Goal: Task Accomplishment & Management: Use online tool/utility

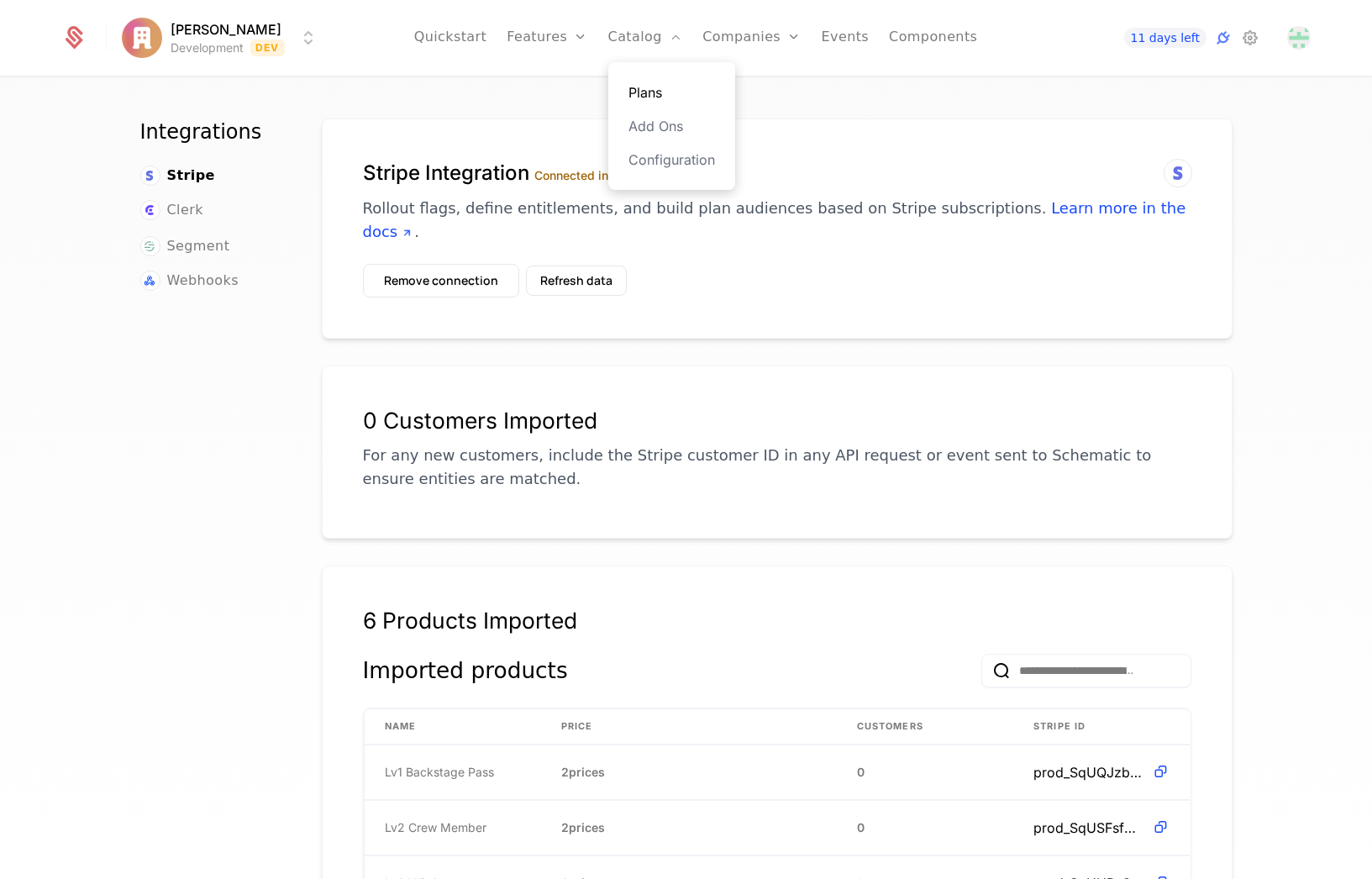
click at [645, 90] on link "Plans" at bounding box center [672, 92] width 87 height 20
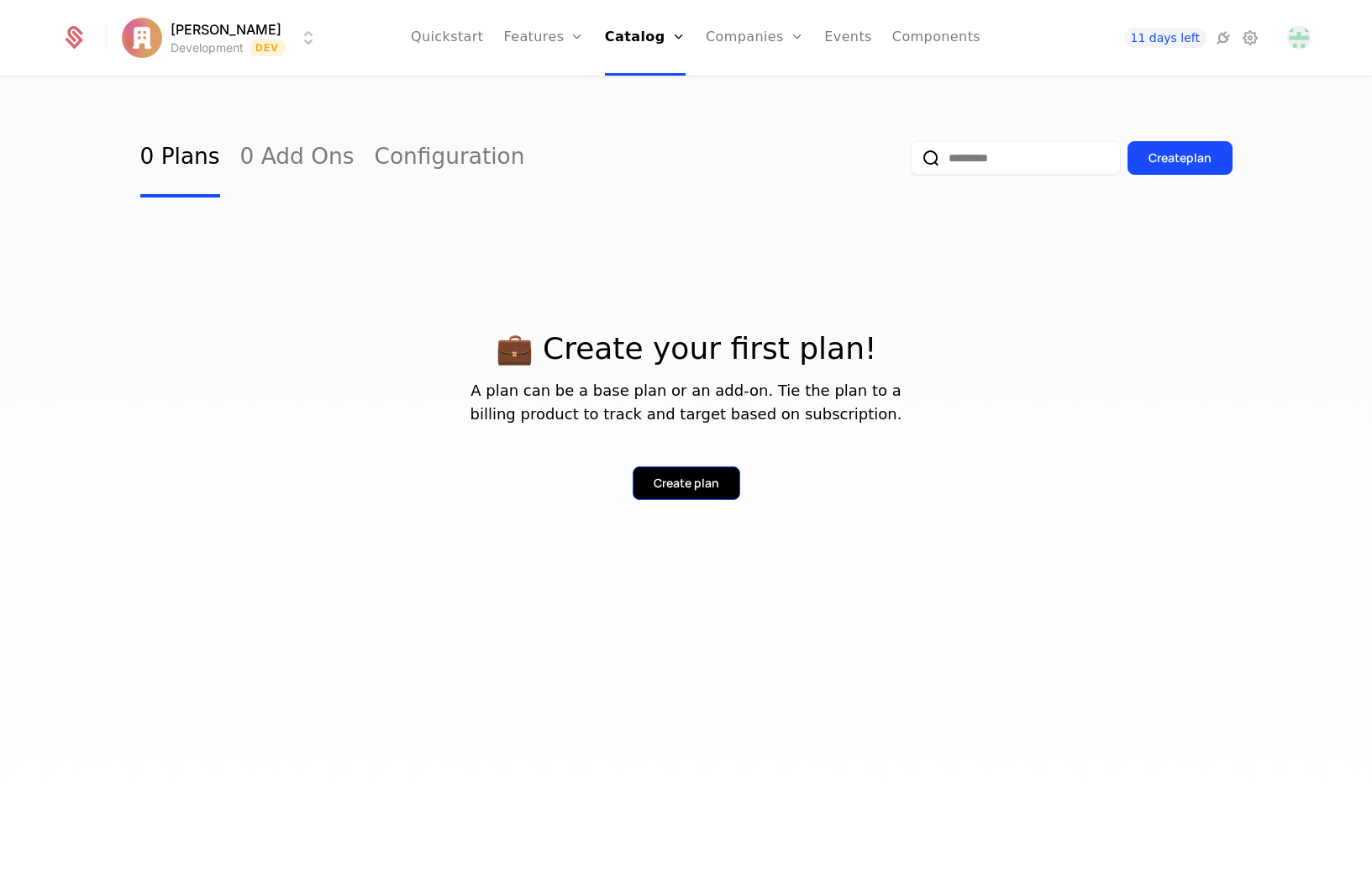
click at [657, 477] on div "Create plan" at bounding box center [686, 483] width 66 height 17
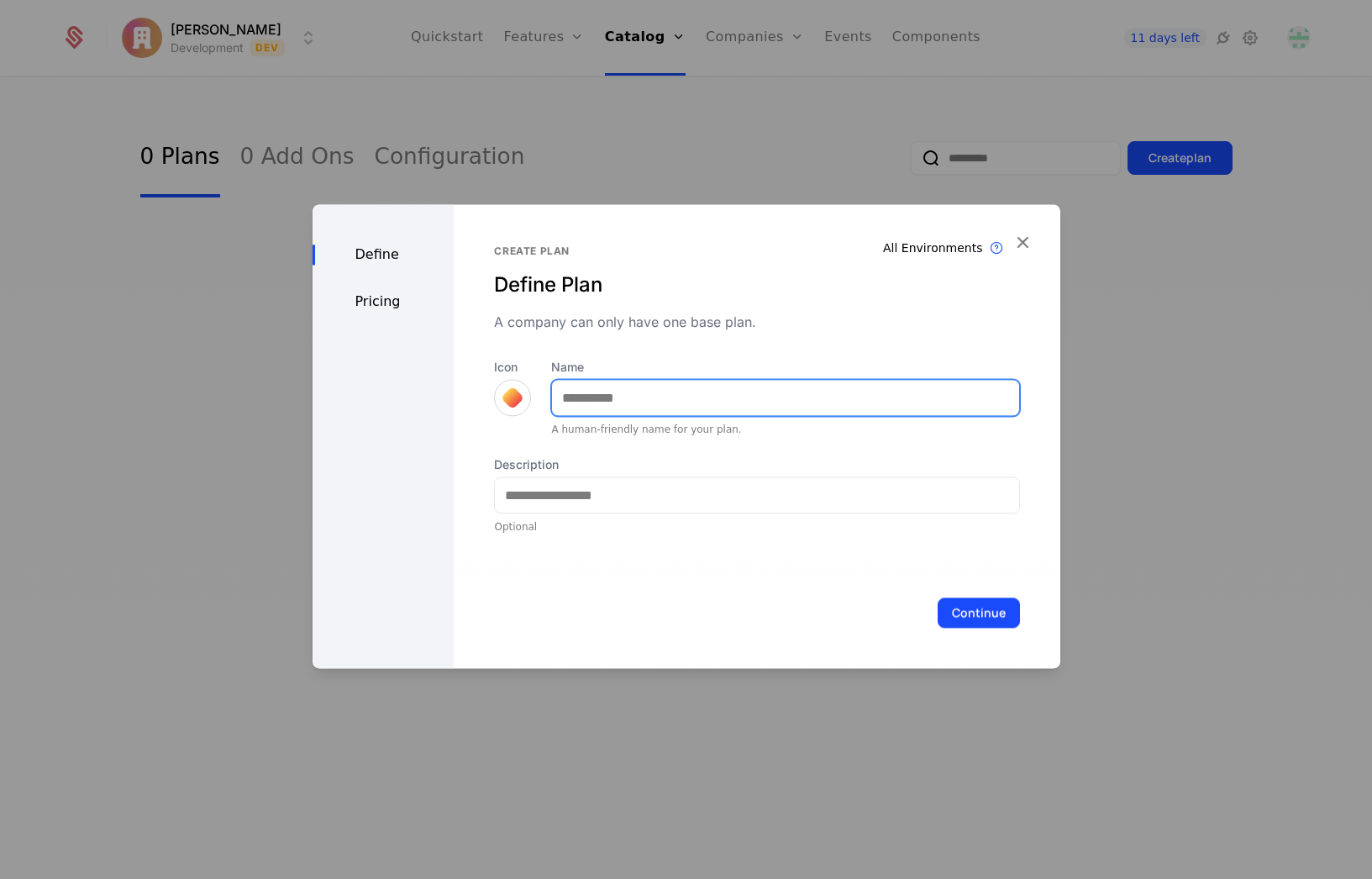
click at [633, 399] on input "Name" at bounding box center [785, 398] width 466 height 35
type input "*"
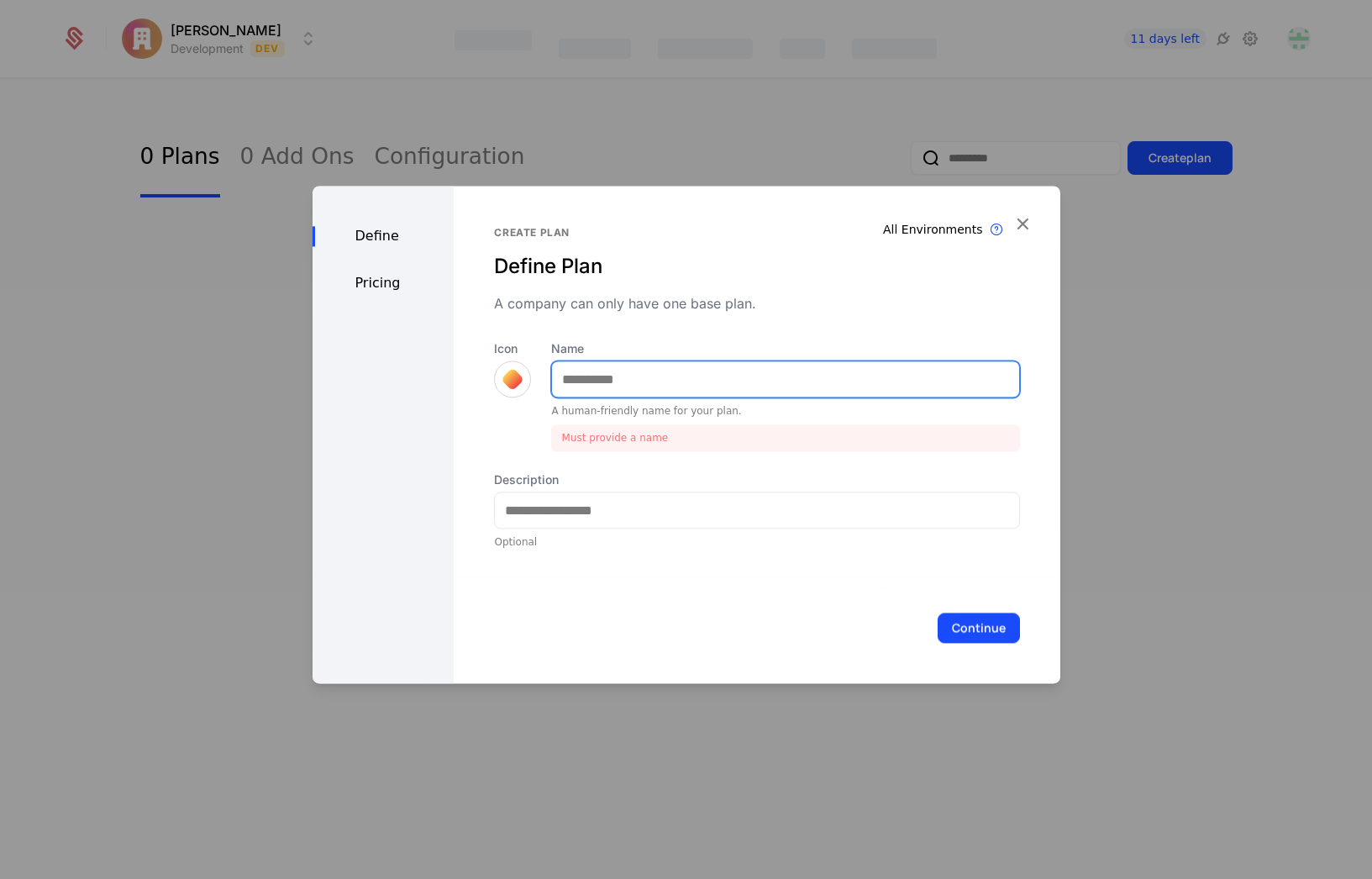
click at [616, 374] on input "Name" at bounding box center [785, 378] width 466 height 35
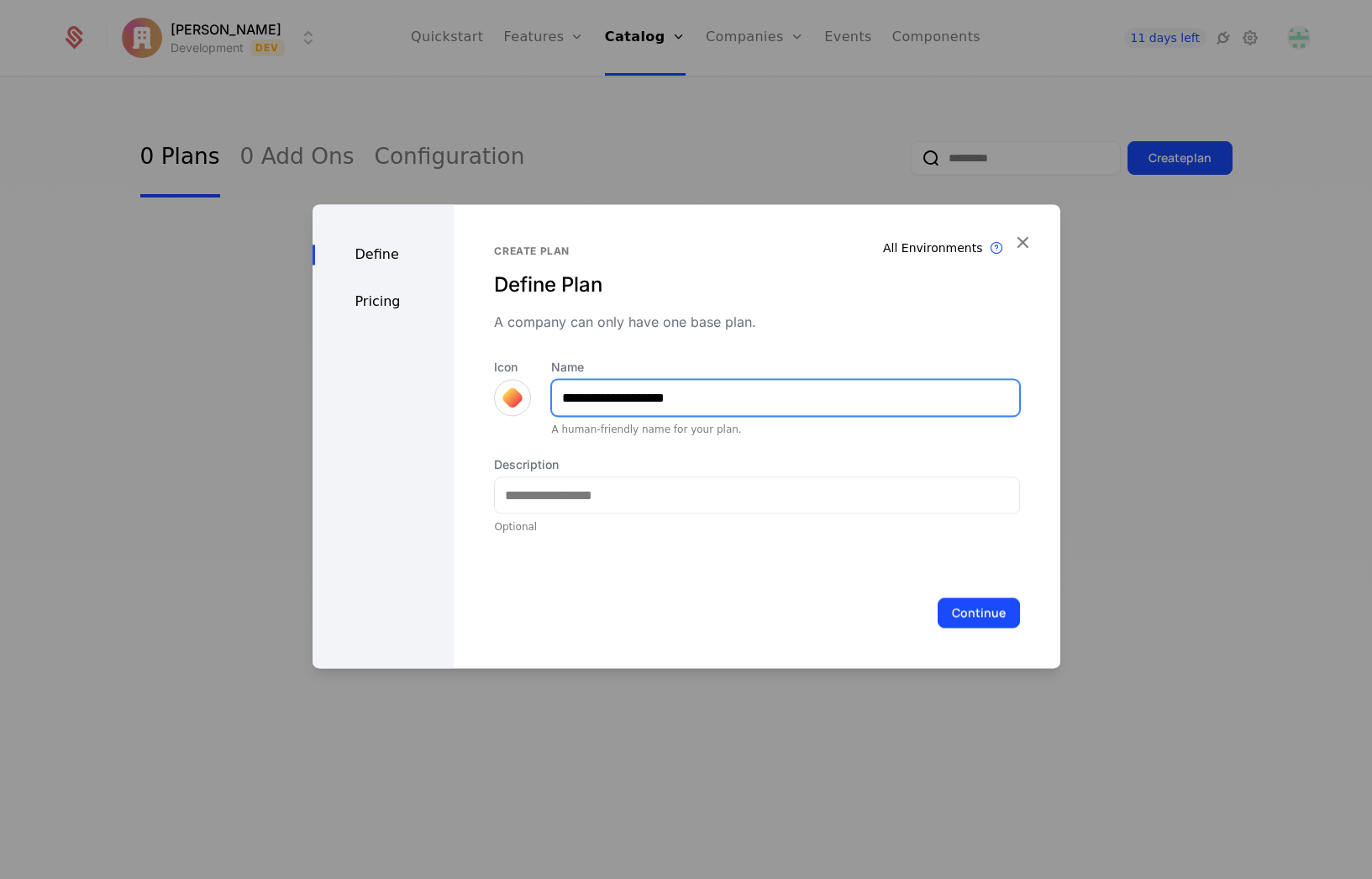
type input "**********"
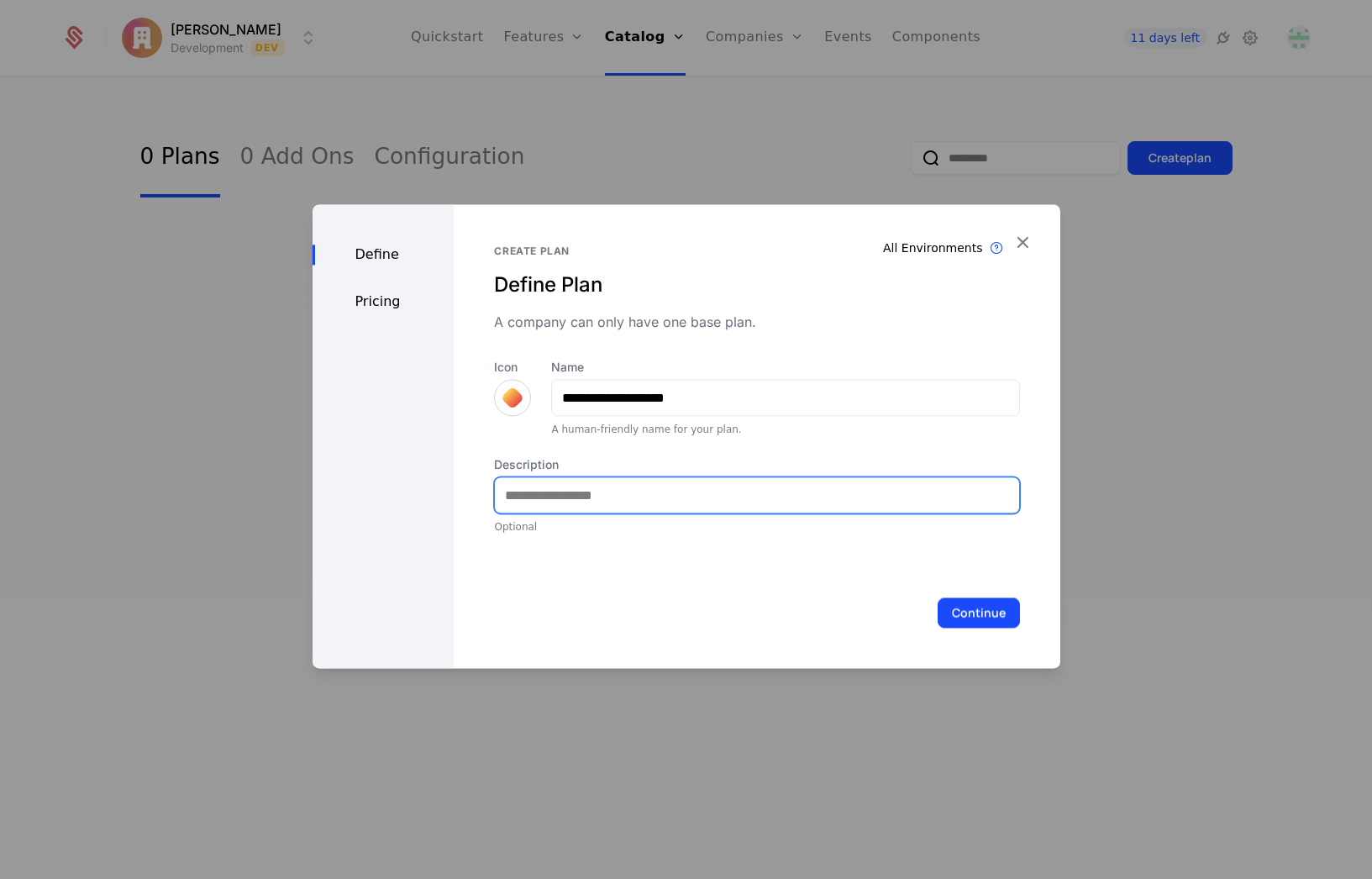
click at [675, 501] on input "Description" at bounding box center [757, 495] width 523 height 35
type input "**********"
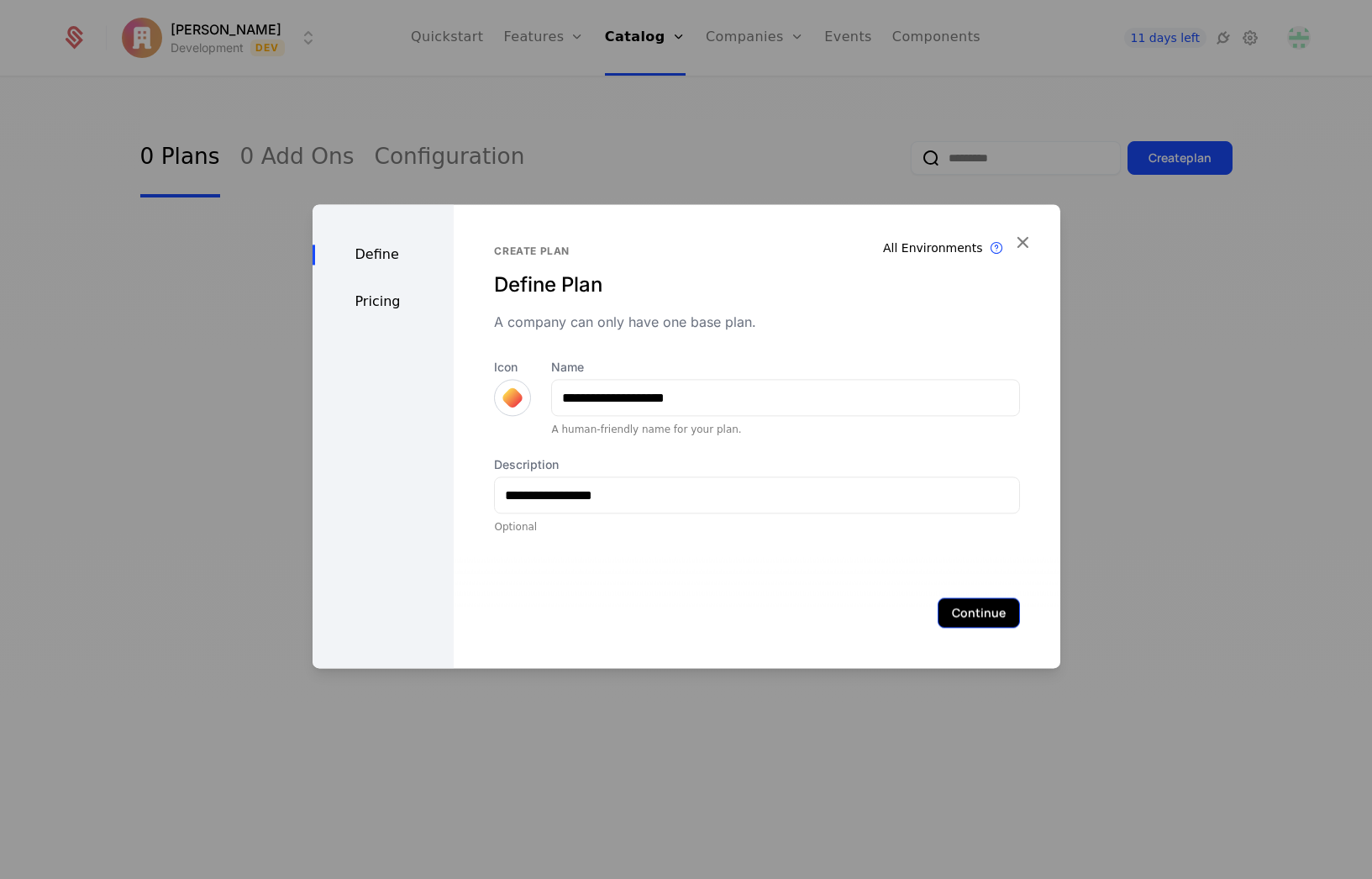
click at [952, 612] on button "Continue" at bounding box center [979, 612] width 83 height 30
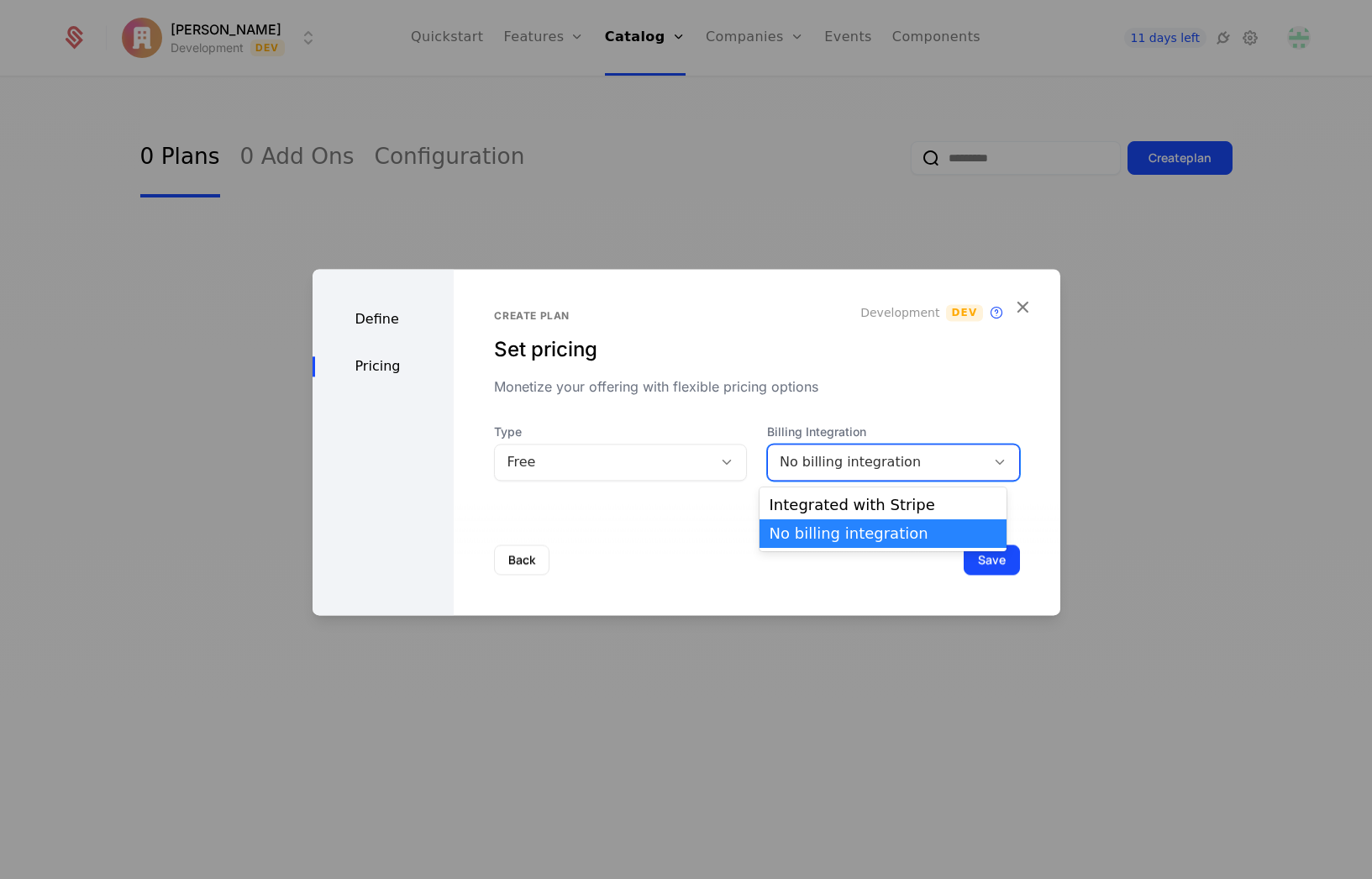
click at [895, 465] on div "No billing integration" at bounding box center [876, 462] width 194 height 20
click at [888, 498] on div "Integrated with Stripe" at bounding box center [883, 505] width 227 height 15
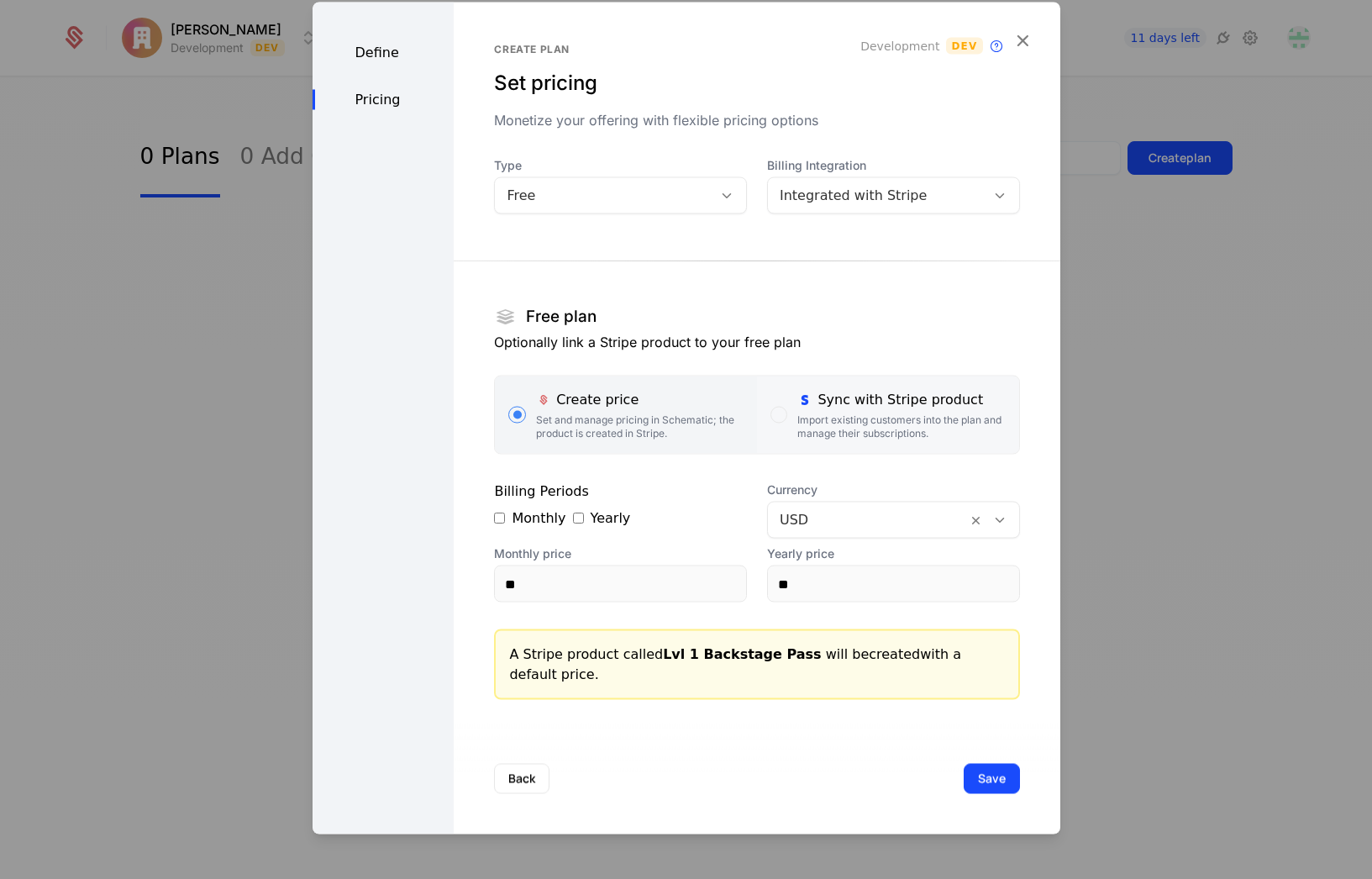
click at [842, 427] on div "Import existing customers into the plan and manage their subscriptions." at bounding box center [901, 427] width 207 height 27
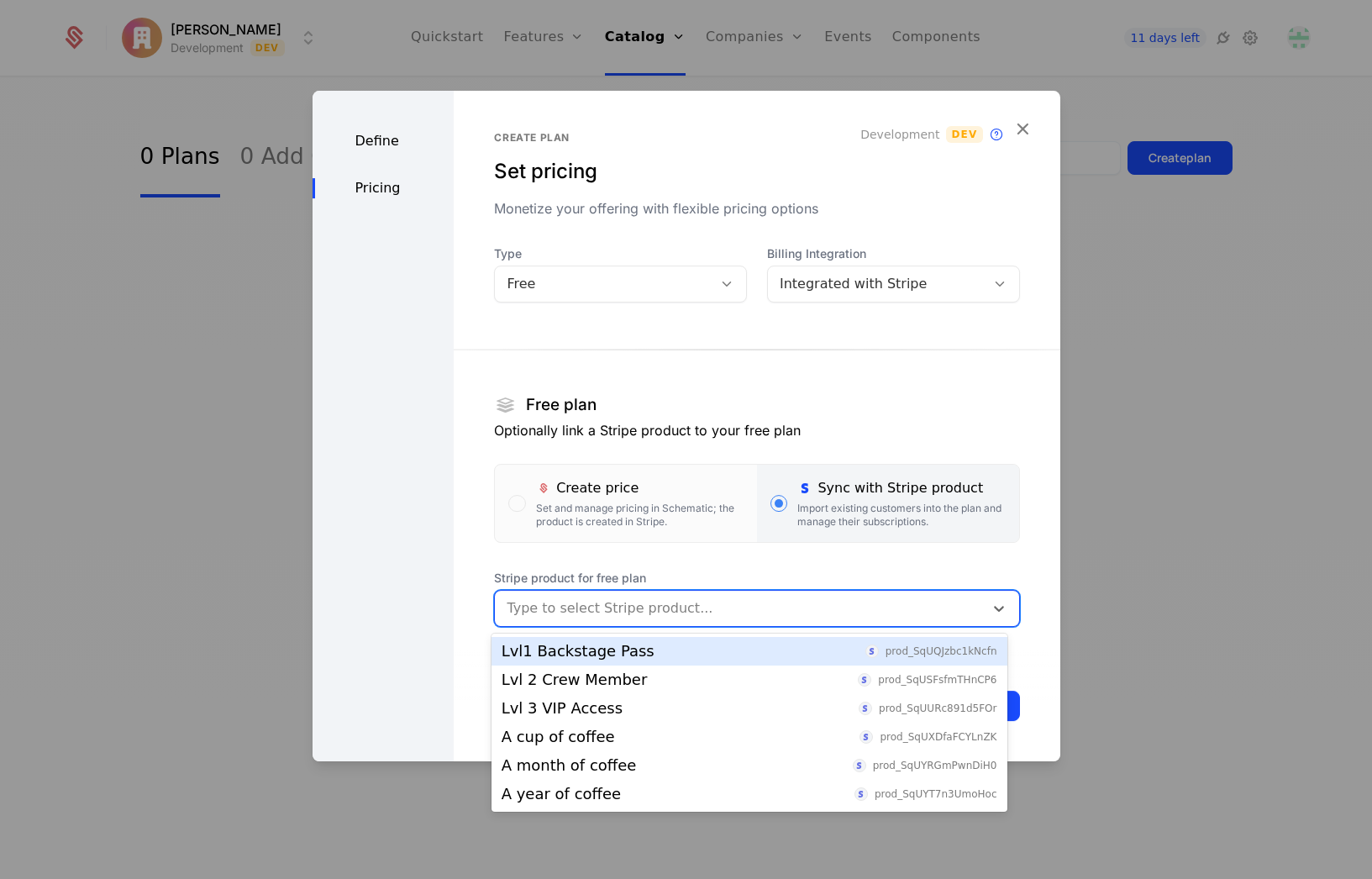
click at [600, 606] on div at bounding box center [738, 608] width 464 height 24
click at [605, 650] on div "Lvl1 Backstage Pass" at bounding box center [578, 651] width 153 height 15
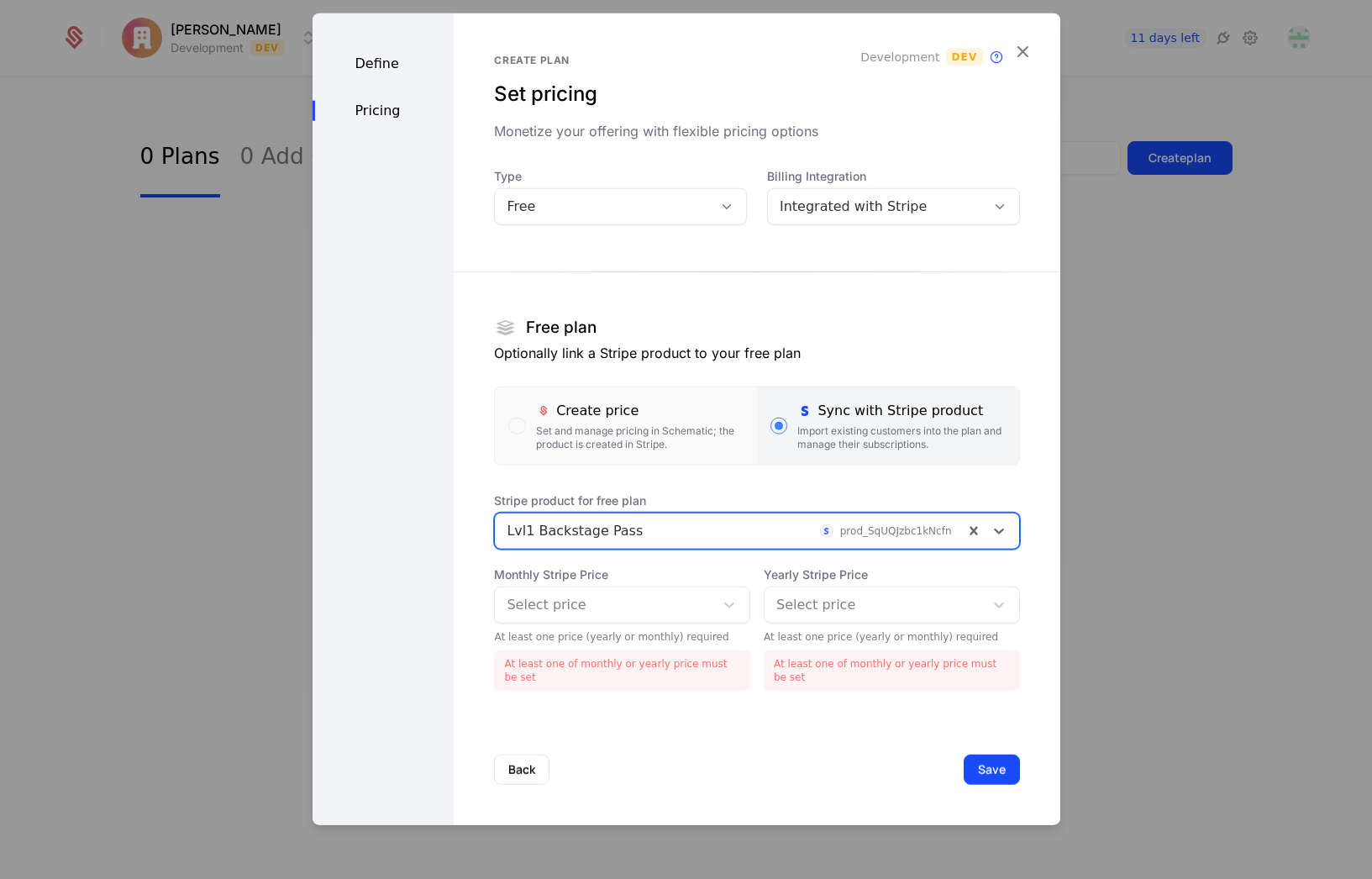
click at [619, 616] on div at bounding box center [604, 605] width 196 height 24
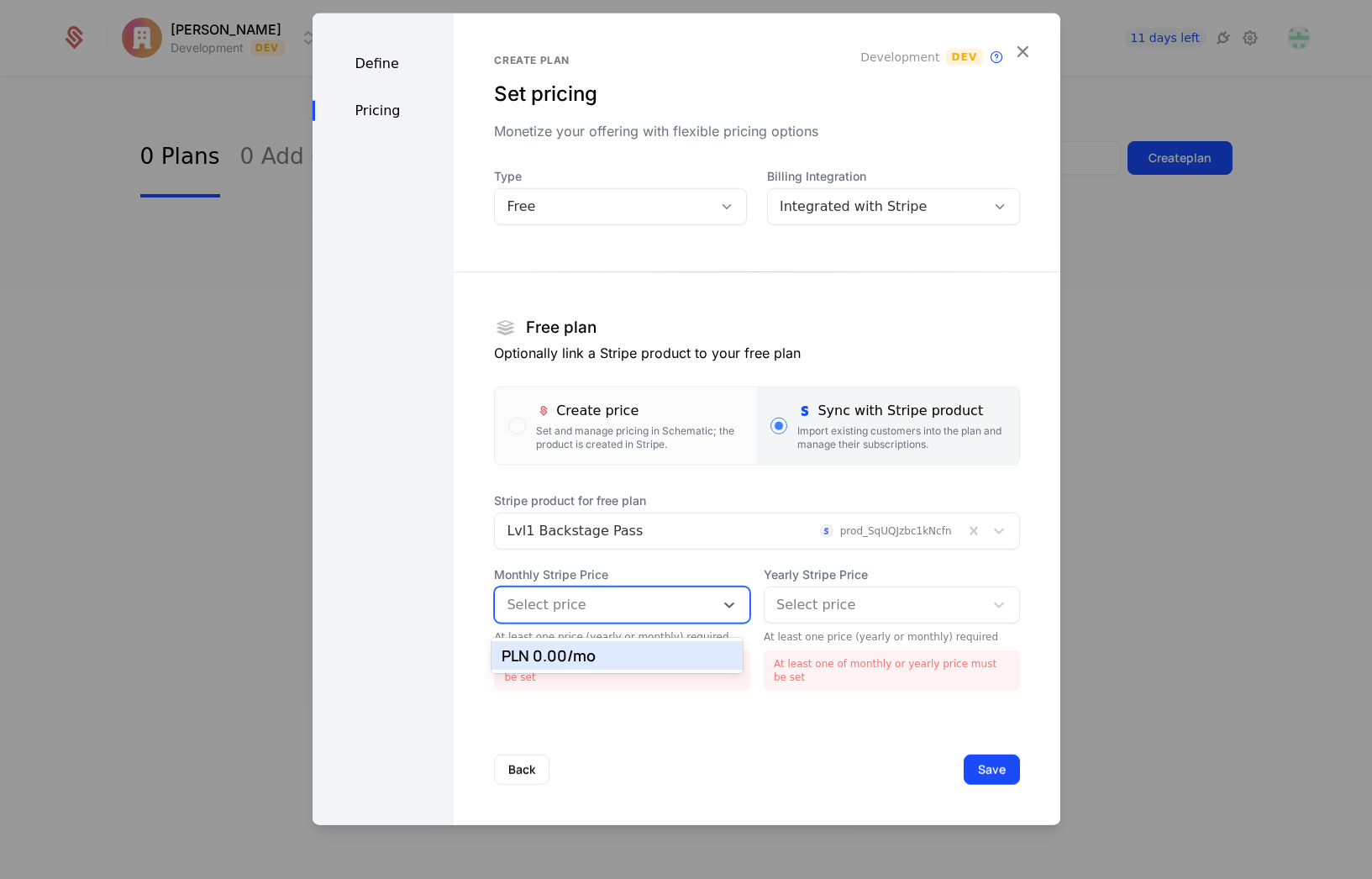
click at [591, 654] on div "PLN 0.00 /mo" at bounding box center [616, 655] width 231 height 15
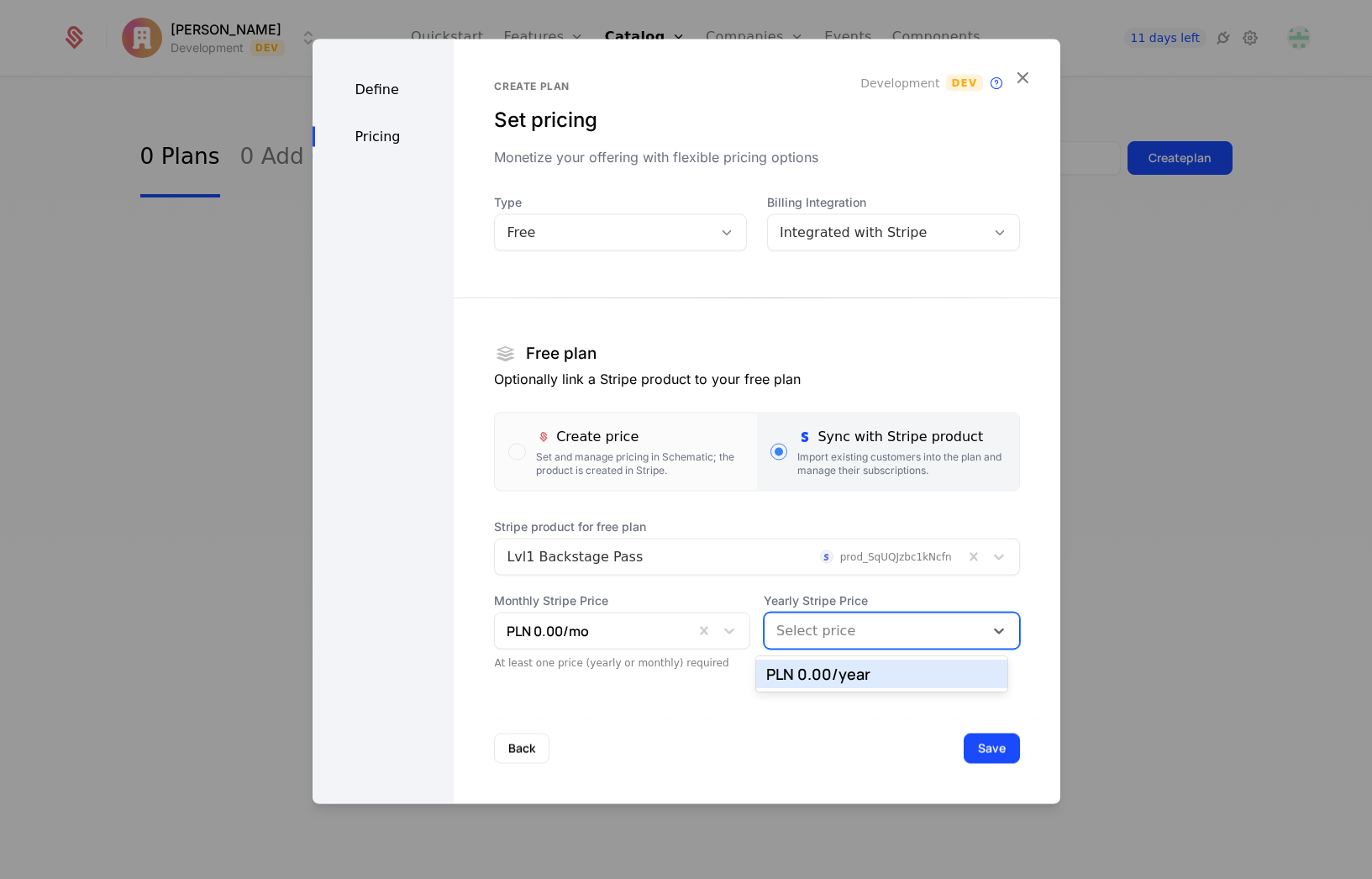
click at [789, 630] on div at bounding box center [873, 630] width 196 height 24
click at [788, 673] on div "PLN 0.00 /year" at bounding box center [881, 674] width 231 height 15
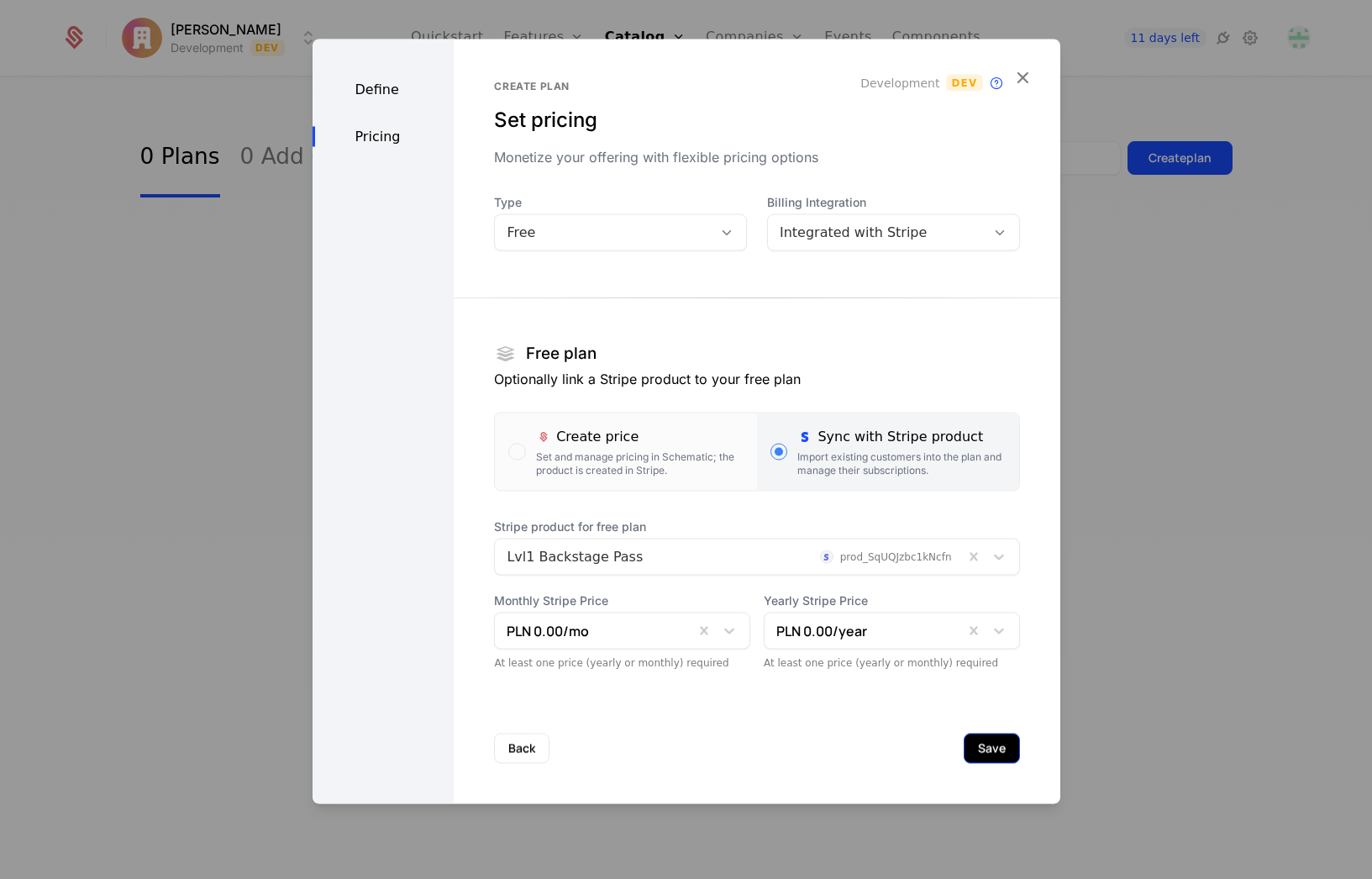
click at [979, 750] on button "Save" at bounding box center [992, 748] width 56 height 30
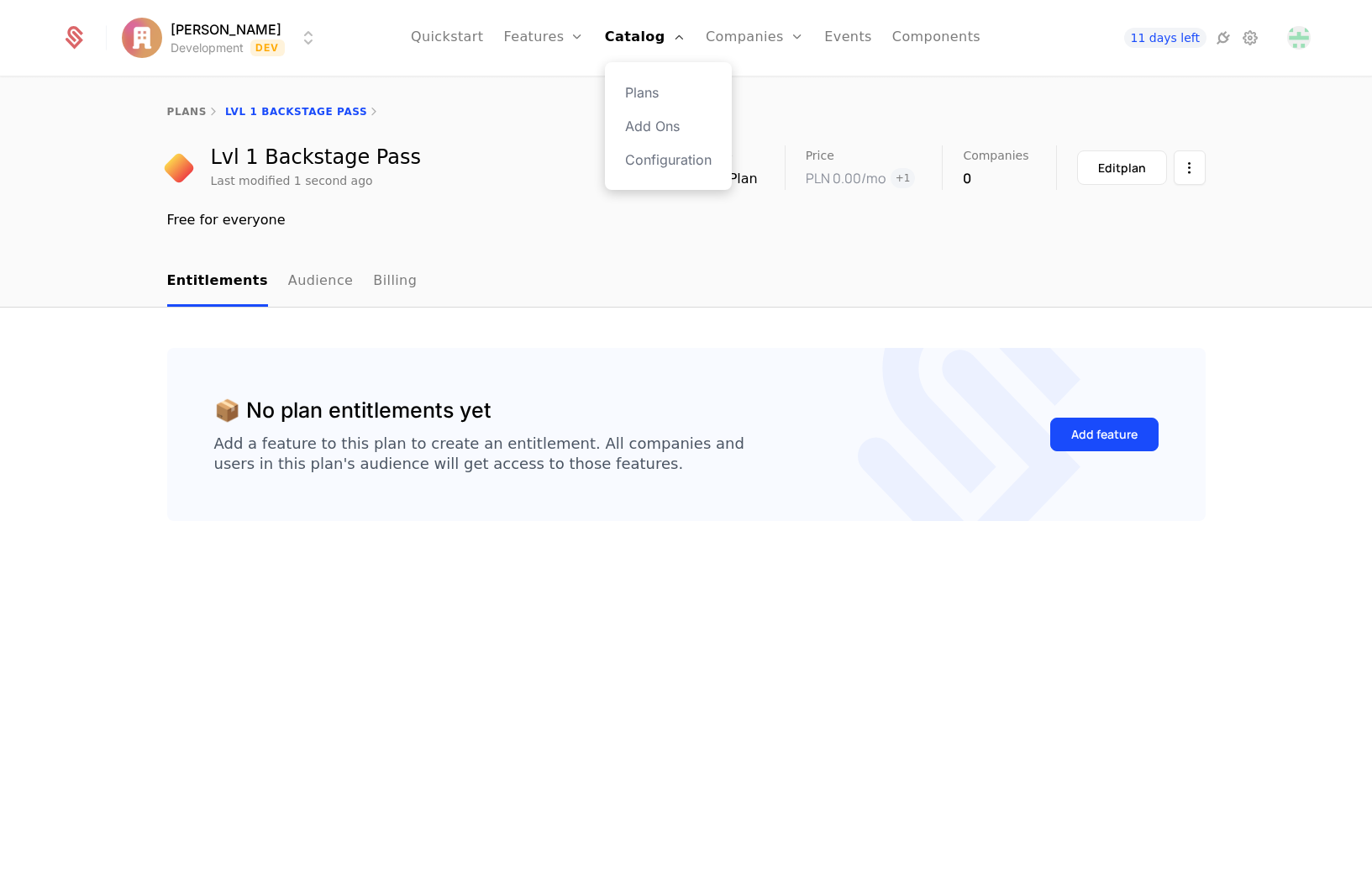
click at [624, 86] on div "Plans Add Ons Configuration" at bounding box center [668, 126] width 127 height 127
click at [644, 90] on div "plans Lvl 1 Backstage Pass" at bounding box center [686, 112] width 1372 height 68
click at [653, 99] on link "Plans" at bounding box center [668, 92] width 87 height 20
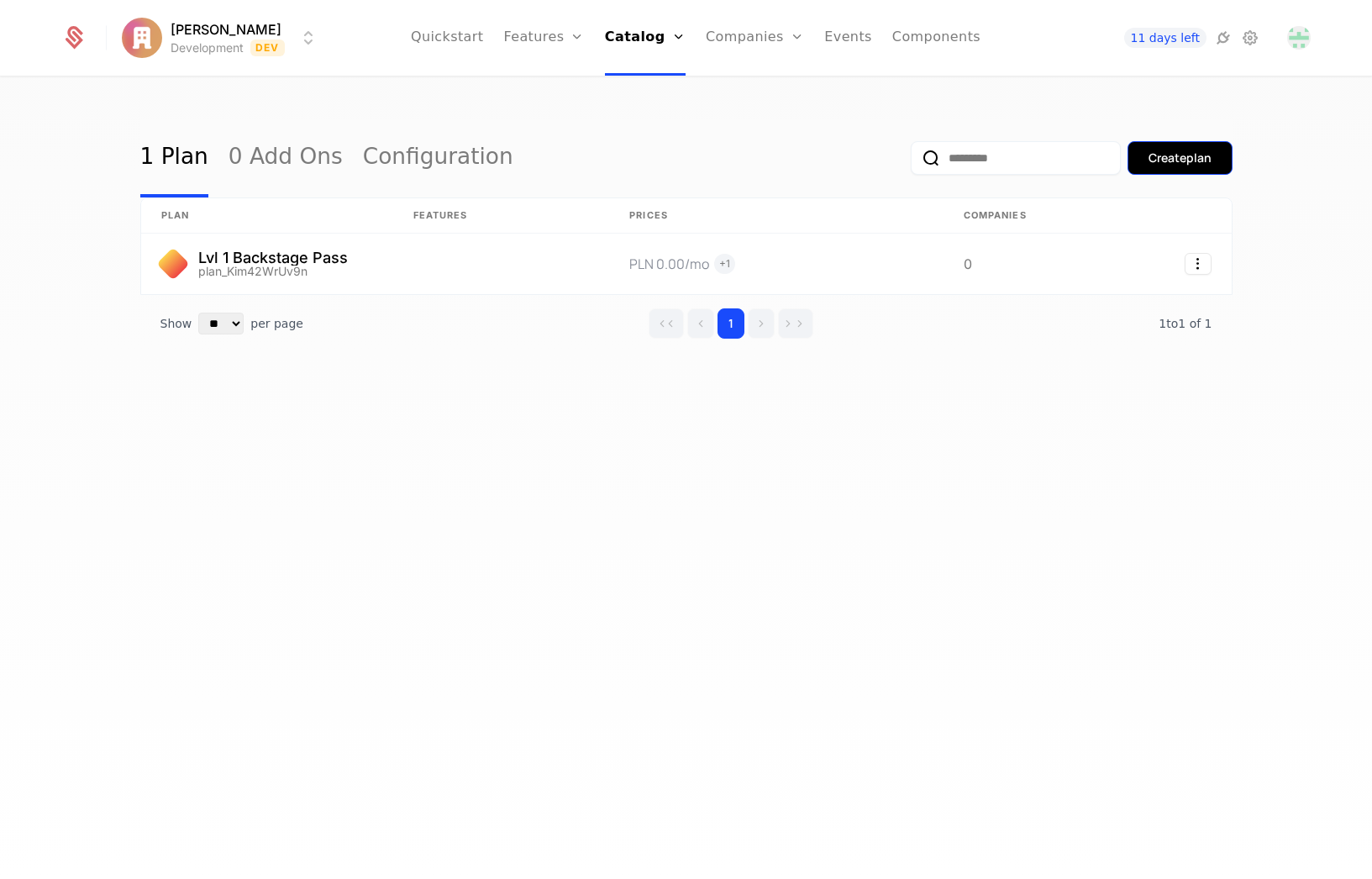
click at [1155, 148] on button "Create plan" at bounding box center [1180, 158] width 105 height 33
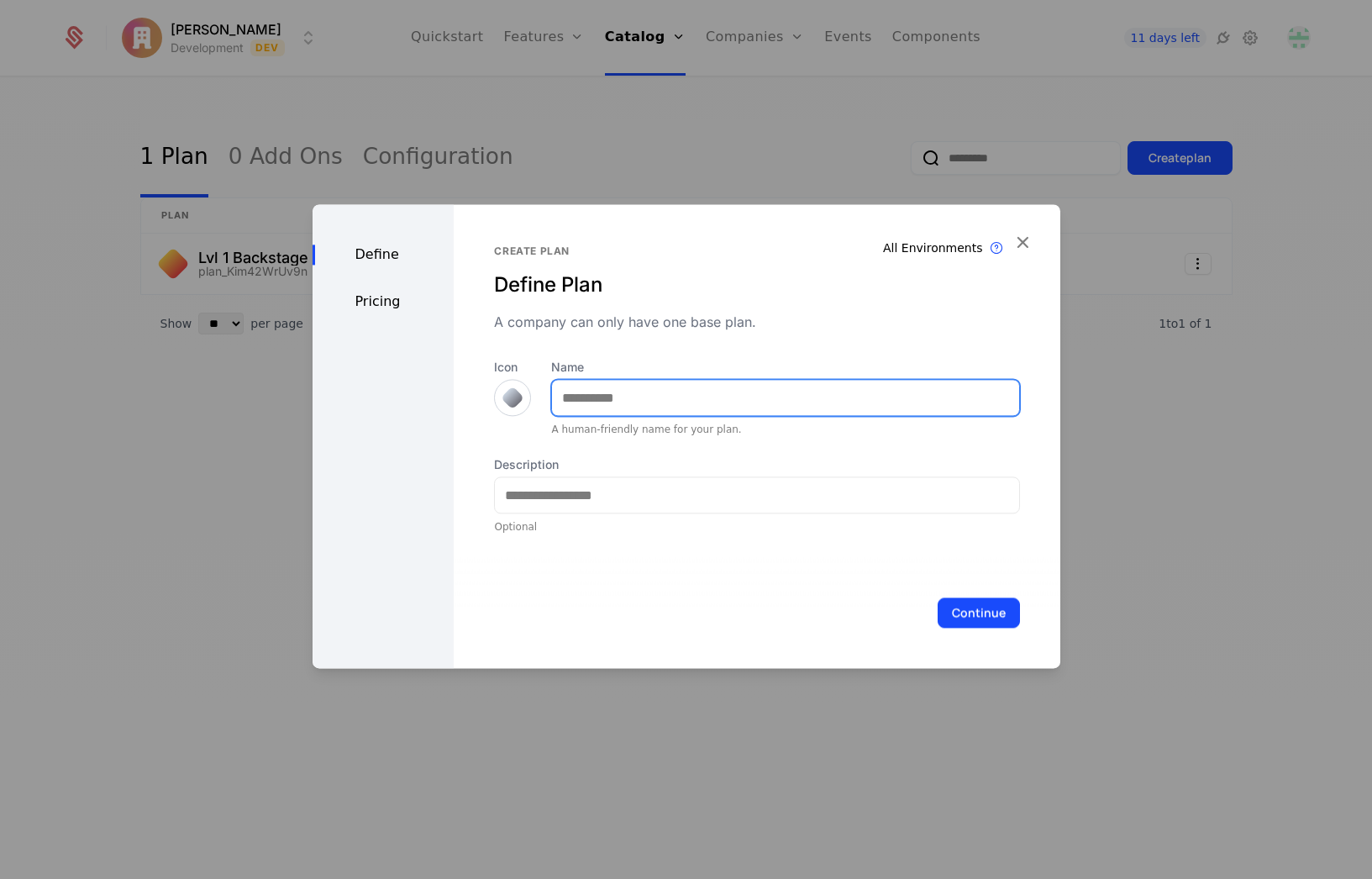
click at [658, 395] on input "Name" at bounding box center [785, 398] width 466 height 35
type input "**********"
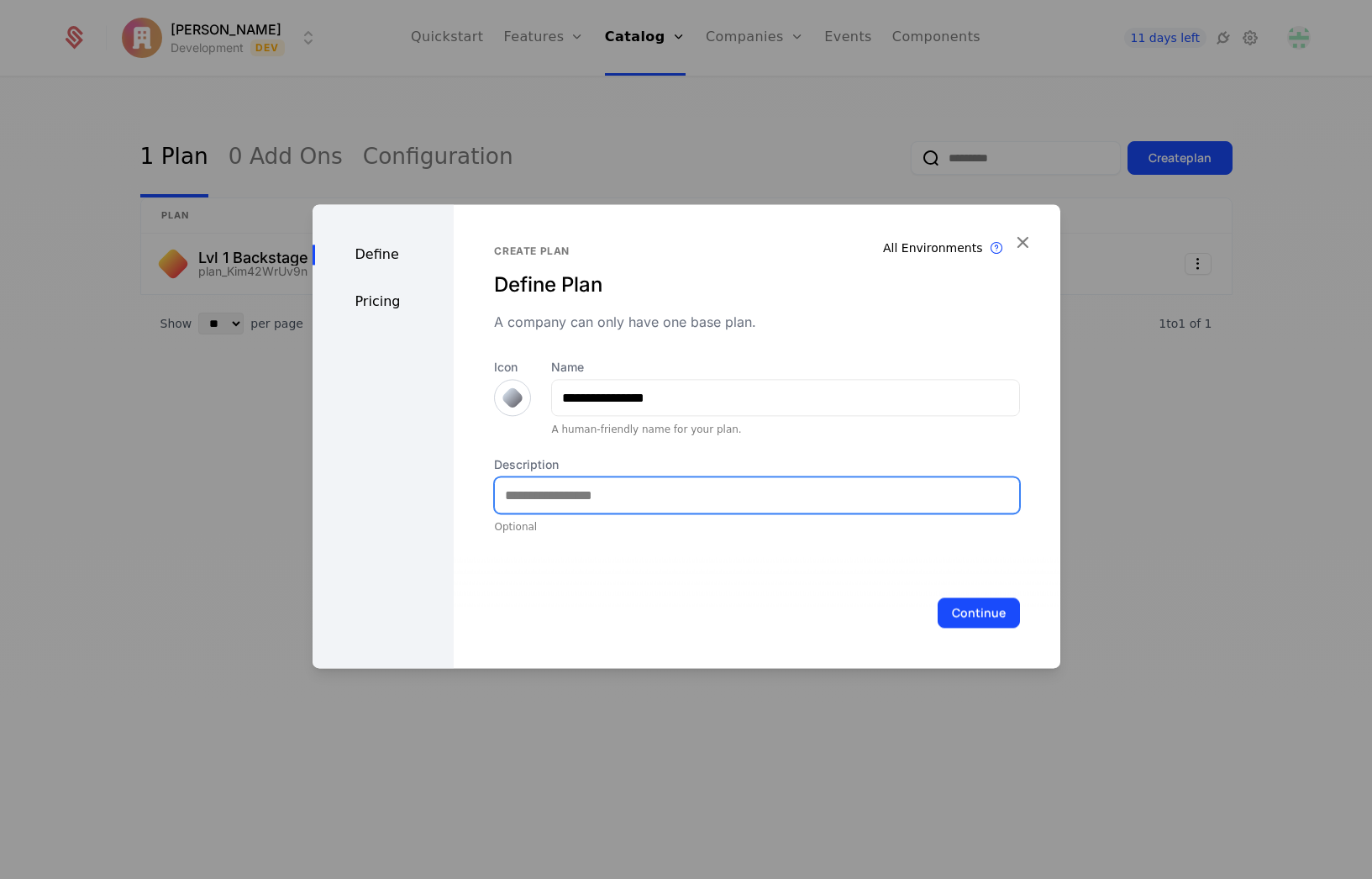
click at [652, 506] on input "Description" at bounding box center [757, 495] width 523 height 35
type input "**********"
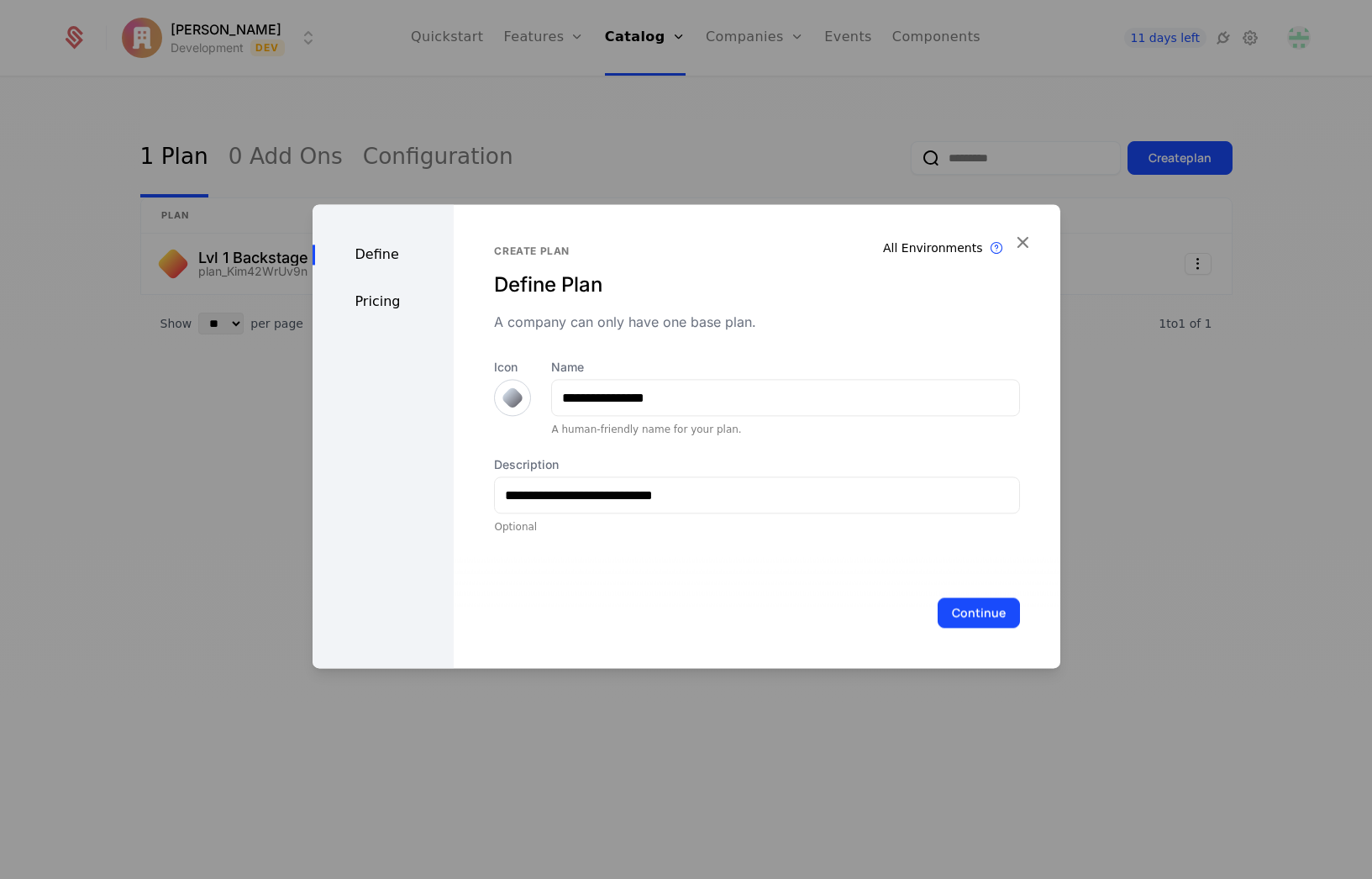
drag, startPoint x: 968, startPoint y: 615, endPoint x: 1001, endPoint y: 614, distance: 33.0
click at [968, 615] on button "Continue" at bounding box center [979, 612] width 83 height 30
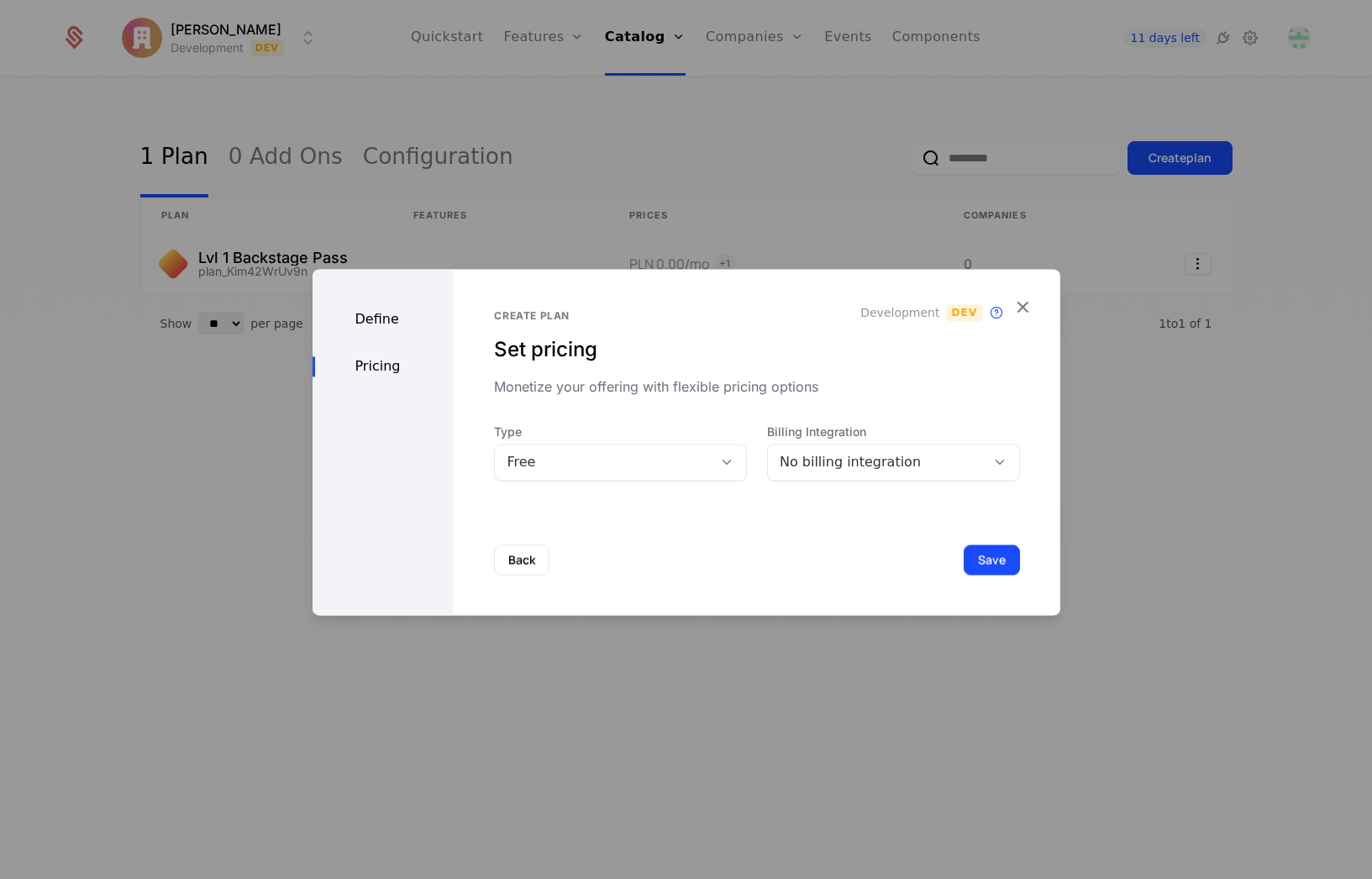
drag, startPoint x: 569, startPoint y: 461, endPoint x: 560, endPoint y: 468, distance: 11.4
click at [569, 461] on div "Free" at bounding box center [603, 462] width 194 height 20
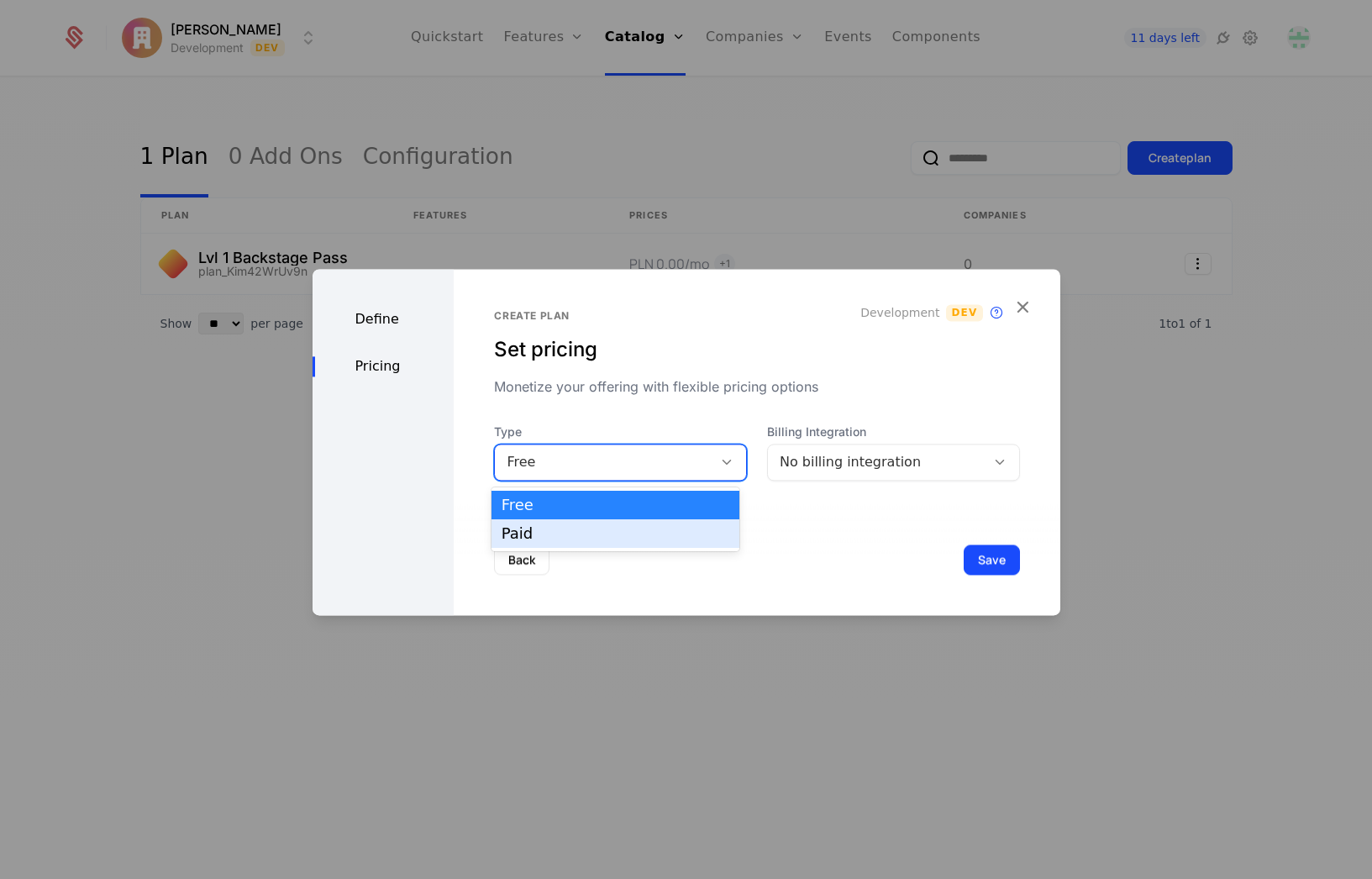
click at [524, 527] on div "Paid" at bounding box center [614, 533] width 227 height 15
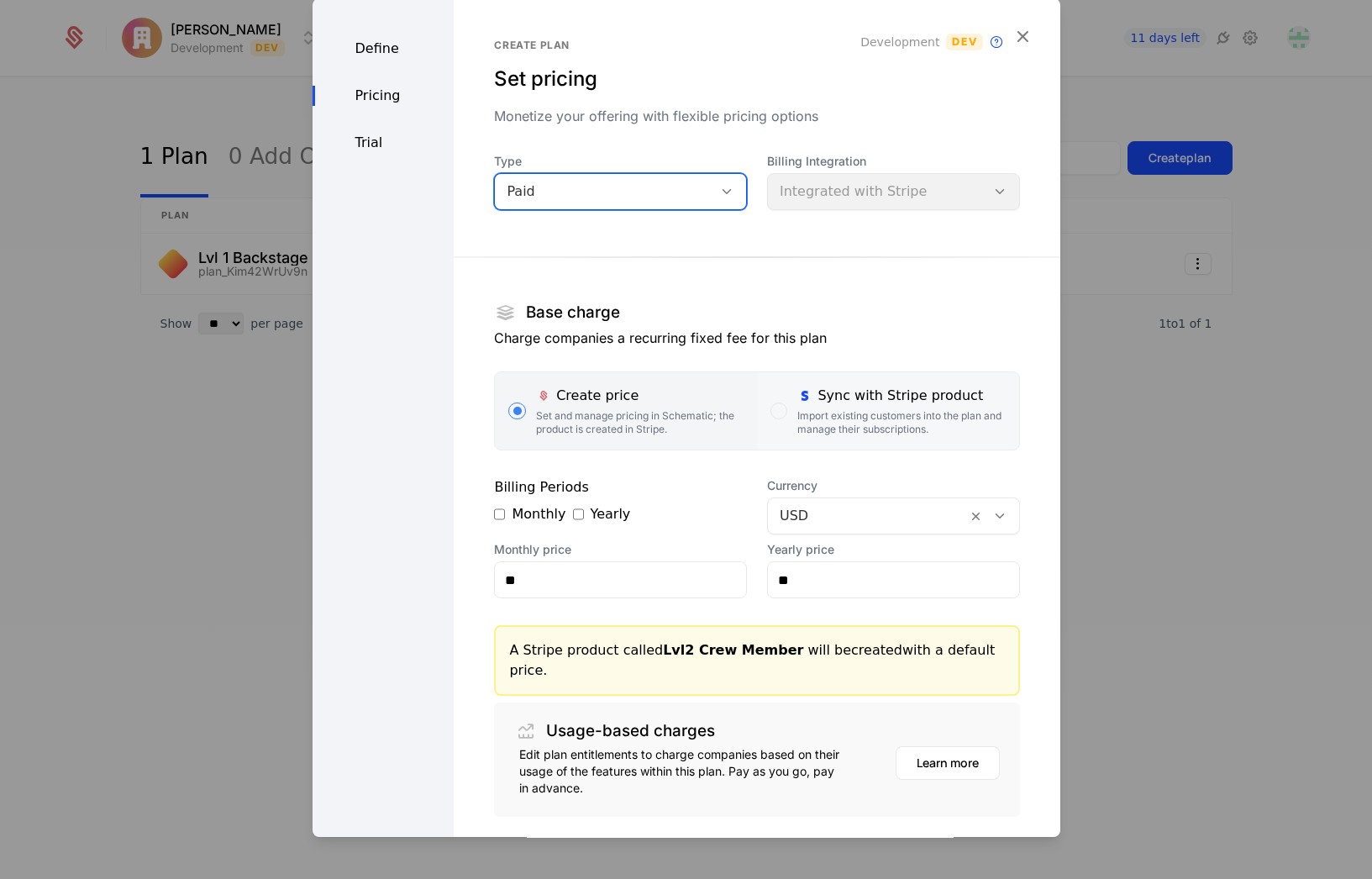
click at [844, 413] on div "Import existing customers into the plan and manage their subscriptions." at bounding box center [901, 422] width 207 height 27
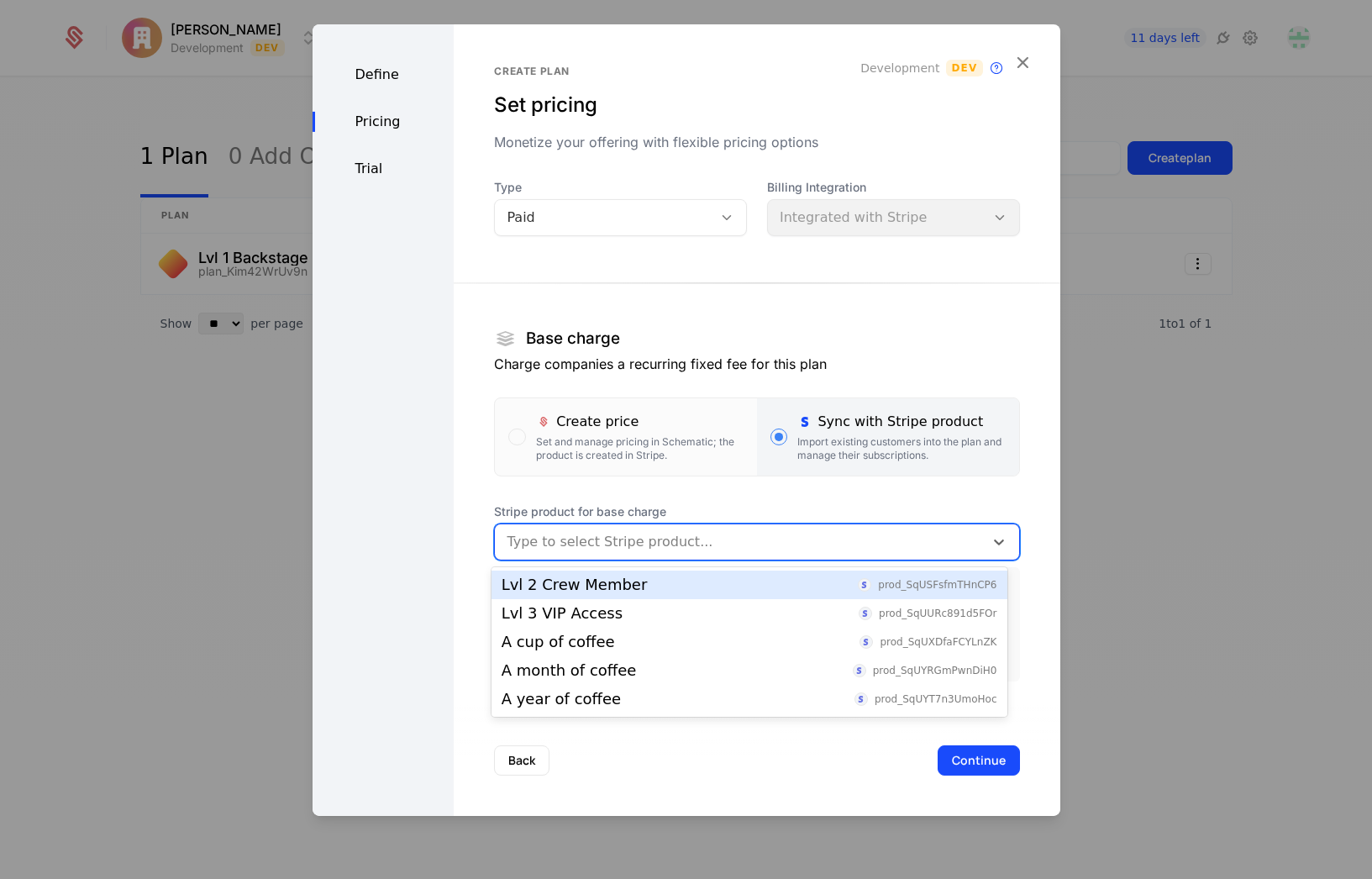
click at [609, 550] on div at bounding box center [738, 542] width 464 height 24
click at [595, 590] on div "Lvl 2 Crew Member" at bounding box center [574, 584] width 147 height 15
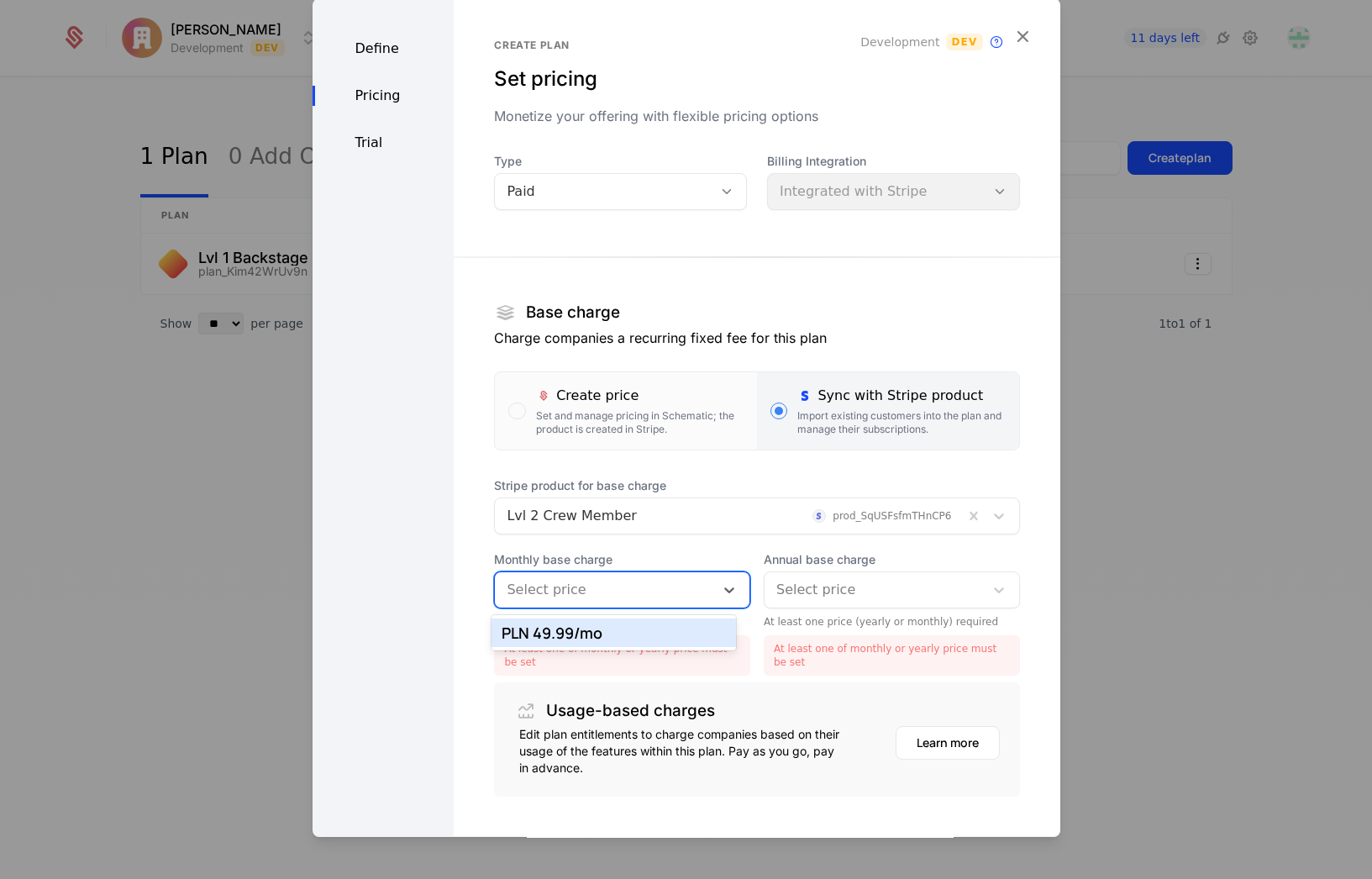
click at [632, 593] on div at bounding box center [604, 589] width 196 height 24
click at [594, 628] on div "PLN 49.99 /mo" at bounding box center [614, 632] width 225 height 15
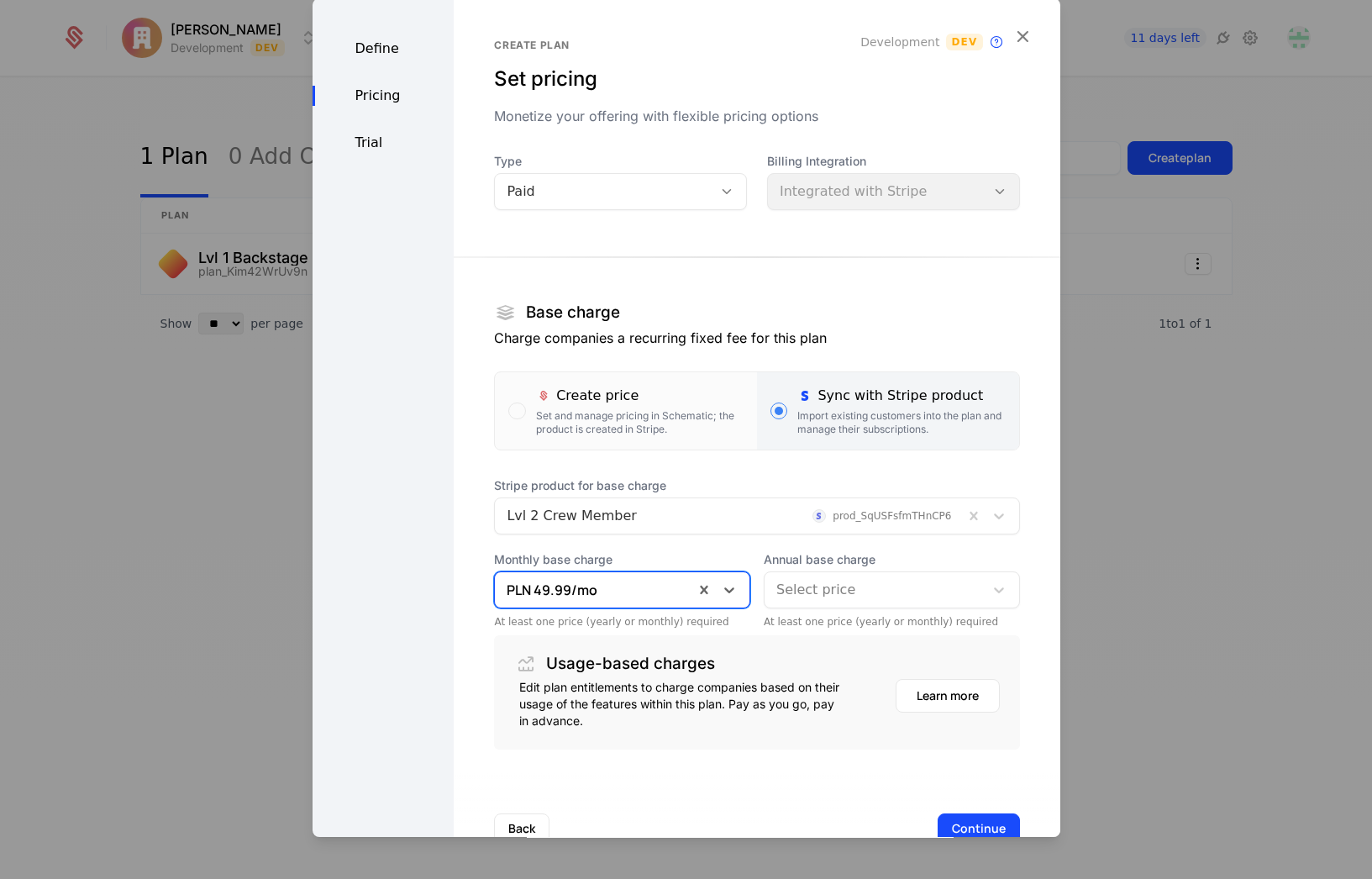
click at [821, 573] on div "Select price" at bounding box center [892, 590] width 256 height 37
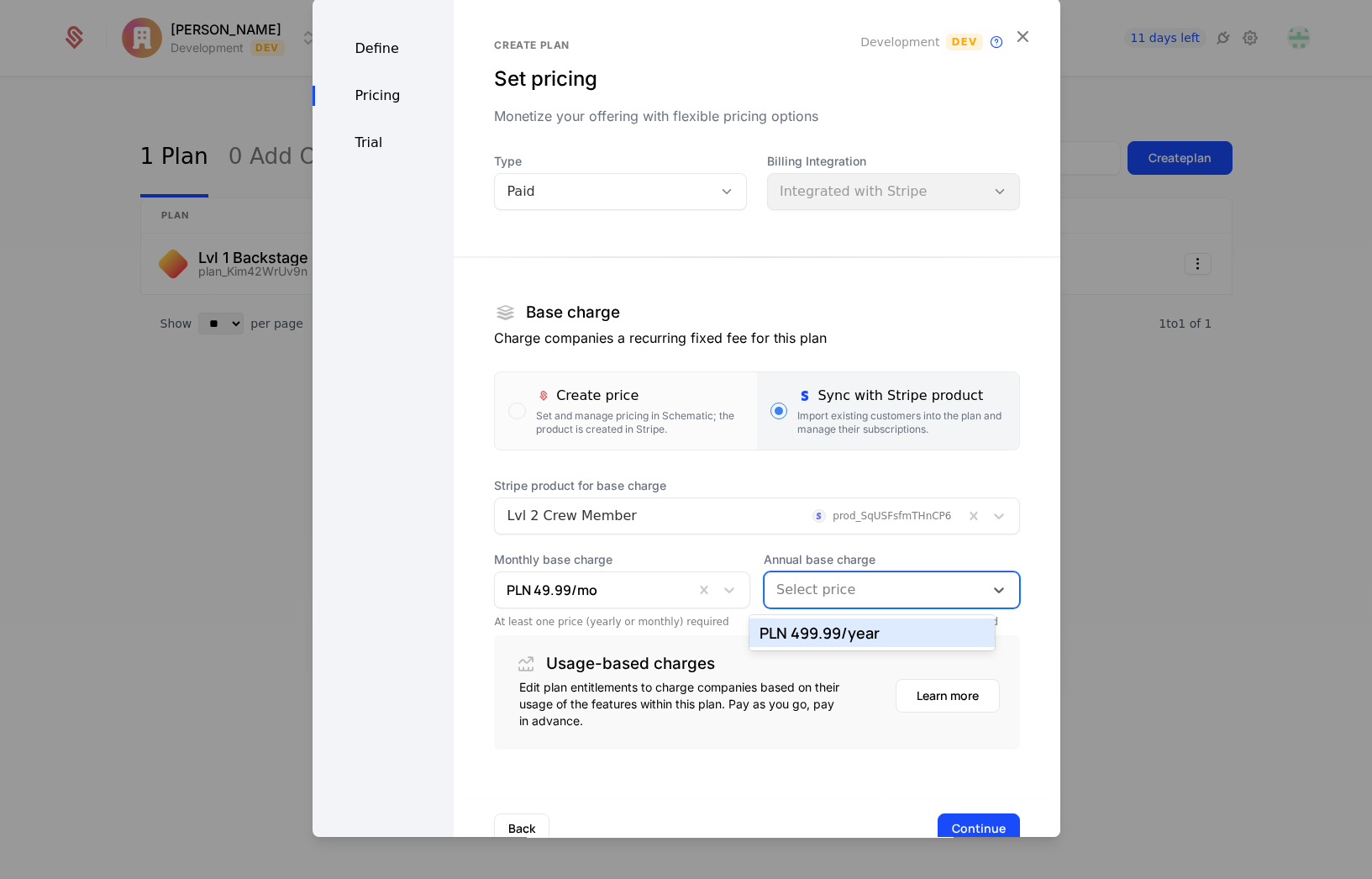
click at [815, 632] on div "PLN 499.99 /year" at bounding box center [872, 632] width 225 height 15
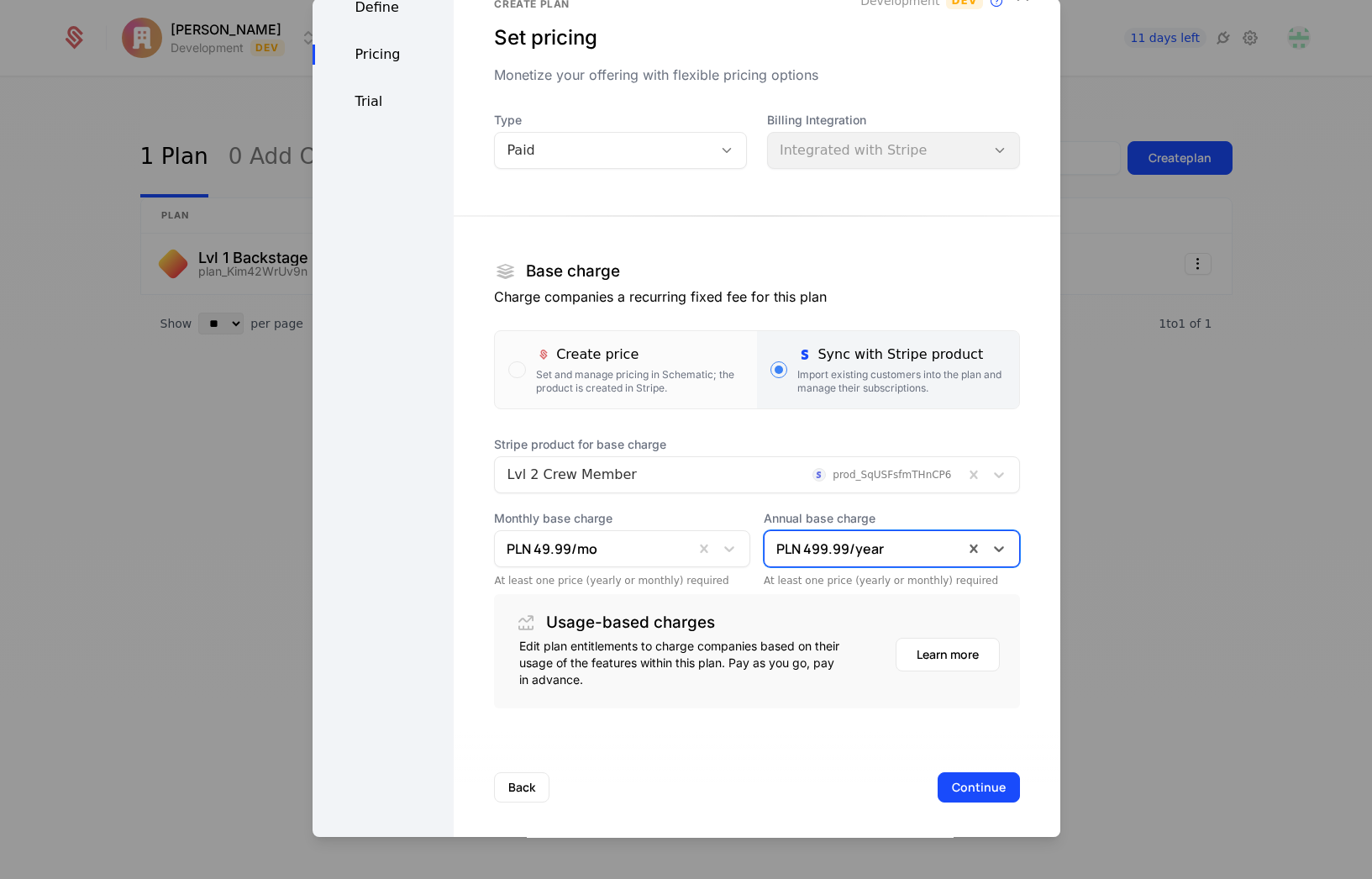
scroll to position [47, 0]
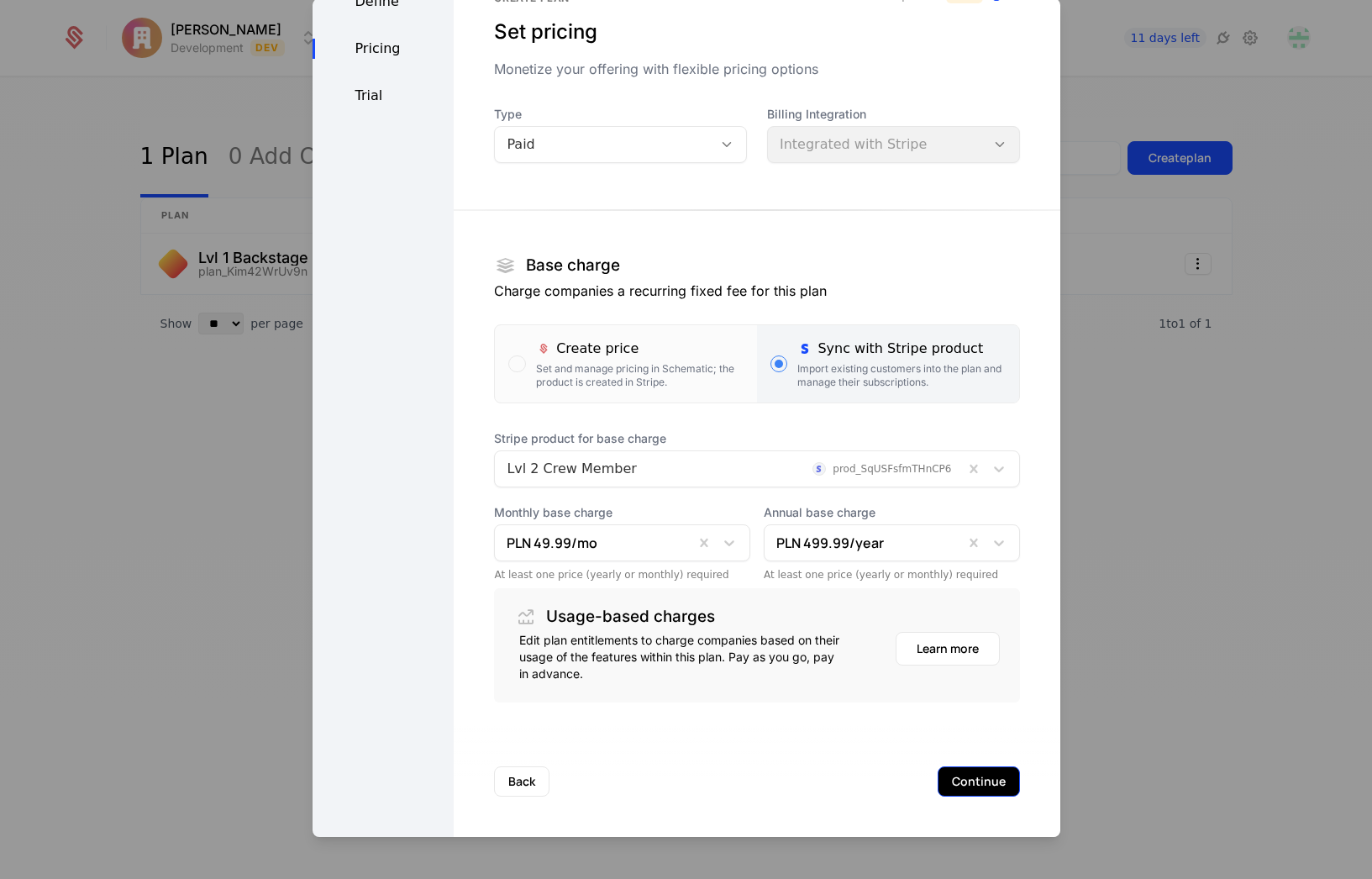
click at [971, 782] on button "Continue" at bounding box center [979, 782] width 83 height 30
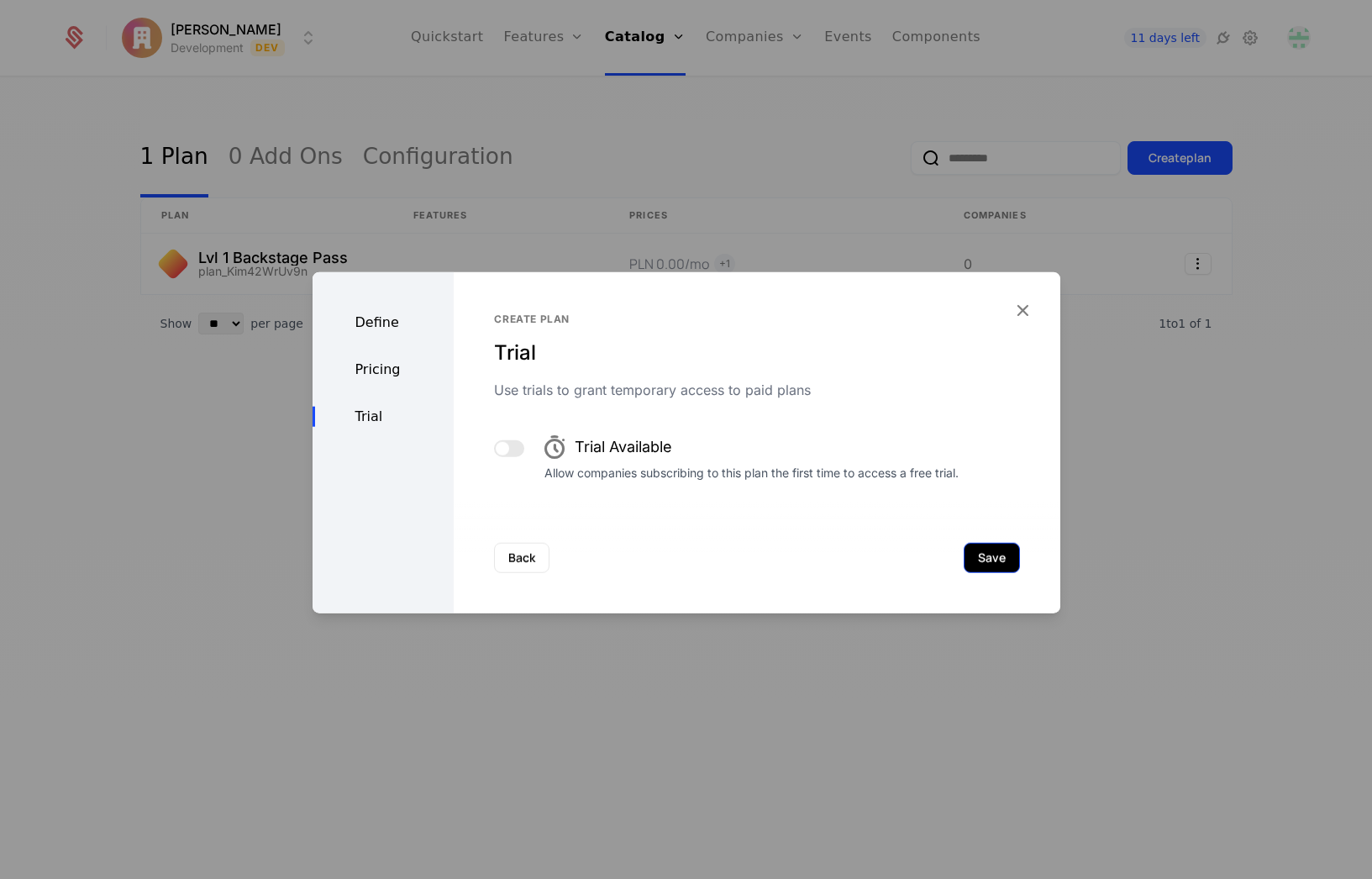
click at [980, 557] on button "Save" at bounding box center [992, 558] width 56 height 30
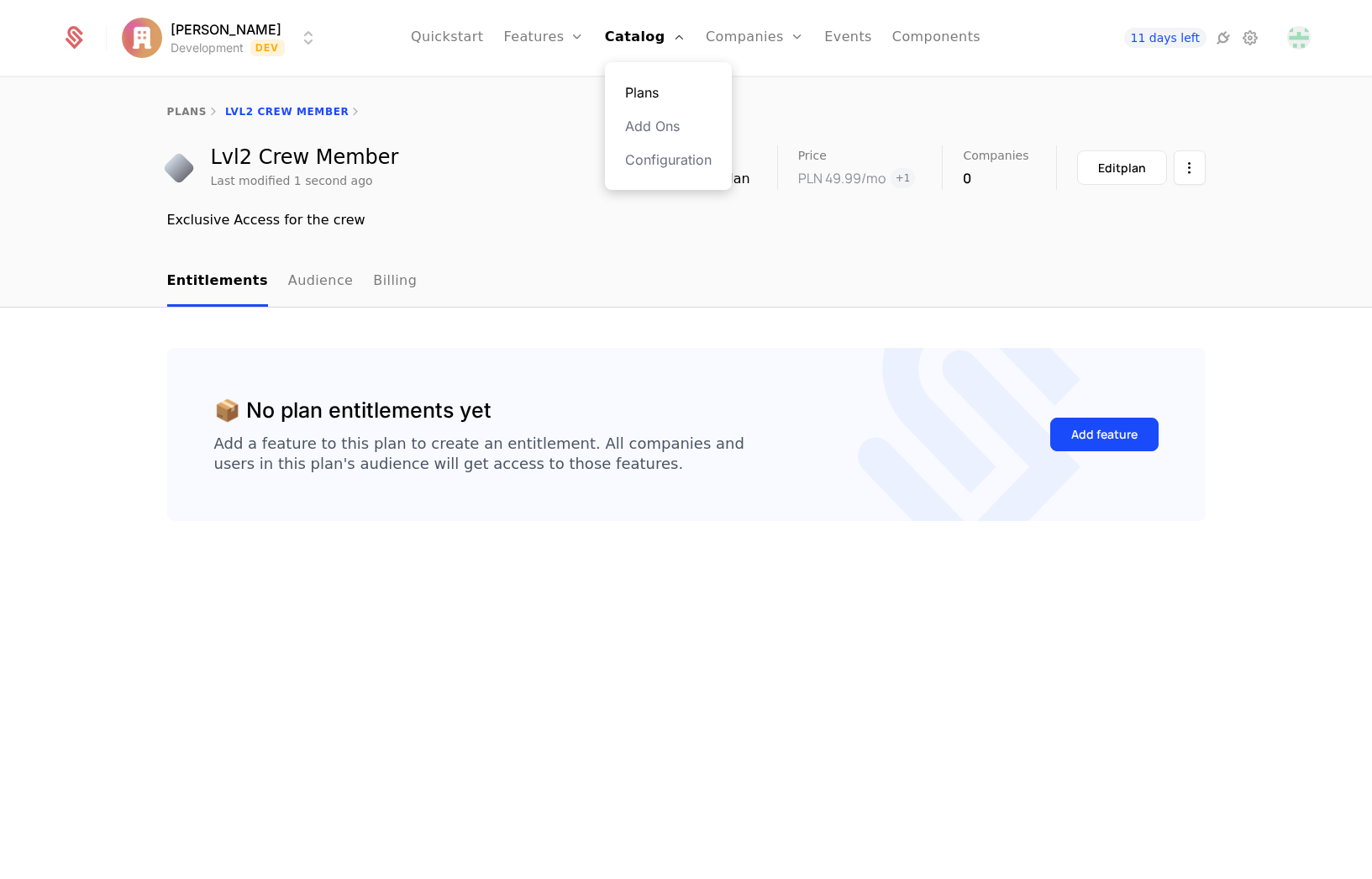
drag, startPoint x: 636, startPoint y: 89, endPoint x: 690, endPoint y: 97, distance: 54.6
click at [638, 89] on link "Plans" at bounding box center [668, 92] width 87 height 20
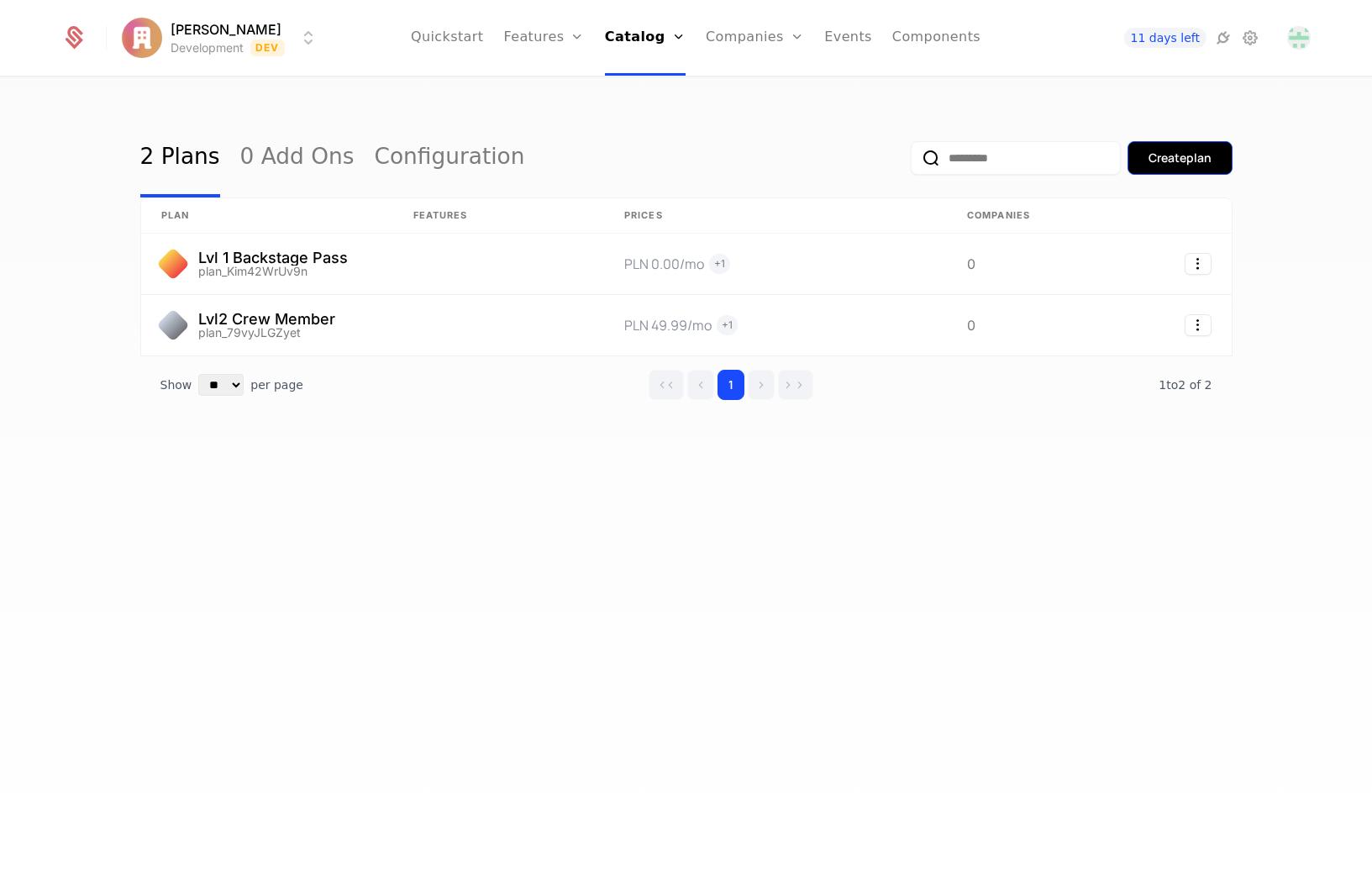
click at [1158, 158] on div "Create plan" at bounding box center [1180, 157] width 63 height 17
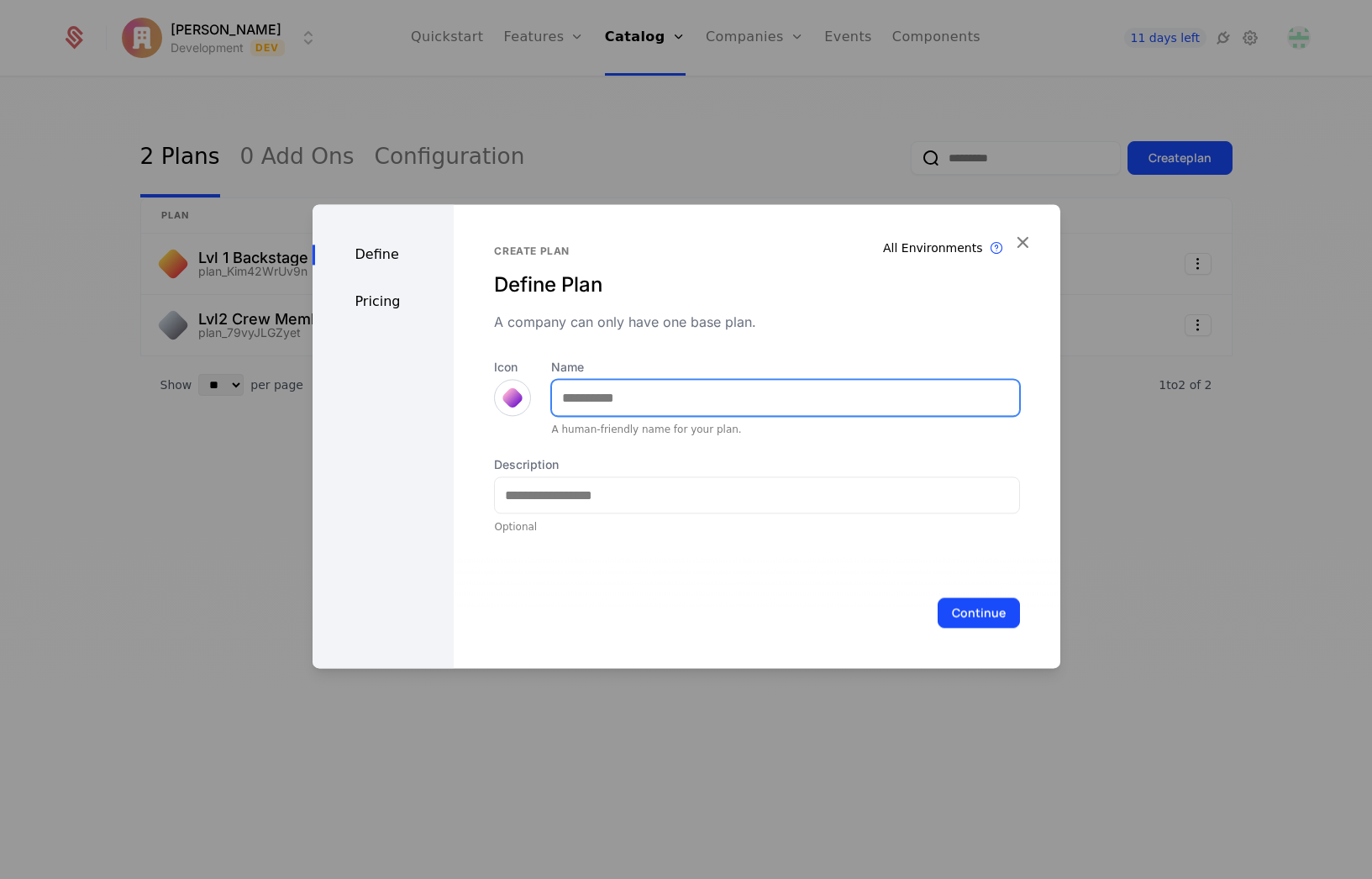
click at [608, 398] on input "Name" at bounding box center [785, 398] width 466 height 35
type input "**********"
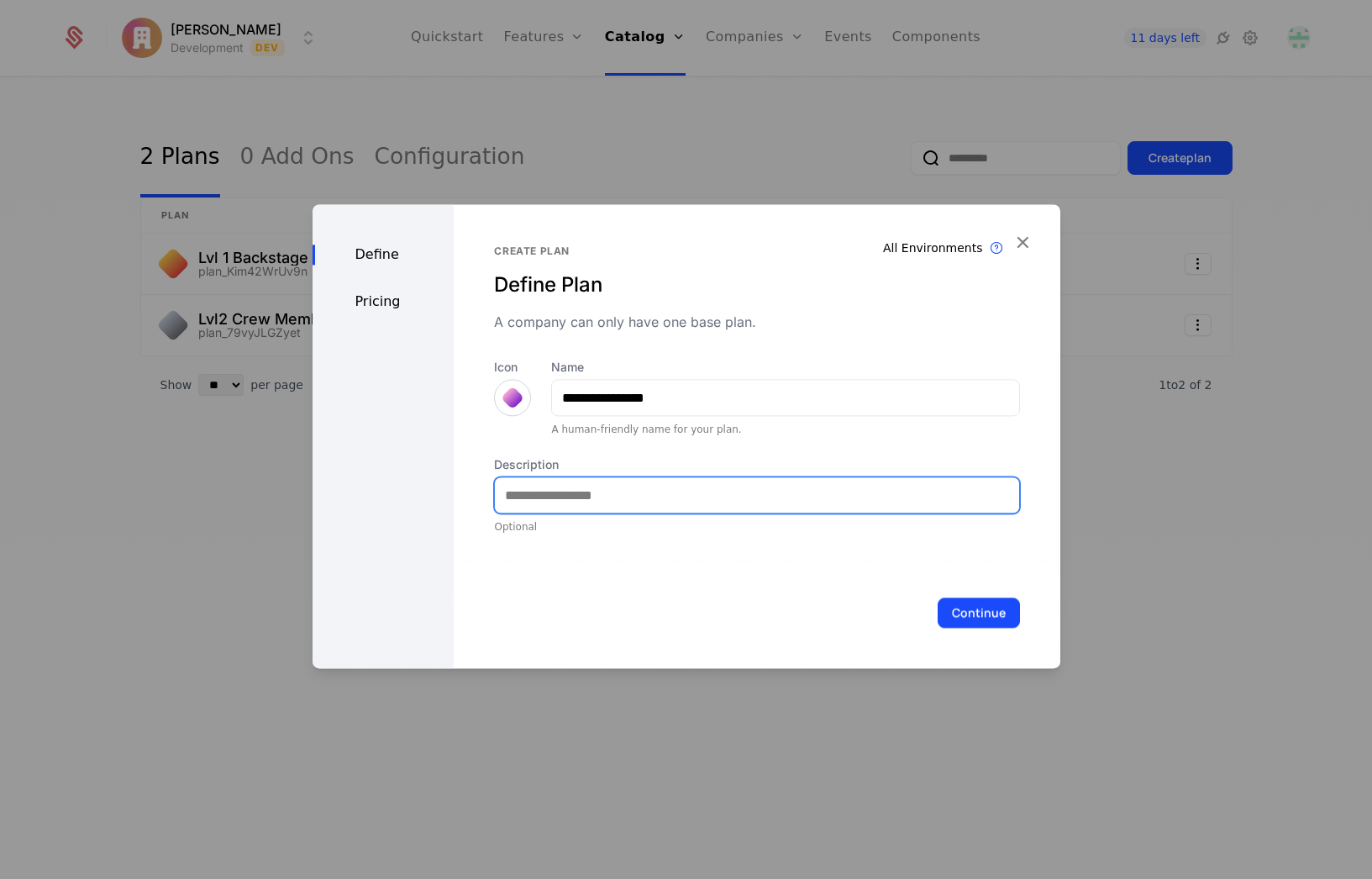
click at [580, 507] on input "Description" at bounding box center [757, 495] width 523 height 35
type input "**********"
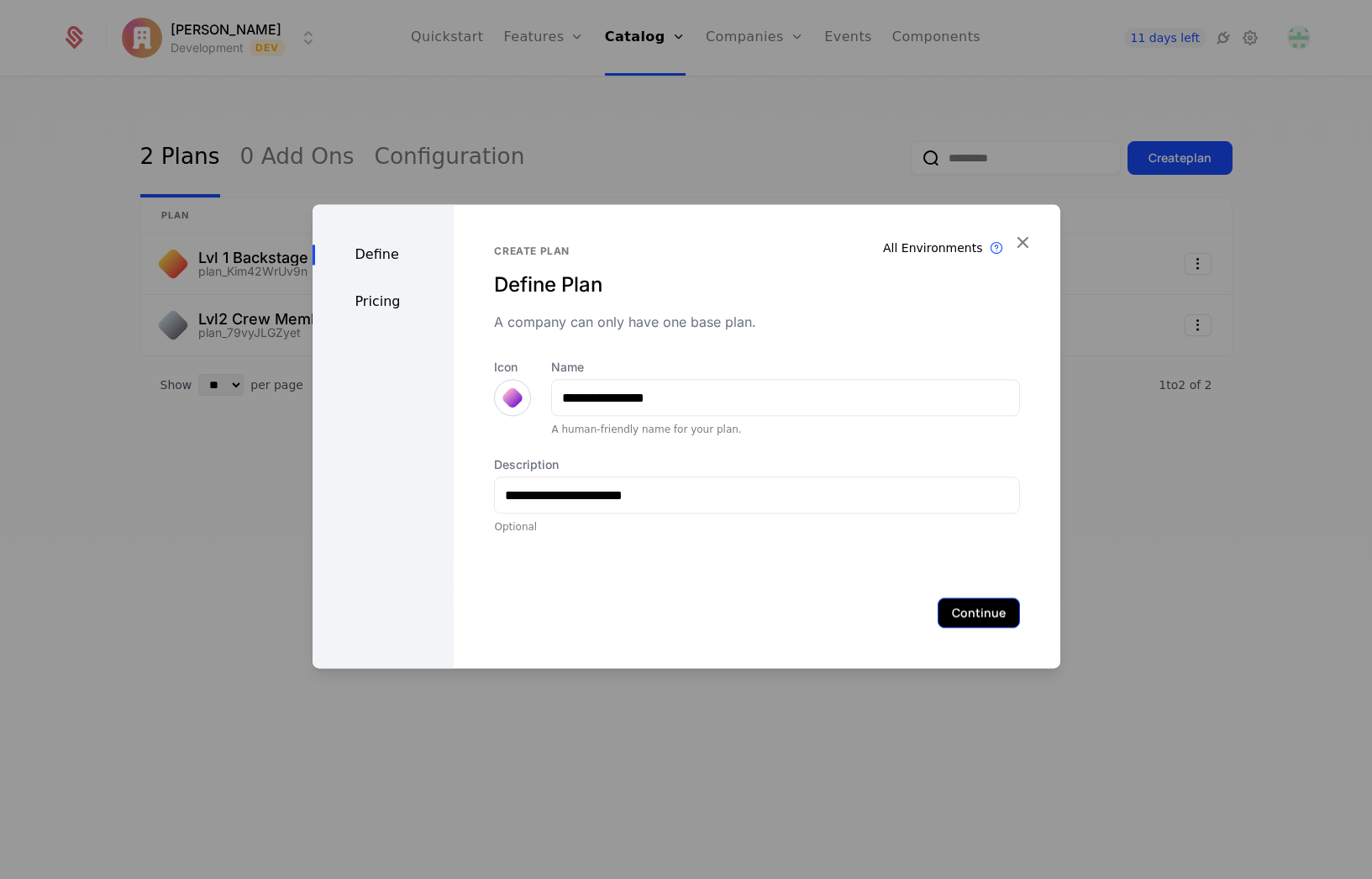
click at [966, 608] on button "Continue" at bounding box center [979, 612] width 83 height 30
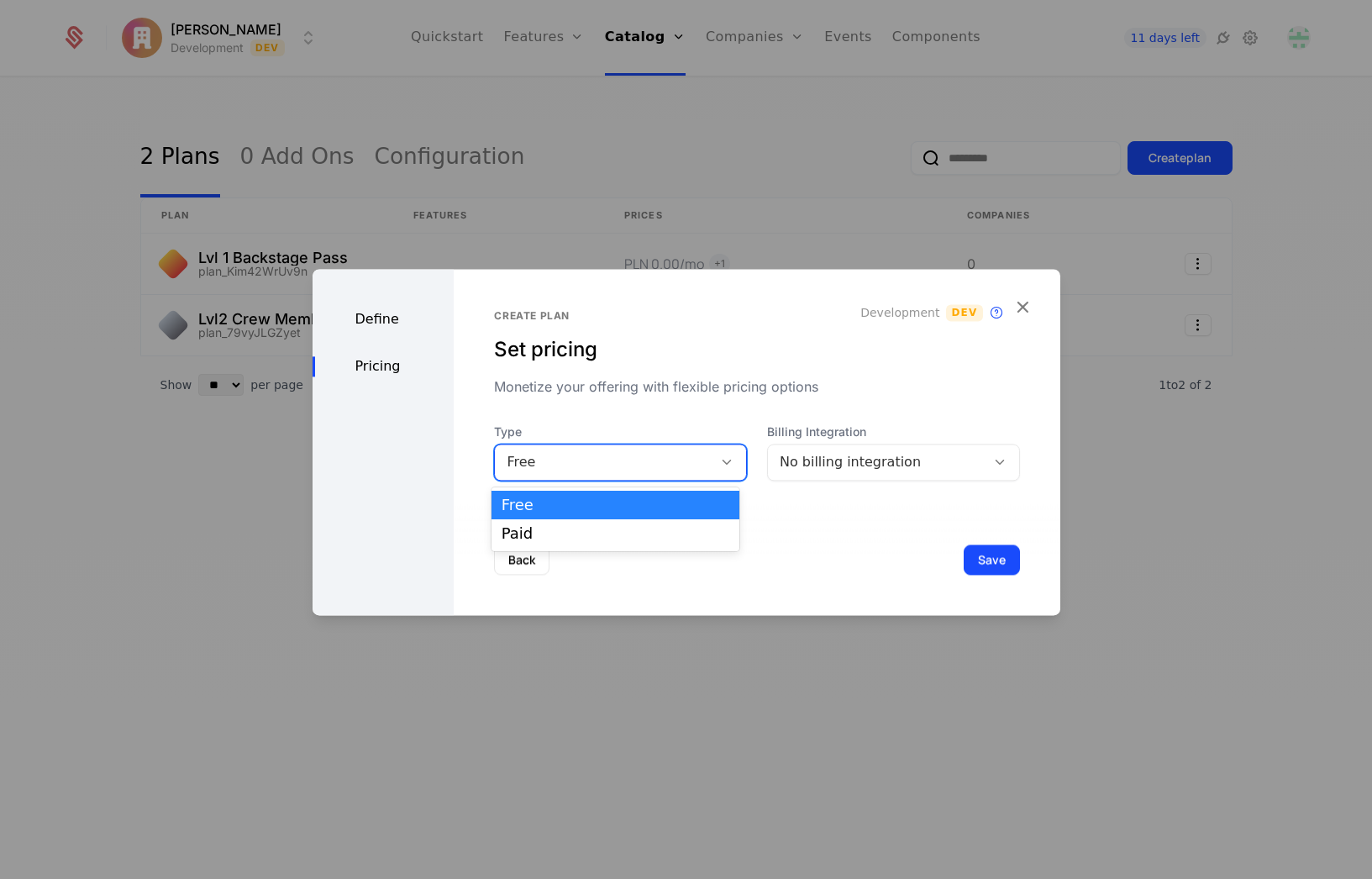
click at [637, 468] on div "Free" at bounding box center [603, 462] width 194 height 20
click at [587, 531] on div "Paid" at bounding box center [614, 533] width 227 height 15
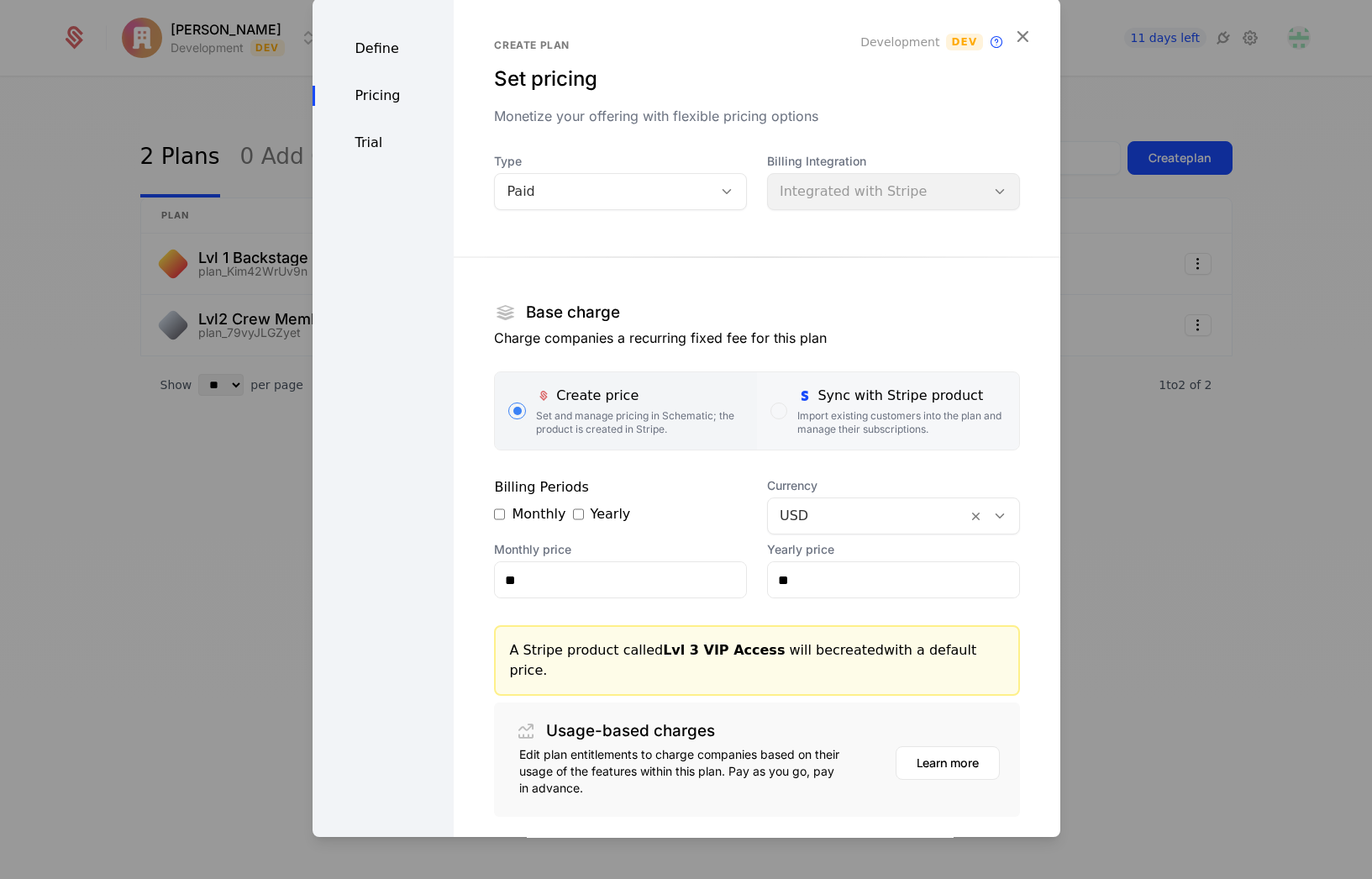
click at [814, 419] on div "Import existing customers into the plan and manage their subscriptions." at bounding box center [901, 422] width 207 height 27
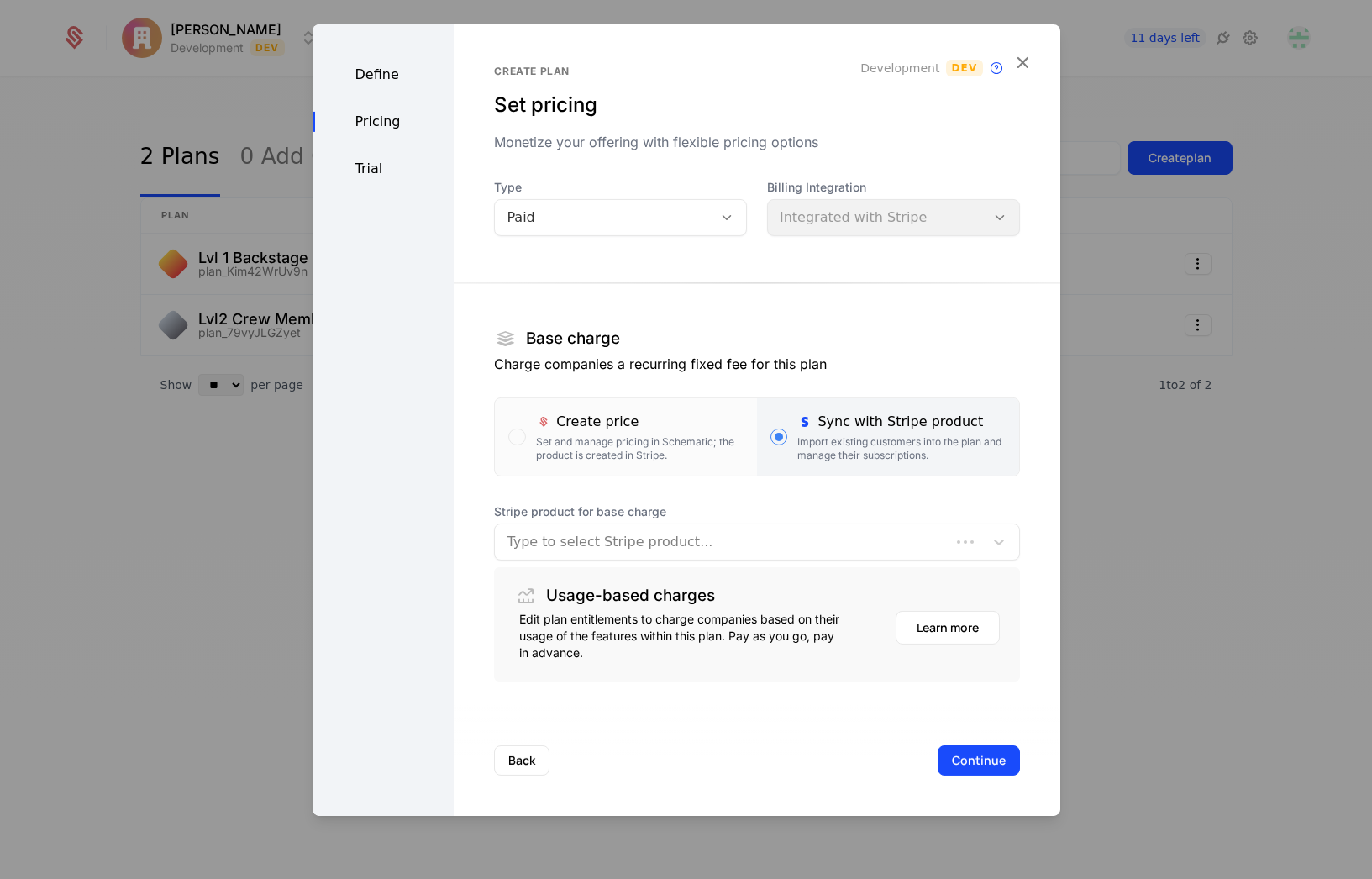
click at [629, 557] on div "Type to select Stripe product..." at bounding box center [722, 542] width 455 height 30
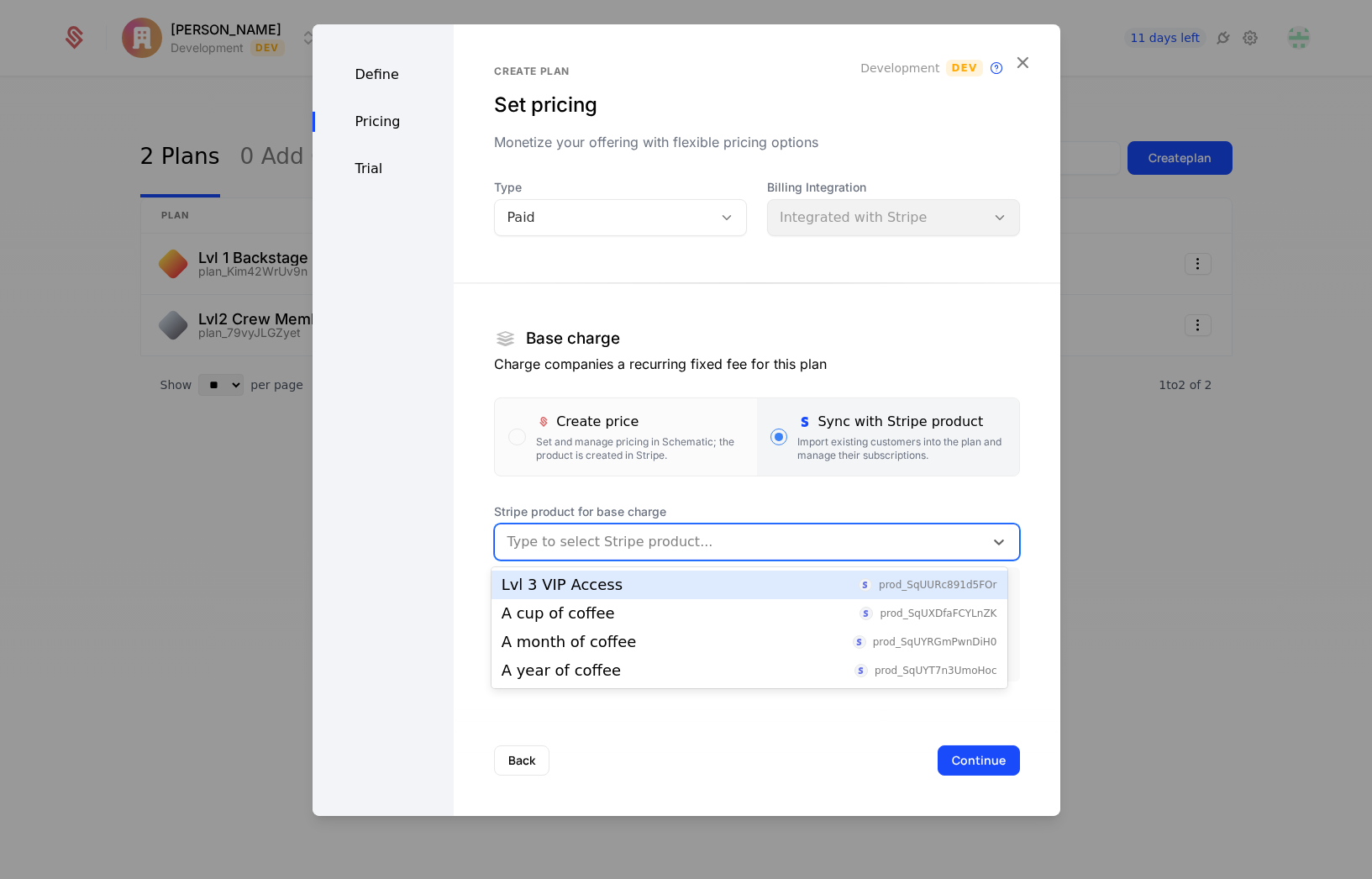
click at [592, 590] on div "Lvl 3 VIP Access" at bounding box center [562, 584] width 121 height 15
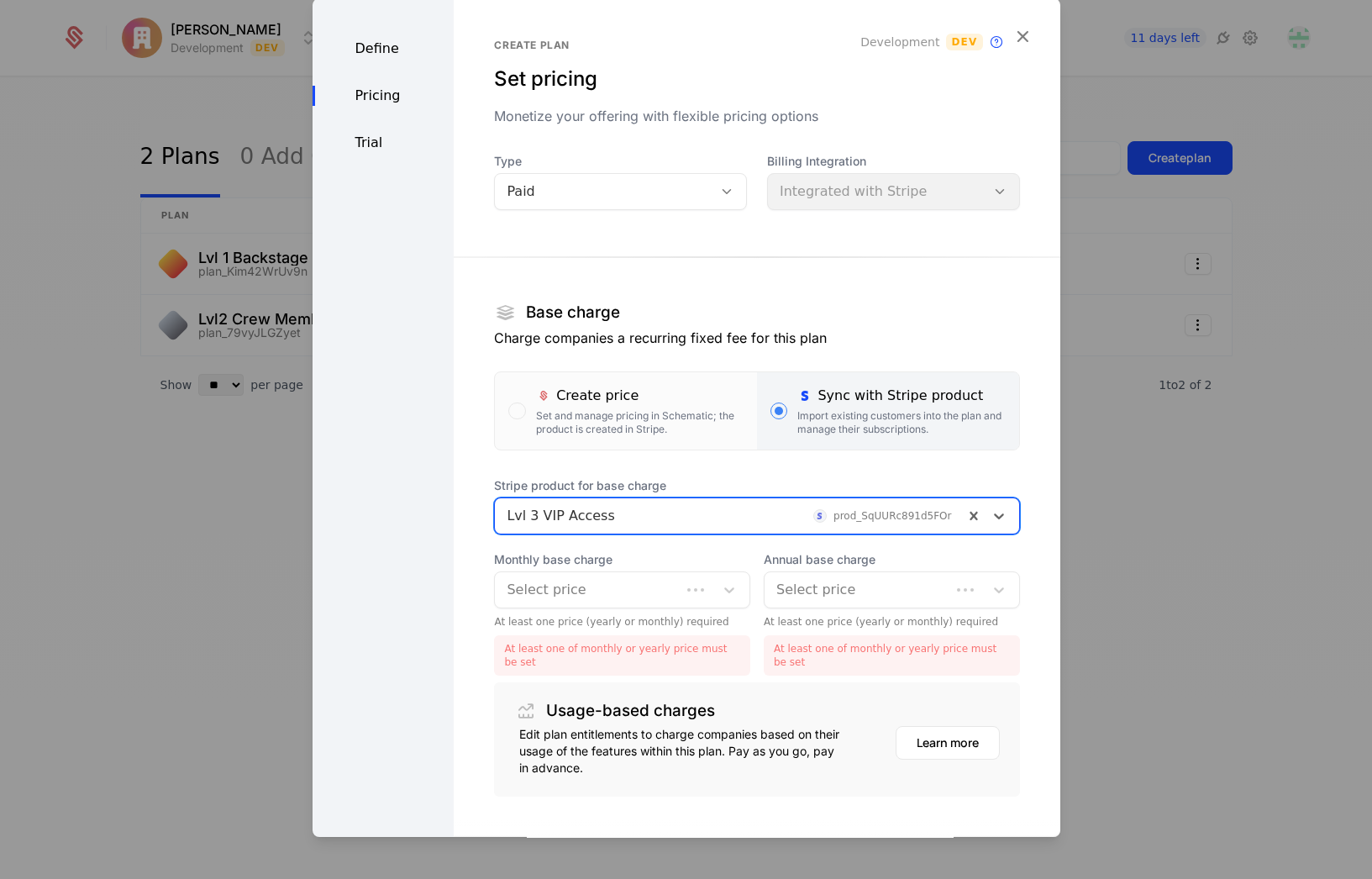
click at [585, 586] on div at bounding box center [587, 589] width 162 height 24
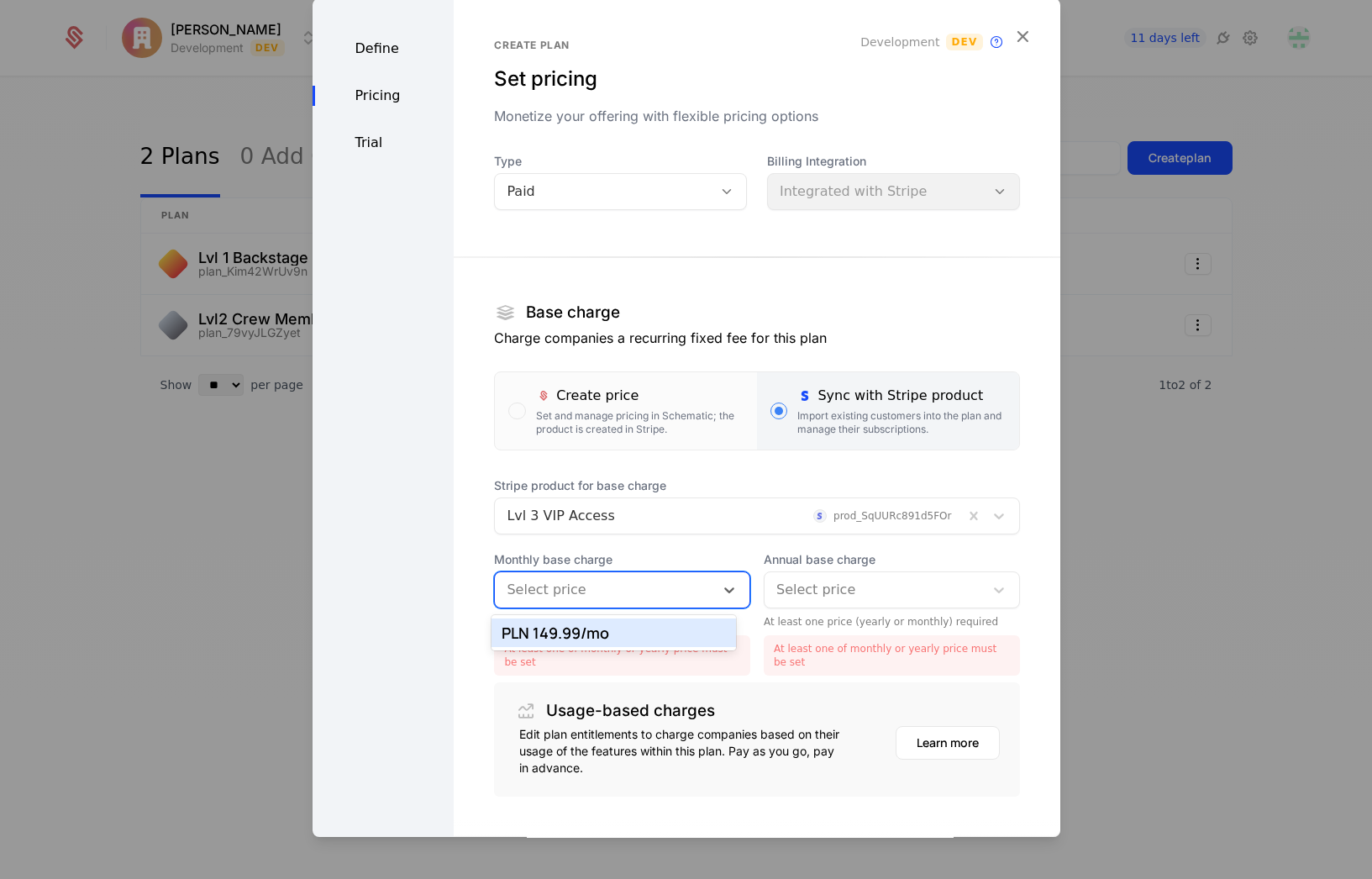
click at [574, 629] on div "PLN 149.99 /mo" at bounding box center [614, 632] width 225 height 15
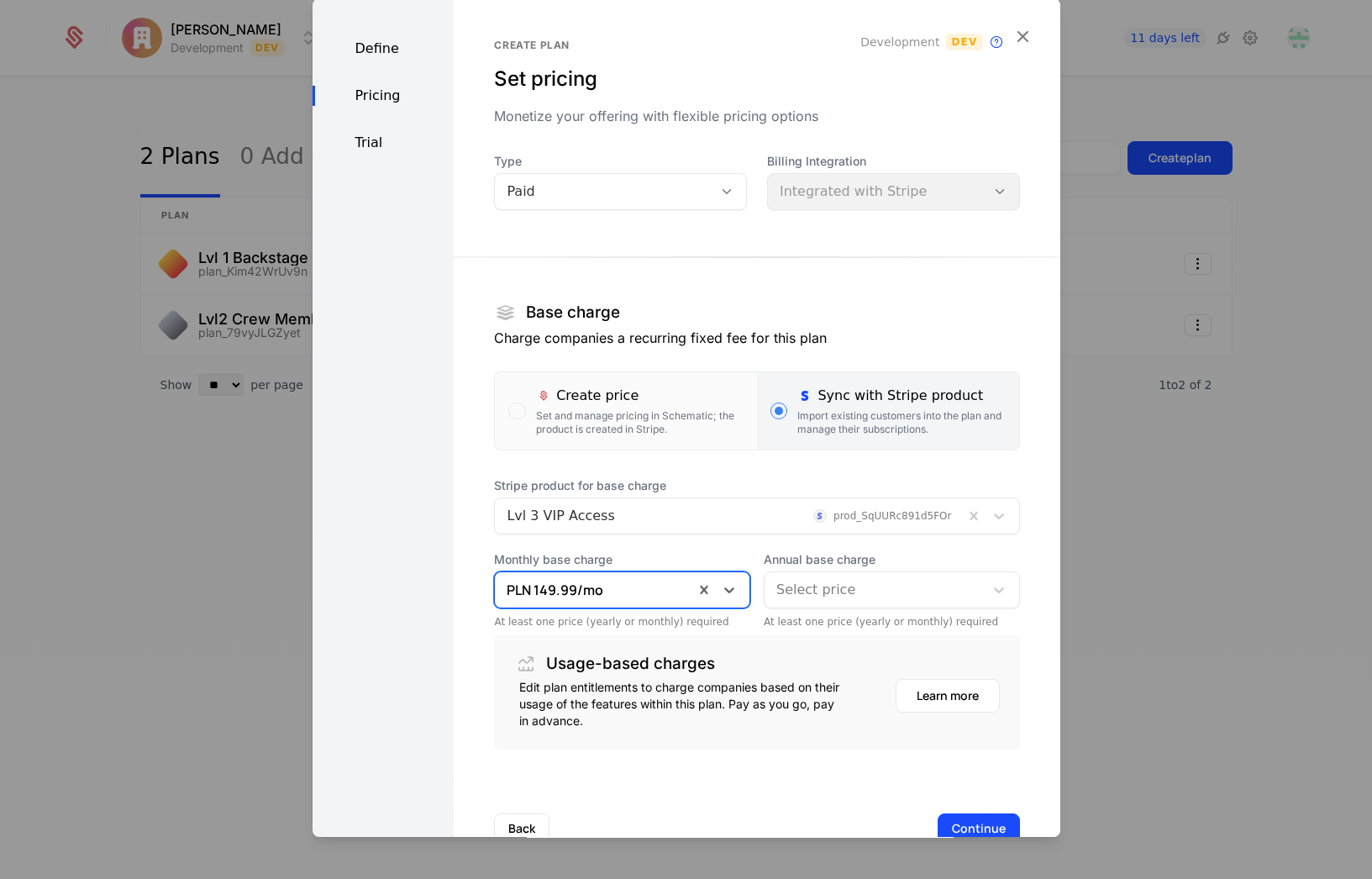
click at [808, 592] on div at bounding box center [873, 589] width 196 height 24
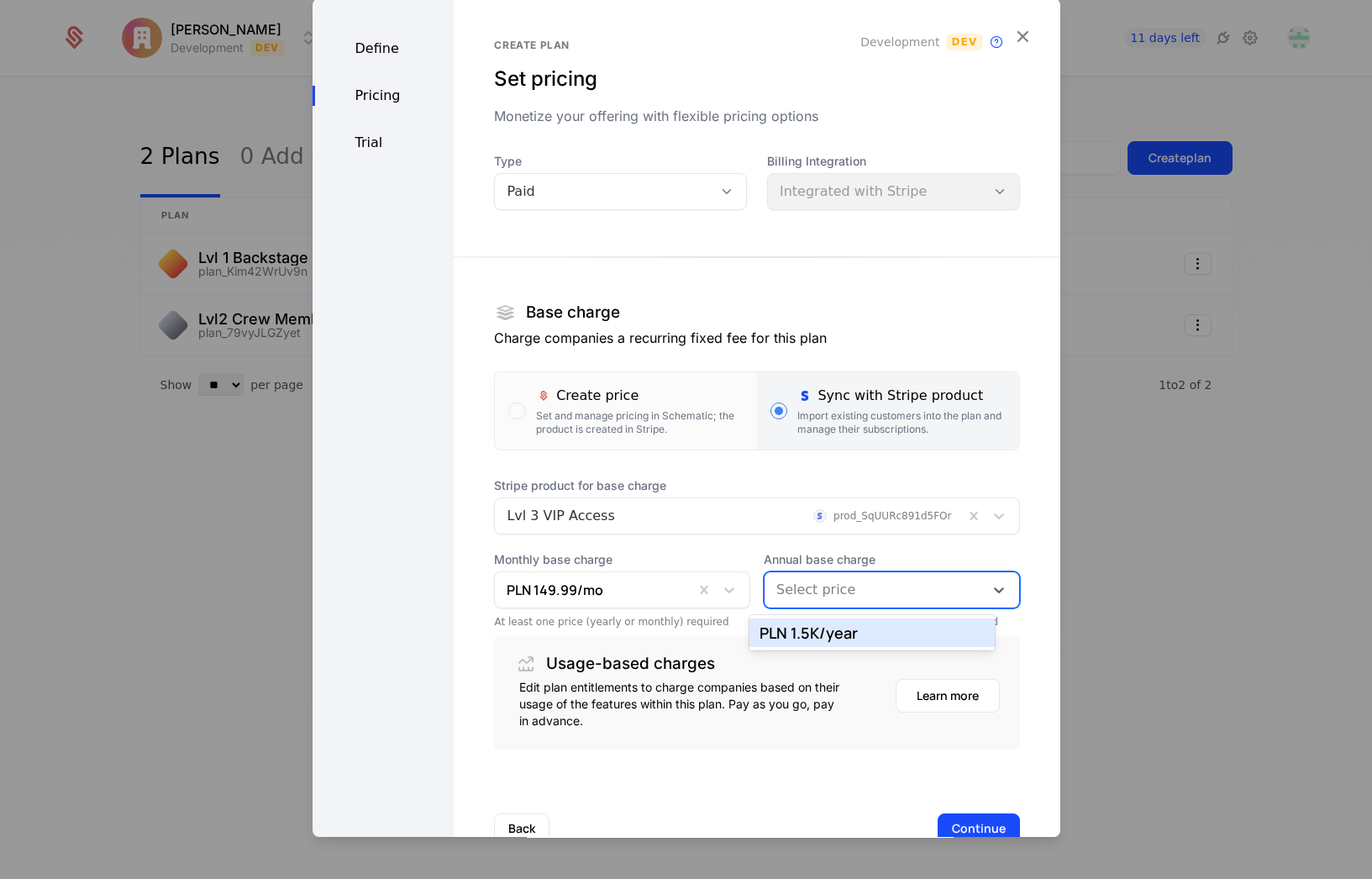
click at [791, 633] on div "PLN 1.5K /year" at bounding box center [872, 632] width 225 height 15
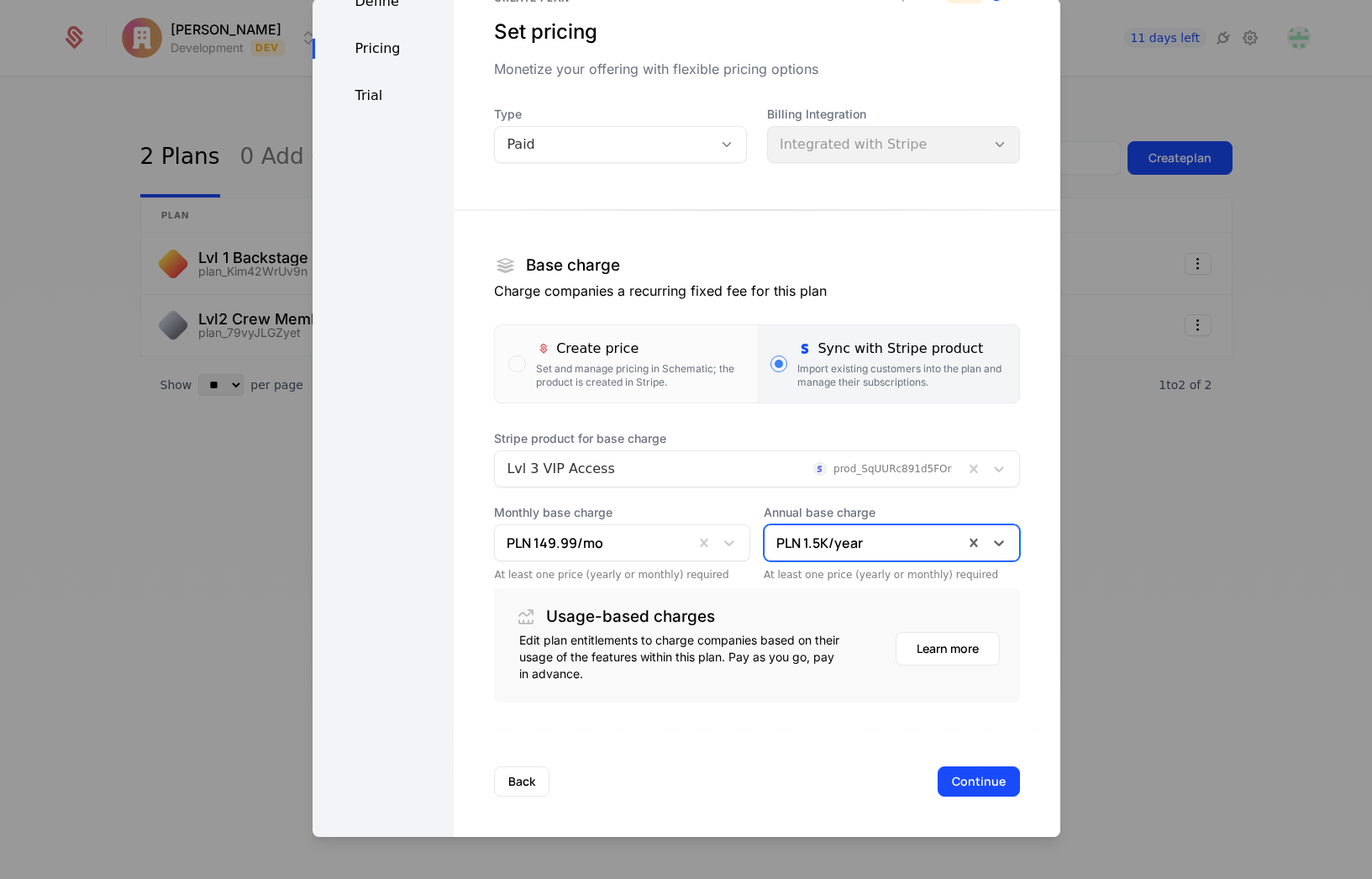
click at [939, 780] on button "Continue" at bounding box center [979, 782] width 83 height 30
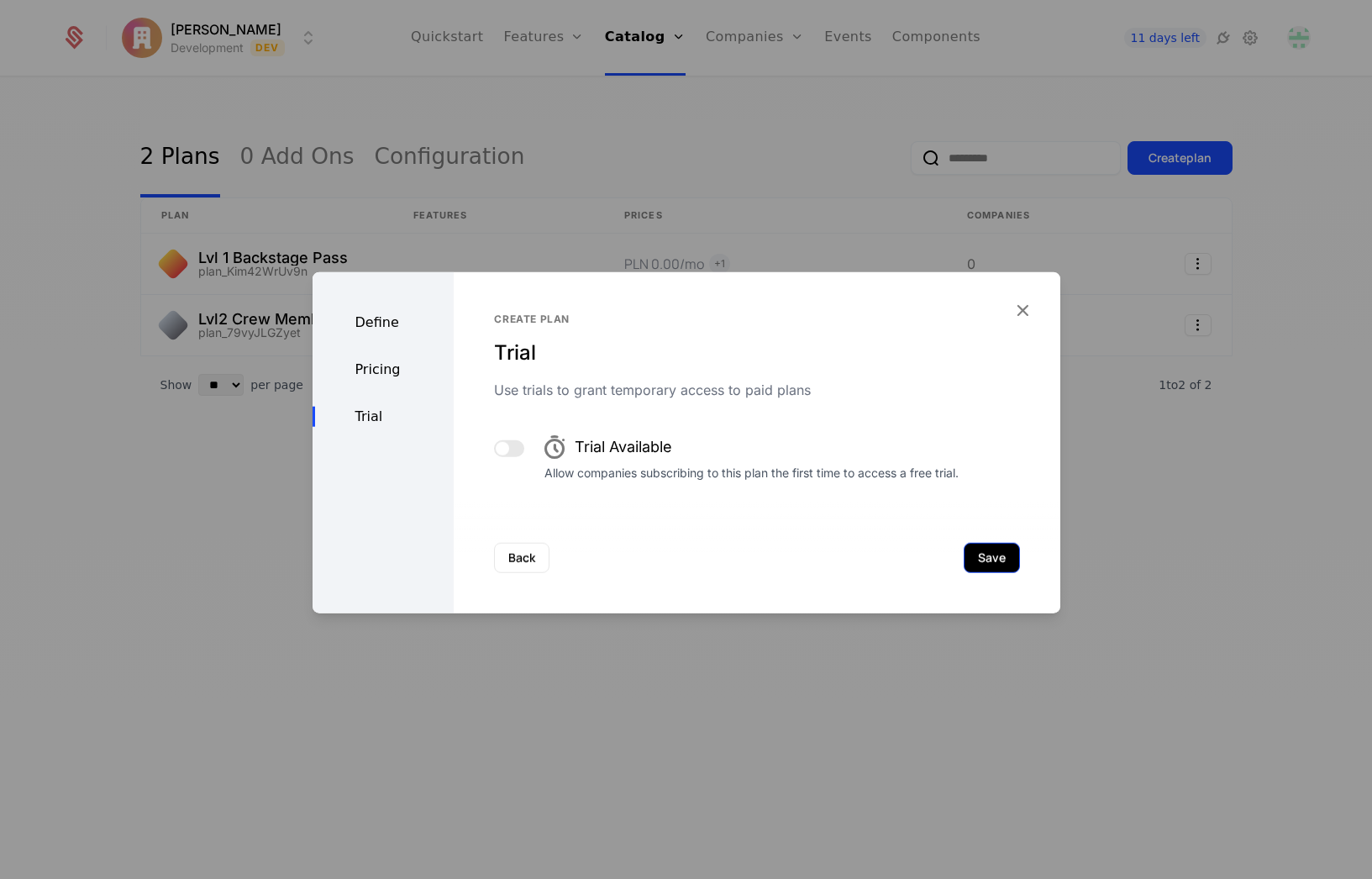
click at [991, 554] on button "Save" at bounding box center [992, 558] width 56 height 30
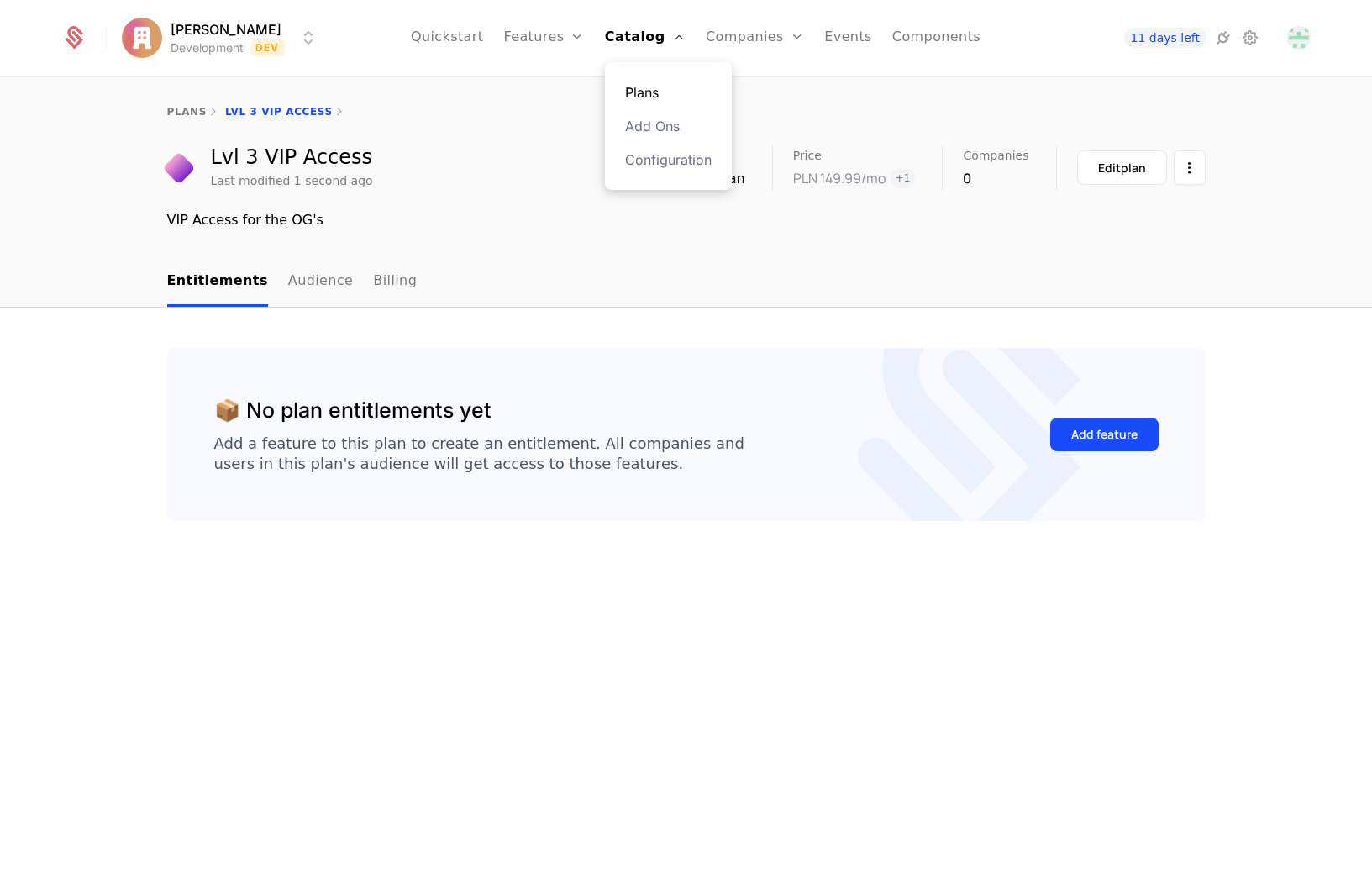
click at [645, 87] on link "Plans" at bounding box center [668, 92] width 87 height 20
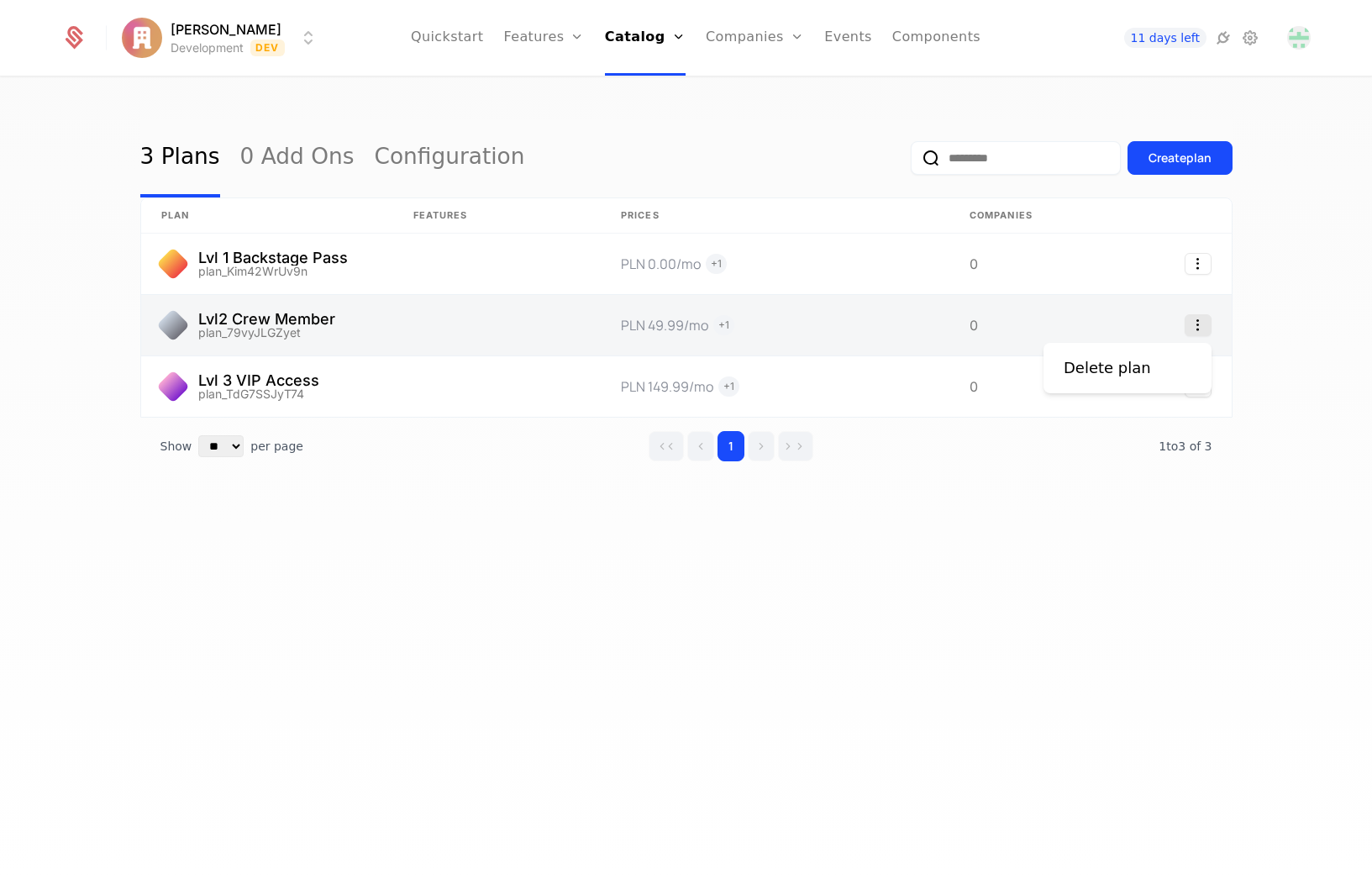
click at [1193, 325] on icon "Select action" at bounding box center [1197, 325] width 27 height 22
click at [607, 296] on html "[PERSON_NAME] Development Dev Quickstart Features Features Flags Catalog Plans …" at bounding box center [686, 439] width 1372 height 879
click at [287, 321] on link at bounding box center [267, 325] width 252 height 61
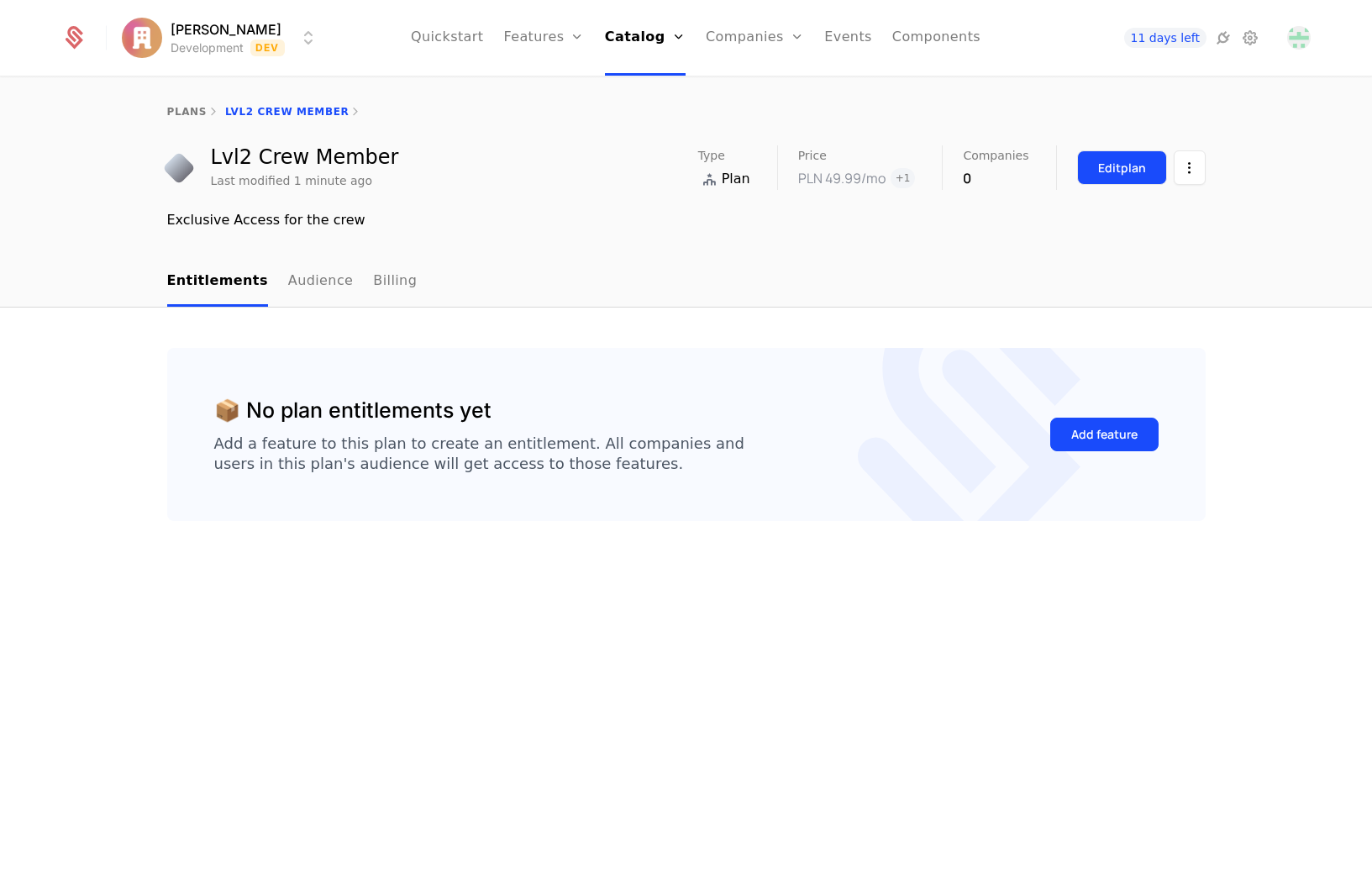
click at [1089, 170] on button "Edit plan" at bounding box center [1122, 167] width 90 height 34
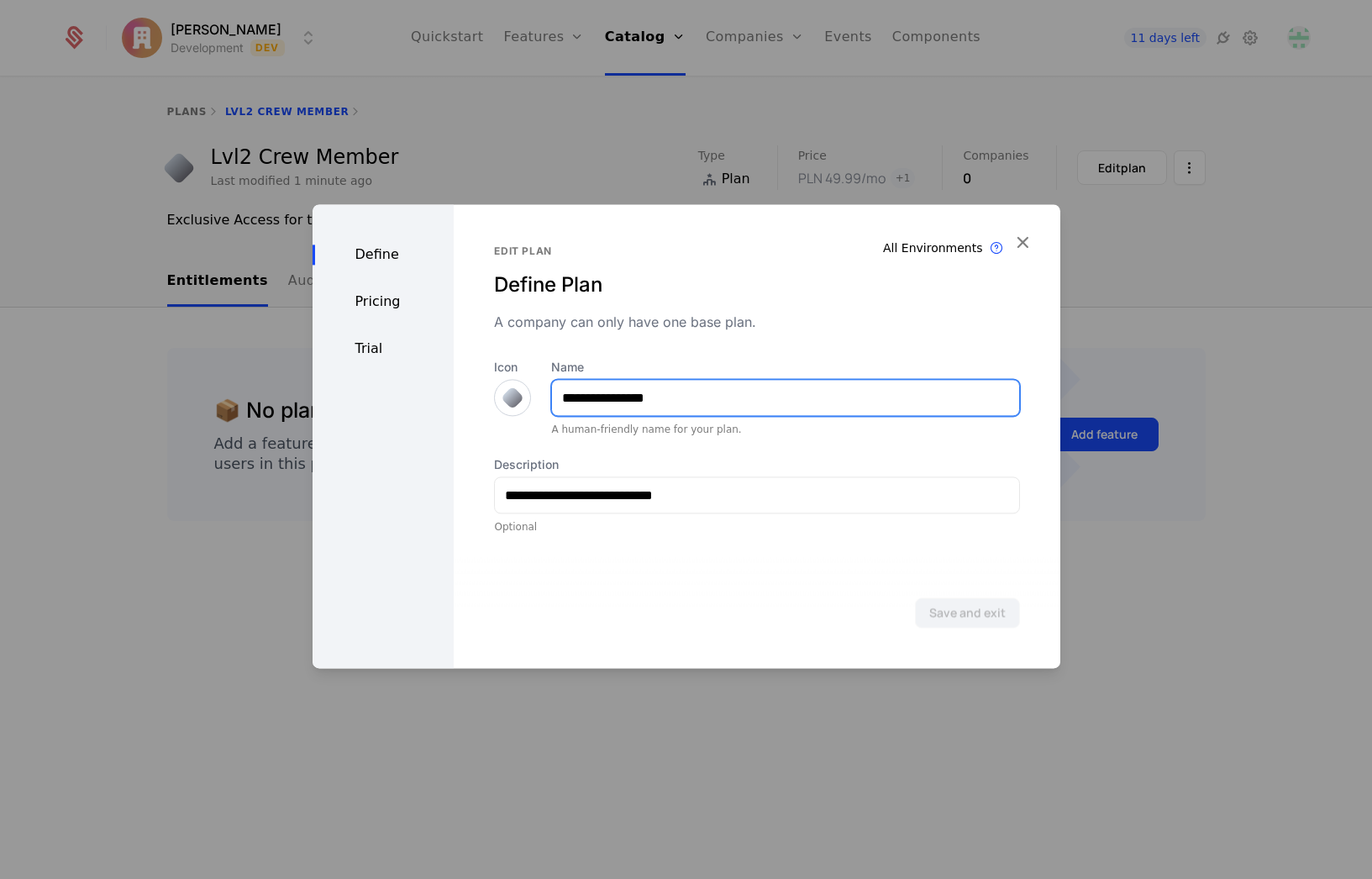
click at [576, 398] on input "**********" at bounding box center [785, 398] width 466 height 35
type input "**********"
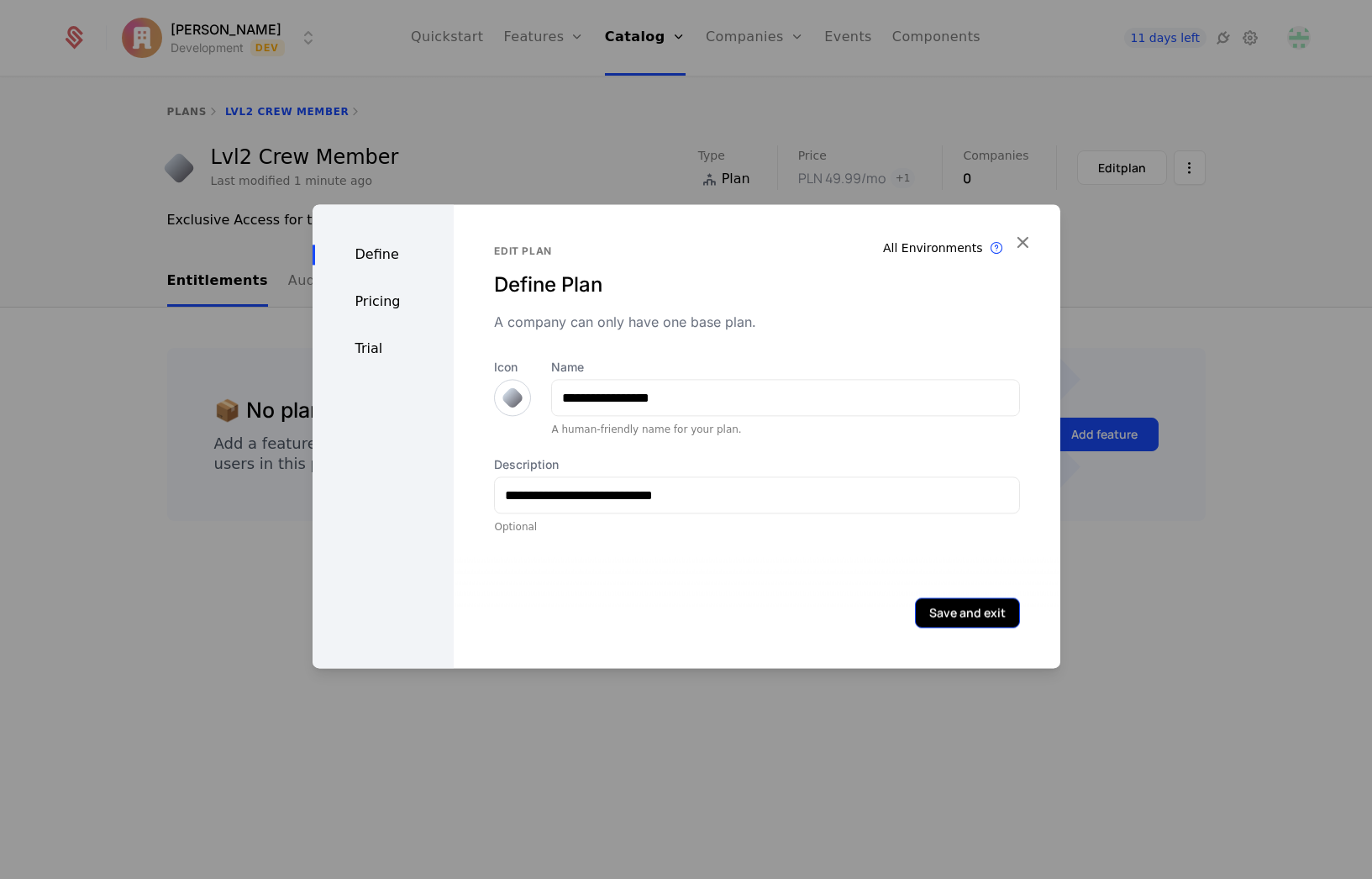
click at [955, 609] on button "Save and exit" at bounding box center [967, 612] width 105 height 30
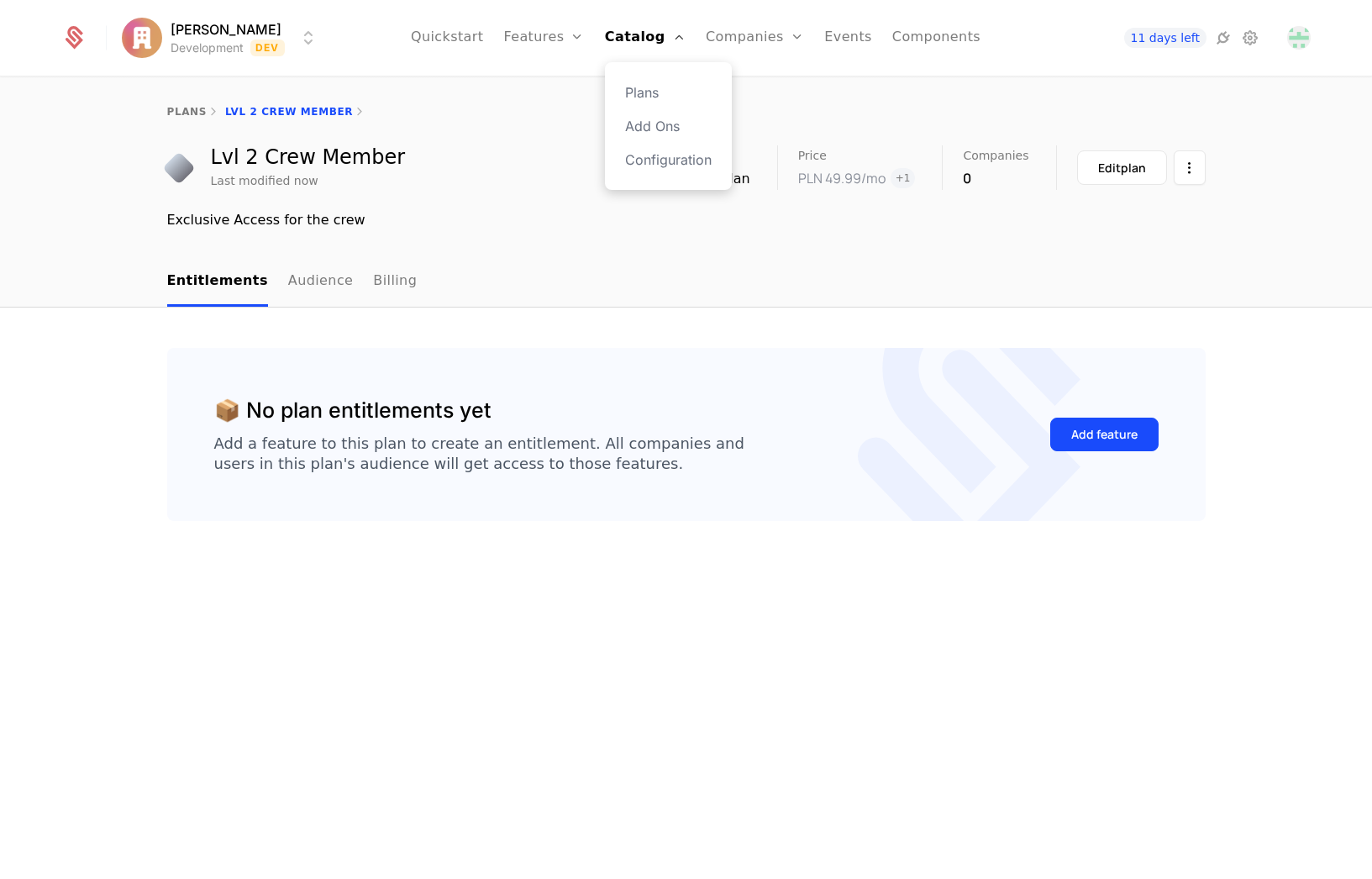
click at [657, 103] on div "Plans Add Ons Configuration" at bounding box center [668, 126] width 127 height 127
click at [657, 97] on link "Plans" at bounding box center [668, 92] width 87 height 20
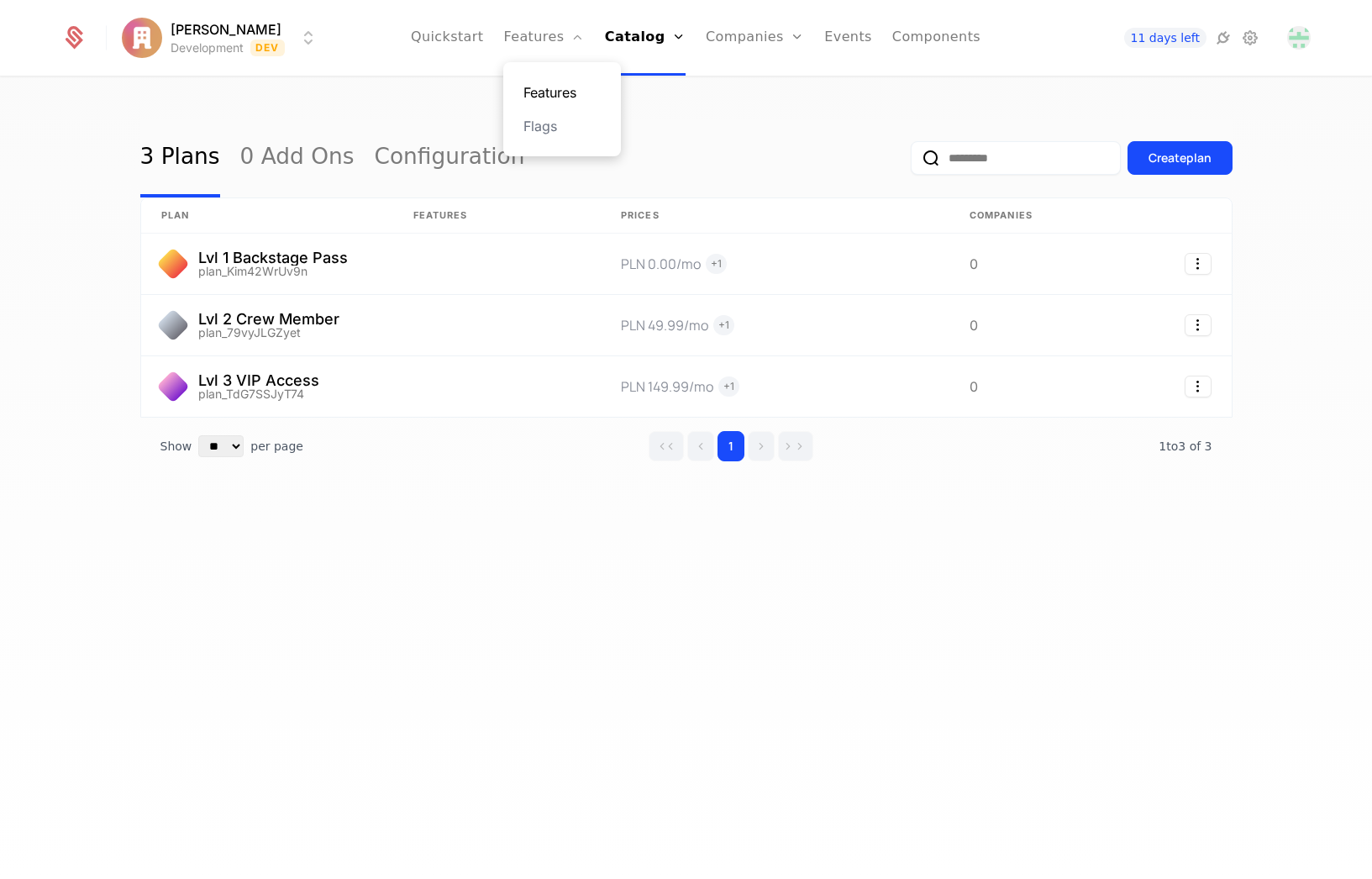
click at [555, 90] on link "Features" at bounding box center [562, 92] width 77 height 20
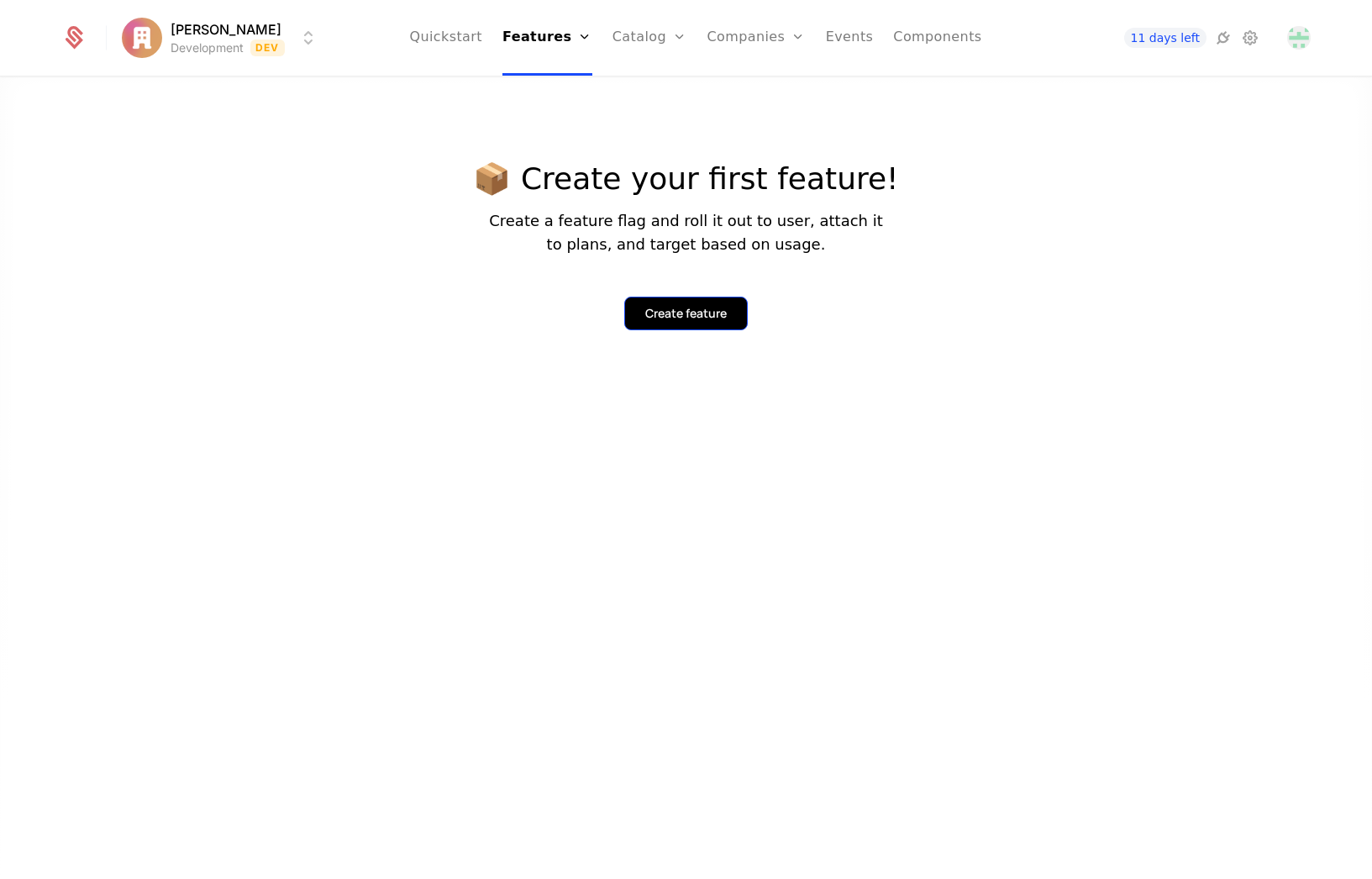
click at [719, 318] on div "Create feature" at bounding box center [686, 313] width 82 height 17
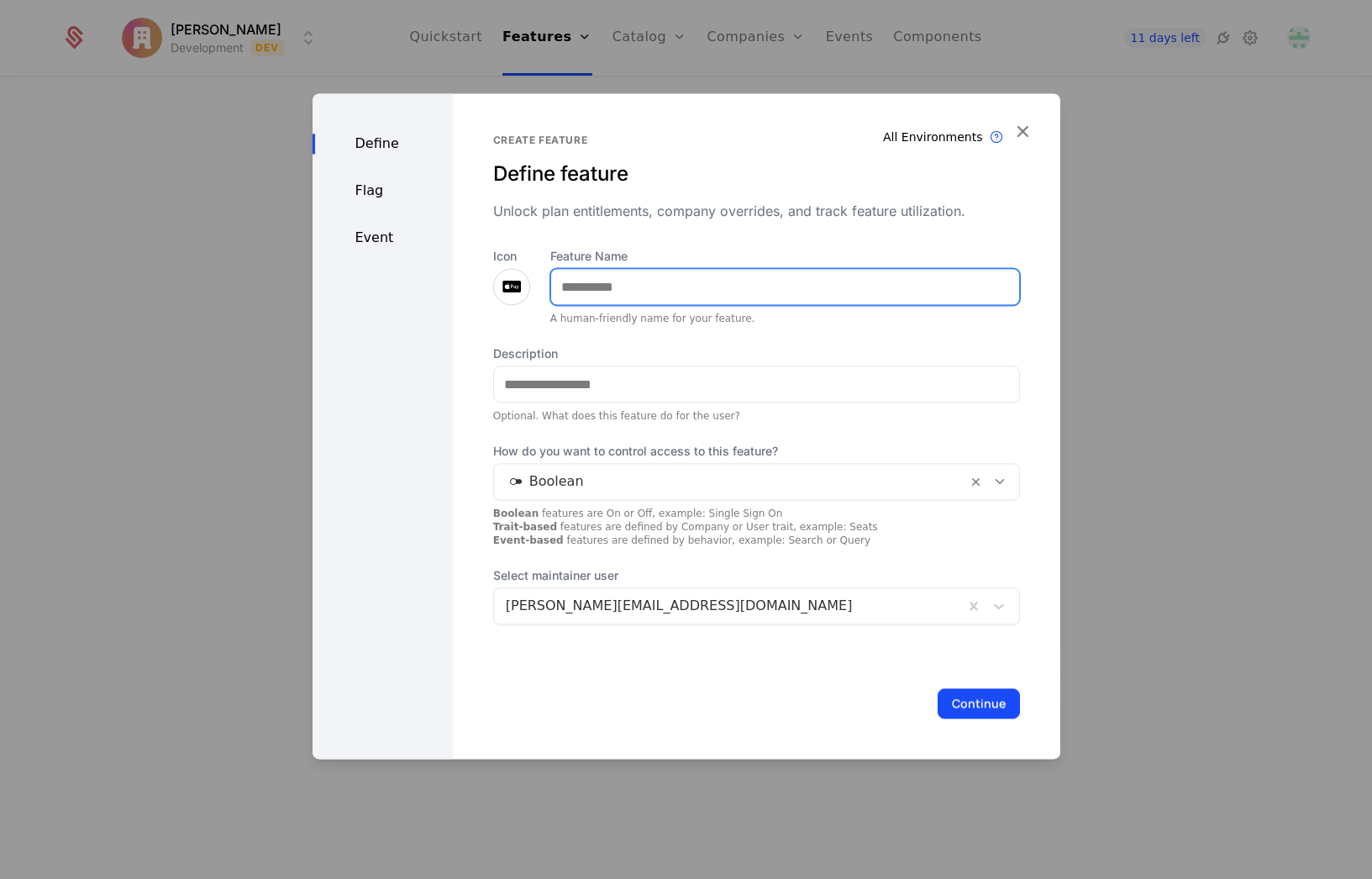
click at [569, 293] on input "Feature Name" at bounding box center [785, 286] width 468 height 35
type input "**********"
click at [499, 283] on div at bounding box center [512, 286] width 37 height 37
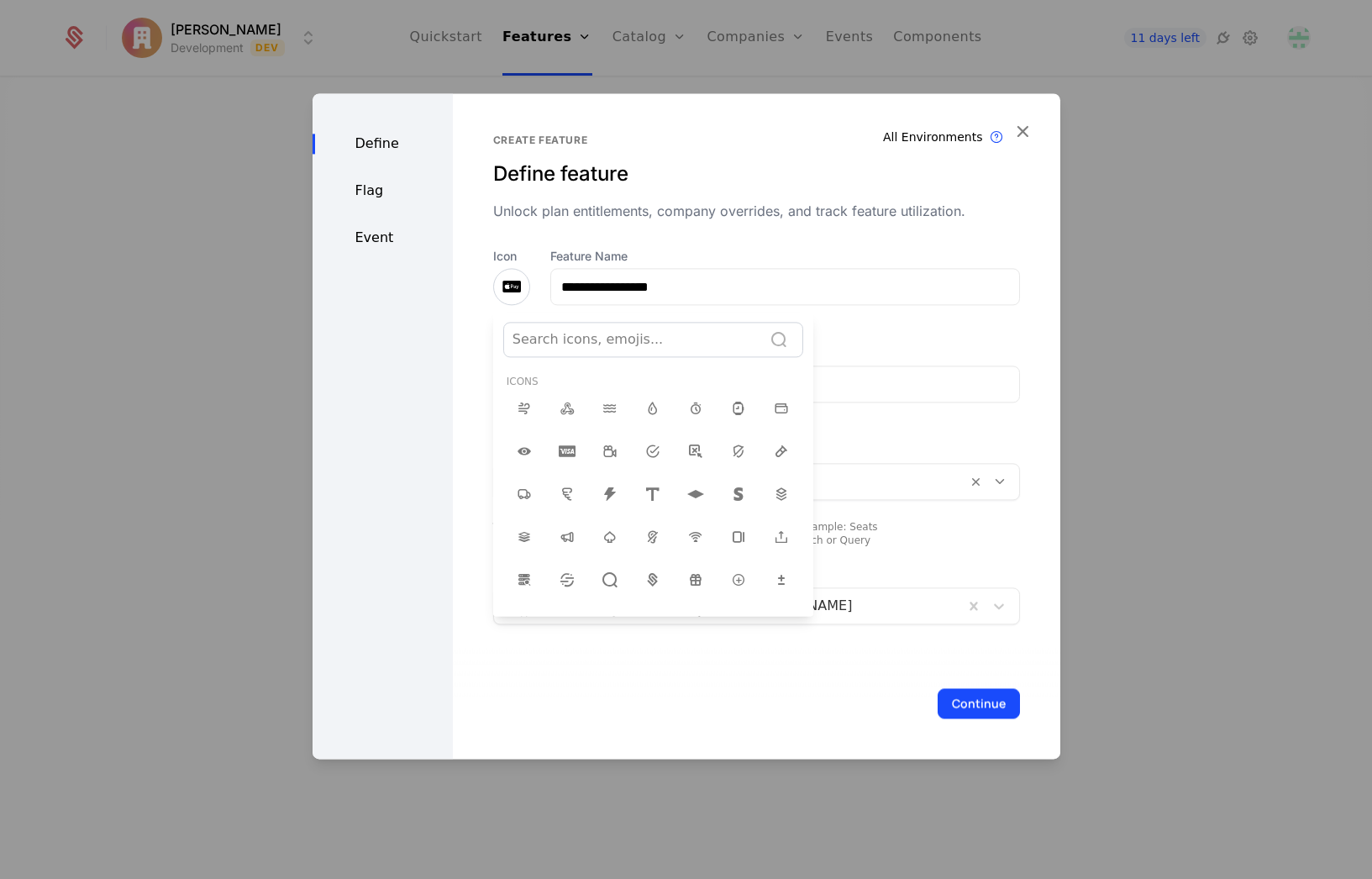
click at [500, 285] on div at bounding box center [686, 426] width 748 height 666
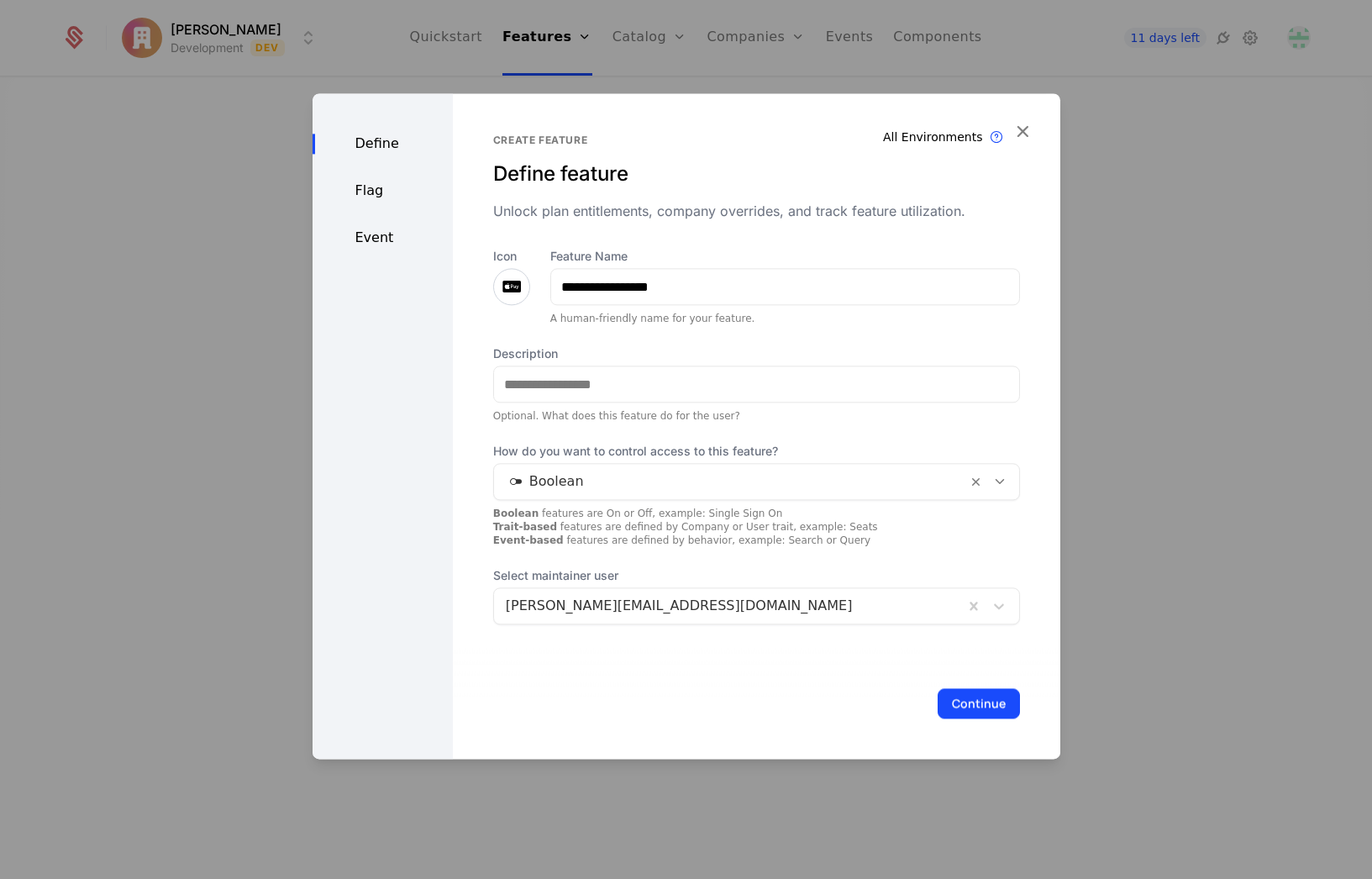
click at [501, 285] on icon at bounding box center [511, 286] width 20 height 20
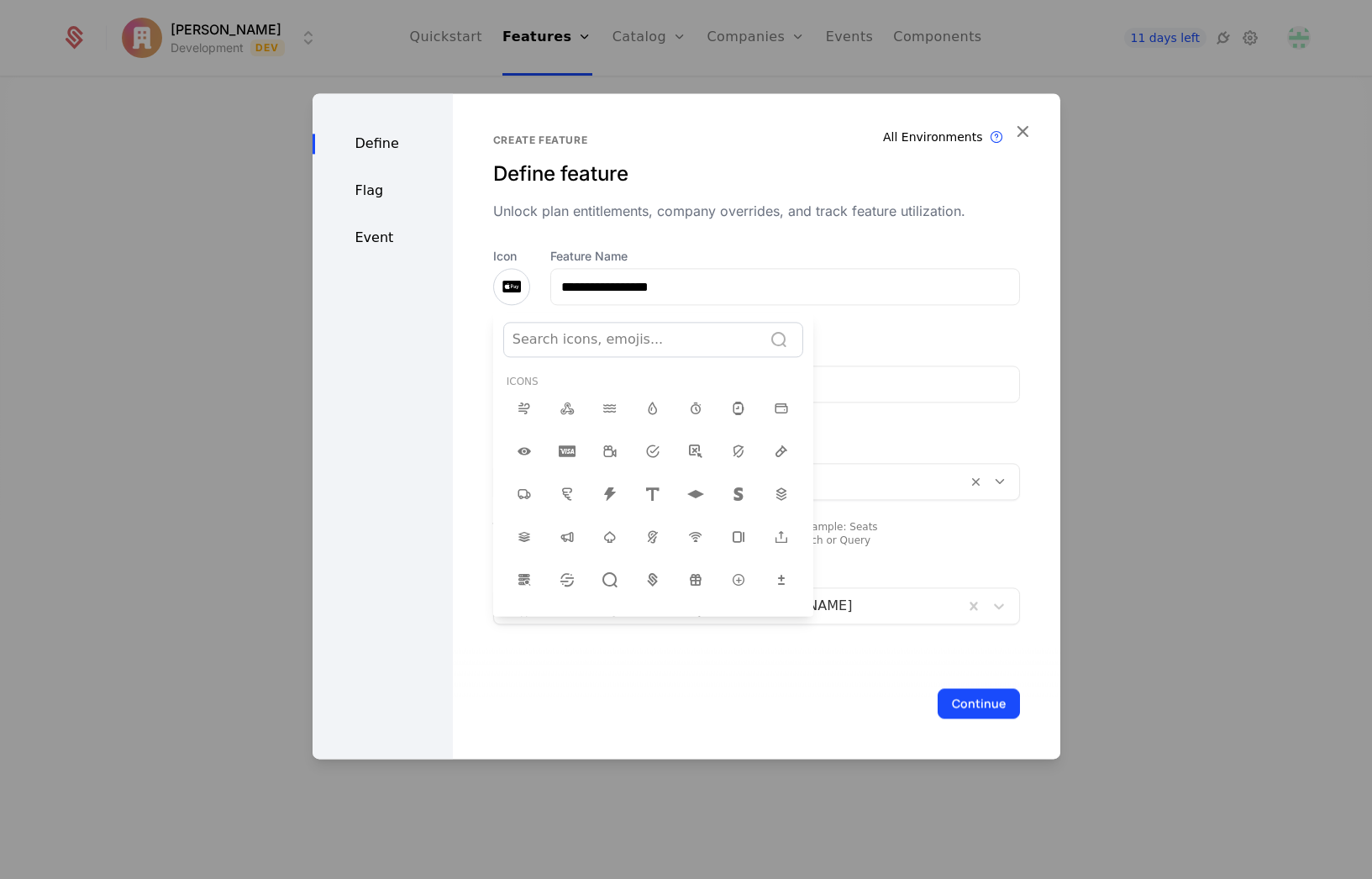
click at [671, 343] on div at bounding box center [633, 339] width 241 height 24
click at [680, 335] on div at bounding box center [633, 339] width 241 height 24
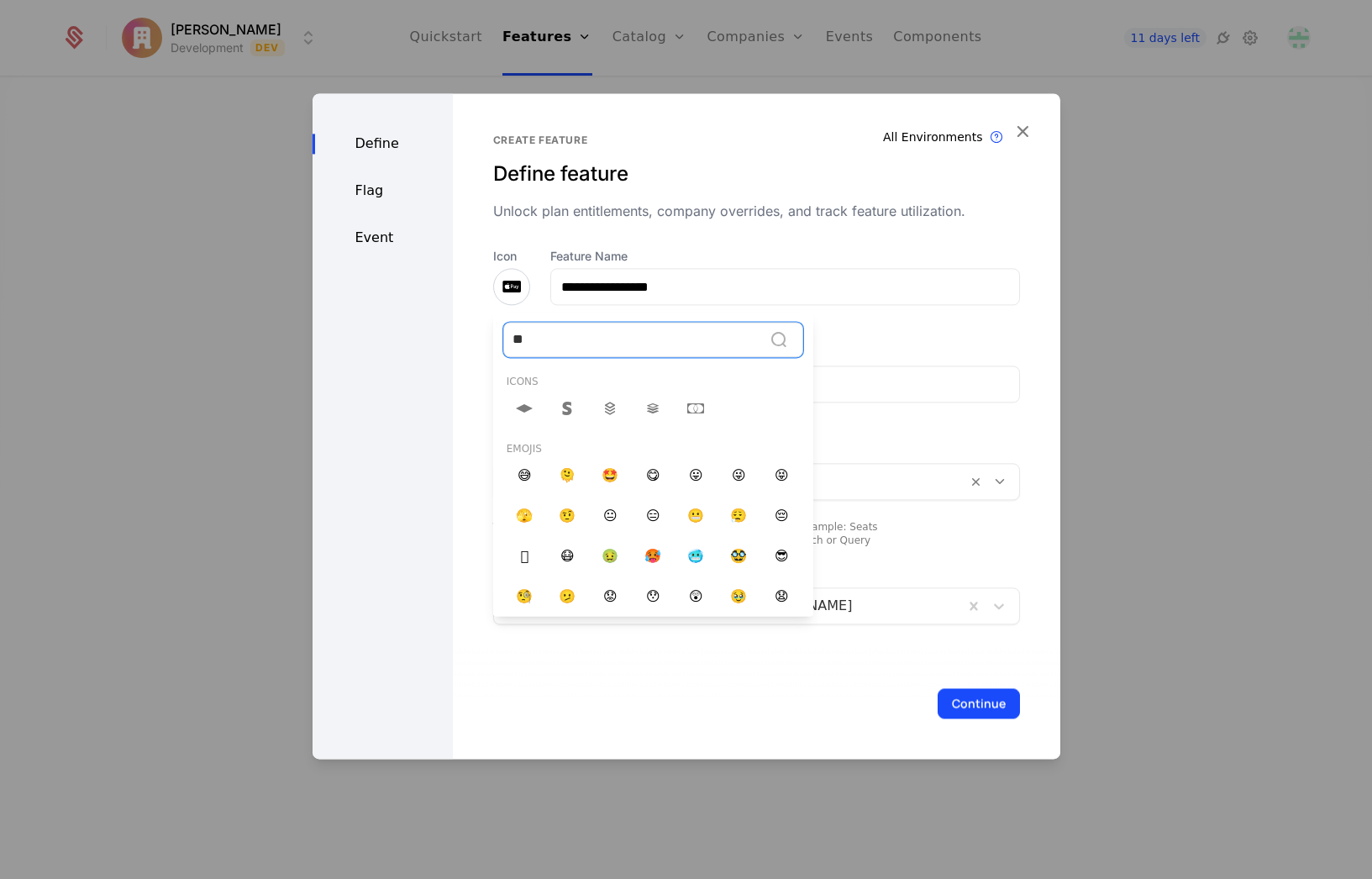
type input "*"
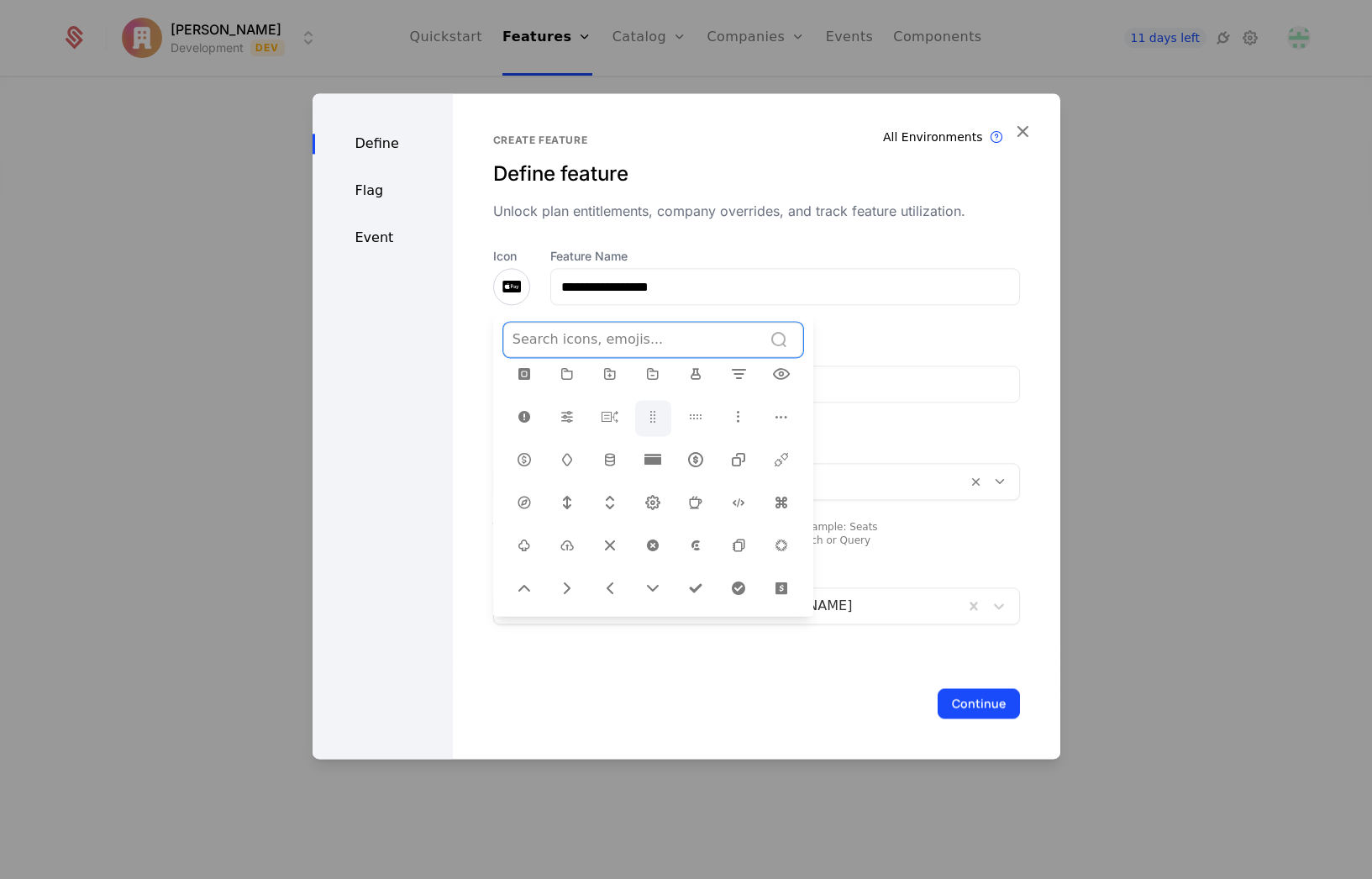
scroll to position [504, 0]
click at [729, 537] on icon at bounding box center [738, 547] width 20 height 20
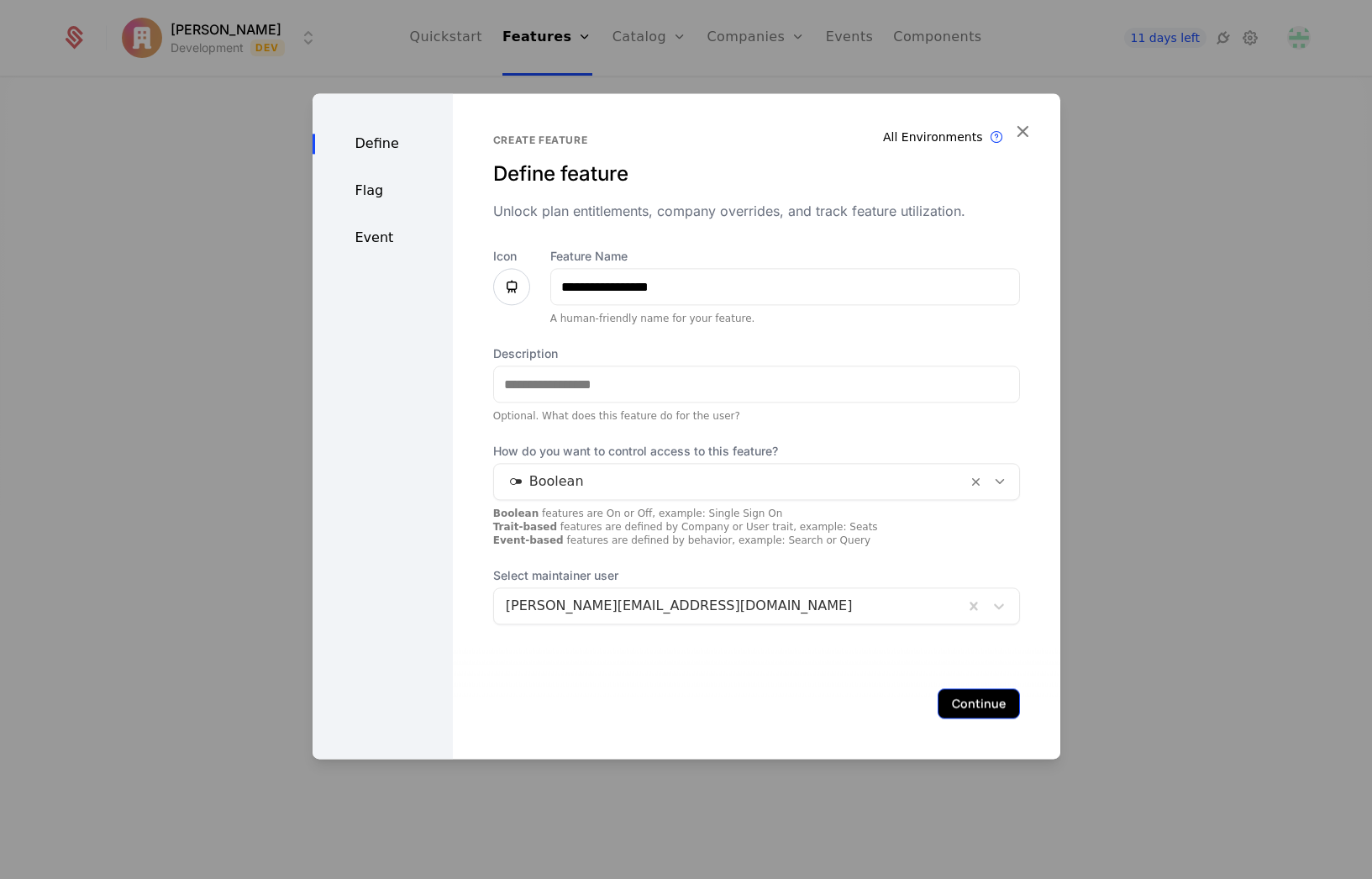
click at [952, 696] on button "Continue" at bounding box center [979, 703] width 83 height 30
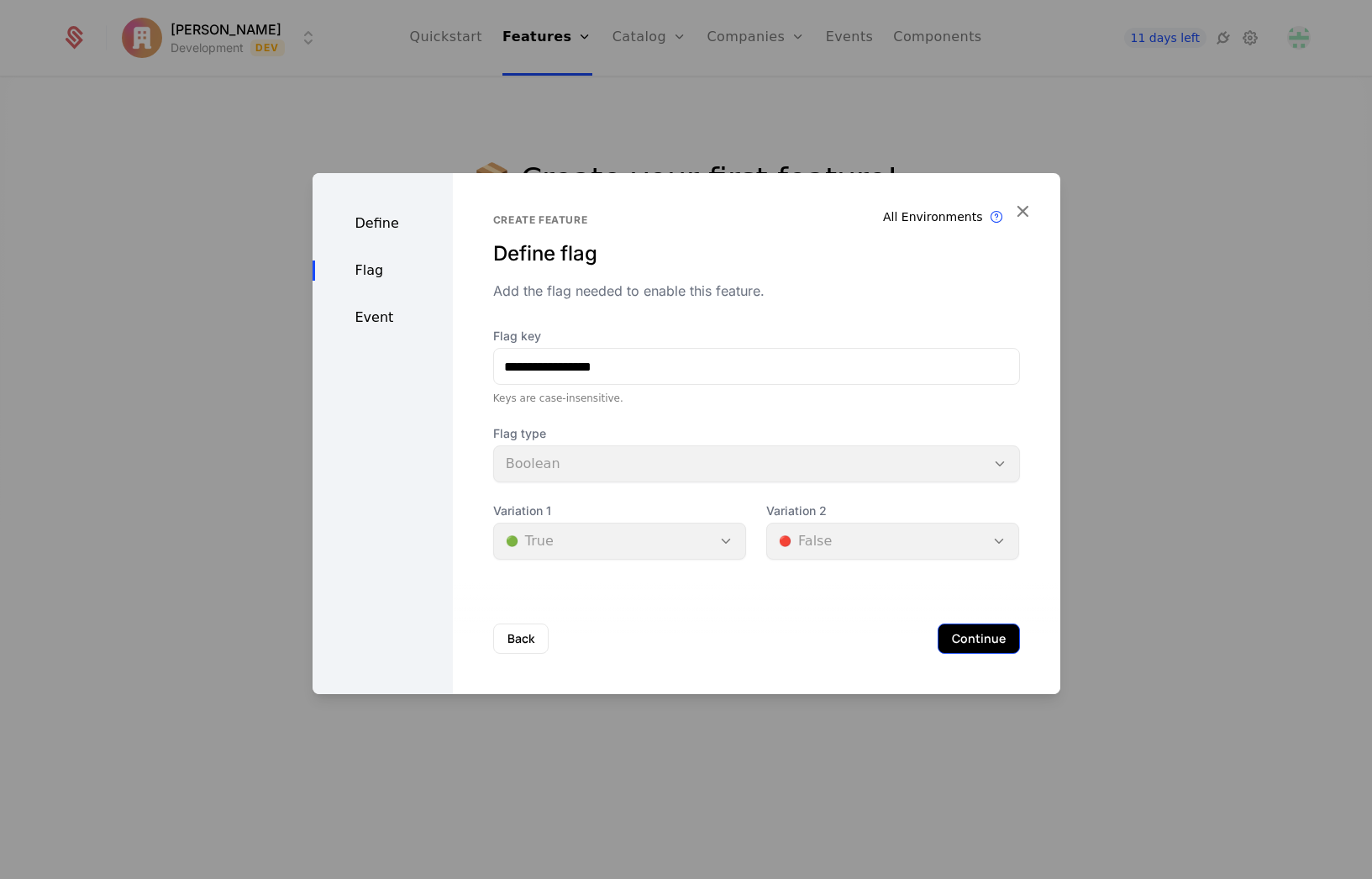
click at [955, 645] on button "Continue" at bounding box center [979, 638] width 83 height 30
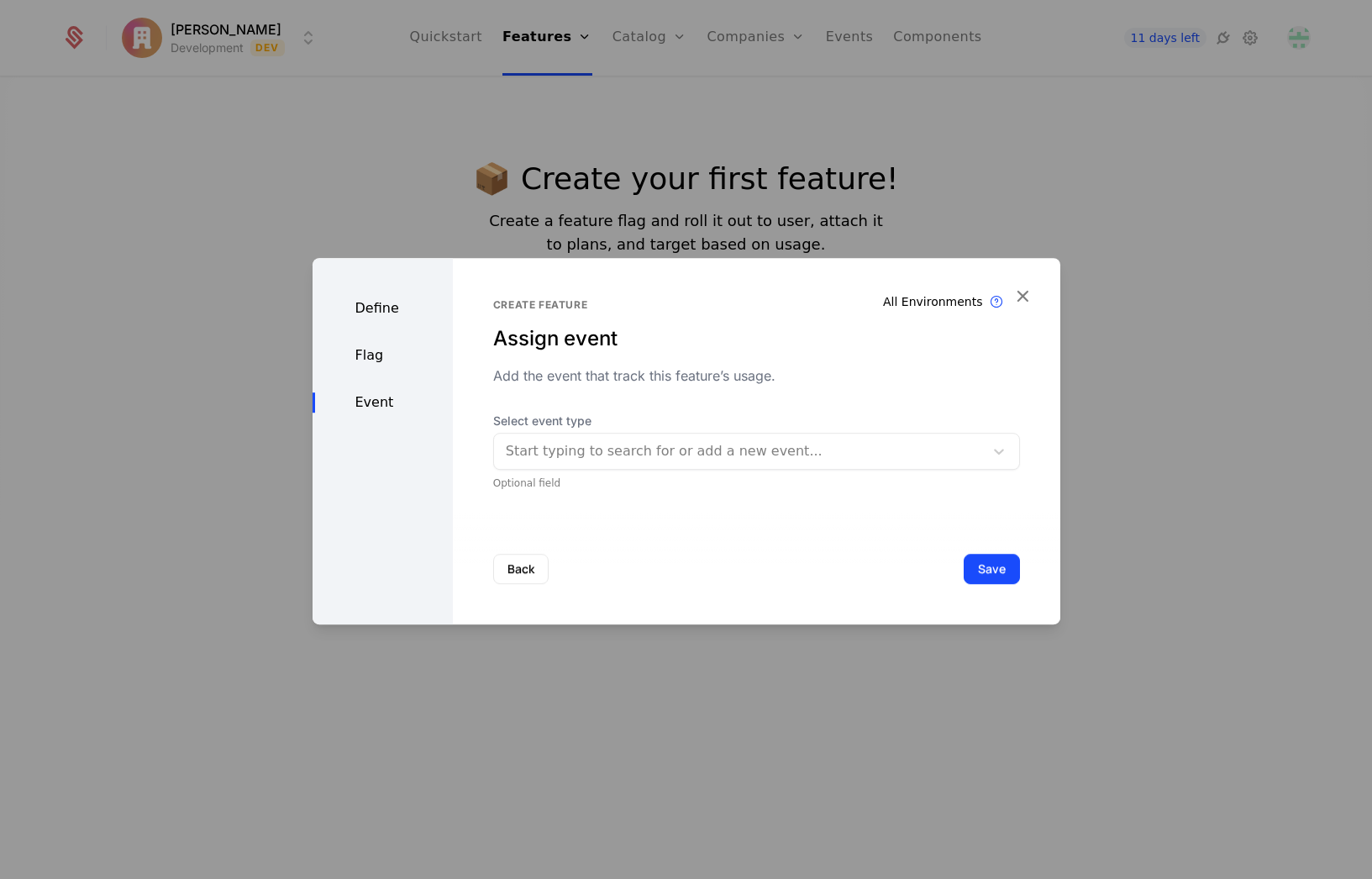
click at [346, 367] on div "Define Flag Event" at bounding box center [383, 441] width 140 height 366
click at [371, 364] on div "Flag" at bounding box center [383, 355] width 140 height 20
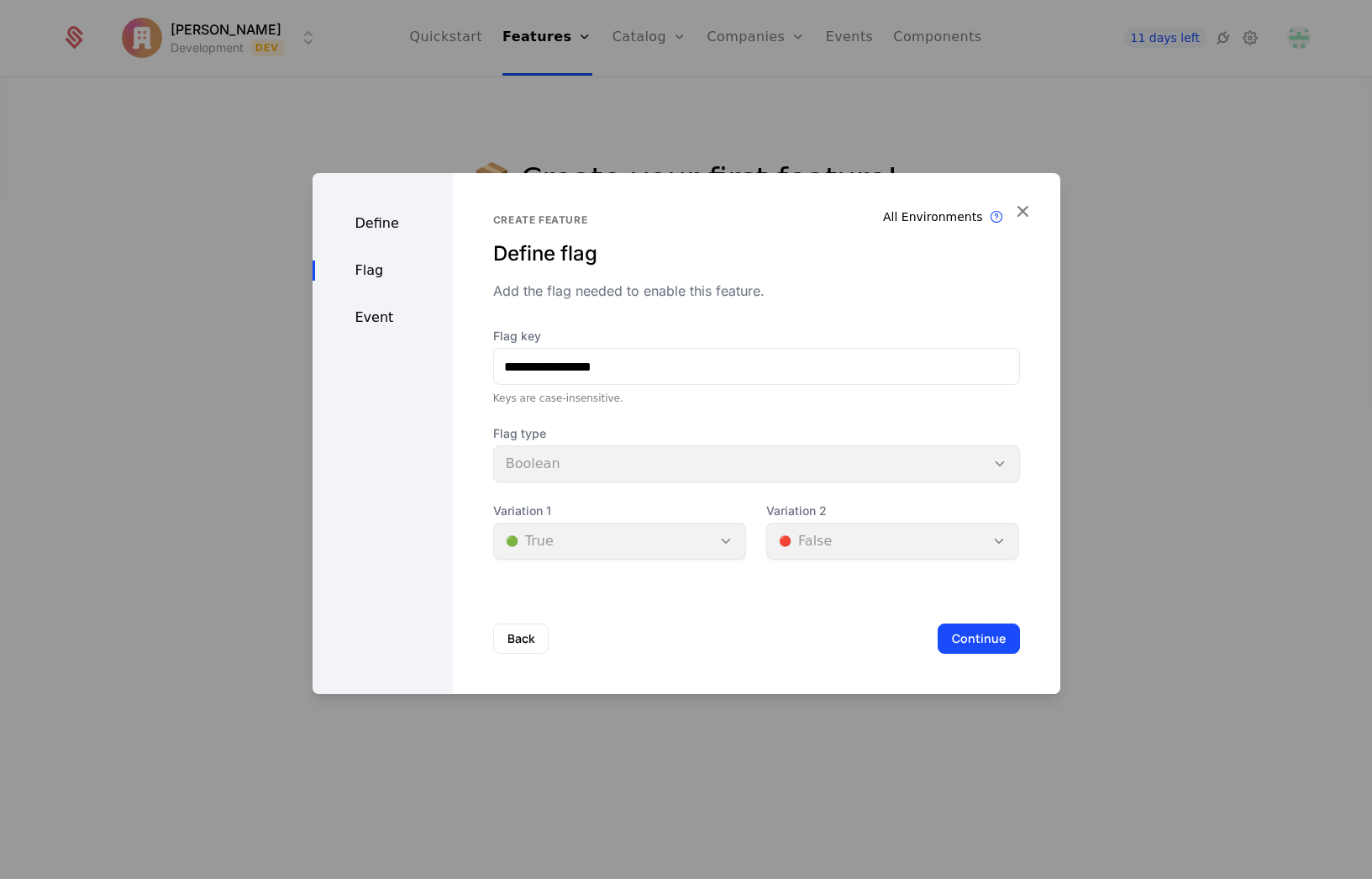
click at [383, 313] on div "Event" at bounding box center [383, 317] width 140 height 20
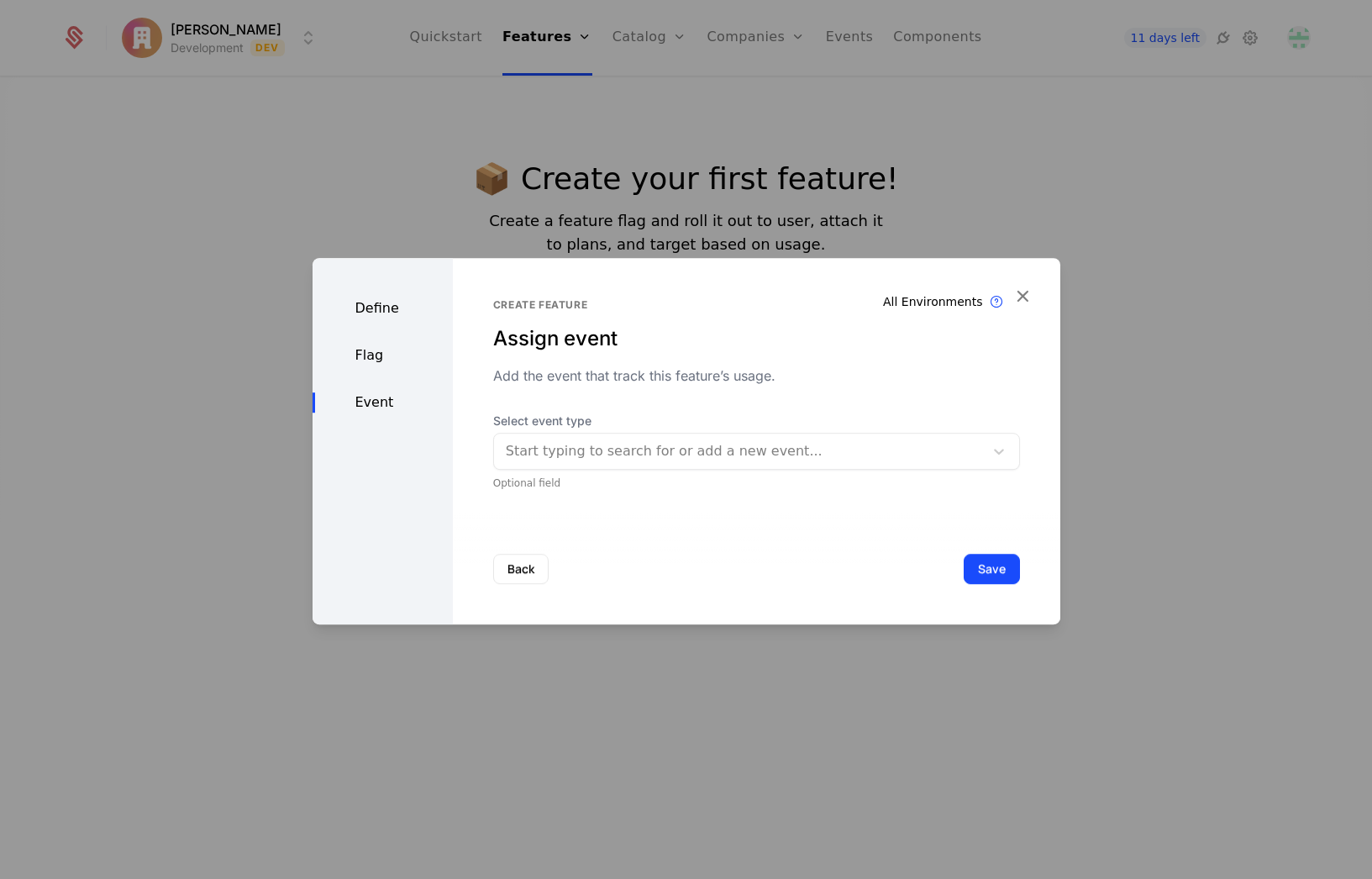
click at [659, 450] on div at bounding box center [738, 450] width 466 height 24
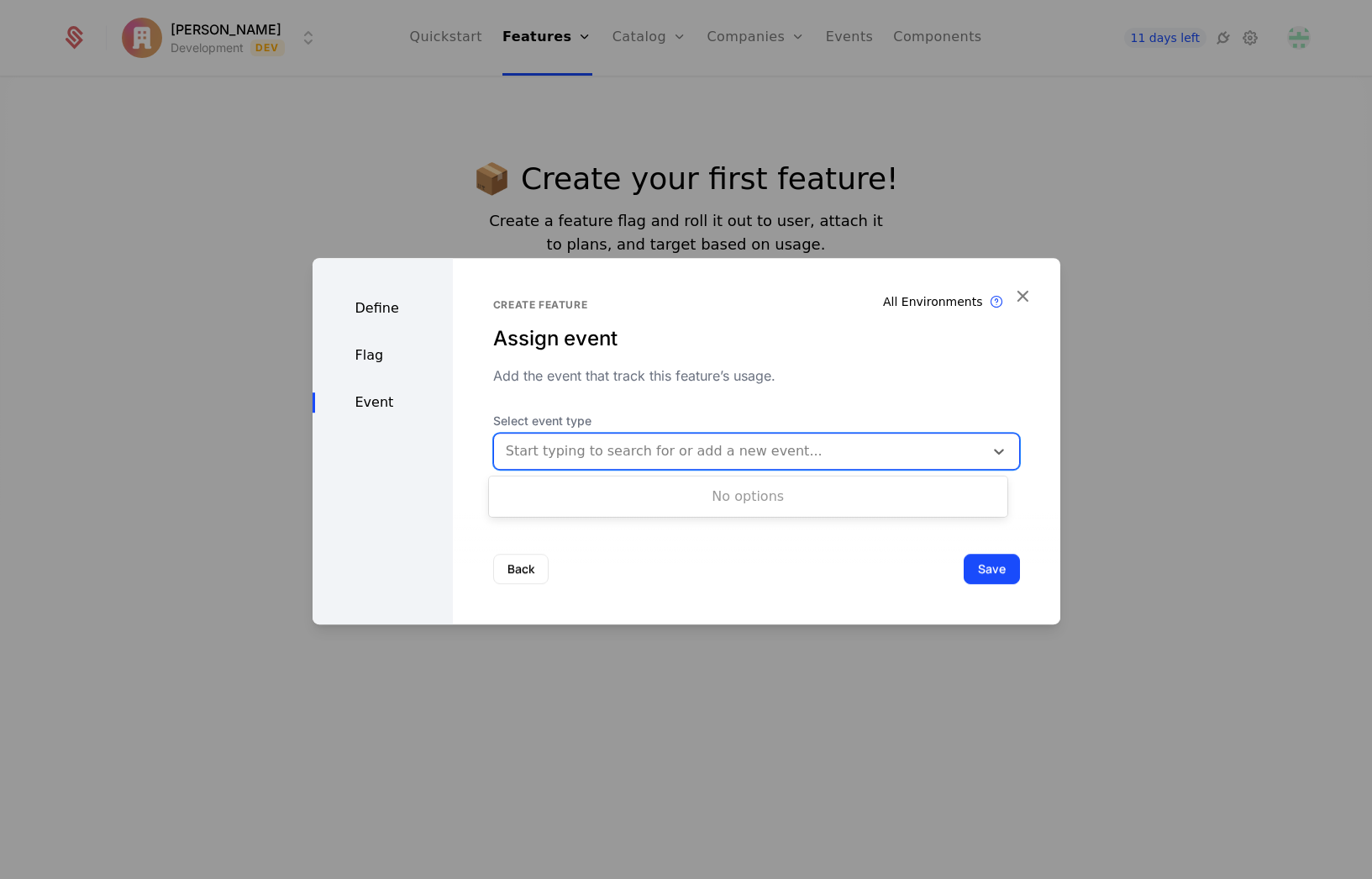
drag, startPoint x: 774, startPoint y: 388, endPoint x: 869, endPoint y: 393, distance: 95.1
click at [775, 388] on div "Create feature Assign event Add the event that track this feature’s usage. Sele…" at bounding box center [757, 394] width 527 height 191
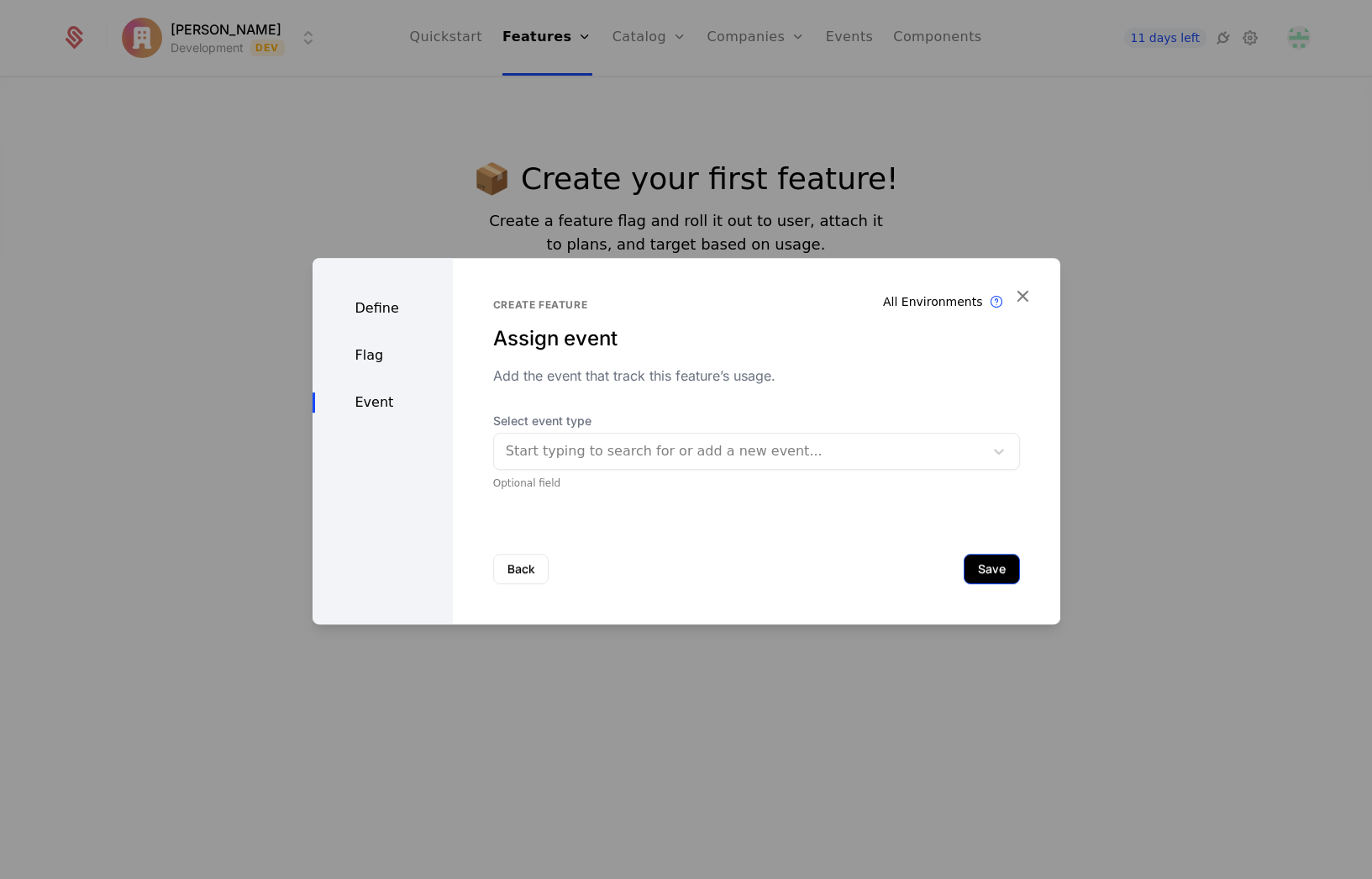
click at [964, 567] on button "Save" at bounding box center [992, 569] width 56 height 30
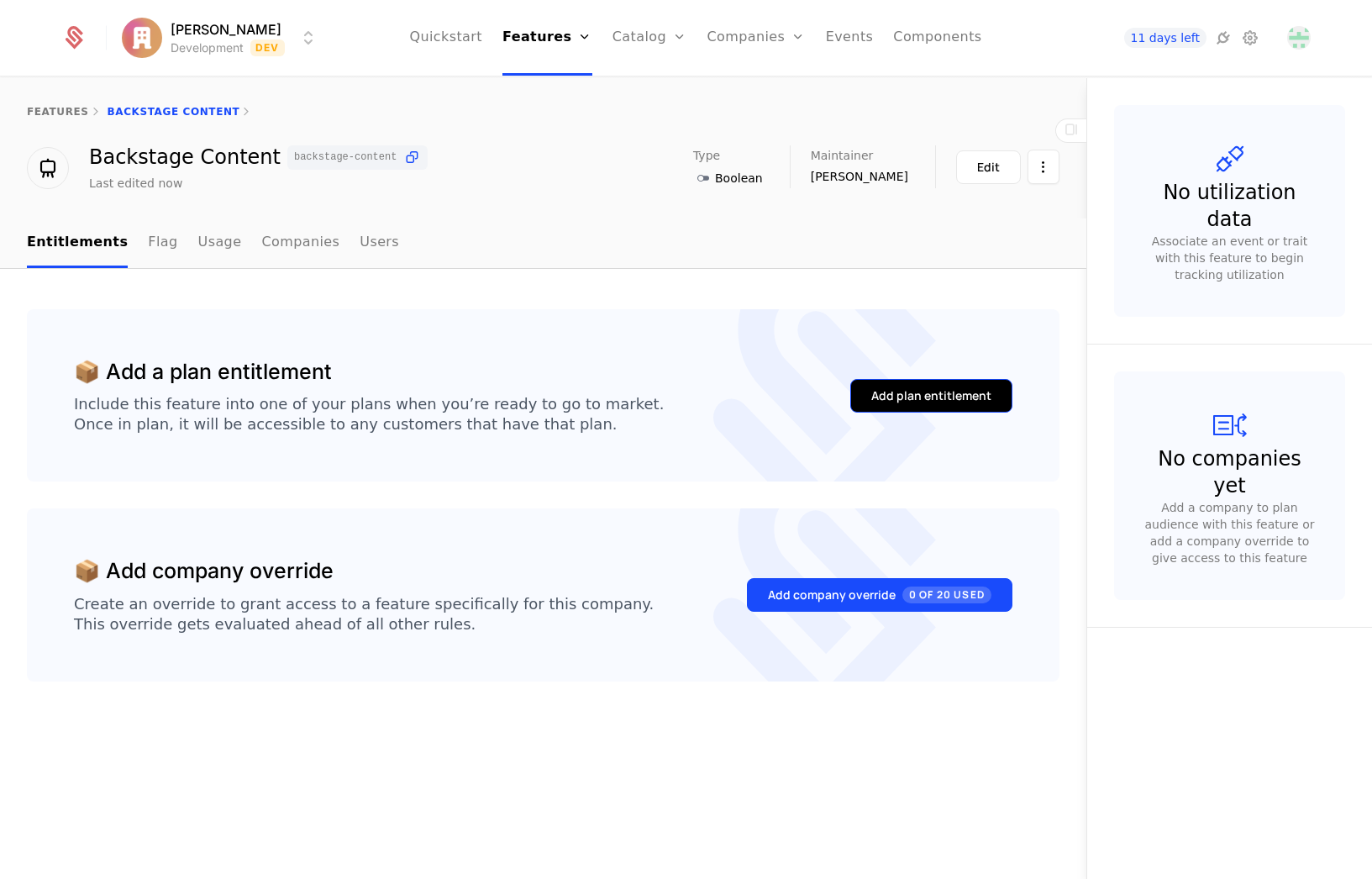
click at [942, 400] on div "Add plan entitlement" at bounding box center [930, 395] width 120 height 17
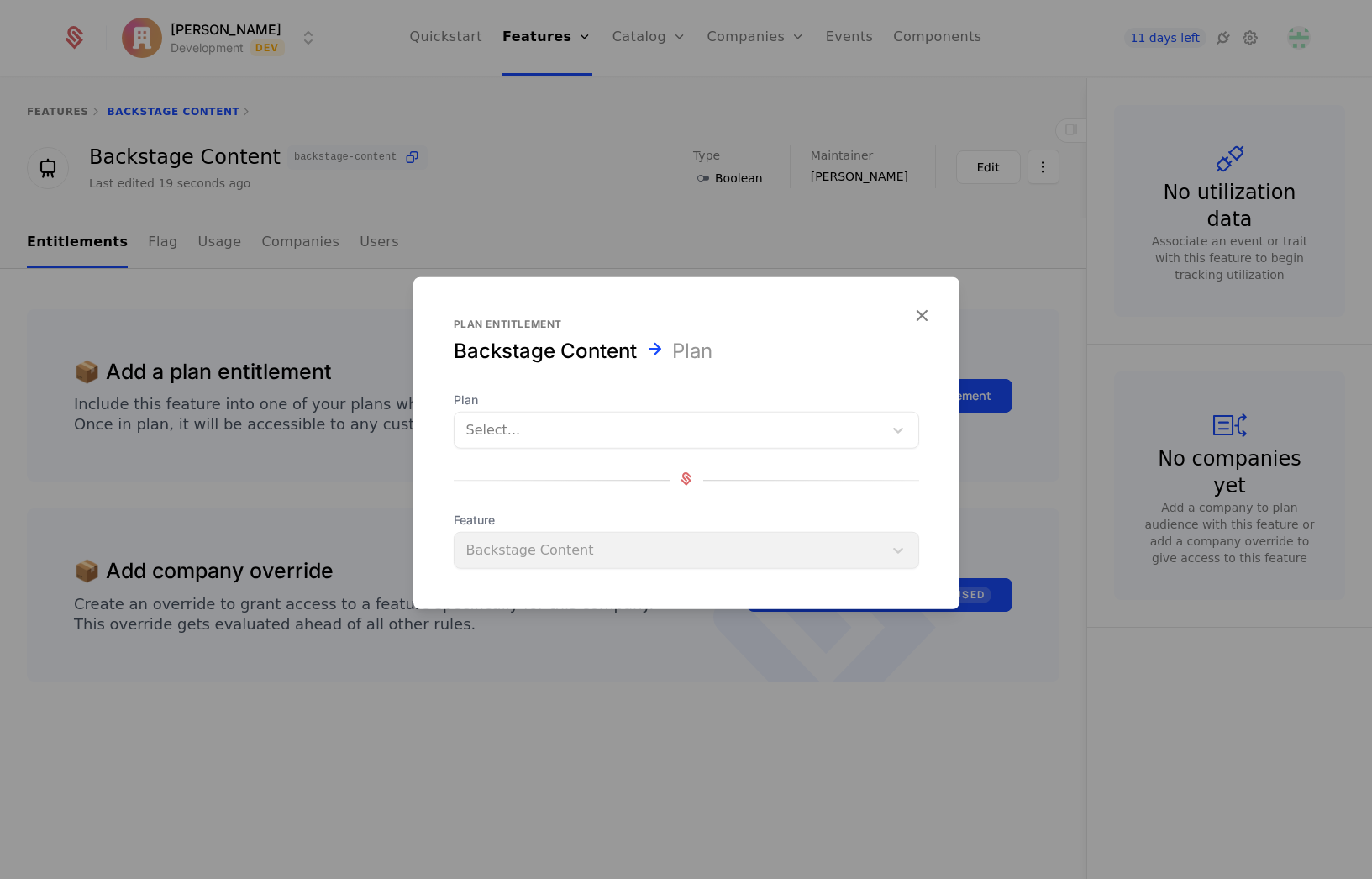
drag, startPoint x: 552, startPoint y: 459, endPoint x: 553, endPoint y: 447, distance: 12.0
click at [552, 459] on div "Plan Select... Feature Backstage Content" at bounding box center [686, 480] width 465 height 177
click at [553, 442] on div "Select..." at bounding box center [669, 430] width 428 height 30
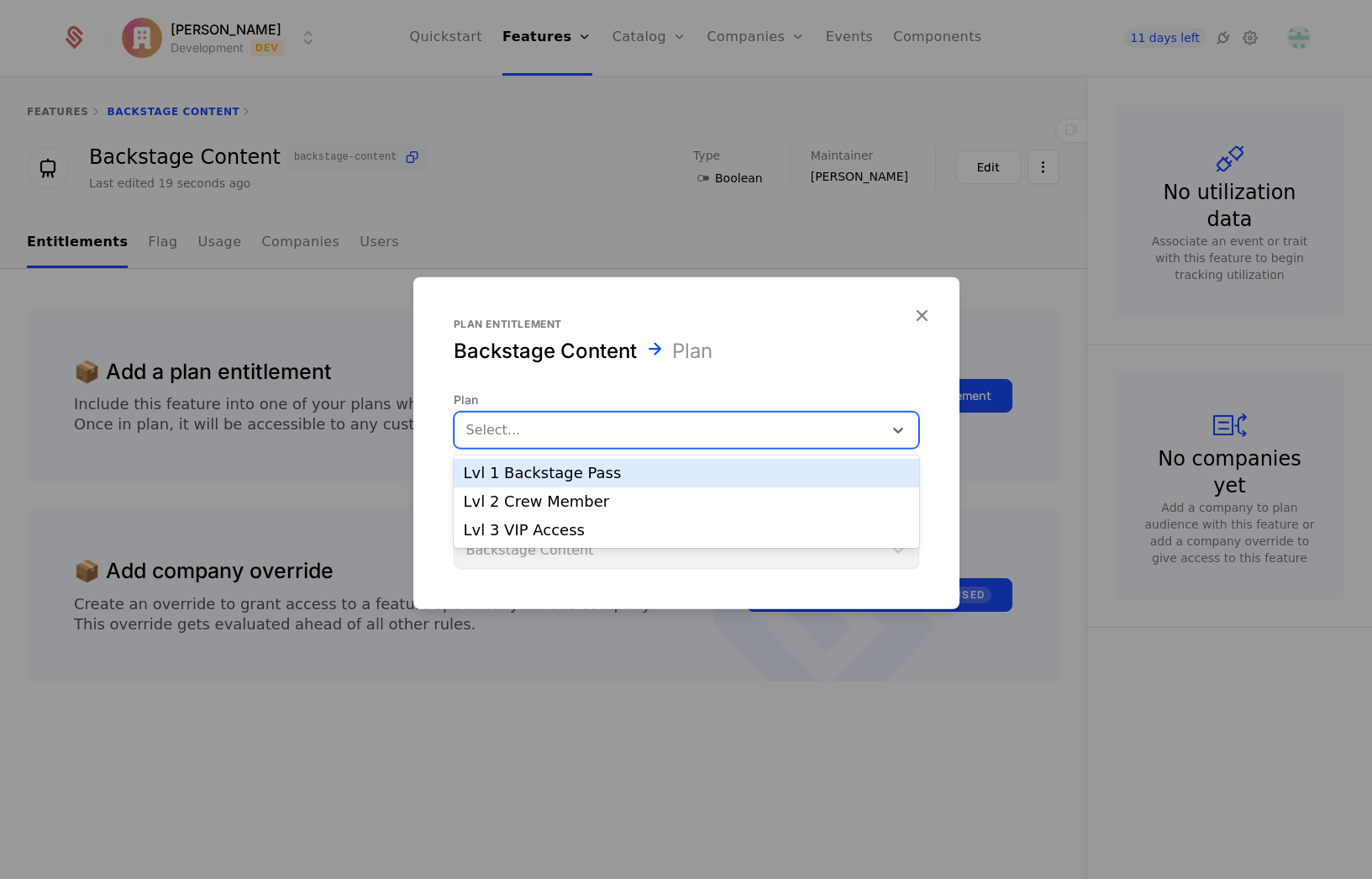
click at [521, 477] on div "Lvl 1 Backstage Pass" at bounding box center [686, 472] width 445 height 15
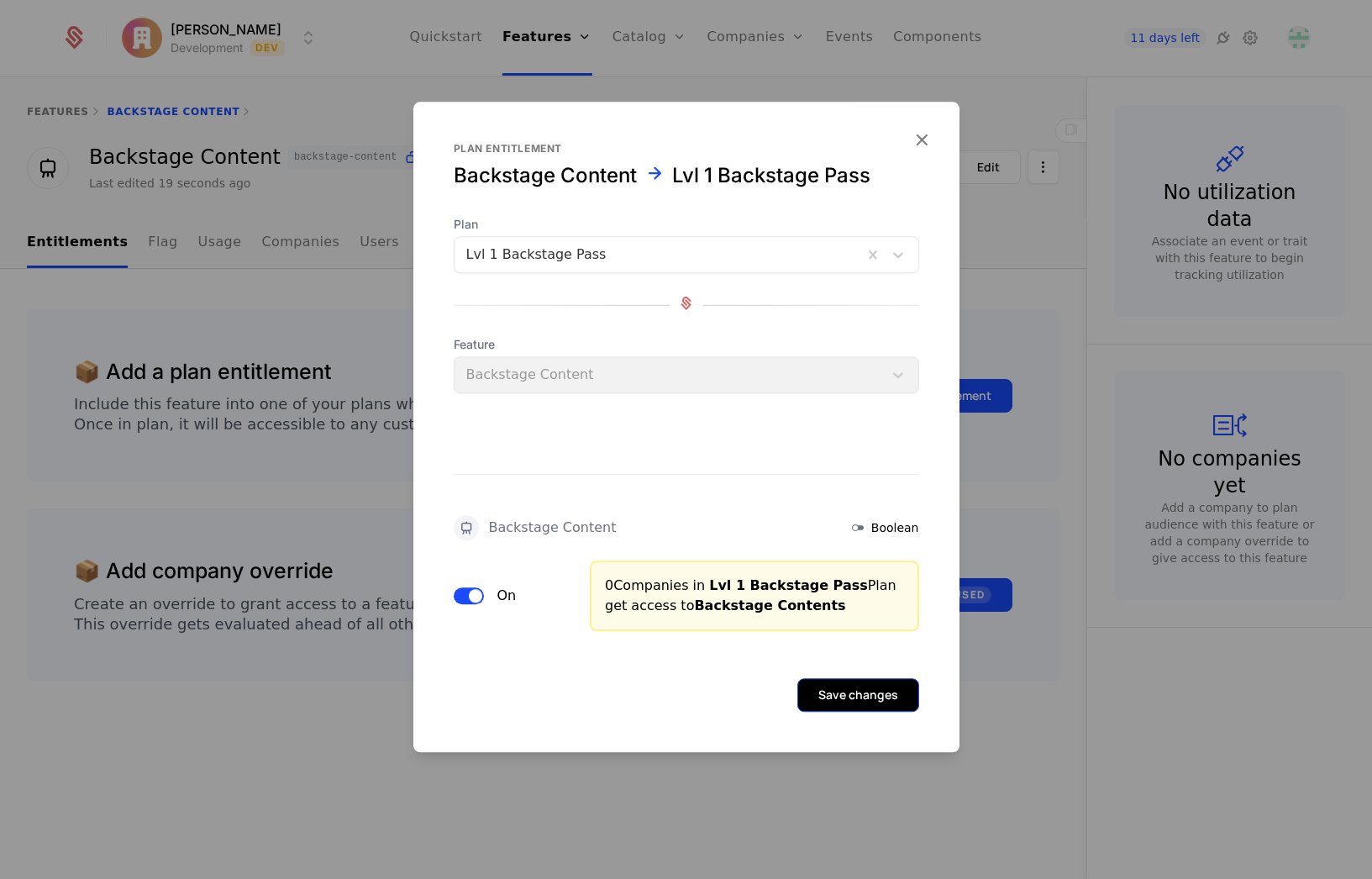
click at [880, 702] on button "Save changes" at bounding box center [858, 695] width 122 height 33
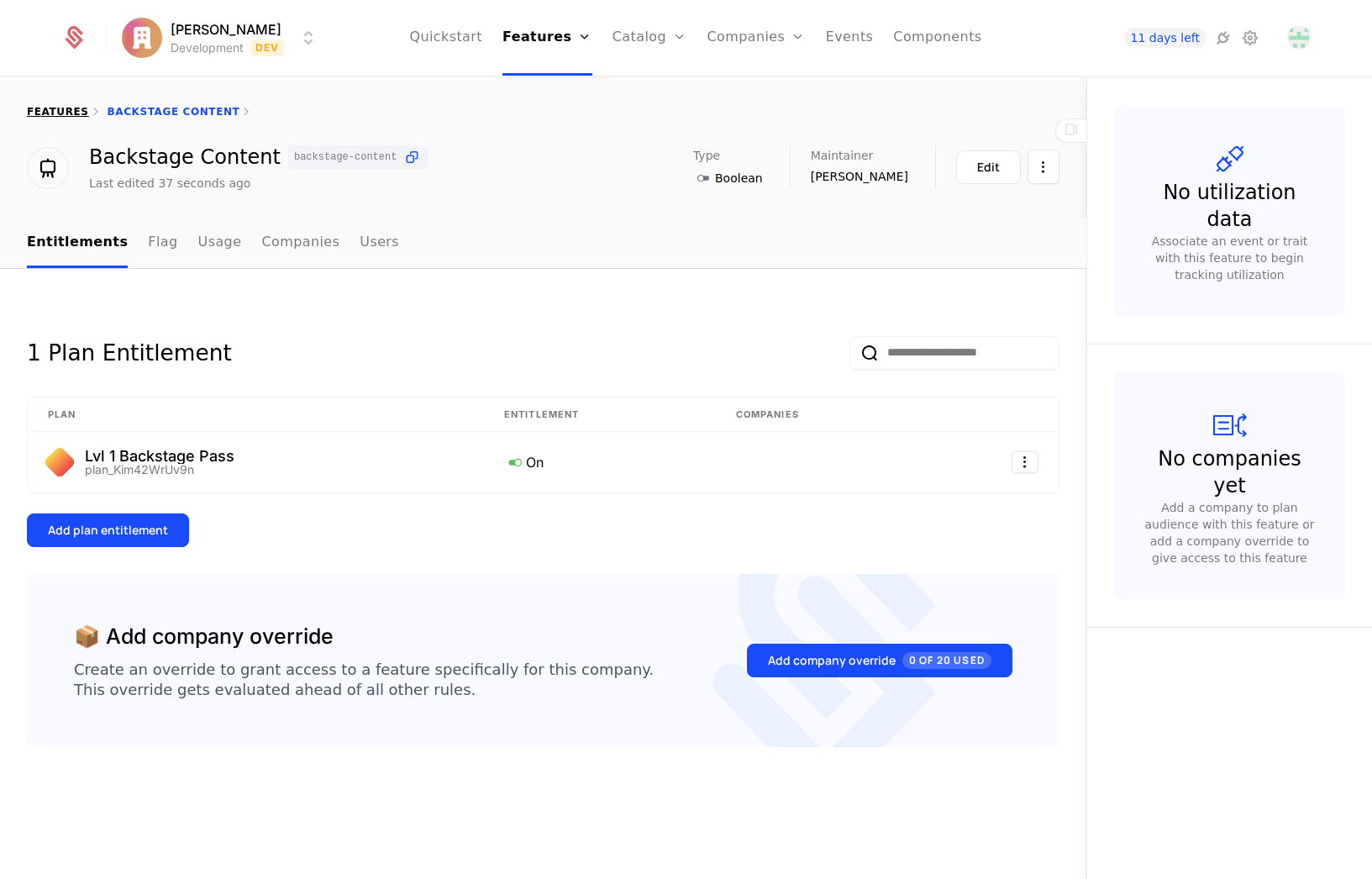
click at [57, 111] on link "features" at bounding box center [58, 112] width 62 height 11
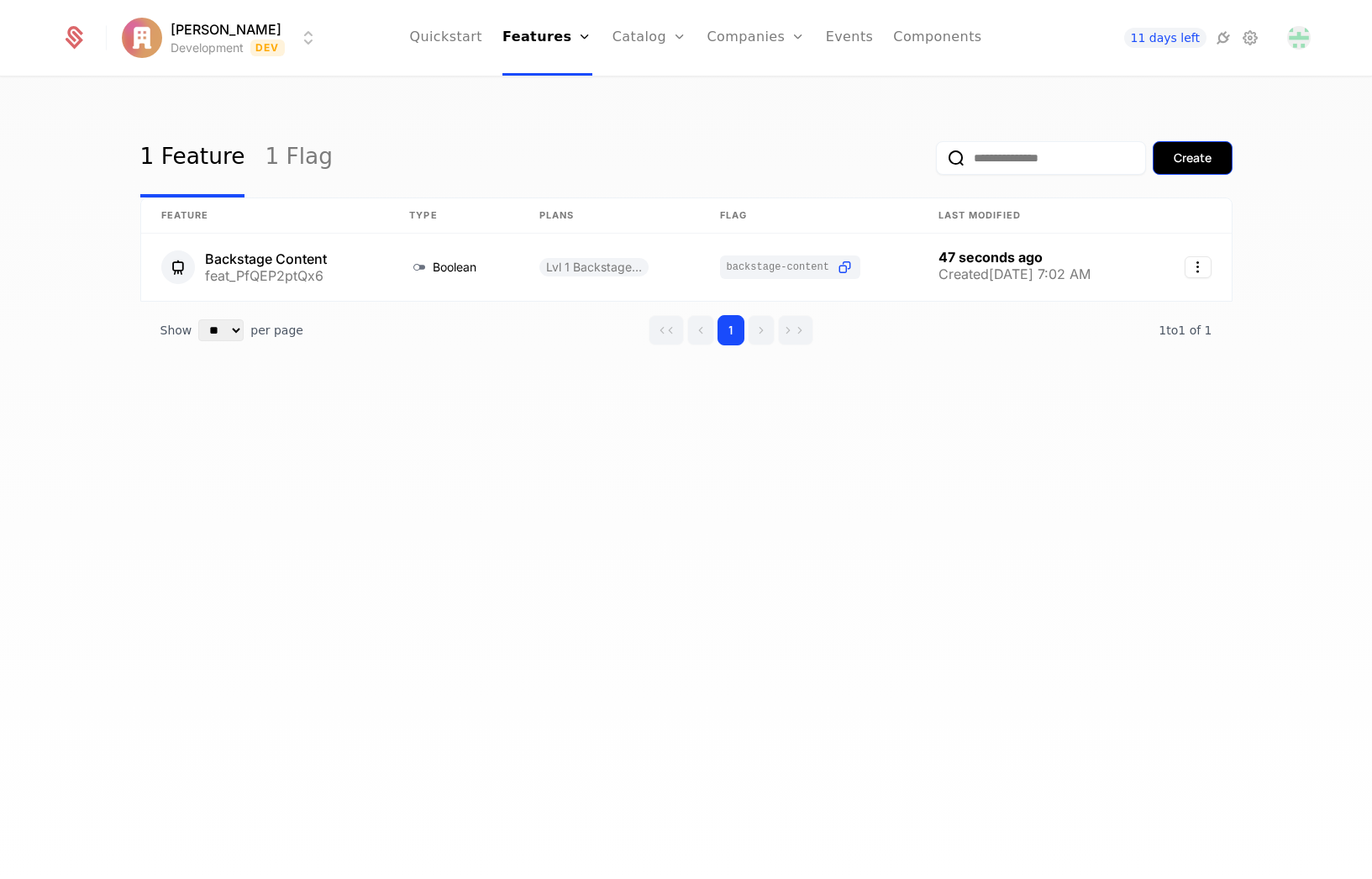
click at [1178, 157] on div "Create" at bounding box center [1192, 157] width 38 height 17
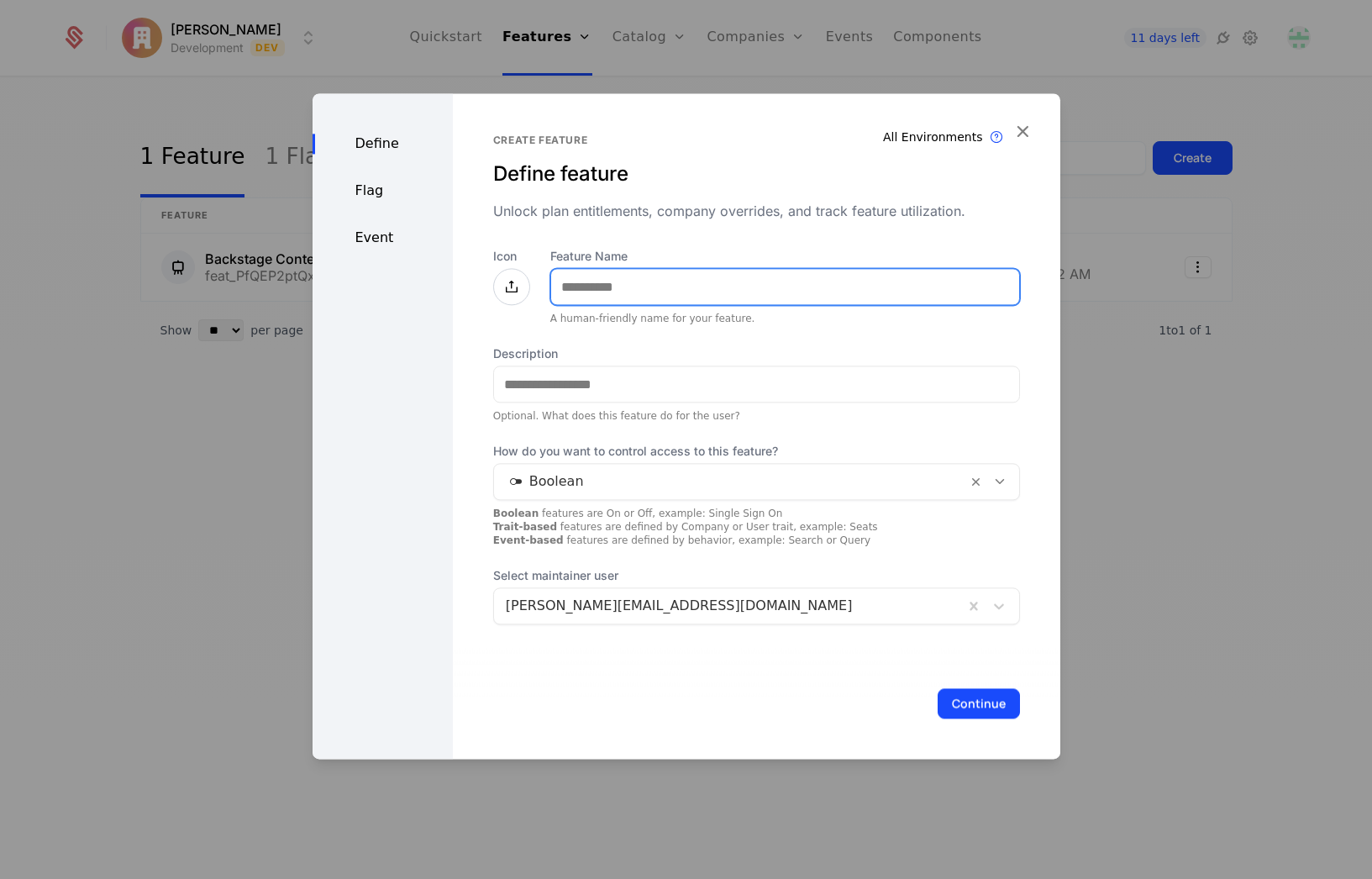
click at [600, 283] on input "Feature Name" at bounding box center [785, 286] width 468 height 35
type input "**********"
click at [514, 287] on icon at bounding box center [511, 286] width 20 height 20
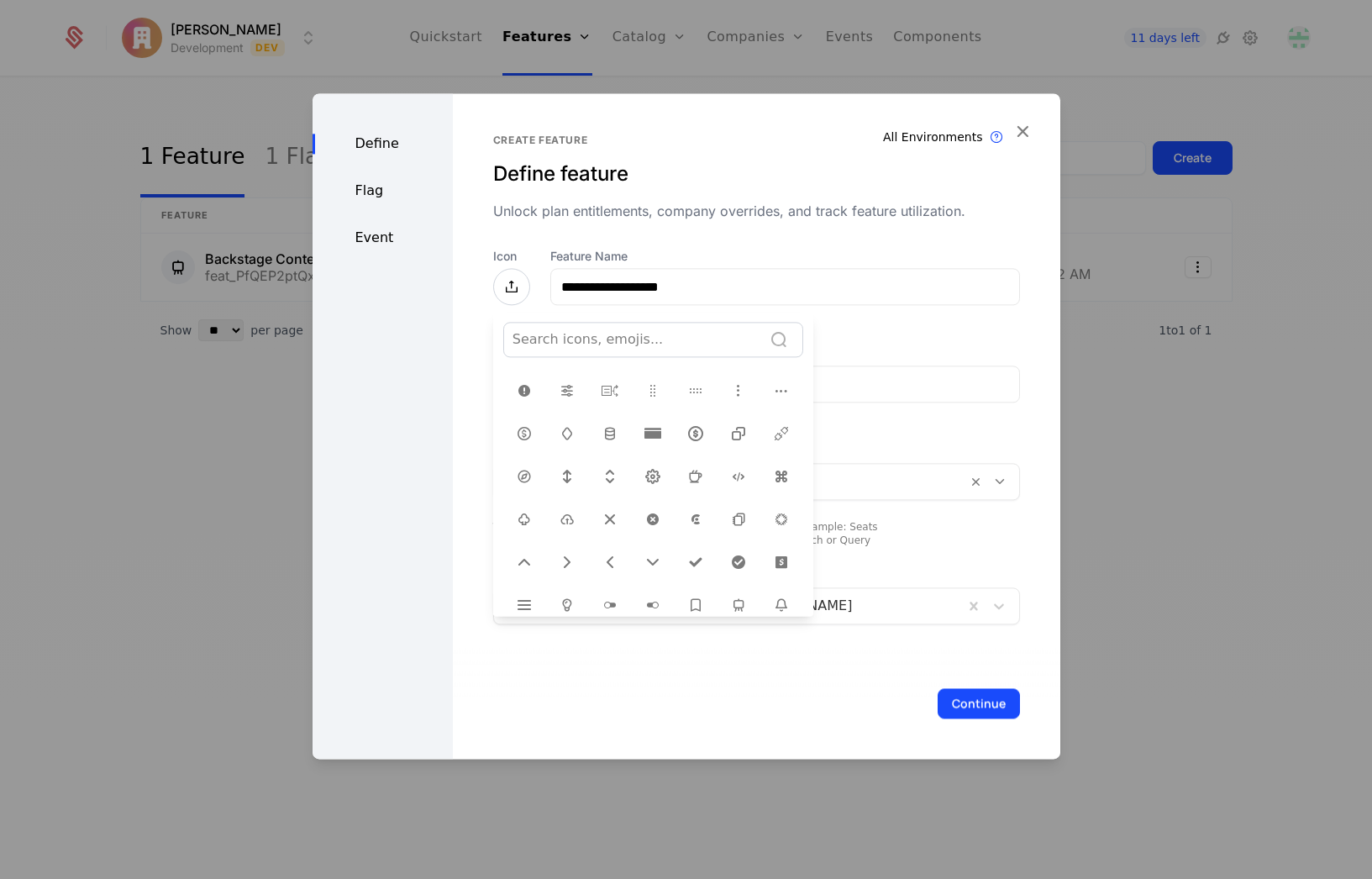
scroll to position [504, 0]
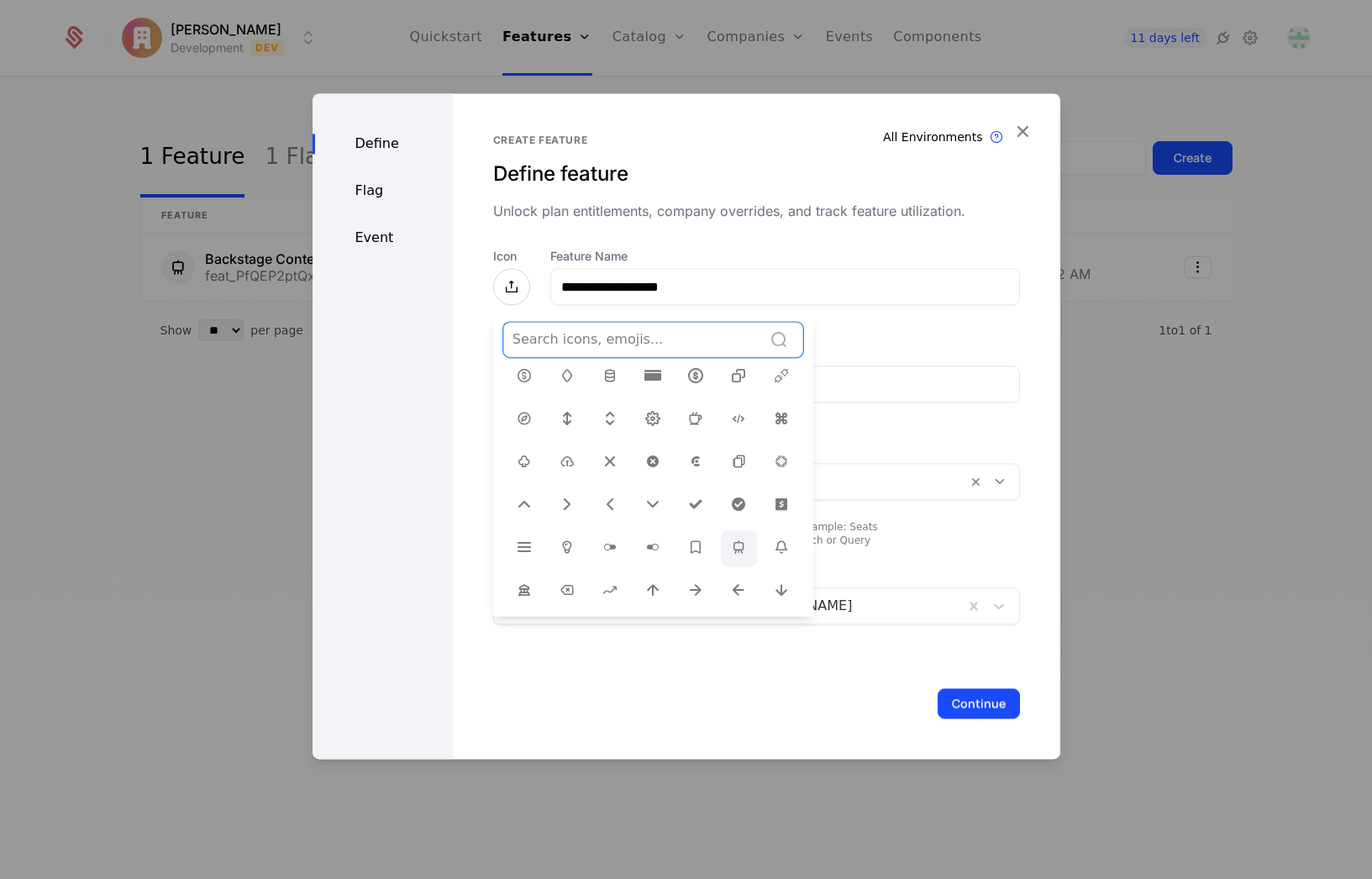
click at [729, 537] on icon at bounding box center [738, 547] width 20 height 20
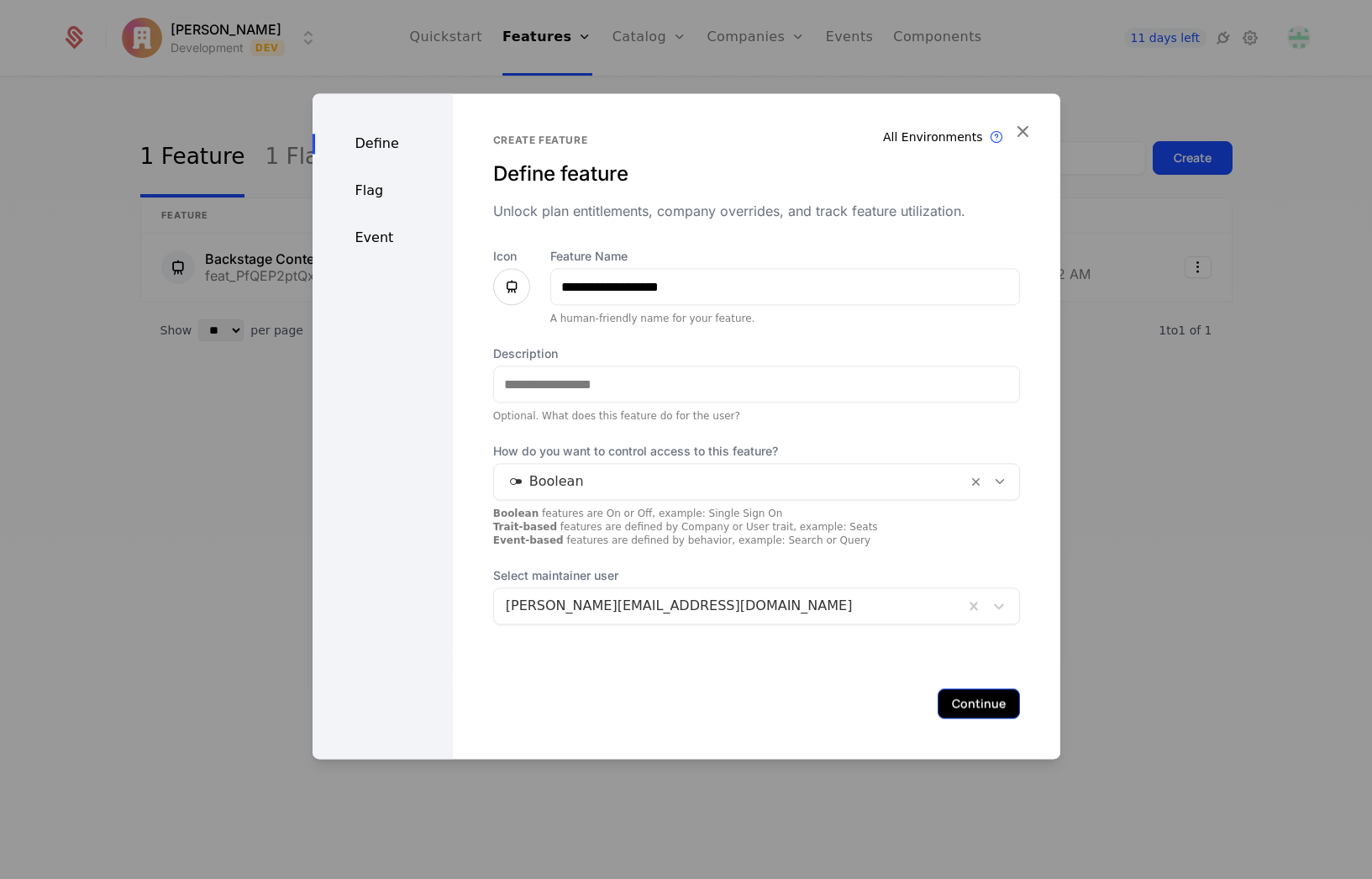
click at [953, 700] on button "Continue" at bounding box center [979, 703] width 83 height 30
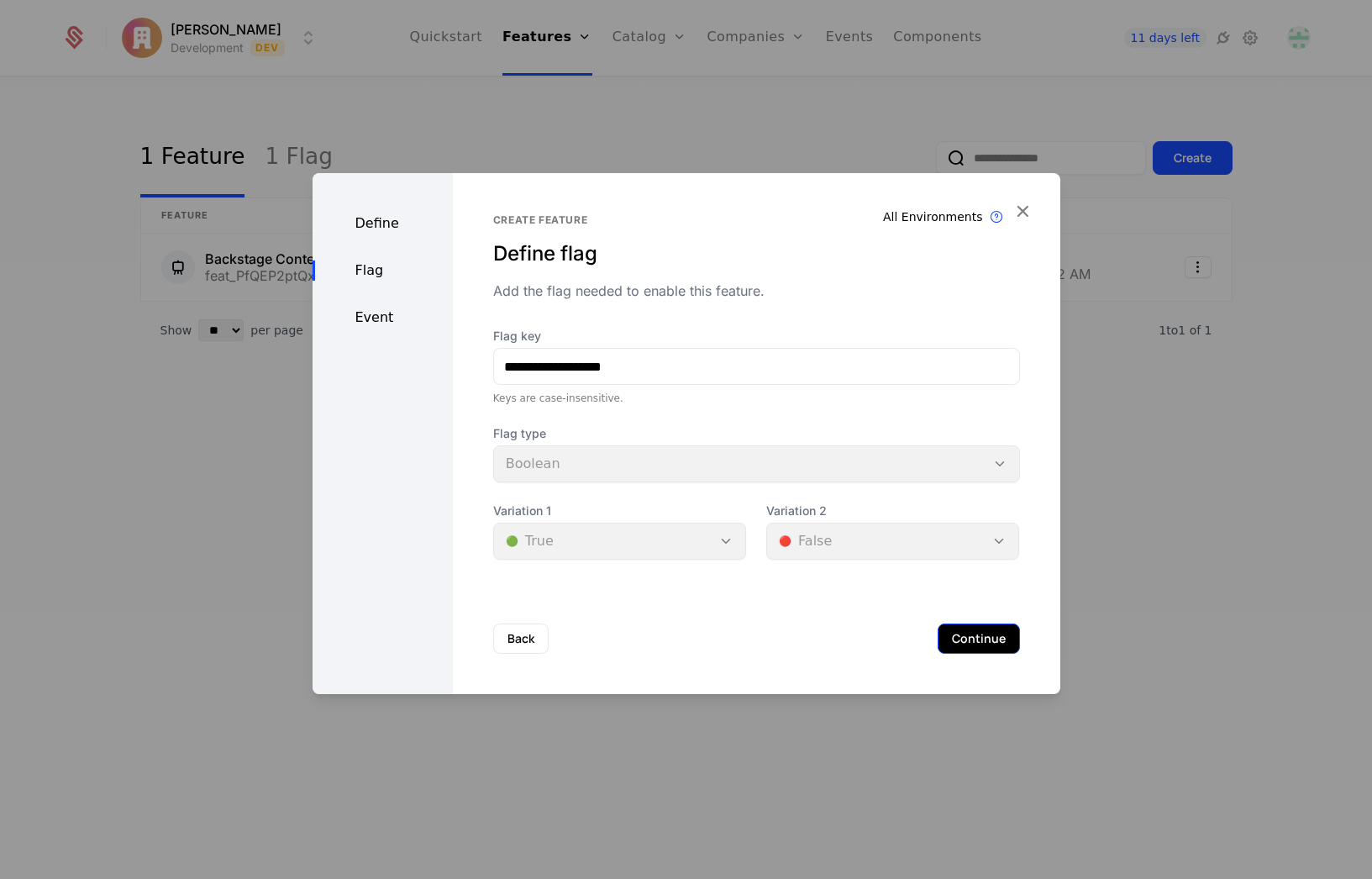
click at [995, 630] on button "Continue" at bounding box center [979, 638] width 83 height 30
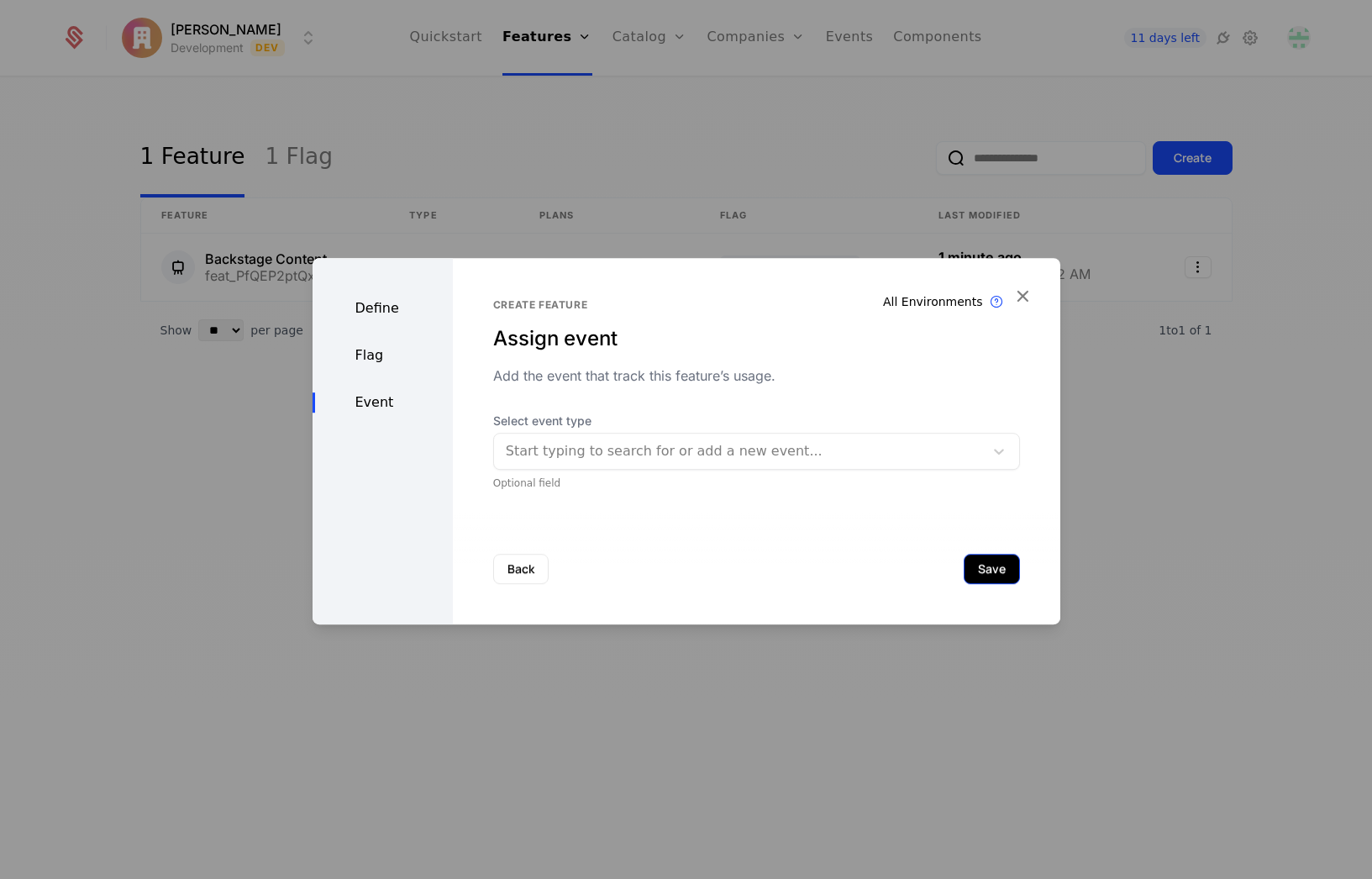
click at [989, 571] on button "Save" at bounding box center [992, 569] width 56 height 30
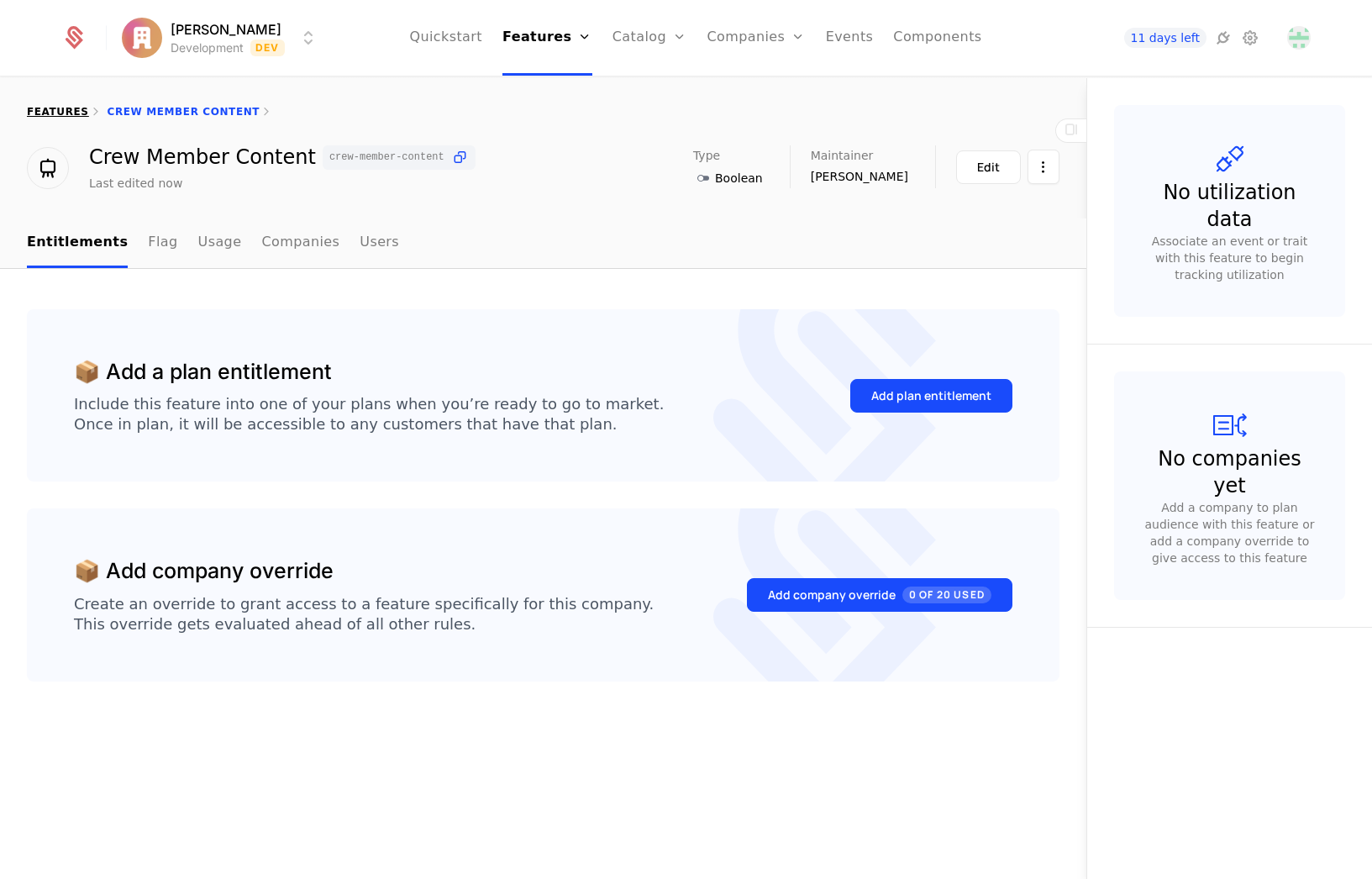
click at [58, 112] on link "features" at bounding box center [58, 112] width 62 height 11
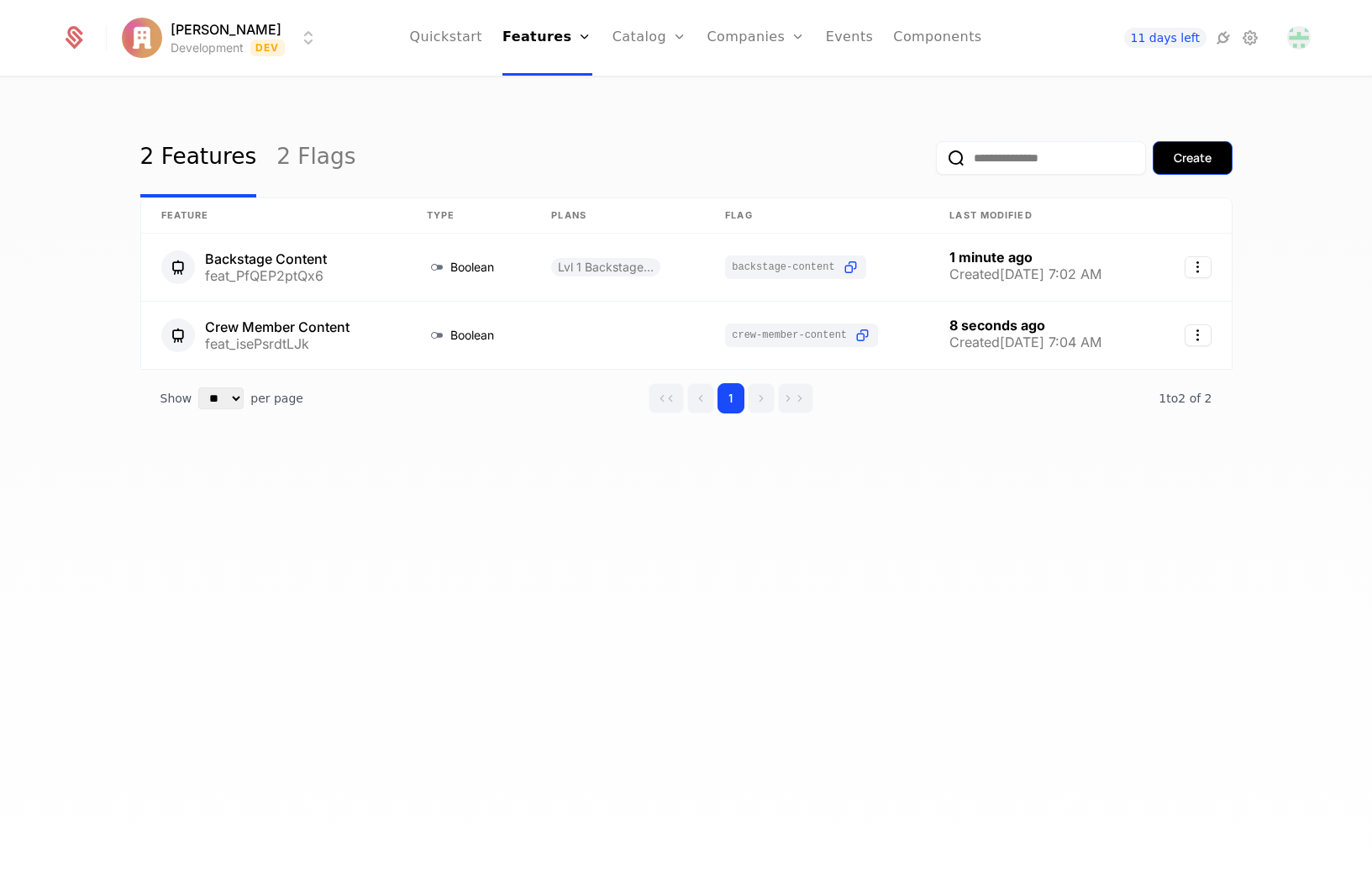
click at [1196, 171] on button "Create" at bounding box center [1192, 158] width 80 height 33
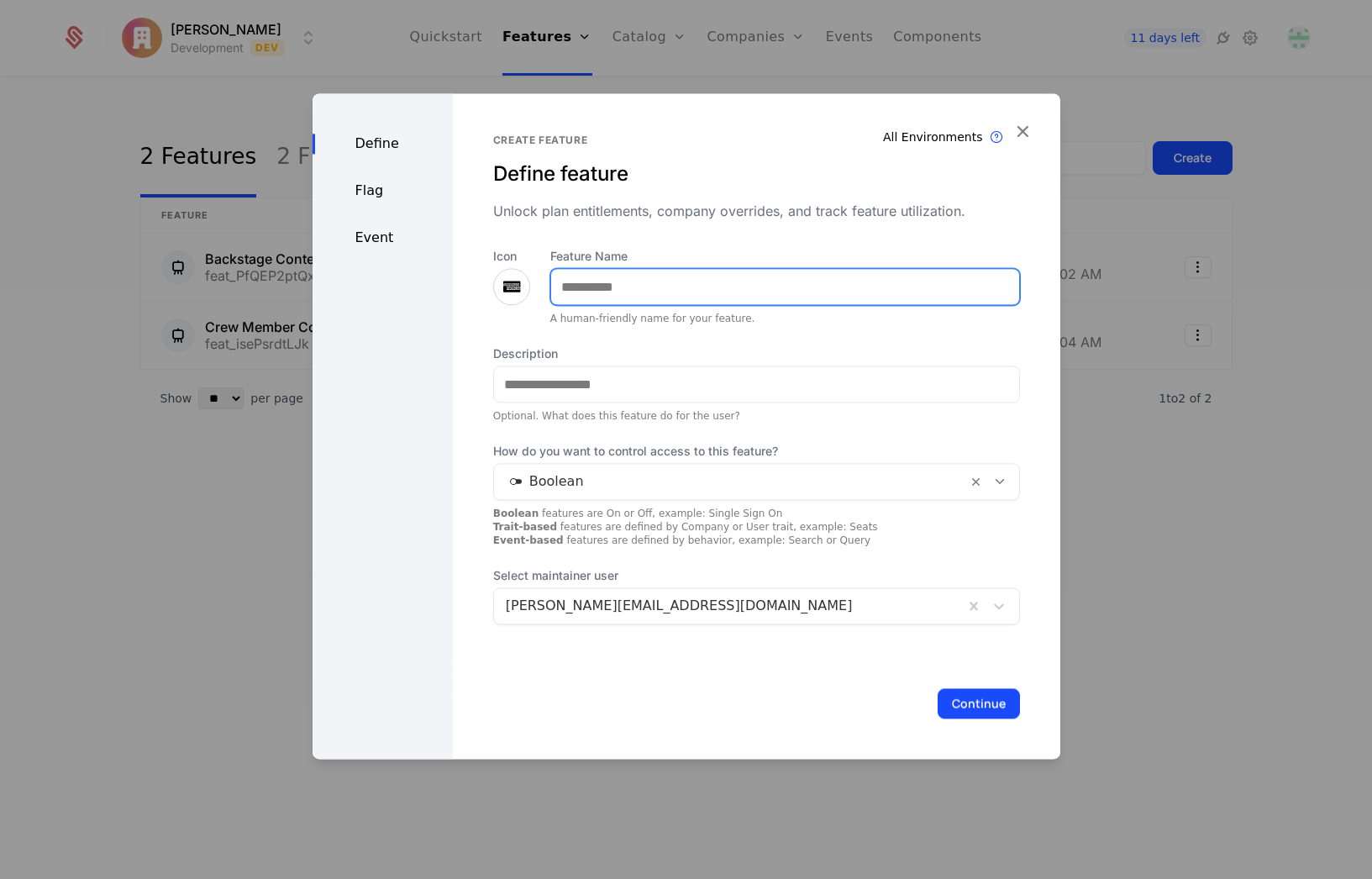
click at [668, 292] on input "Feature Name" at bounding box center [785, 286] width 468 height 35
type input "**********"
click at [503, 277] on icon at bounding box center [511, 286] width 20 height 20
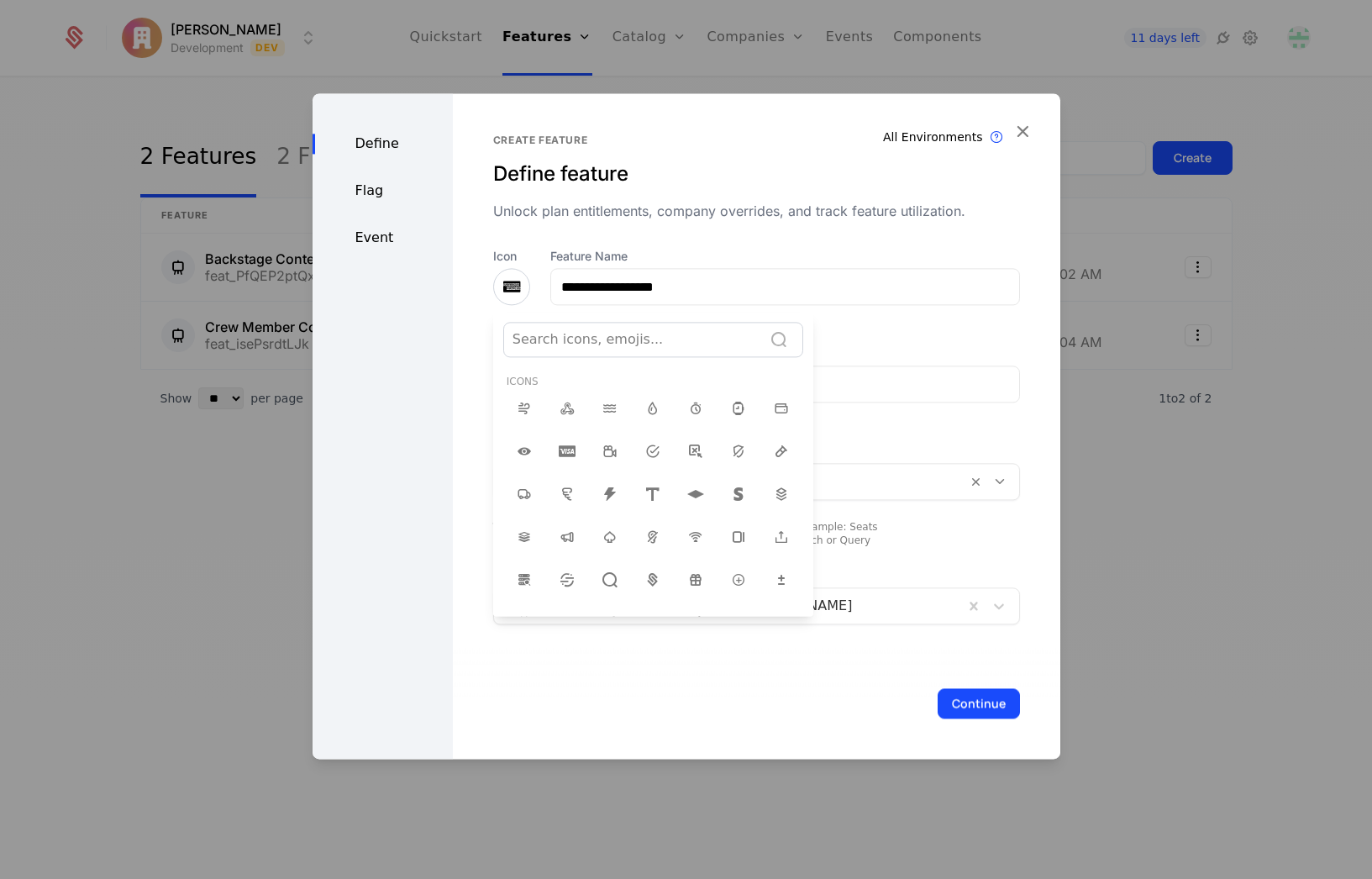
click at [481, 322] on div at bounding box center [686, 426] width 748 height 666
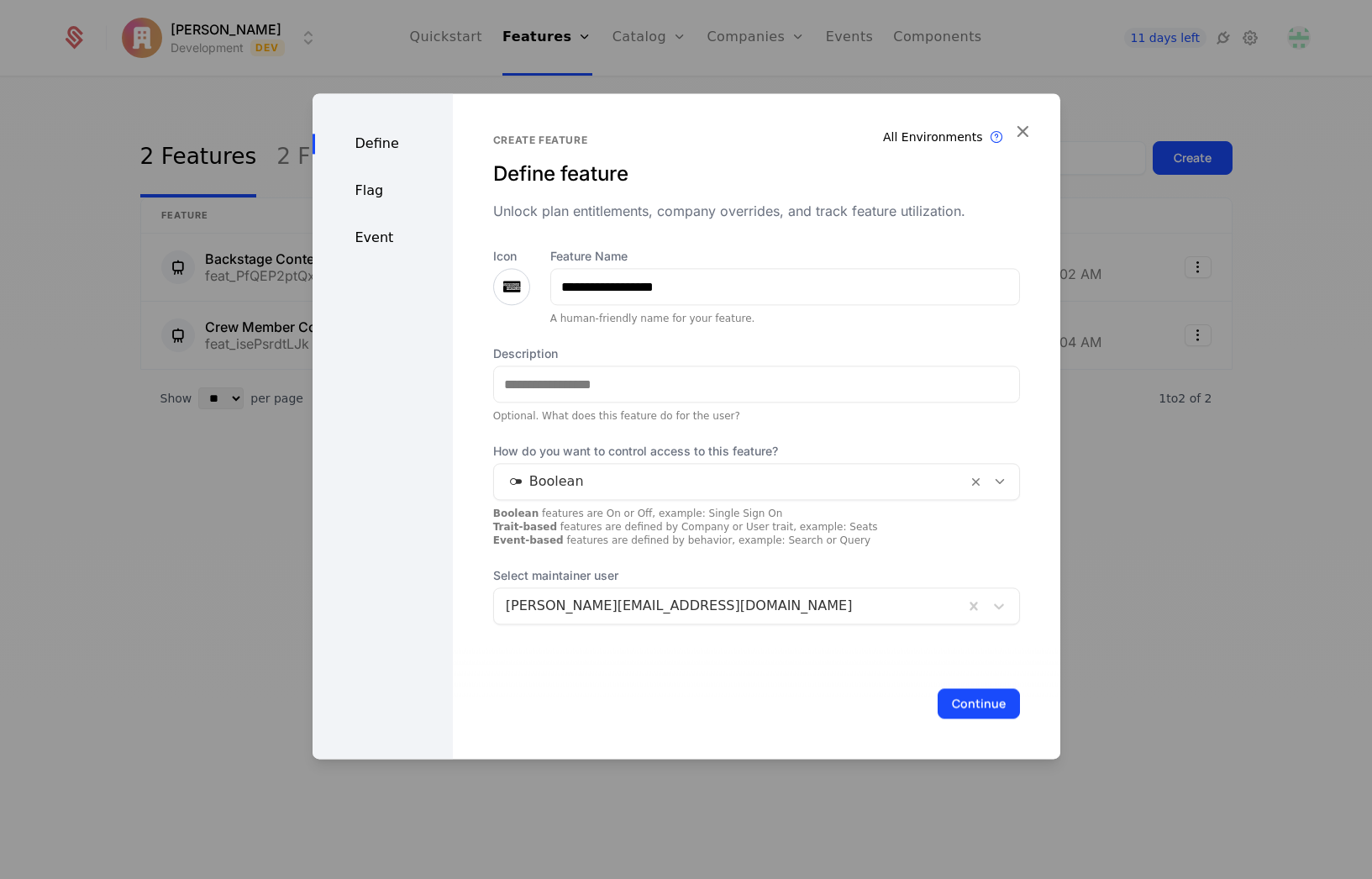
click at [505, 283] on icon at bounding box center [511, 286] width 20 height 20
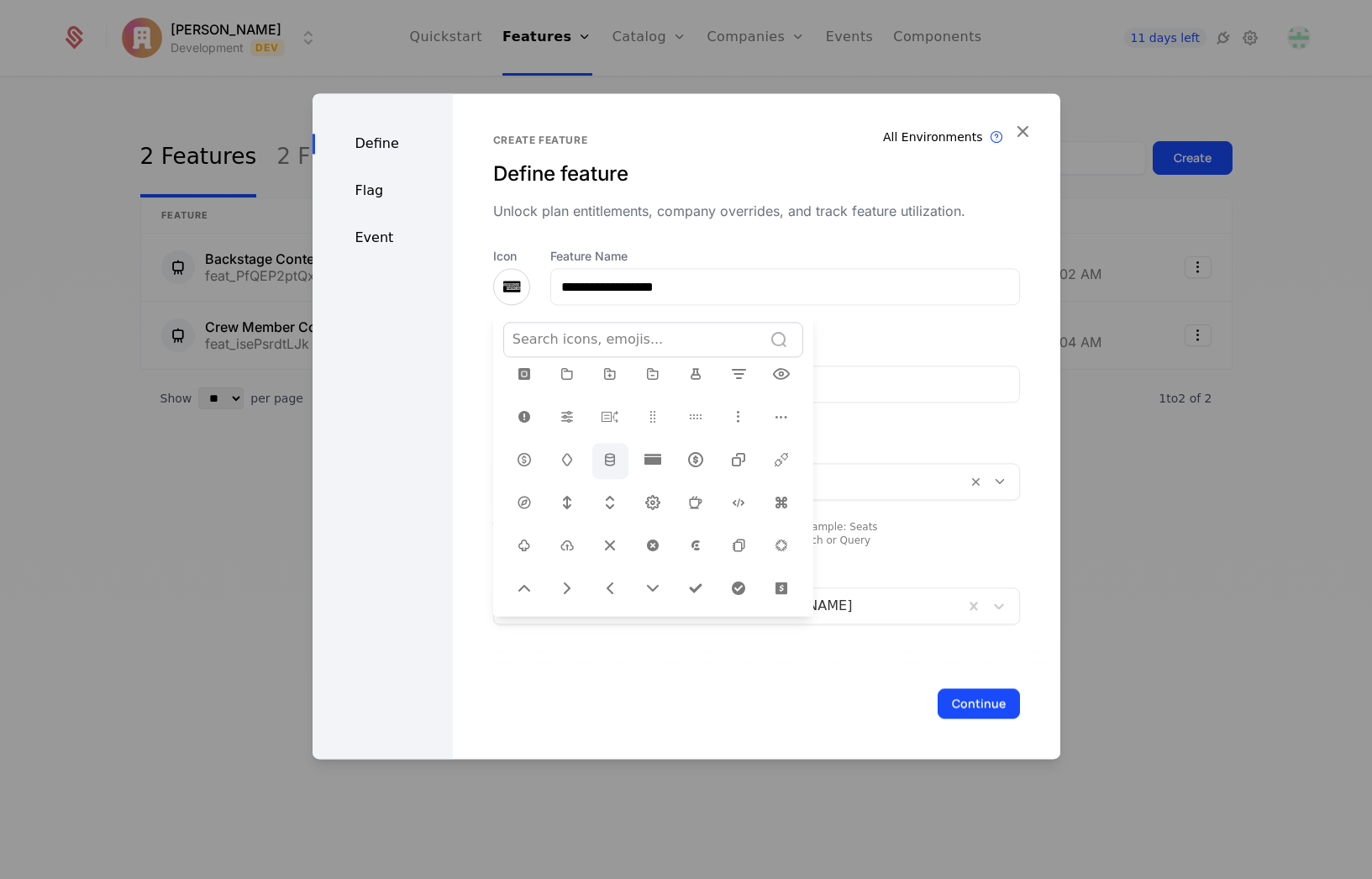
scroll to position [504, 0]
click at [734, 542] on icon at bounding box center [738, 547] width 20 height 20
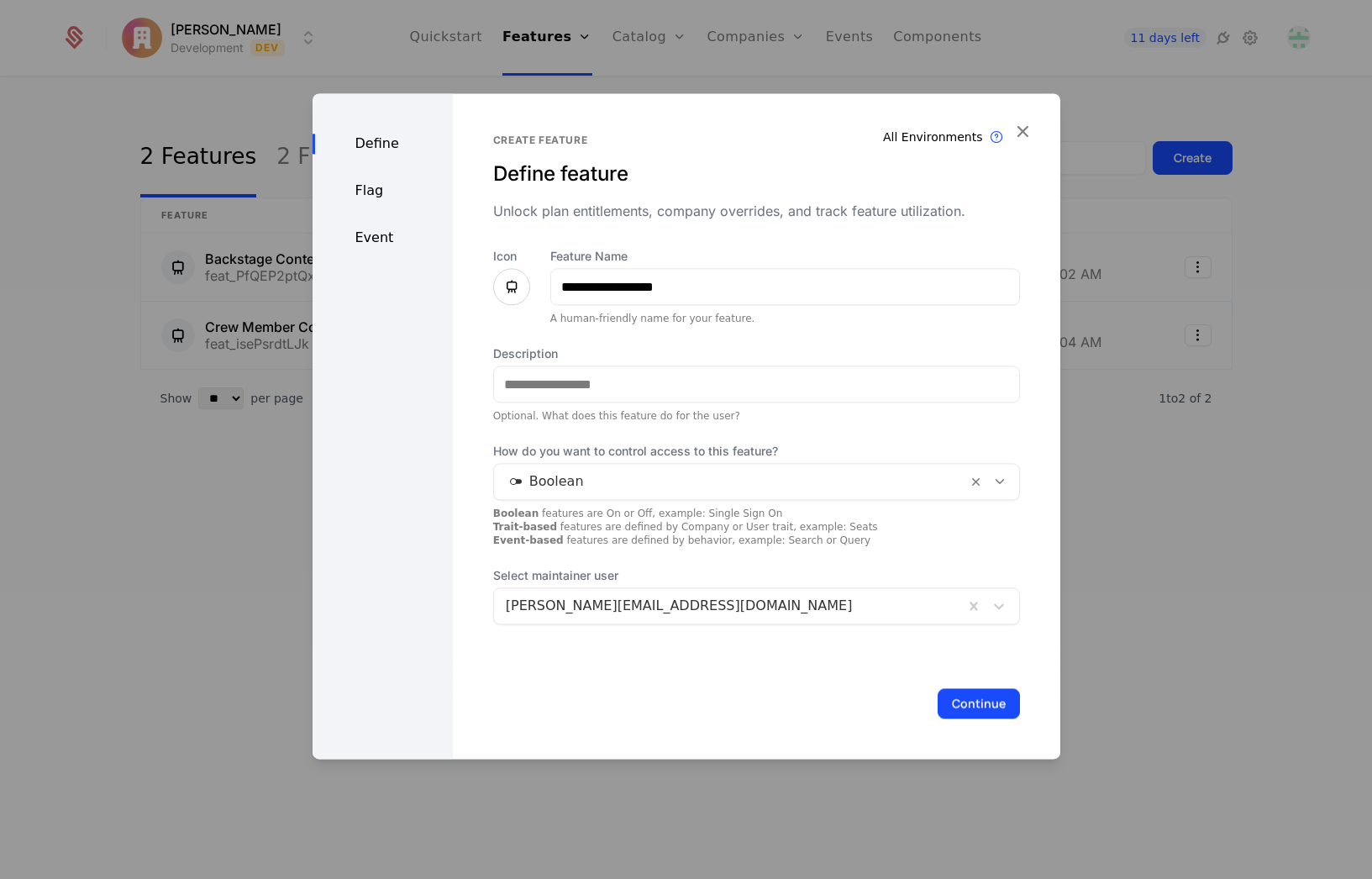
click at [954, 710] on button "Continue" at bounding box center [979, 703] width 83 height 30
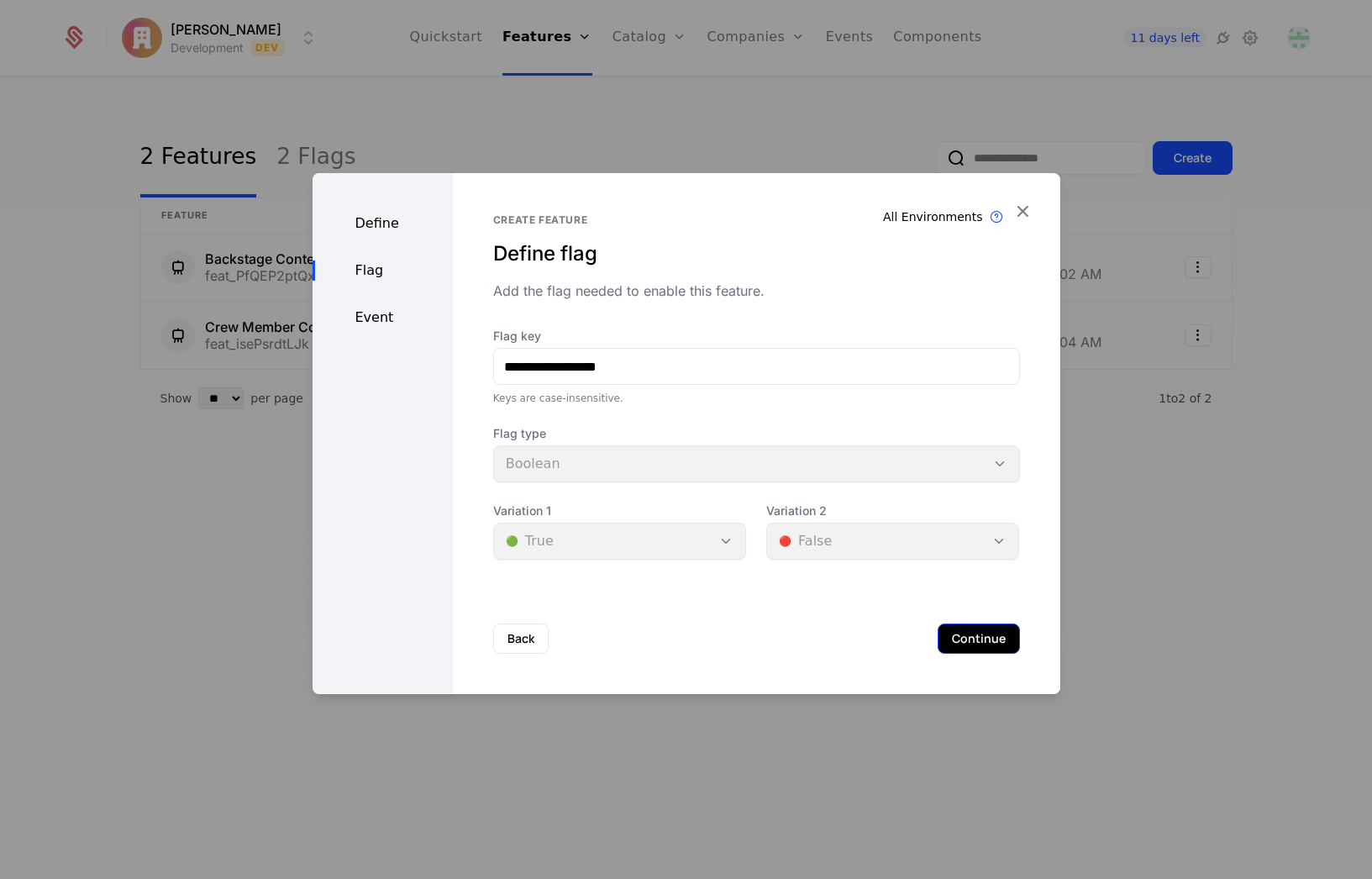
click at [984, 634] on button "Continue" at bounding box center [979, 638] width 83 height 30
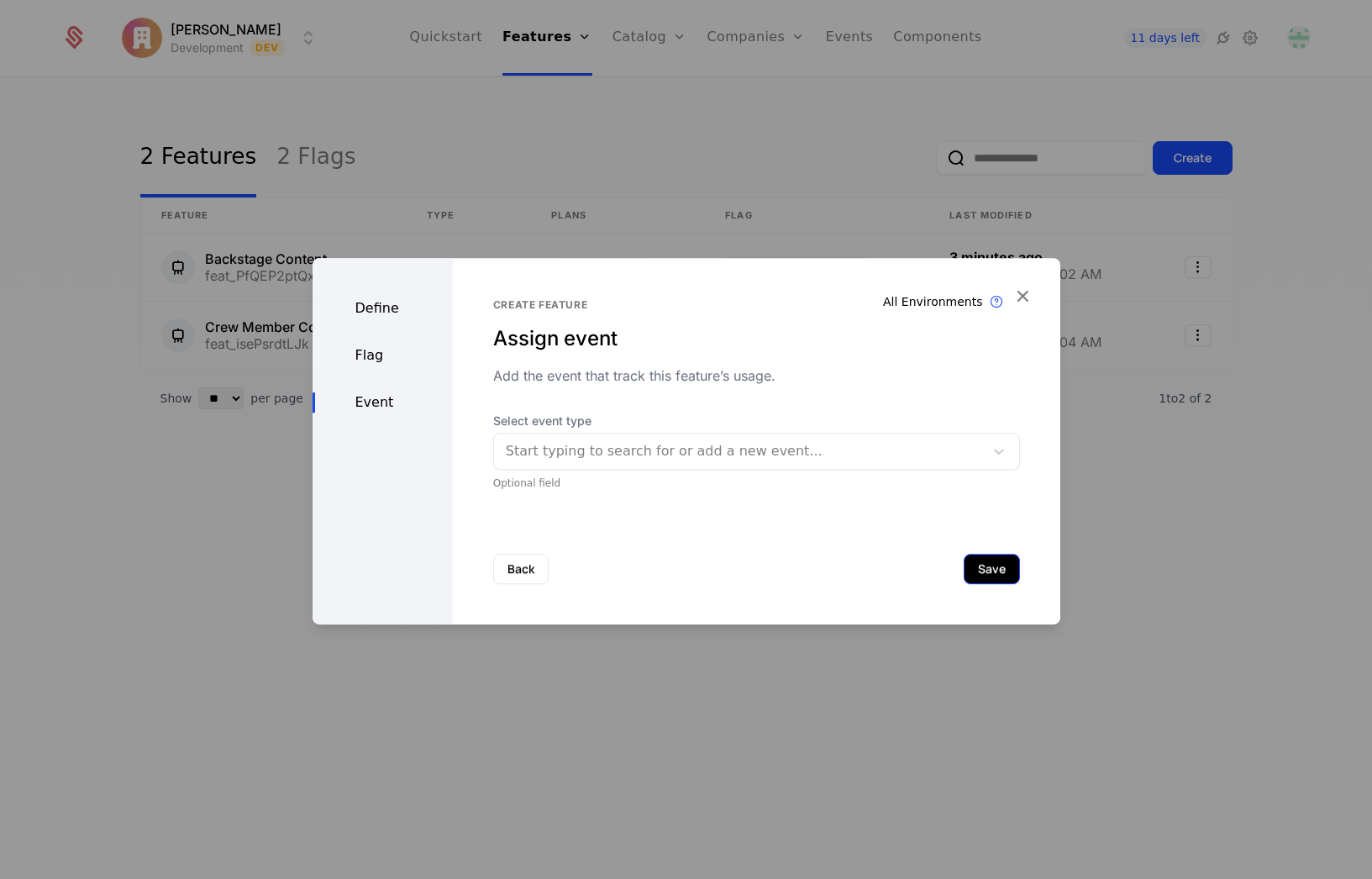
click at [991, 561] on button "Save" at bounding box center [992, 569] width 56 height 30
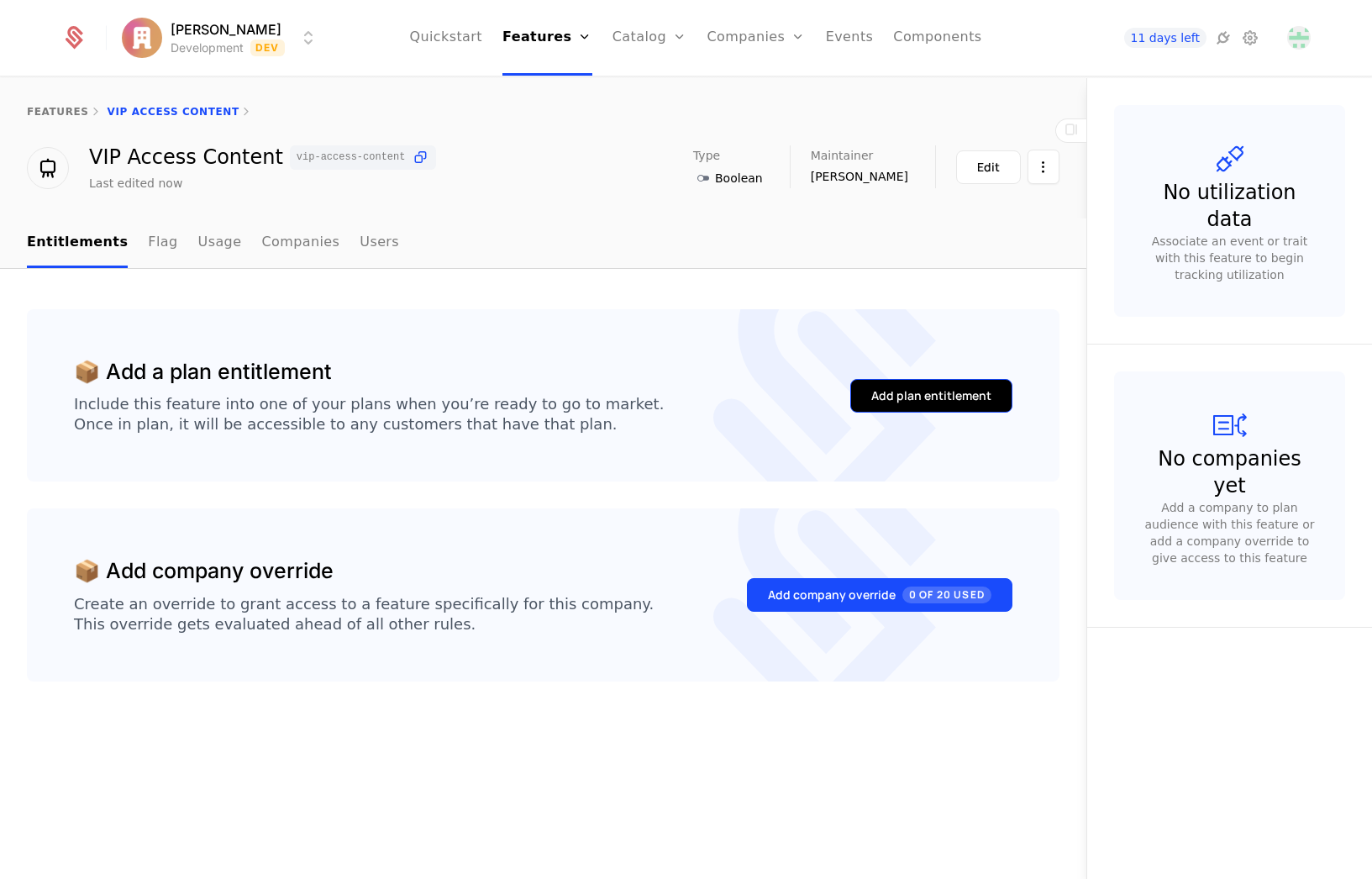
click at [919, 403] on div "Add plan entitlement" at bounding box center [930, 395] width 120 height 17
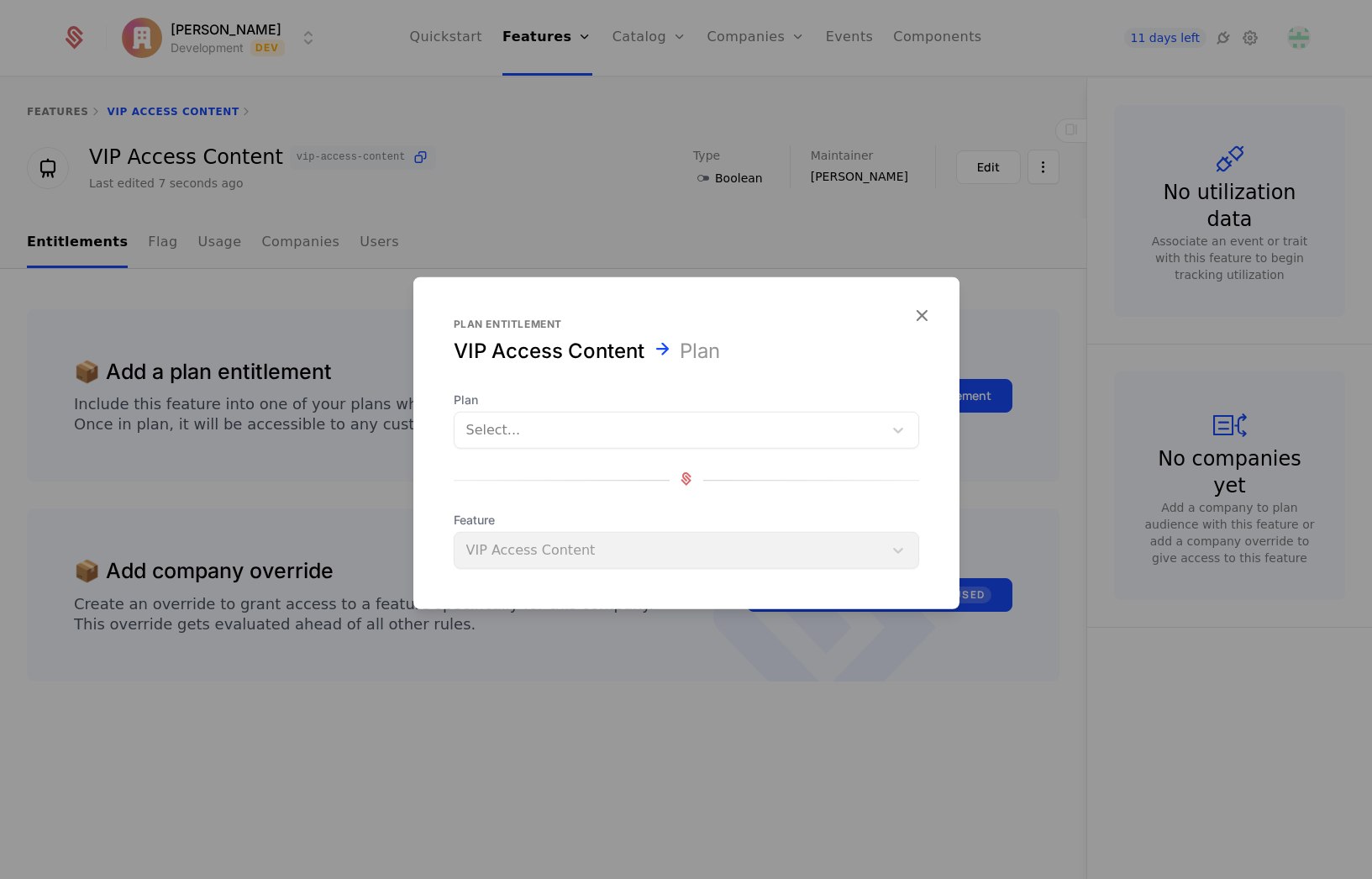
click at [555, 431] on div at bounding box center [668, 430] width 405 height 24
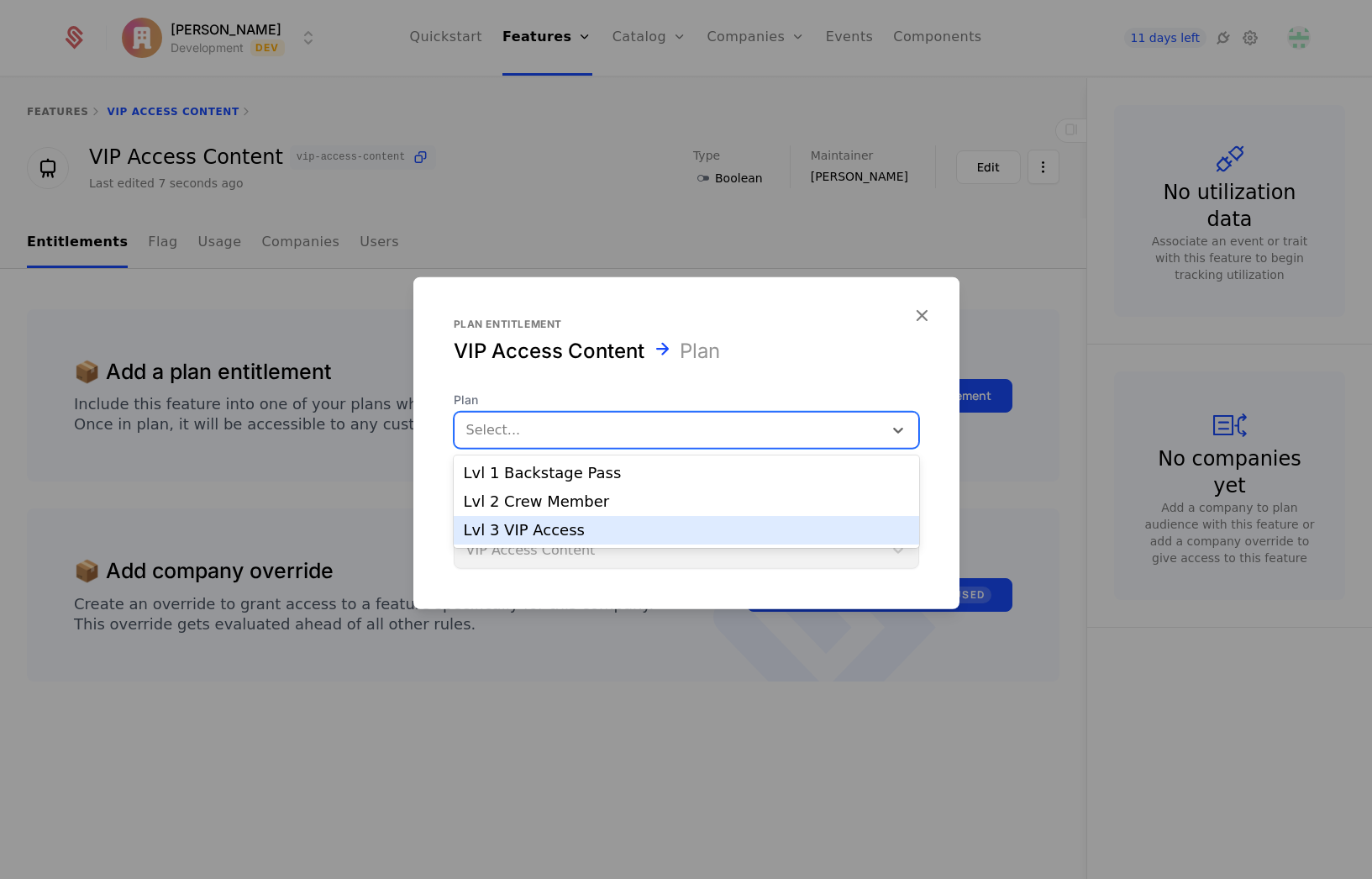
click at [528, 534] on div "Lvl 3 VIP Access" at bounding box center [686, 530] width 445 height 15
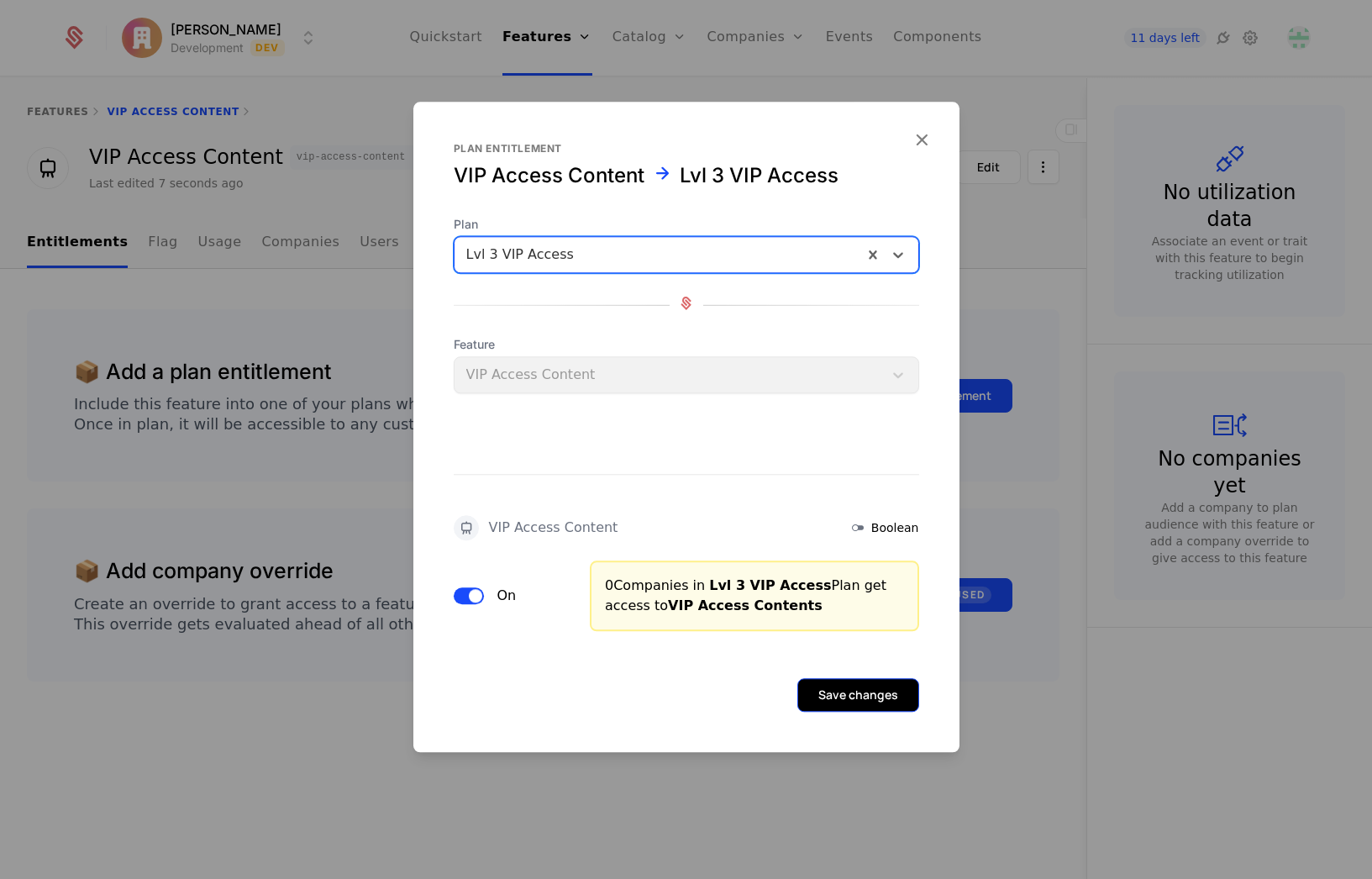
click at [848, 708] on button "Save changes" at bounding box center [858, 695] width 122 height 33
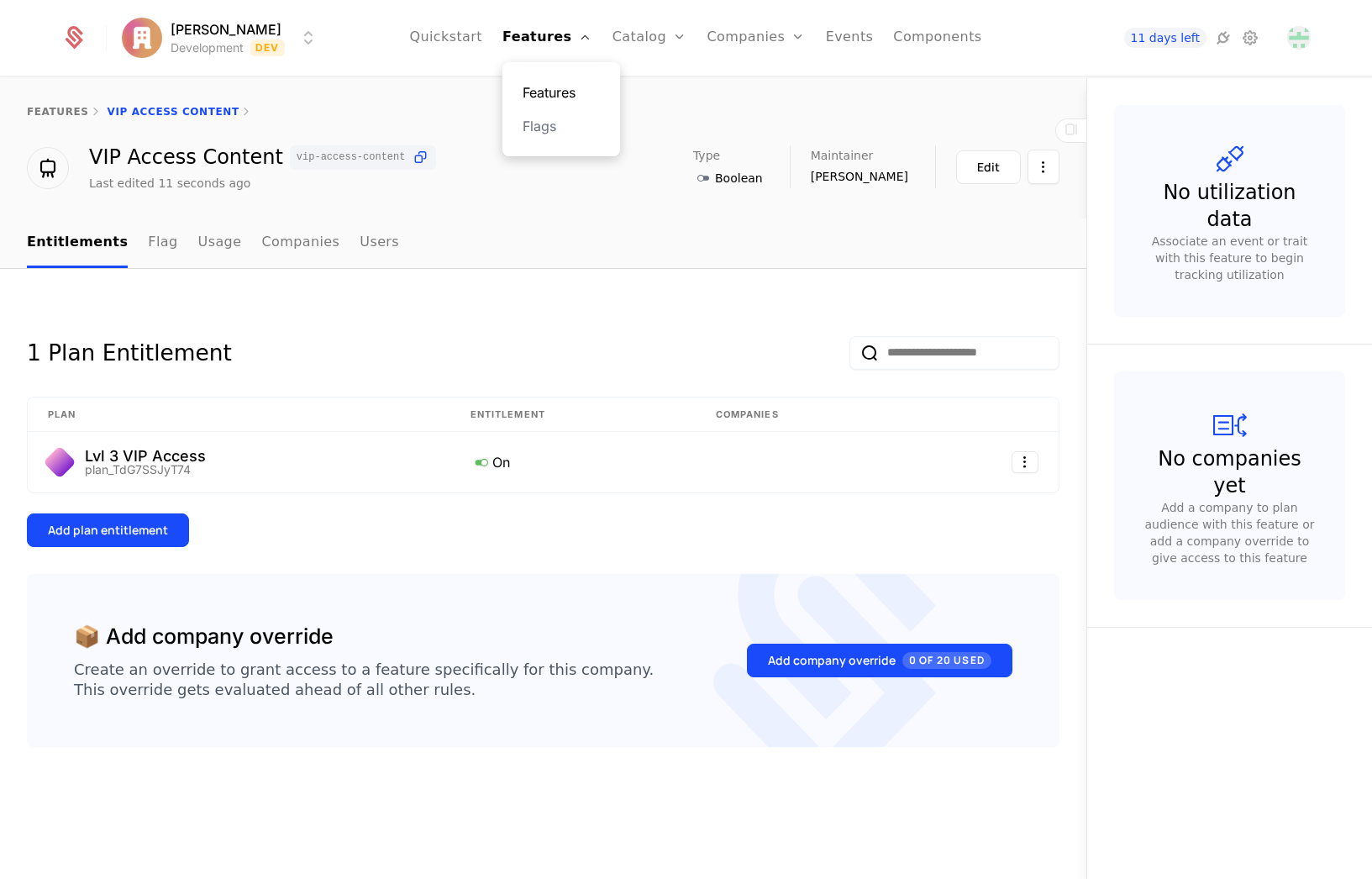
click at [555, 91] on link "Features" at bounding box center [561, 92] width 77 height 20
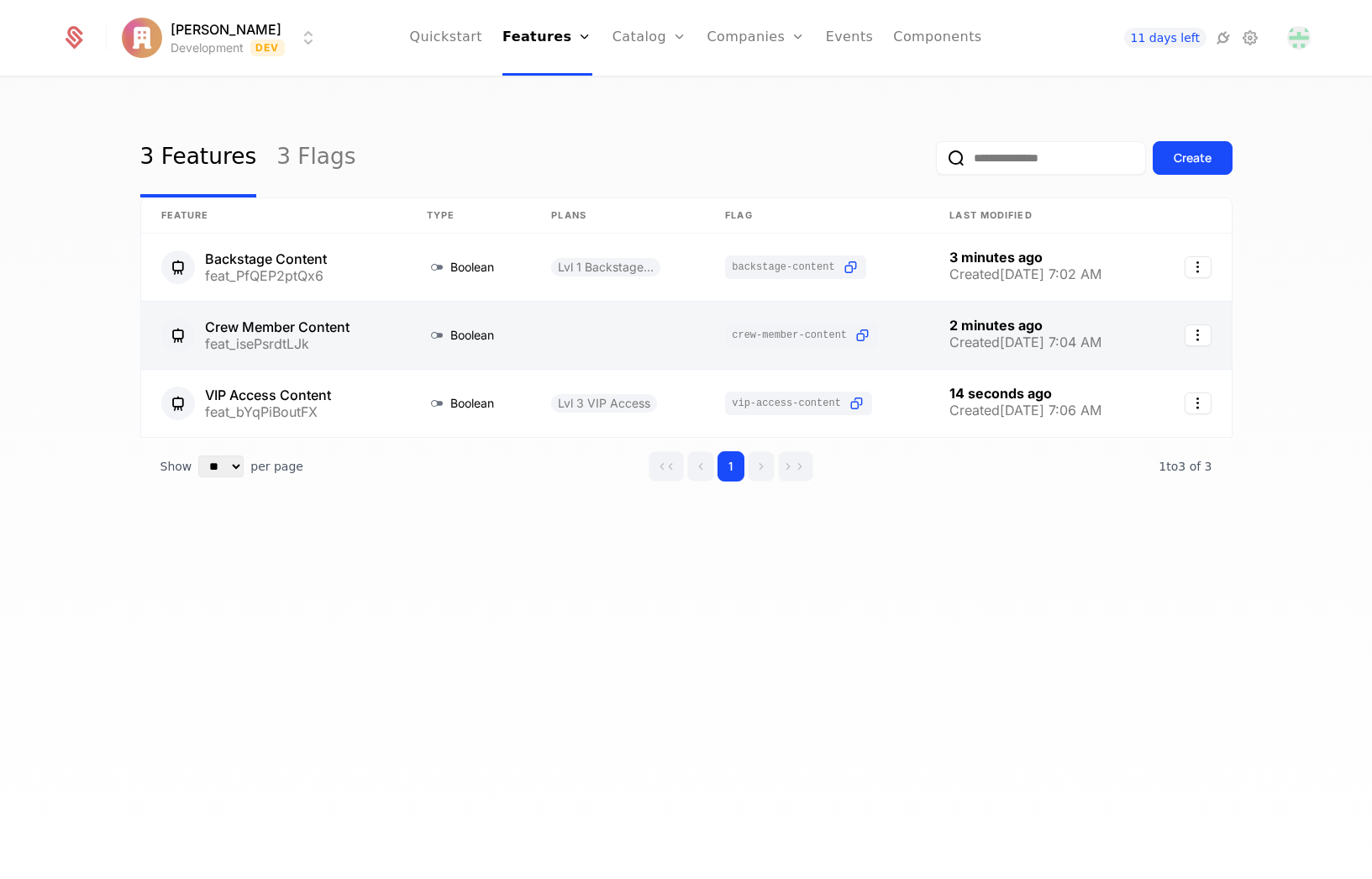
click at [283, 322] on link at bounding box center [274, 335] width 265 height 68
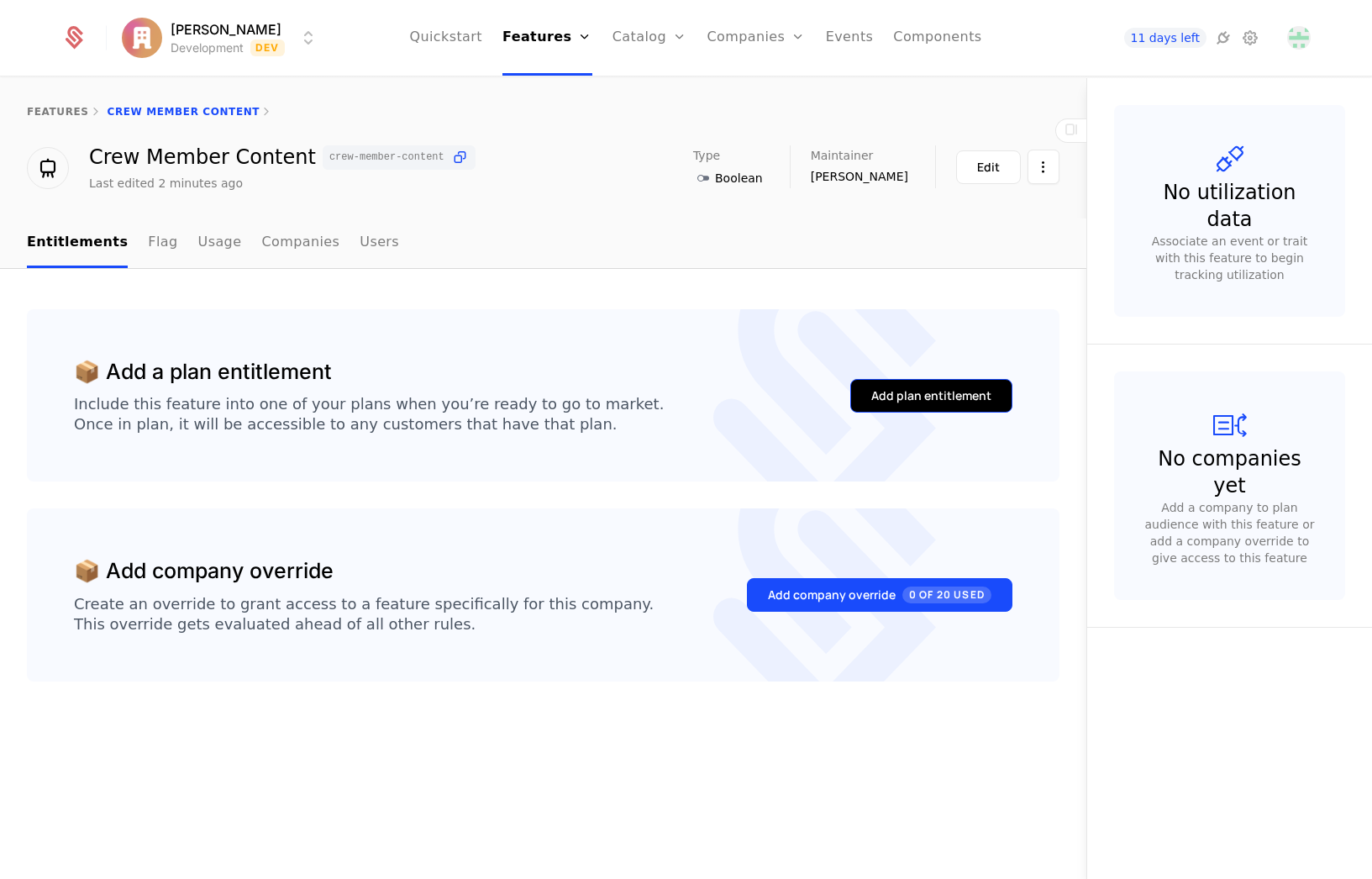
click at [886, 390] on div "Add plan entitlement" at bounding box center [930, 395] width 120 height 17
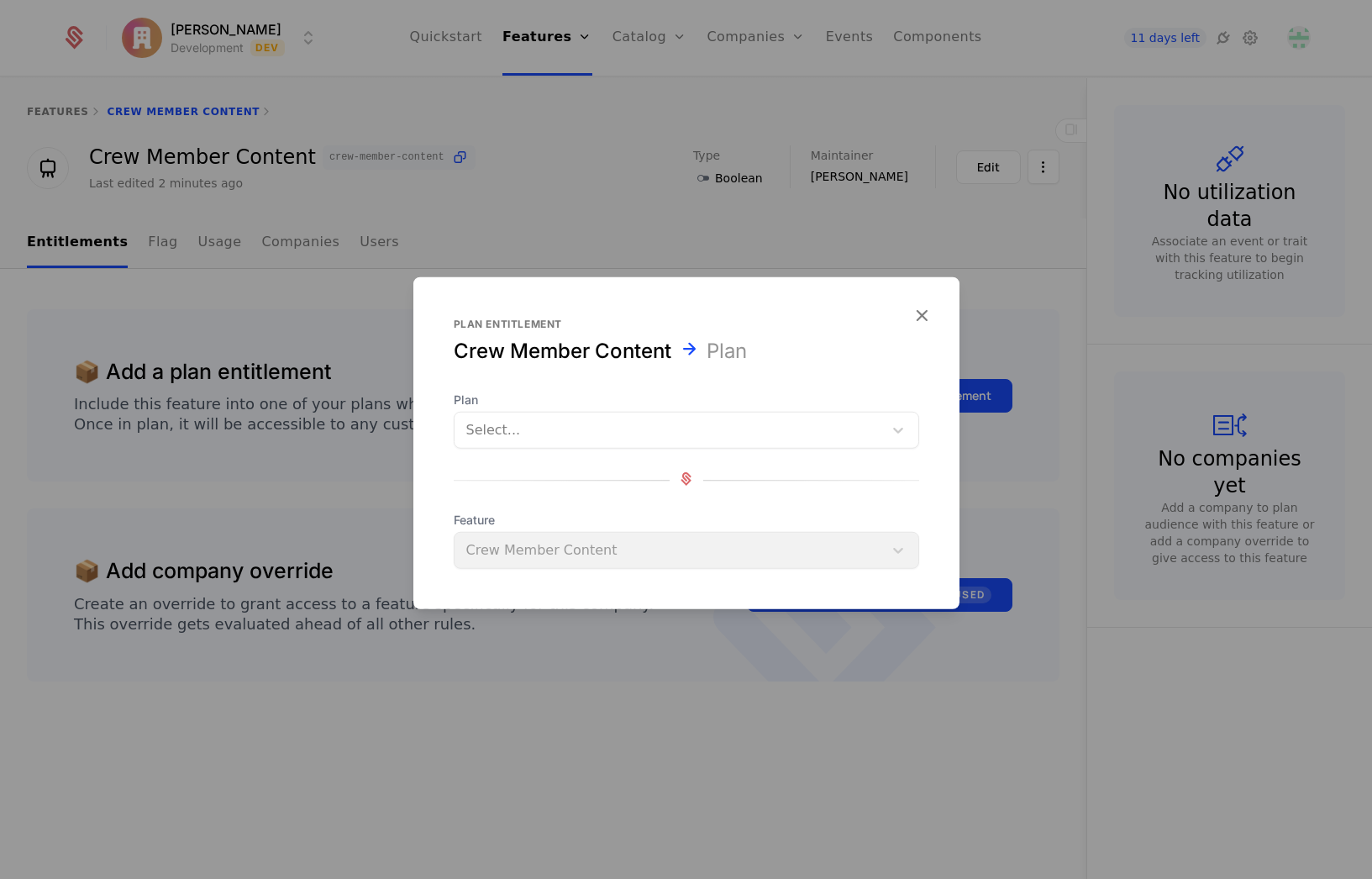
click at [547, 425] on div at bounding box center [668, 430] width 405 height 24
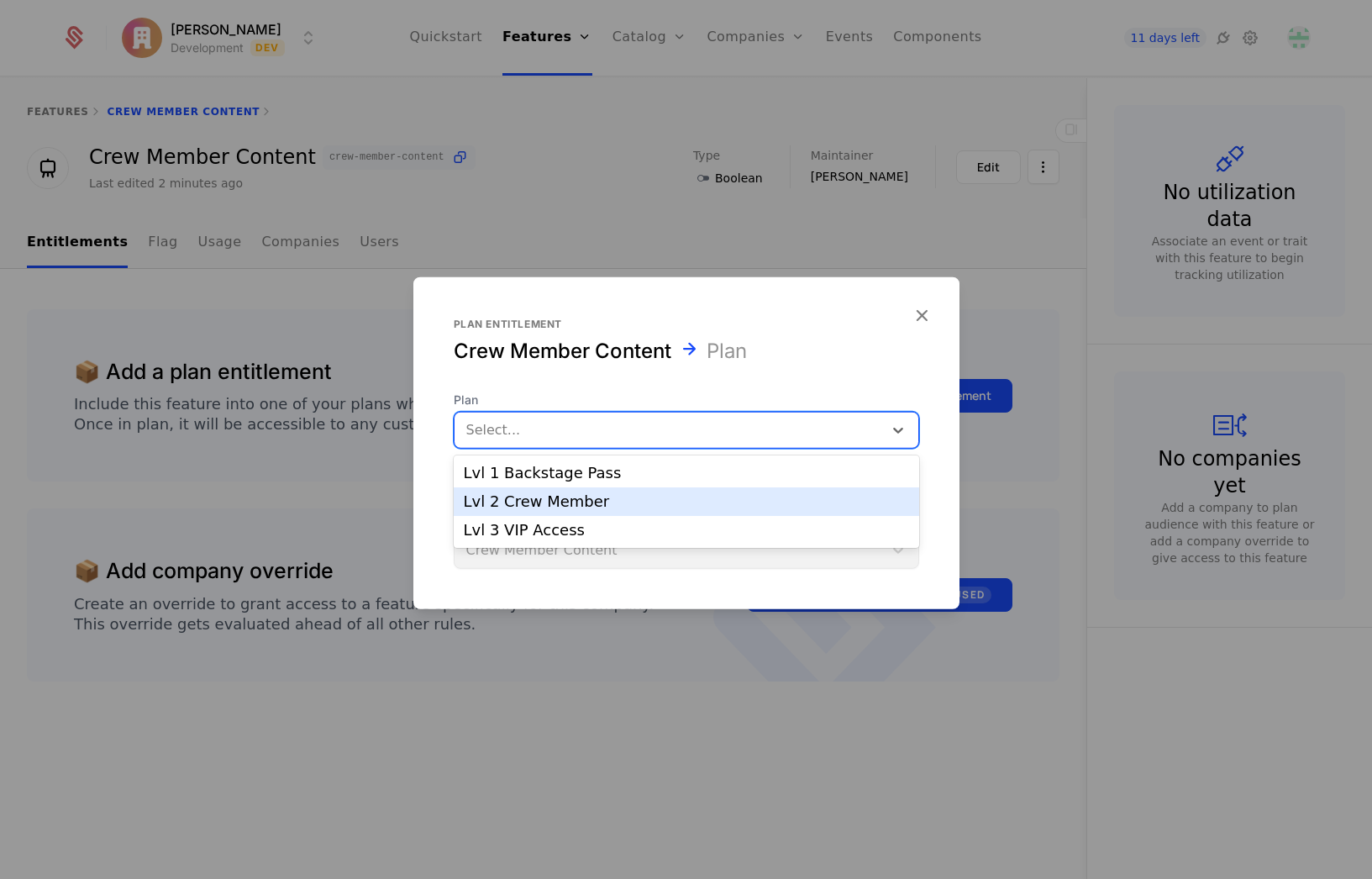
click at [535, 505] on div "Lvl 2 Crew Member" at bounding box center [686, 501] width 445 height 15
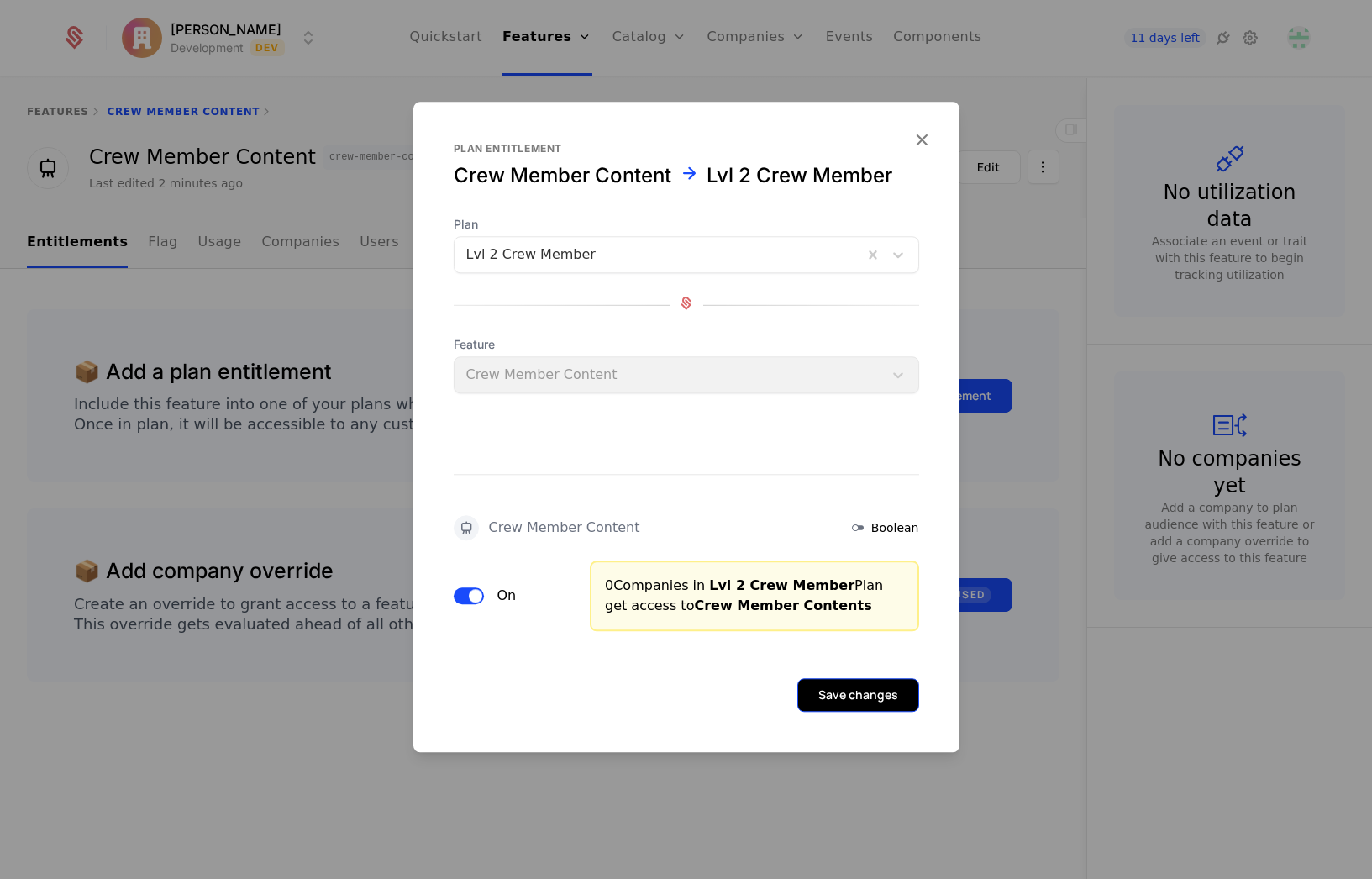
click at [841, 695] on button "Save changes" at bounding box center [858, 695] width 122 height 33
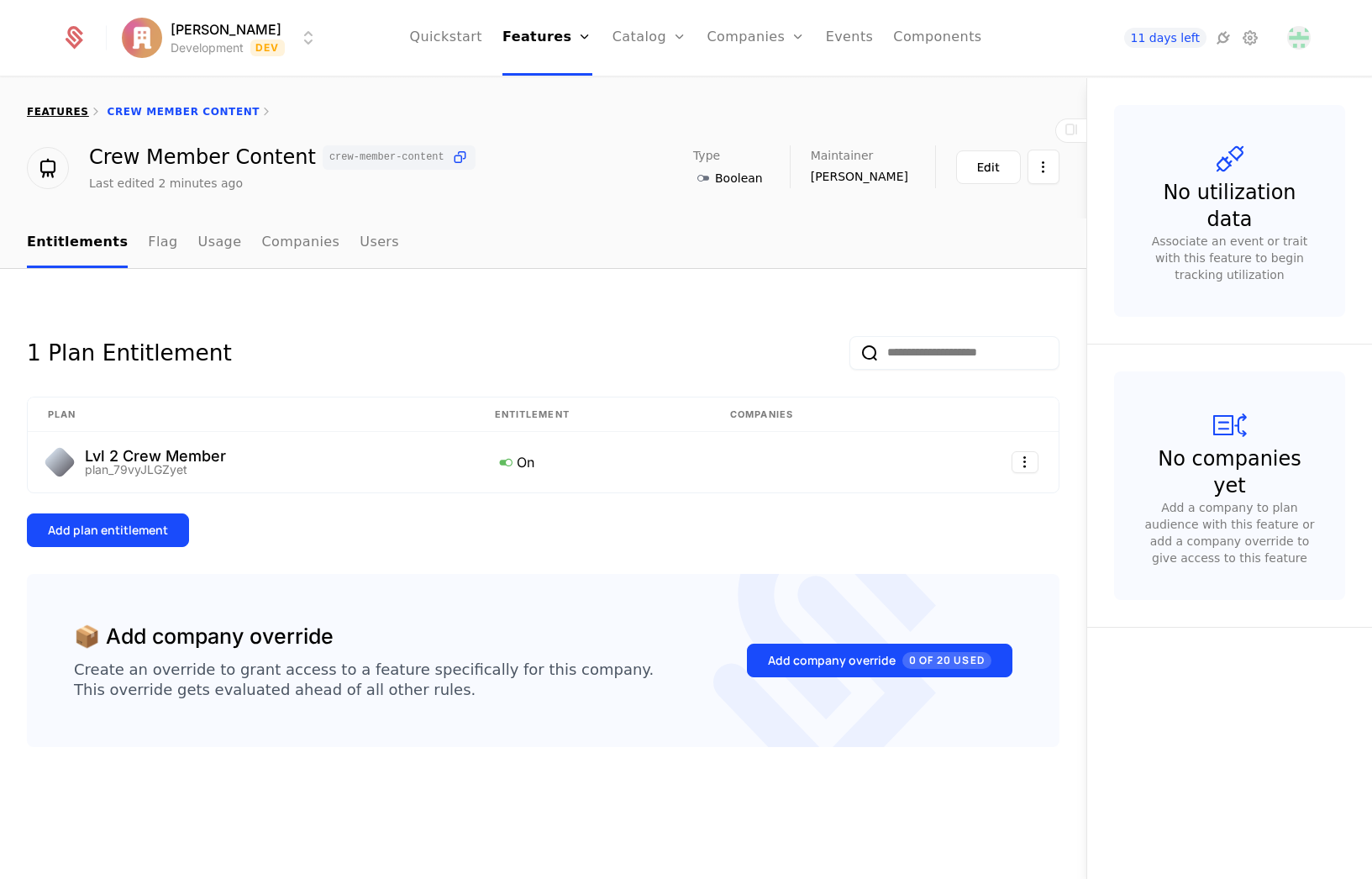
click at [51, 115] on link "features" at bounding box center [58, 112] width 62 height 11
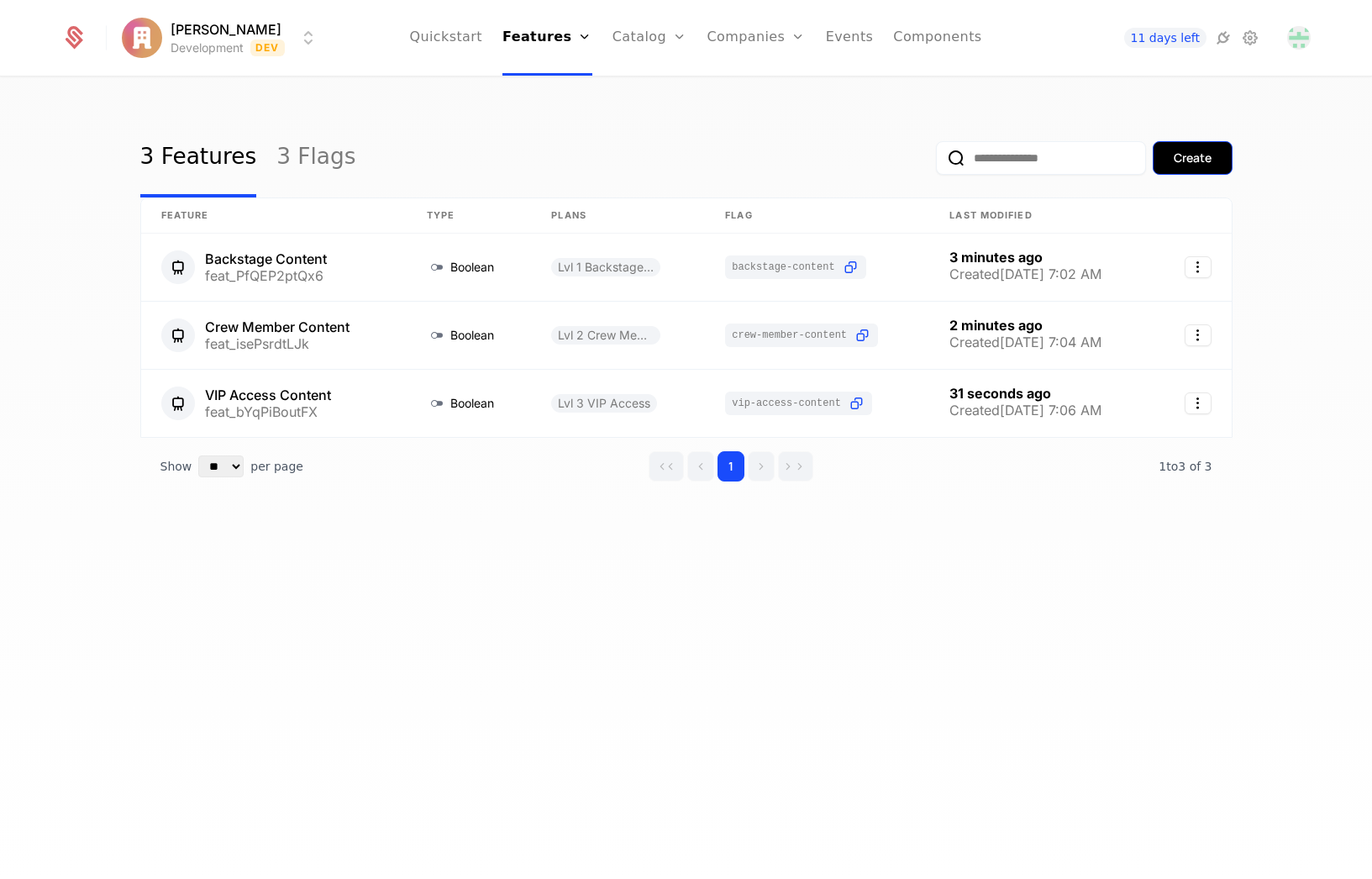
click at [1208, 159] on div "Create" at bounding box center [1192, 157] width 38 height 17
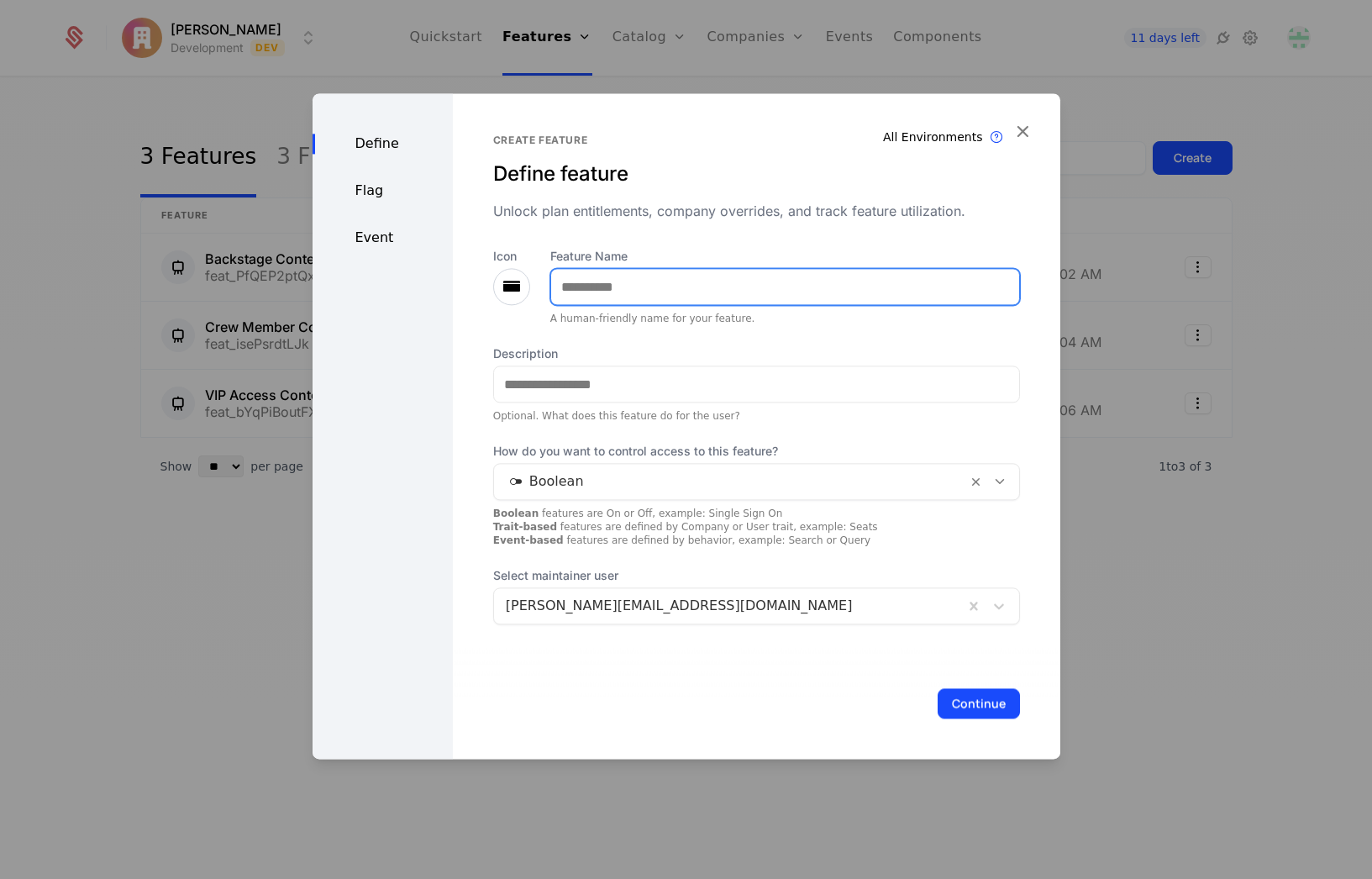
click at [637, 285] on input "Feature Name" at bounding box center [785, 286] width 468 height 35
type input "*******"
click at [513, 292] on icon at bounding box center [511, 286] width 20 height 20
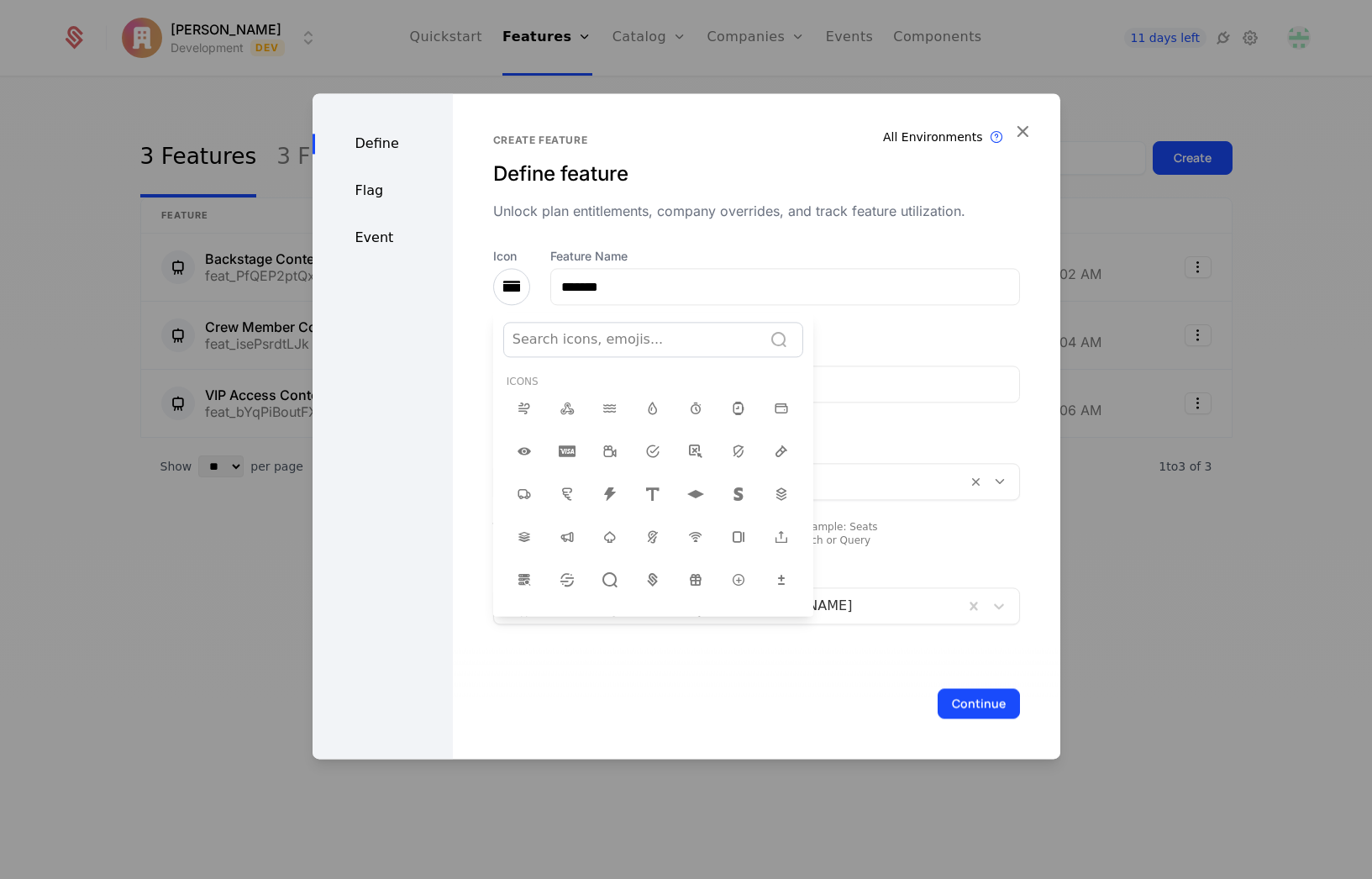
click at [645, 337] on div at bounding box center [633, 339] width 241 height 24
type input "**"
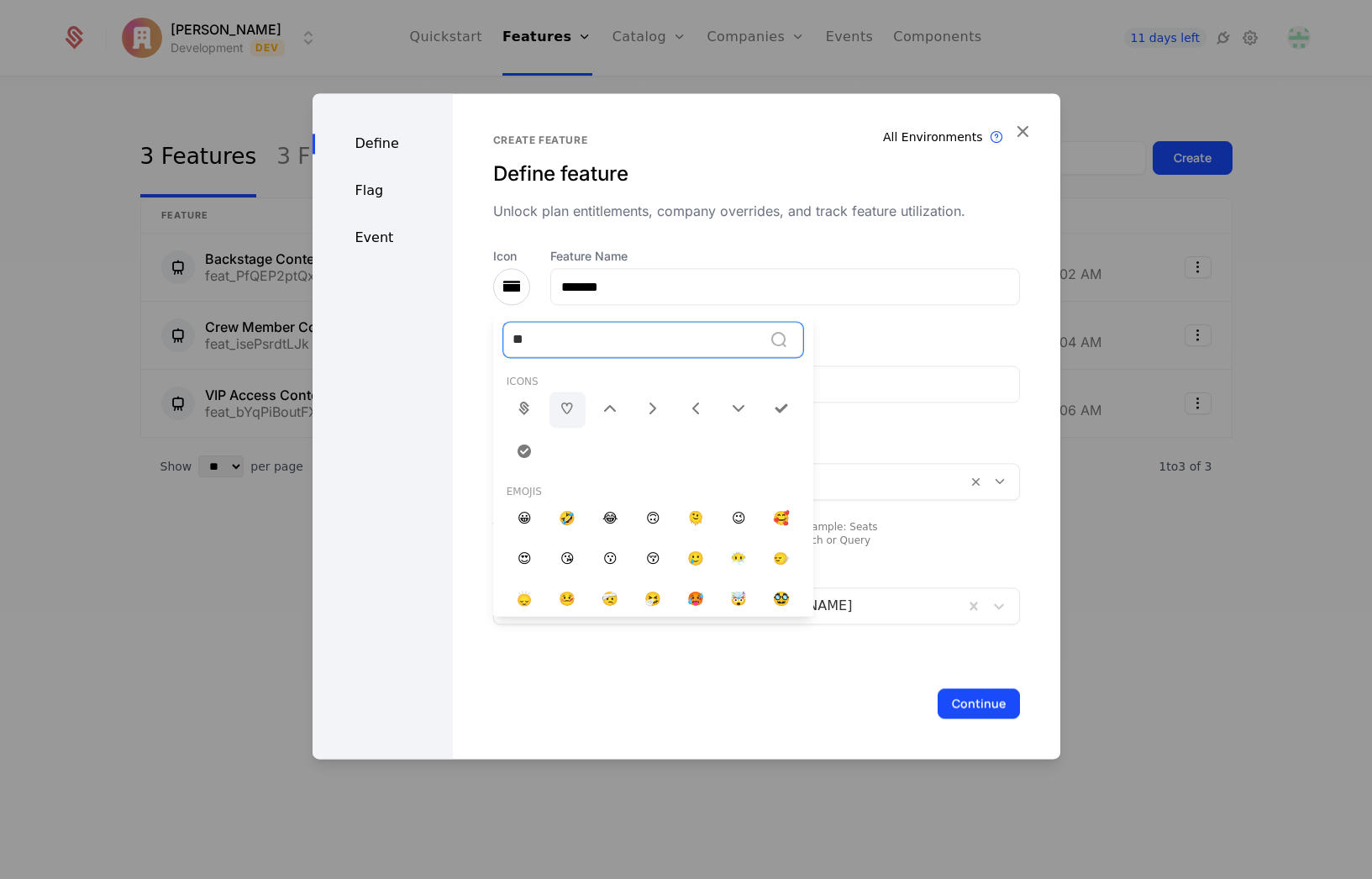
click at [568, 414] on icon at bounding box center [566, 408] width 20 height 20
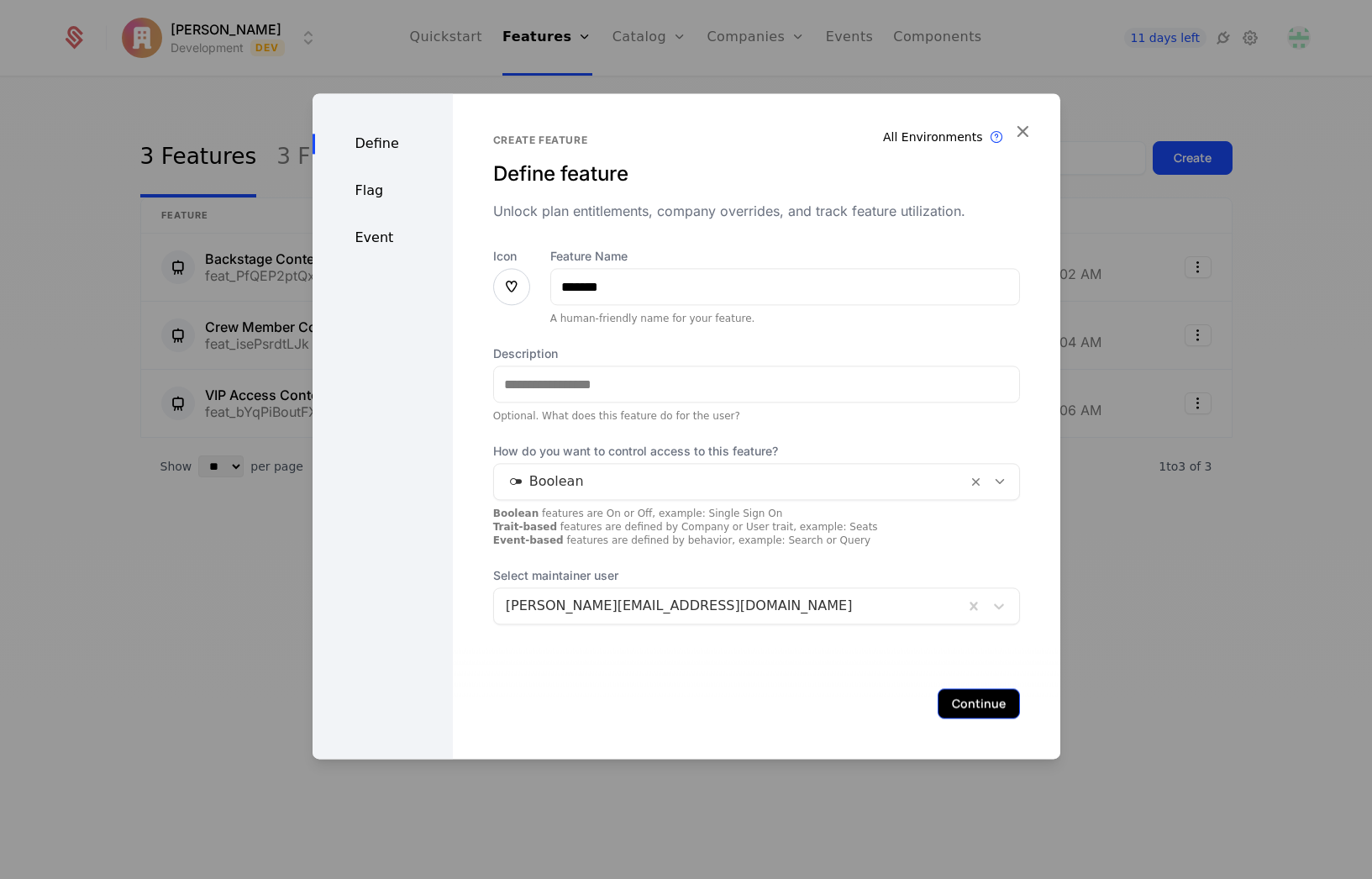
click at [948, 702] on button "Continue" at bounding box center [979, 703] width 83 height 30
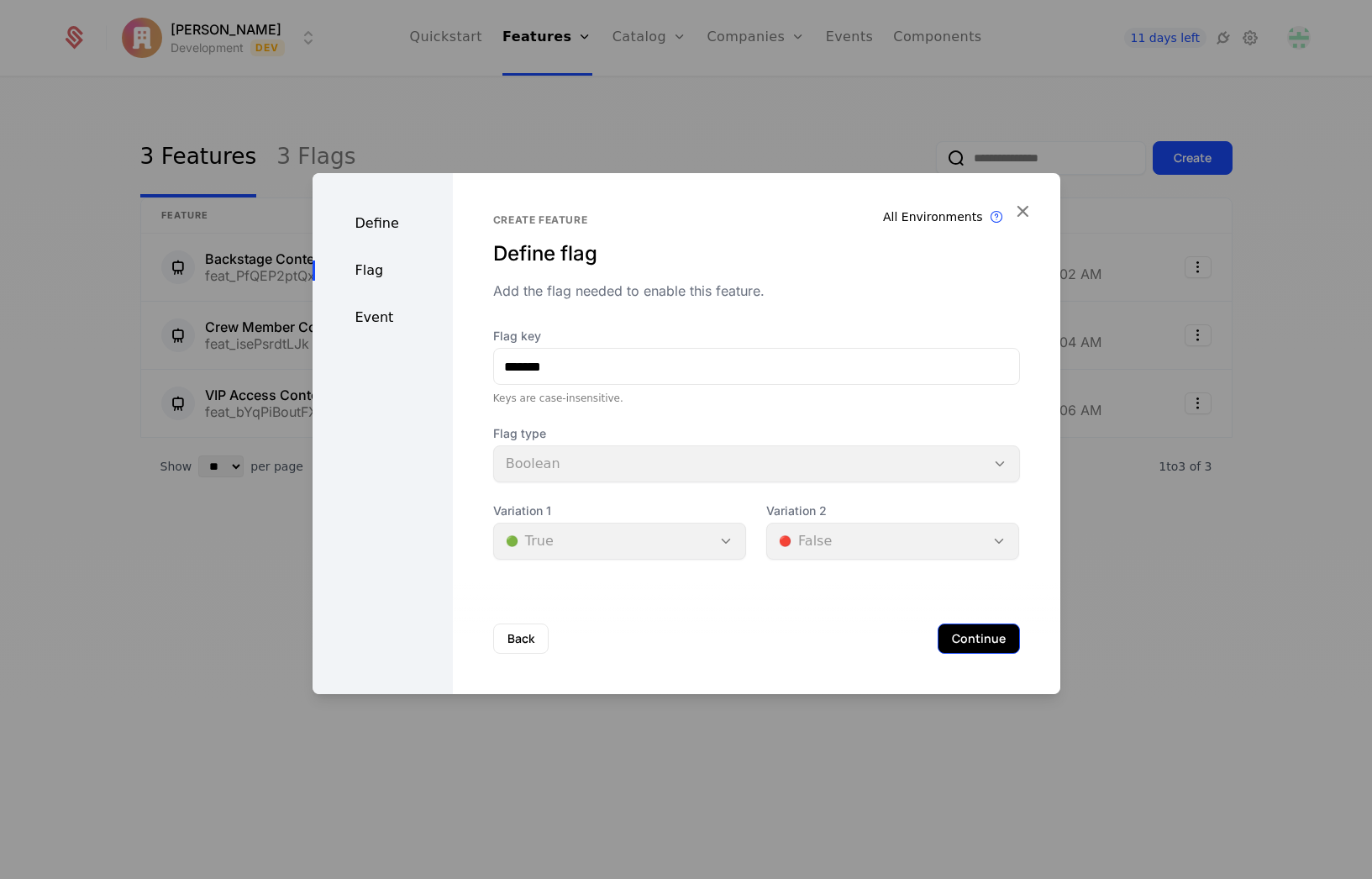
click at [982, 645] on button "Continue" at bounding box center [979, 638] width 83 height 30
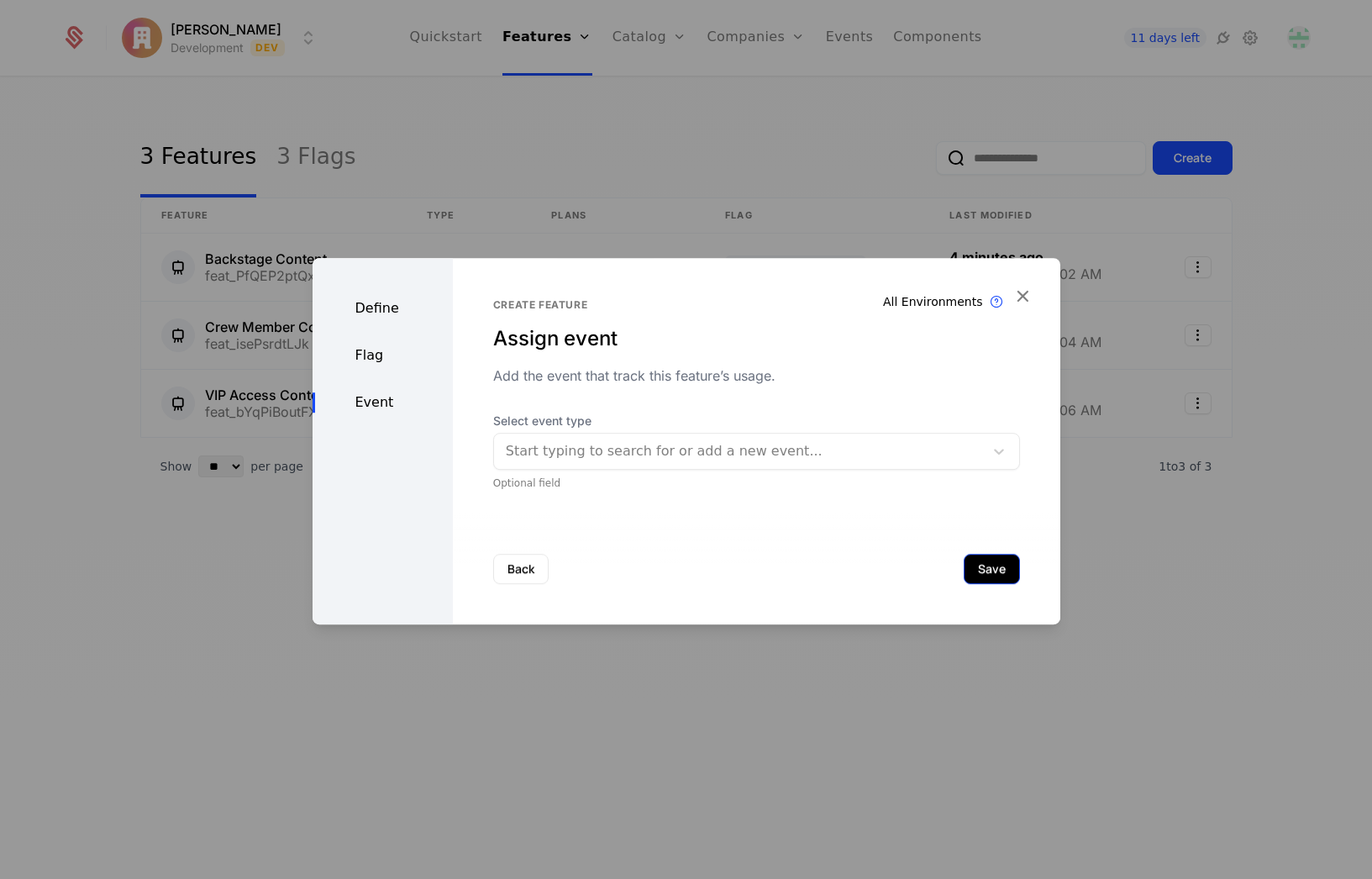
click at [977, 567] on button "Save" at bounding box center [992, 569] width 56 height 30
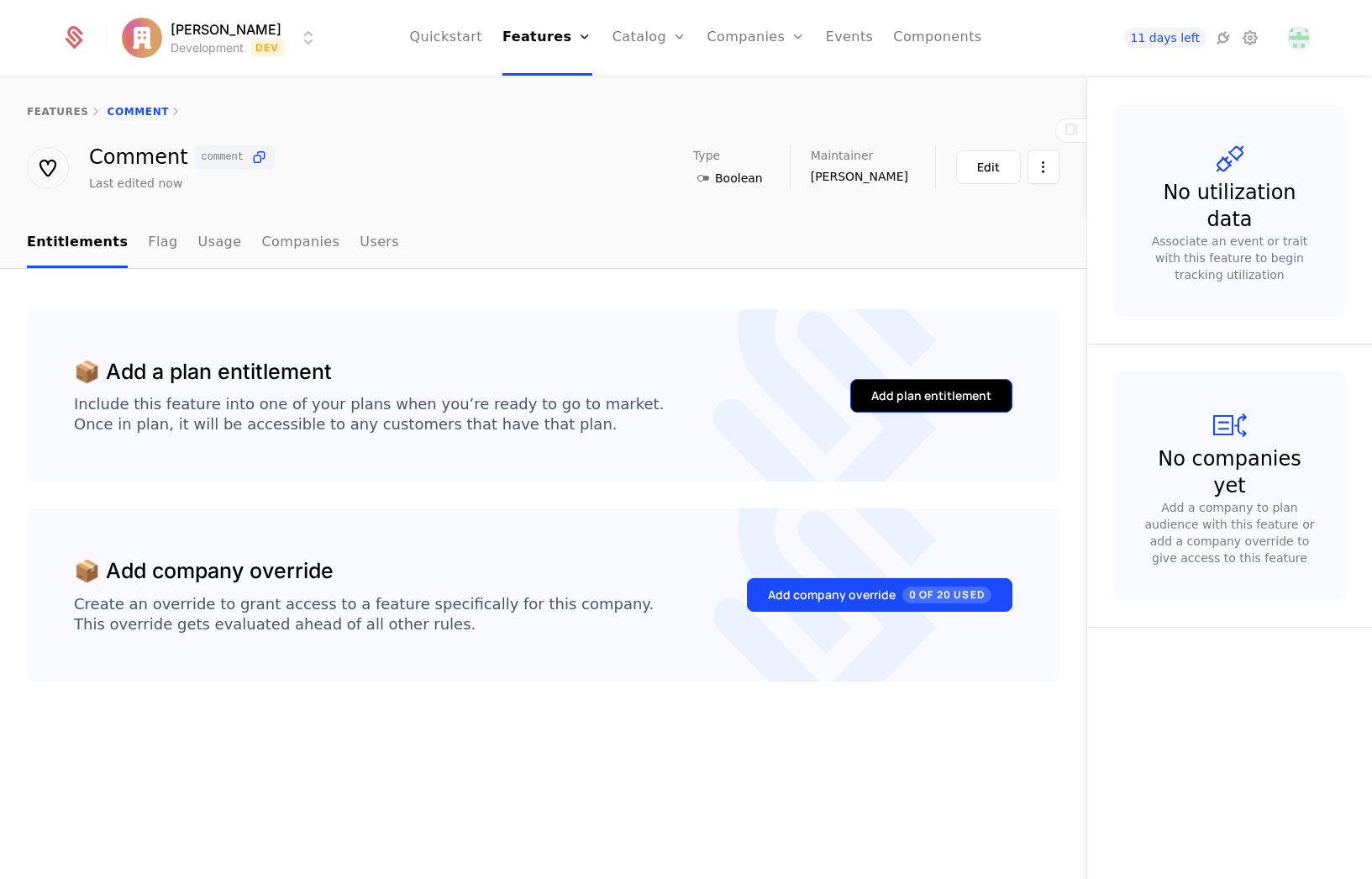
click at [922, 396] on div "Add plan entitlement" at bounding box center [930, 395] width 120 height 17
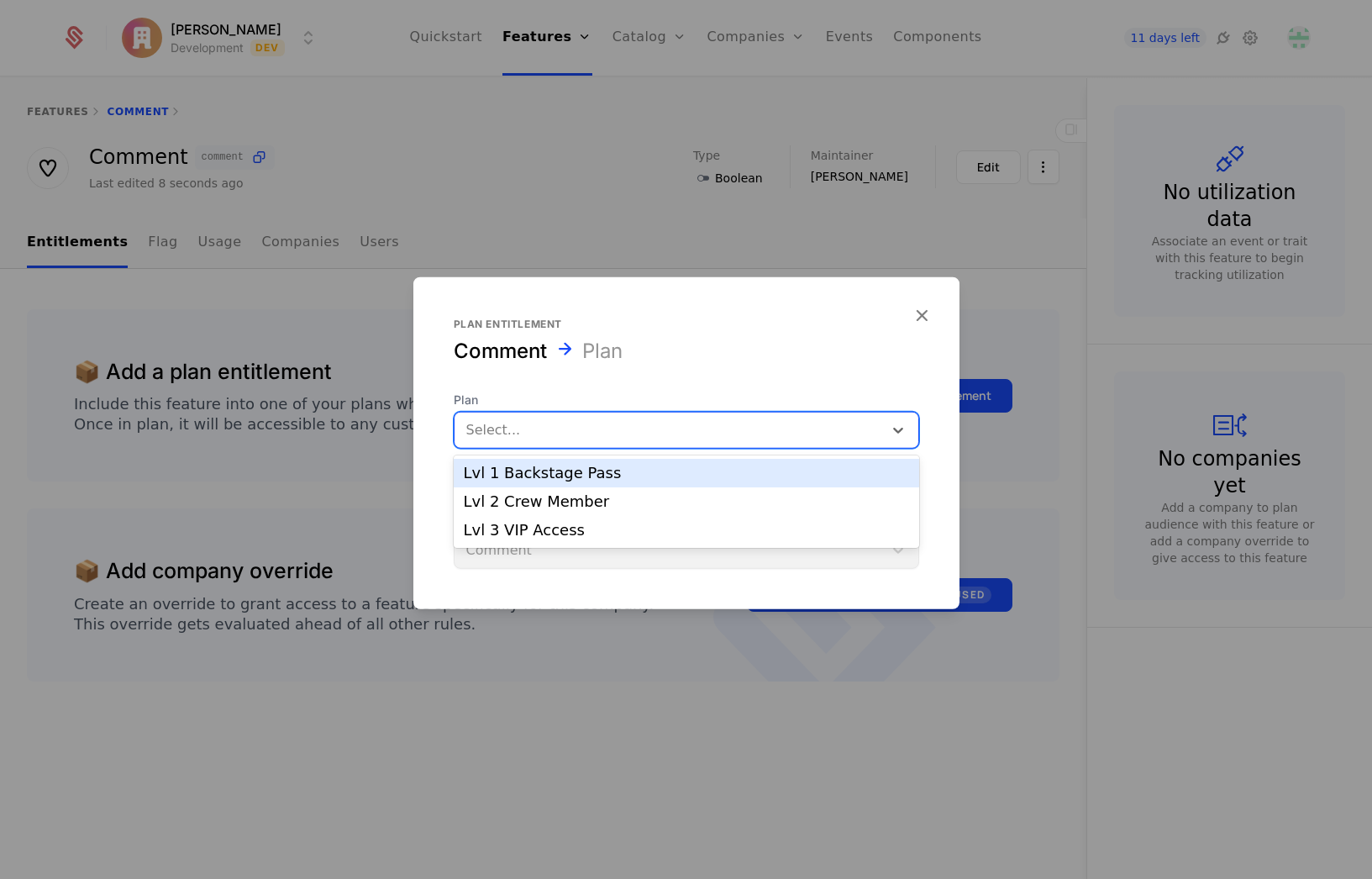
click at [630, 431] on div at bounding box center [668, 430] width 405 height 24
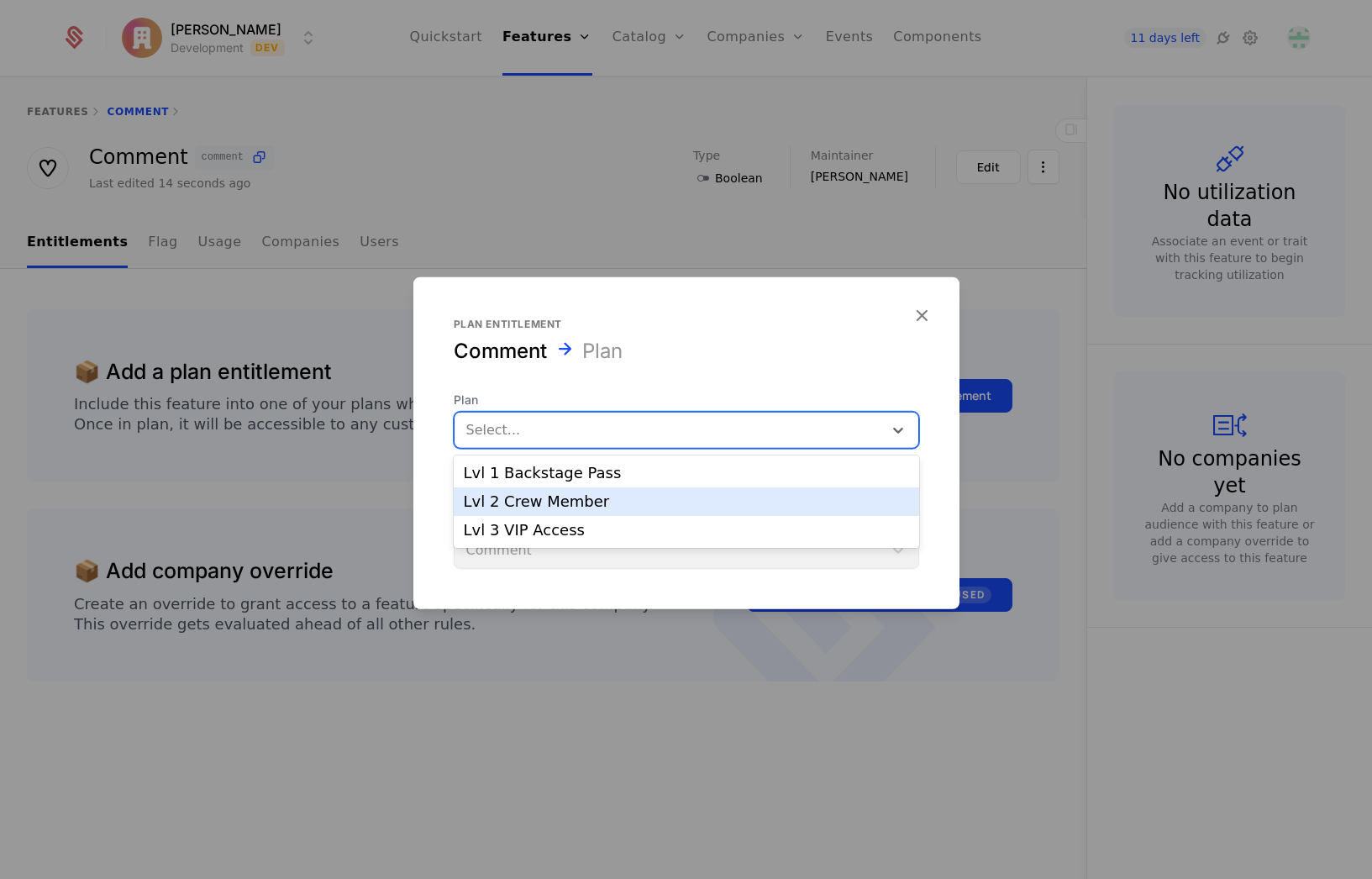
click at [565, 494] on div "Lvl 2 Crew Member" at bounding box center [686, 501] width 445 height 15
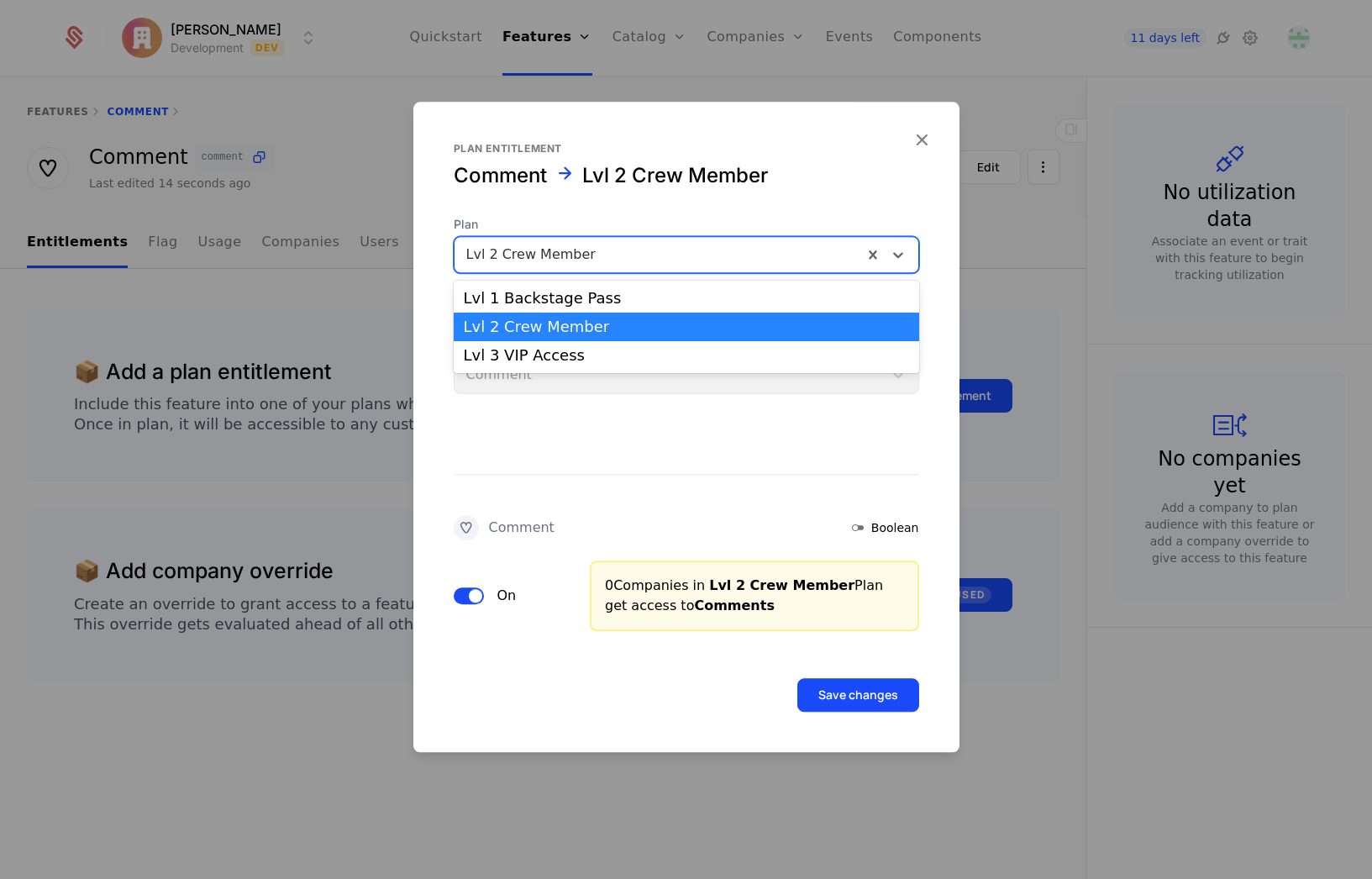
click at [613, 263] on div at bounding box center [658, 255] width 384 height 24
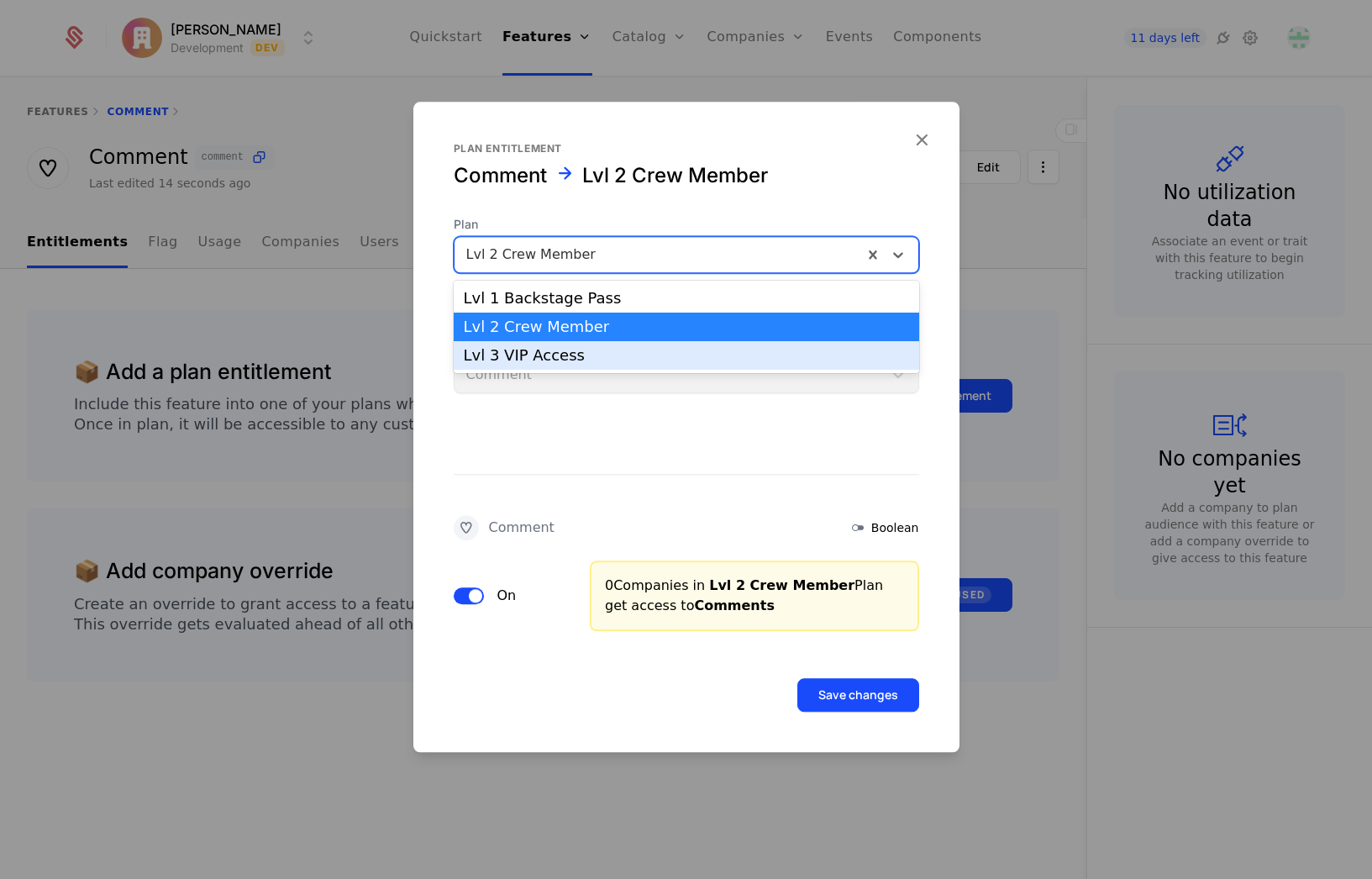
click at [567, 365] on div "Lvl 3 VIP Access" at bounding box center [686, 356] width 465 height 29
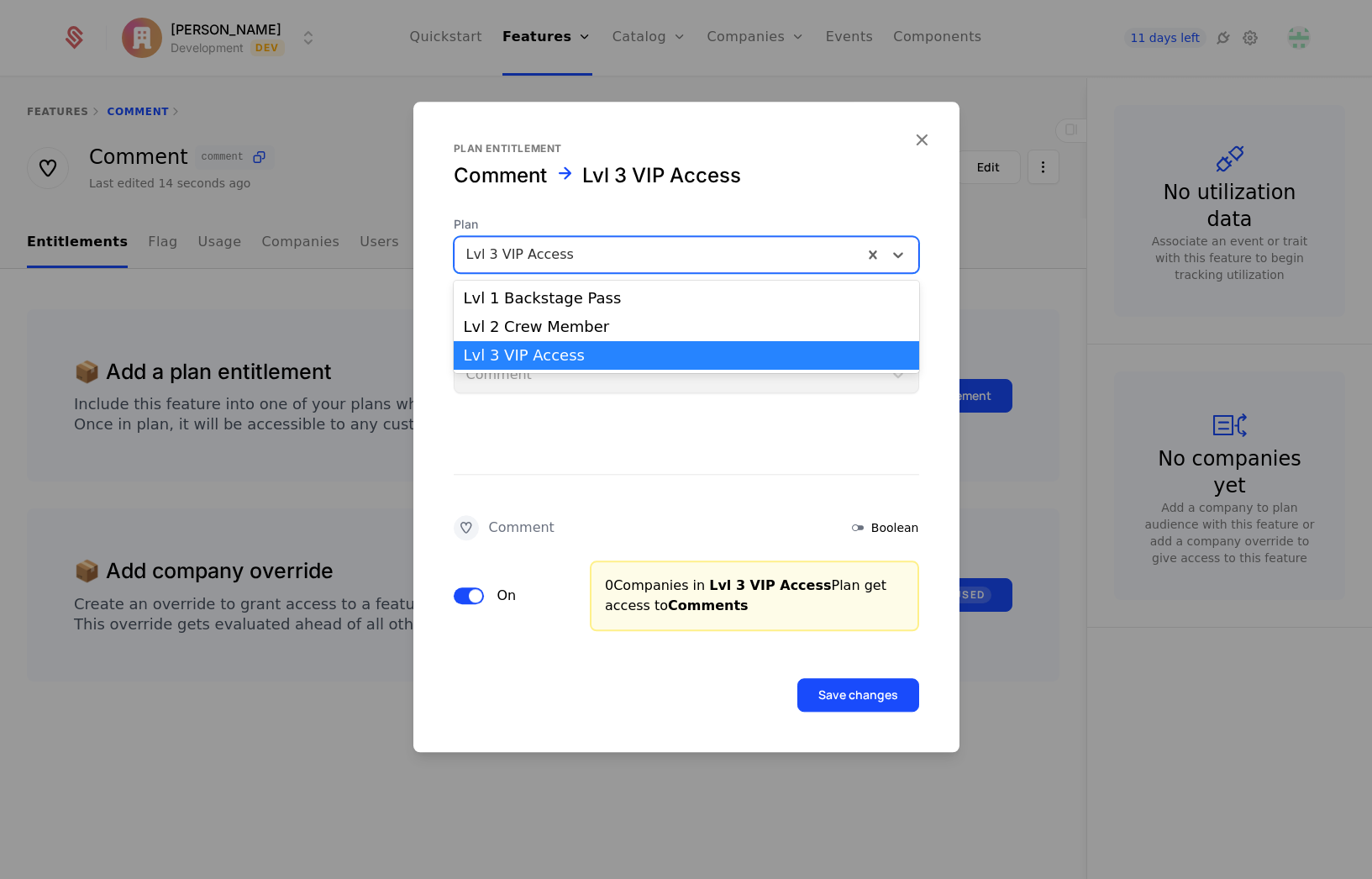
click at [568, 260] on div at bounding box center [658, 255] width 384 height 24
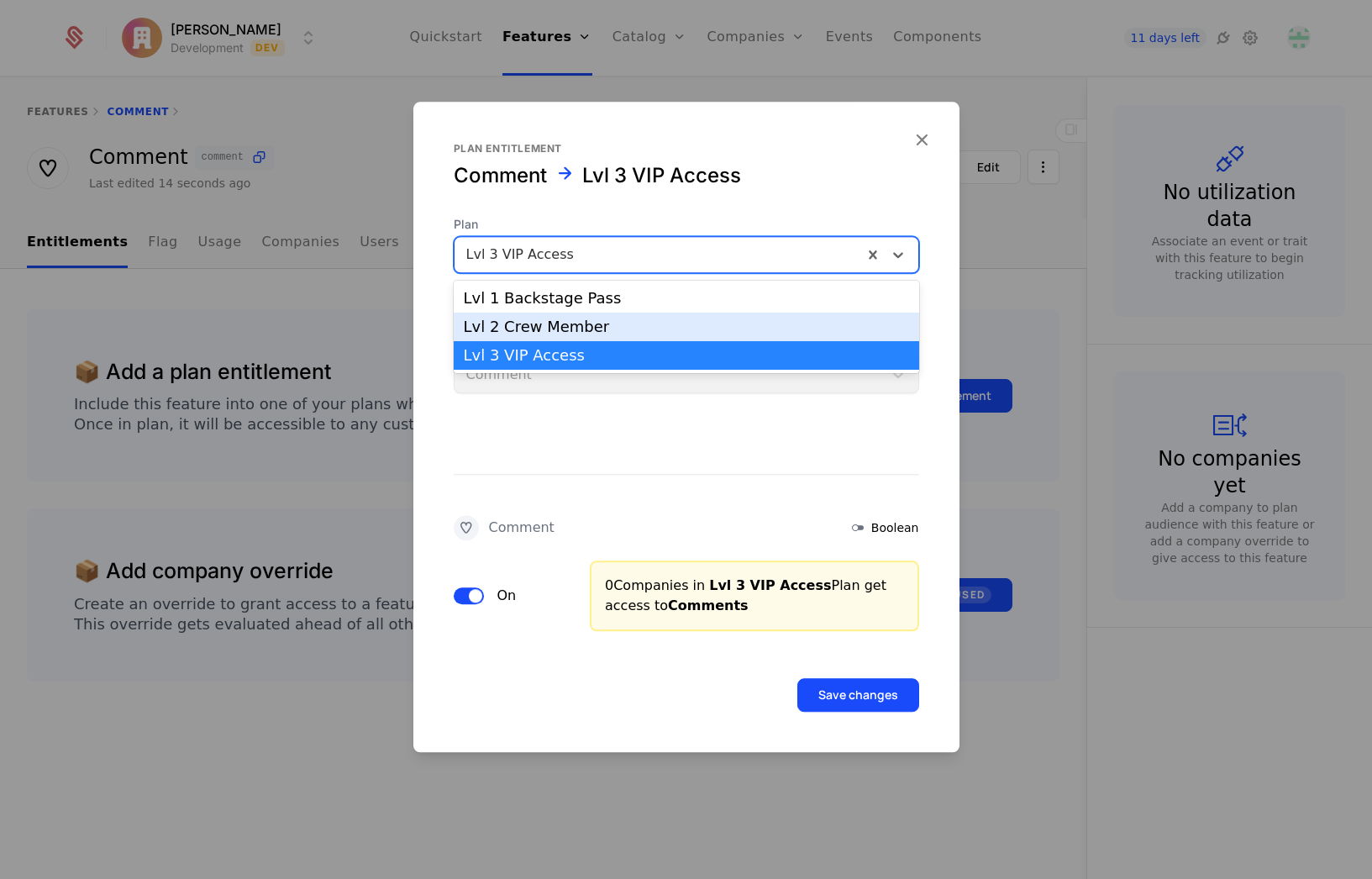
click at [521, 323] on div "Lvl 2 Crew Member" at bounding box center [686, 327] width 445 height 15
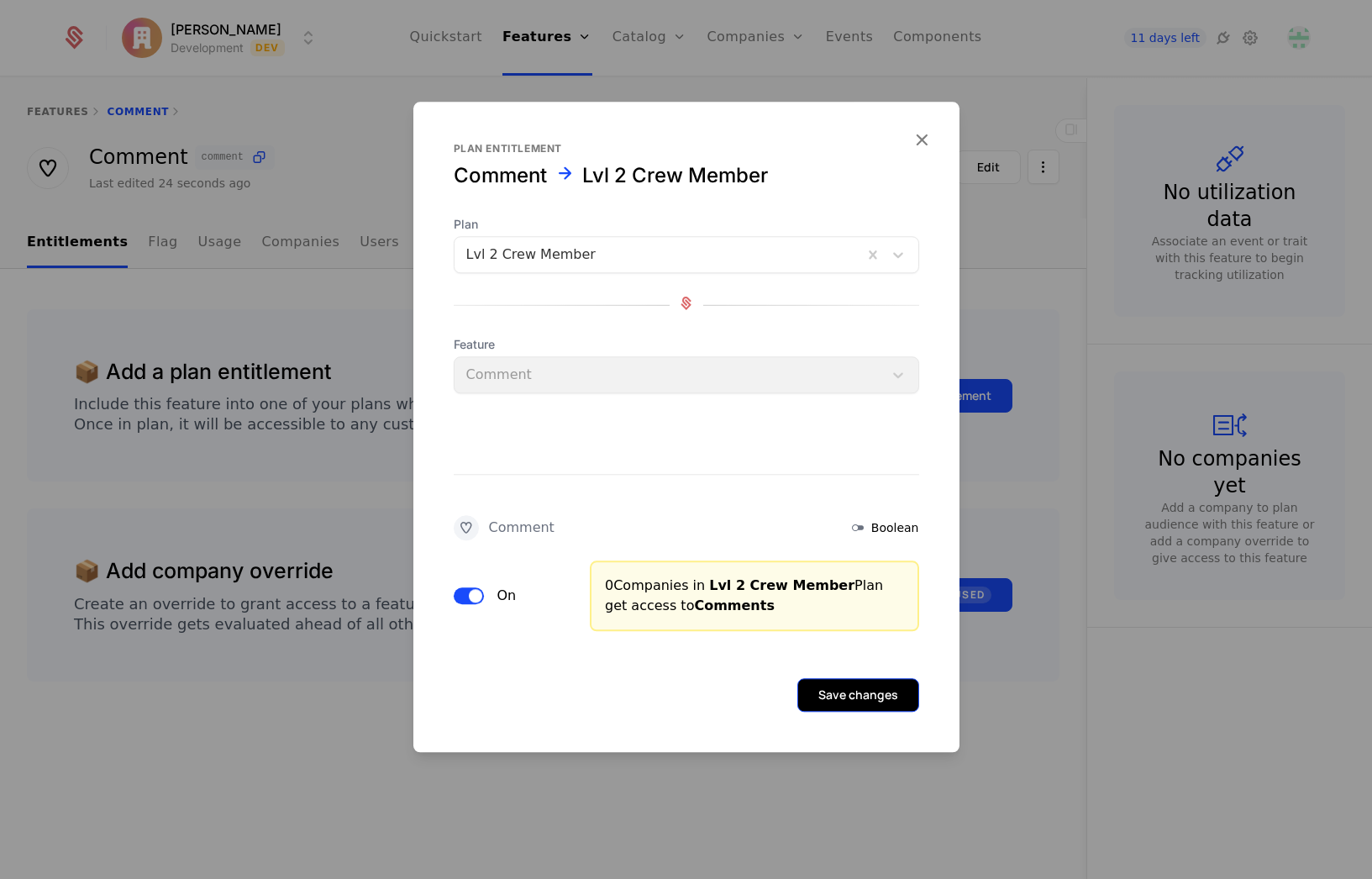
click at [877, 688] on button "Save changes" at bounding box center [858, 695] width 122 height 33
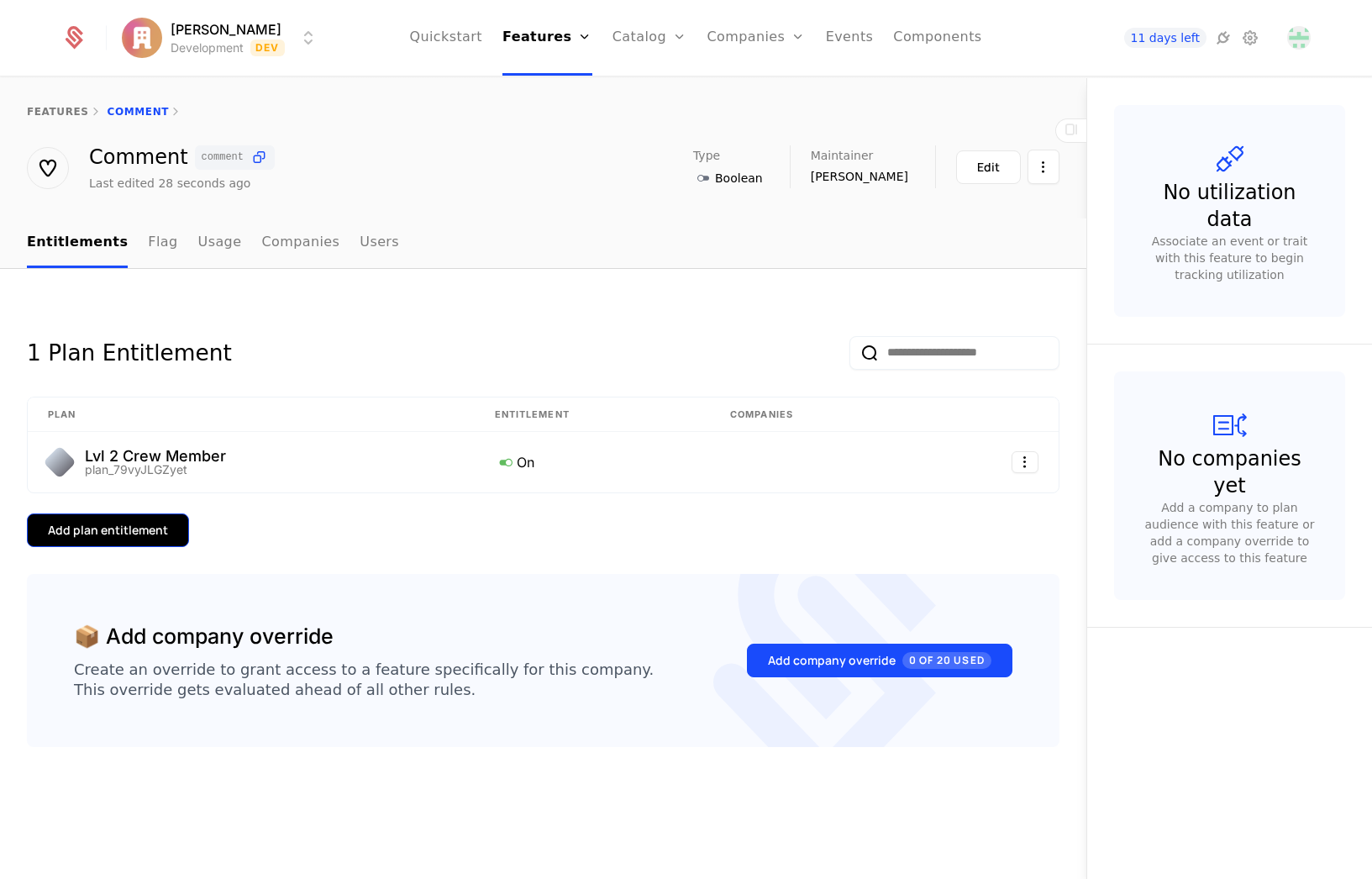
click at [141, 532] on div "Add plan entitlement" at bounding box center [108, 530] width 120 height 17
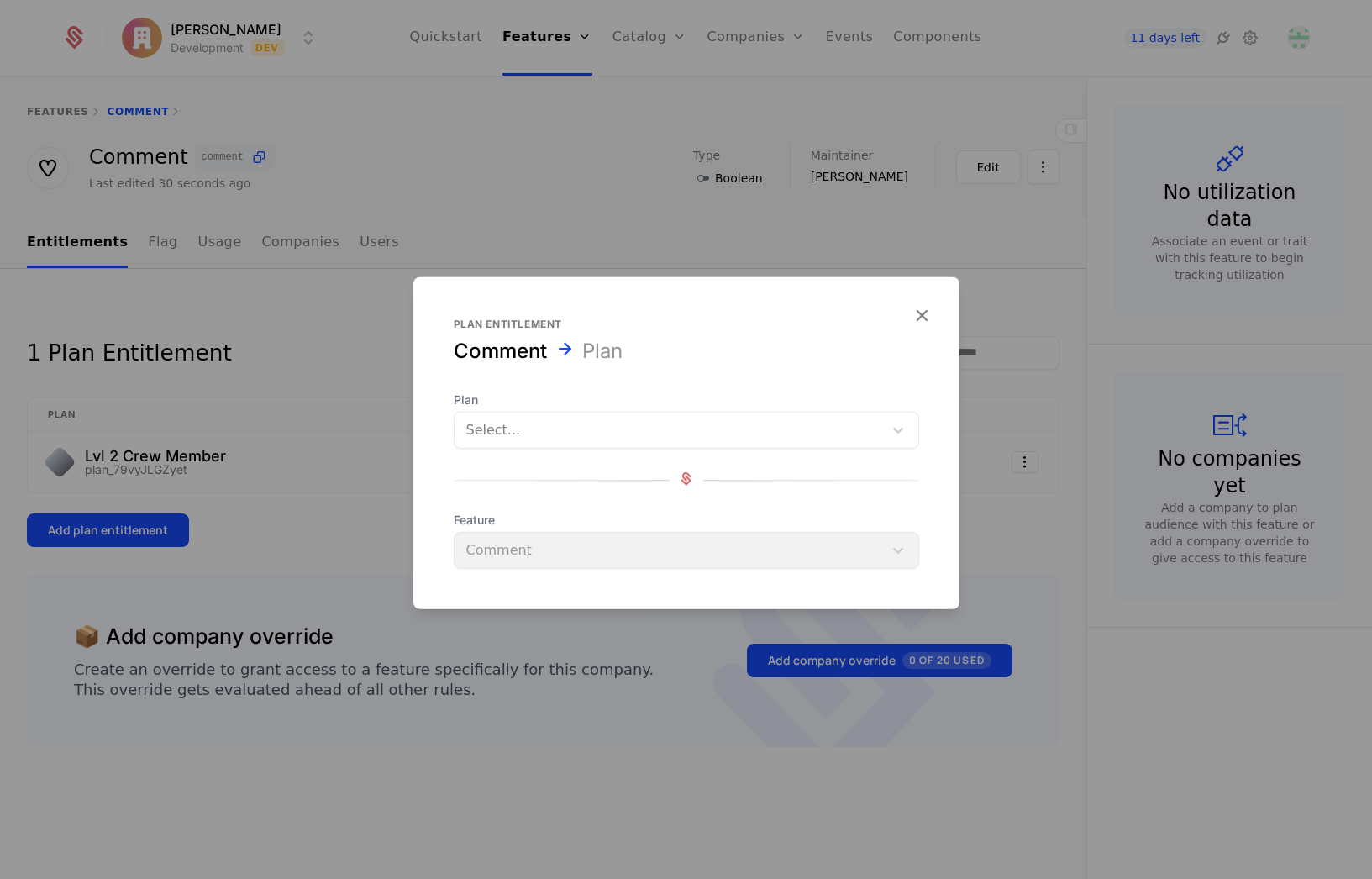
click at [532, 420] on div at bounding box center [668, 430] width 405 height 24
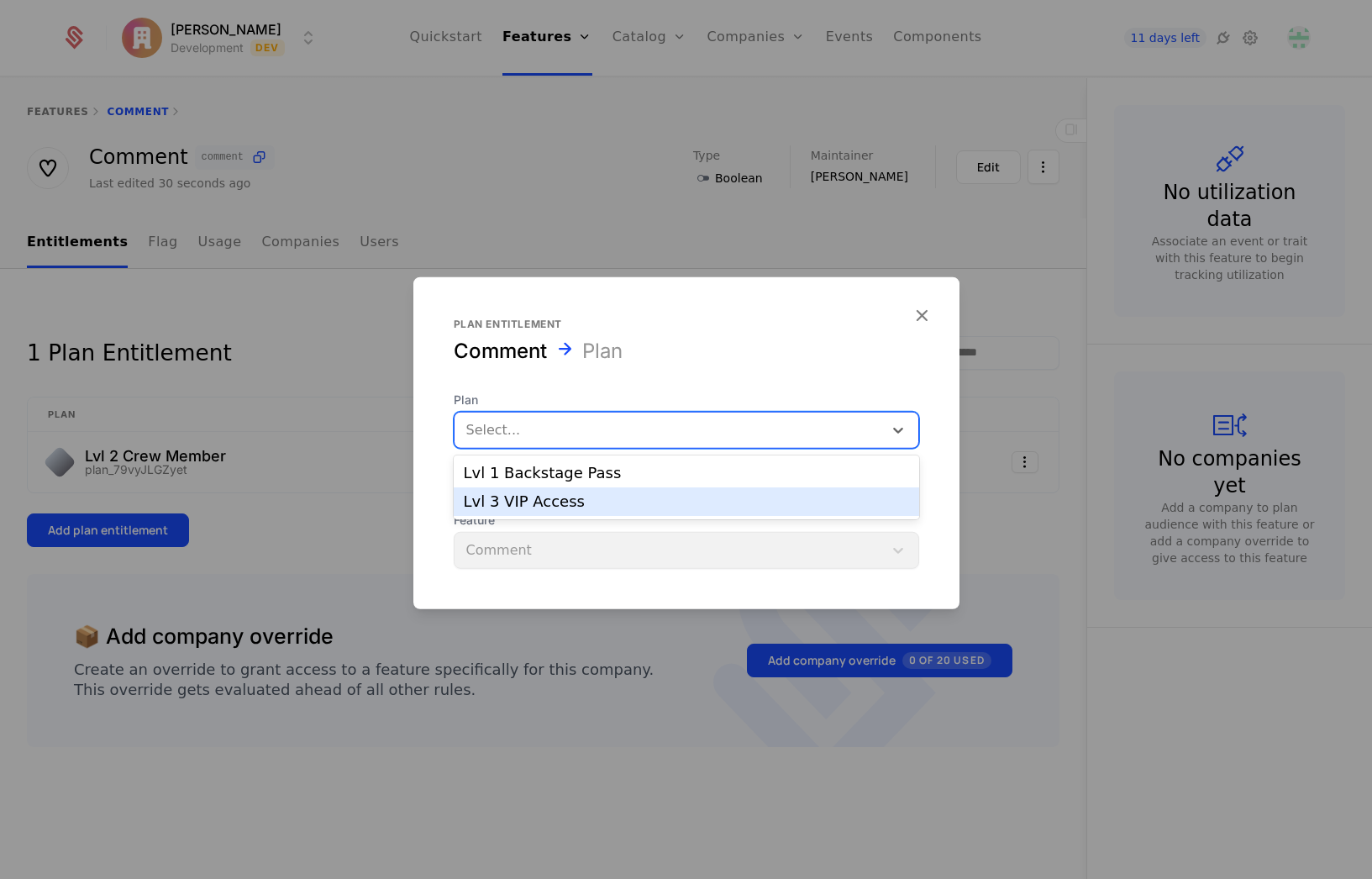
click at [511, 501] on div "Lvl 3 VIP Access" at bounding box center [686, 501] width 445 height 15
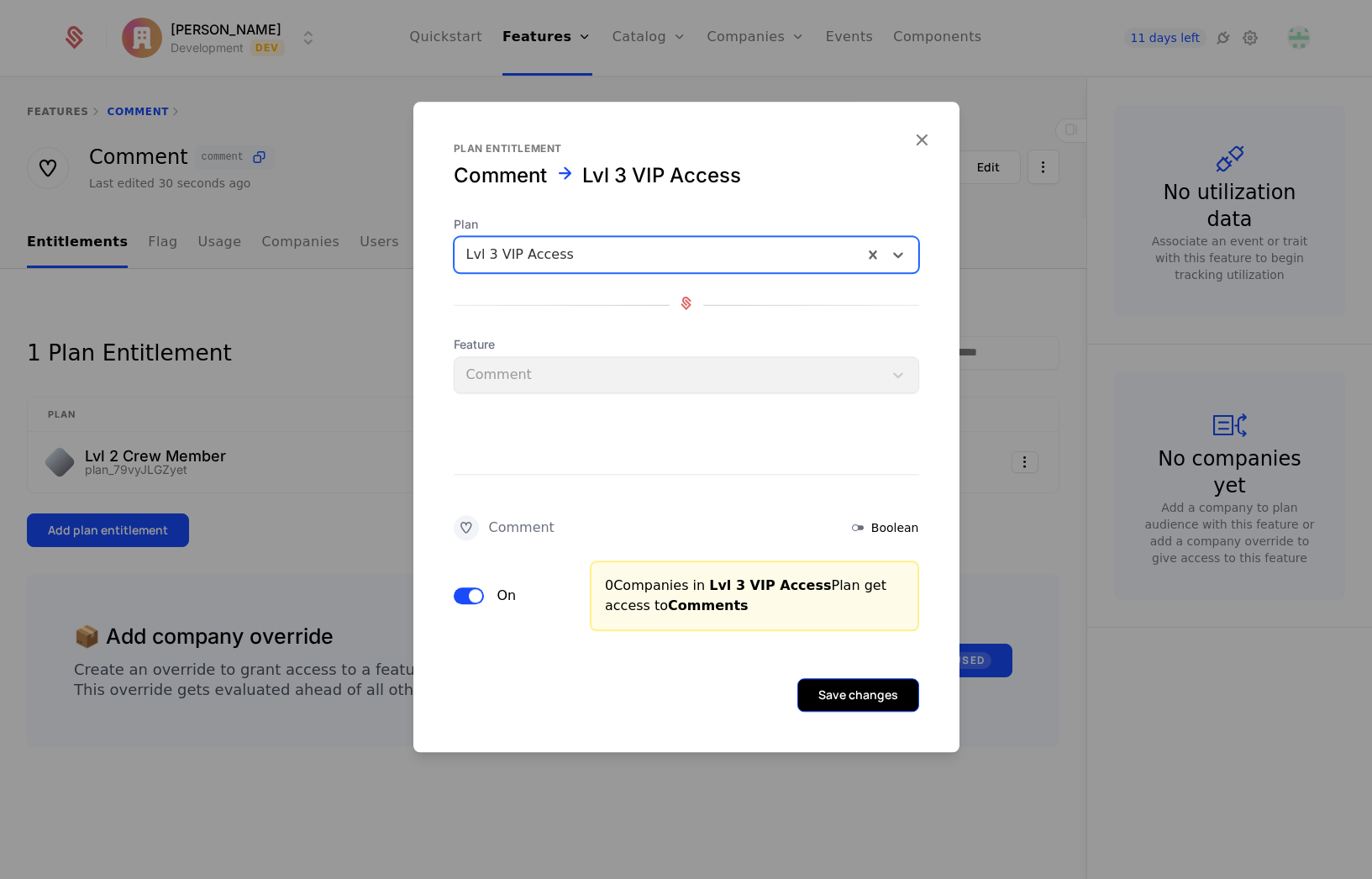
click at [866, 694] on button "Save changes" at bounding box center [858, 695] width 122 height 33
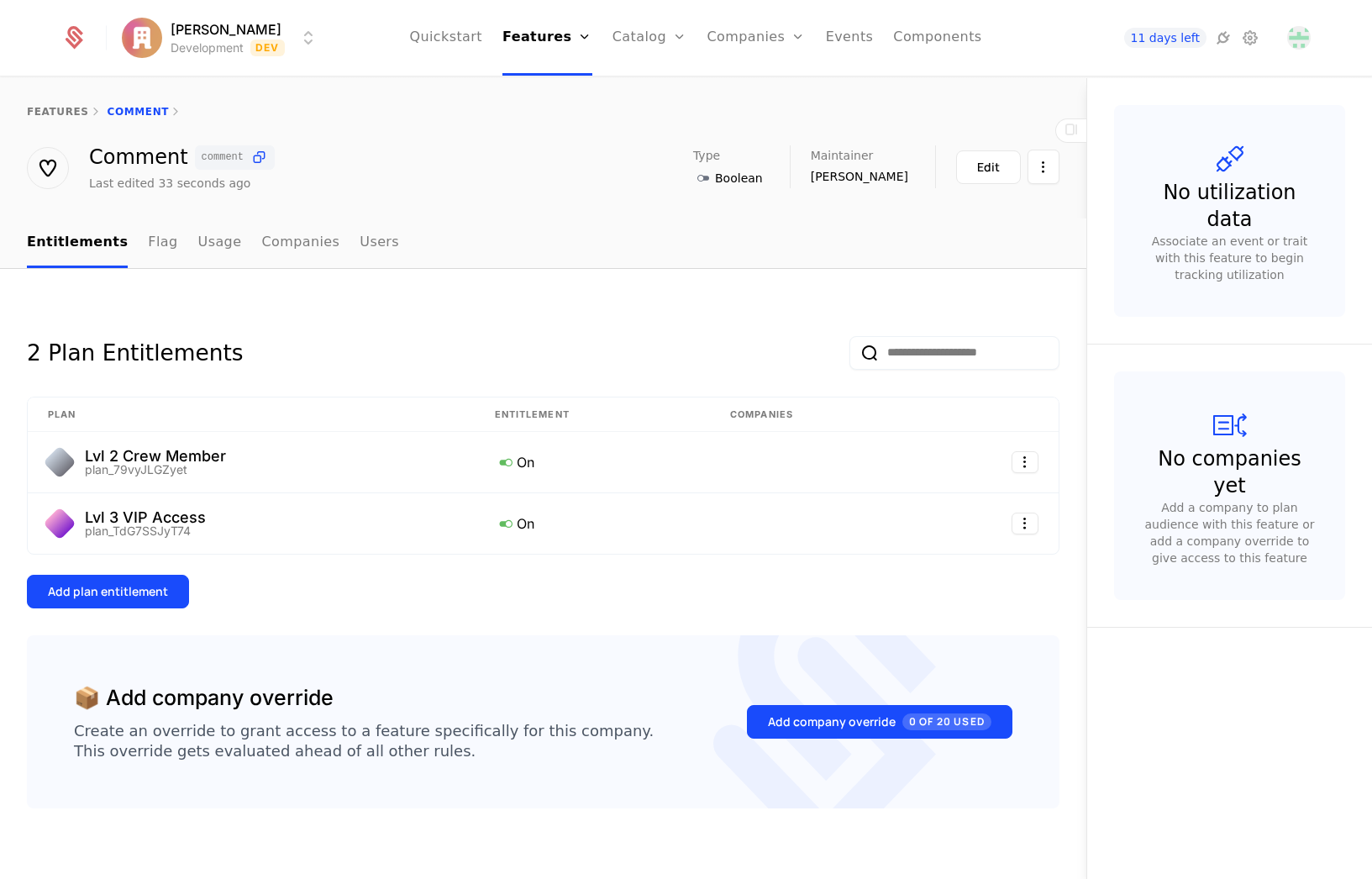
click at [71, 101] on div "features Comment" at bounding box center [542, 112] width 1086 height 68
click at [43, 113] on link "features" at bounding box center [58, 112] width 62 height 11
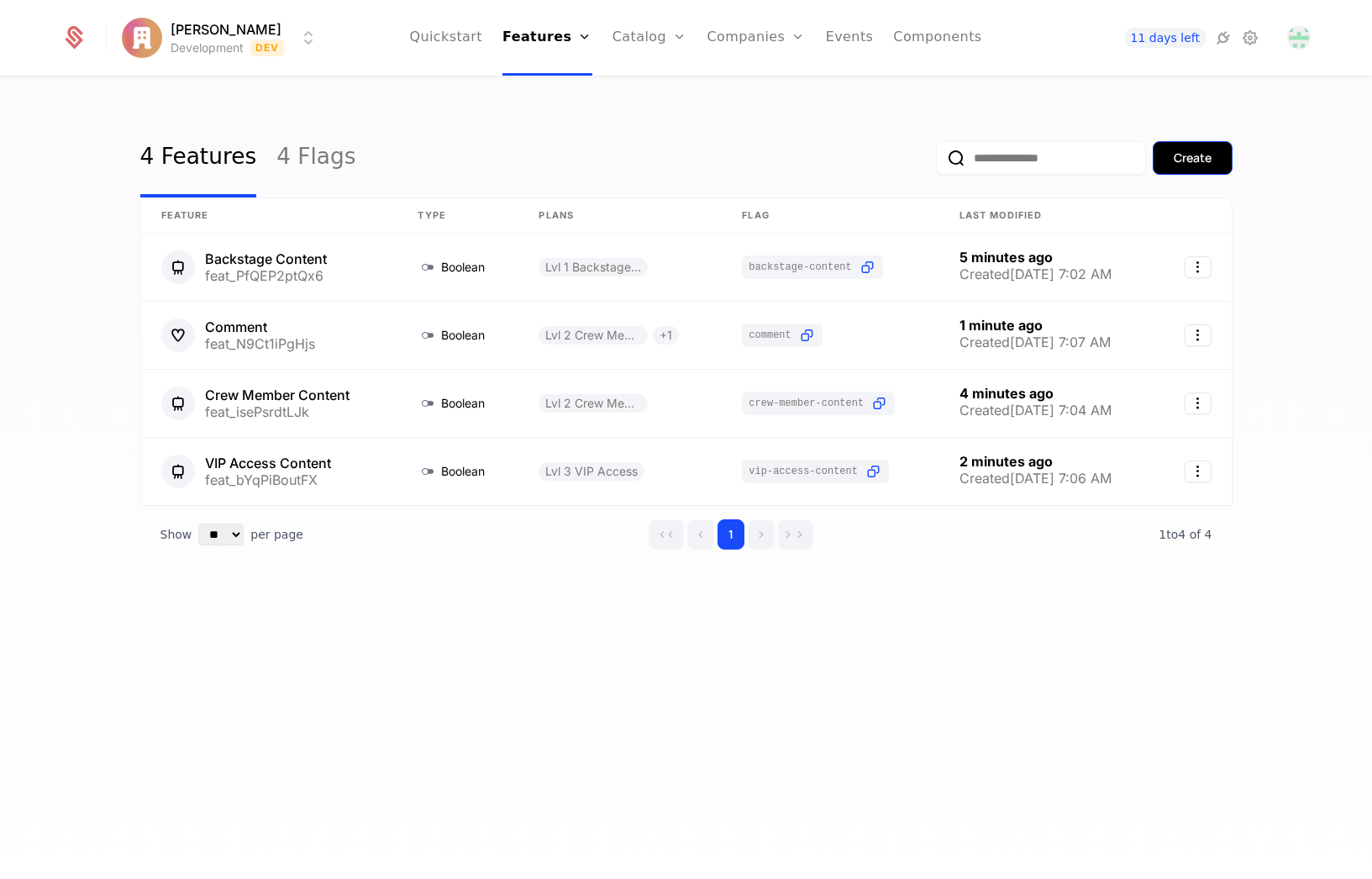
click at [1166, 161] on button "Create" at bounding box center [1192, 158] width 80 height 33
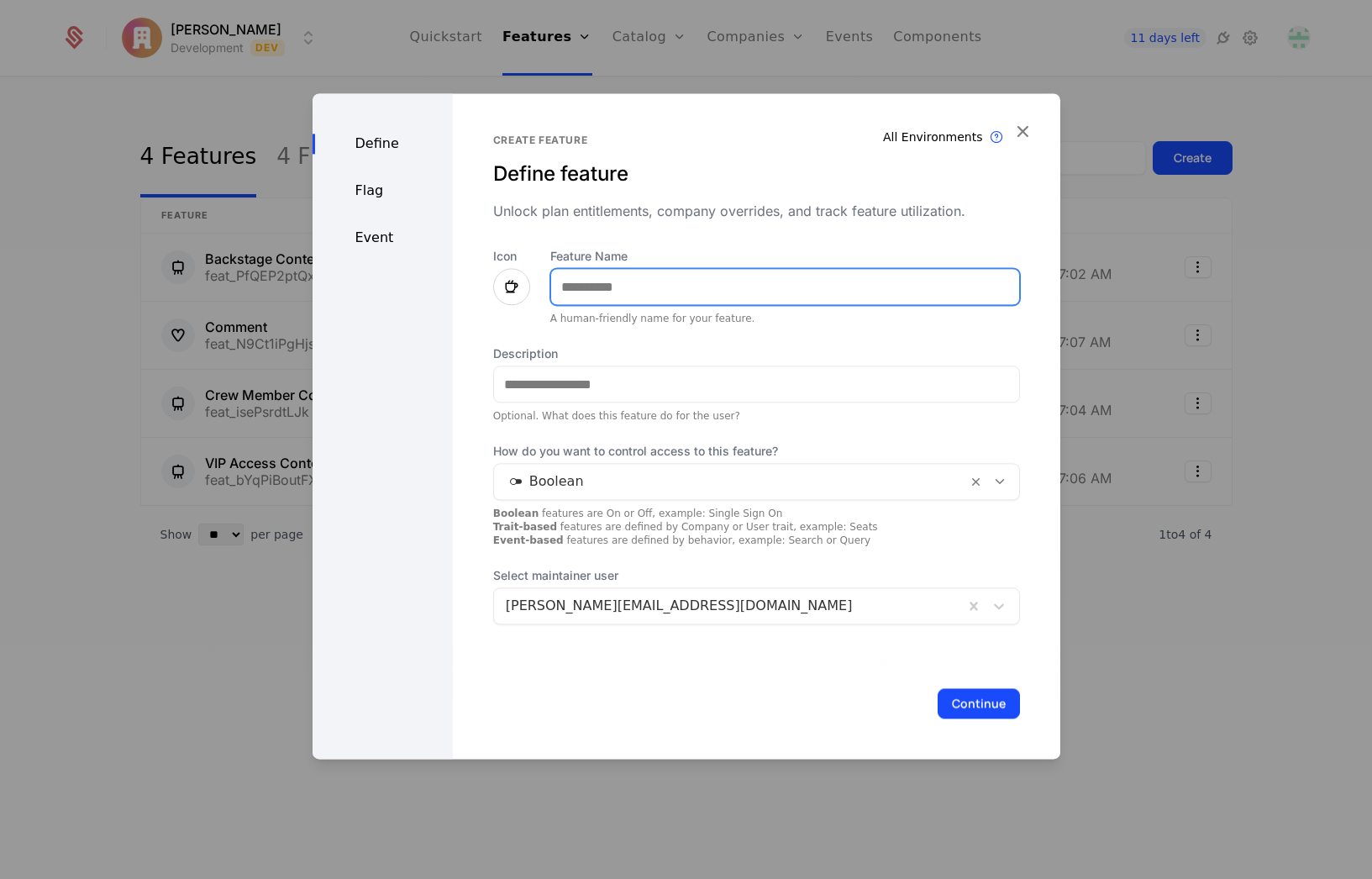
click at [615, 299] on input "Feature Name" at bounding box center [785, 286] width 468 height 35
type input "*"
type input "**********"
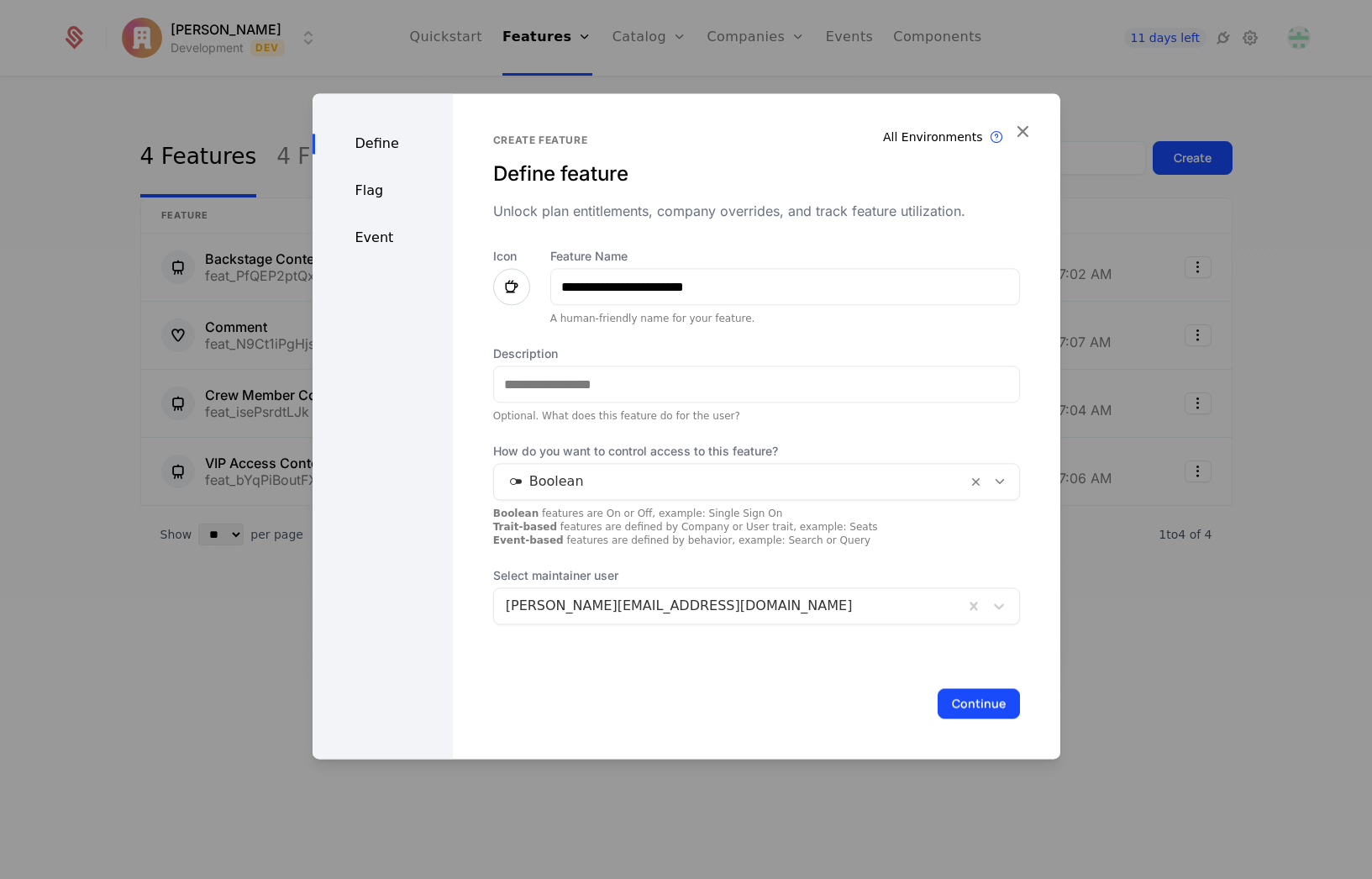
click at [502, 282] on icon at bounding box center [511, 286] width 20 height 20
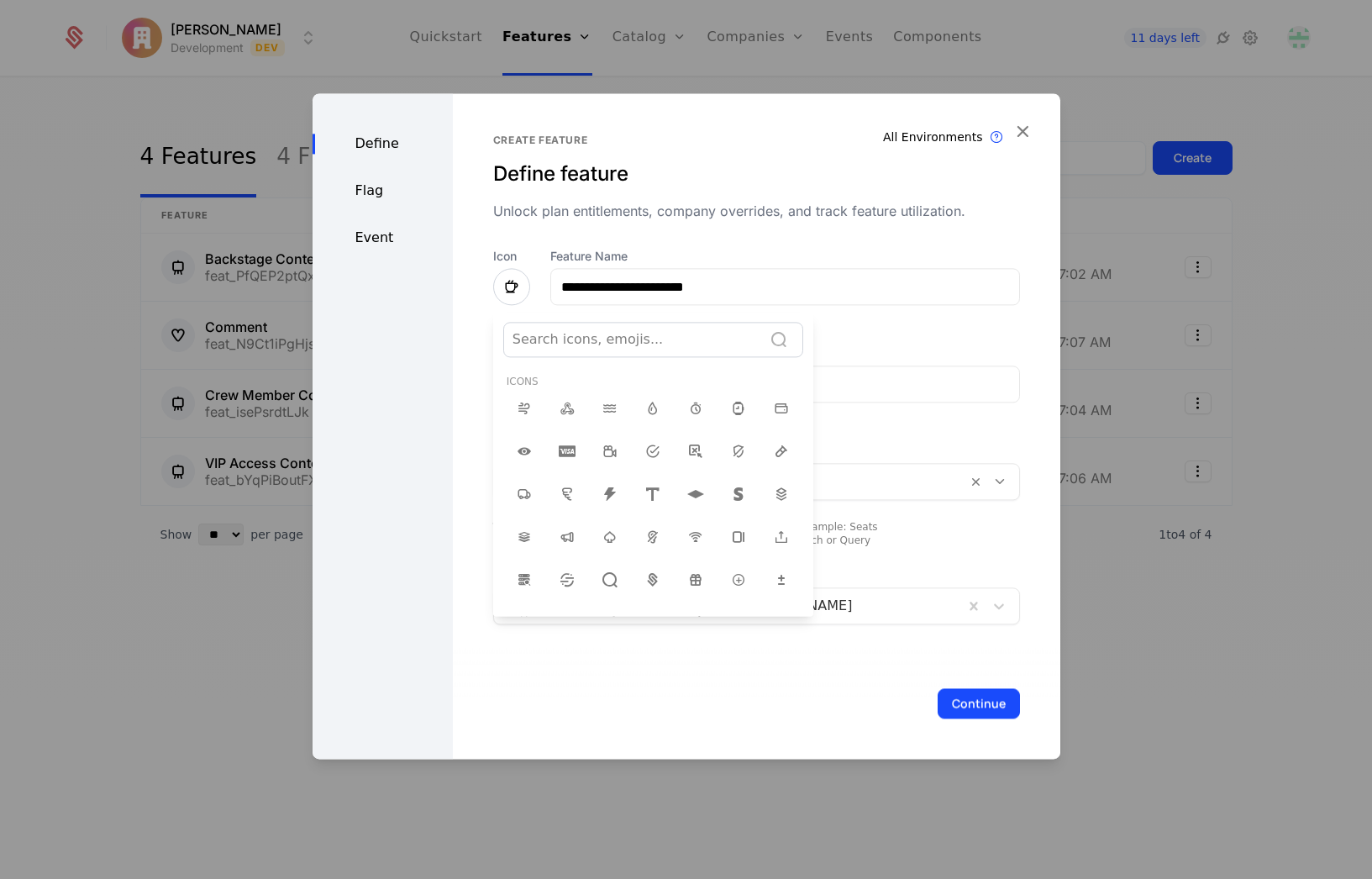
click at [625, 346] on div at bounding box center [633, 339] width 241 height 24
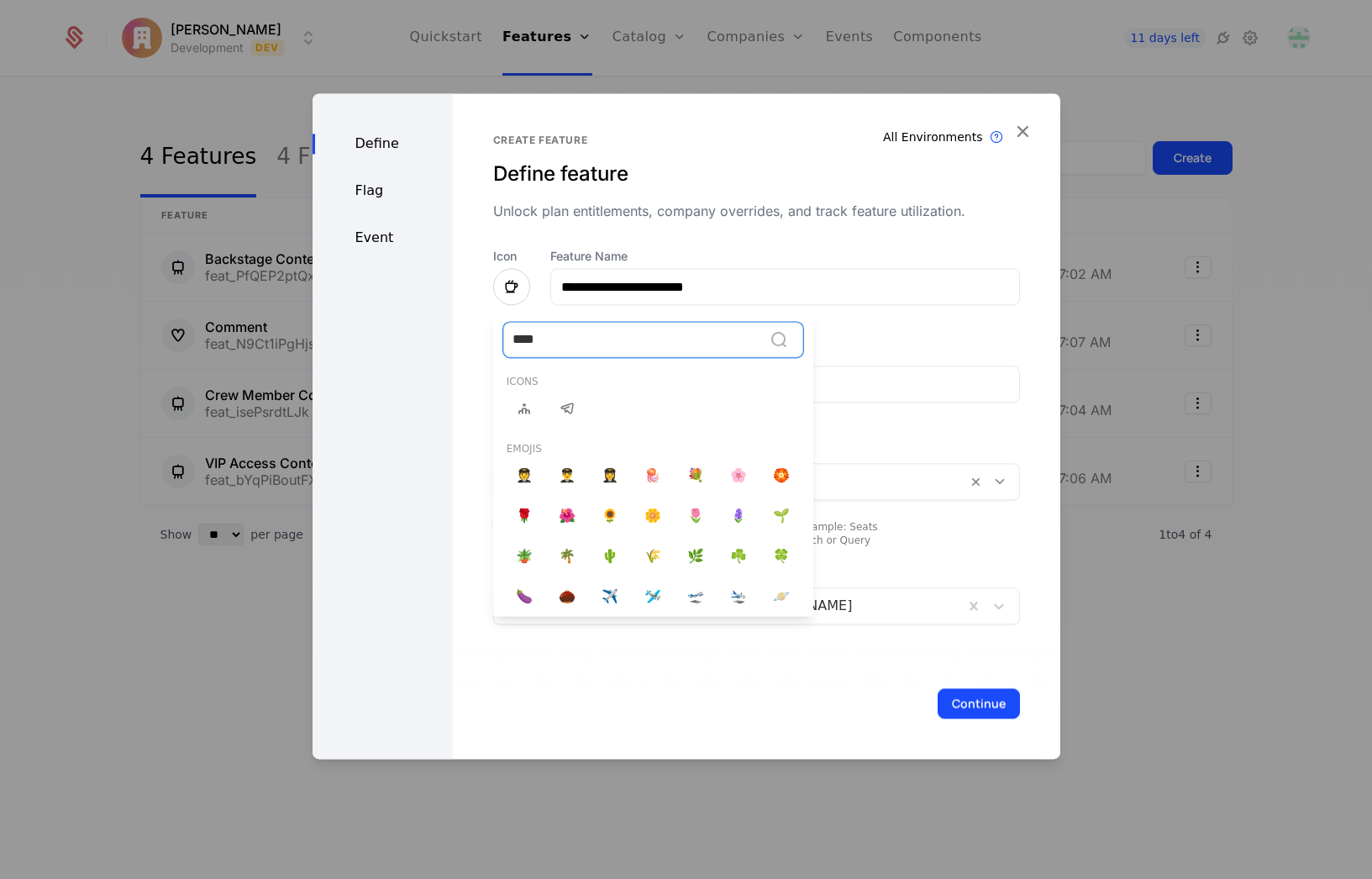
type input "*****"
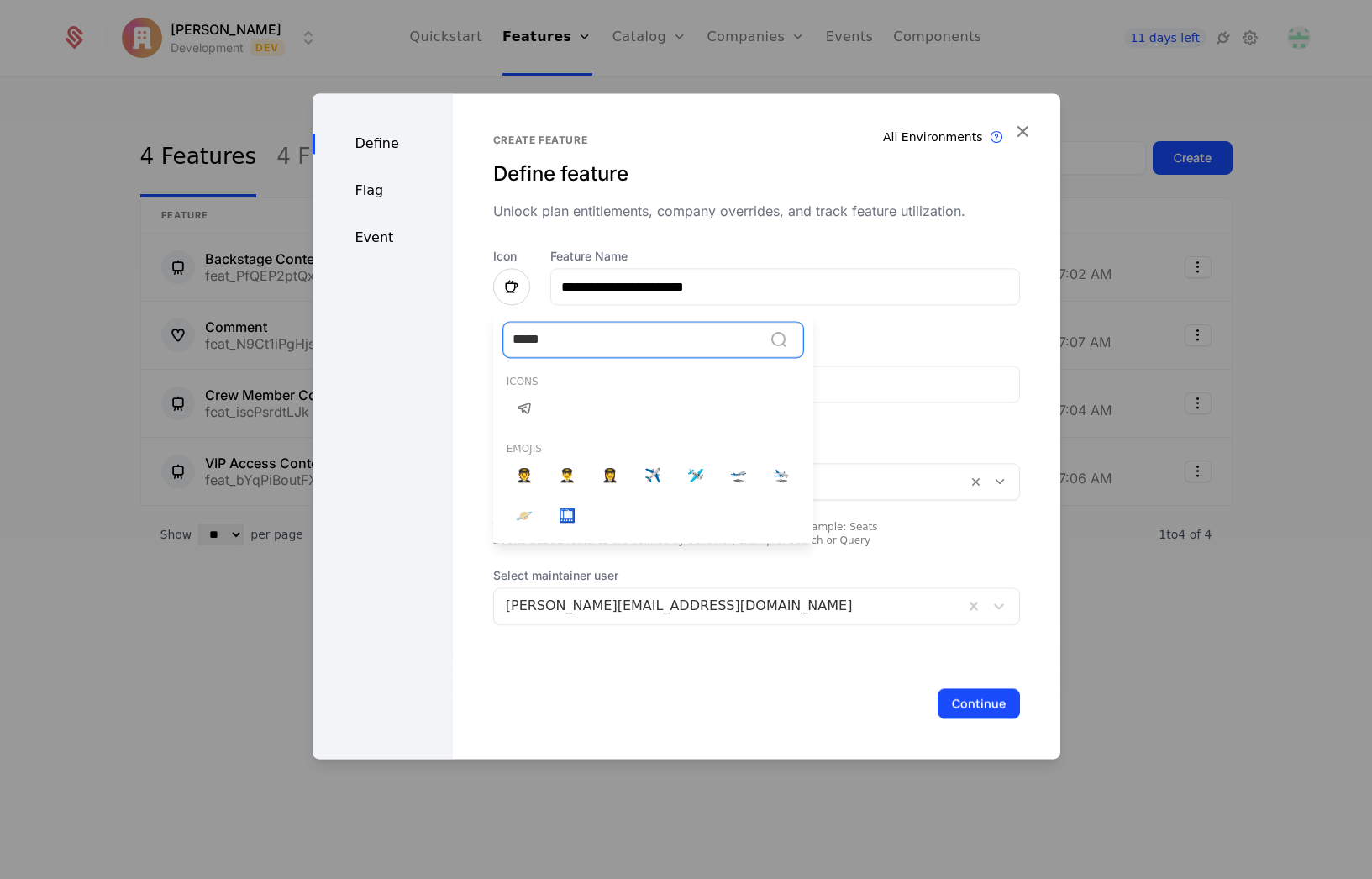
click at [523, 413] on icon at bounding box center [524, 408] width 20 height 20
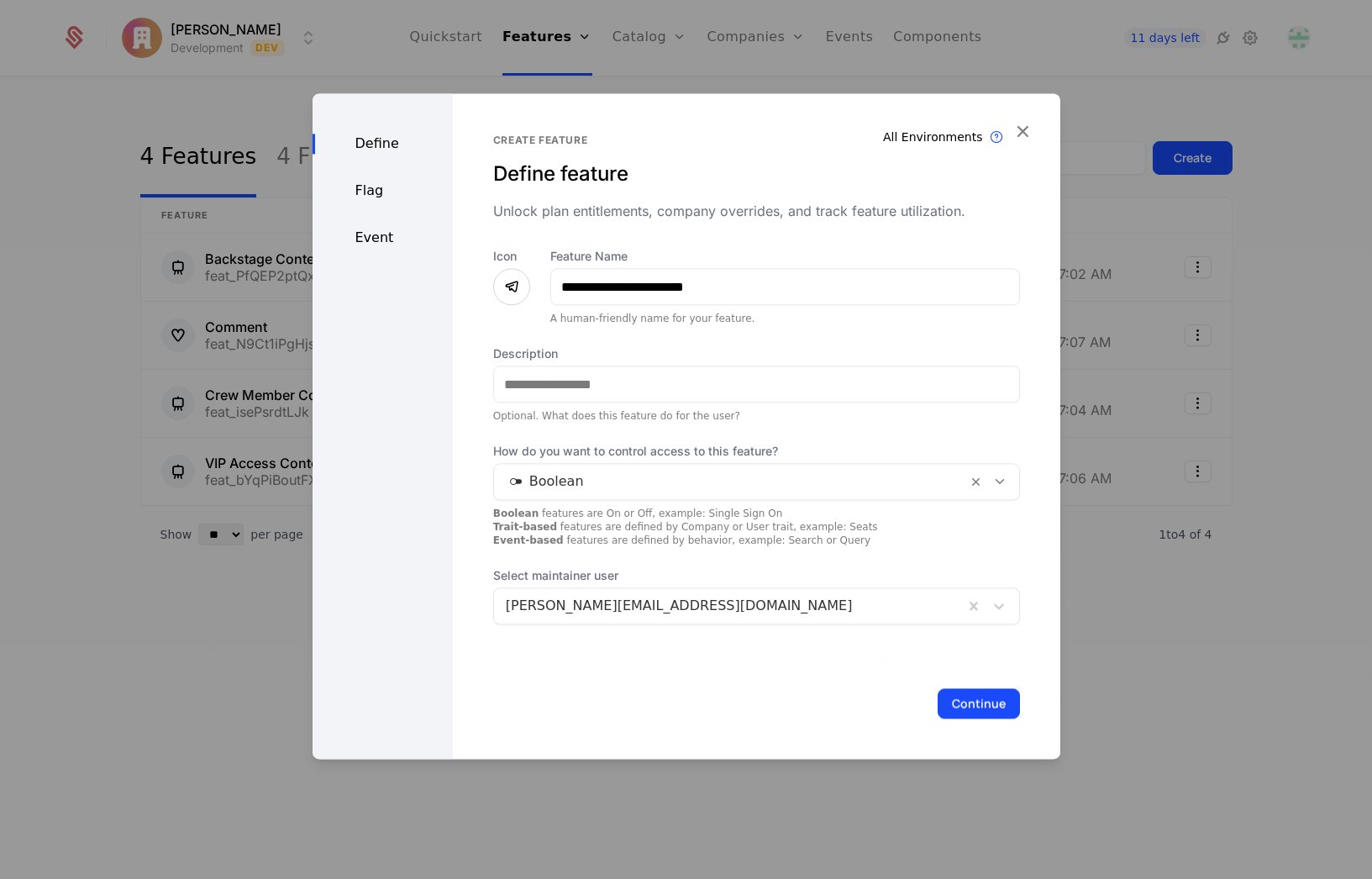
click at [593, 479] on div at bounding box center [730, 481] width 449 height 24
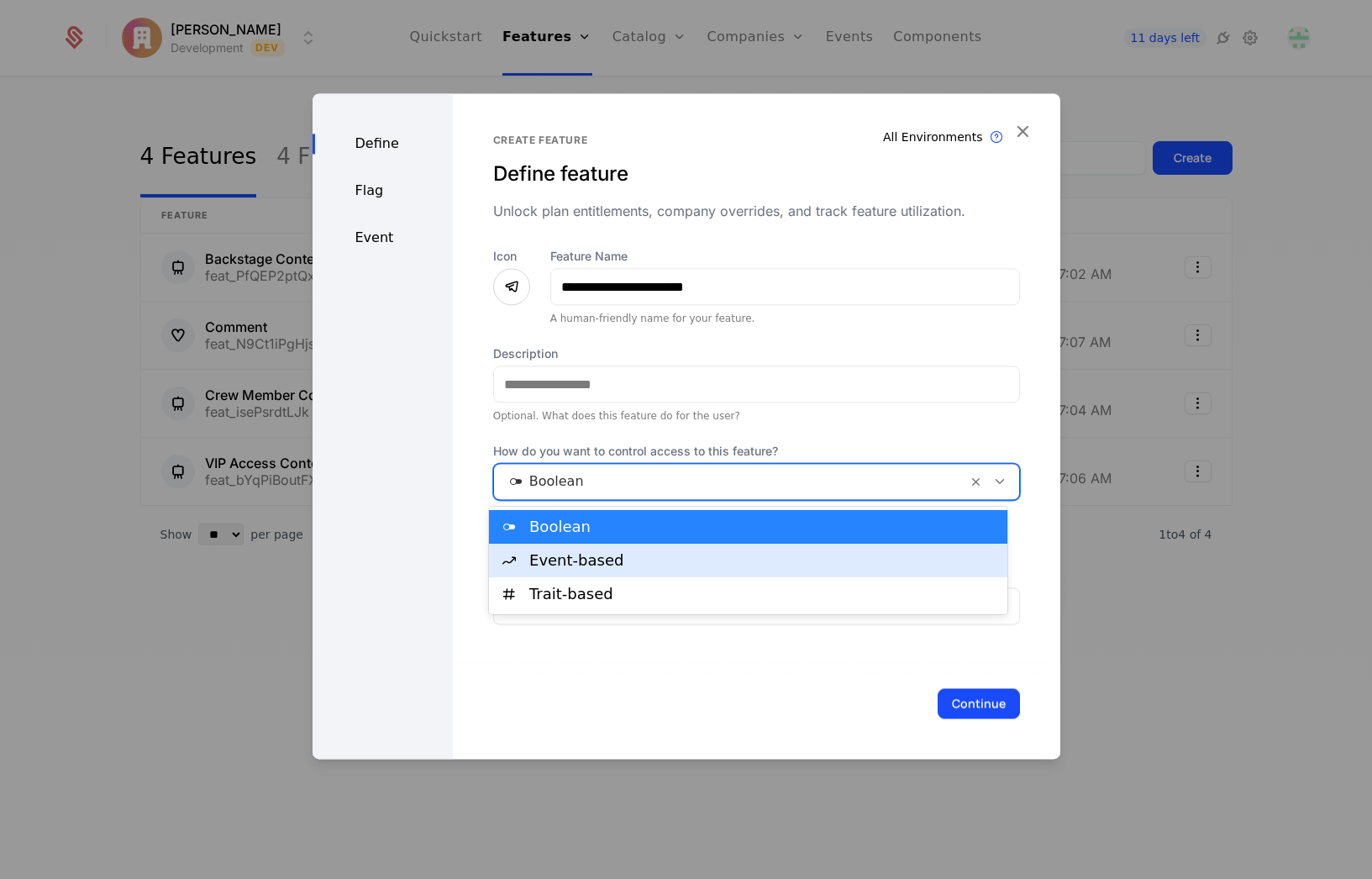
click at [584, 561] on div "Event-based" at bounding box center [763, 560] width 467 height 15
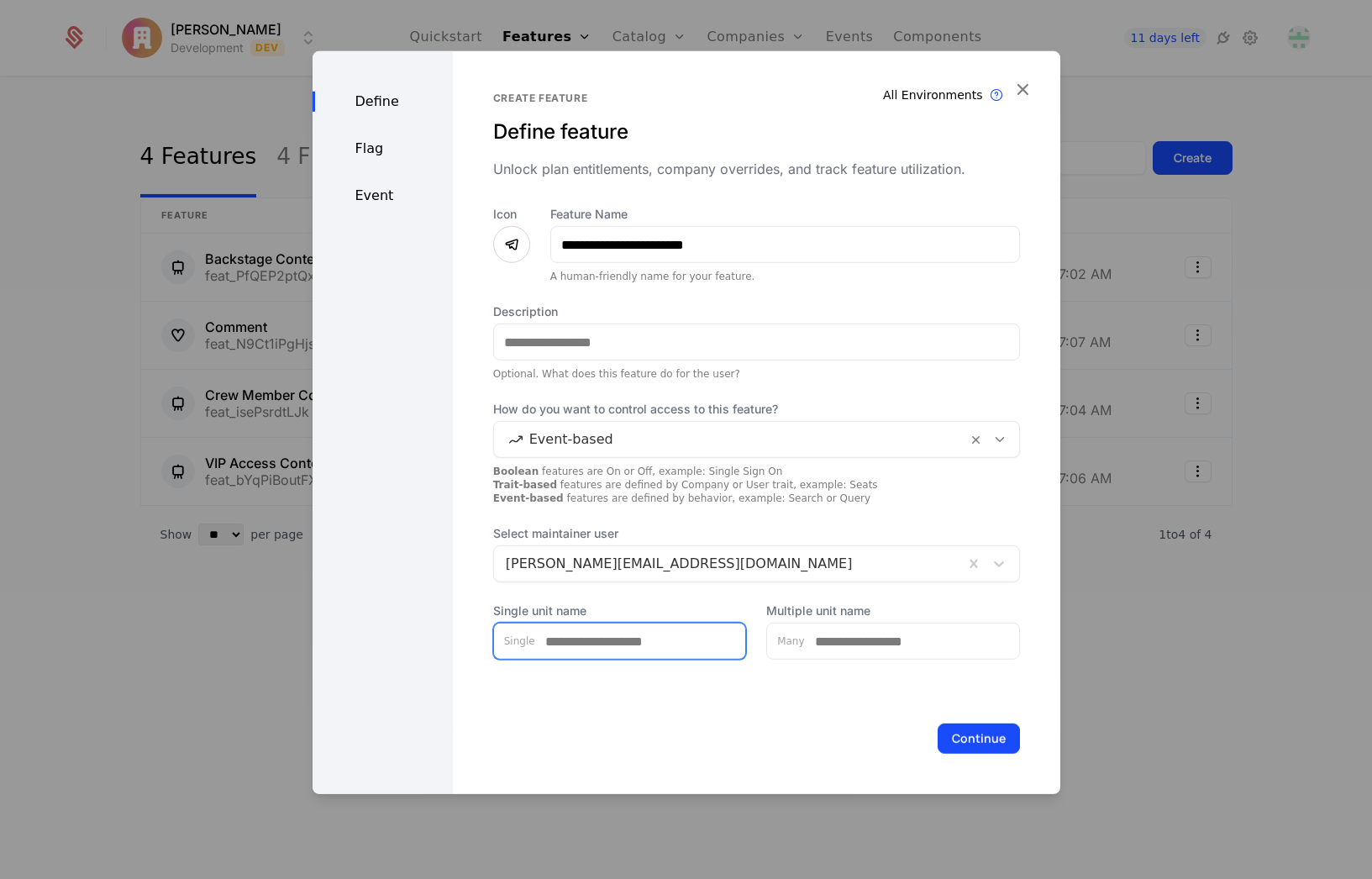
click at [582, 635] on input "Single unit name" at bounding box center [641, 641] width 211 height 35
type input "**"
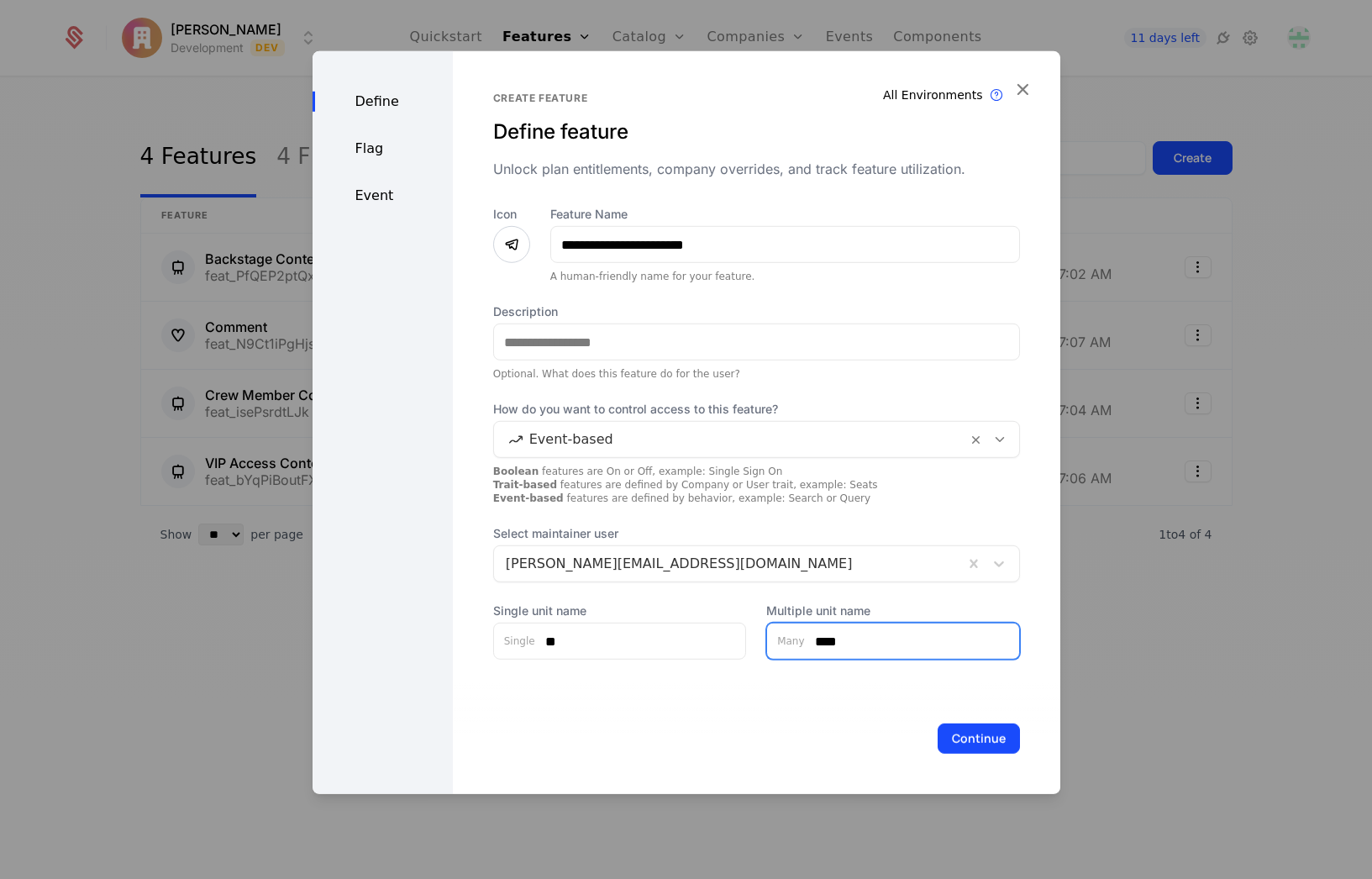
type input "****"
click at [984, 744] on button "Continue" at bounding box center [979, 739] width 83 height 30
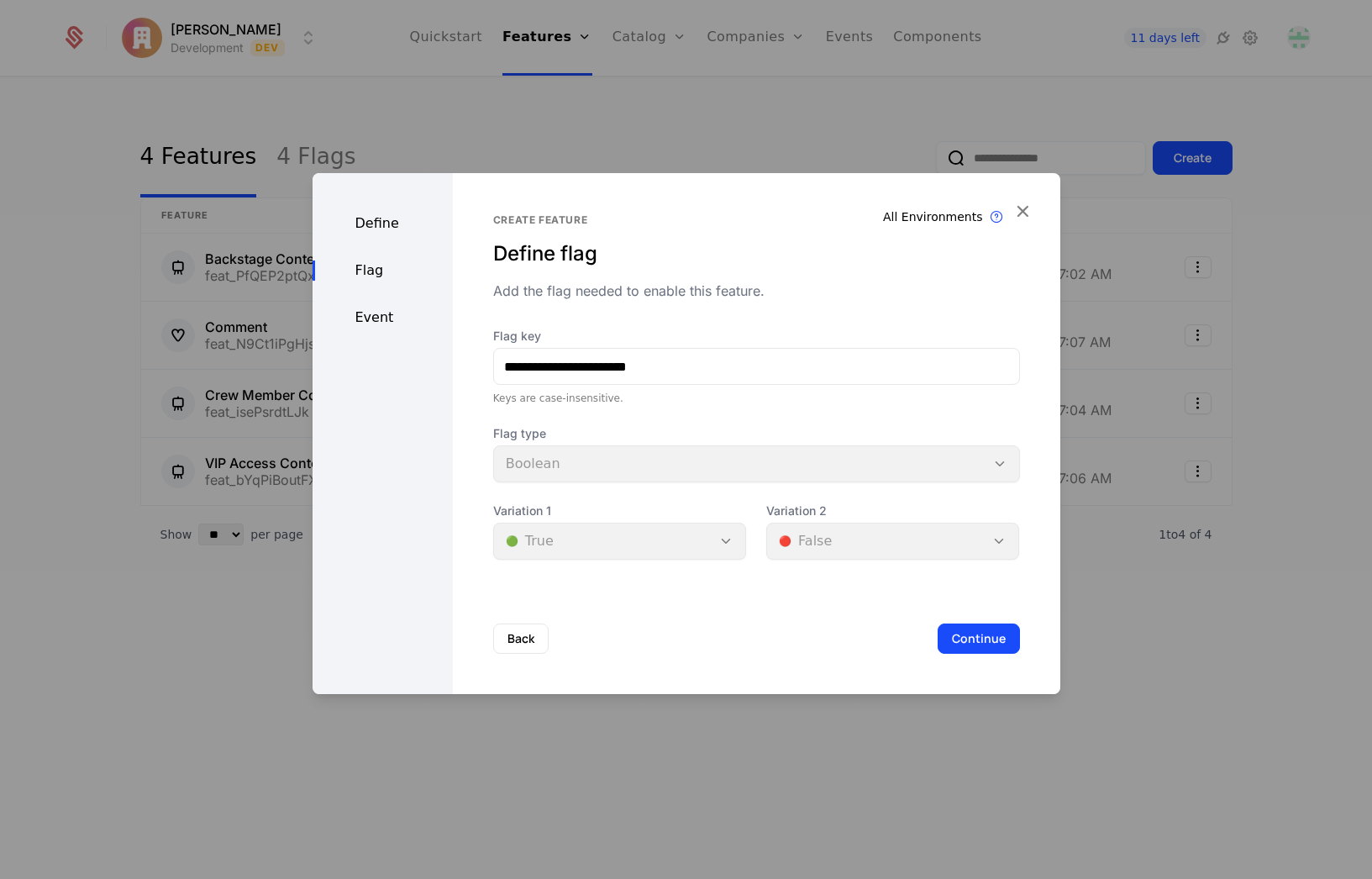
click at [721, 386] on div "**********" at bounding box center [757, 366] width 527 height 77
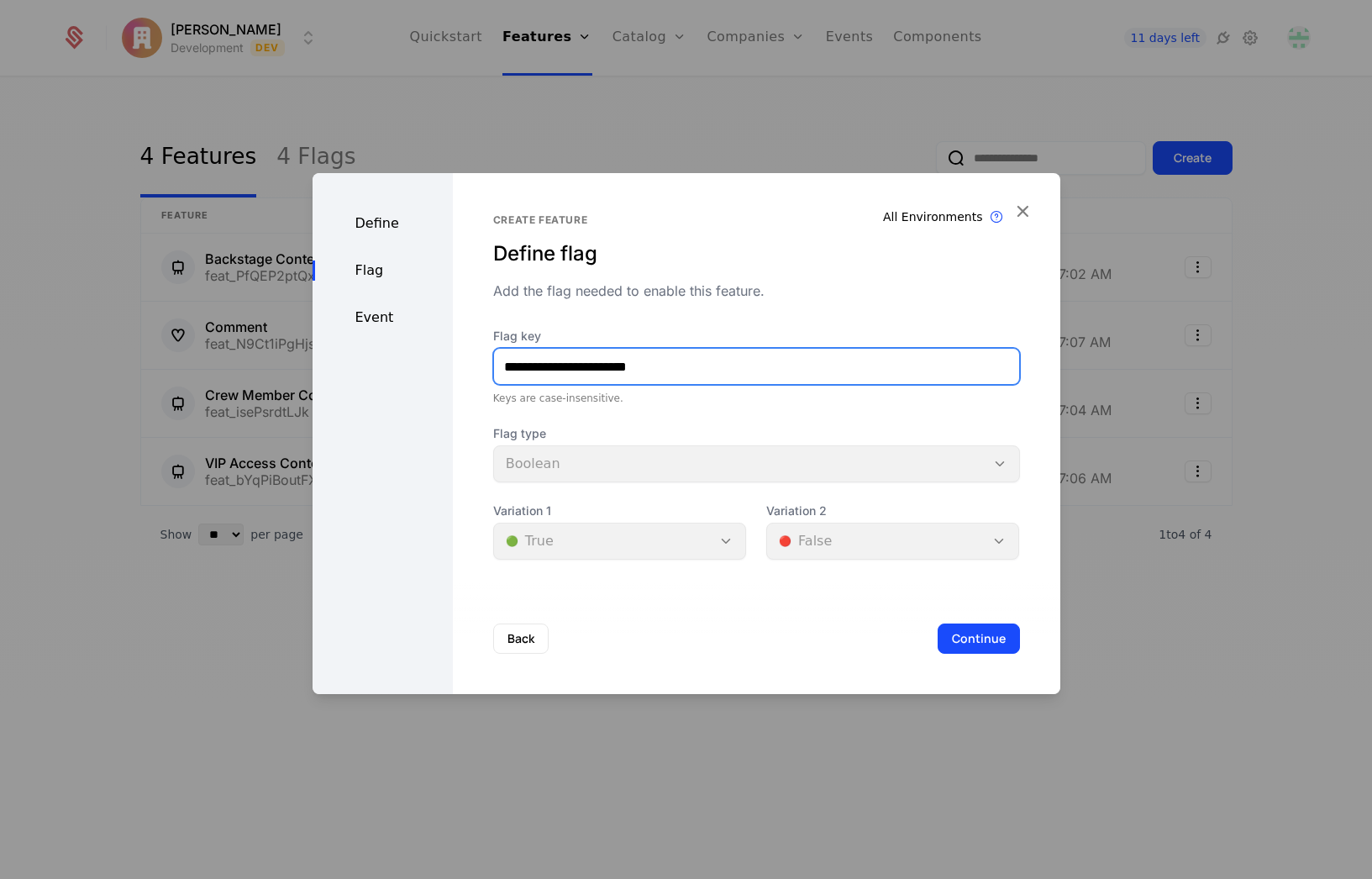
click at [725, 377] on input "**********" at bounding box center [757, 366] width 525 height 35
type input "*******"
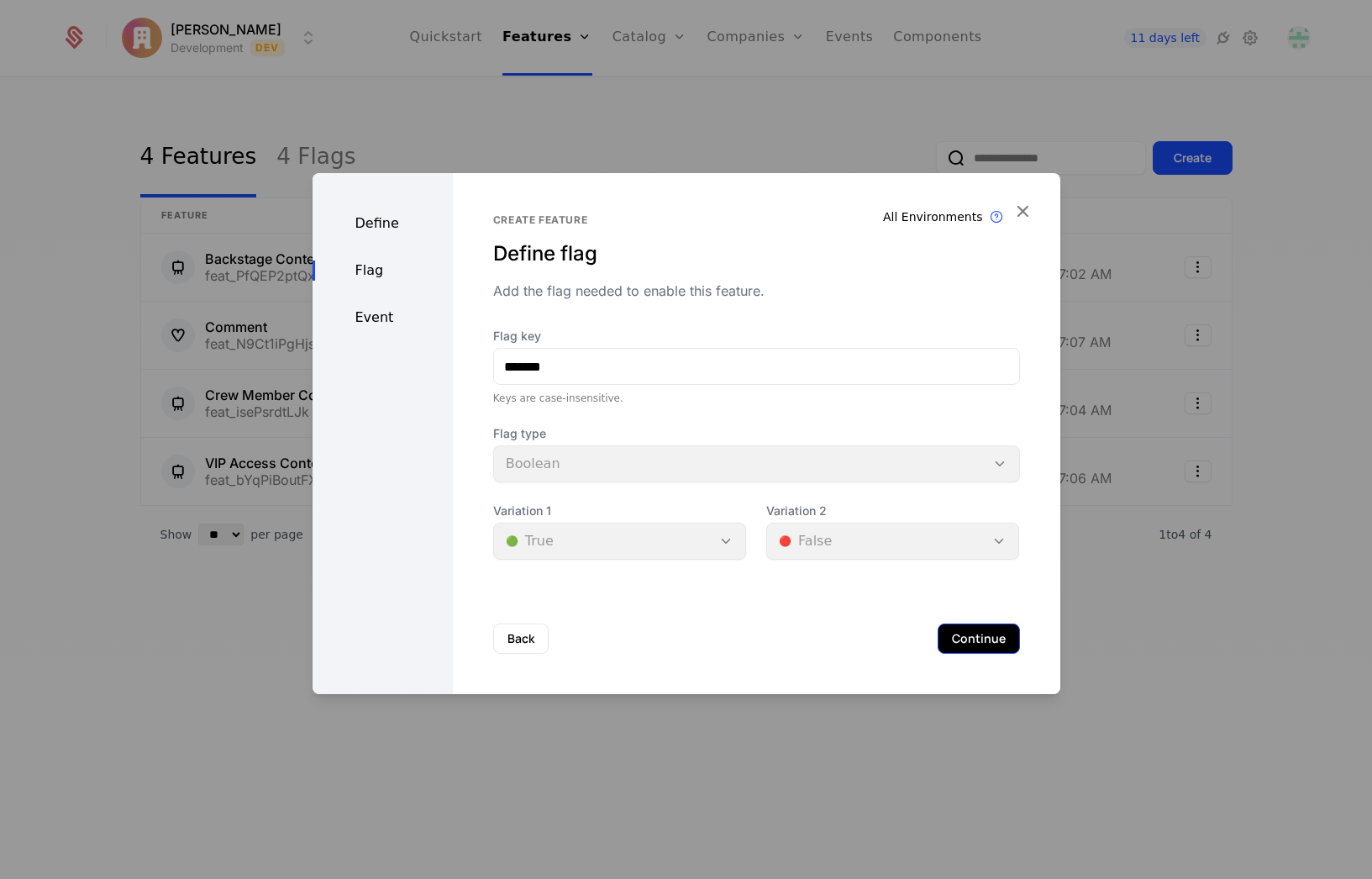
click at [978, 645] on button "Continue" at bounding box center [979, 638] width 83 height 30
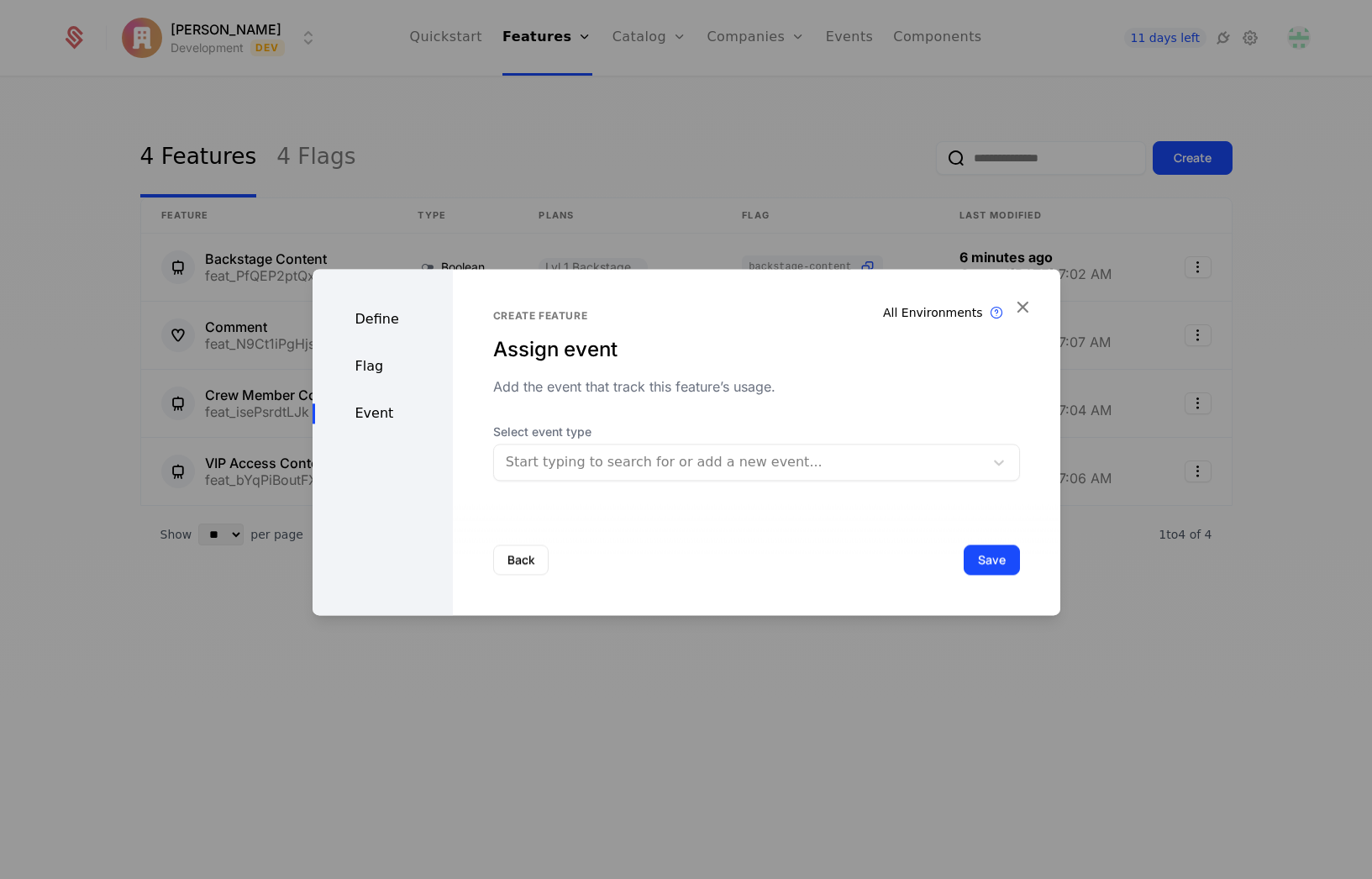
click at [682, 479] on div "Start typing to search for or add a new event..." at bounding box center [757, 462] width 527 height 37
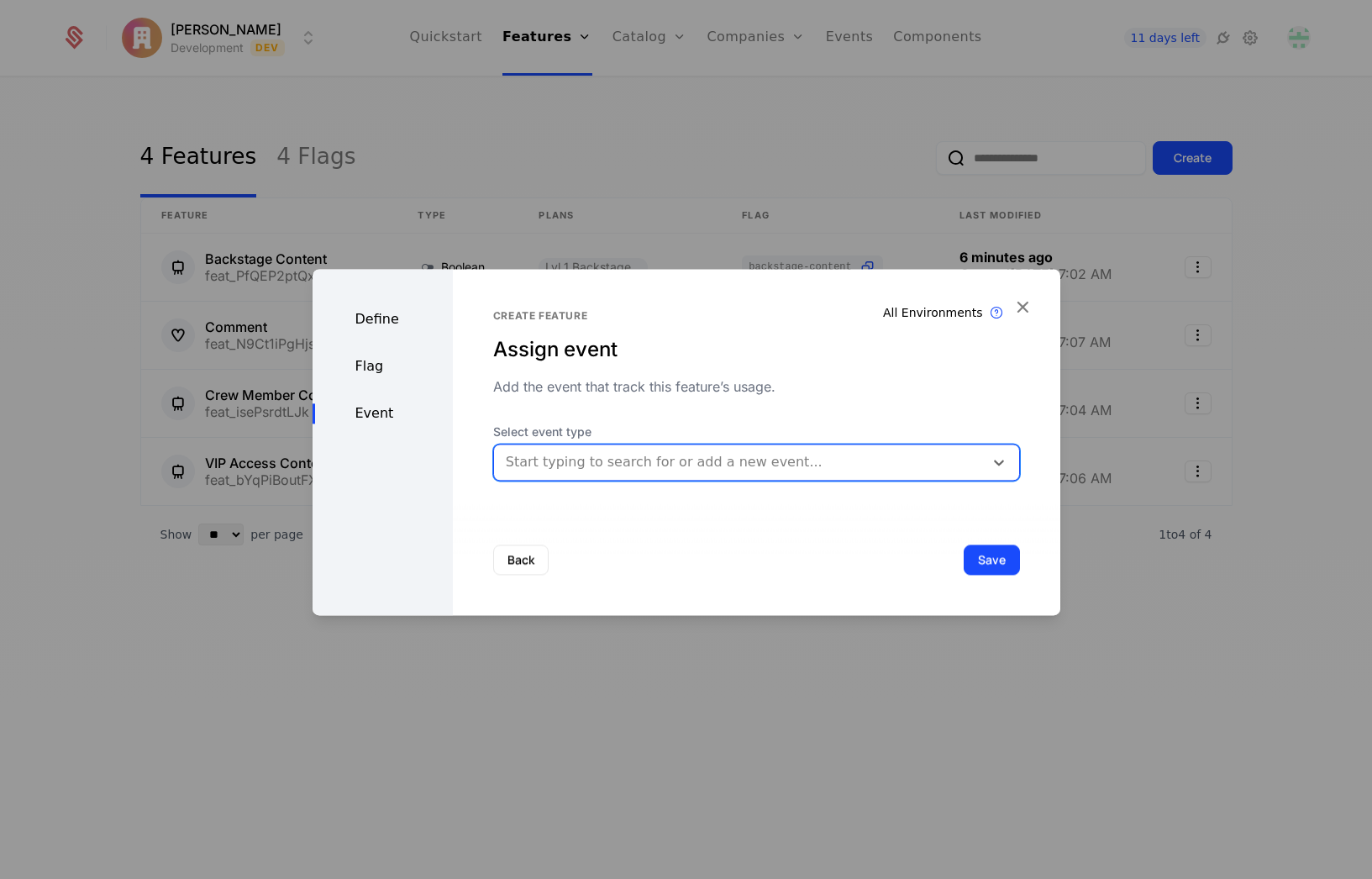
click at [619, 459] on div at bounding box center [738, 462] width 466 height 24
type input "*******"
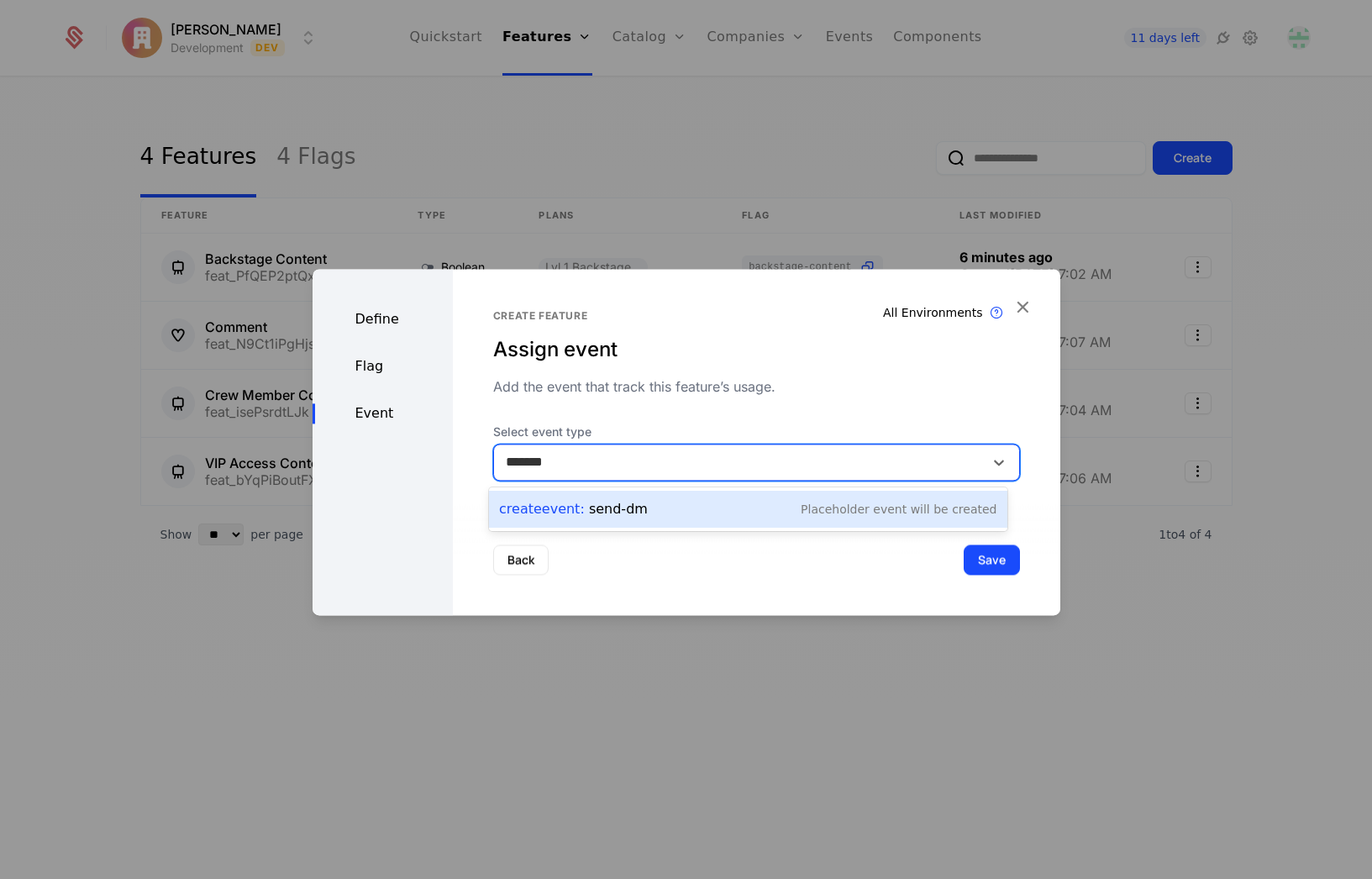
click at [598, 515] on div "Create Event : send-dm" at bounding box center [572, 508] width 148 height 20
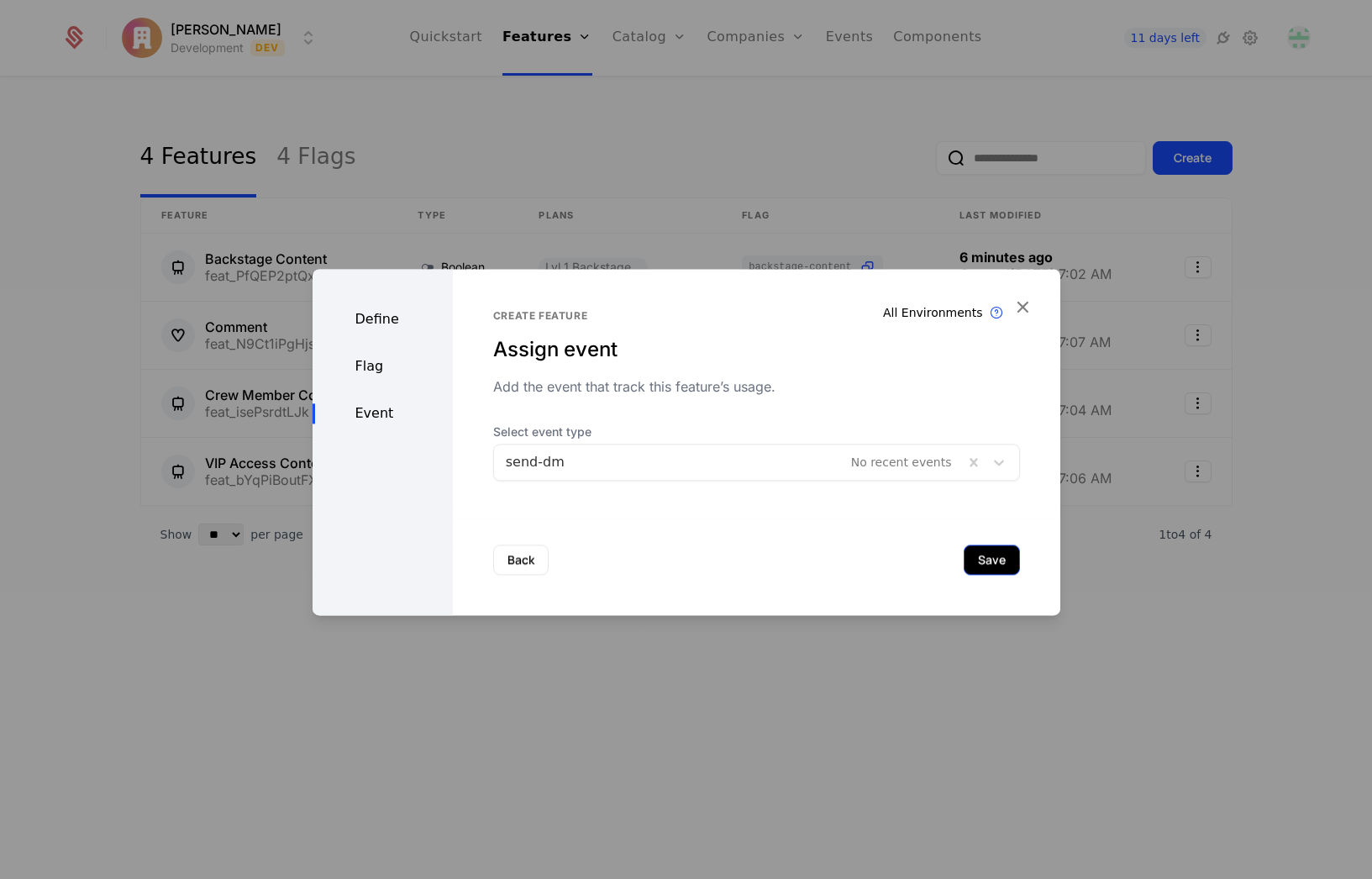
click at [981, 561] on button "Save" at bounding box center [992, 559] width 56 height 30
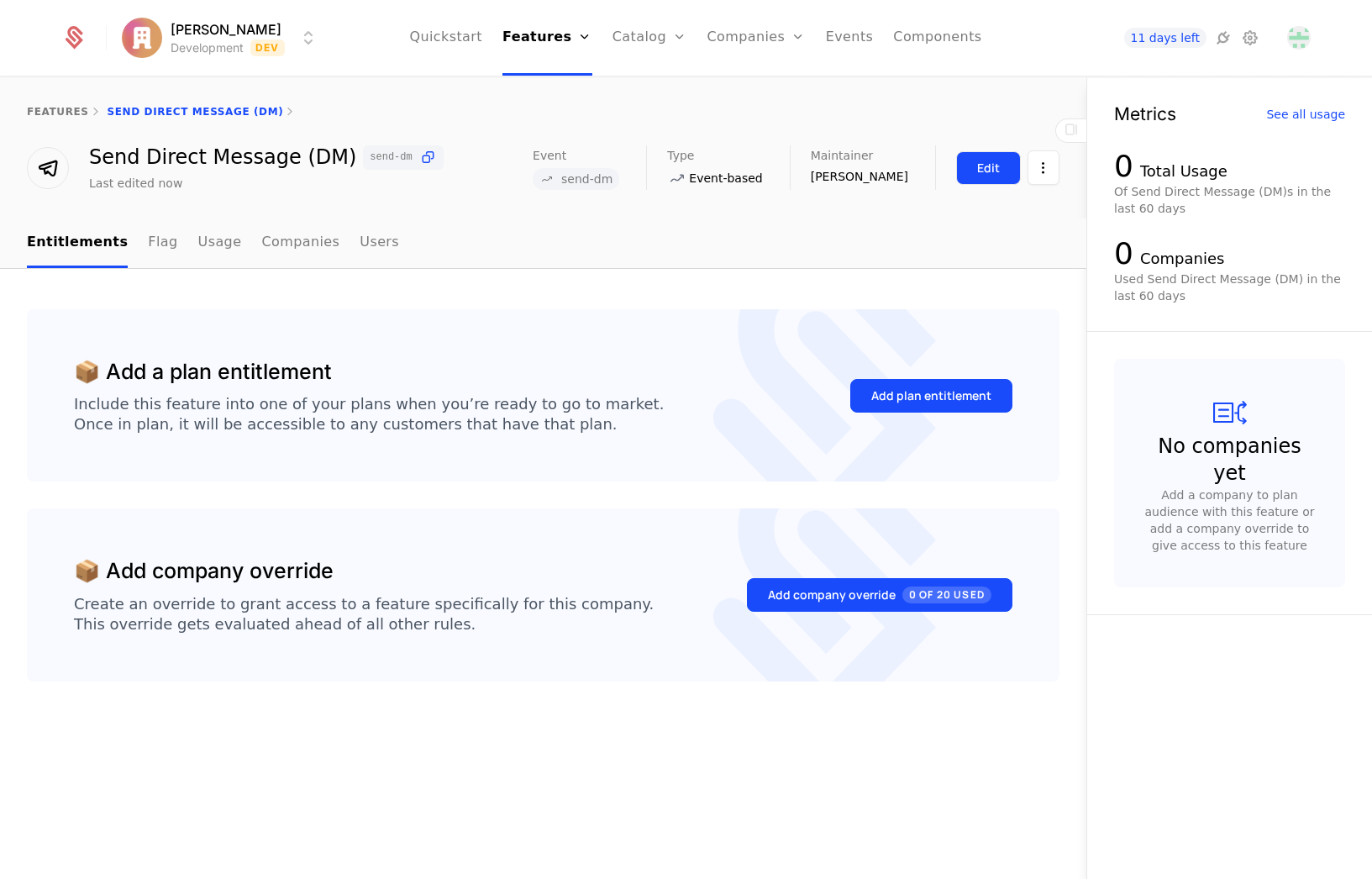
click at [980, 162] on div "Edit" at bounding box center [988, 168] width 23 height 17
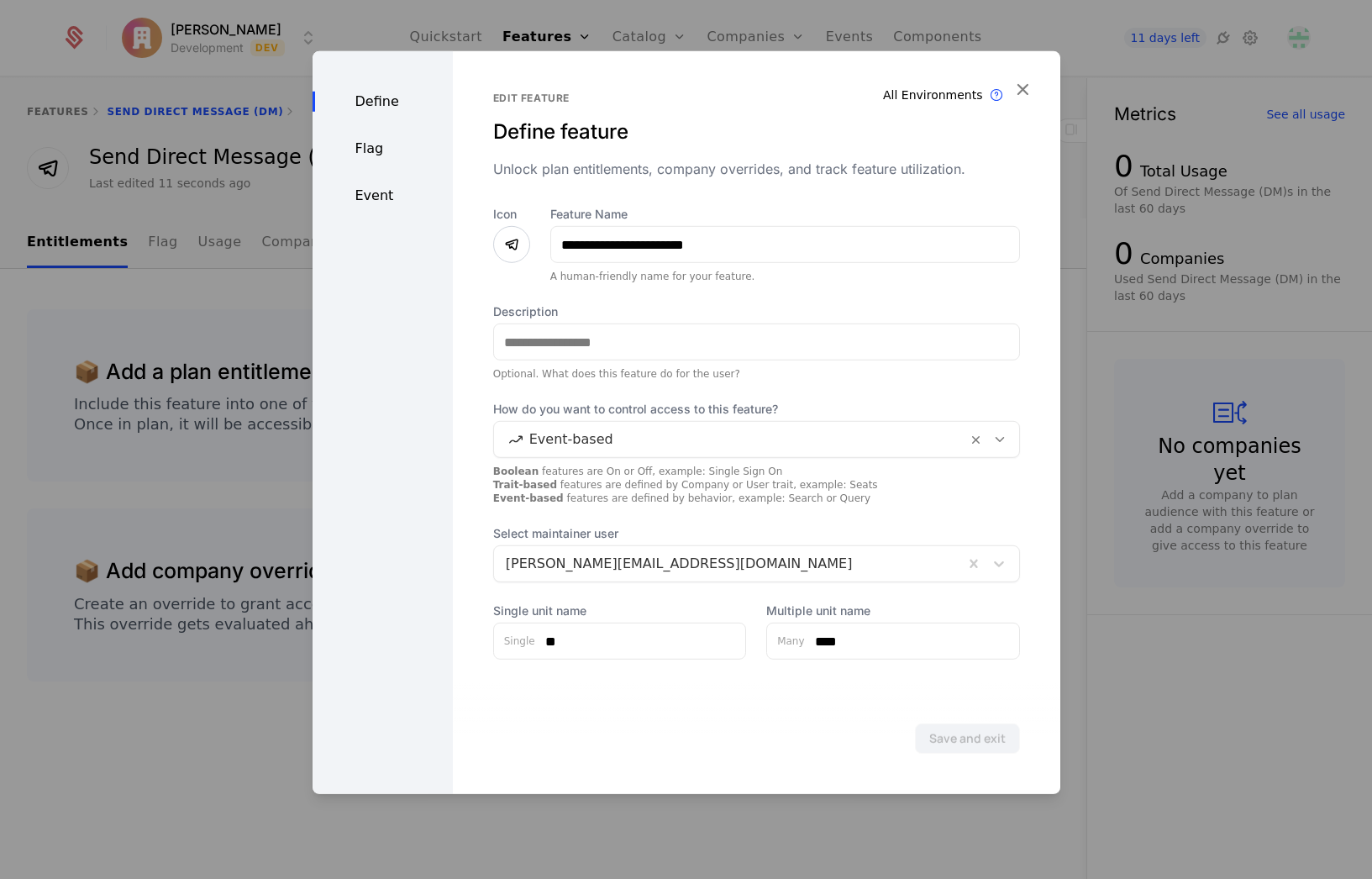
click at [381, 152] on div "Flag" at bounding box center [383, 148] width 140 height 20
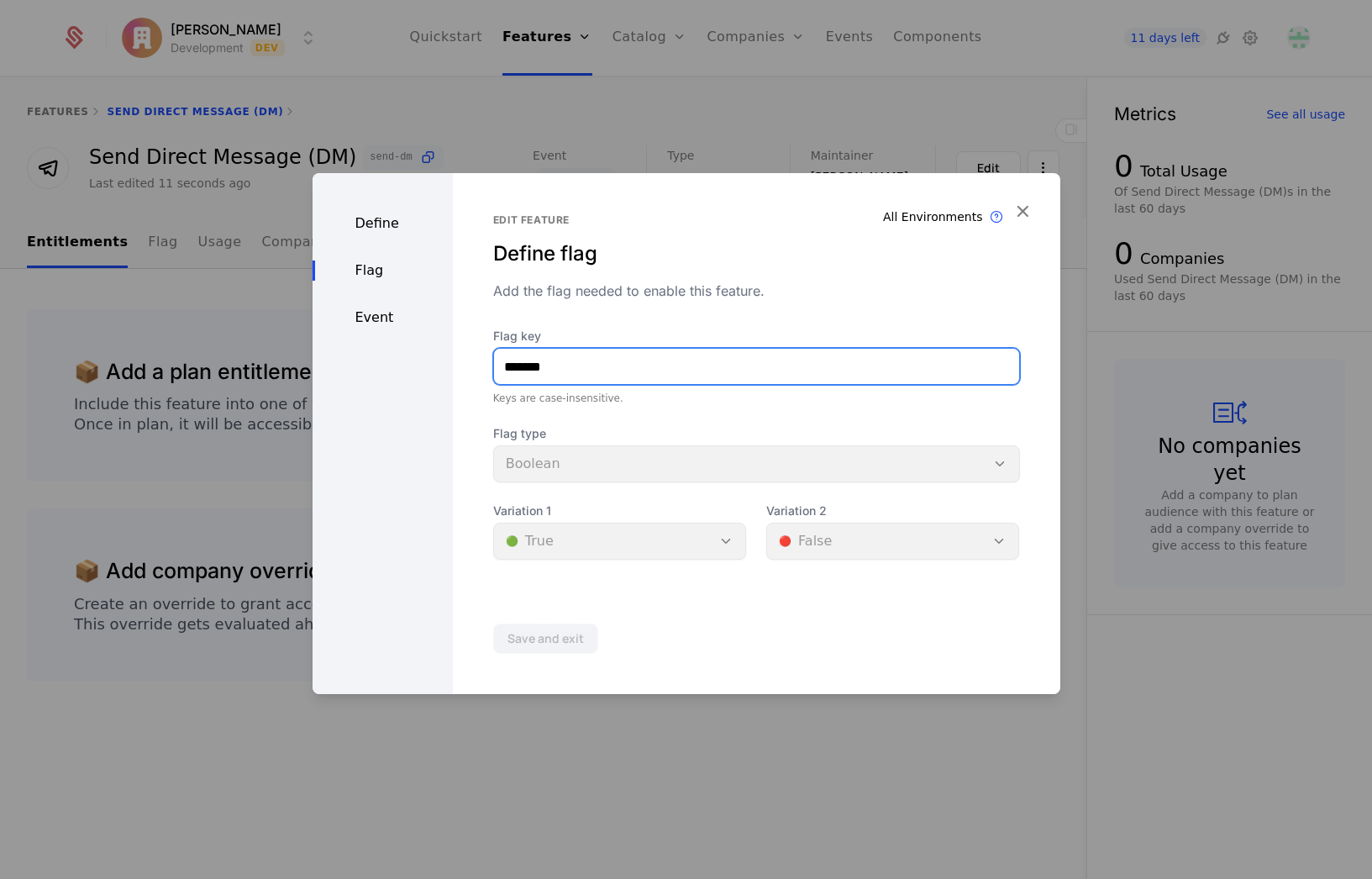
click at [633, 355] on input "*******" at bounding box center [757, 366] width 525 height 35
type input "**********"
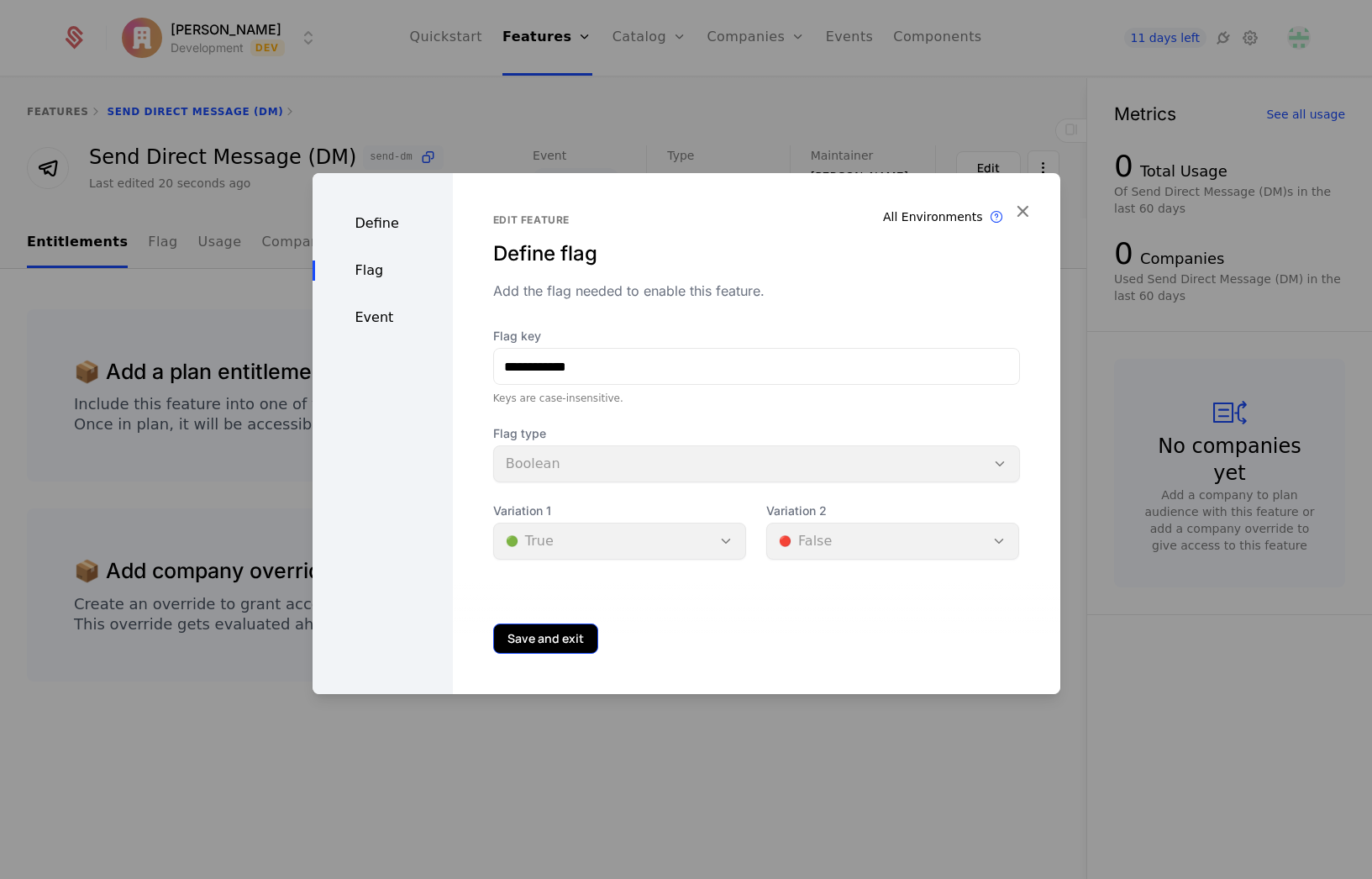
click at [559, 637] on button "Save and exit" at bounding box center [546, 638] width 105 height 30
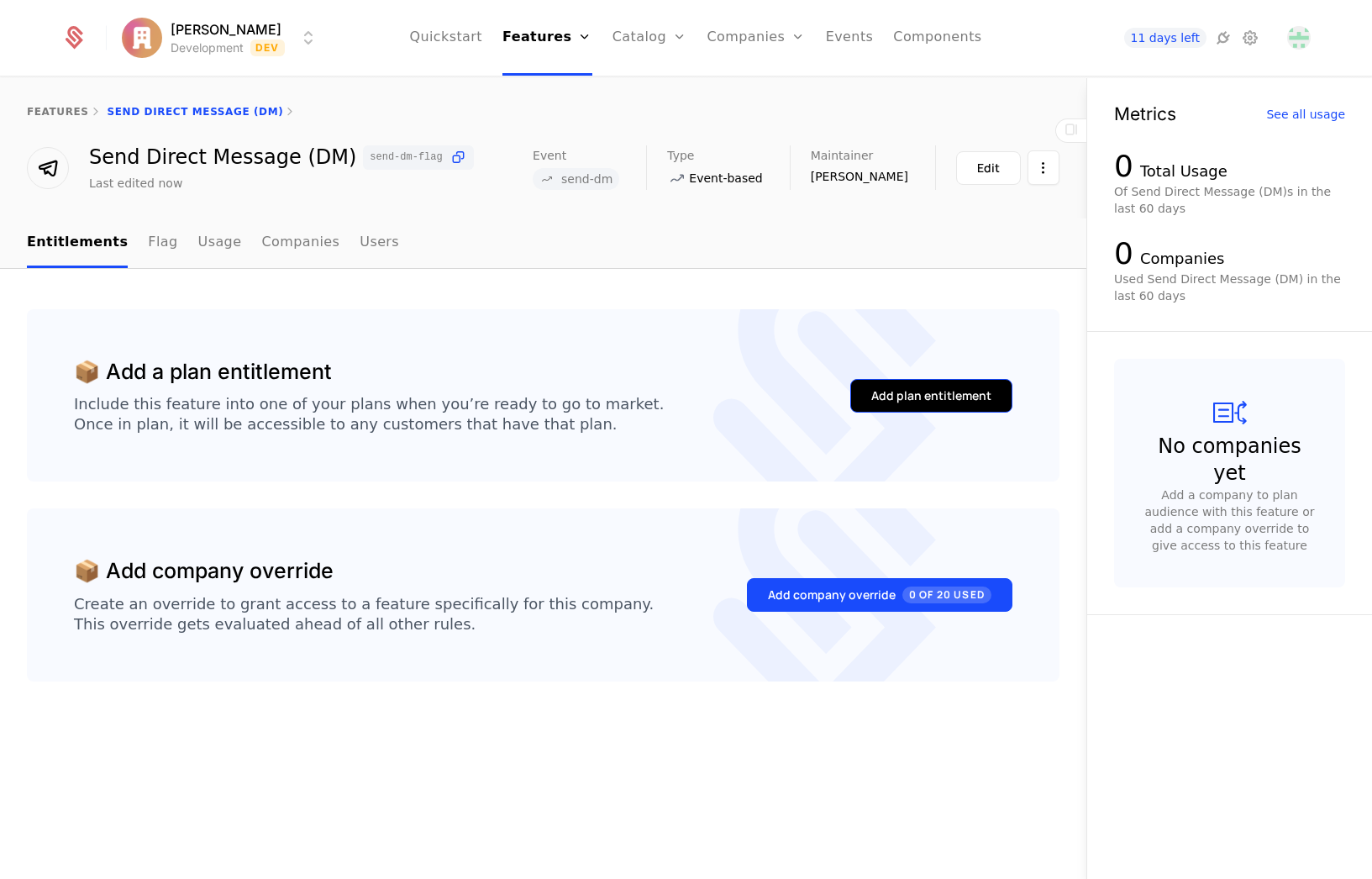
click at [920, 397] on div "Add plan entitlement" at bounding box center [930, 395] width 120 height 17
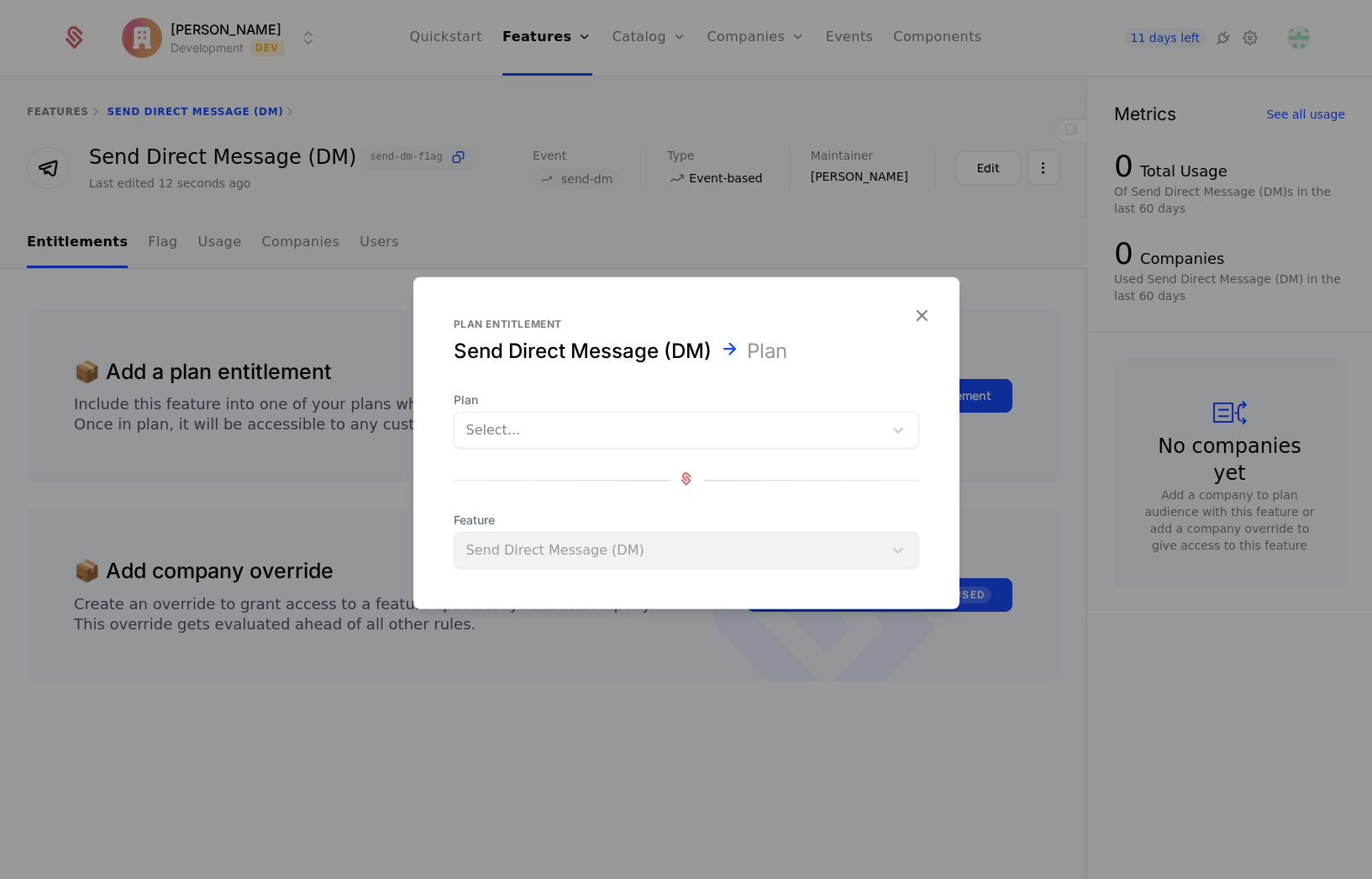
click at [663, 422] on div at bounding box center [668, 430] width 405 height 24
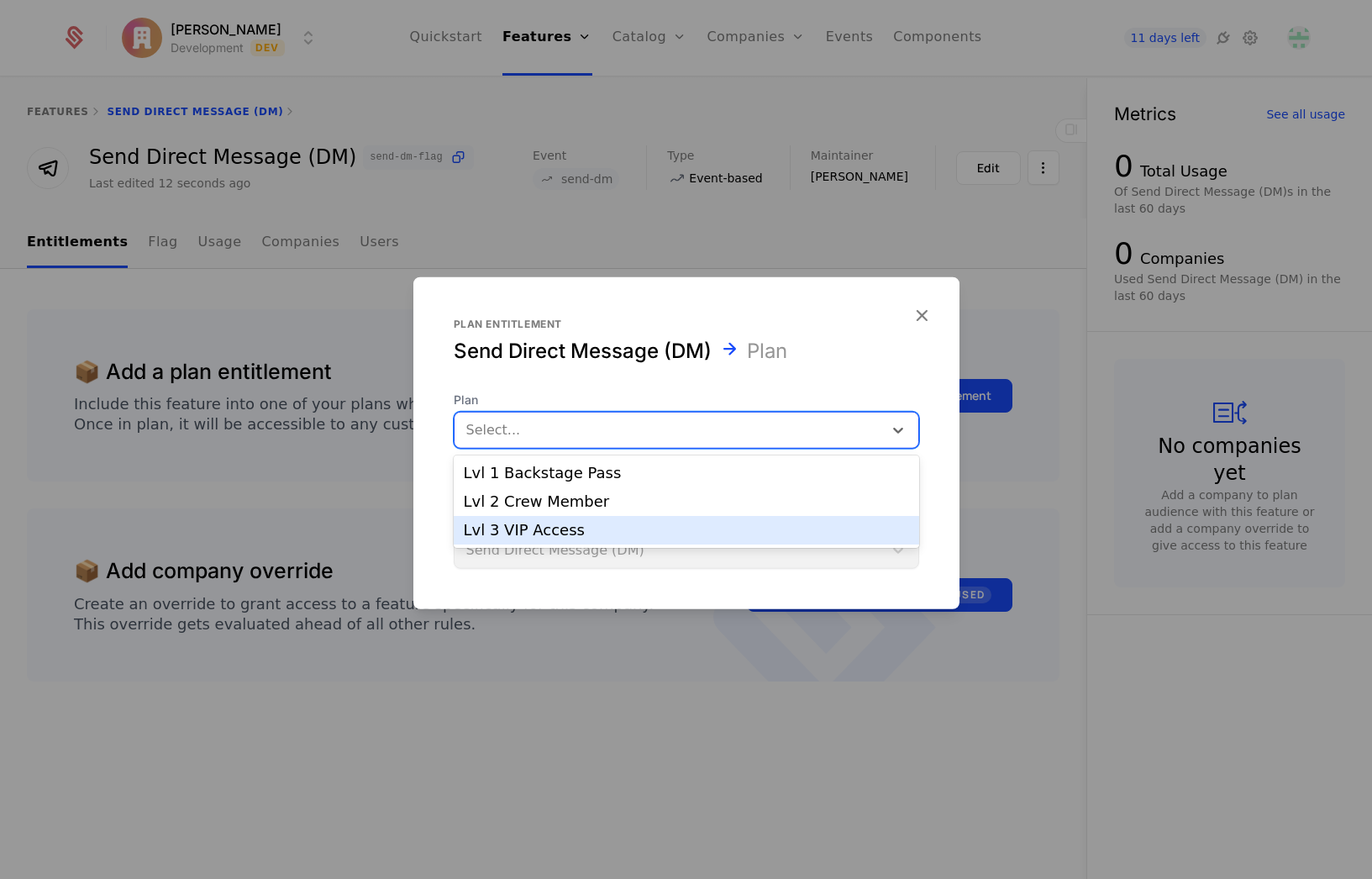
click at [542, 527] on div "Lvl 3 VIP Access" at bounding box center [686, 530] width 445 height 15
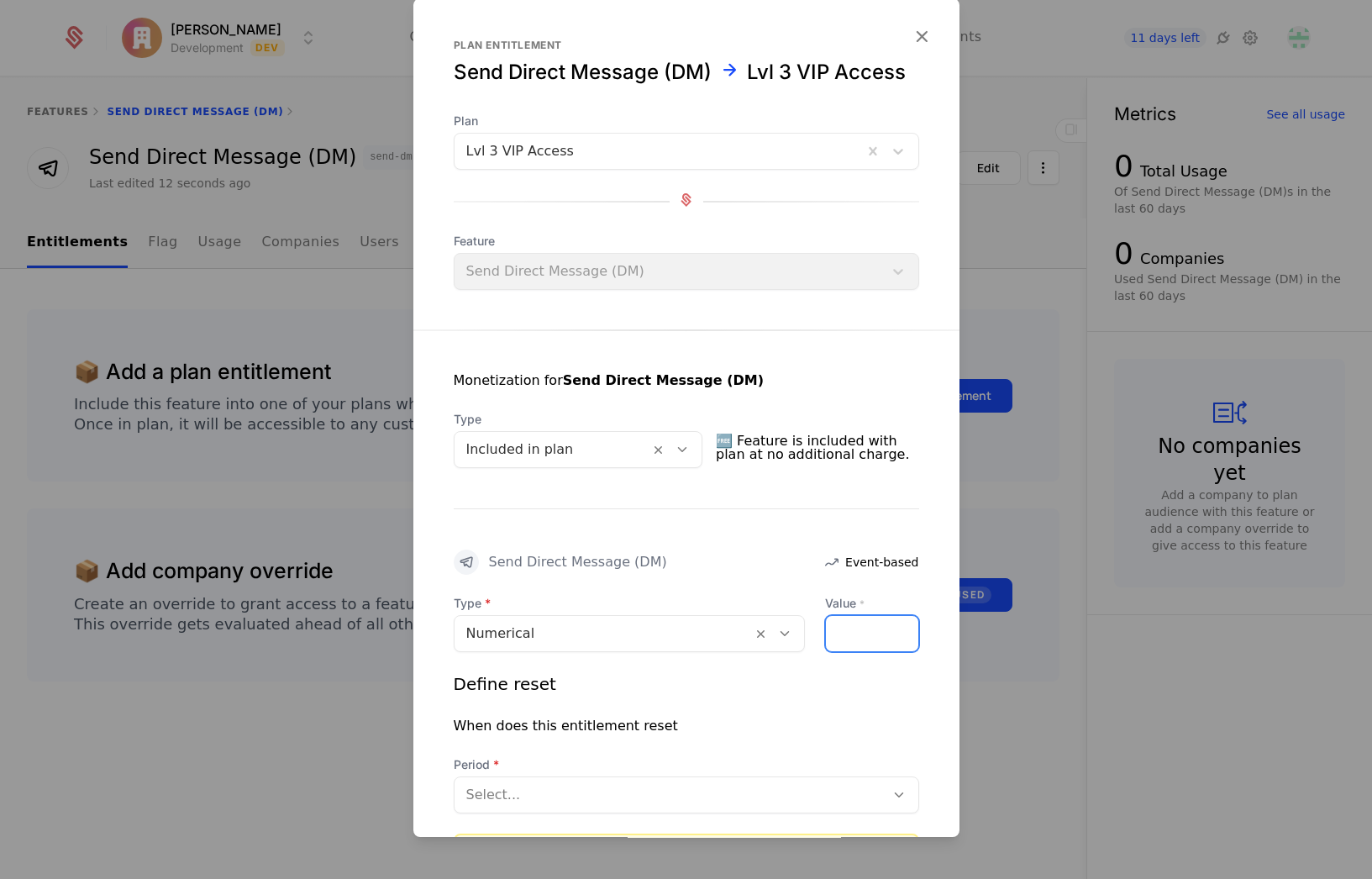
click at [860, 652] on input "Value *" at bounding box center [872, 633] width 92 height 35
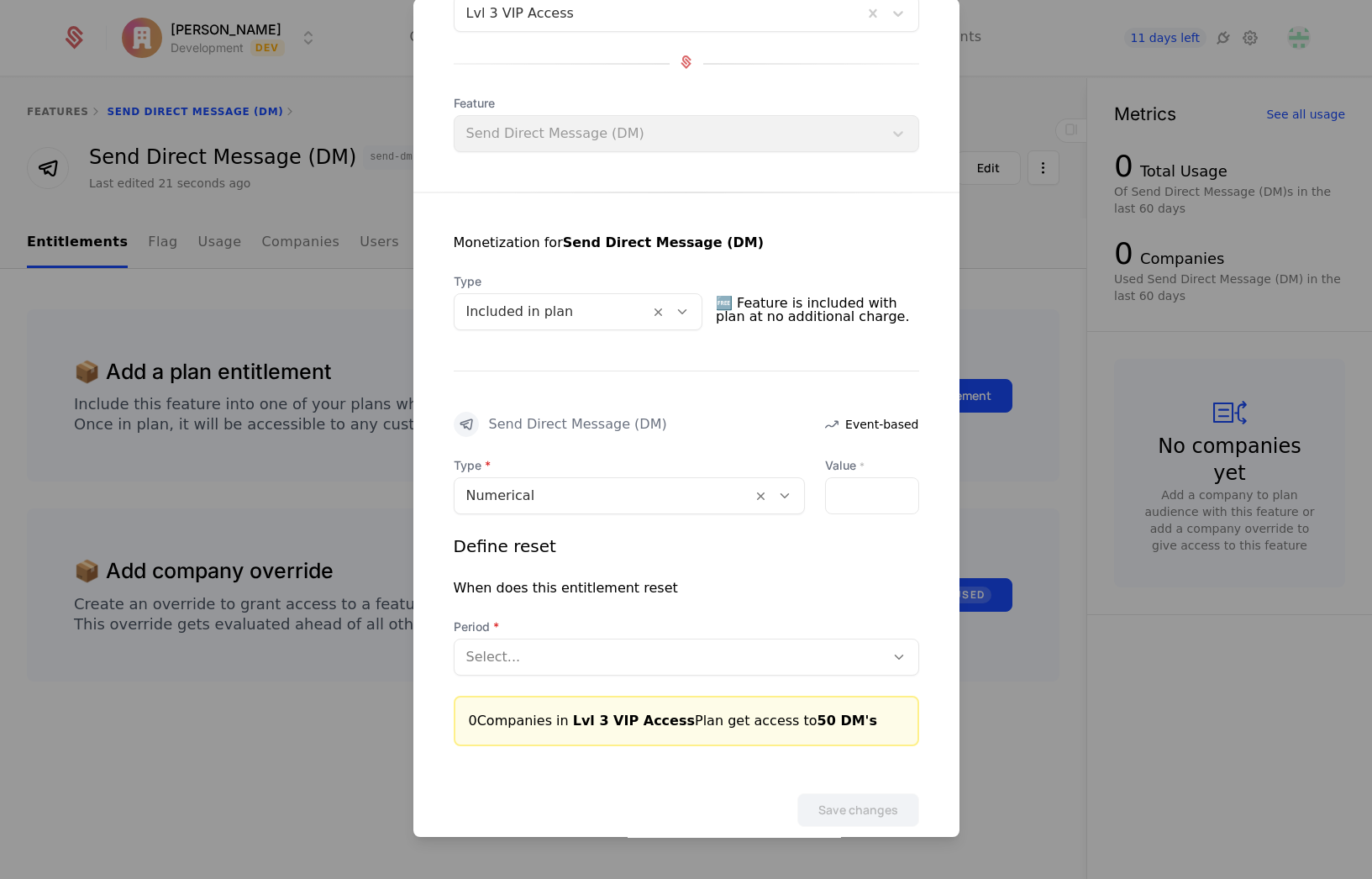
scroll to position [168, 0]
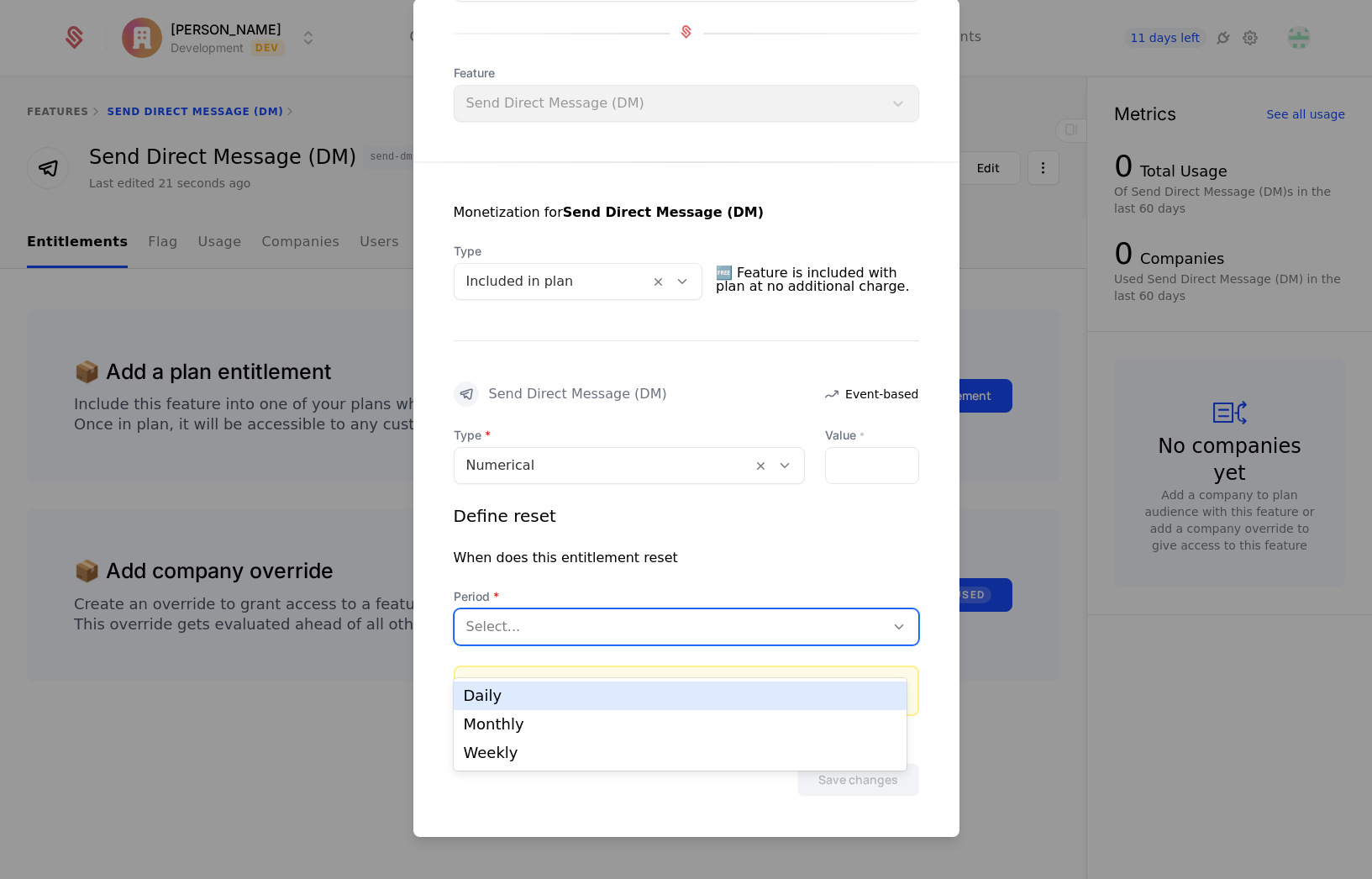
click at [590, 638] on div at bounding box center [669, 626] width 406 height 24
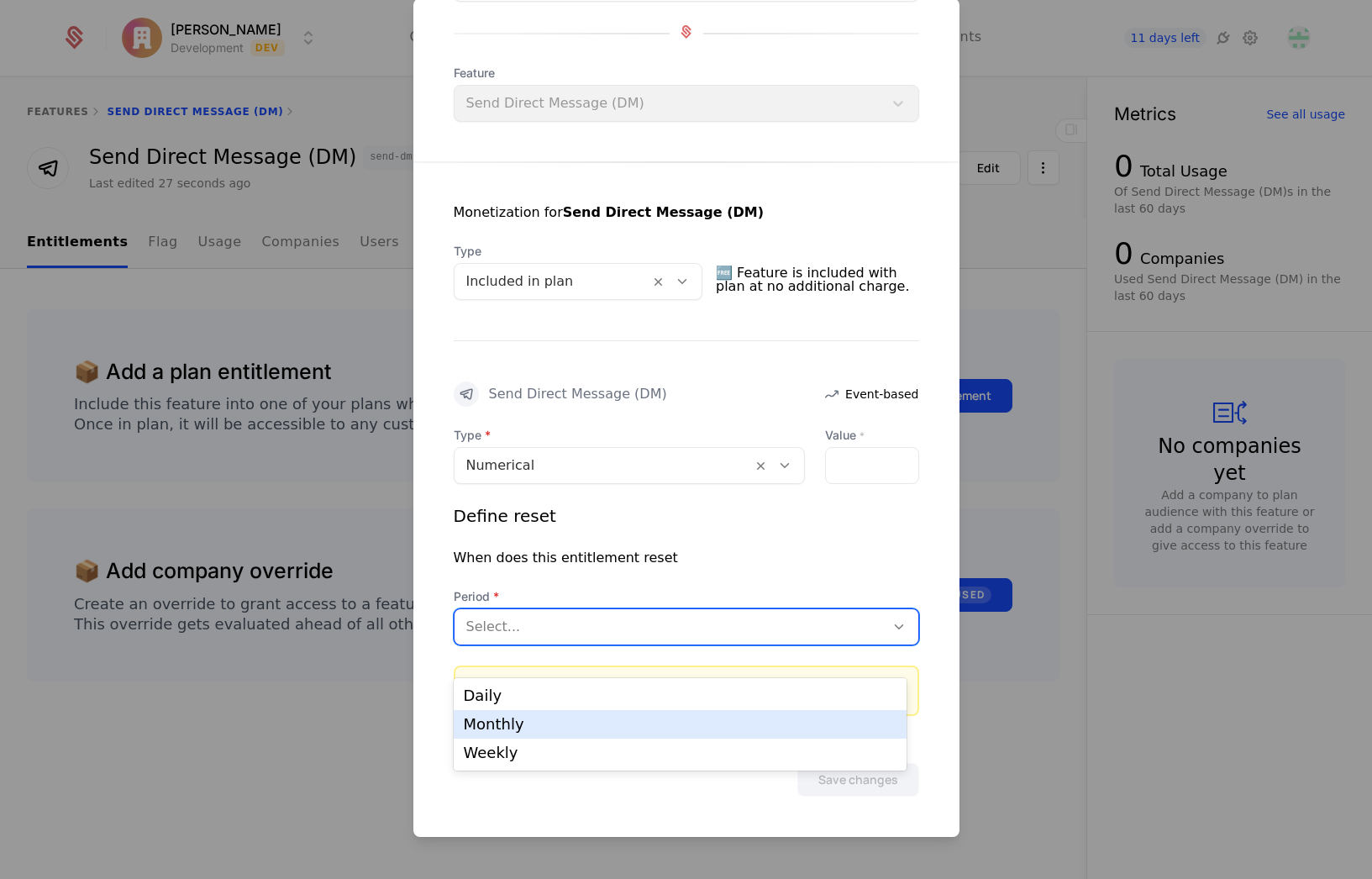
click at [522, 722] on div "Monthly" at bounding box center [679, 724] width 433 height 15
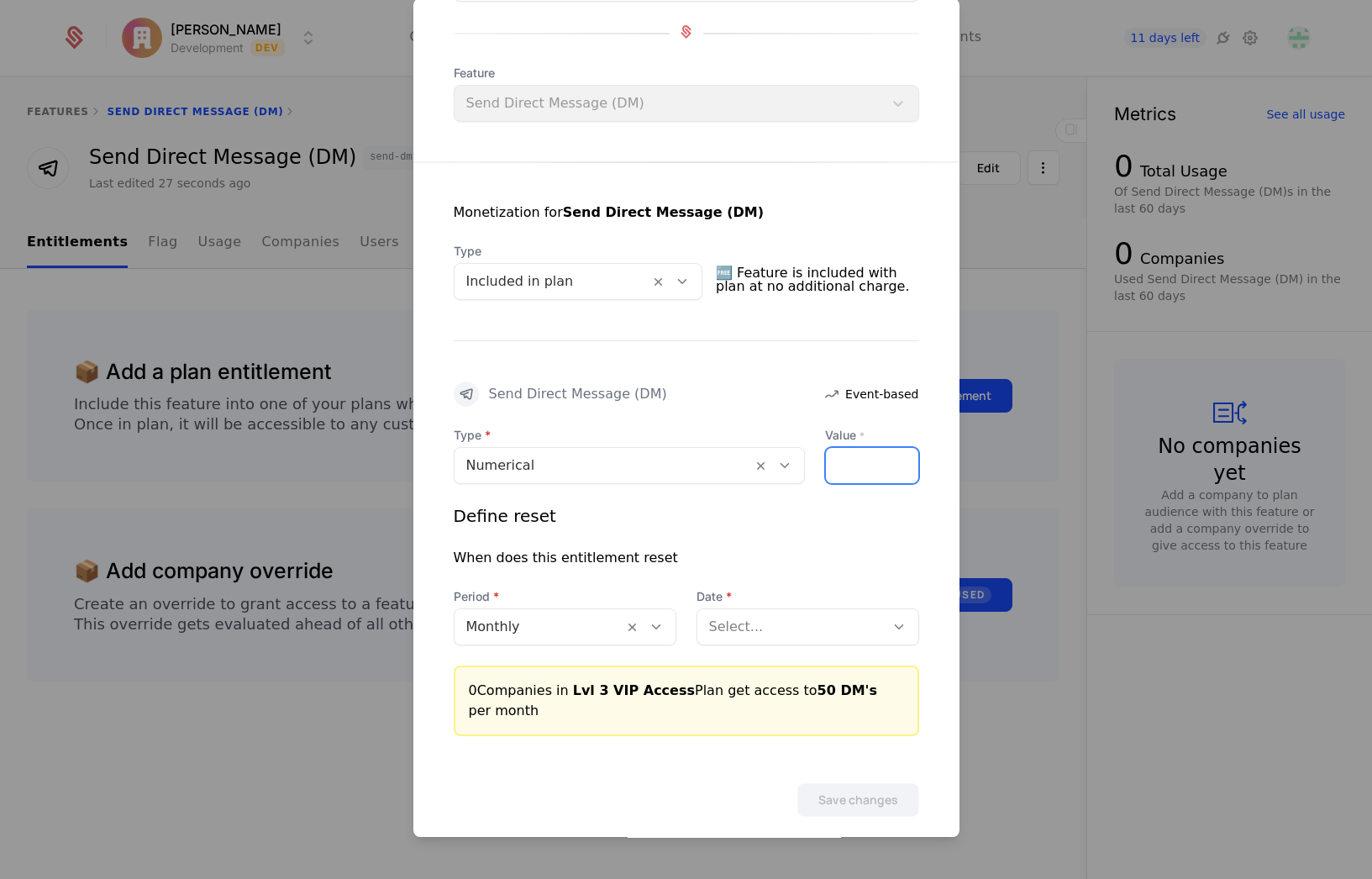
drag, startPoint x: 864, startPoint y: 499, endPoint x: 776, endPoint y: 486, distance: 89.0
click at [771, 484] on div "Type Numerical Value * **" at bounding box center [686, 455] width 465 height 57
type input "*"
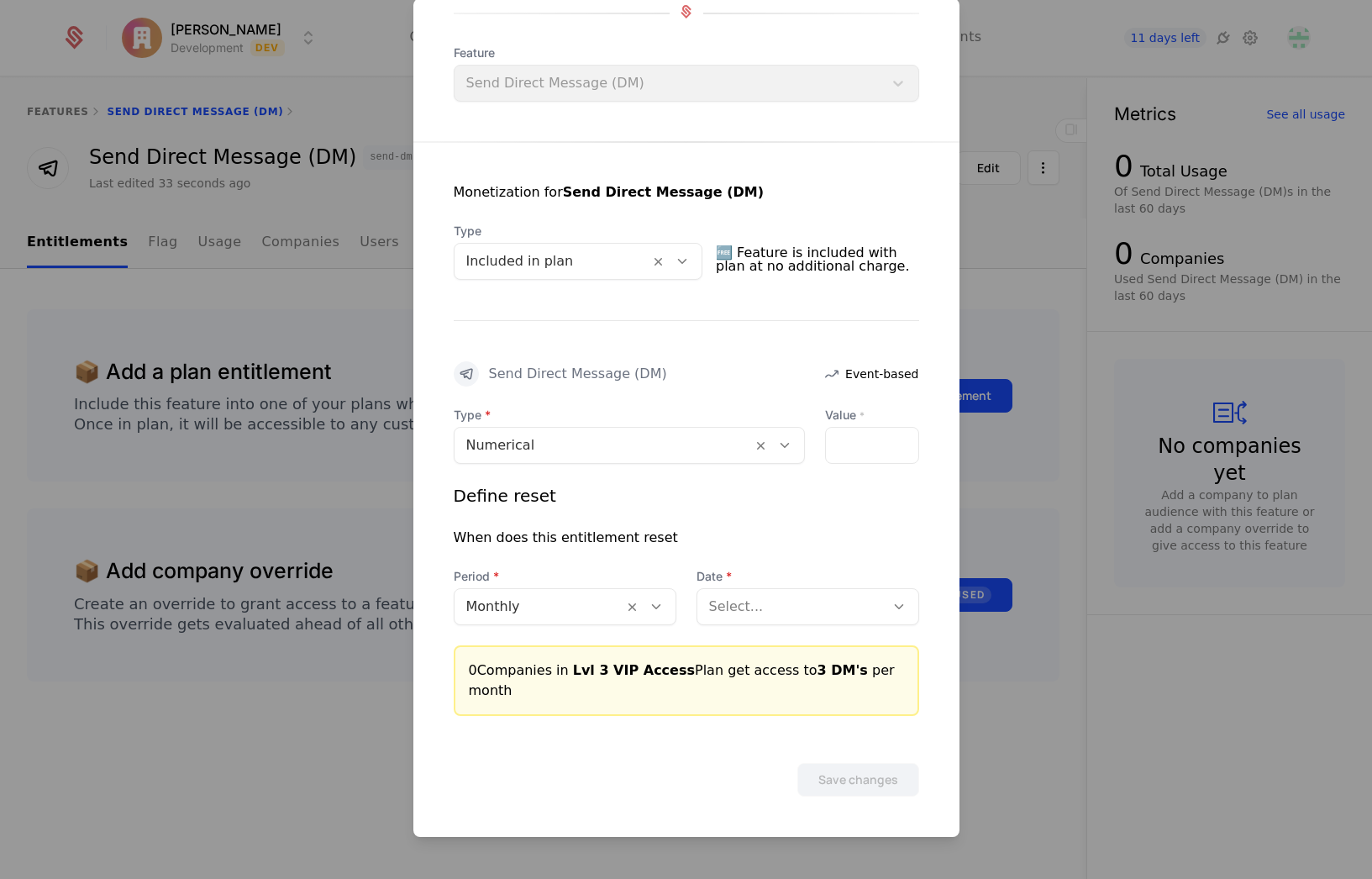
click at [735, 618] on div at bounding box center [791, 607] width 164 height 24
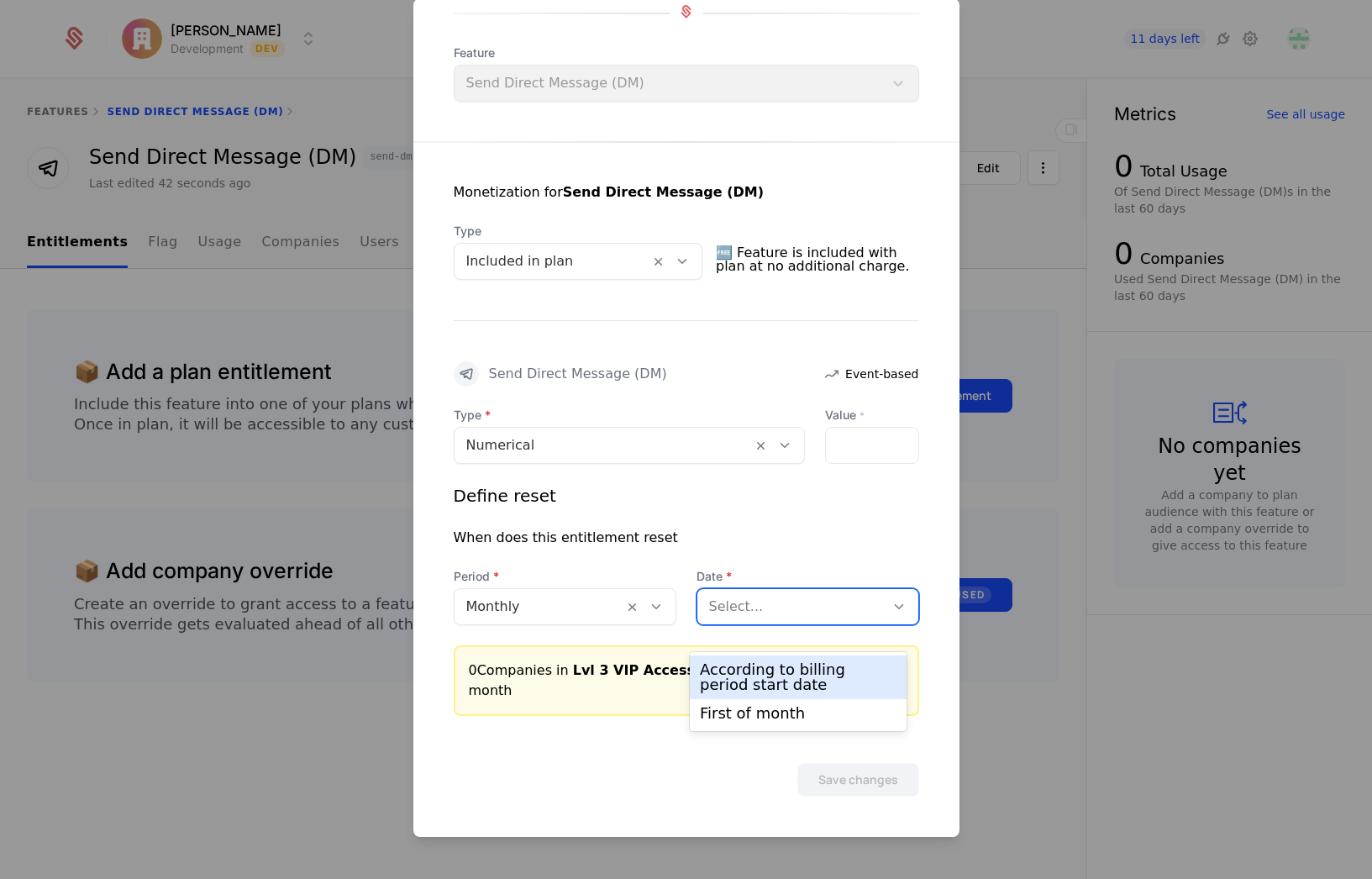
click at [775, 669] on div "According to billing period start date" at bounding box center [798, 677] width 197 height 30
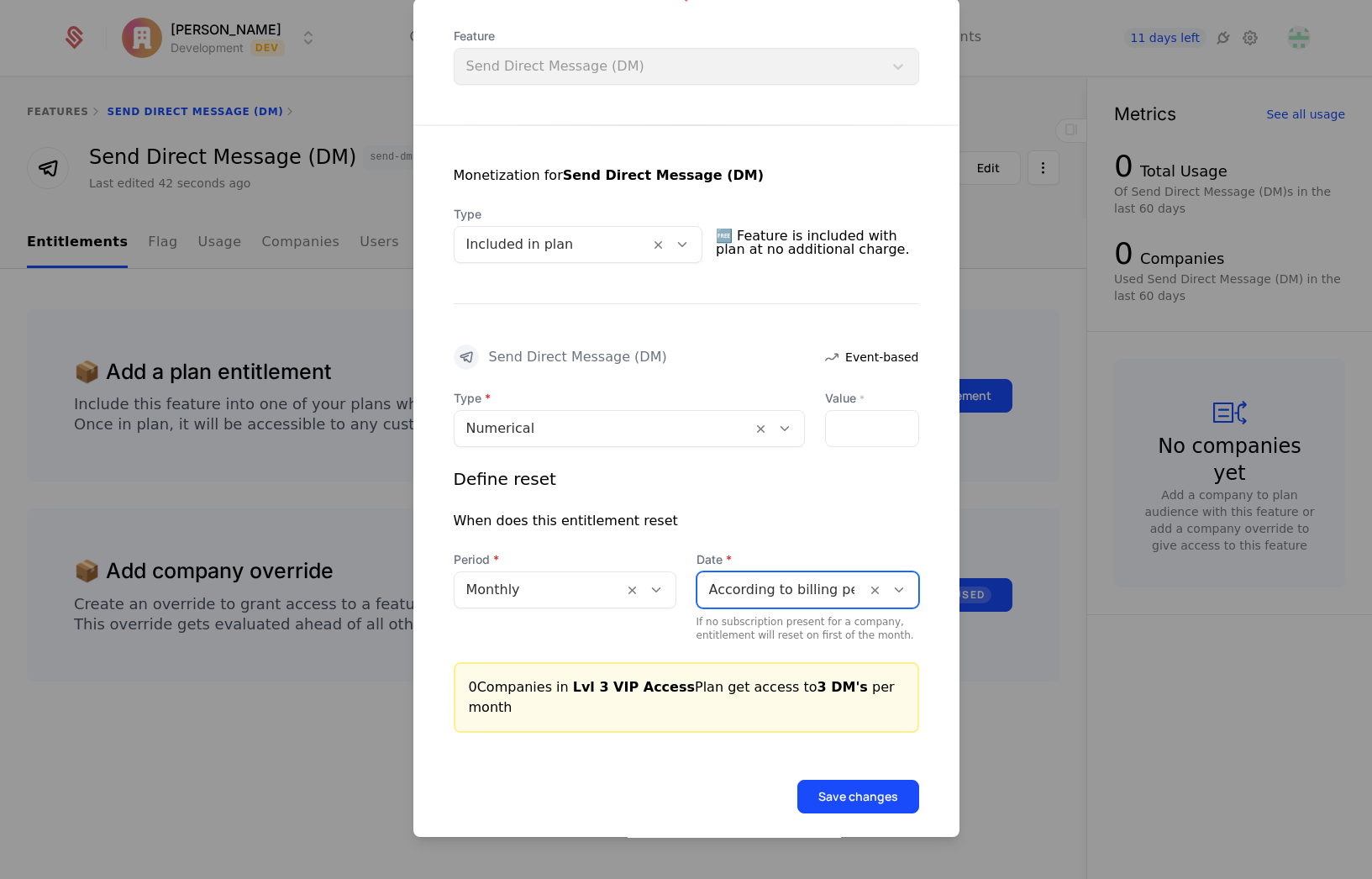
scroll to position [227, 0]
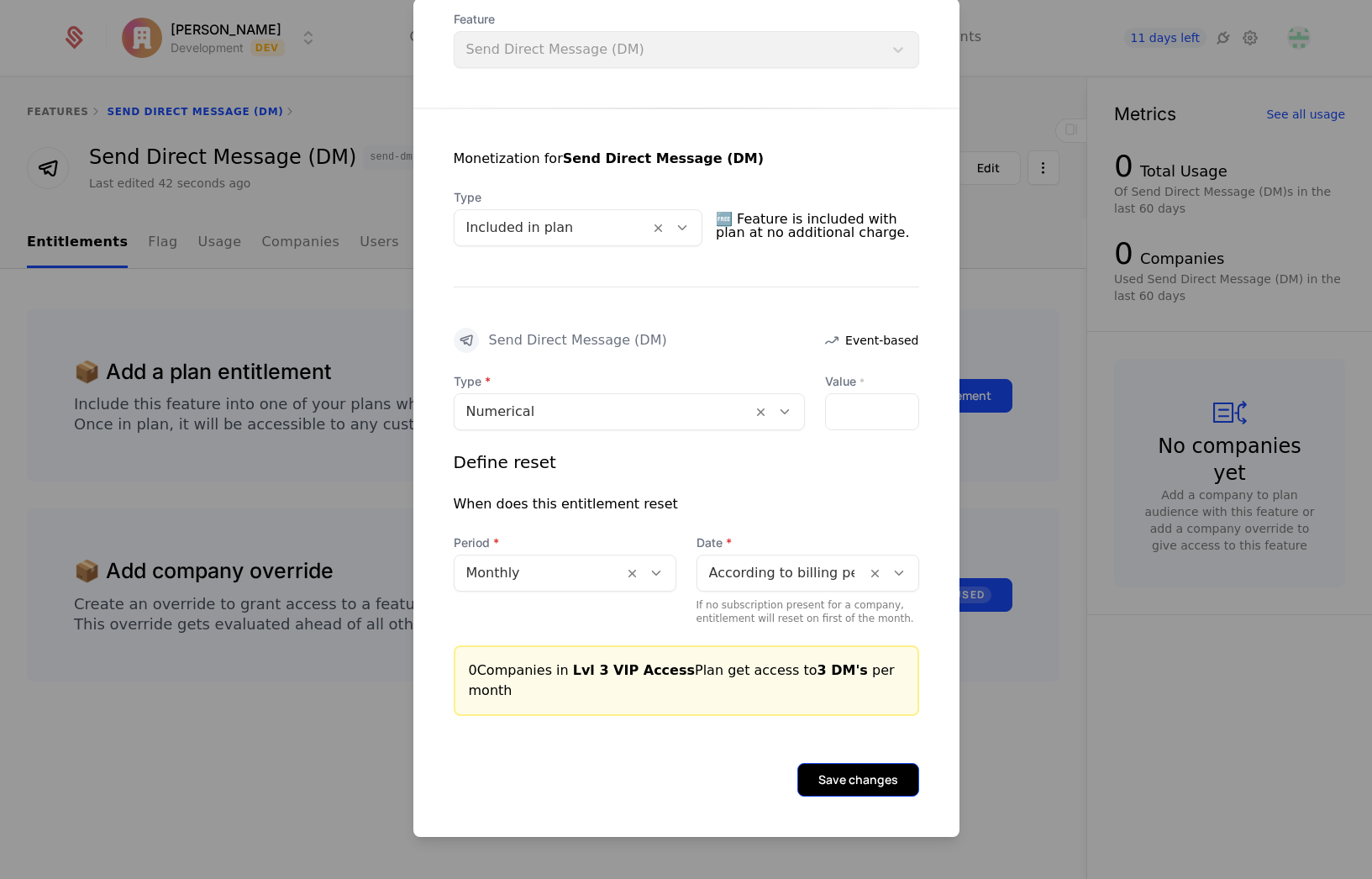
click at [866, 782] on button "Save changes" at bounding box center [858, 780] width 122 height 33
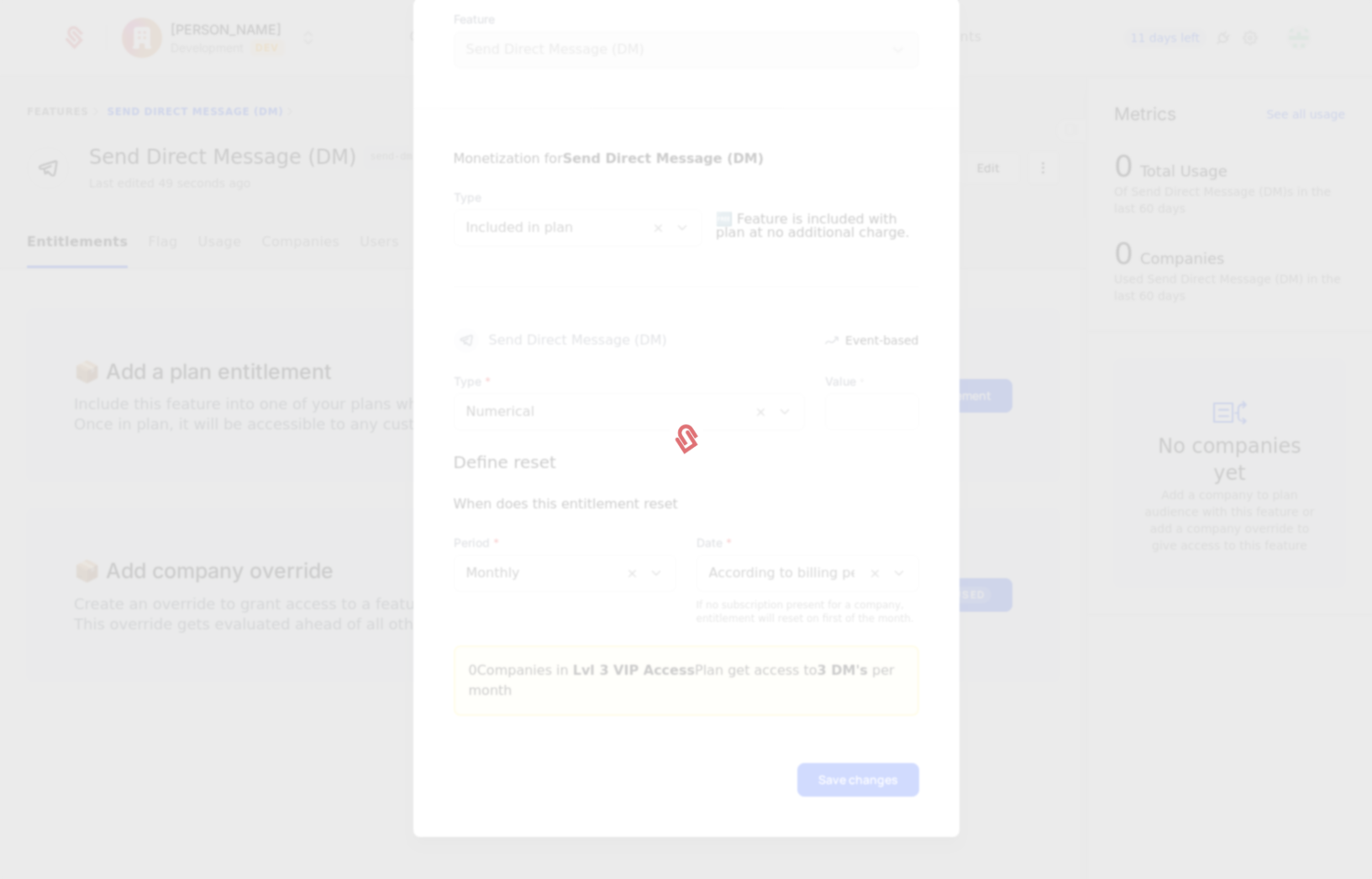
scroll to position [0, 0]
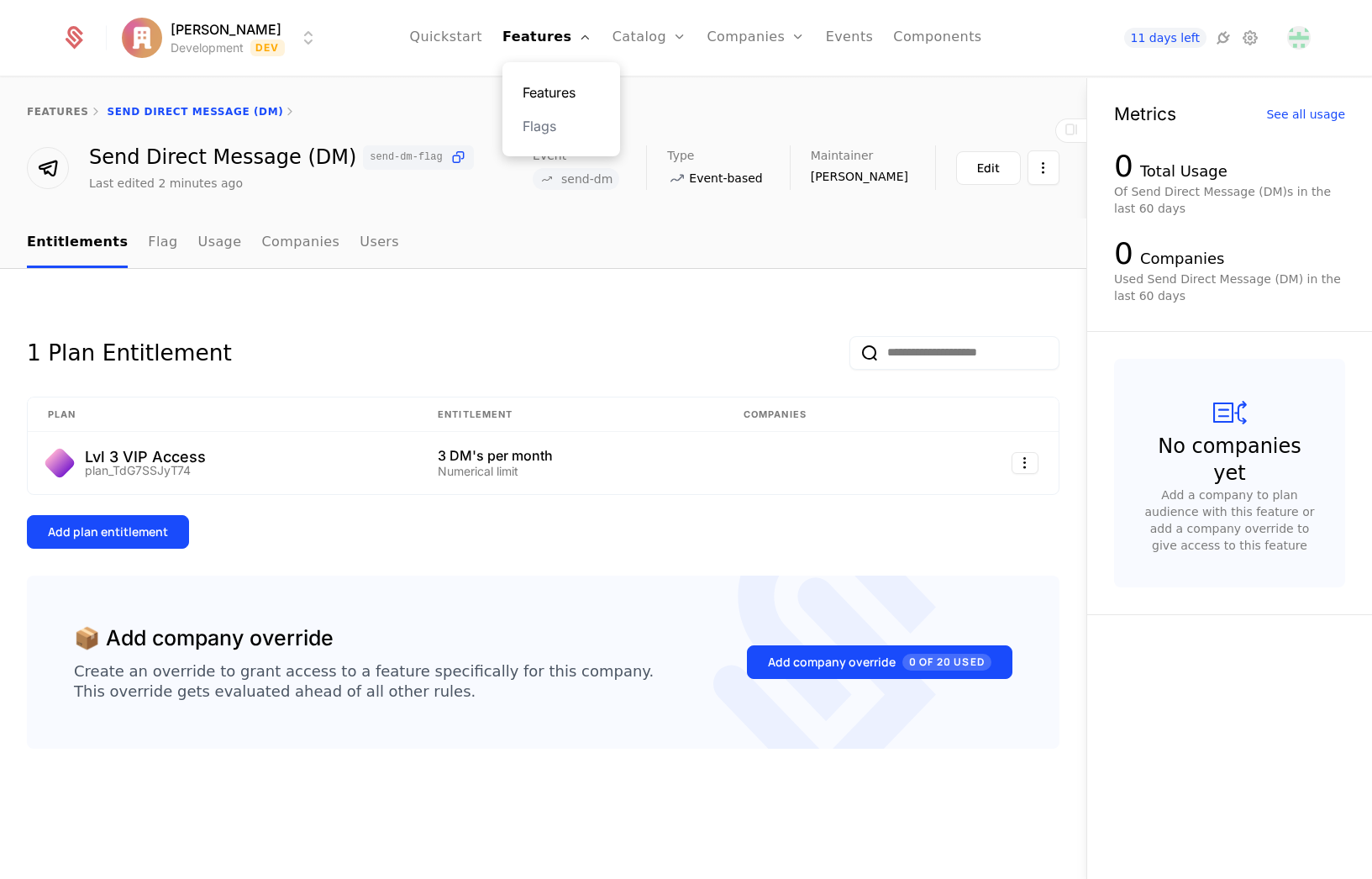
drag, startPoint x: 539, startPoint y: 85, endPoint x: 613, endPoint y: 92, distance: 74.3
click at [541, 85] on link "Features" at bounding box center [561, 92] width 77 height 20
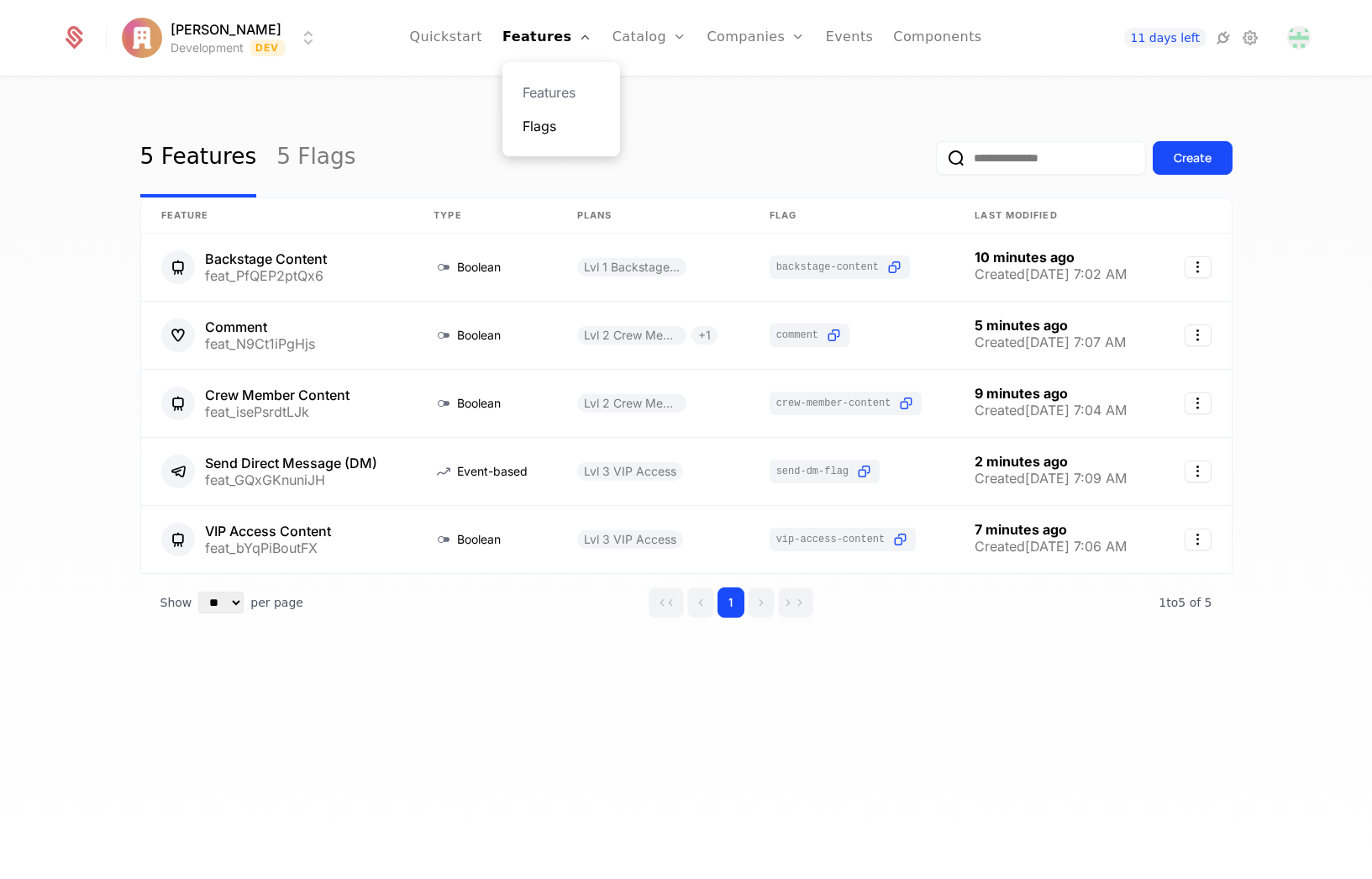
click at [558, 127] on link "Flags" at bounding box center [561, 126] width 77 height 20
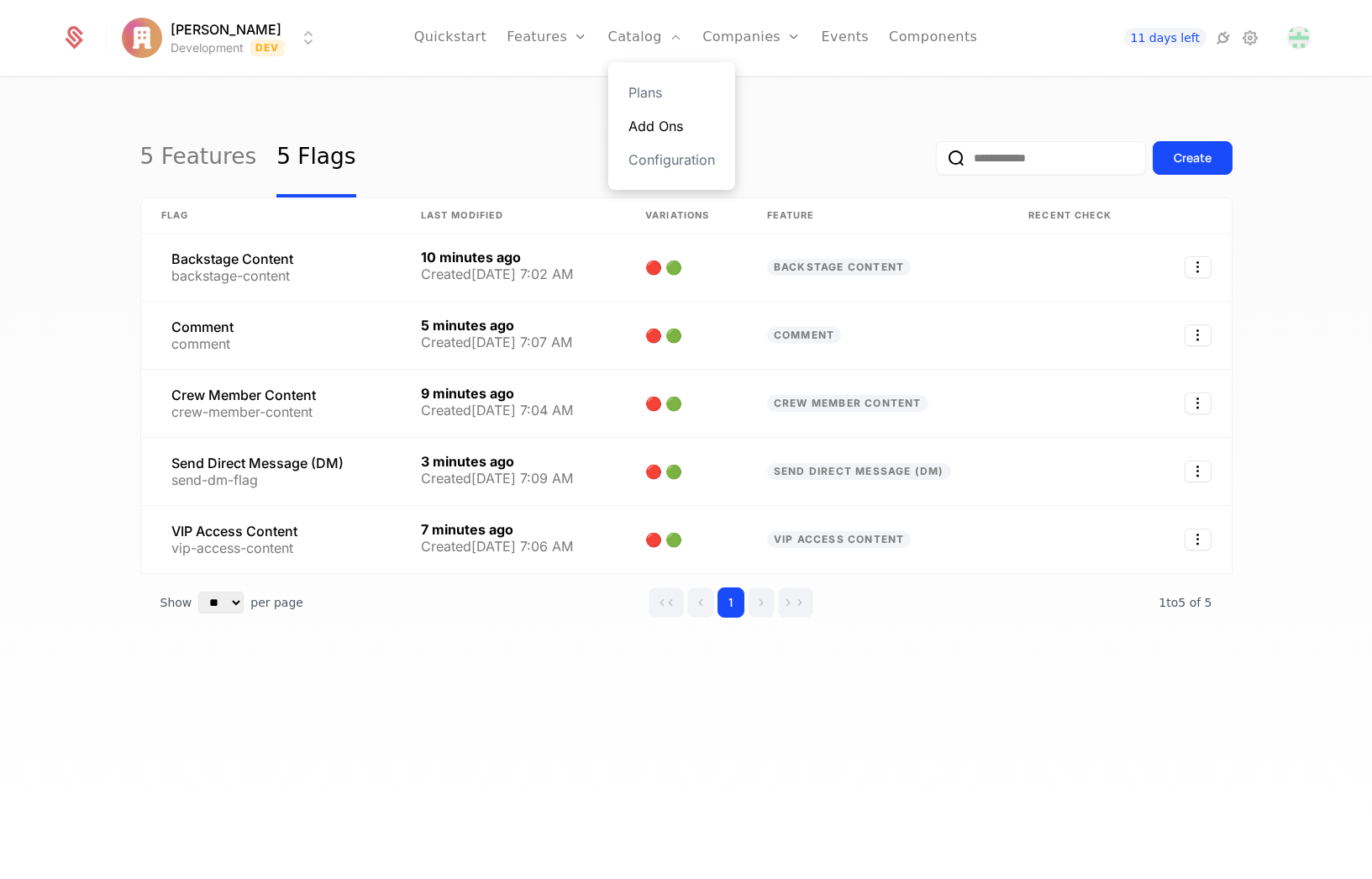
click at [665, 121] on link "Add Ons" at bounding box center [672, 126] width 87 height 20
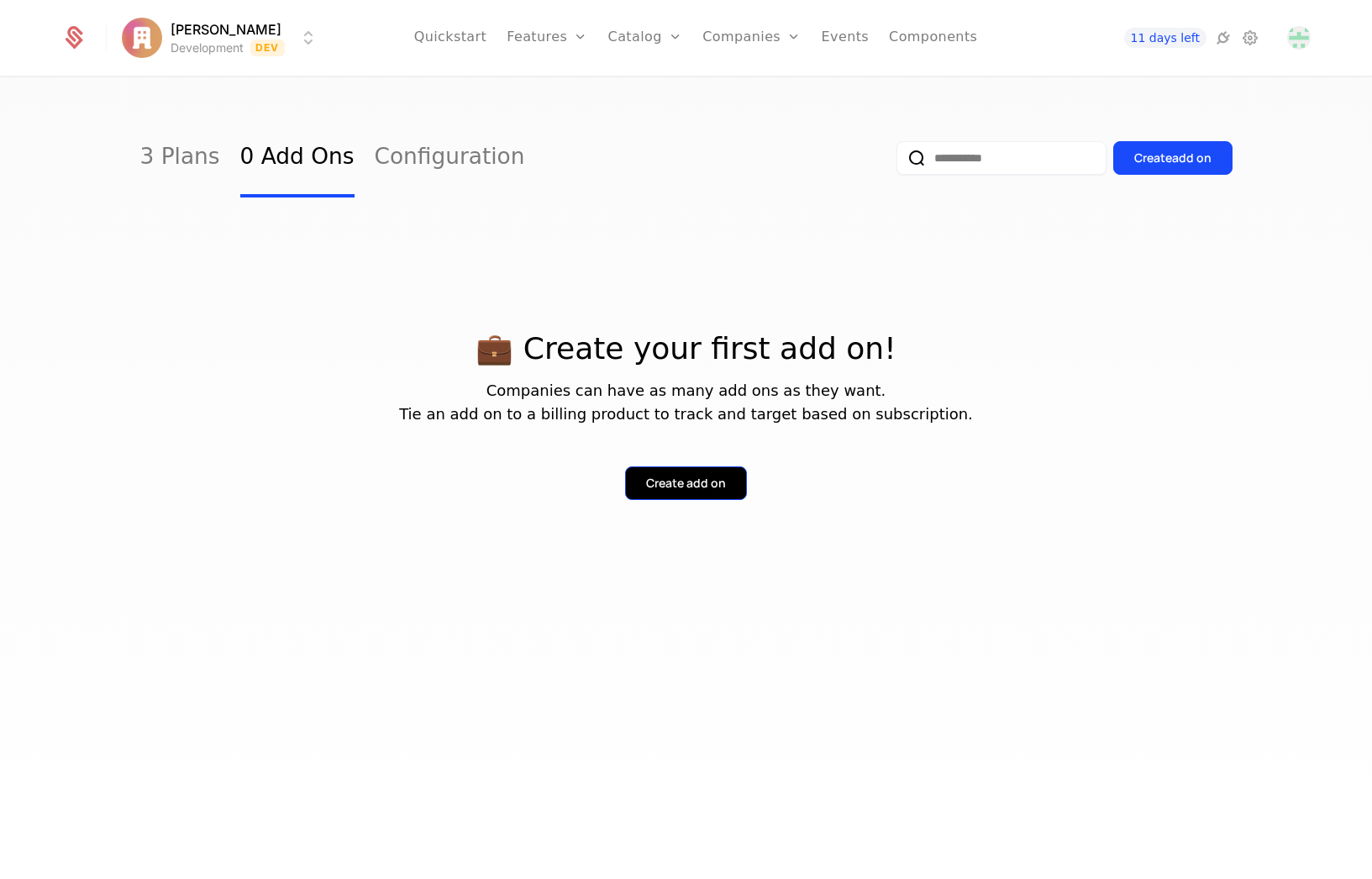
click at [705, 494] on button "Create add on" at bounding box center [686, 483] width 122 height 33
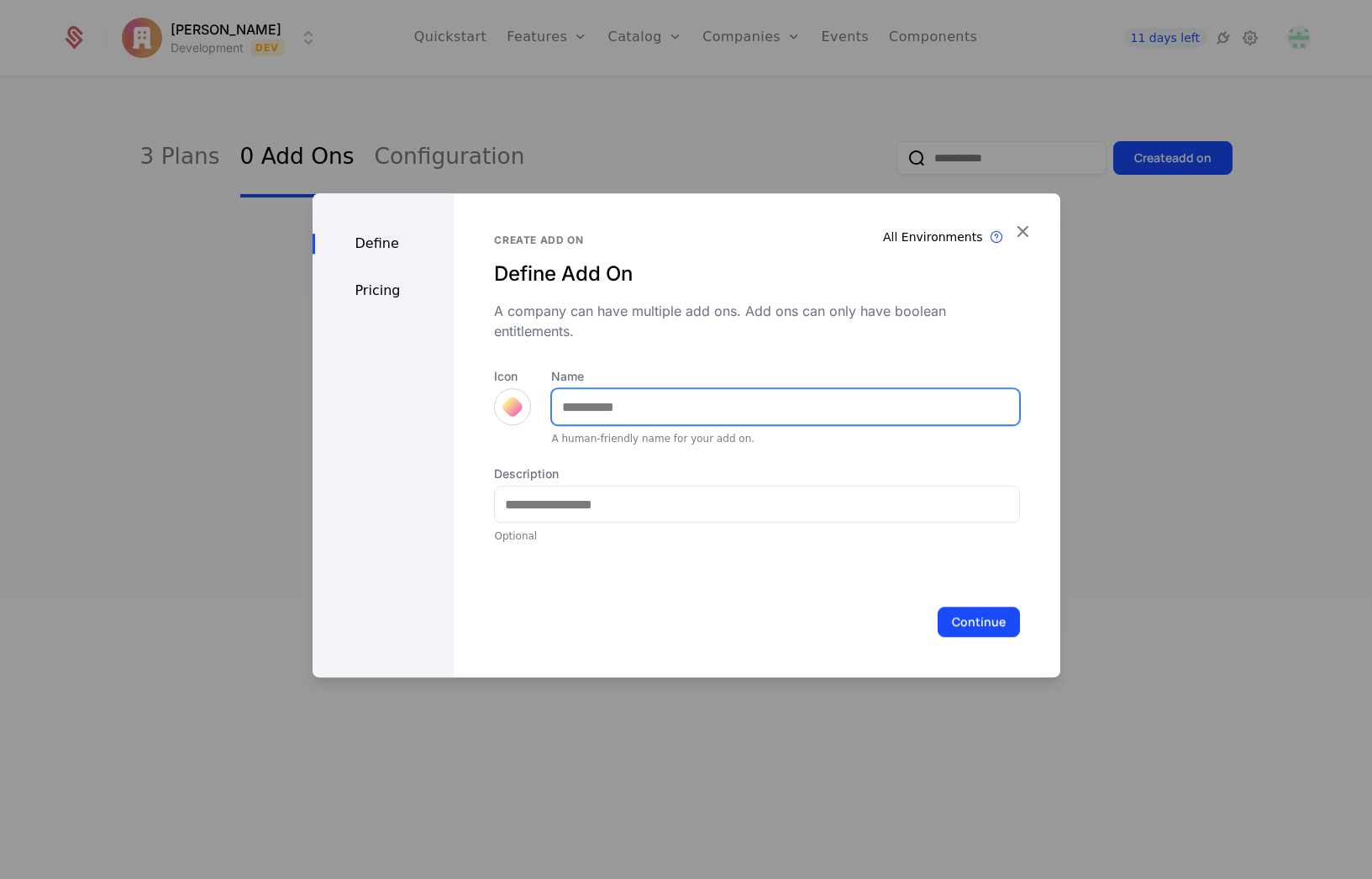
click at [607, 418] on input "Name" at bounding box center [785, 407] width 466 height 35
type input "**********"
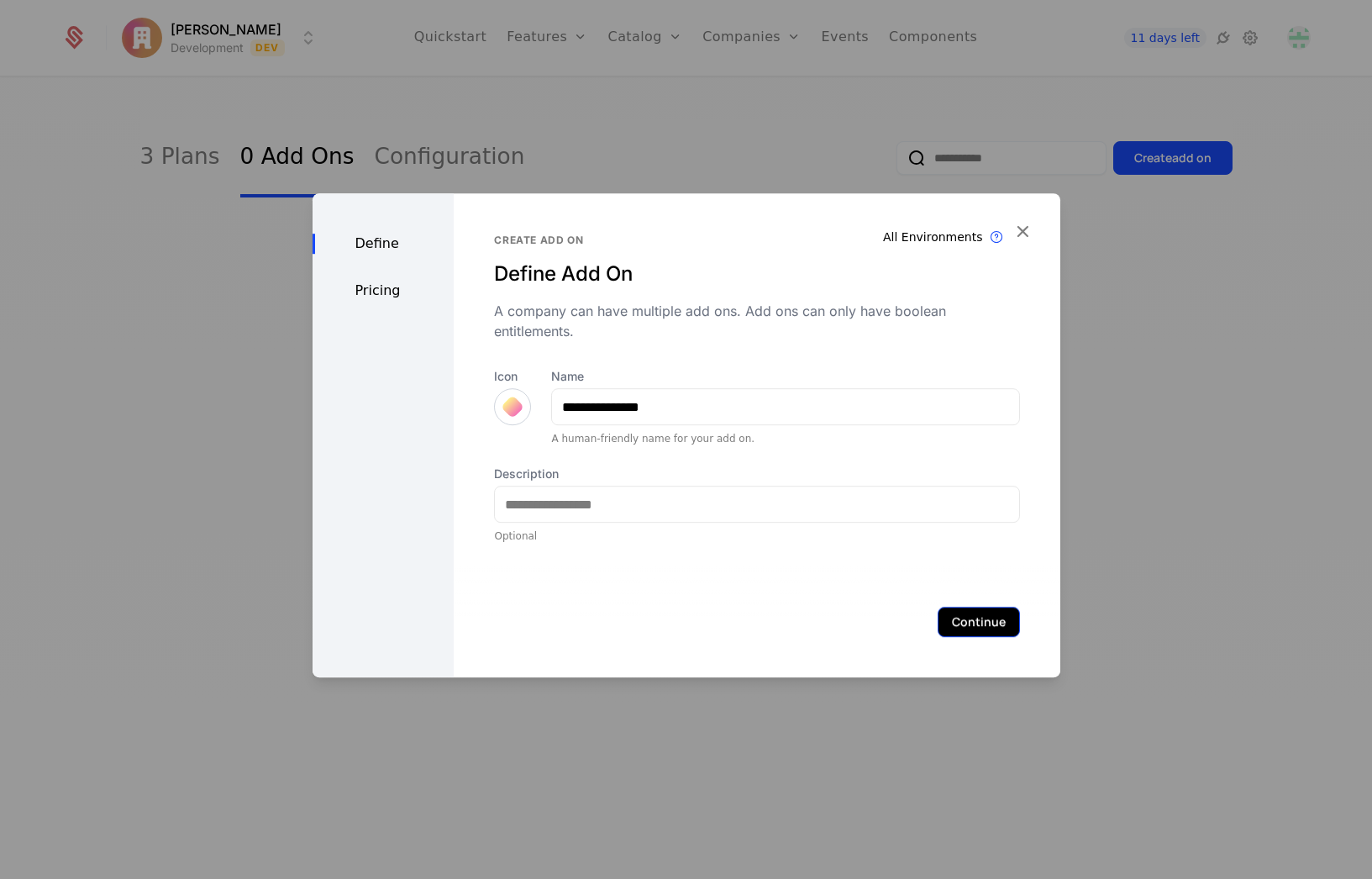
click at [975, 621] on button "Continue" at bounding box center [979, 622] width 83 height 30
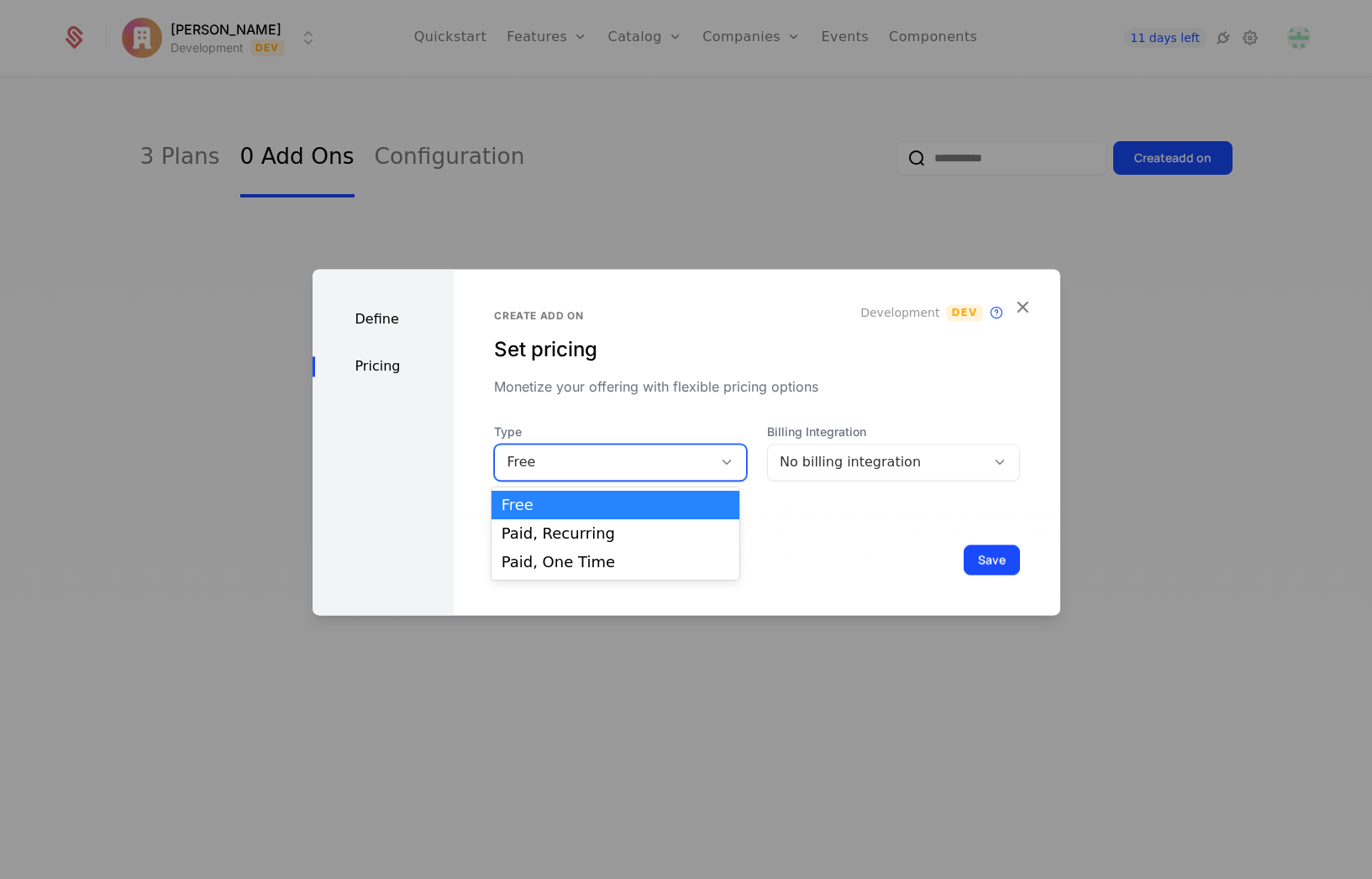
click at [649, 472] on div "Free" at bounding box center [603, 462] width 194 height 20
click at [577, 570] on div "Paid, One Time" at bounding box center [614, 562] width 227 height 15
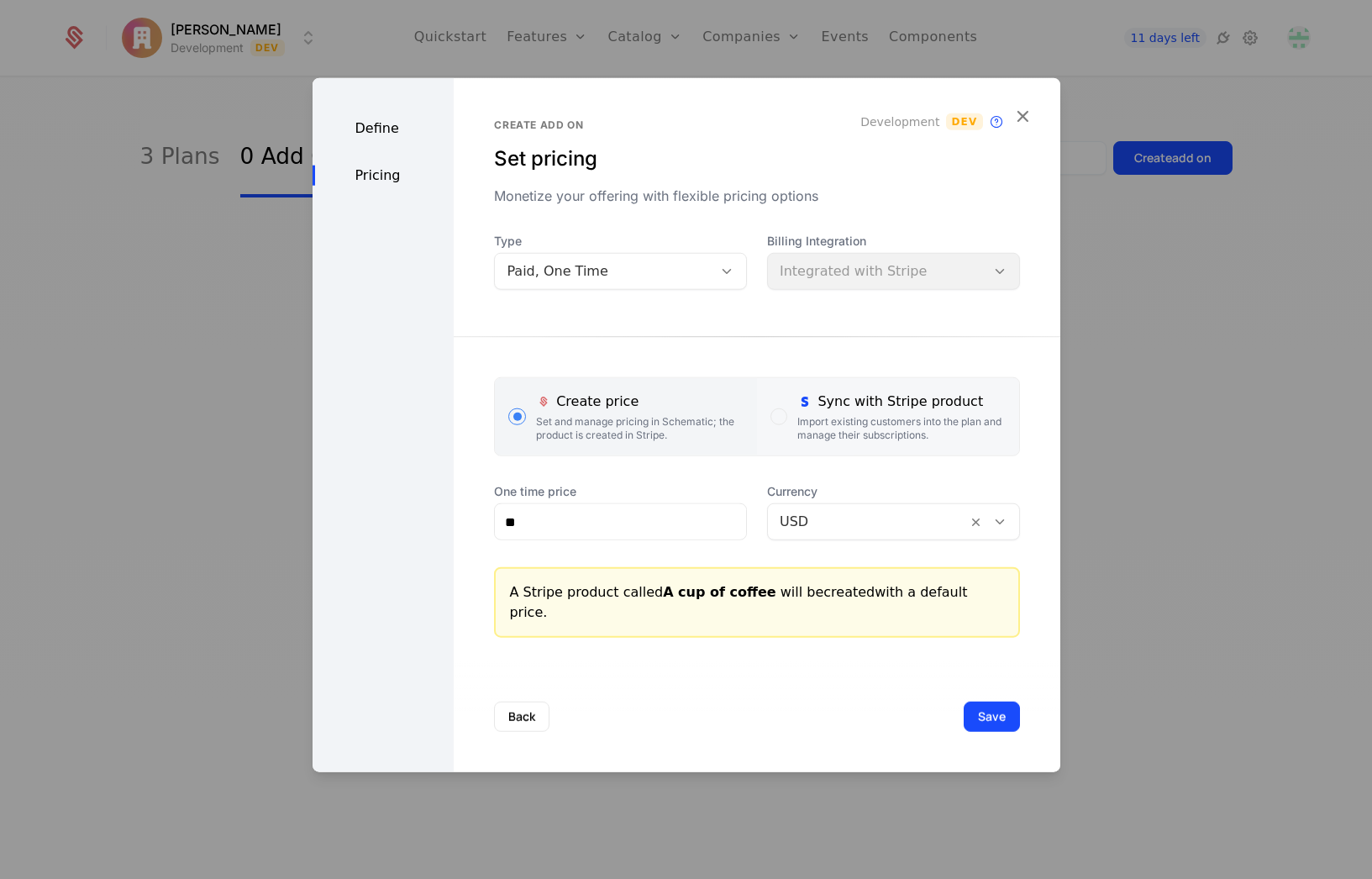
click at [838, 427] on div "Import existing customers into the plan and manage their subscriptions." at bounding box center [901, 429] width 207 height 27
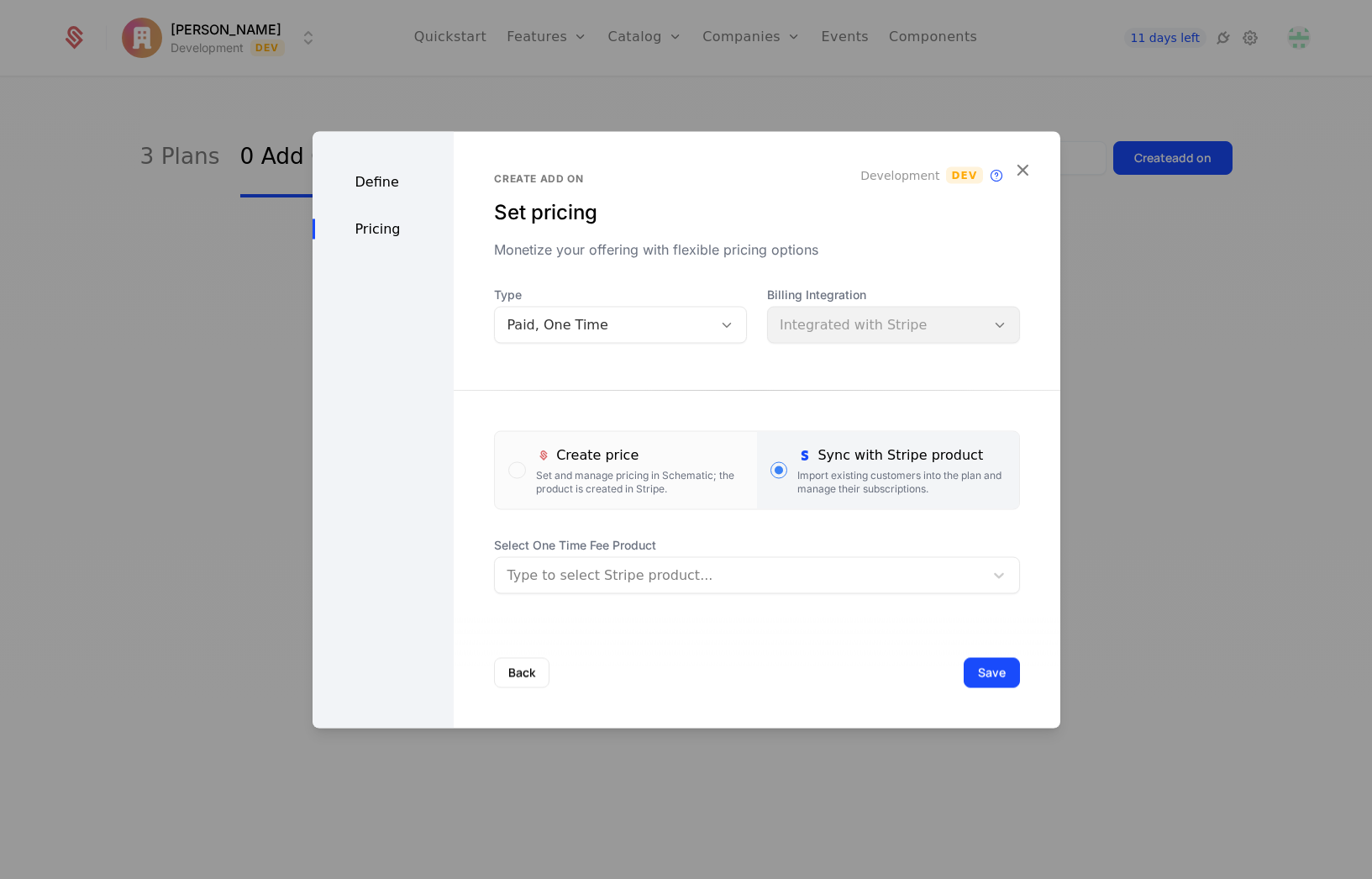
click at [636, 572] on div at bounding box center [738, 575] width 464 height 24
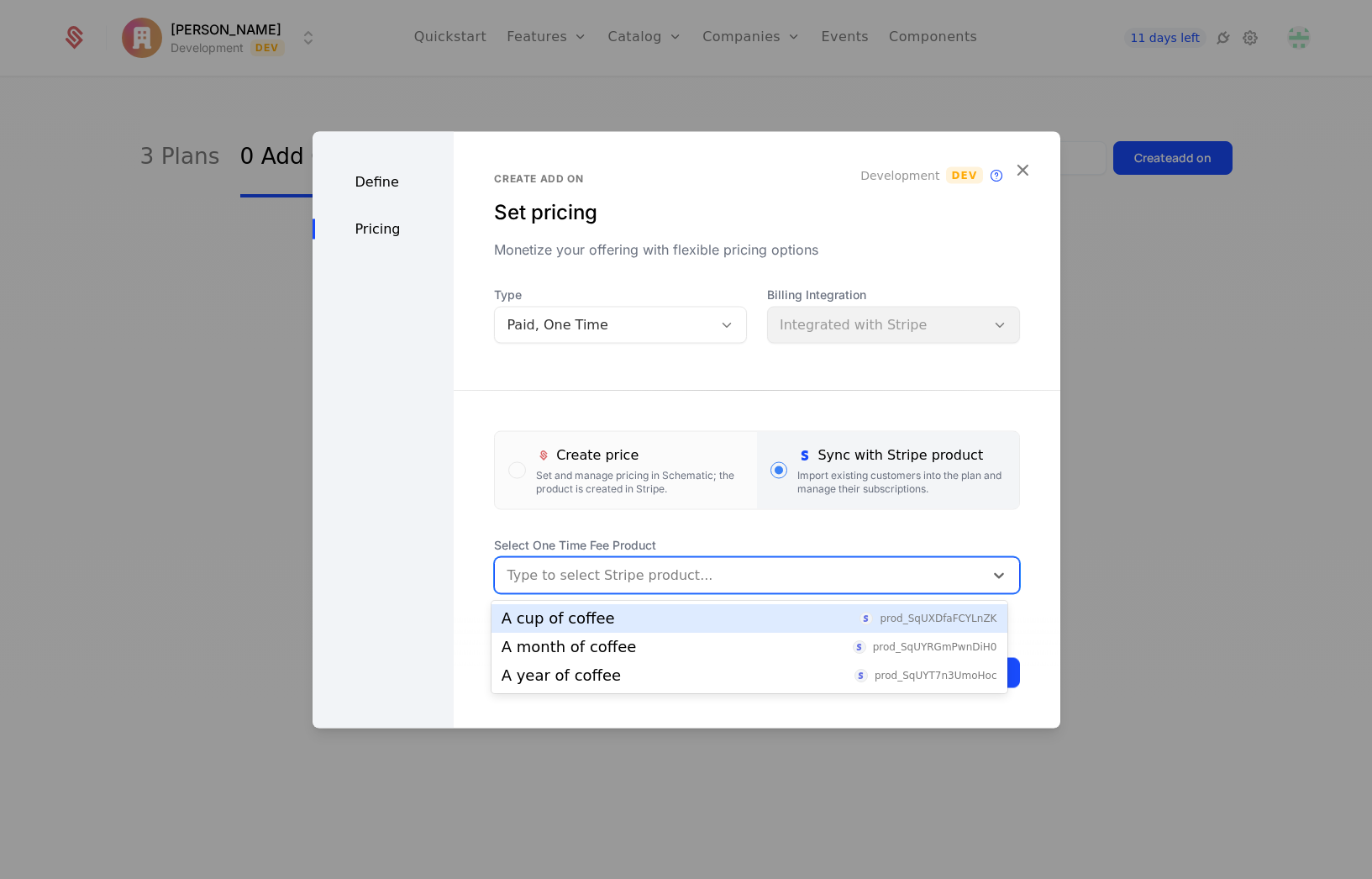
click at [619, 617] on div "A cup of coffee prod_SqUXDfaFCYLnZK" at bounding box center [749, 618] width 496 height 15
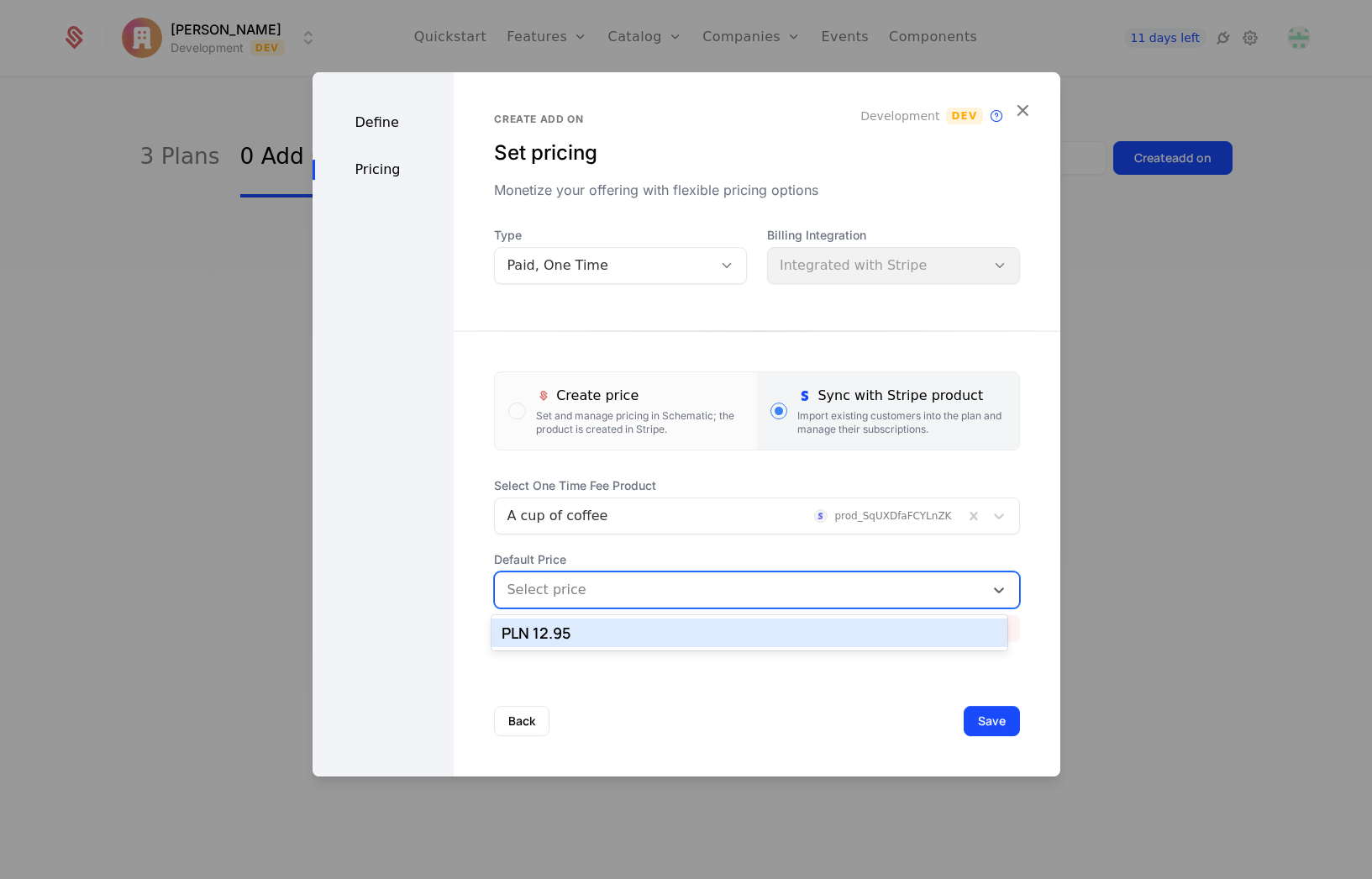
click at [640, 595] on div at bounding box center [738, 589] width 464 height 24
drag, startPoint x: 573, startPoint y: 638, endPoint x: 686, endPoint y: 625, distance: 113.7
click at [574, 638] on div "PLN 12.95" at bounding box center [749, 632] width 496 height 15
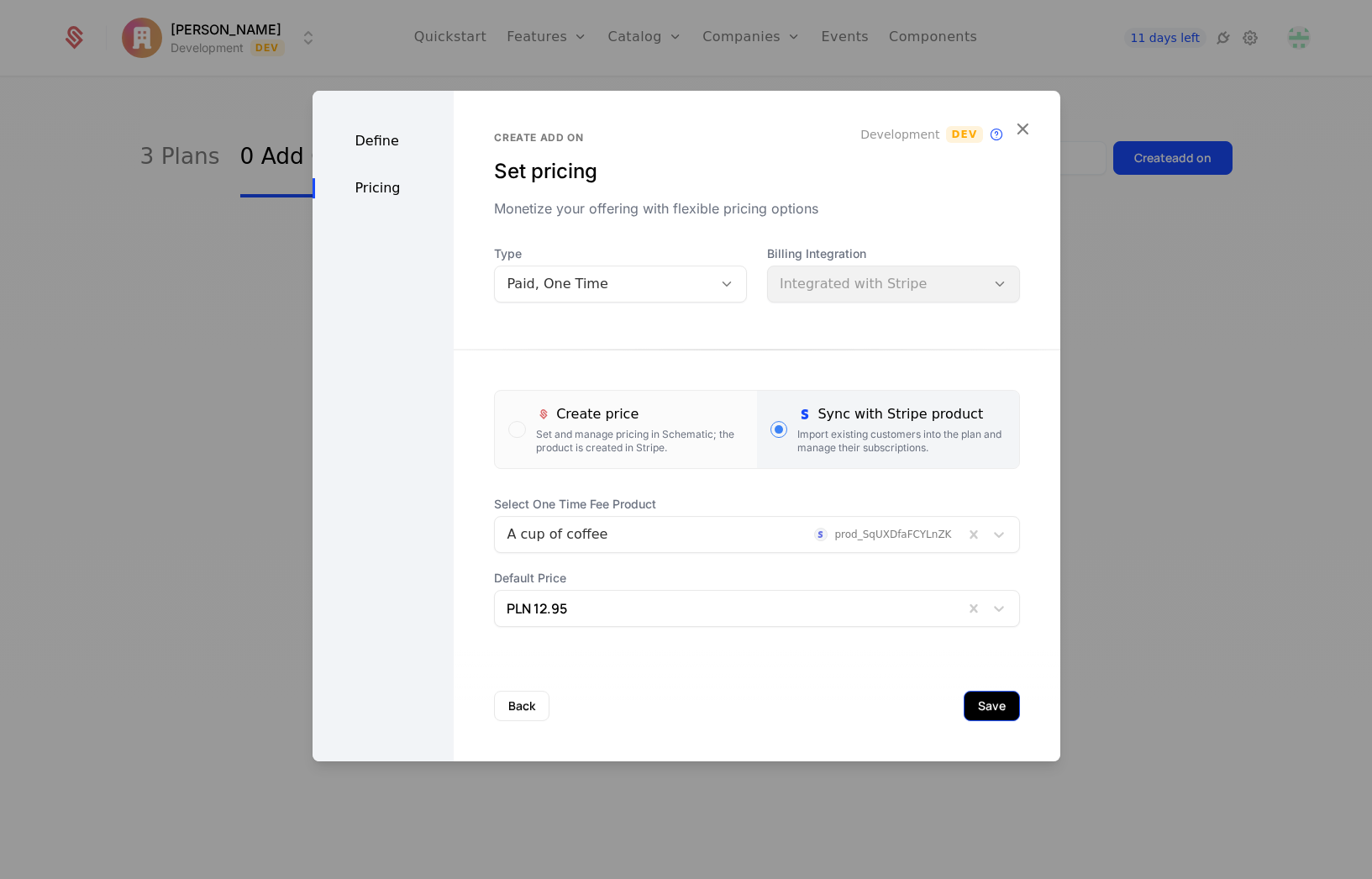
click at [964, 704] on button "Save" at bounding box center [992, 706] width 56 height 30
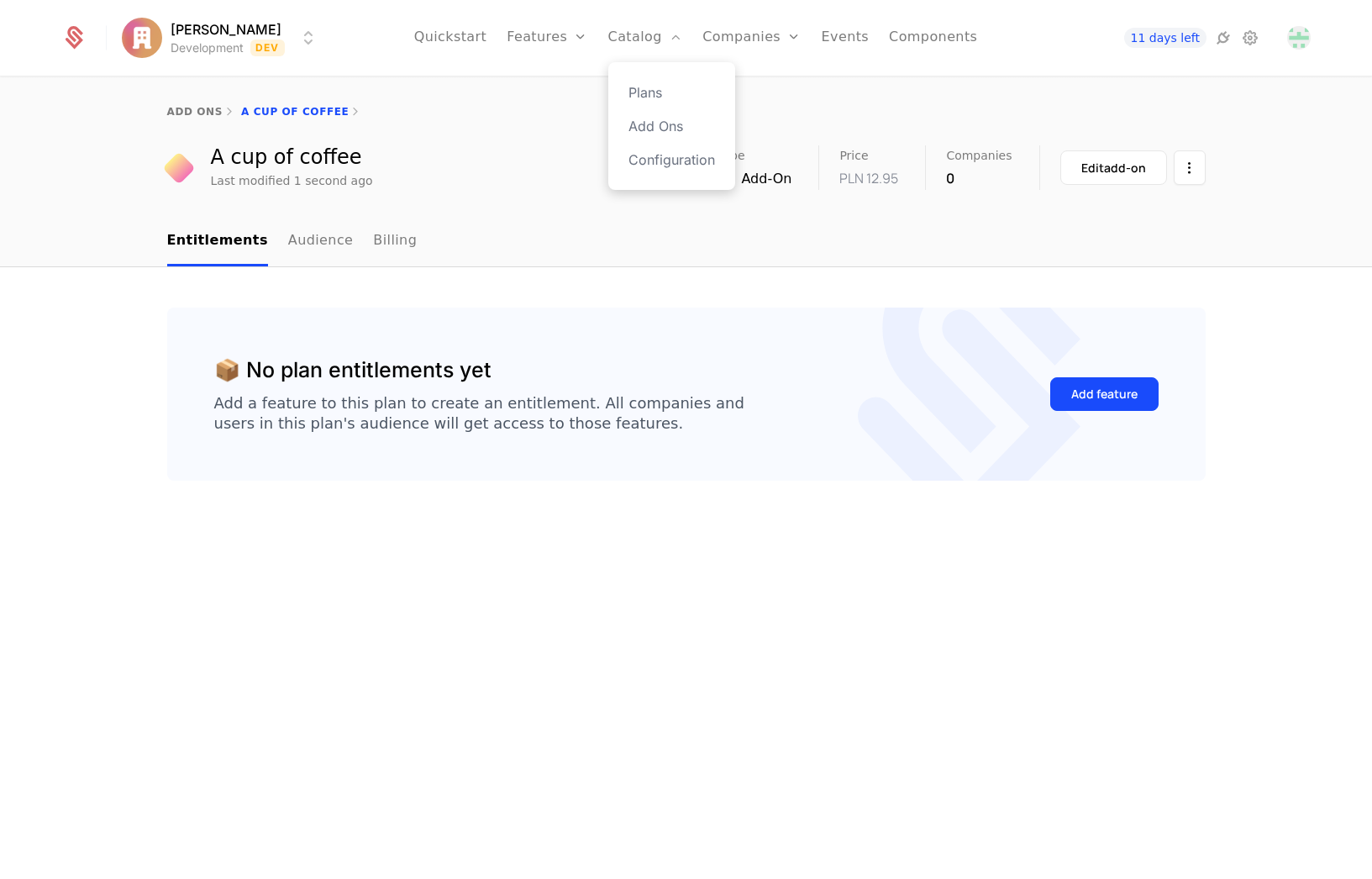
drag, startPoint x: 639, startPoint y: 125, endPoint x: 736, endPoint y: 130, distance: 97.1
click at [642, 125] on link "Add Ons" at bounding box center [672, 126] width 87 height 20
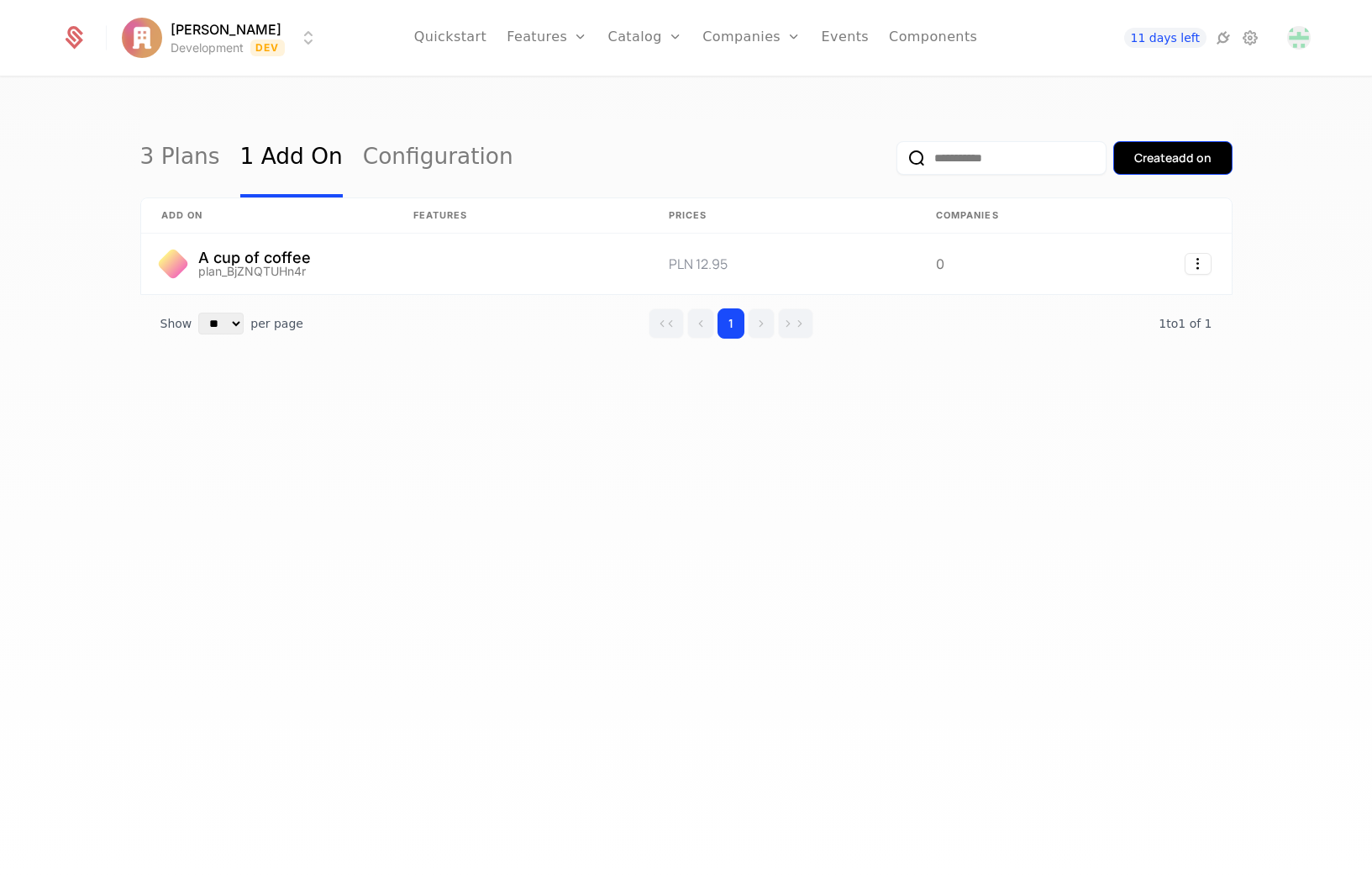
click at [1145, 153] on div "Create add on" at bounding box center [1173, 157] width 77 height 17
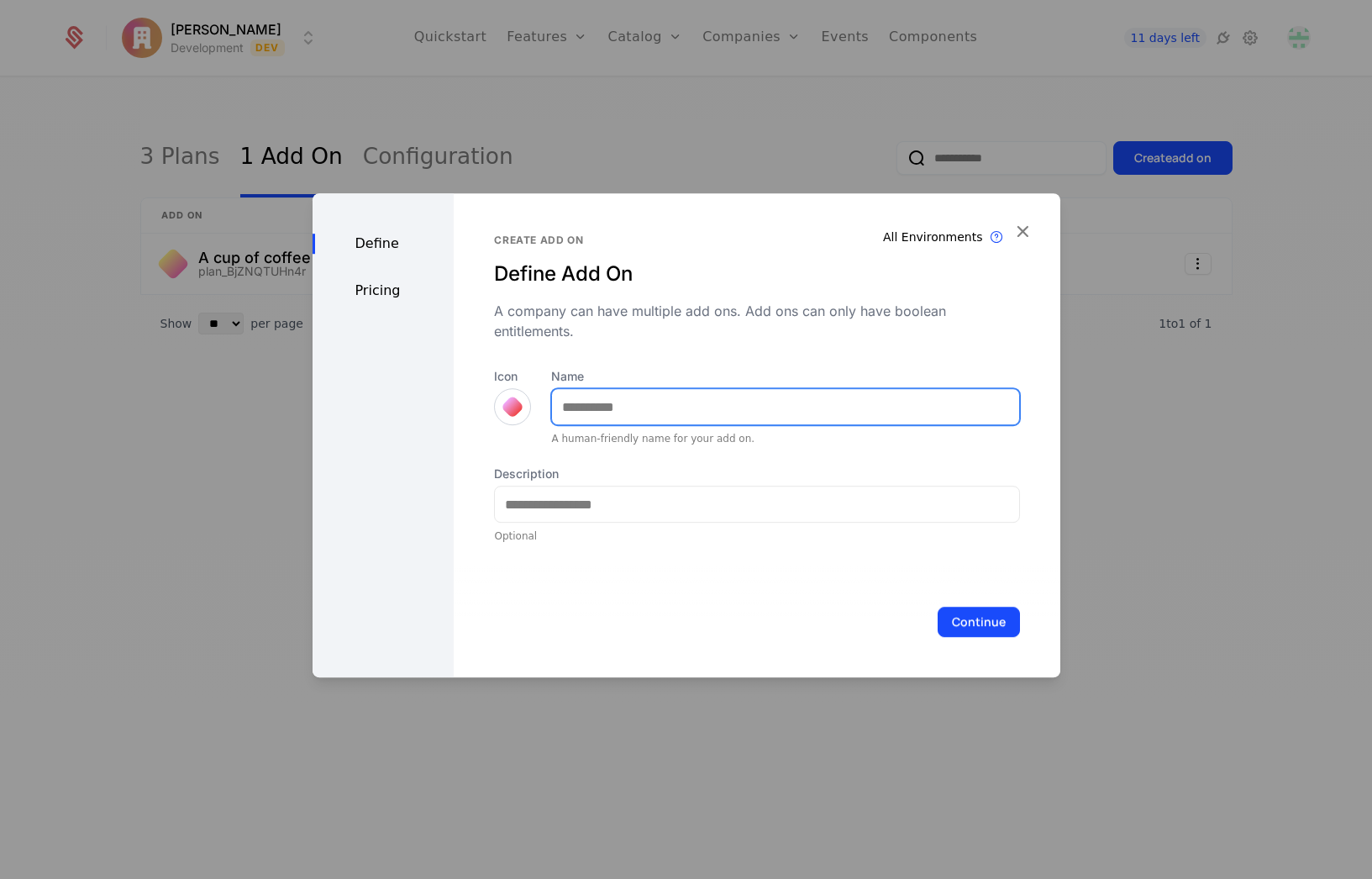
click at [771, 413] on input "Name" at bounding box center [785, 407] width 466 height 35
type input "**********"
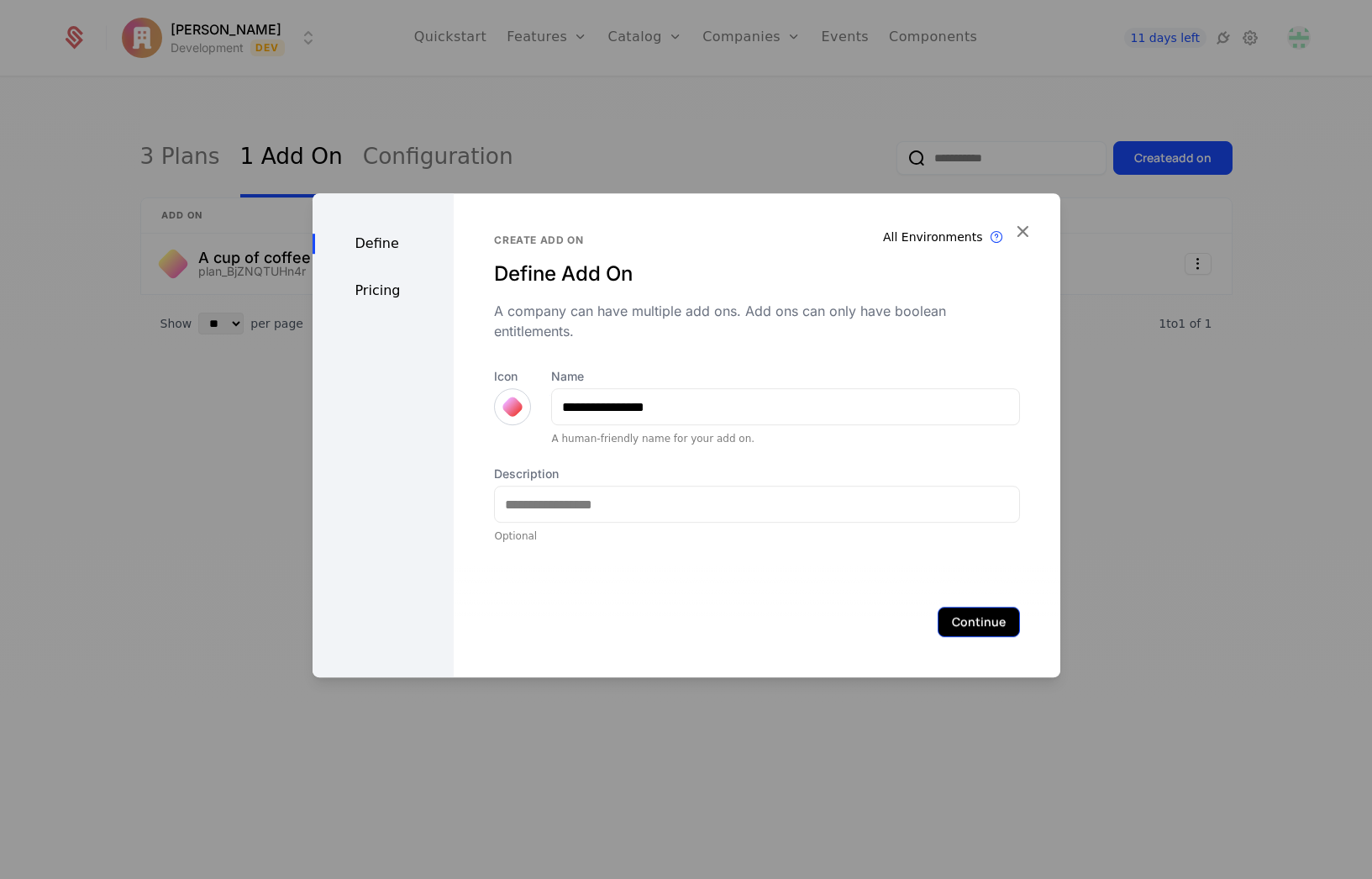
click at [954, 612] on button "Continue" at bounding box center [979, 622] width 83 height 30
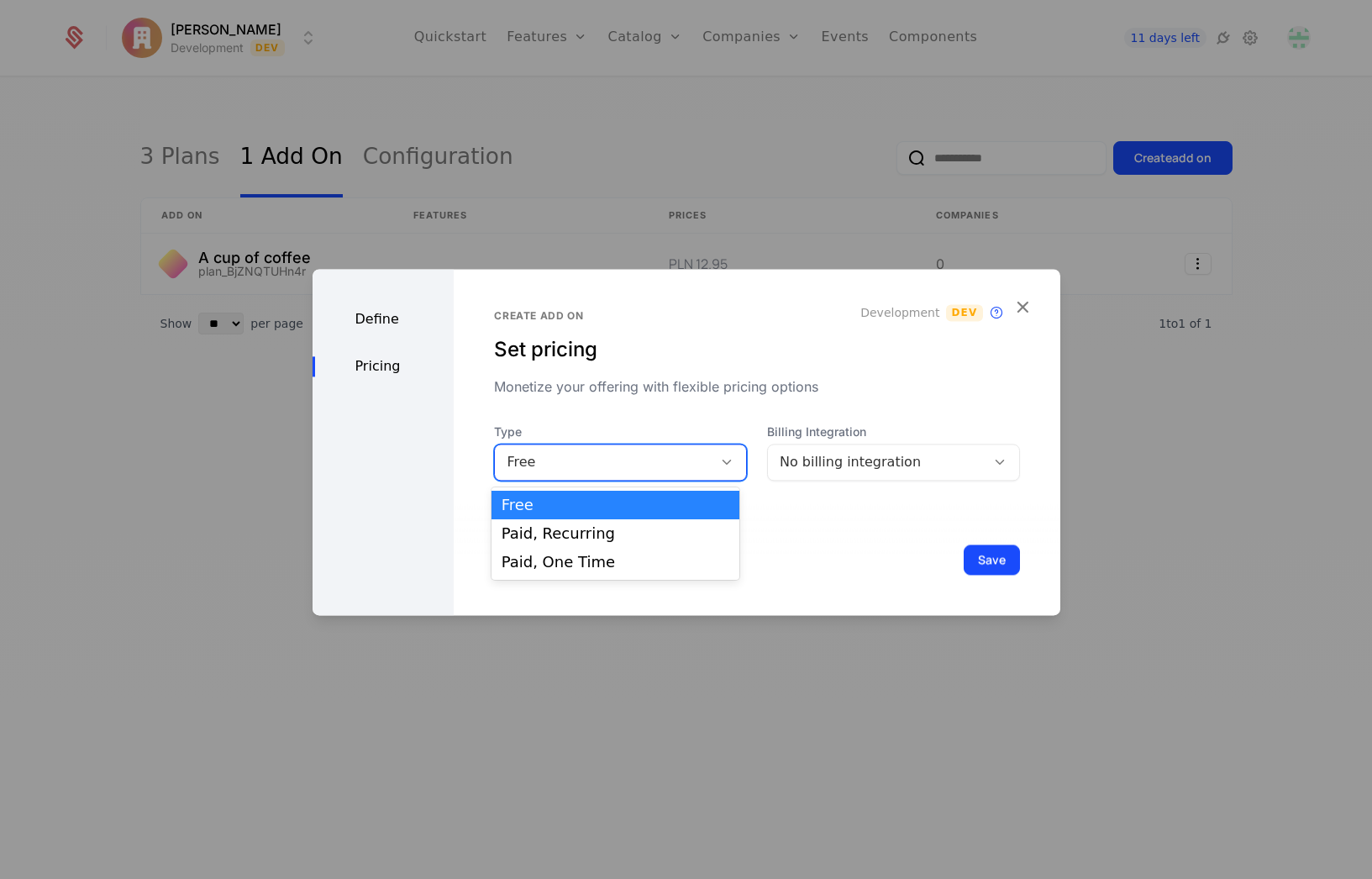
click at [627, 464] on div "Free" at bounding box center [603, 462] width 194 height 20
click at [576, 567] on div "Paid, One Time" at bounding box center [615, 562] width 248 height 29
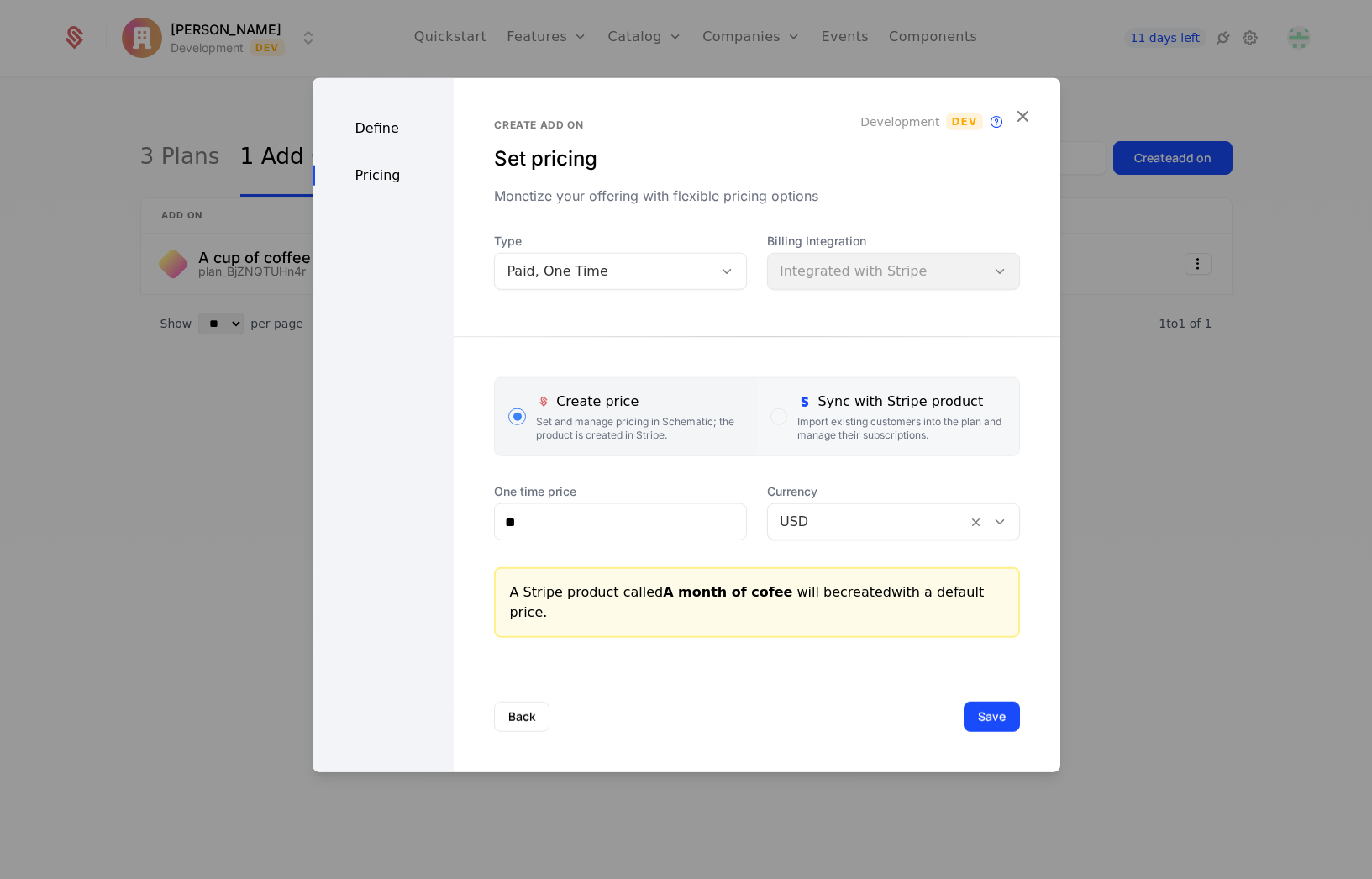
click at [837, 424] on div "Sync with Stripe product Import existing customers into the plan and manage the…" at bounding box center [901, 416] width 207 height 50
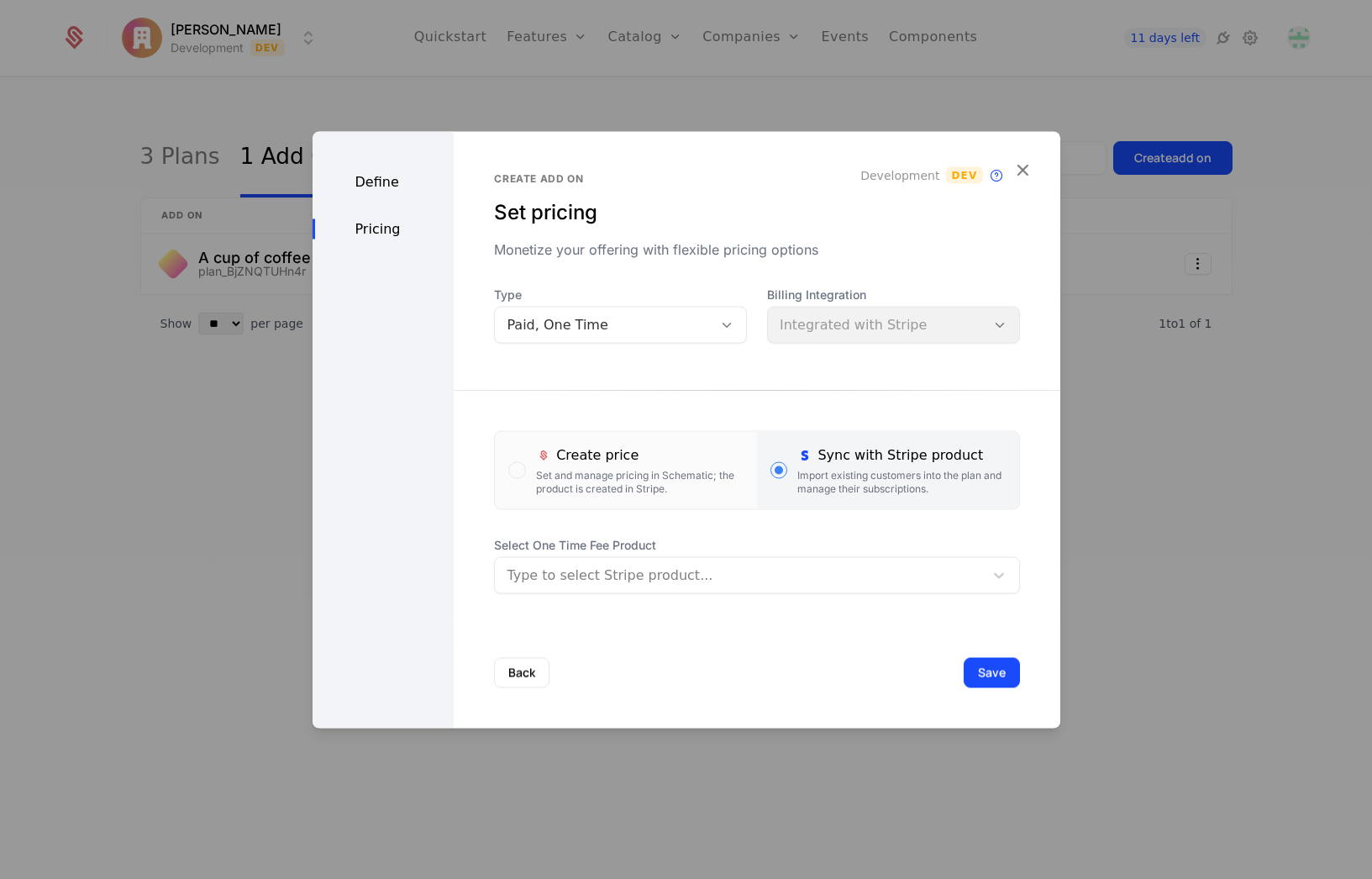
click at [618, 576] on div at bounding box center [738, 575] width 464 height 24
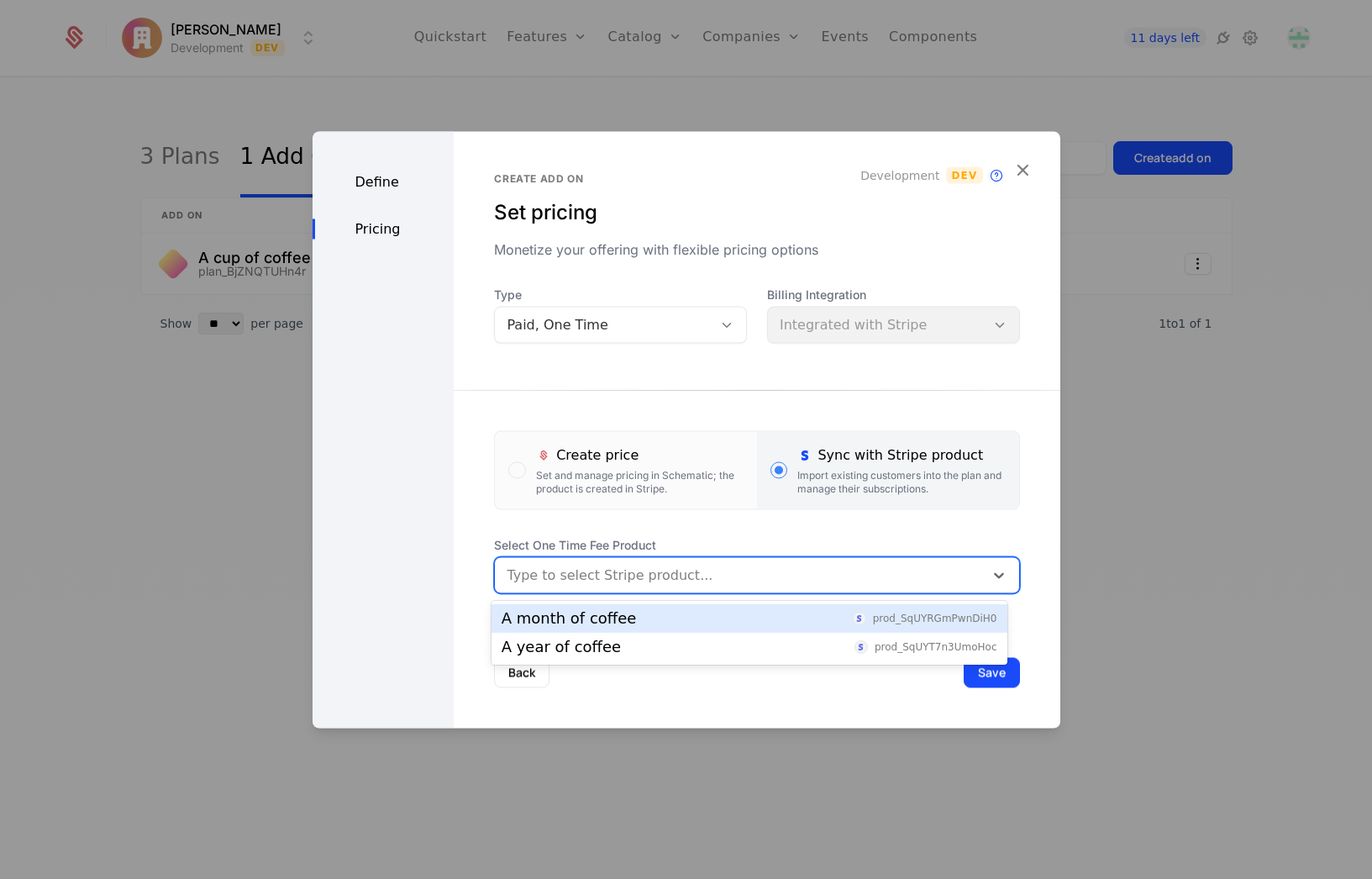
click at [582, 625] on div "A month of coffee" at bounding box center [569, 618] width 135 height 15
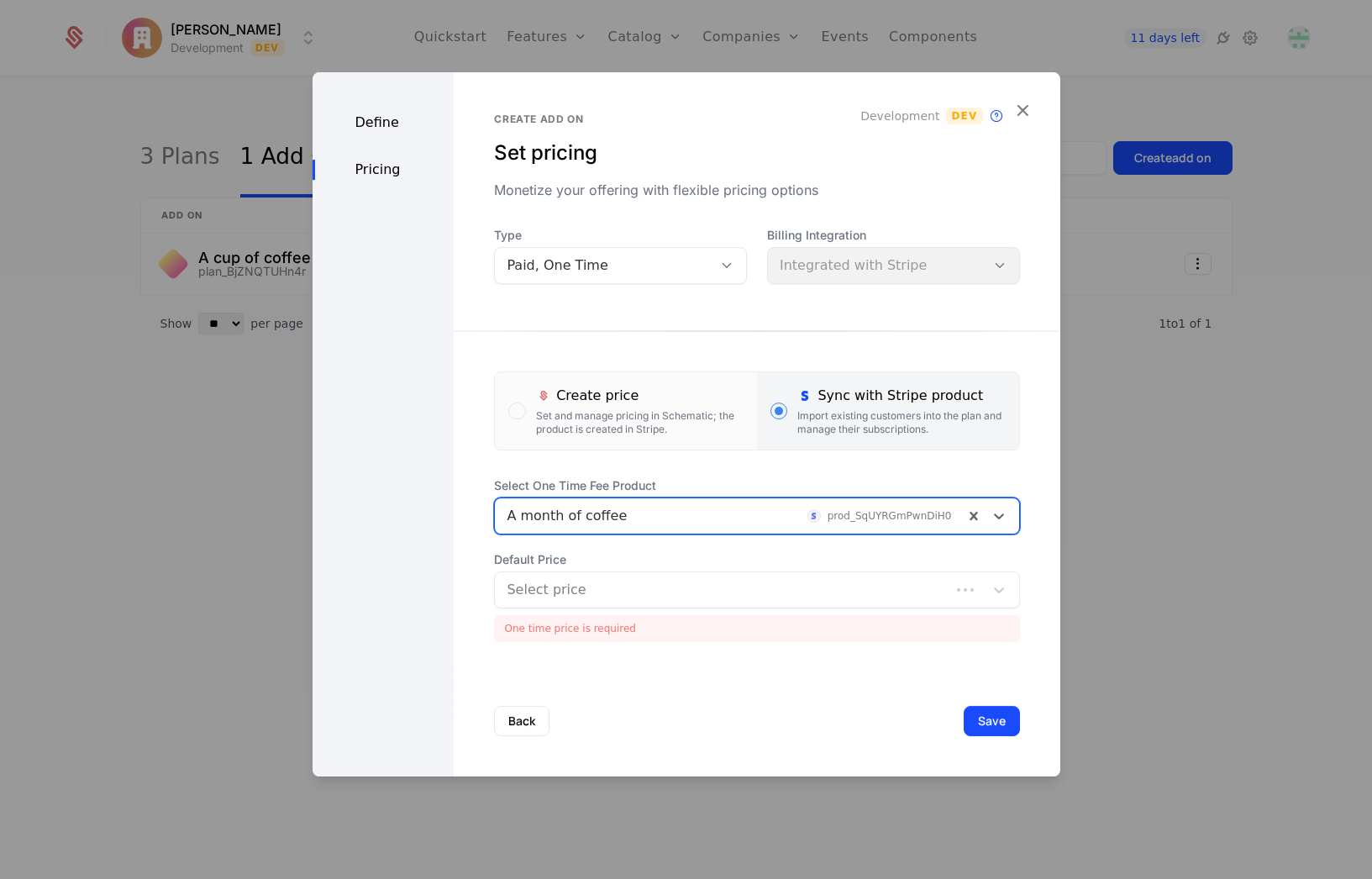
click at [586, 602] on div "Select price" at bounding box center [722, 590] width 455 height 30
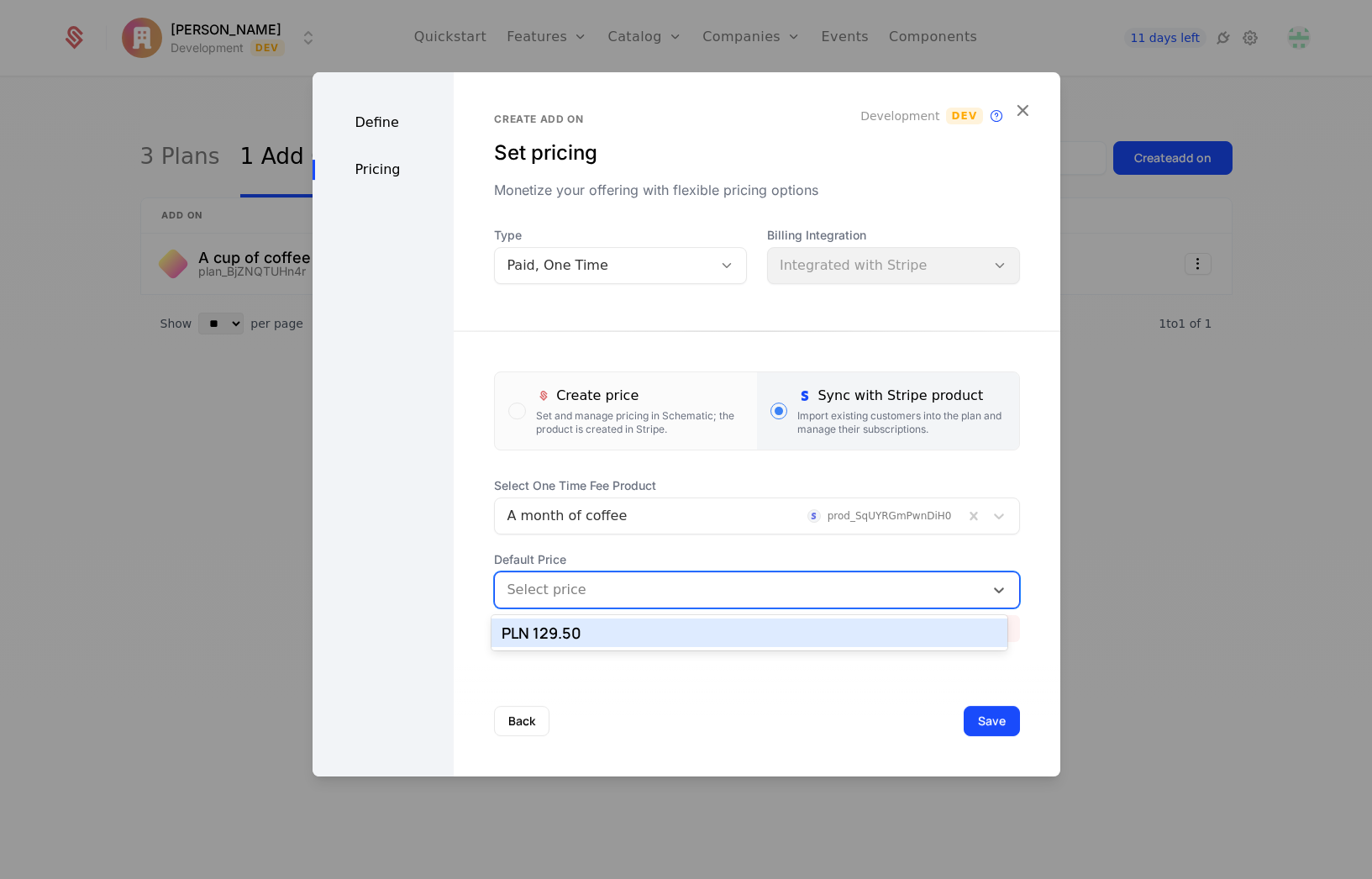
click at [573, 625] on div "PLN 129.50" at bounding box center [749, 632] width 496 height 15
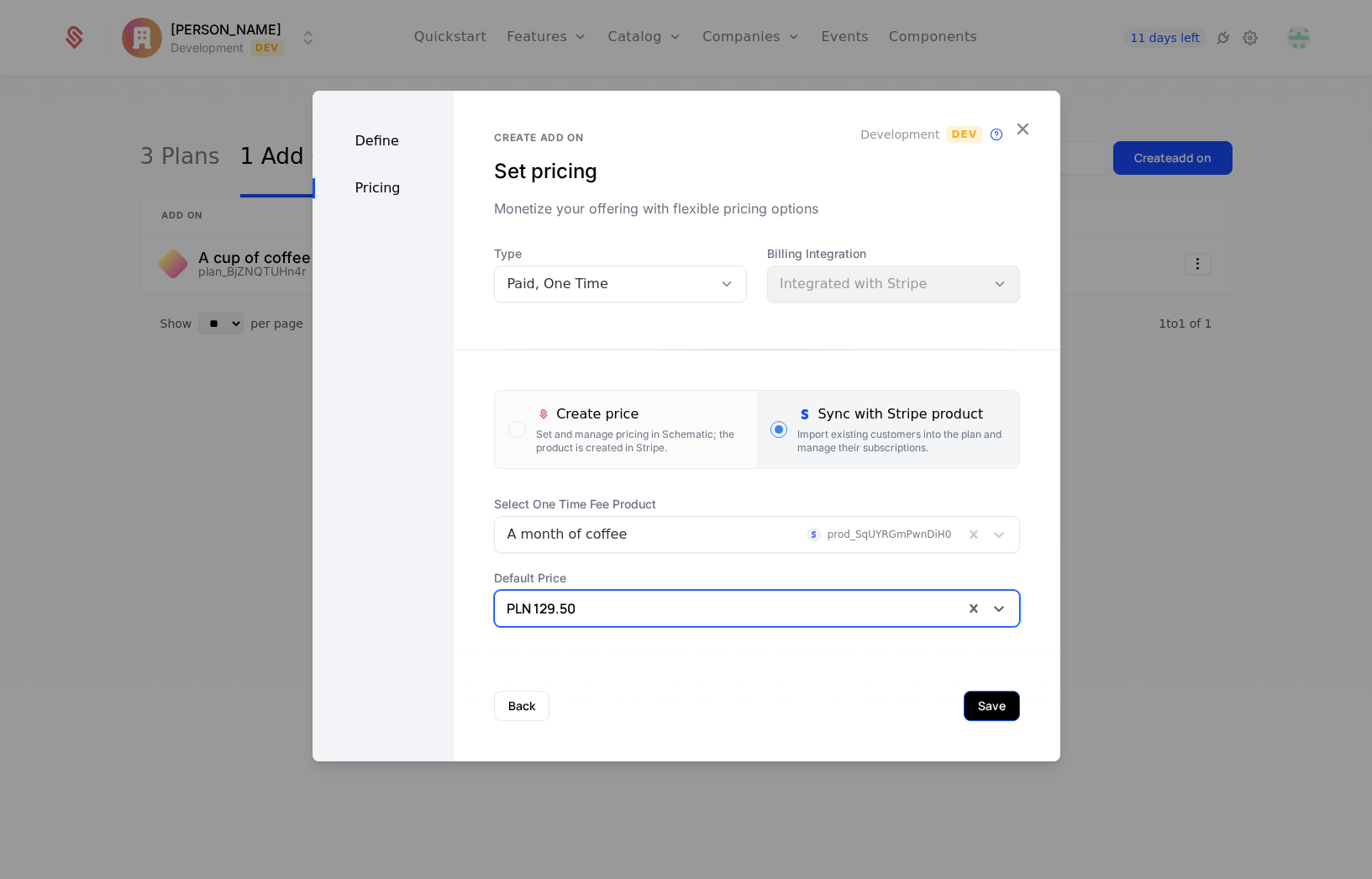
click at [1002, 713] on button "Save" at bounding box center [992, 706] width 56 height 30
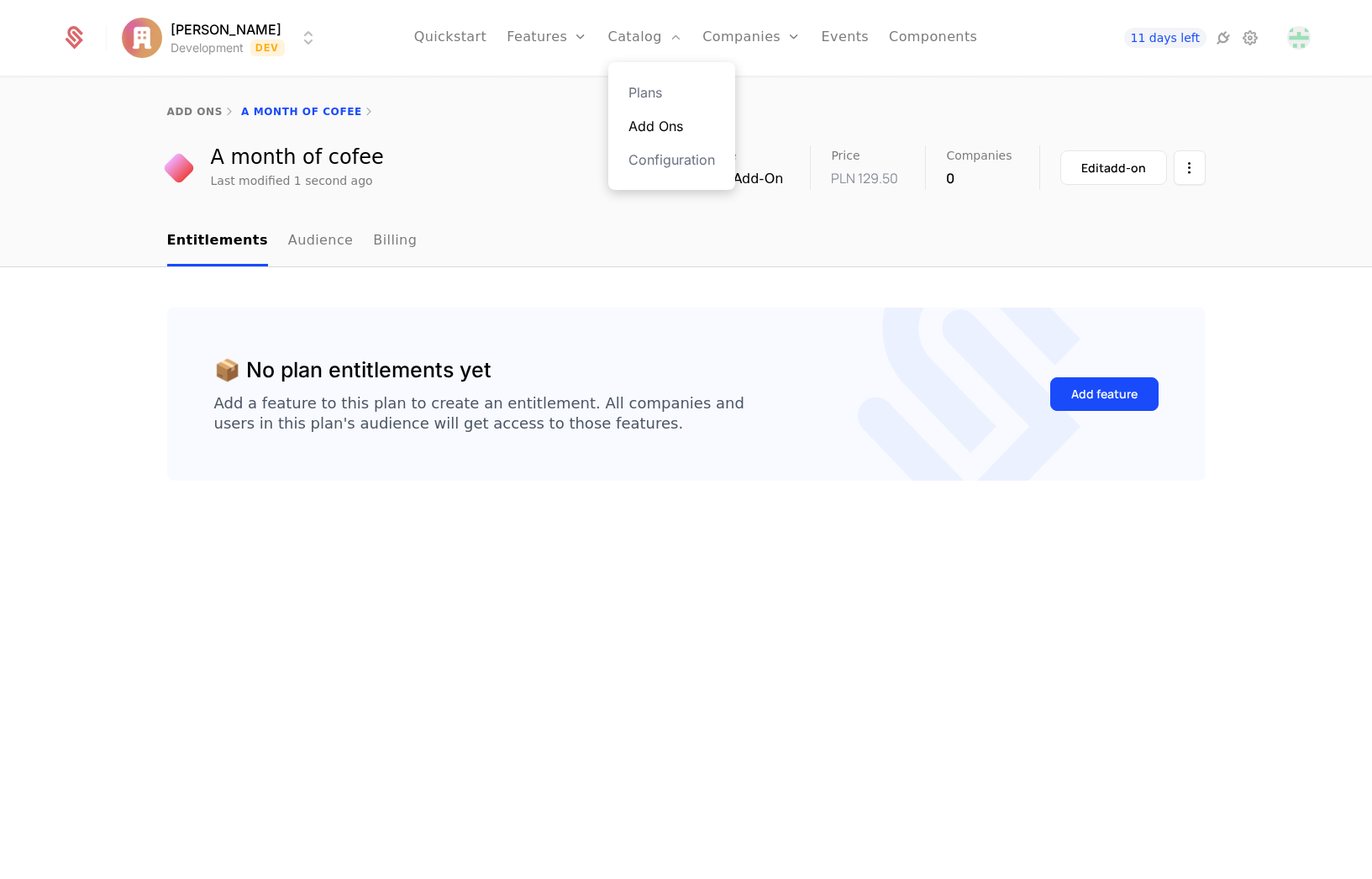
click at [693, 130] on link "Add Ons" at bounding box center [672, 126] width 87 height 20
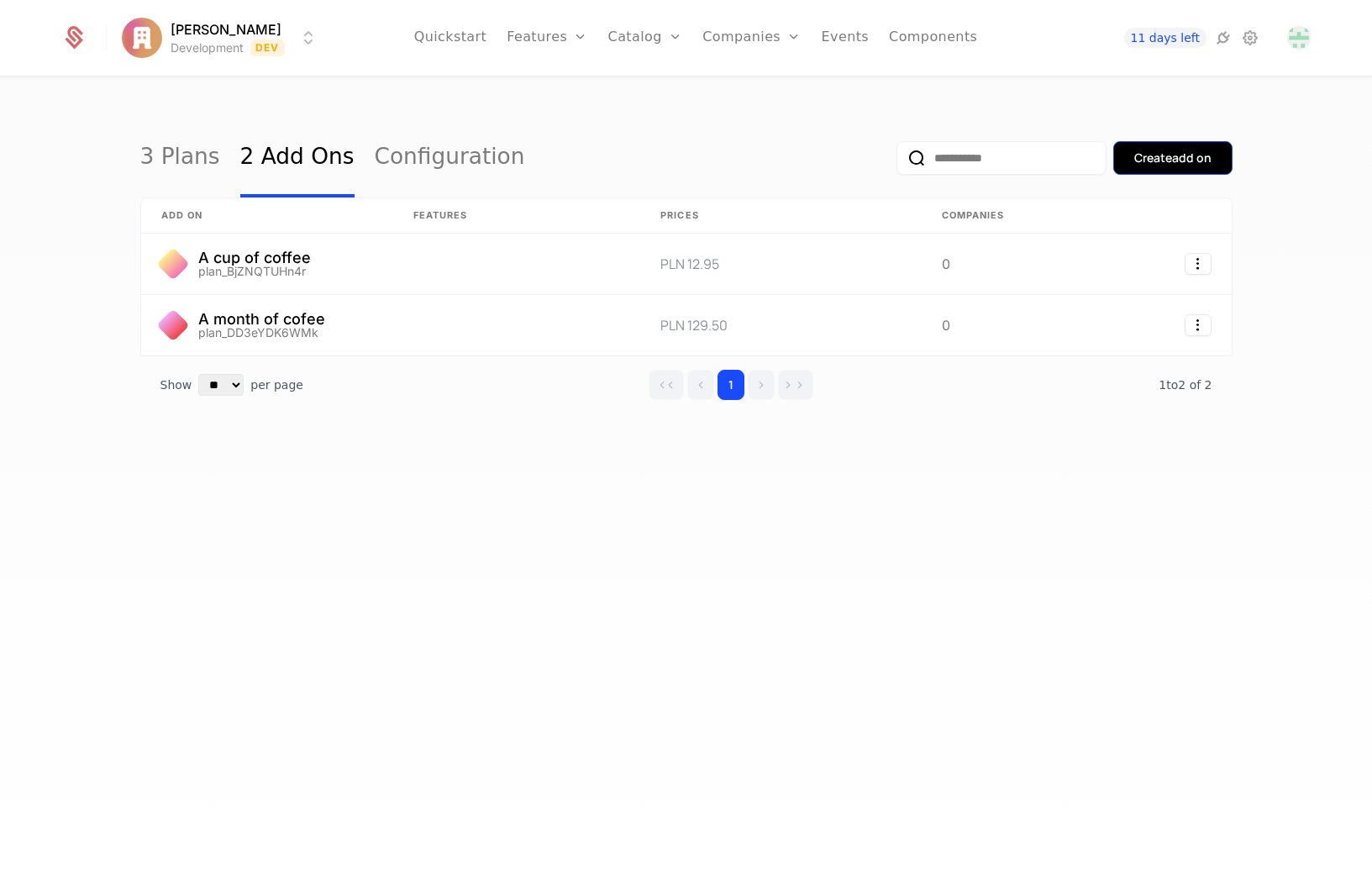
click at [1166, 162] on div "Create add on" at bounding box center [1173, 157] width 77 height 17
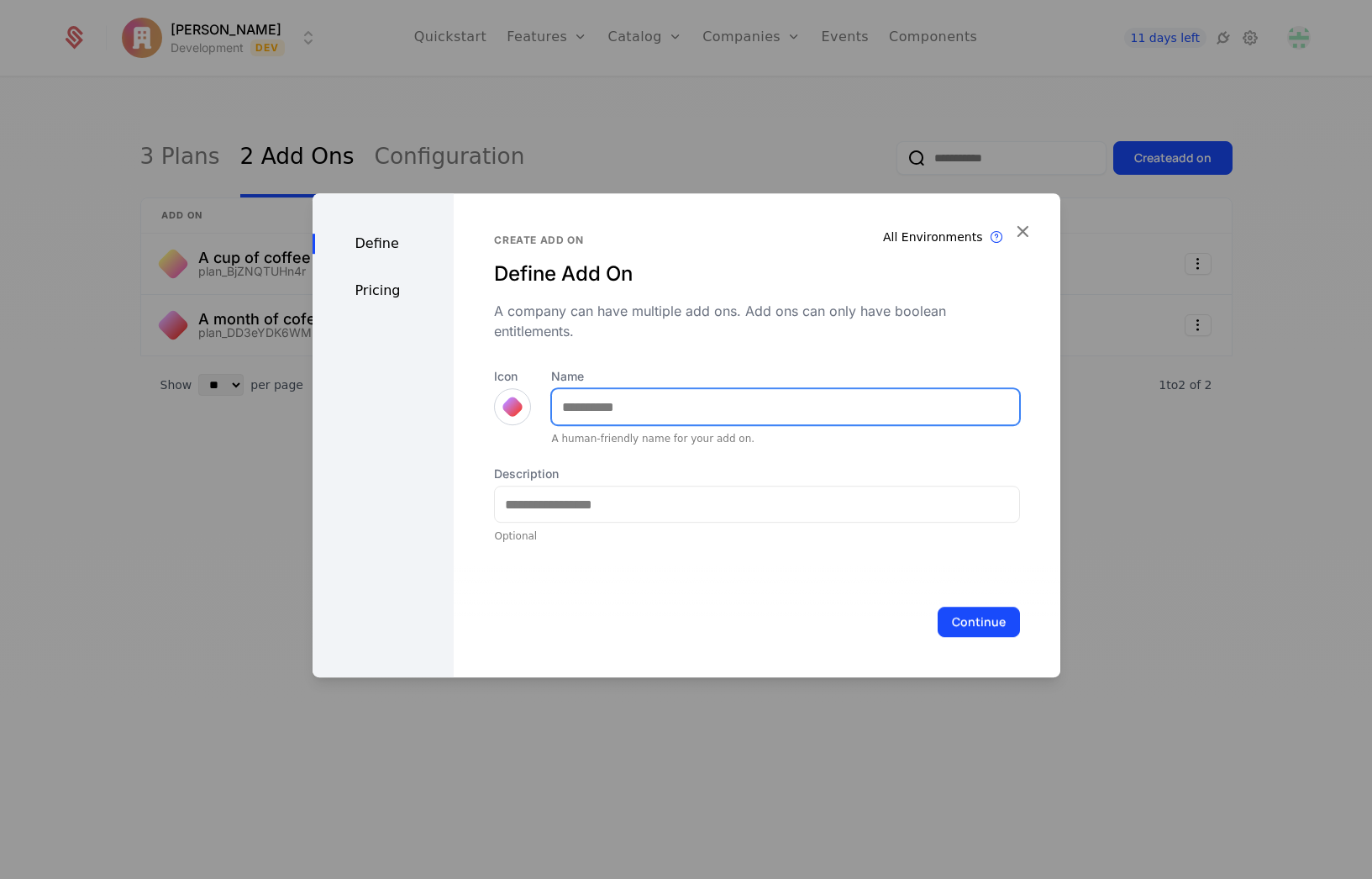
click at [645, 401] on input "Name" at bounding box center [785, 407] width 466 height 35
type input "**********"
click at [985, 640] on div "Continue" at bounding box center [757, 622] width 606 height 111
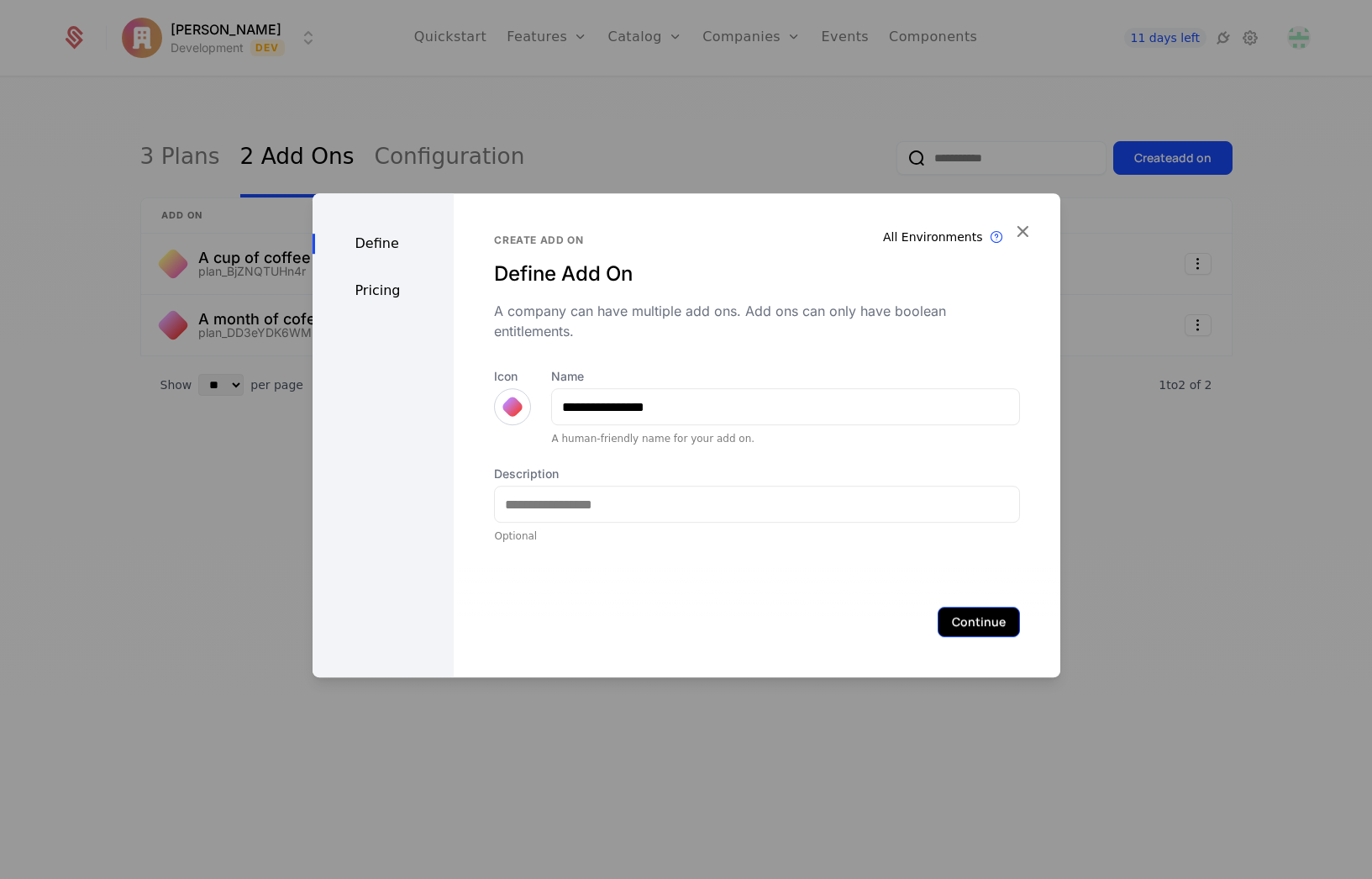
click at [982, 619] on button "Continue" at bounding box center [979, 622] width 83 height 30
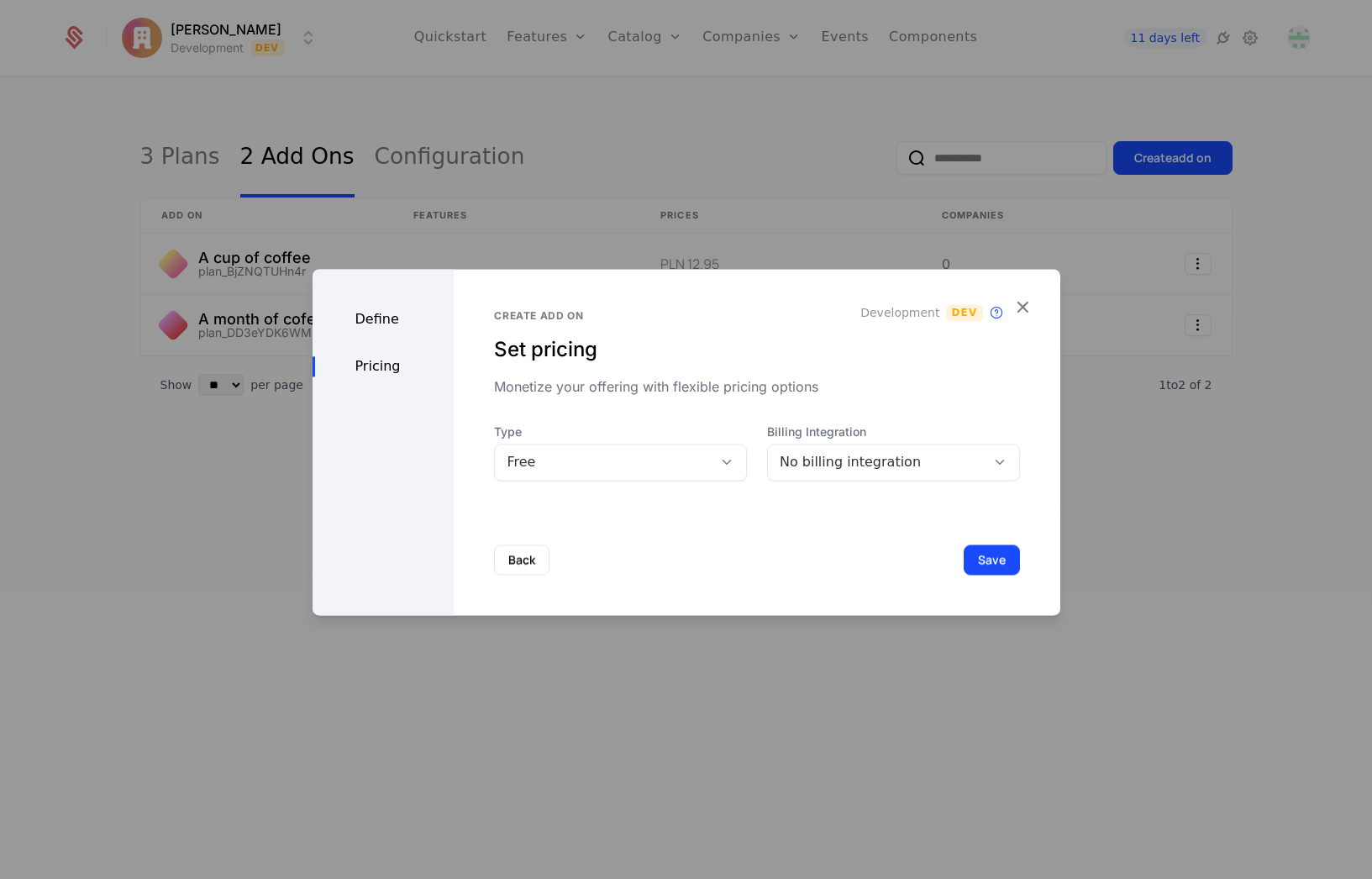
click at [594, 472] on div "Free" at bounding box center [603, 462] width 194 height 20
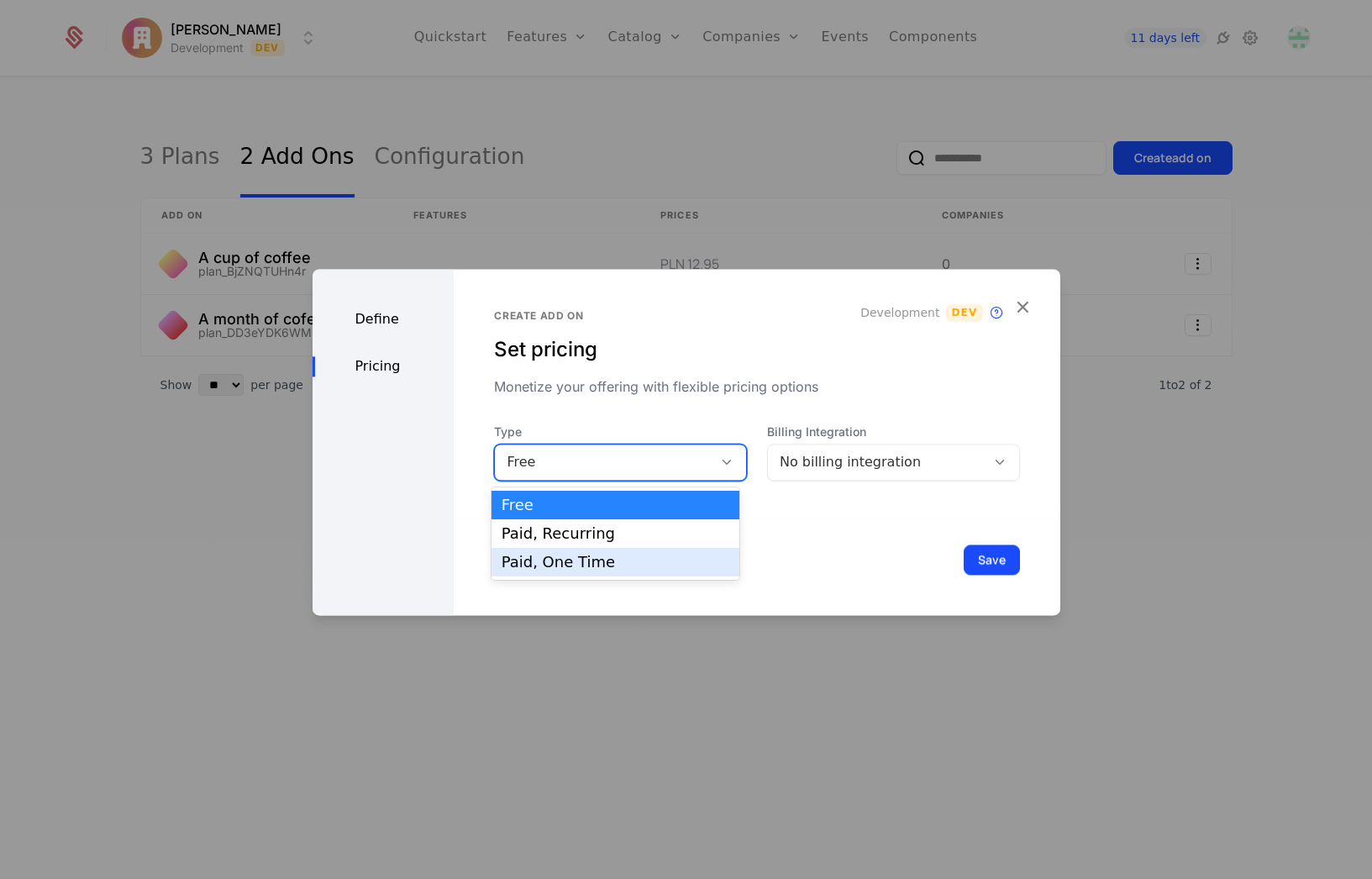
click at [590, 561] on div "Paid, One Time" at bounding box center [614, 562] width 227 height 15
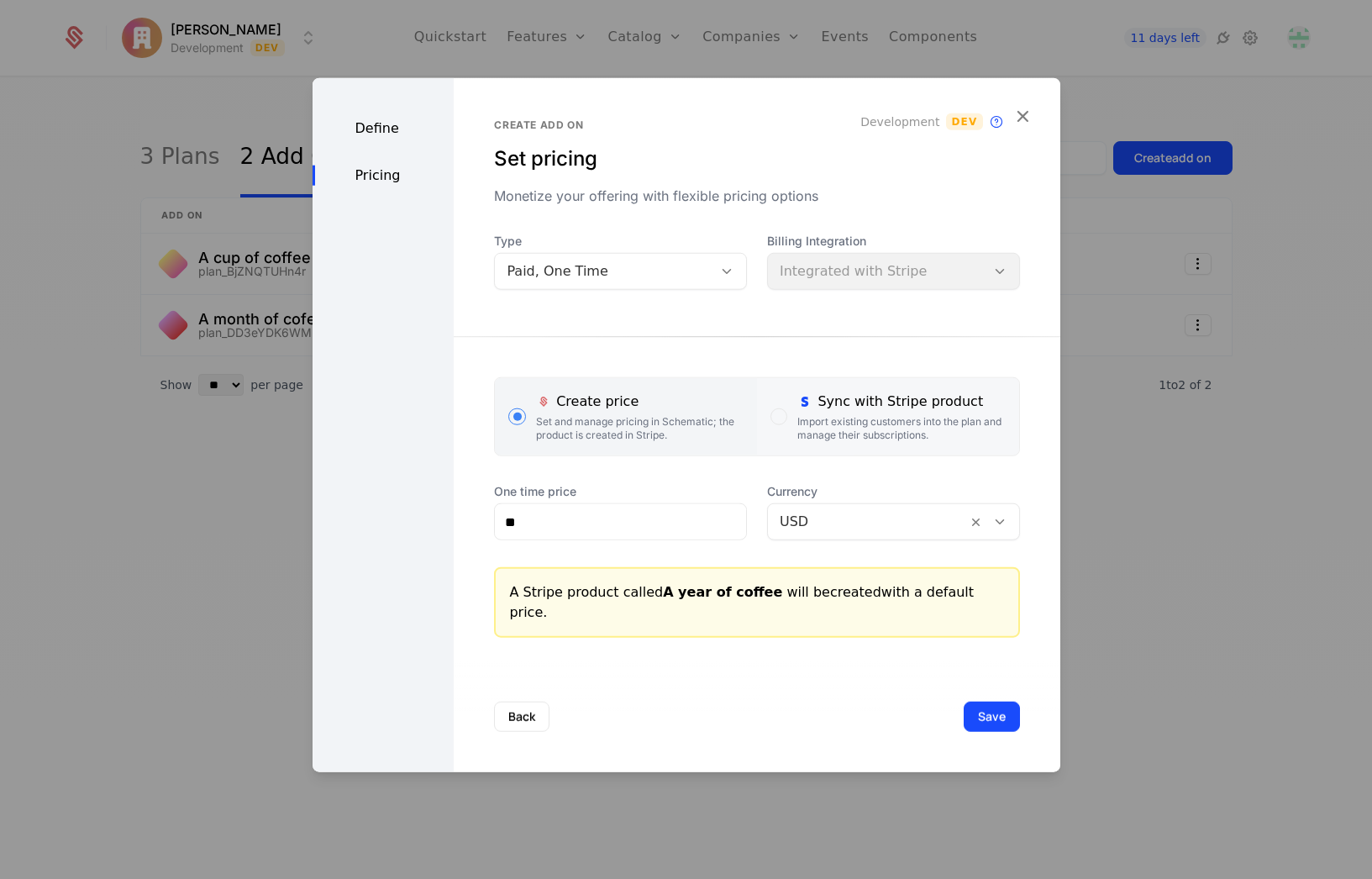
click at [815, 434] on div "Import existing customers into the plan and manage their subscriptions." at bounding box center [901, 429] width 207 height 27
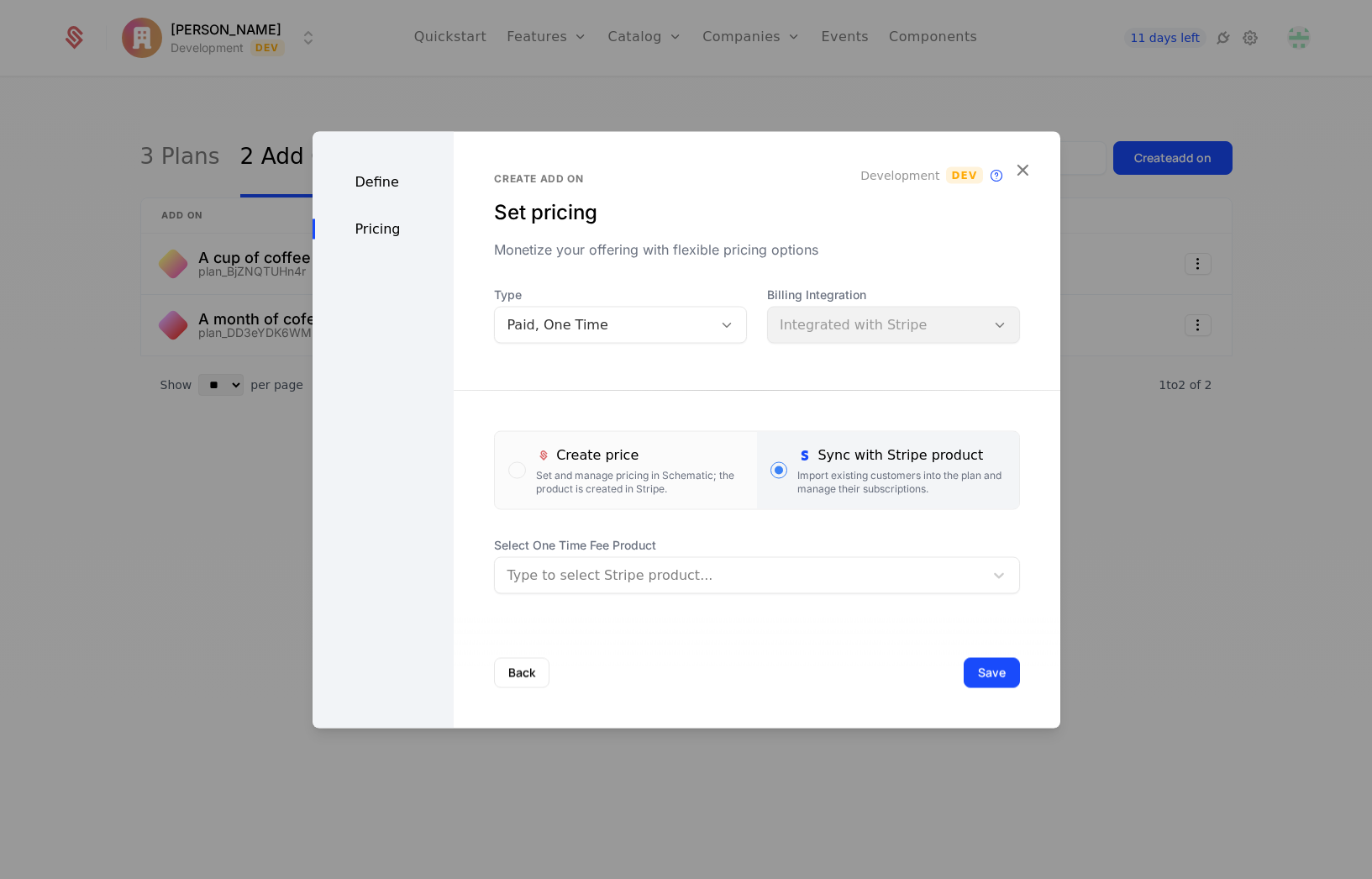
click at [646, 571] on div at bounding box center [738, 575] width 464 height 24
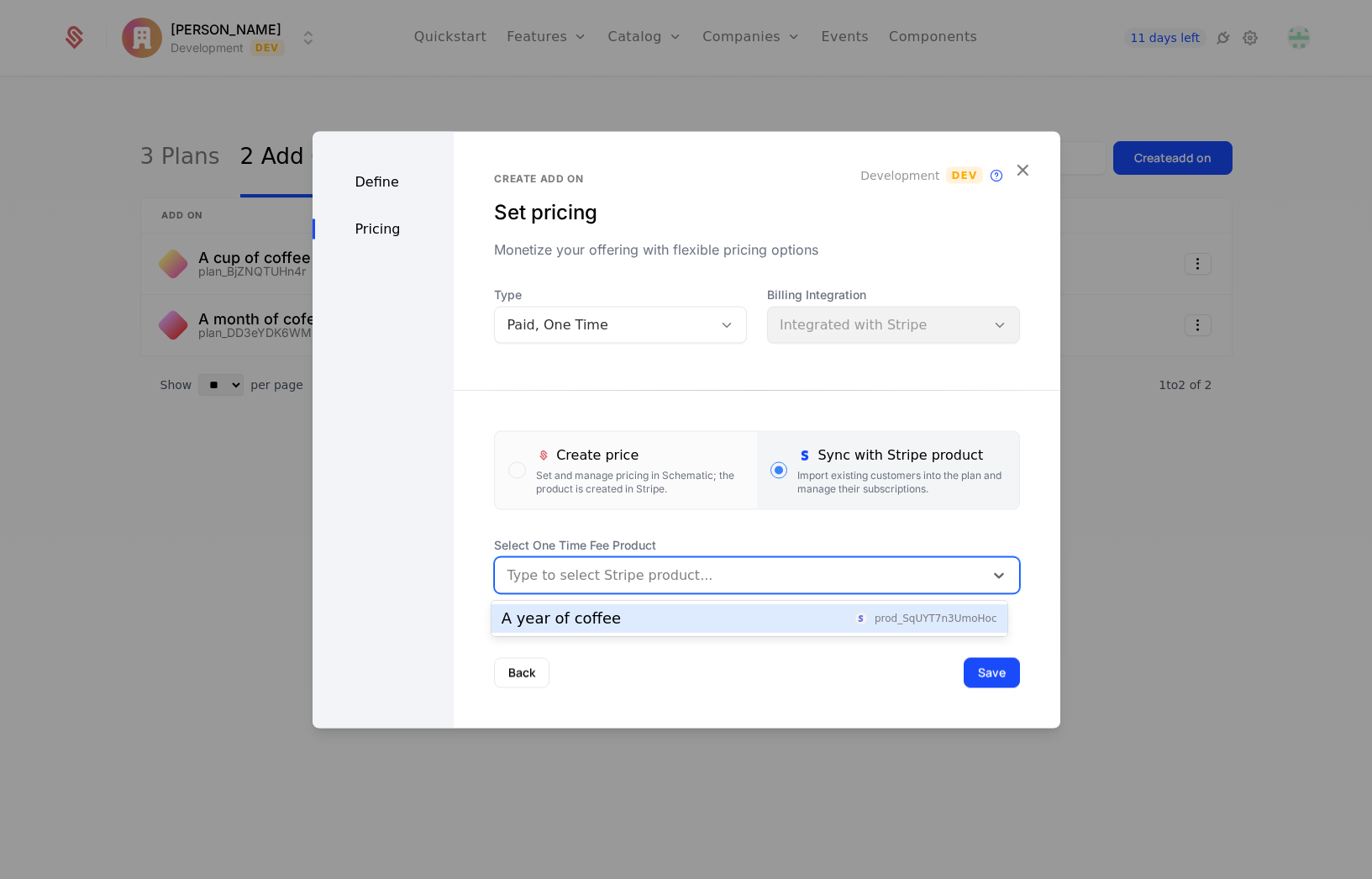
click at [589, 623] on div "A year of coffee" at bounding box center [561, 618] width 119 height 15
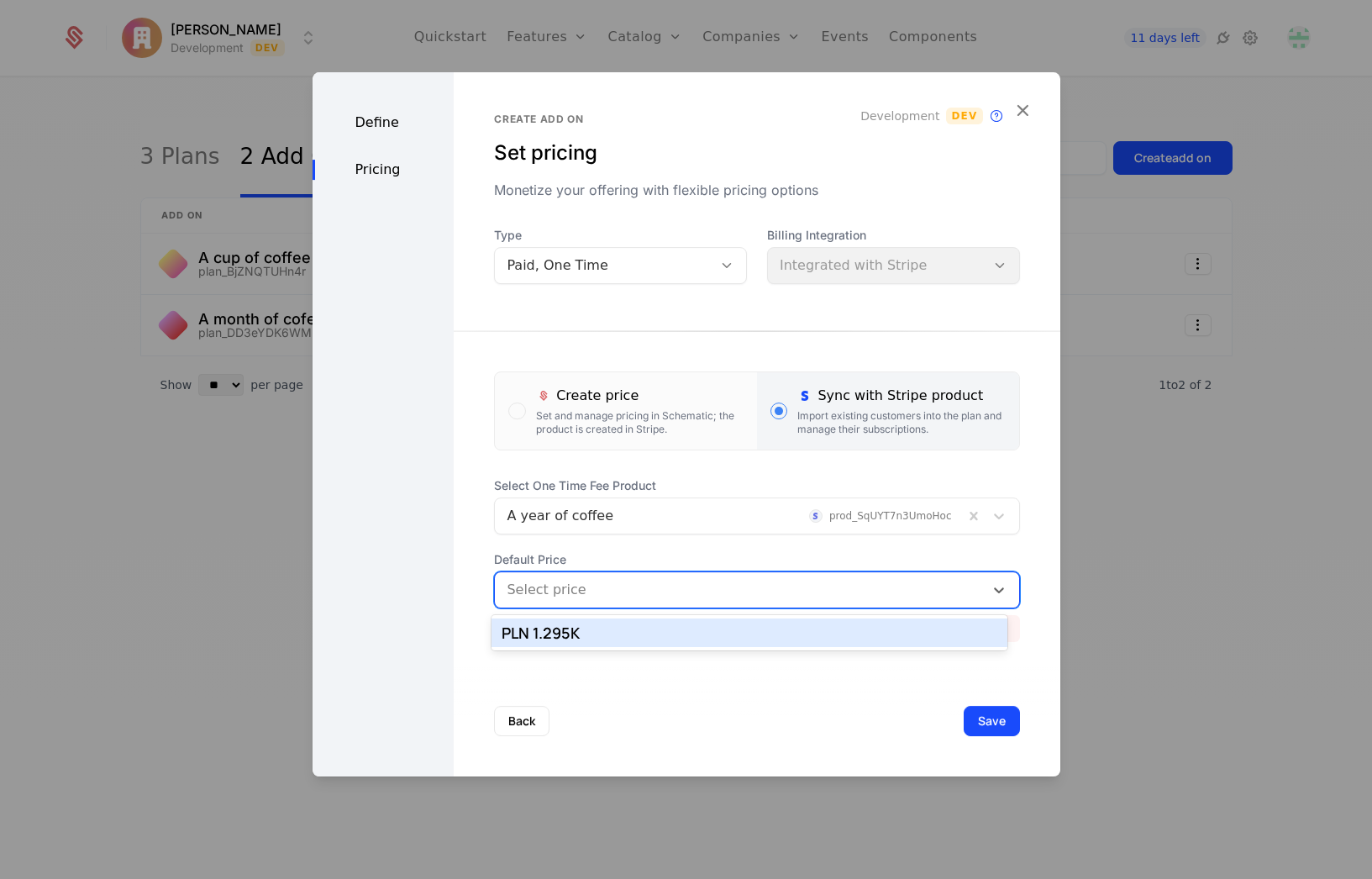
click at [602, 594] on div at bounding box center [738, 589] width 464 height 24
click at [593, 633] on div "PLN 1.295K" at bounding box center [749, 632] width 496 height 15
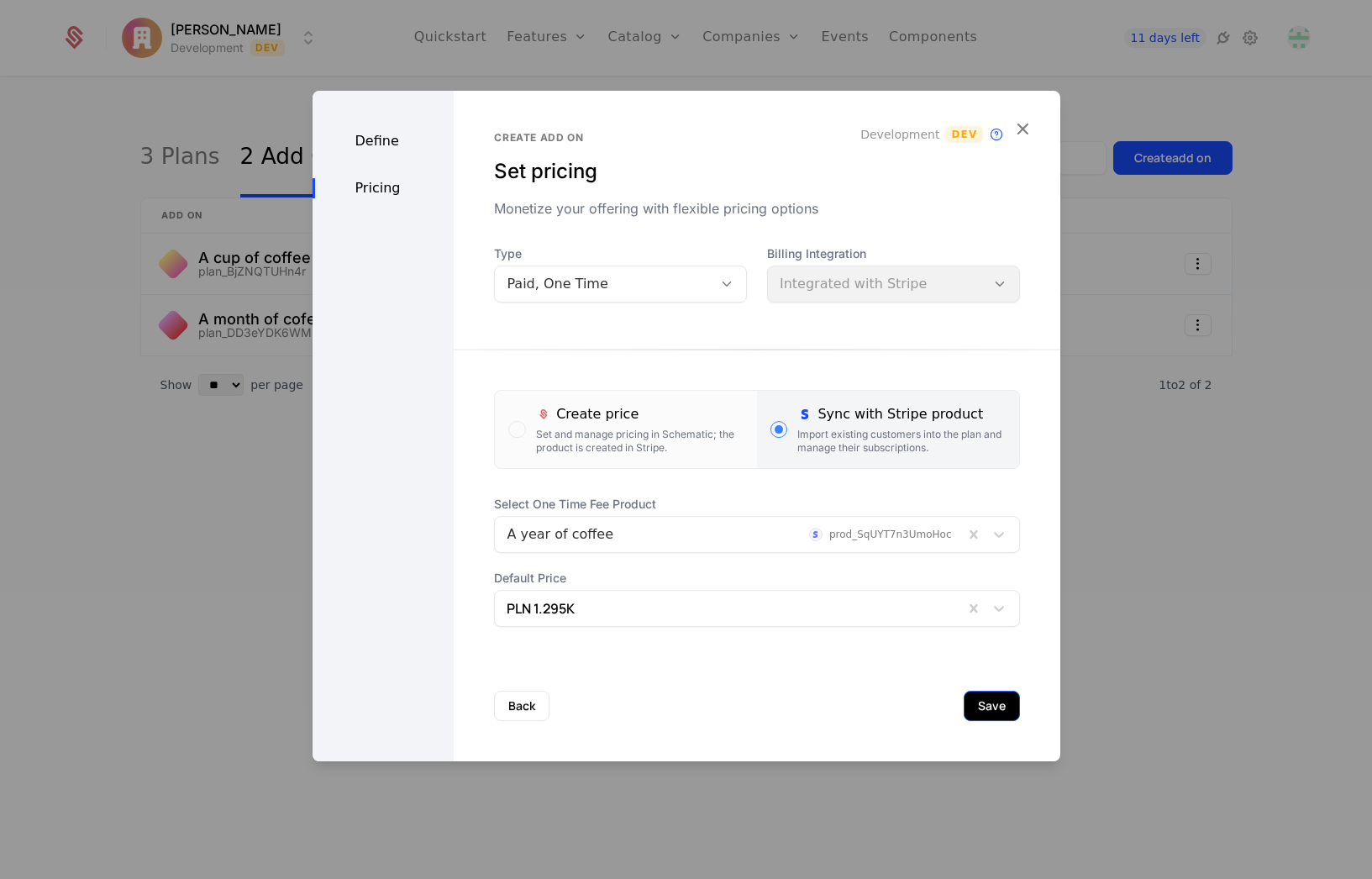
click at [964, 701] on button "Save" at bounding box center [992, 706] width 56 height 30
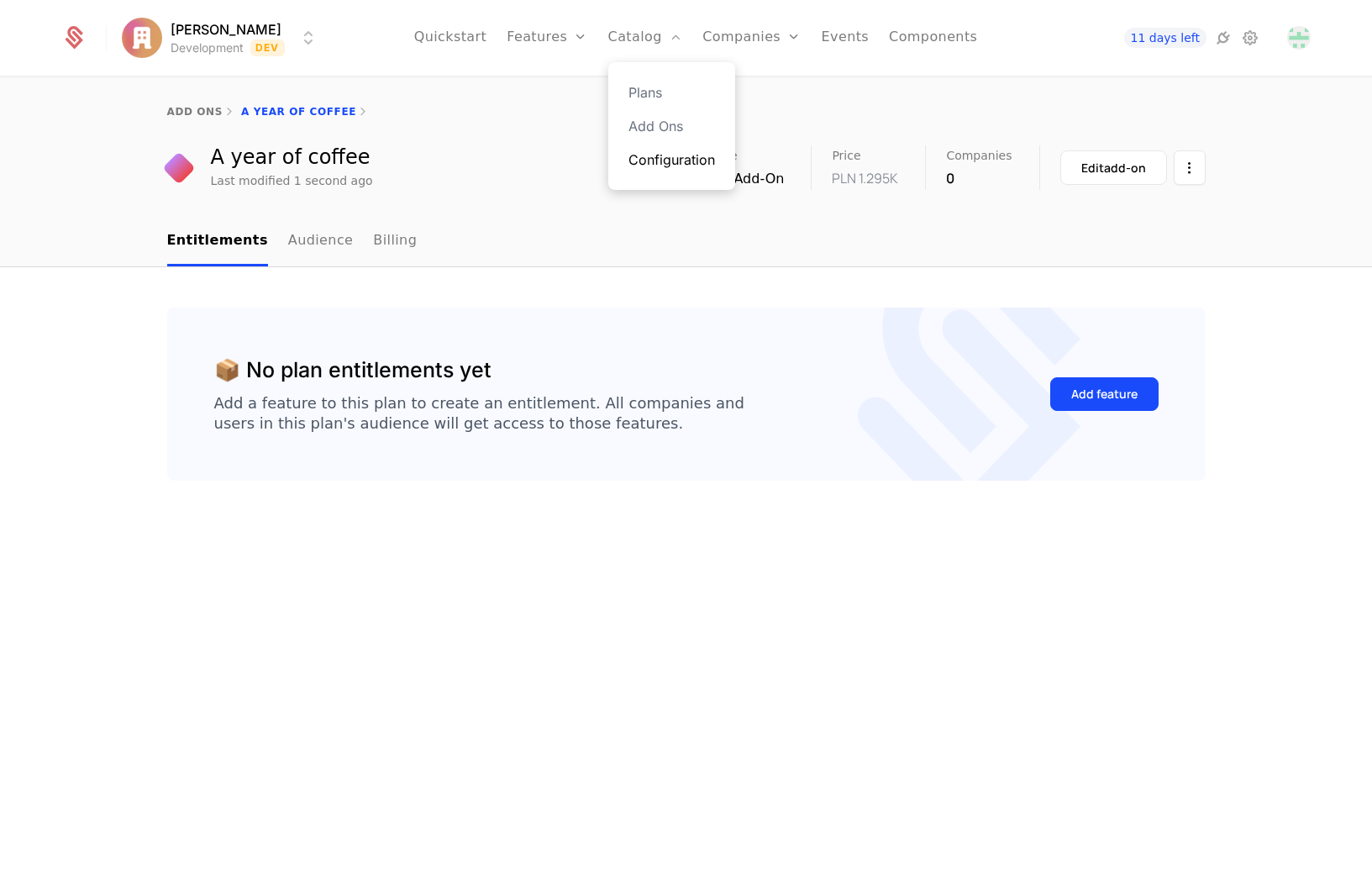
click at [663, 155] on link "Configuration" at bounding box center [672, 159] width 87 height 20
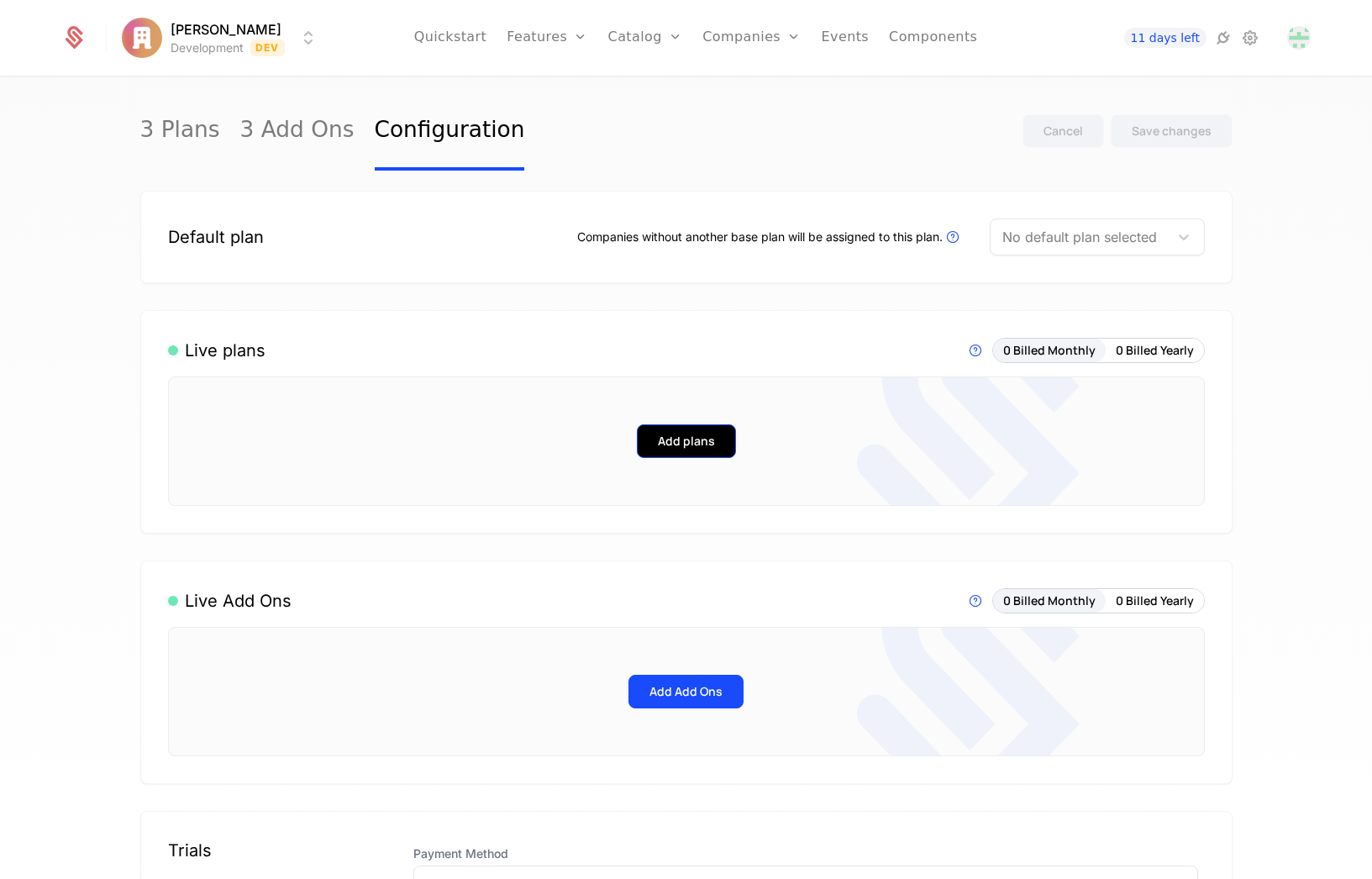
click at [697, 444] on button "Add plans" at bounding box center [686, 441] width 99 height 33
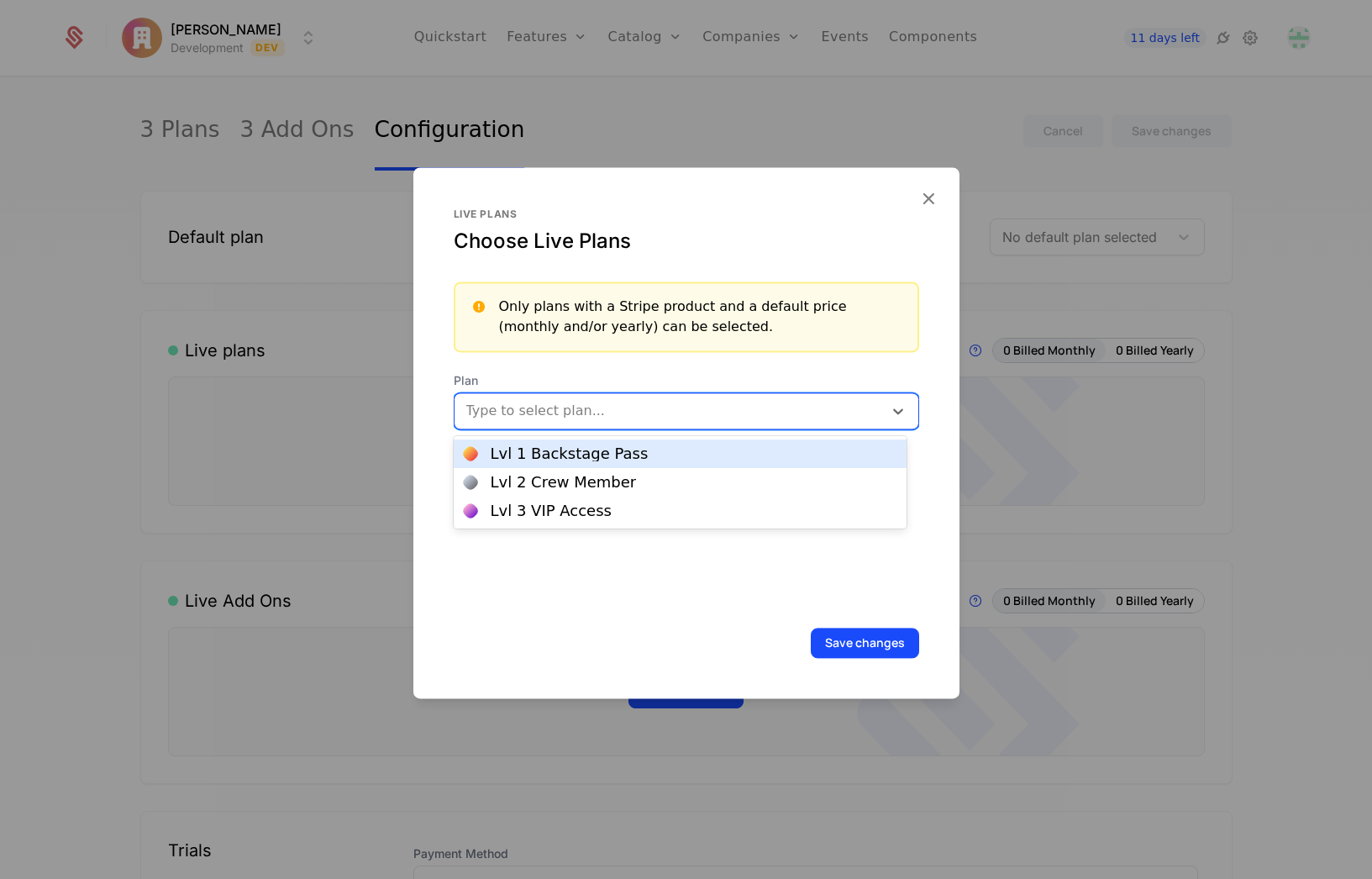
click at [667, 407] on div at bounding box center [670, 411] width 405 height 24
click at [529, 461] on div "Lvl 1 Backstage Pass" at bounding box center [570, 453] width 158 height 15
click at [688, 418] on div at bounding box center [767, 409] width 168 height 24
click at [609, 460] on div "Lvl 2 Crew Member" at bounding box center [564, 453] width 147 height 15
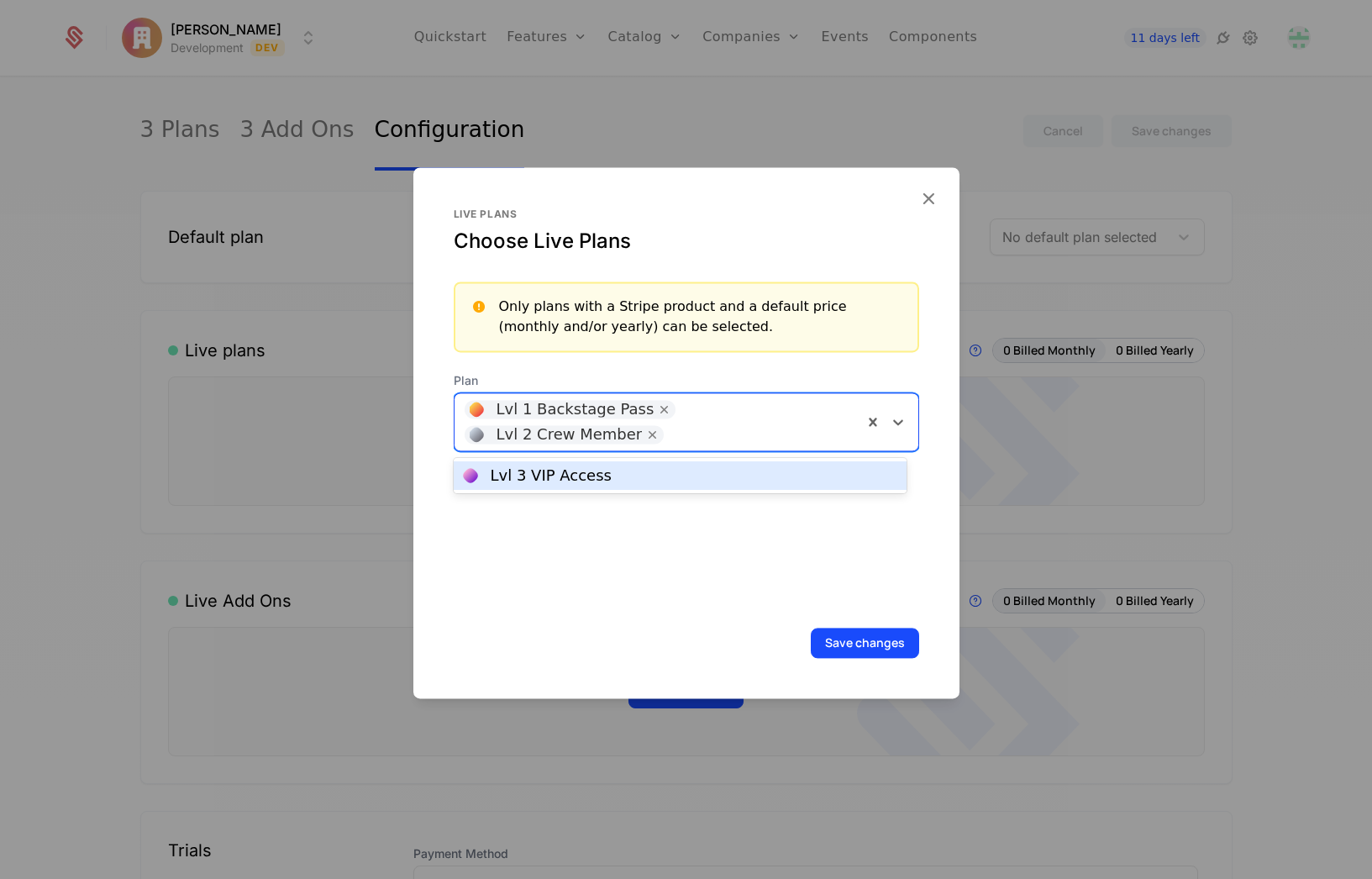
click at [710, 414] on div "Lvl 1 Backstage Pass Lvl 2 Crew Member" at bounding box center [658, 421] width 408 height 57
click at [643, 470] on div "Lvl 3 VIP Access" at bounding box center [679, 475] width 433 height 15
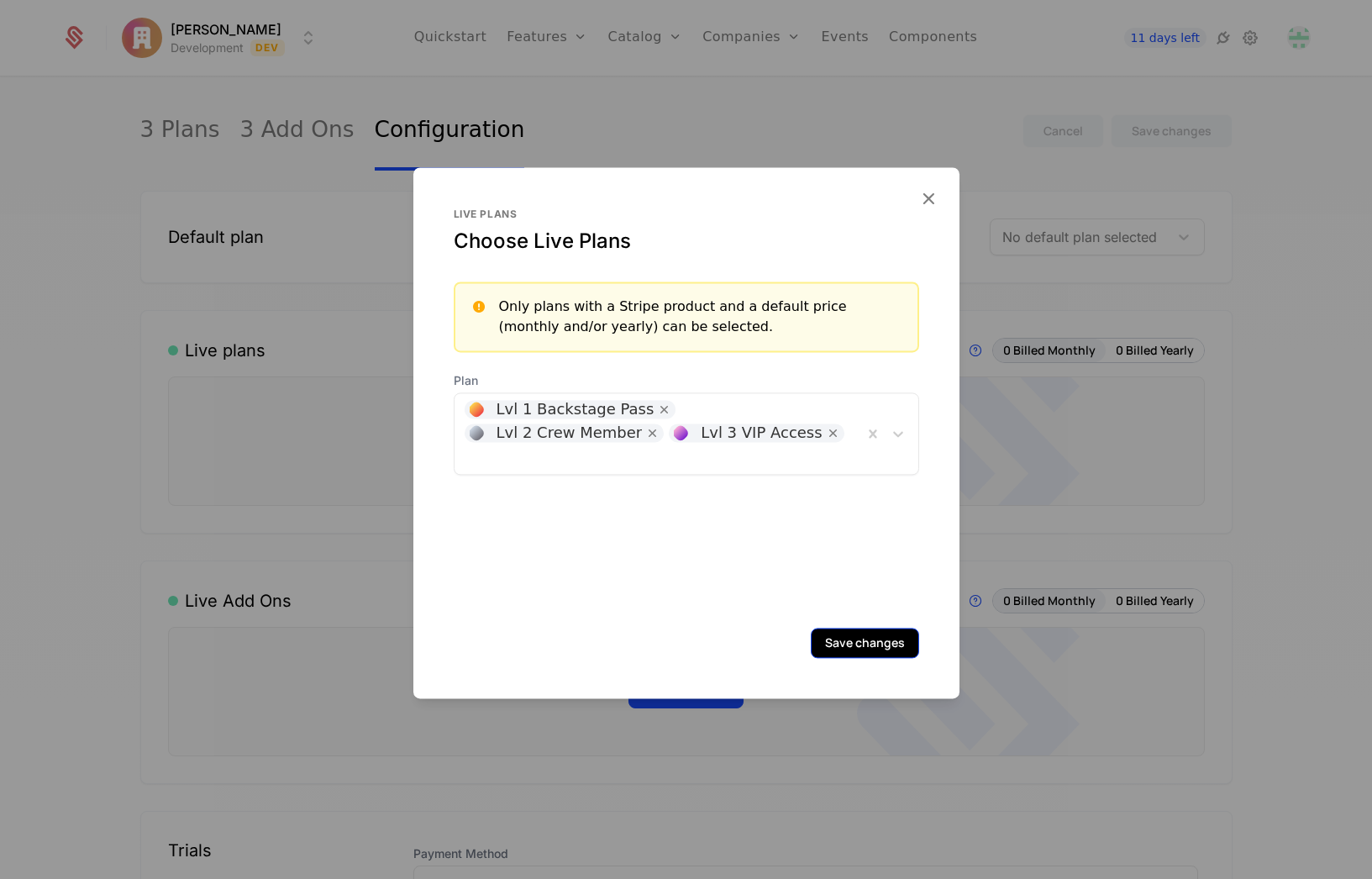
click at [858, 647] on button "Save changes" at bounding box center [864, 643] width 108 height 30
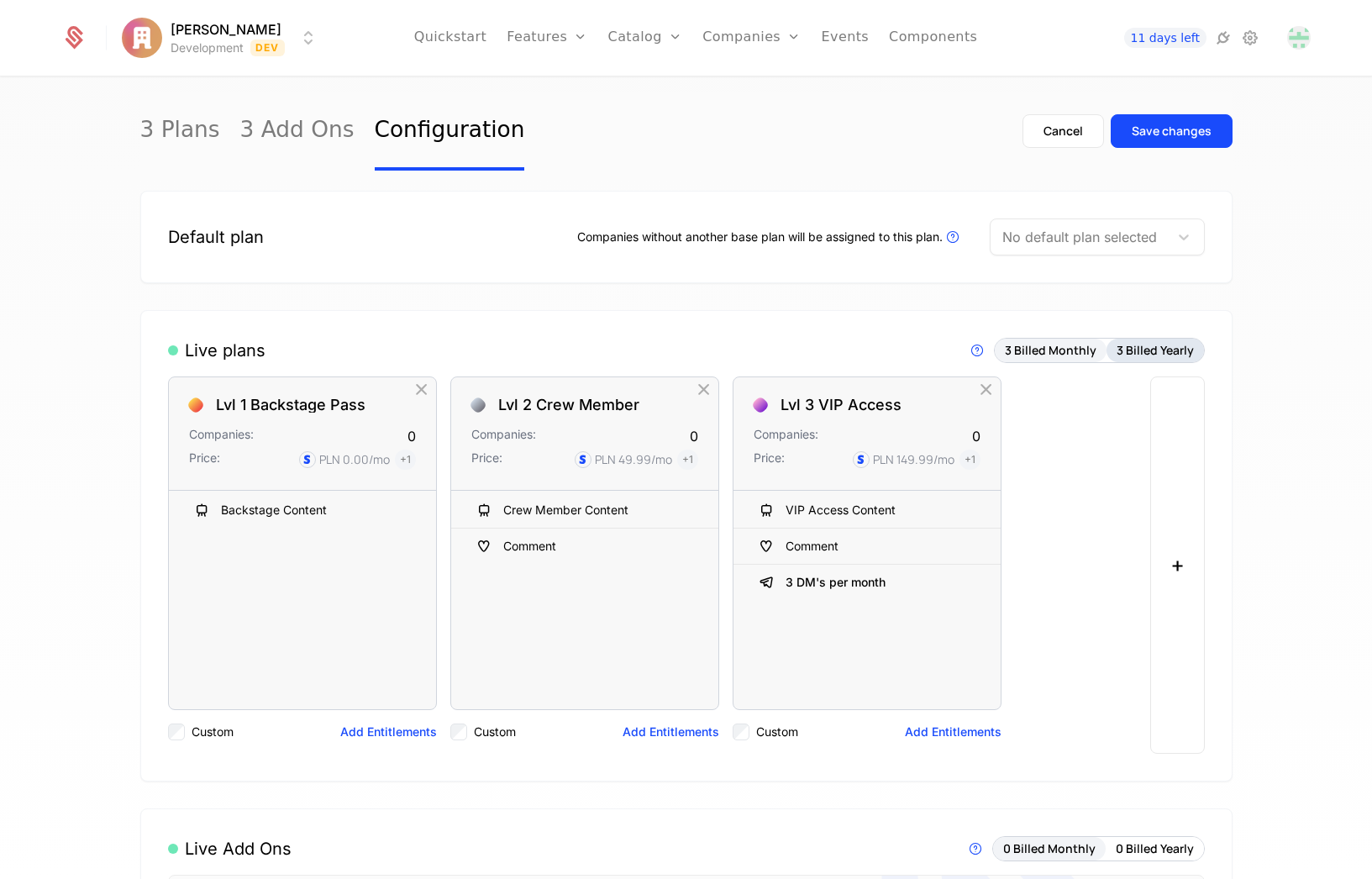
click at [1128, 349] on button "3 Billed Yearly" at bounding box center [1154, 350] width 97 height 24
click at [1058, 355] on button "3 Billed Monthly" at bounding box center [1050, 350] width 111 height 24
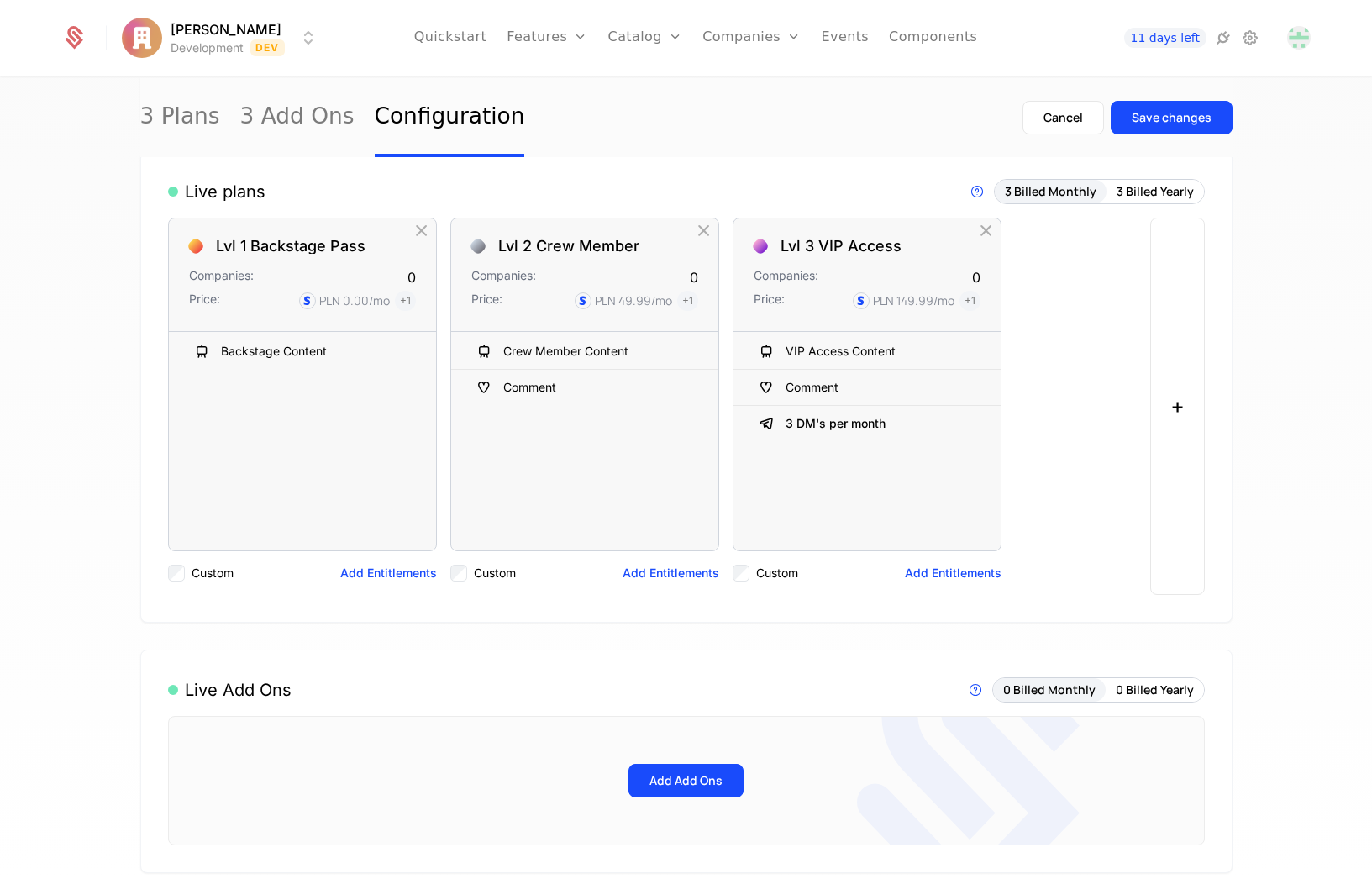
scroll to position [168, 0]
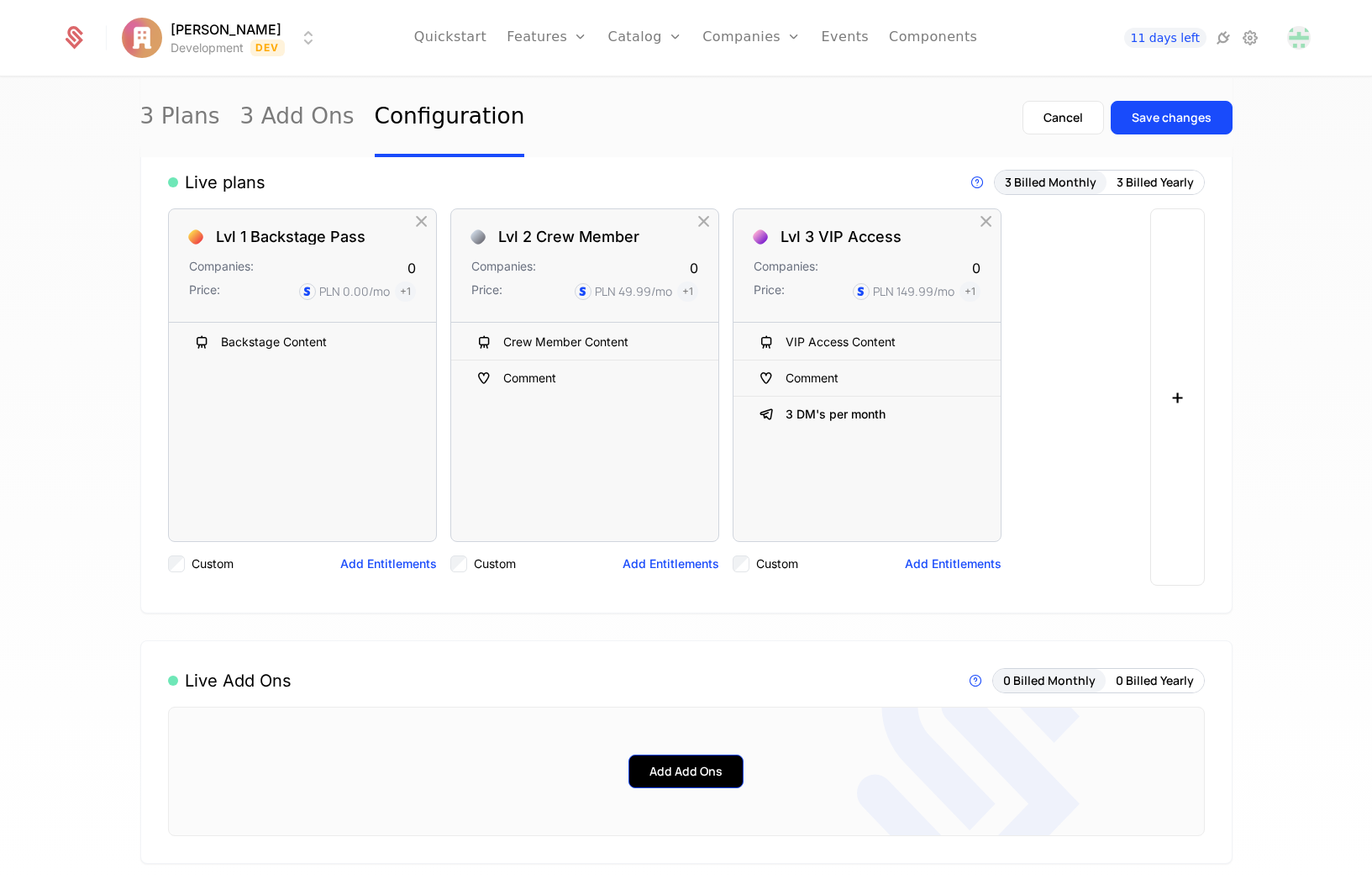
click at [652, 785] on button "Add Add Ons" at bounding box center [686, 771] width 115 height 33
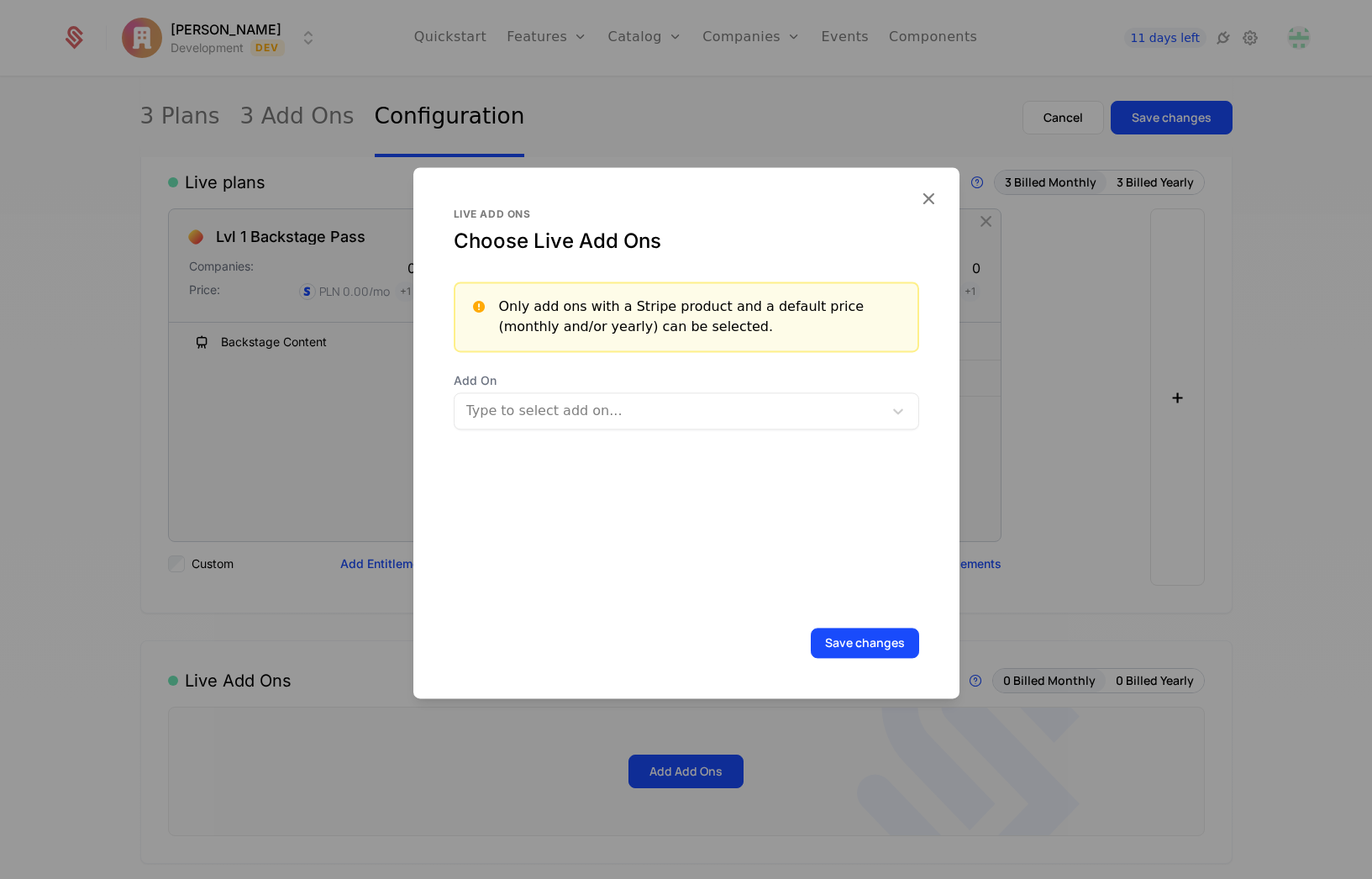
click at [565, 400] on div at bounding box center [670, 411] width 405 height 24
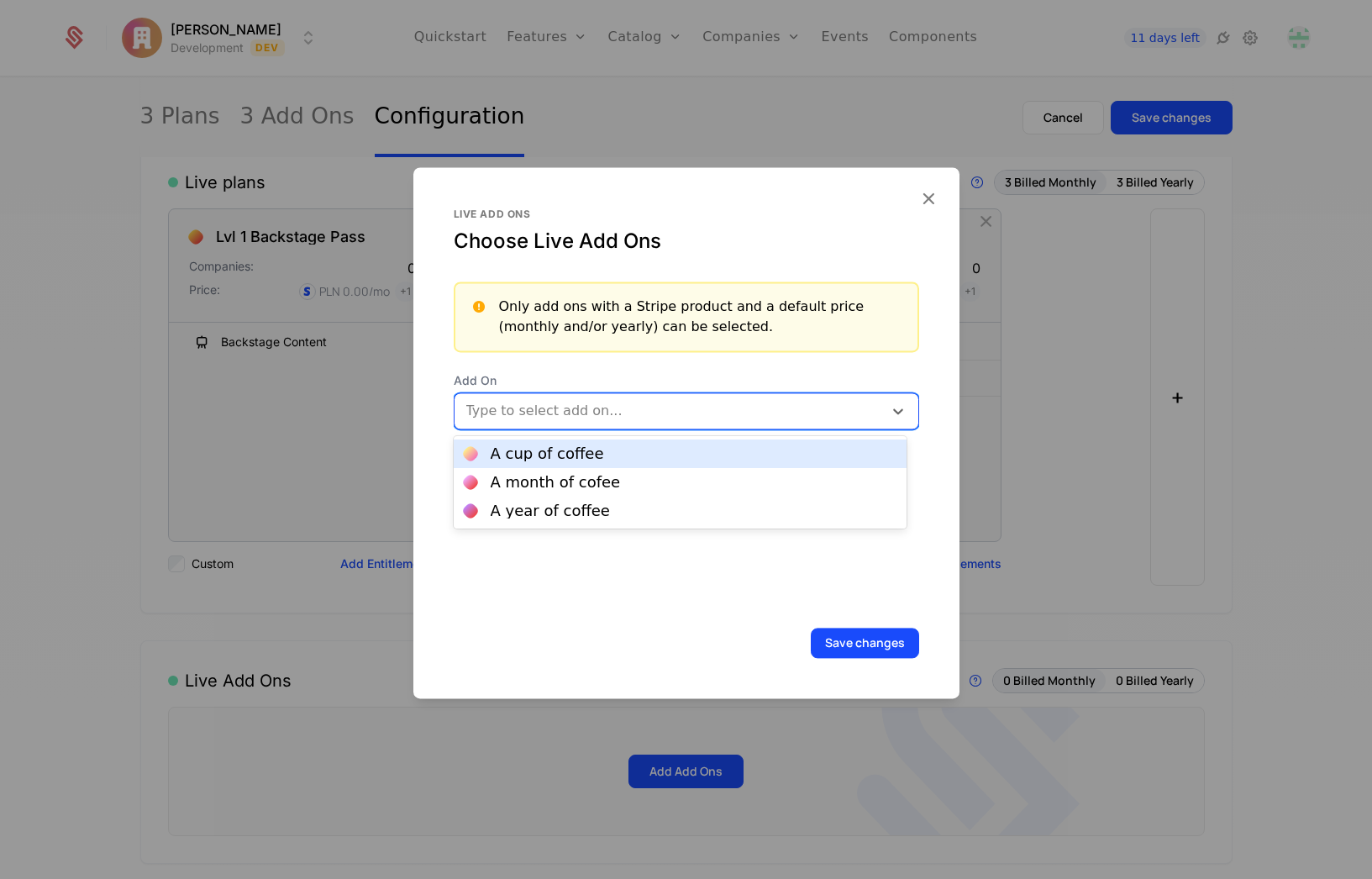
click at [546, 448] on div "A cup of coffee" at bounding box center [547, 453] width 113 height 15
click at [670, 408] on div at bounding box center [746, 409] width 212 height 24
click at [557, 465] on div "A month of cofee" at bounding box center [680, 453] width 453 height 29
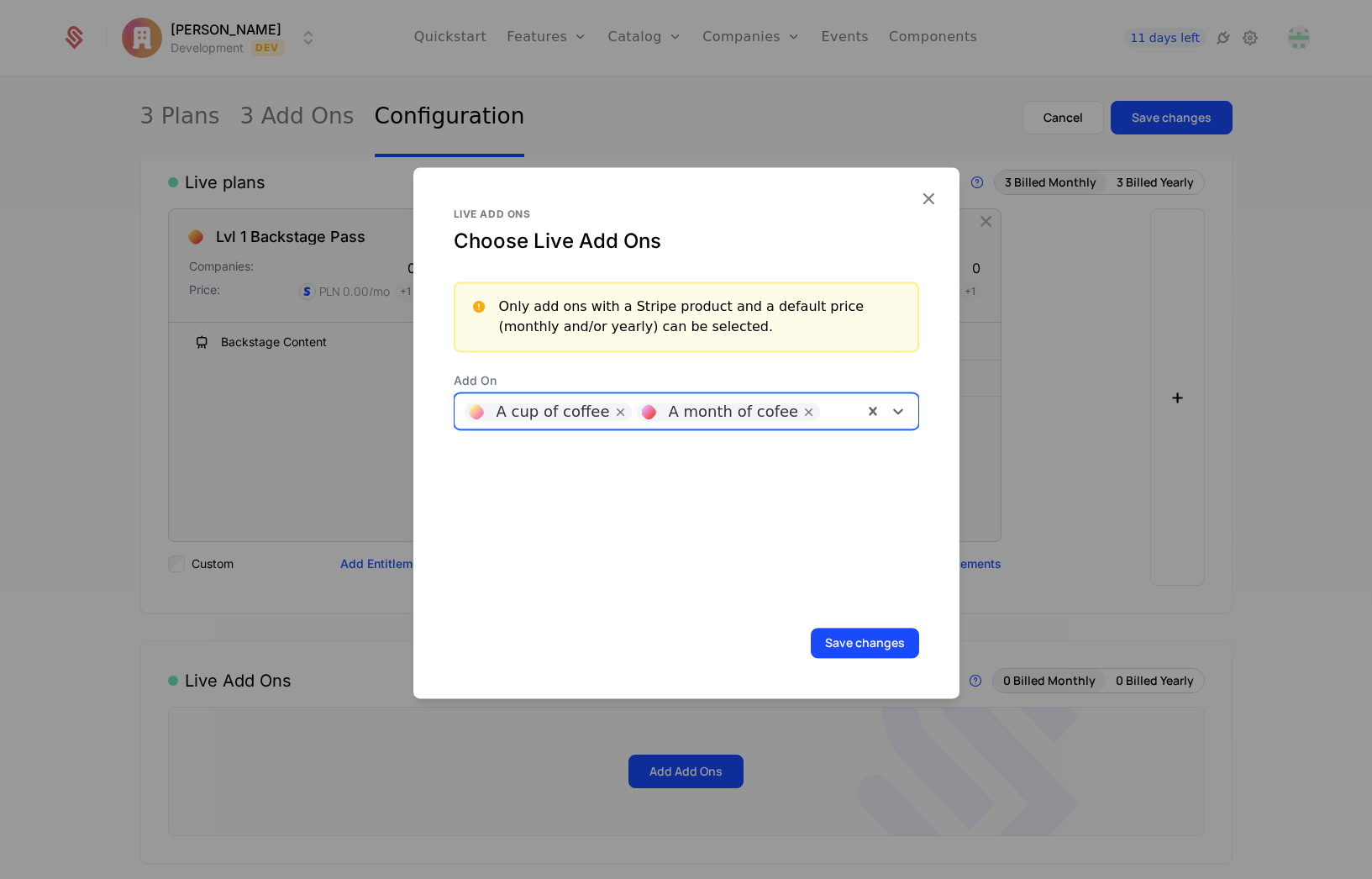
click at [829, 410] on div at bounding box center [840, 409] width 24 height 24
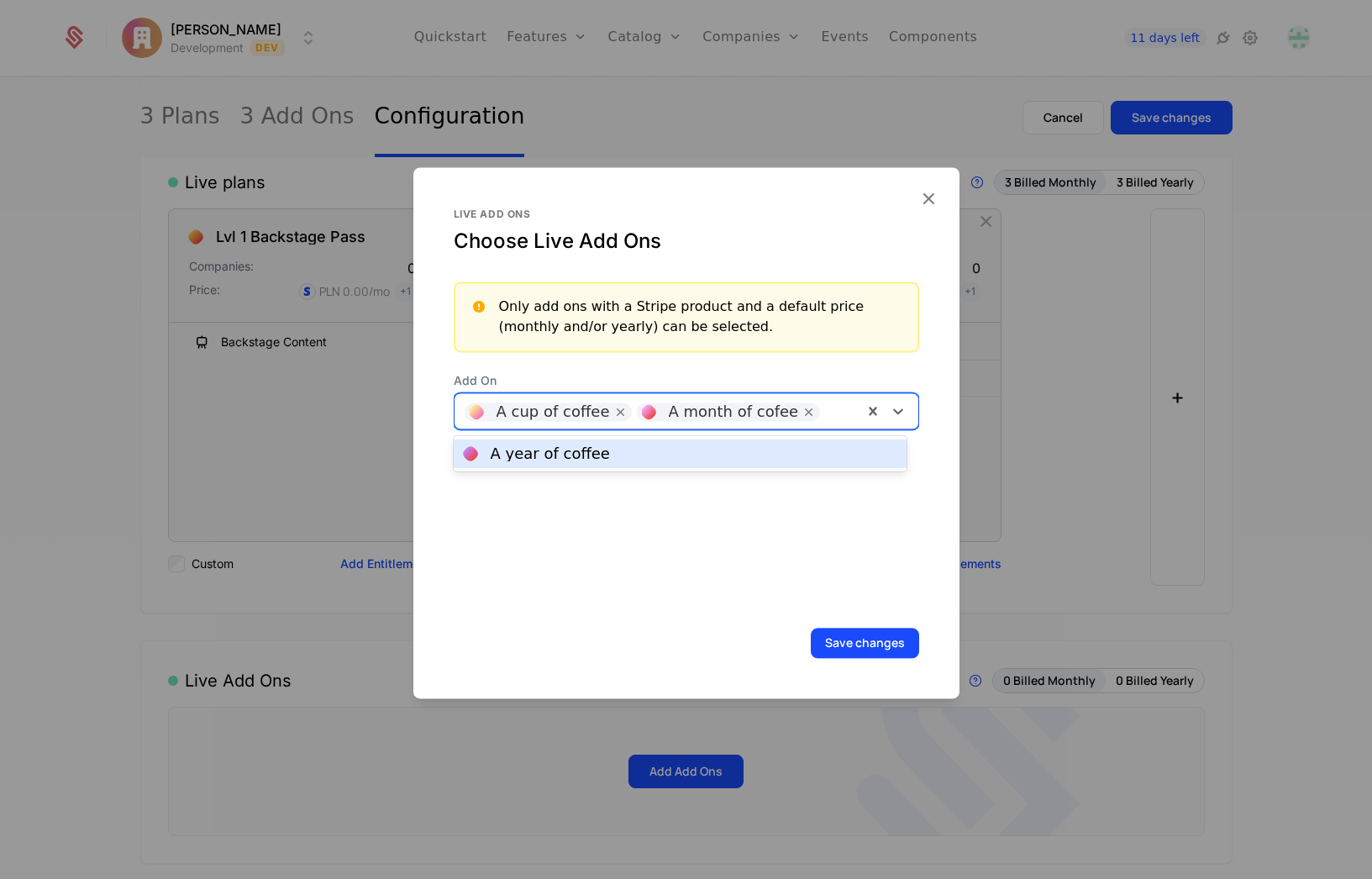
click at [695, 453] on div "A year of coffee" at bounding box center [679, 453] width 433 height 15
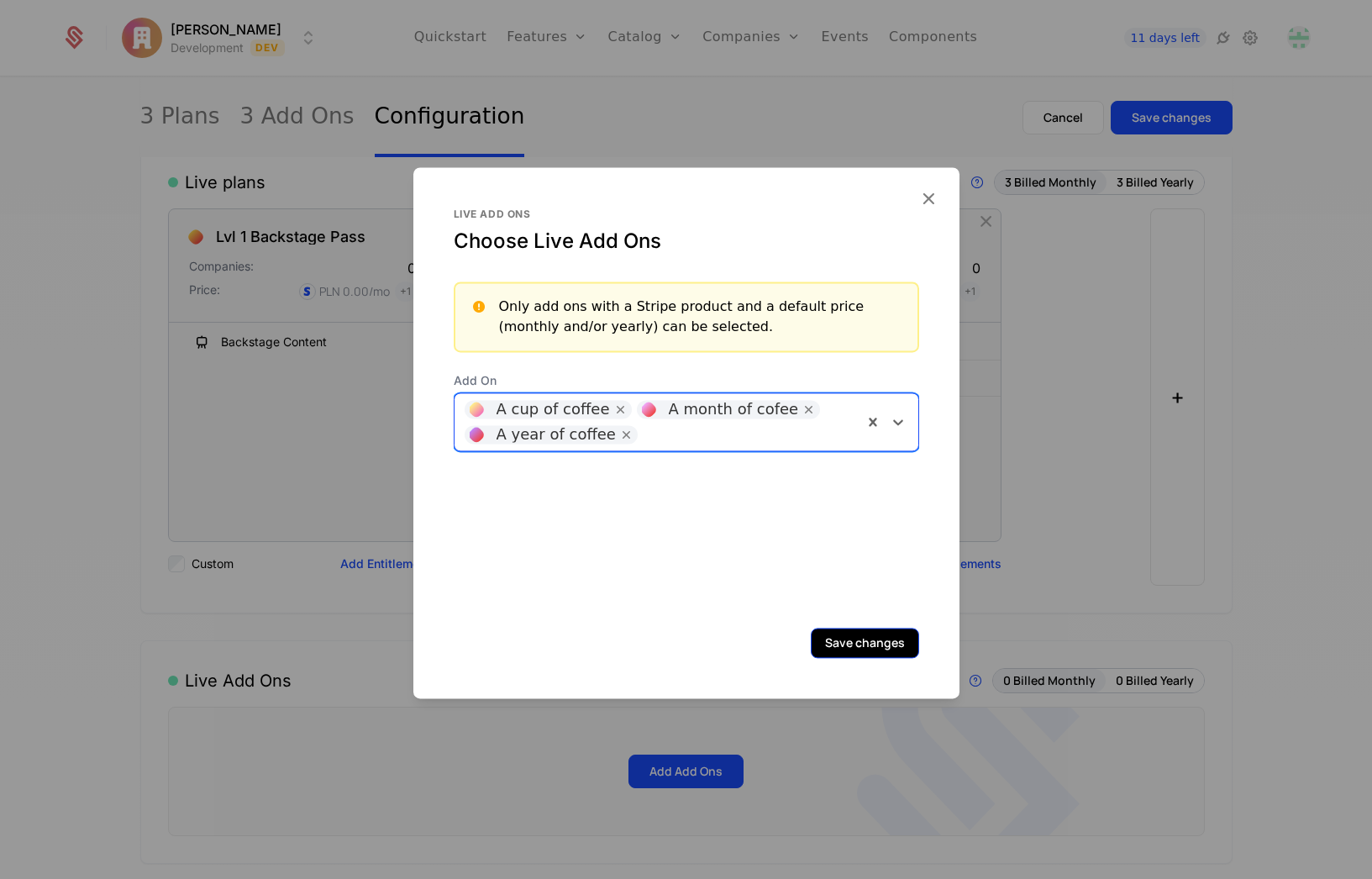
click at [823, 633] on button "Save changes" at bounding box center [864, 643] width 108 height 30
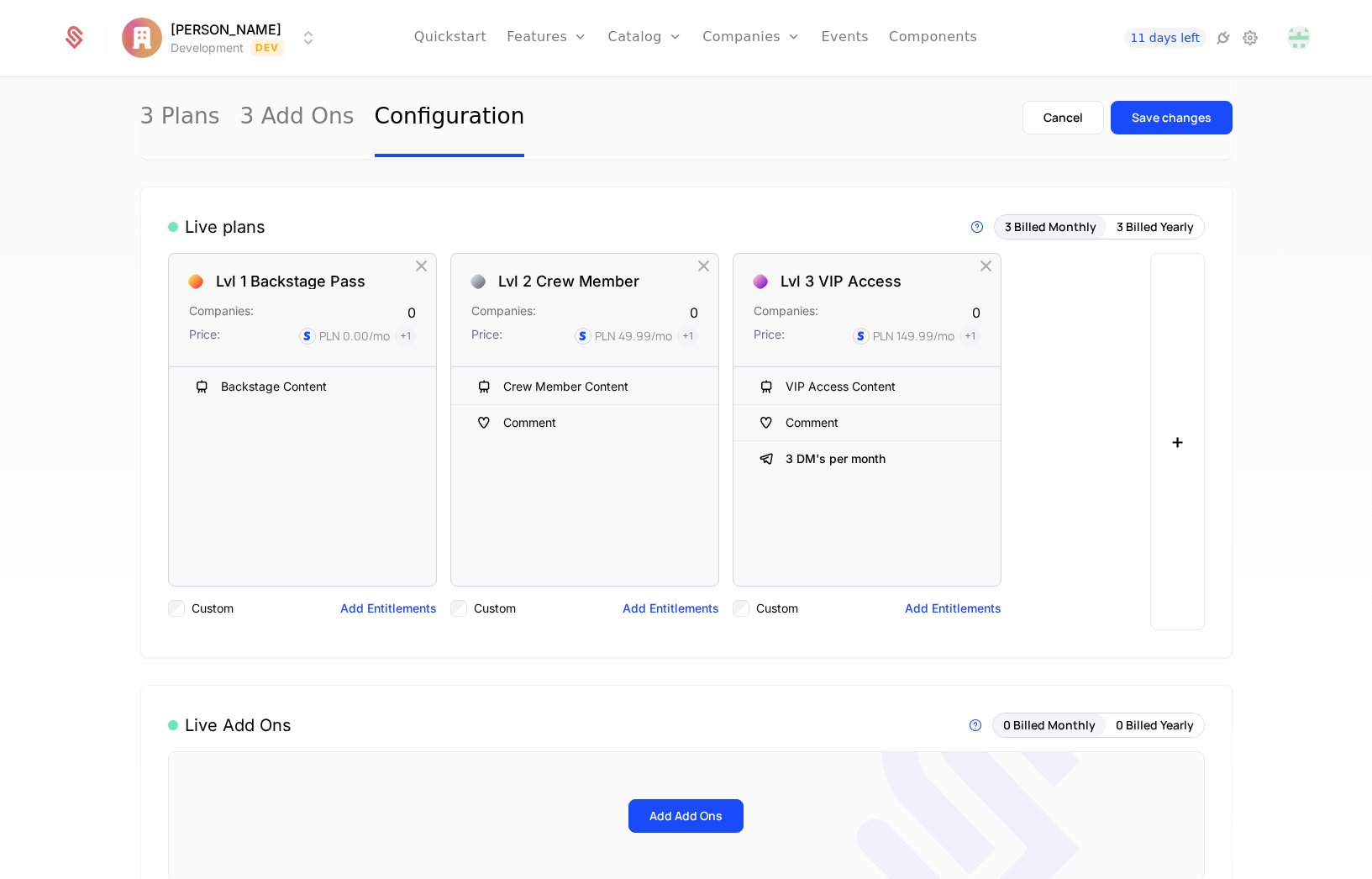
scroll to position [0, 0]
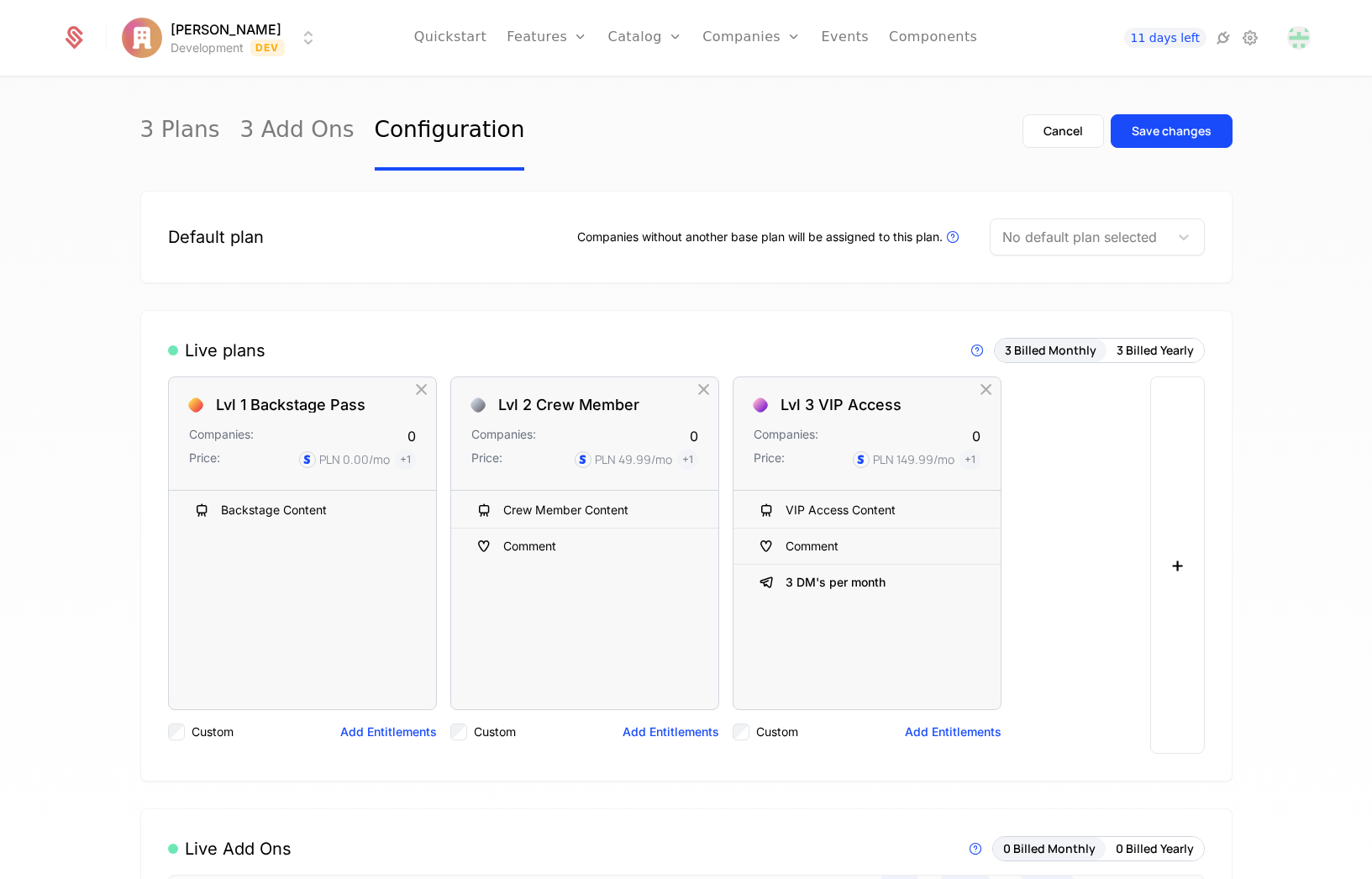
click at [1052, 245] on div at bounding box center [1080, 236] width 154 height 24
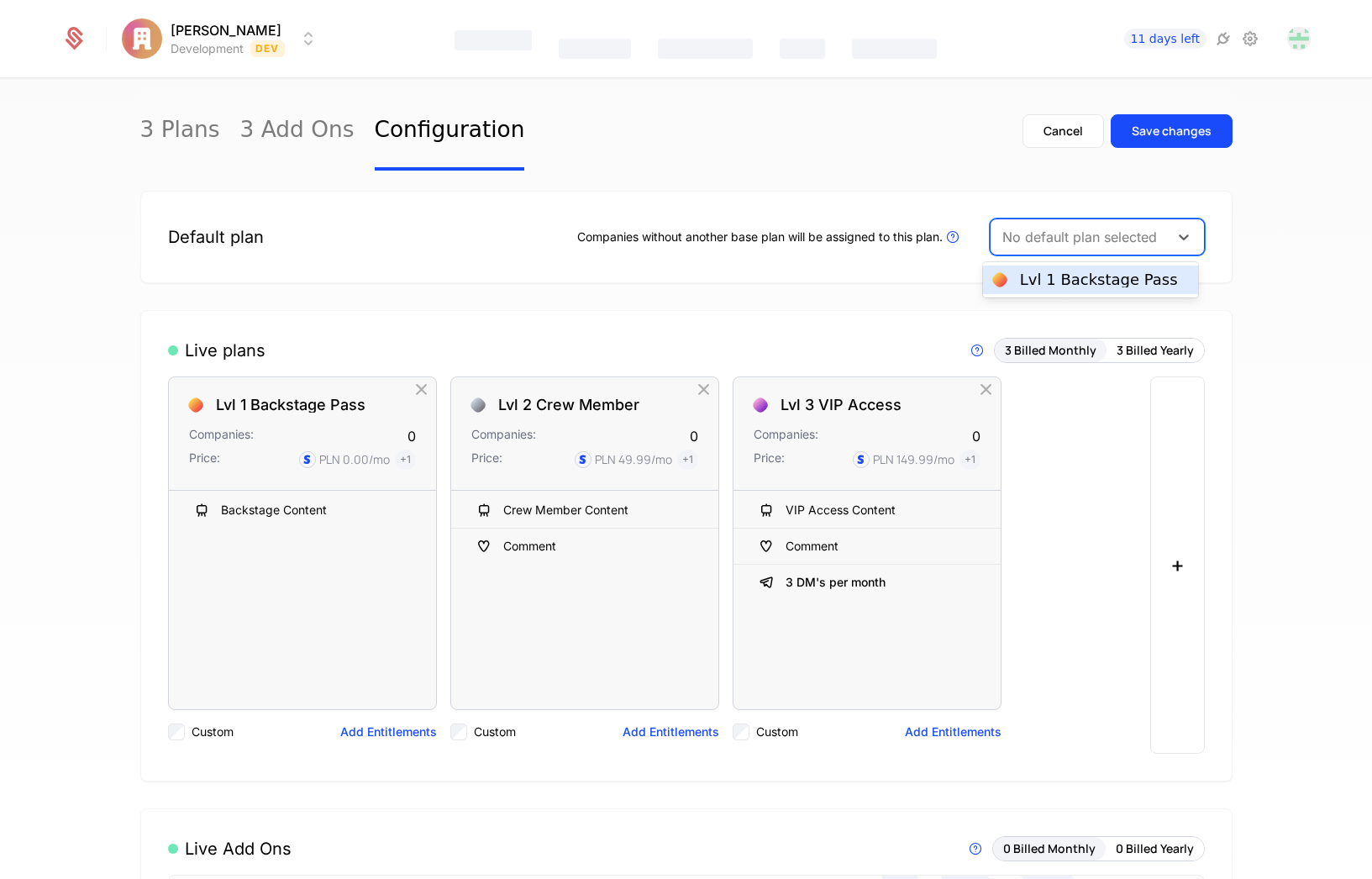
click at [1039, 287] on div "Lvl 1 Backstage Pass" at bounding box center [1099, 279] width 158 height 15
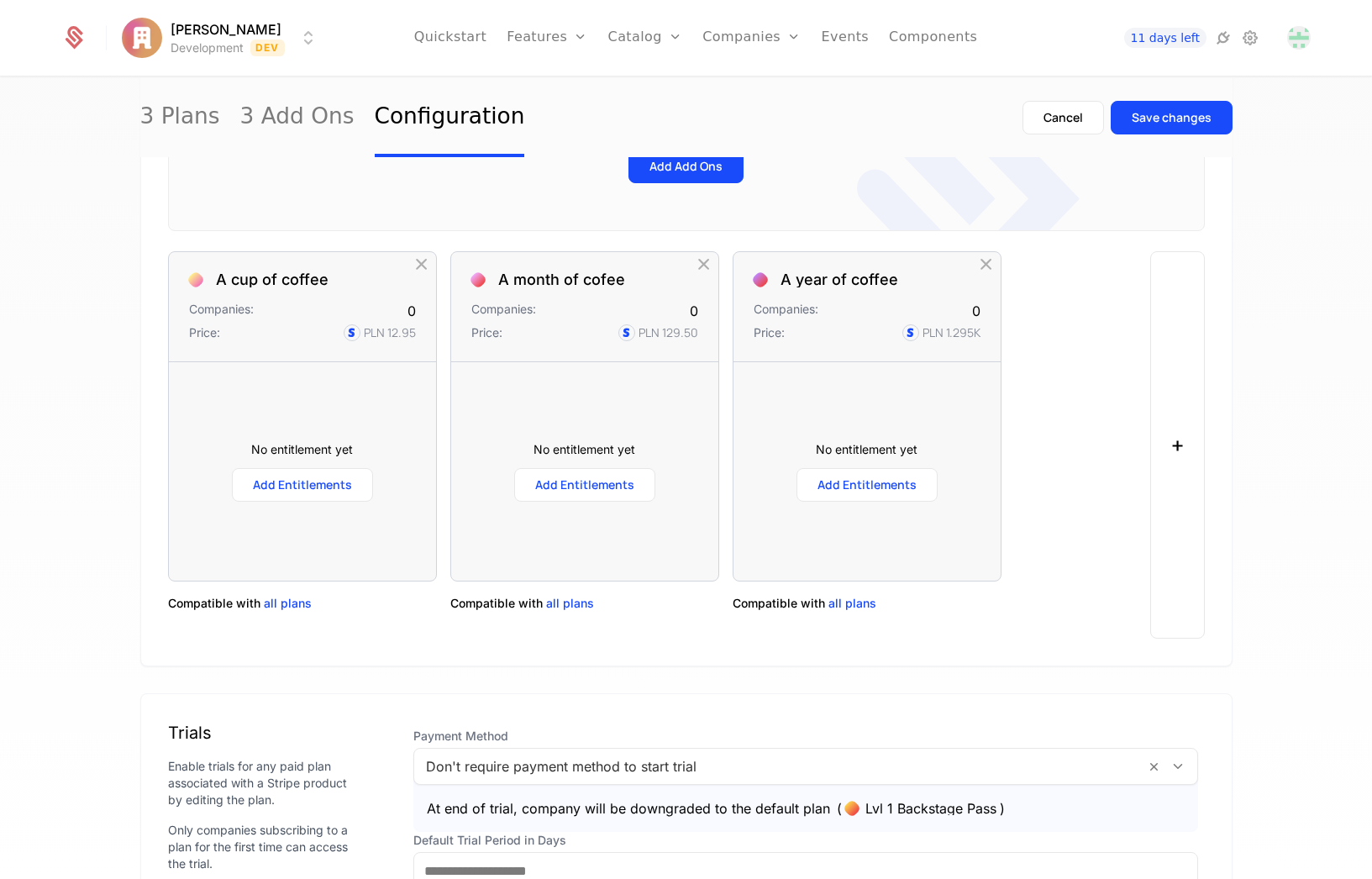
scroll to position [840, 0]
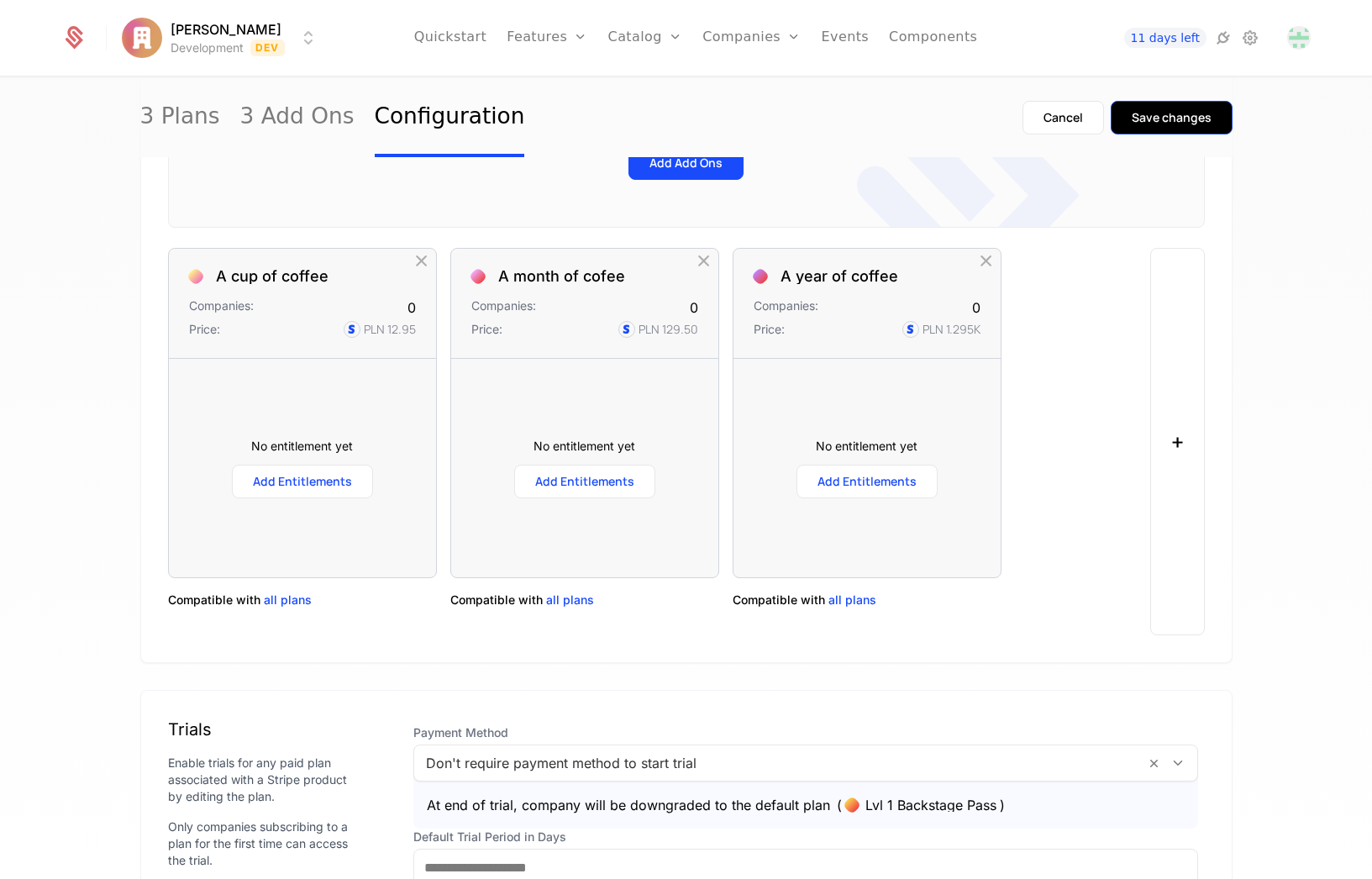
click at [1160, 127] on button "Save changes" at bounding box center [1171, 118] width 122 height 33
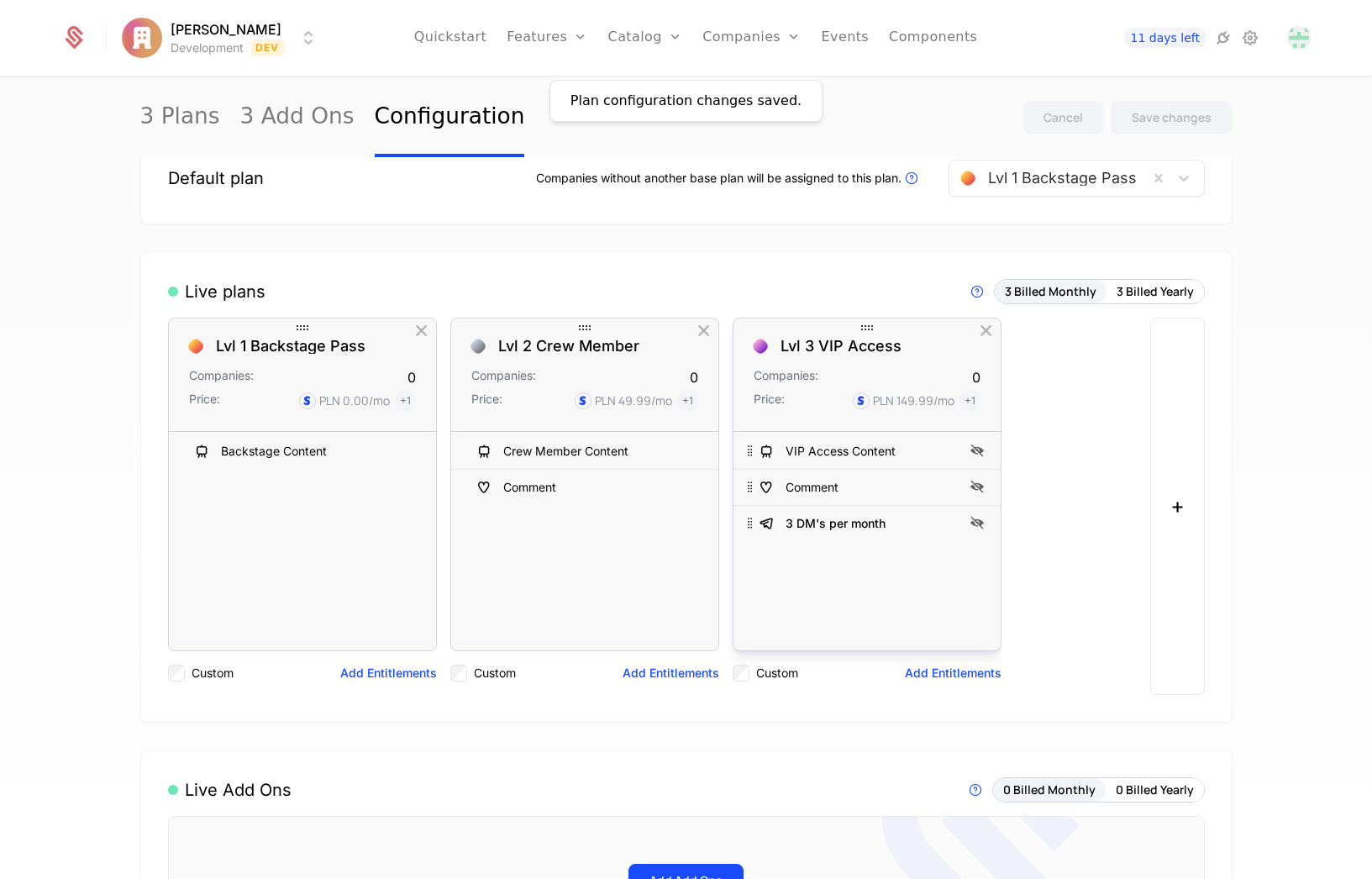
scroll to position [49, 0]
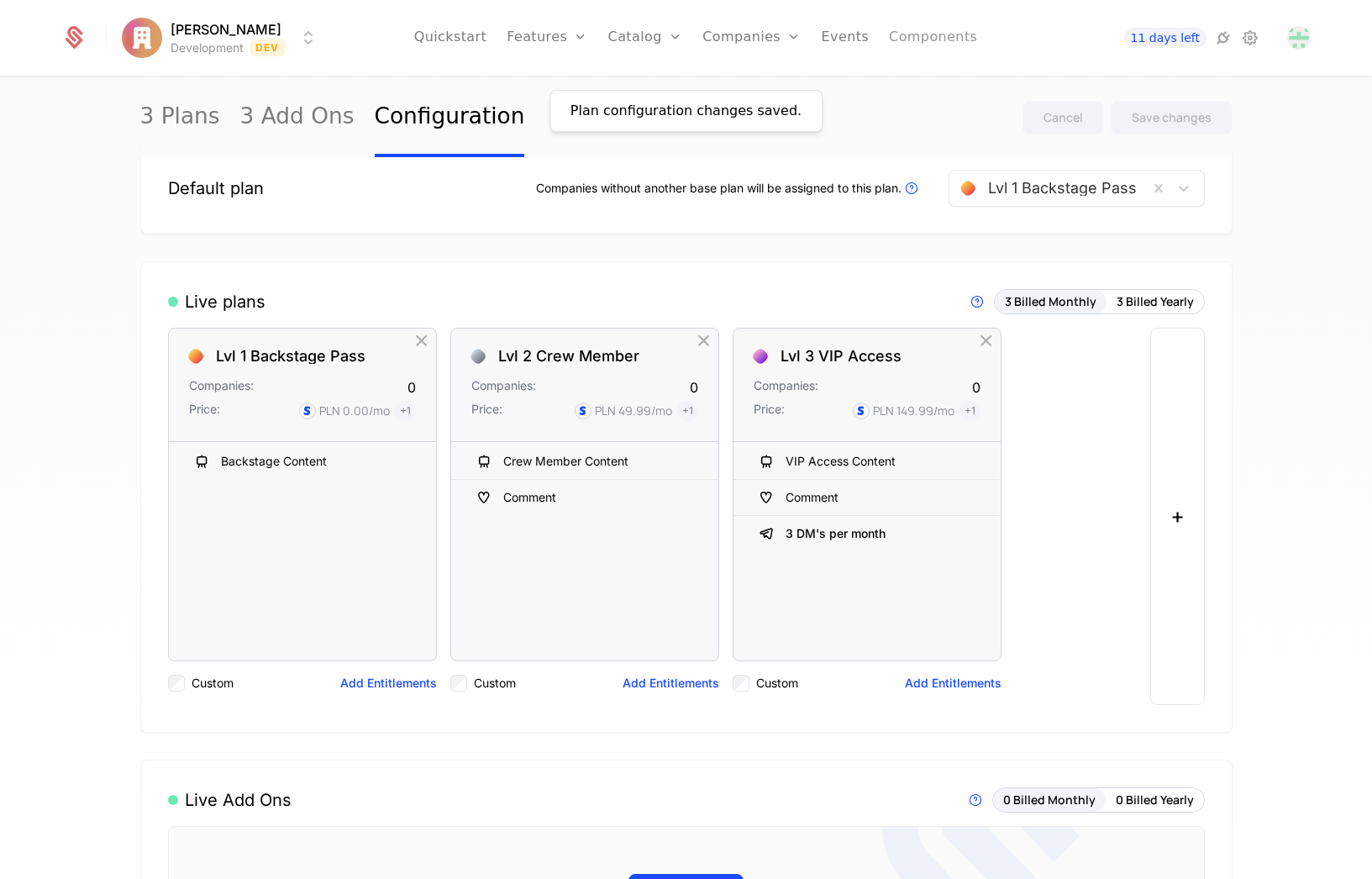
click at [923, 45] on link "Components" at bounding box center [932, 38] width 88 height 76
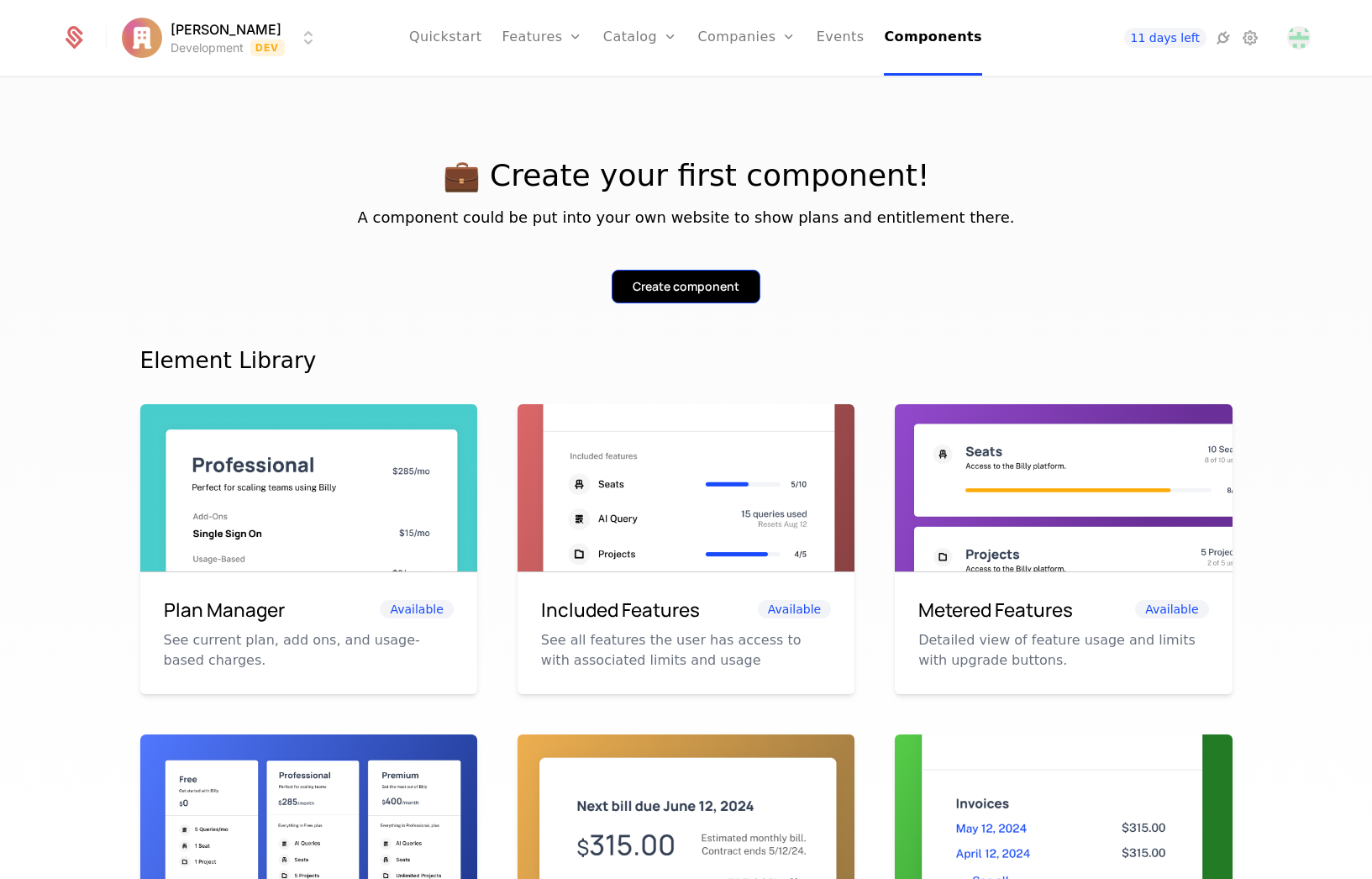
click at [699, 297] on button "Create component" at bounding box center [686, 286] width 148 height 33
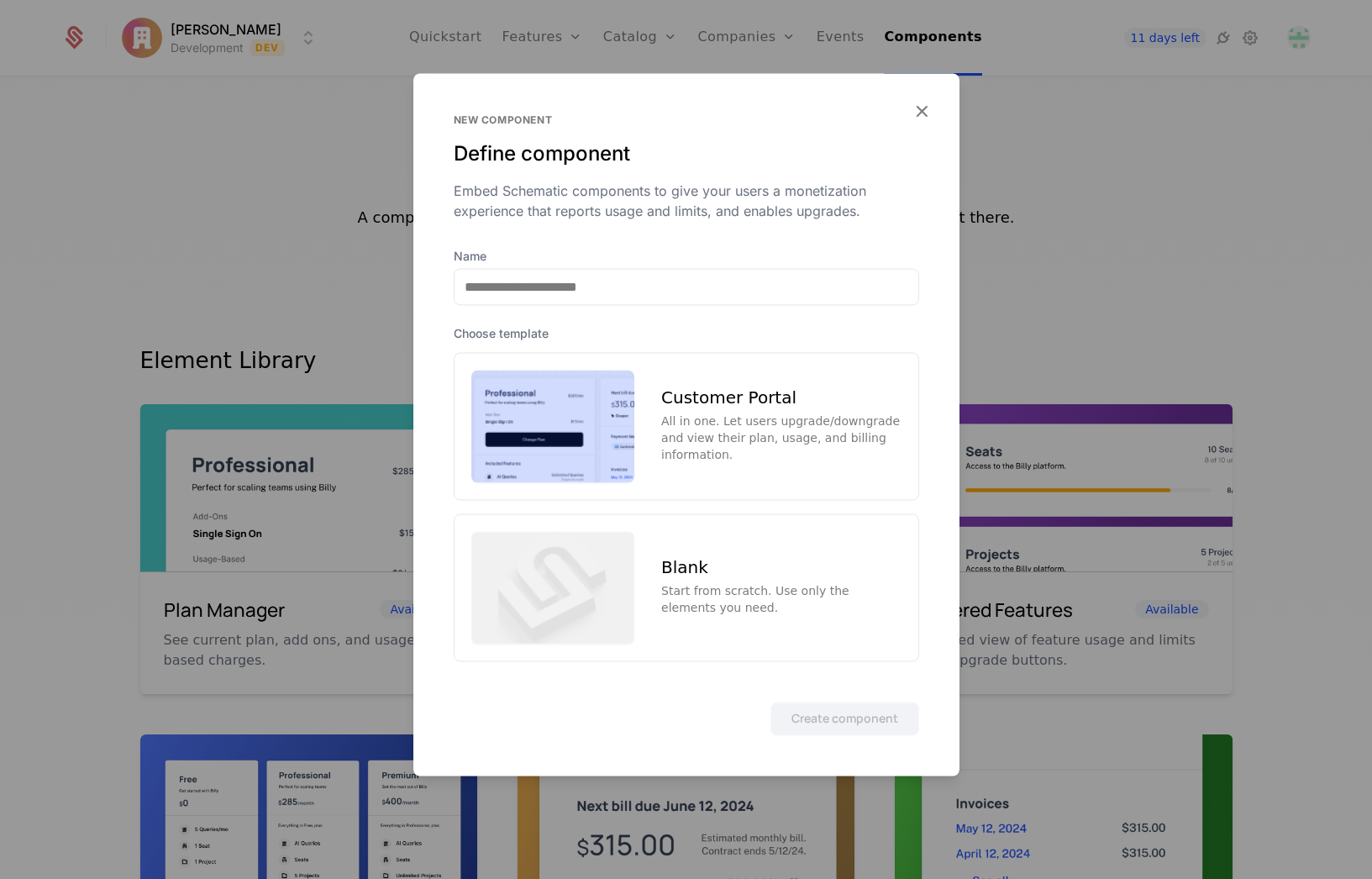
click at [727, 429] on div "All in one. Let users upgrade/downgrade and view their plan, usage, and billing…" at bounding box center [780, 437] width 240 height 50
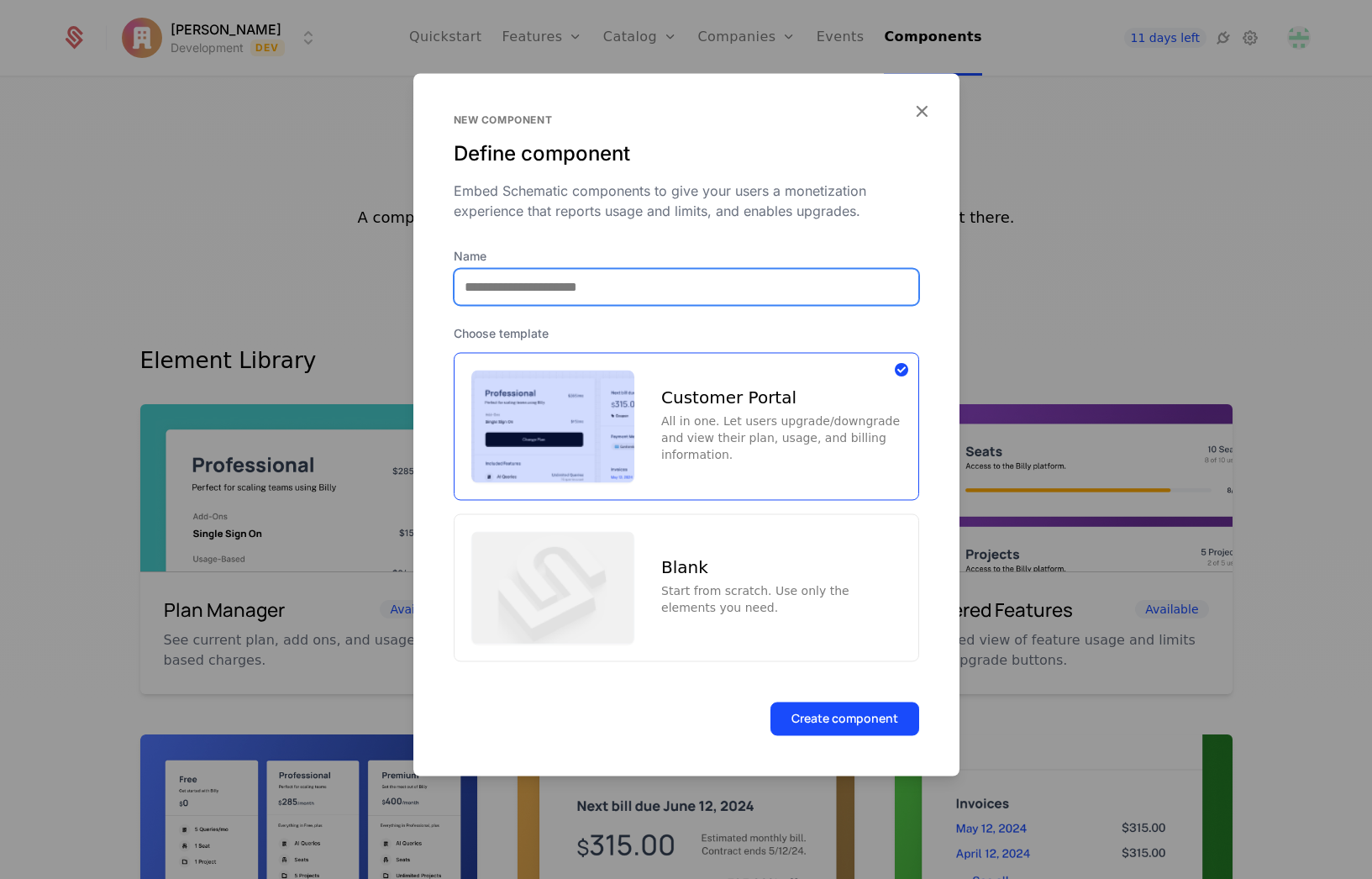
click at [634, 287] on input "Name" at bounding box center [686, 286] width 463 height 35
type input "**********"
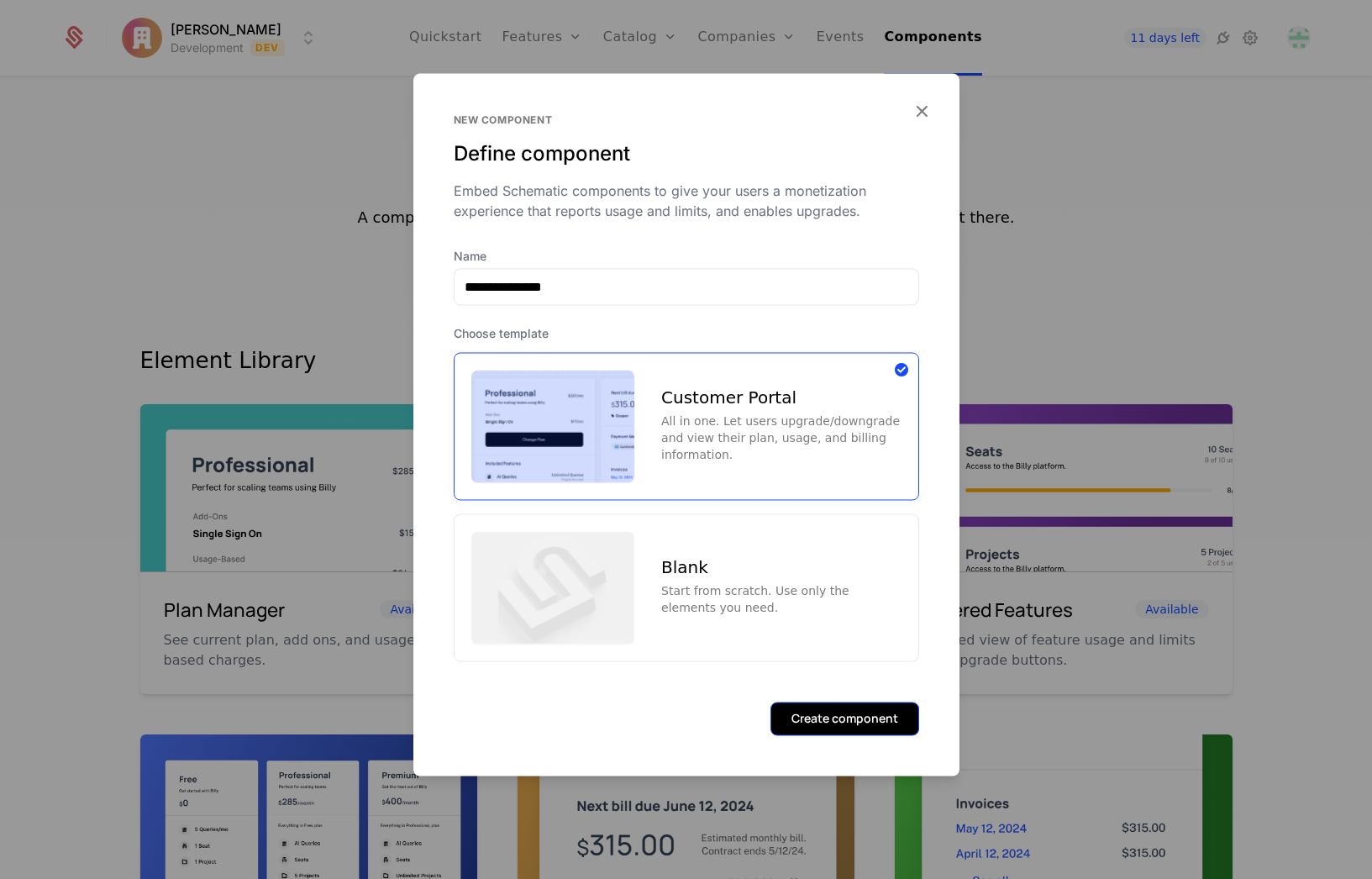
click at [830, 731] on button "Create component" at bounding box center [844, 718] width 148 height 33
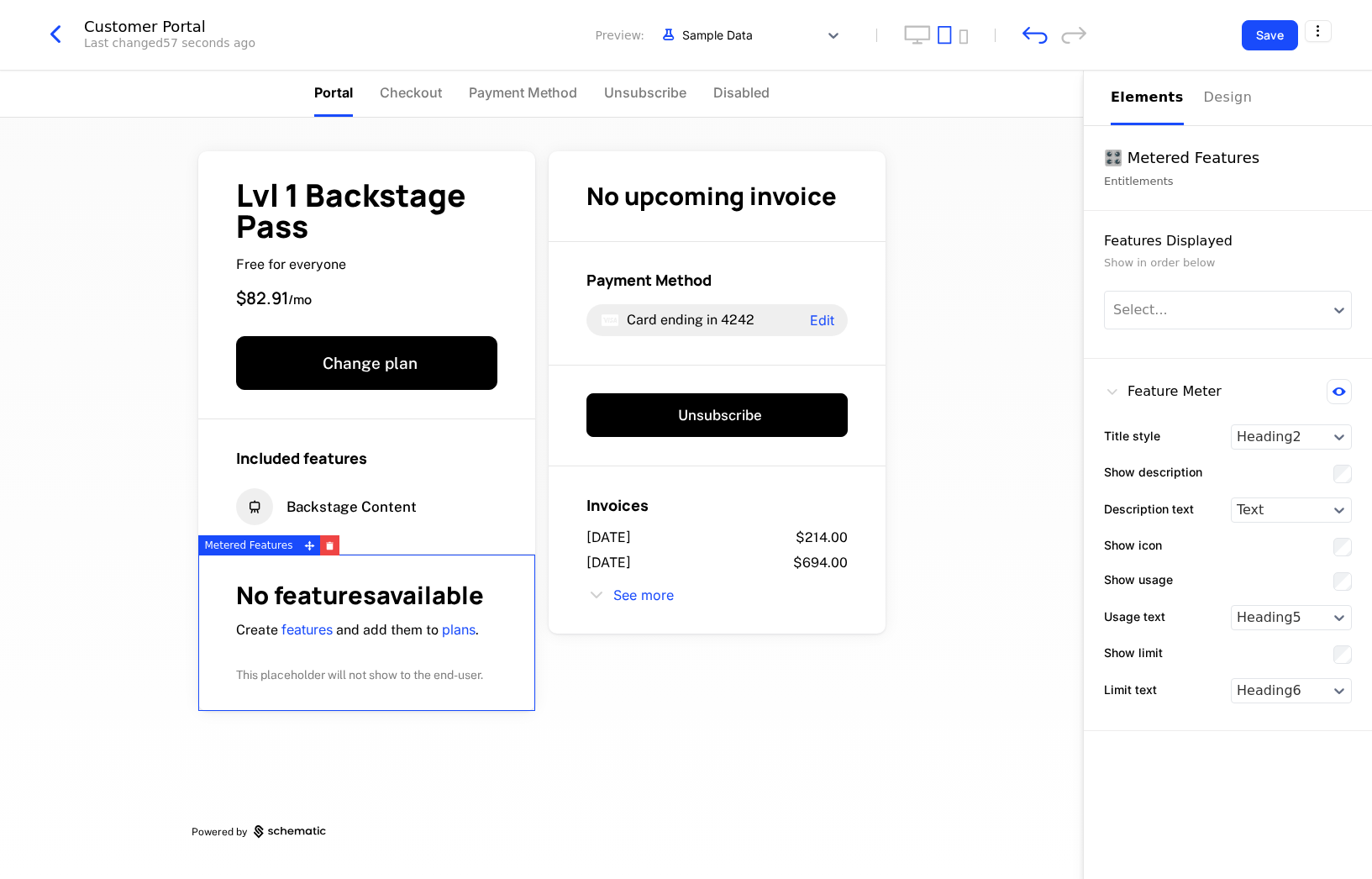
click at [358, 566] on div "No features available Create features and add them to plans . This placeholder …" at bounding box center [367, 633] width 337 height 156
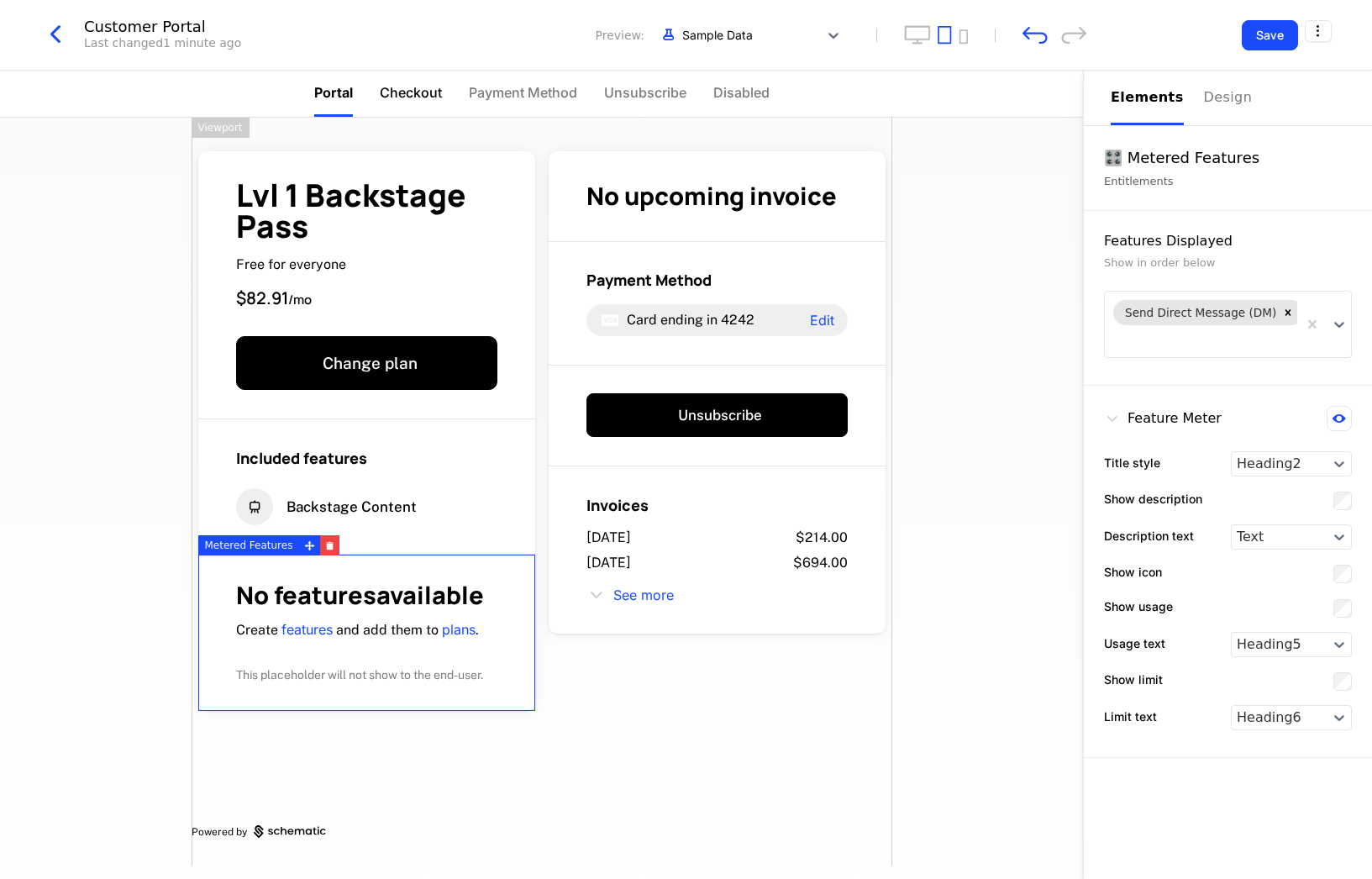
click at [416, 103] on li "Checkout" at bounding box center [411, 93] width 62 height 47
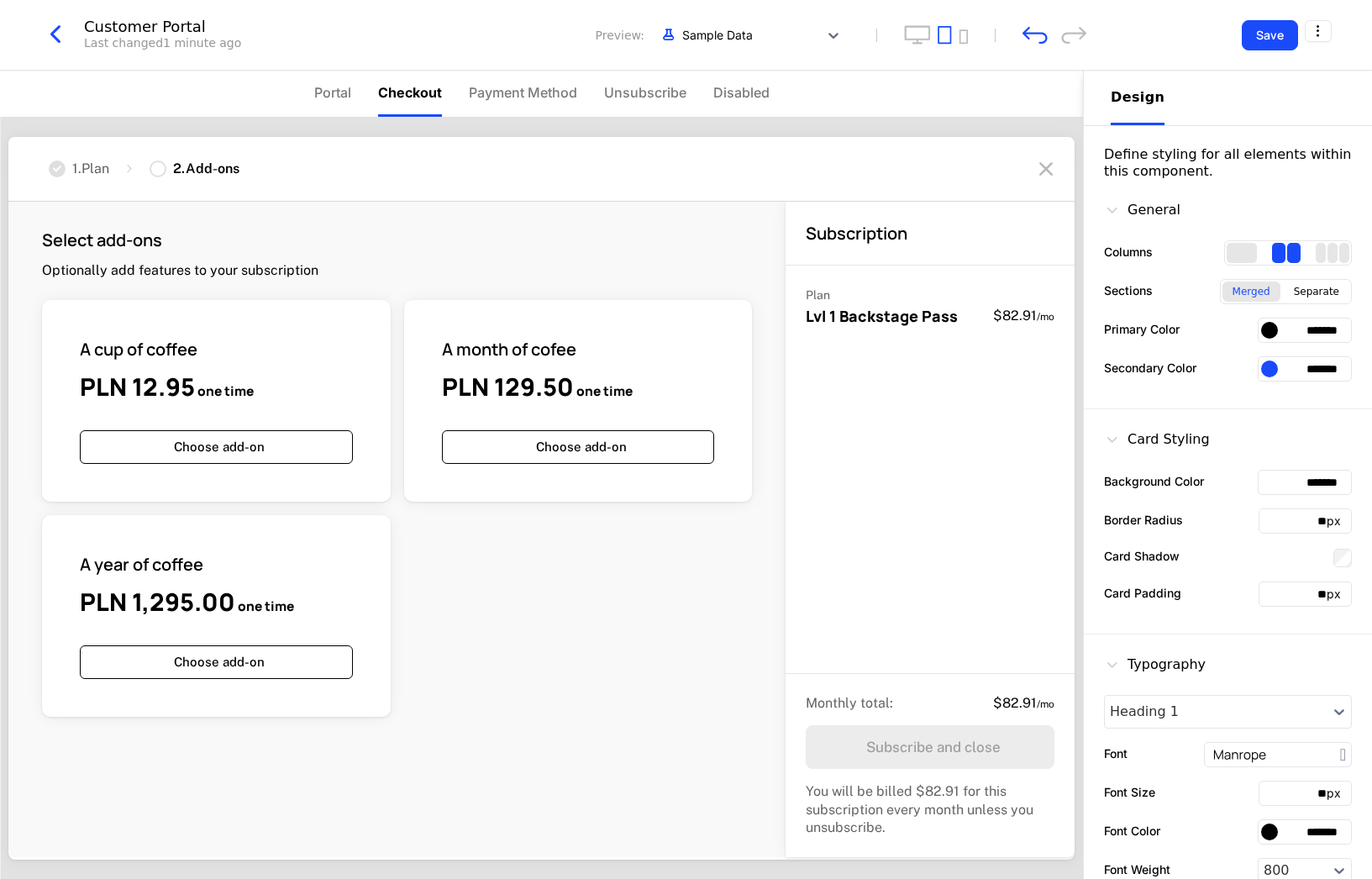
click at [677, 261] on div "Select add-ons Optionally add features to your subscription" at bounding box center [397, 254] width 710 height 51
click at [162, 166] on div at bounding box center [157, 169] width 17 height 17
click at [176, 170] on div "2 . Add-ons" at bounding box center [194, 169] width 90 height 18
click at [88, 167] on div "1 . Plan" at bounding box center [90, 169] width 37 height 18
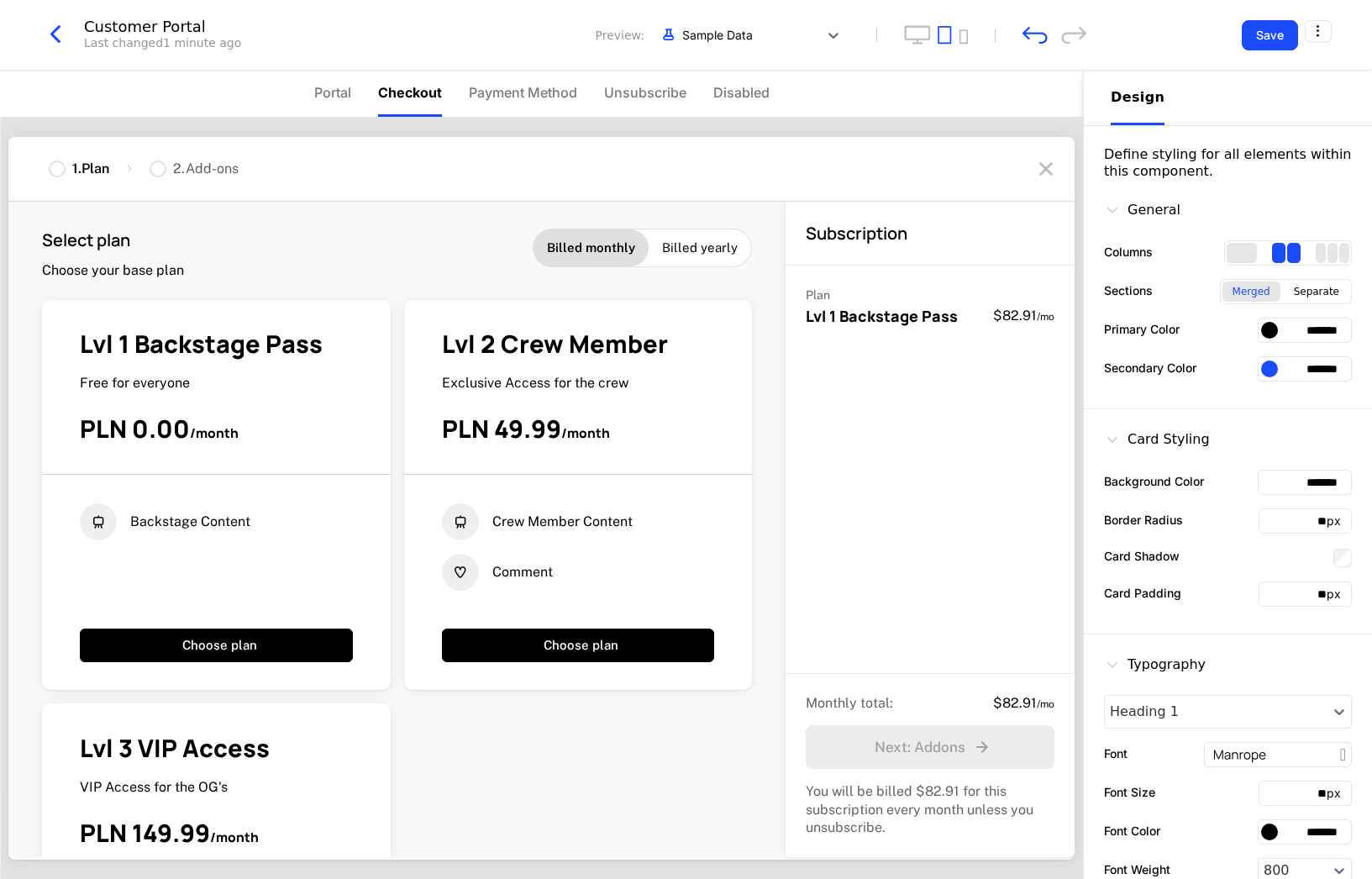
click at [233, 162] on div "2 . Add-ons" at bounding box center [205, 169] width 66 height 18
drag, startPoint x: 149, startPoint y: 169, endPoint x: 170, endPoint y: 169, distance: 21.0
click at [155, 169] on div "1 . Plan 2 . Add-ons" at bounding box center [144, 169] width 190 height 18
click at [170, 169] on div "2 . Add-ons" at bounding box center [193, 169] width 89 height 18
drag, startPoint x: 158, startPoint y: 169, endPoint x: 332, endPoint y: 143, distance: 175.9
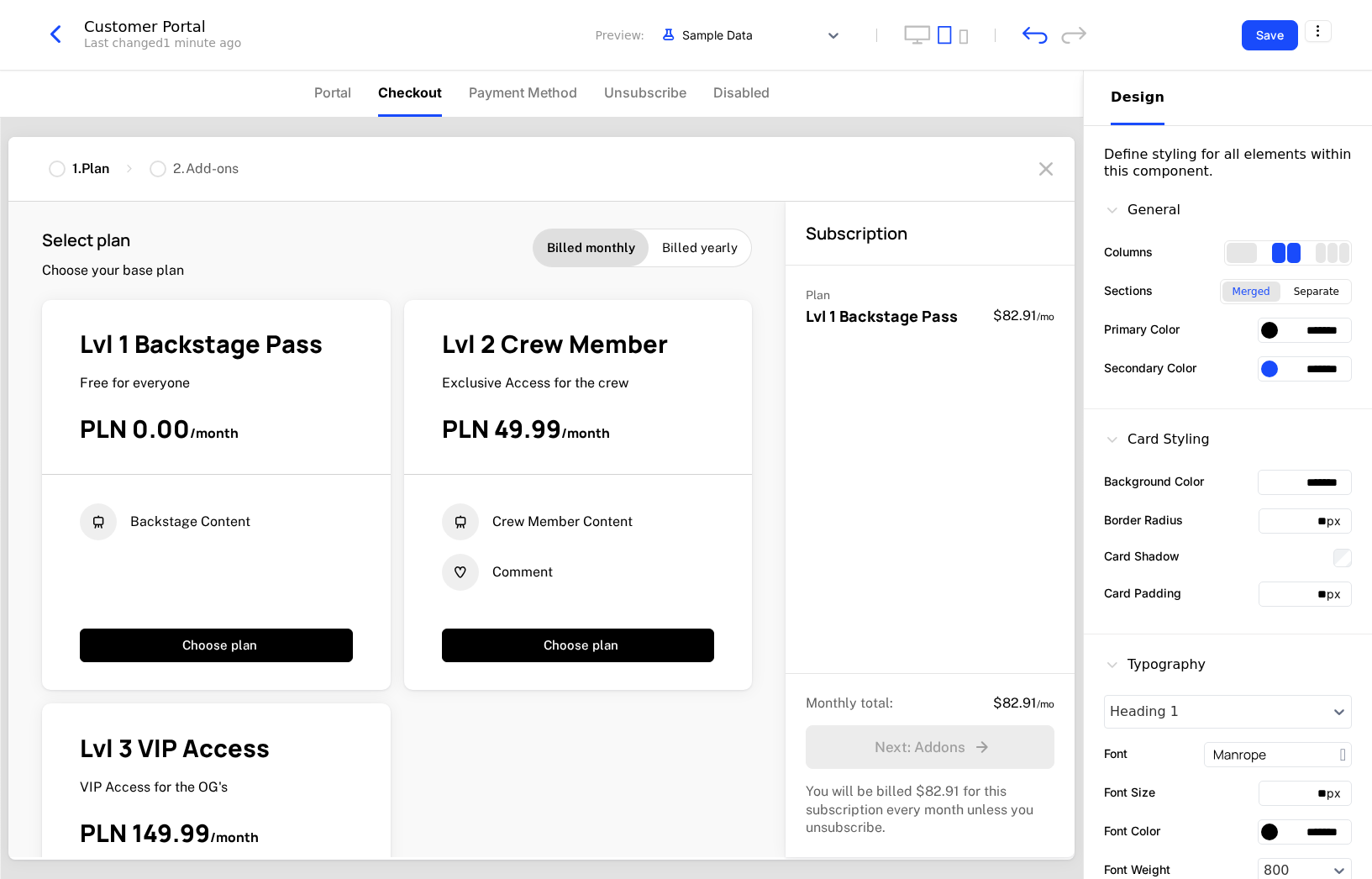
click at [164, 169] on div at bounding box center [157, 169] width 17 height 17
click at [171, 166] on div "2 . Add-ons" at bounding box center [193, 169] width 89 height 18
click at [175, 168] on div "2 . Add-ons" at bounding box center [193, 169] width 89 height 18
click at [182, 168] on div "2 . Add-ons" at bounding box center [205, 169] width 66 height 18
drag, startPoint x: 188, startPoint y: 168, endPoint x: 243, endPoint y: 174, distance: 55.3
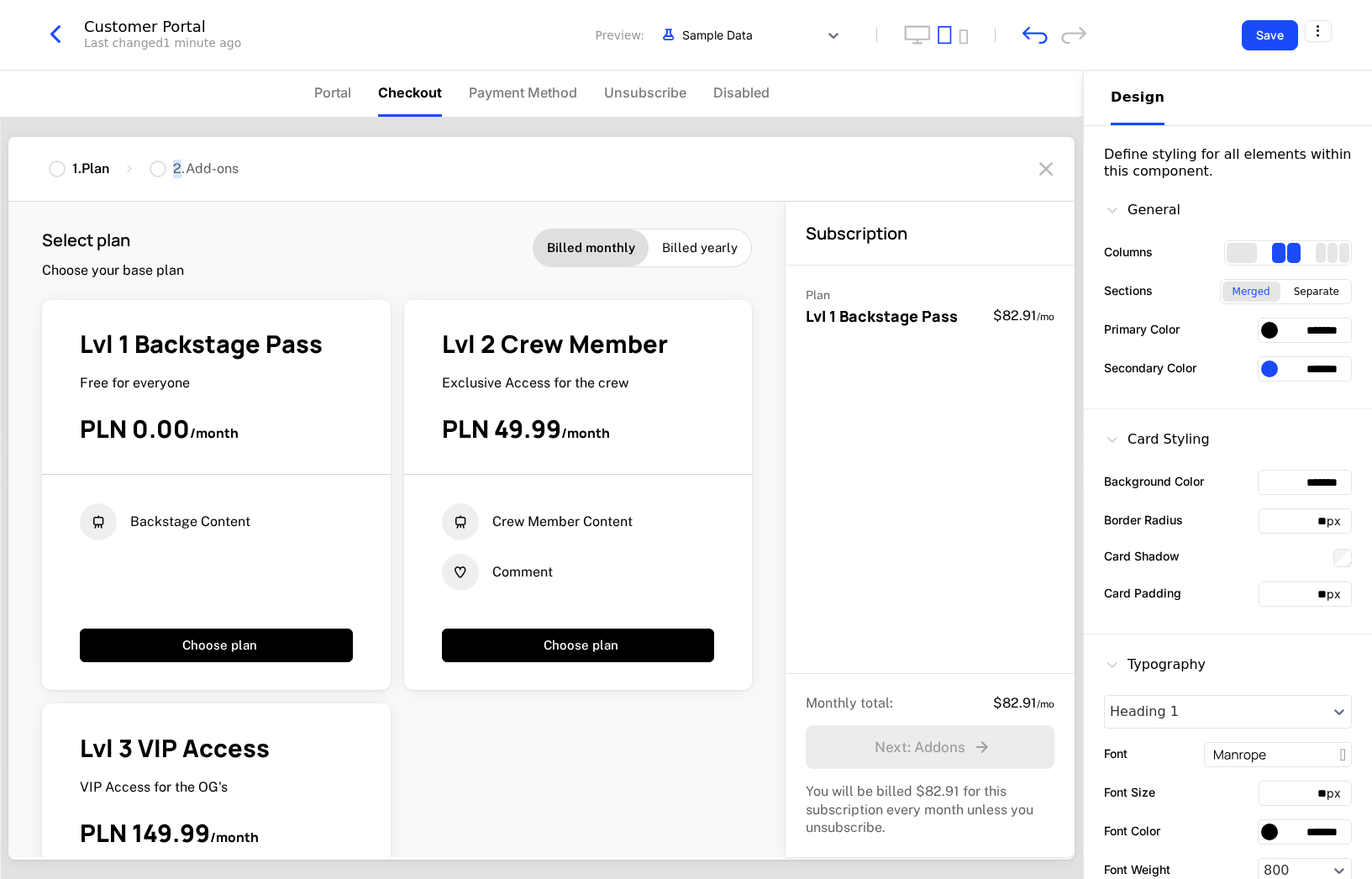
click at [190, 168] on div "2 . Add-ons" at bounding box center [205, 169] width 66 height 18
drag, startPoint x: 151, startPoint y: 167, endPoint x: 255, endPoint y: 145, distance: 106.3
click at [161, 166] on div "1 . Plan 2 . Add-ons" at bounding box center [144, 169] width 190 height 18
click at [329, 103] on li "Portal" at bounding box center [333, 93] width 37 height 47
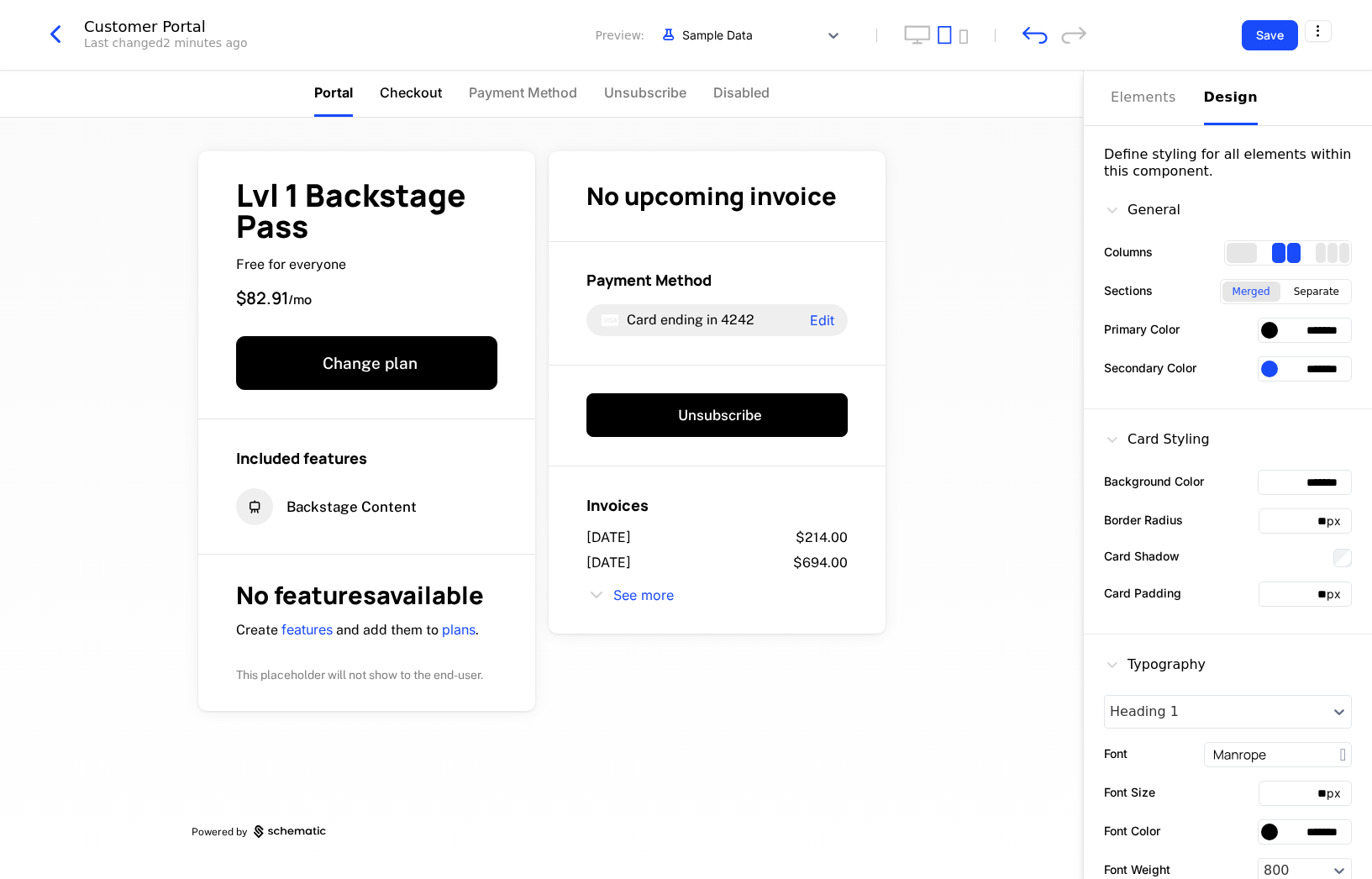
click at [421, 104] on li "Checkout" at bounding box center [411, 93] width 62 height 47
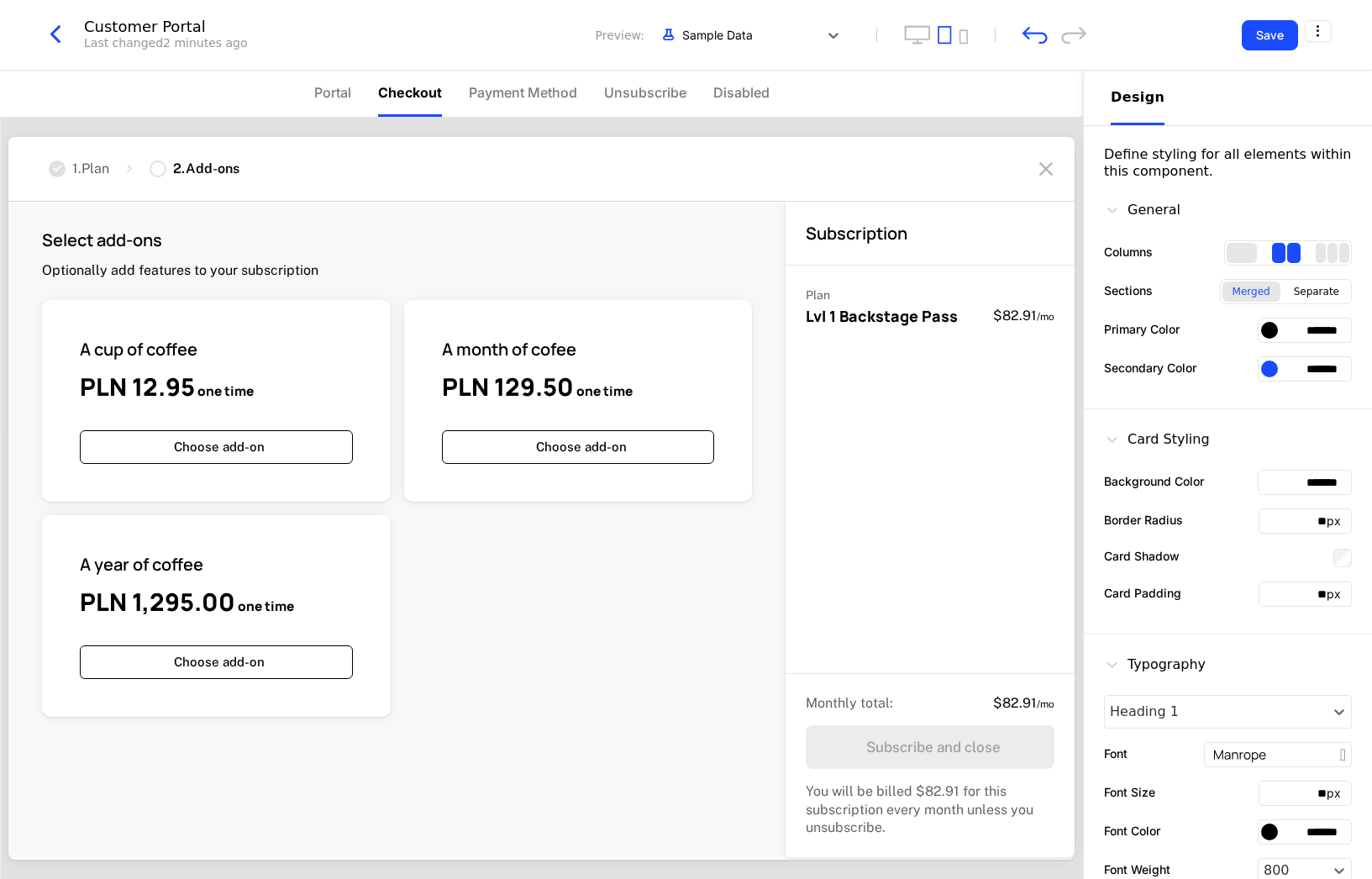
drag, startPoint x: 154, startPoint y: 171, endPoint x: 229, endPoint y: 163, distance: 75.4
click at [156, 171] on div at bounding box center [157, 169] width 17 height 17
click at [521, 91] on span "Payment Method" at bounding box center [522, 92] width 108 height 20
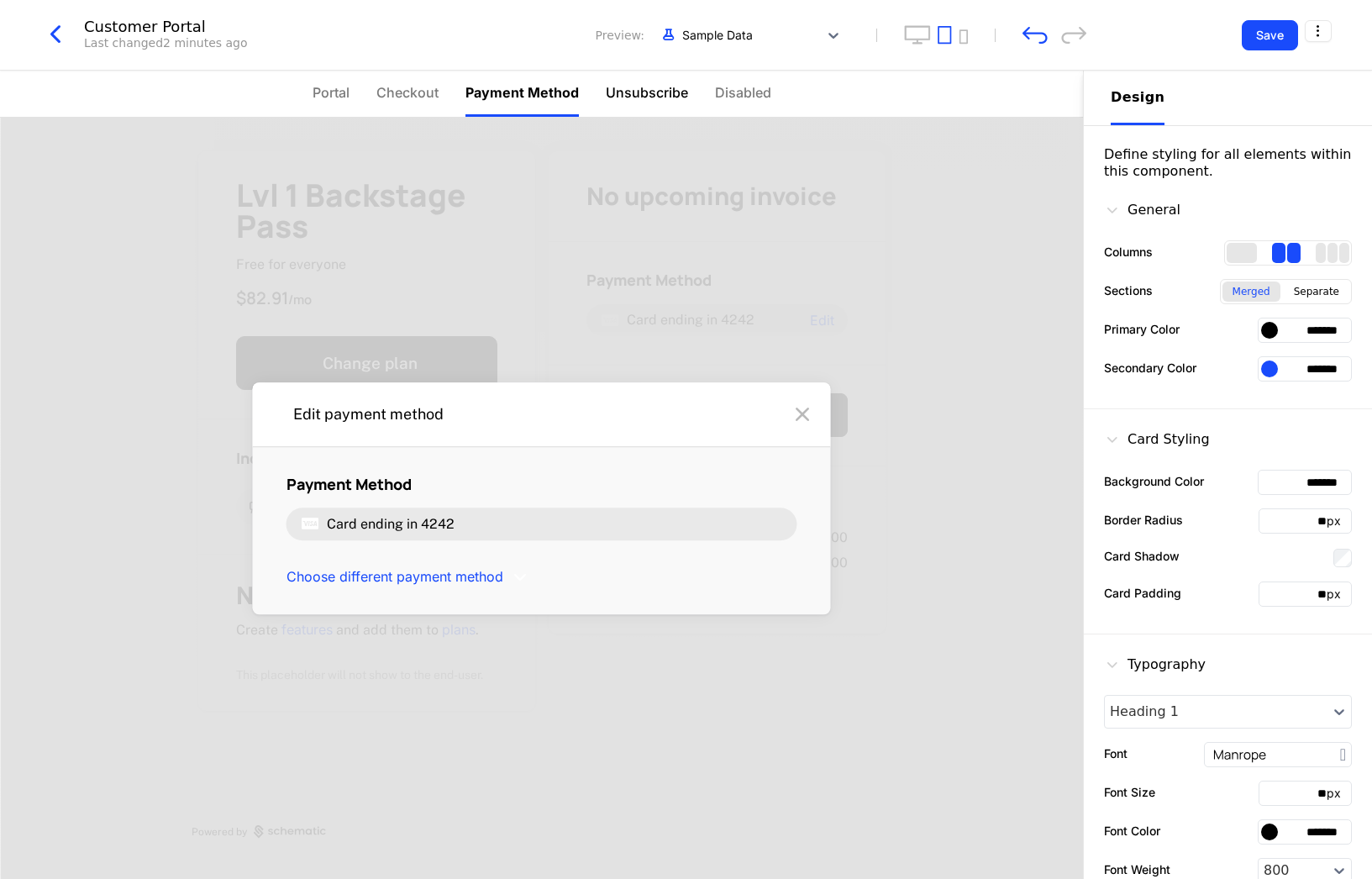
click at [628, 94] on span "Unsubscribe" at bounding box center [647, 92] width 83 height 20
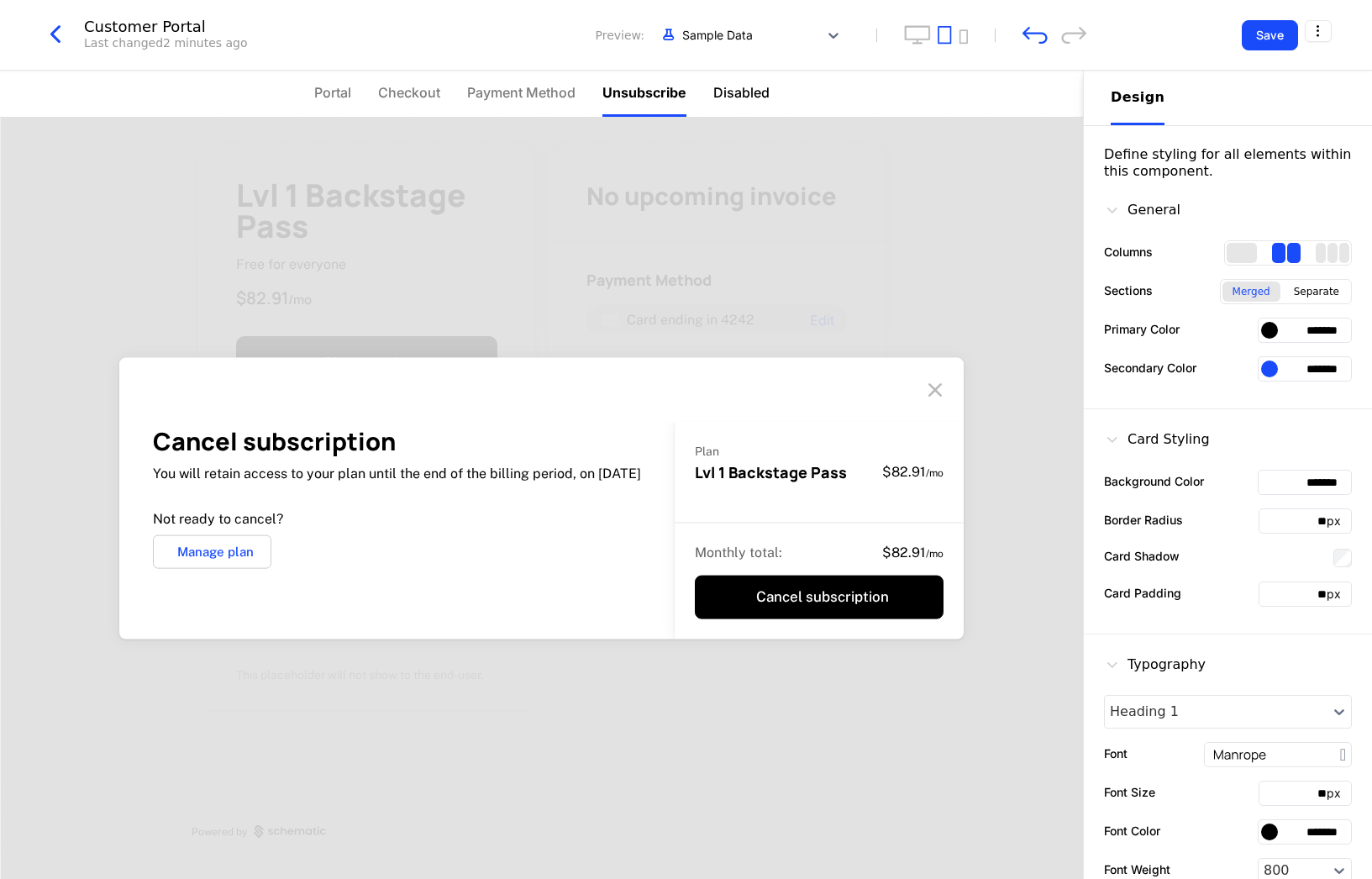
click at [736, 93] on span "Disabled" at bounding box center [741, 92] width 56 height 20
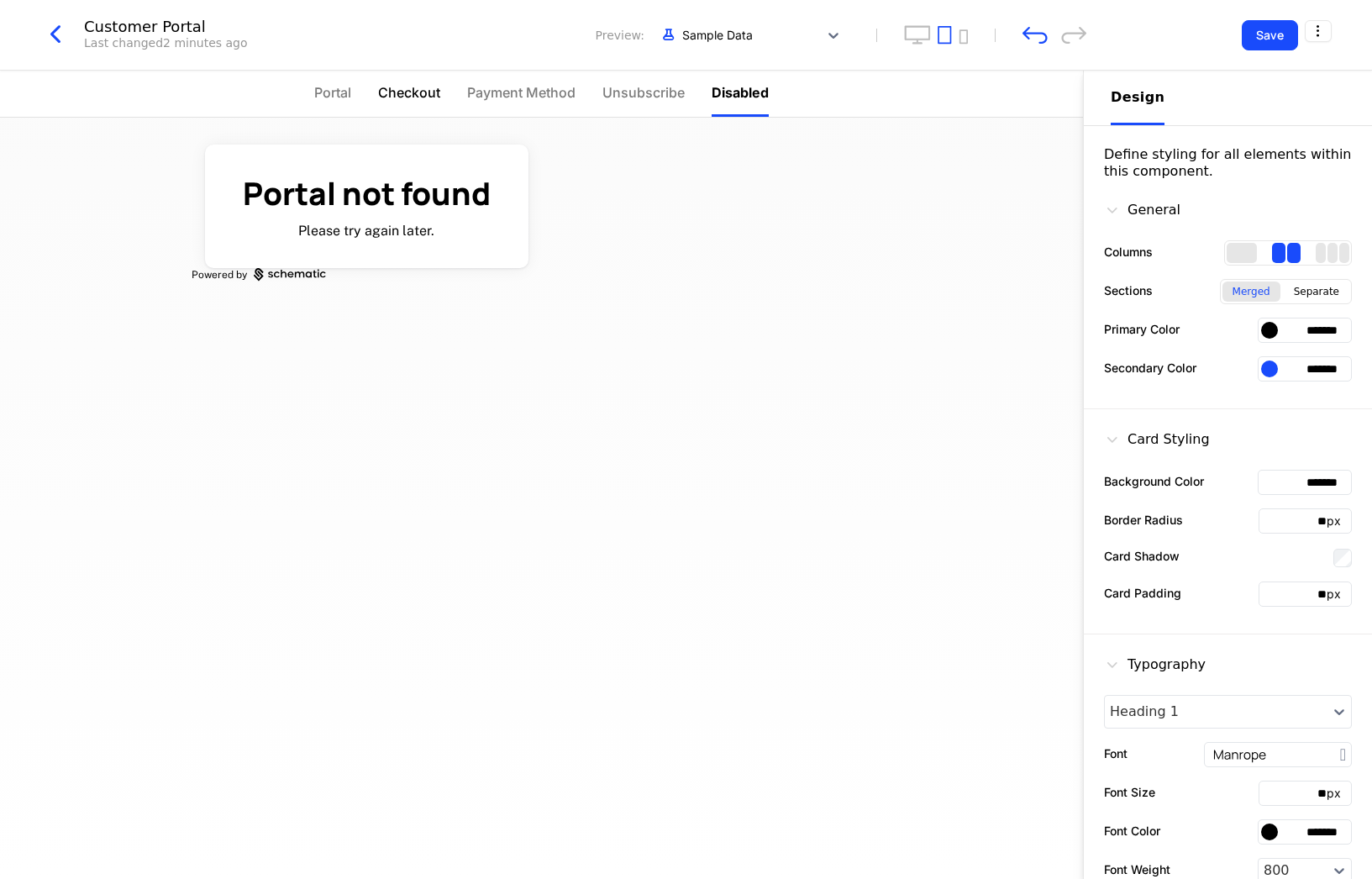
click at [410, 88] on span "Checkout" at bounding box center [409, 92] width 62 height 20
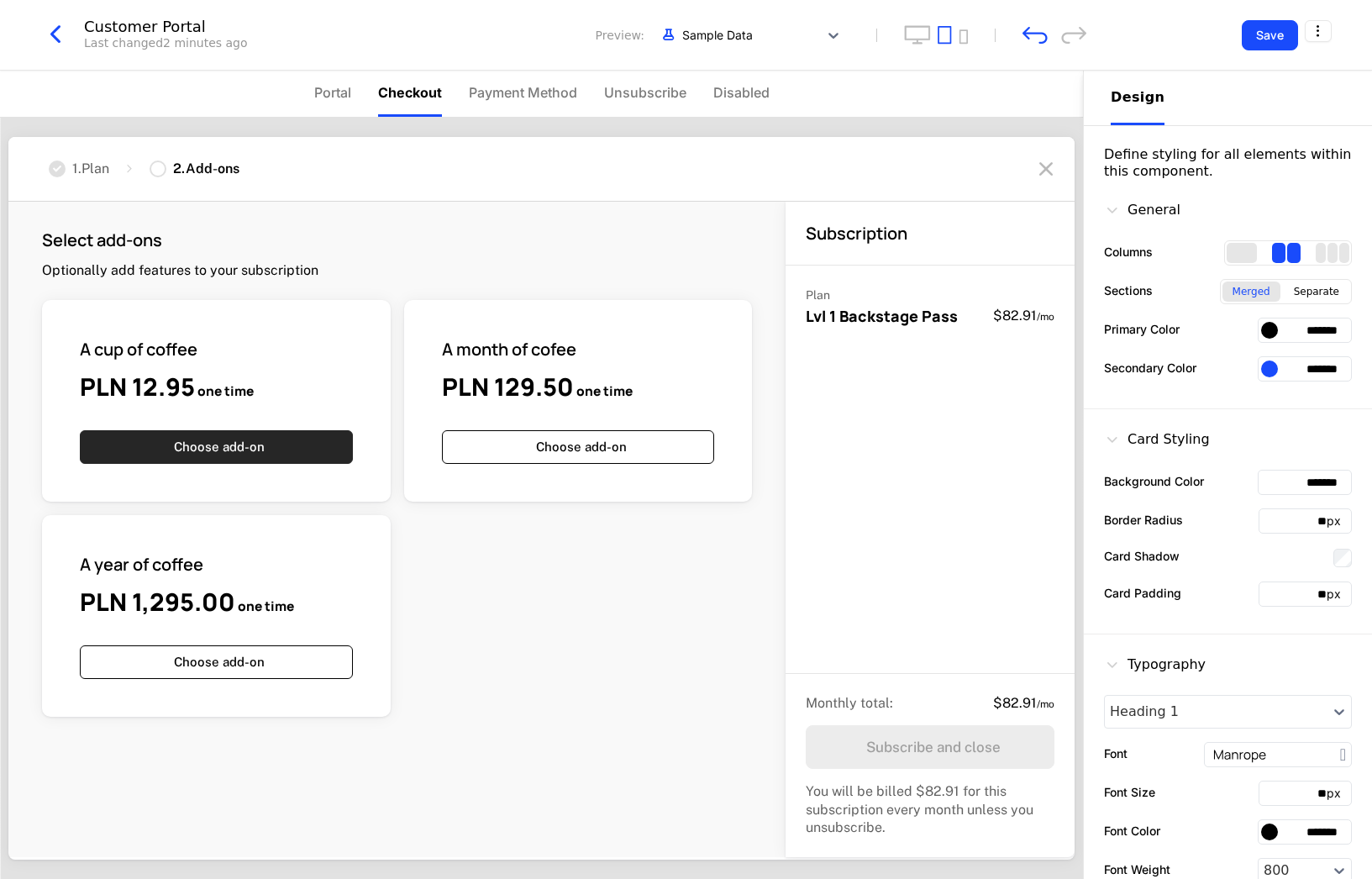
click at [191, 445] on button "Choose add-on" at bounding box center [216, 447] width 273 height 33
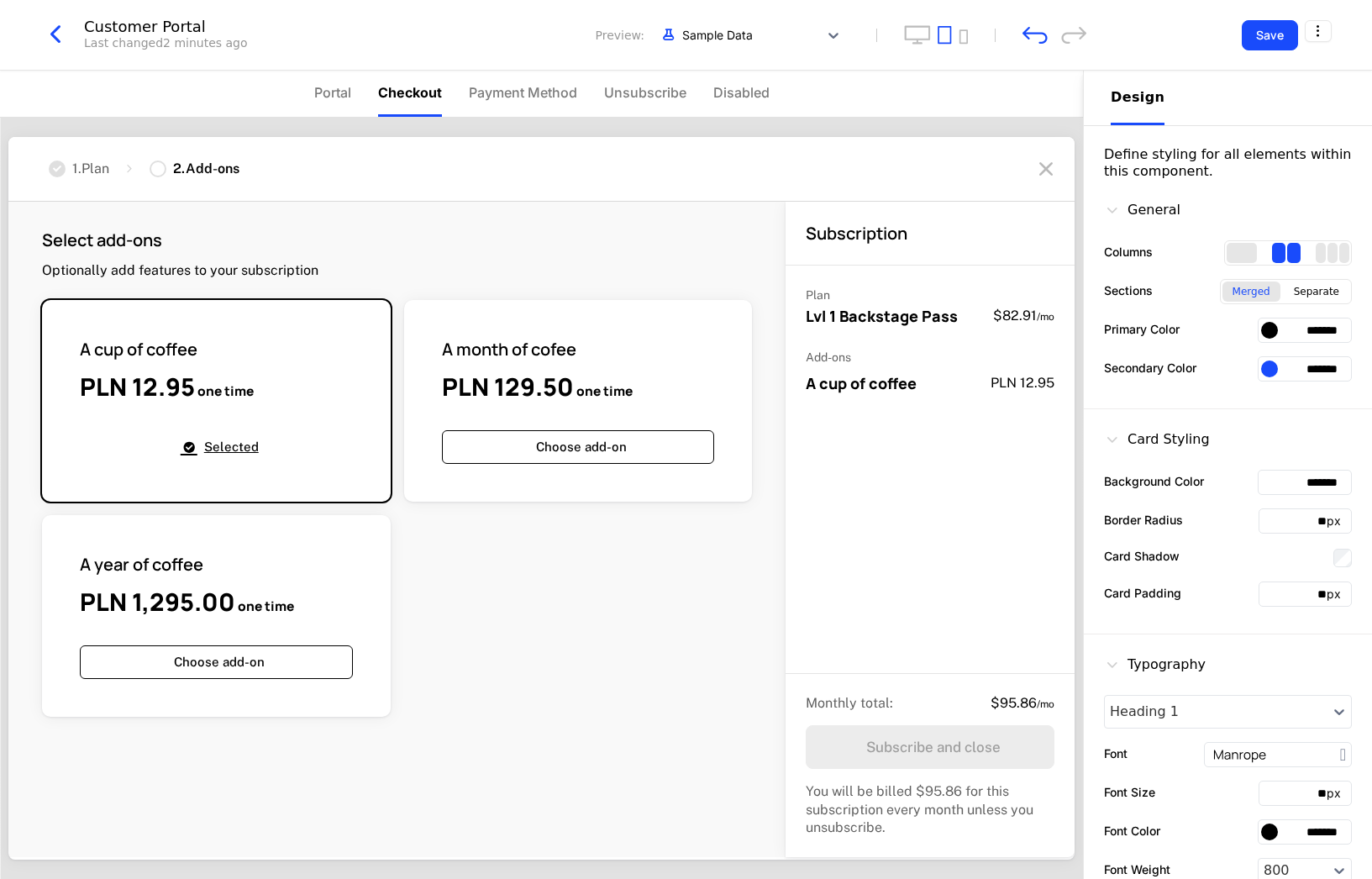
click at [216, 438] on button "Selected" at bounding box center [216, 447] width 273 height 33
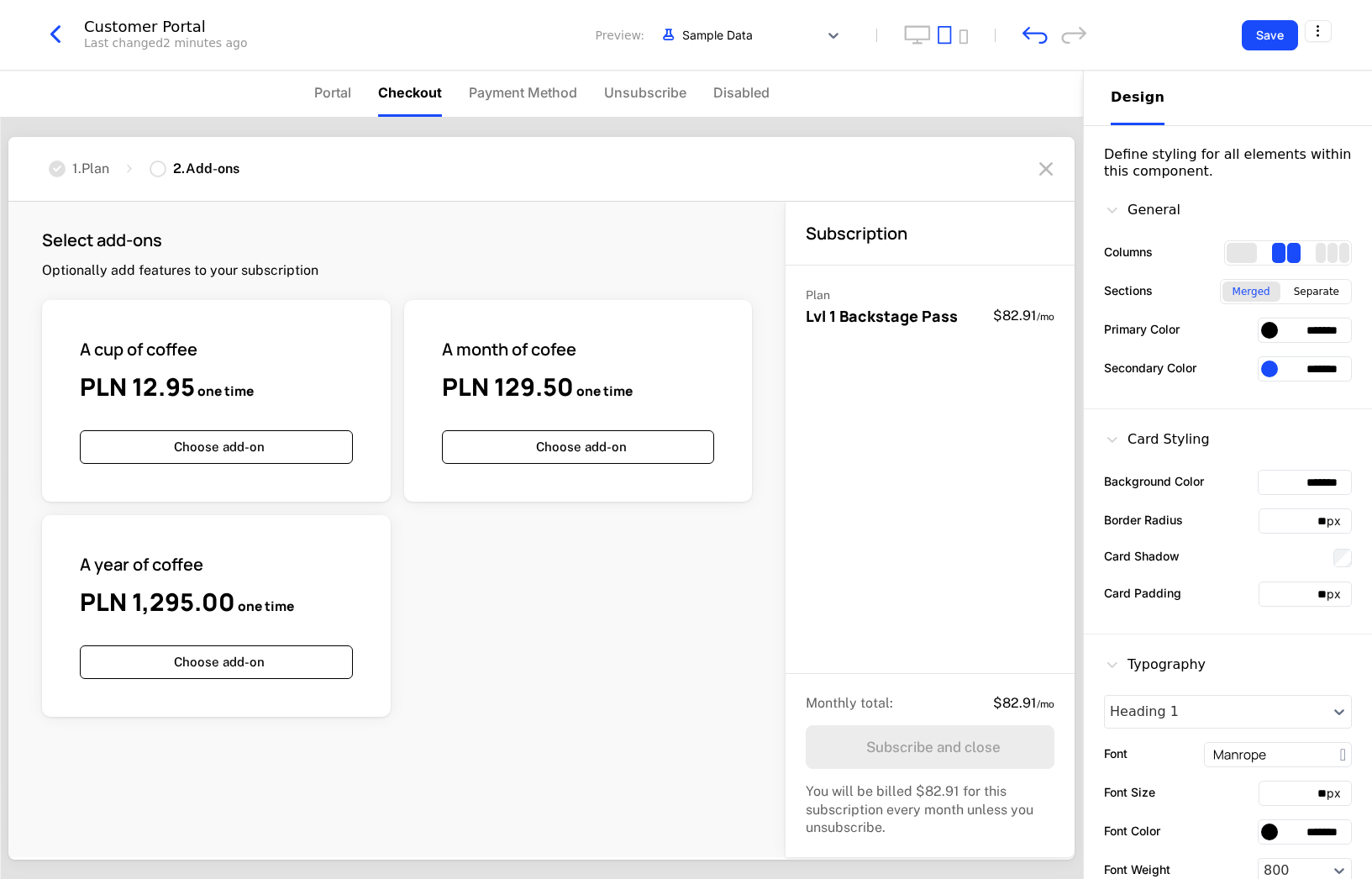
click at [81, 169] on div "1 . Plan" at bounding box center [90, 169] width 37 height 18
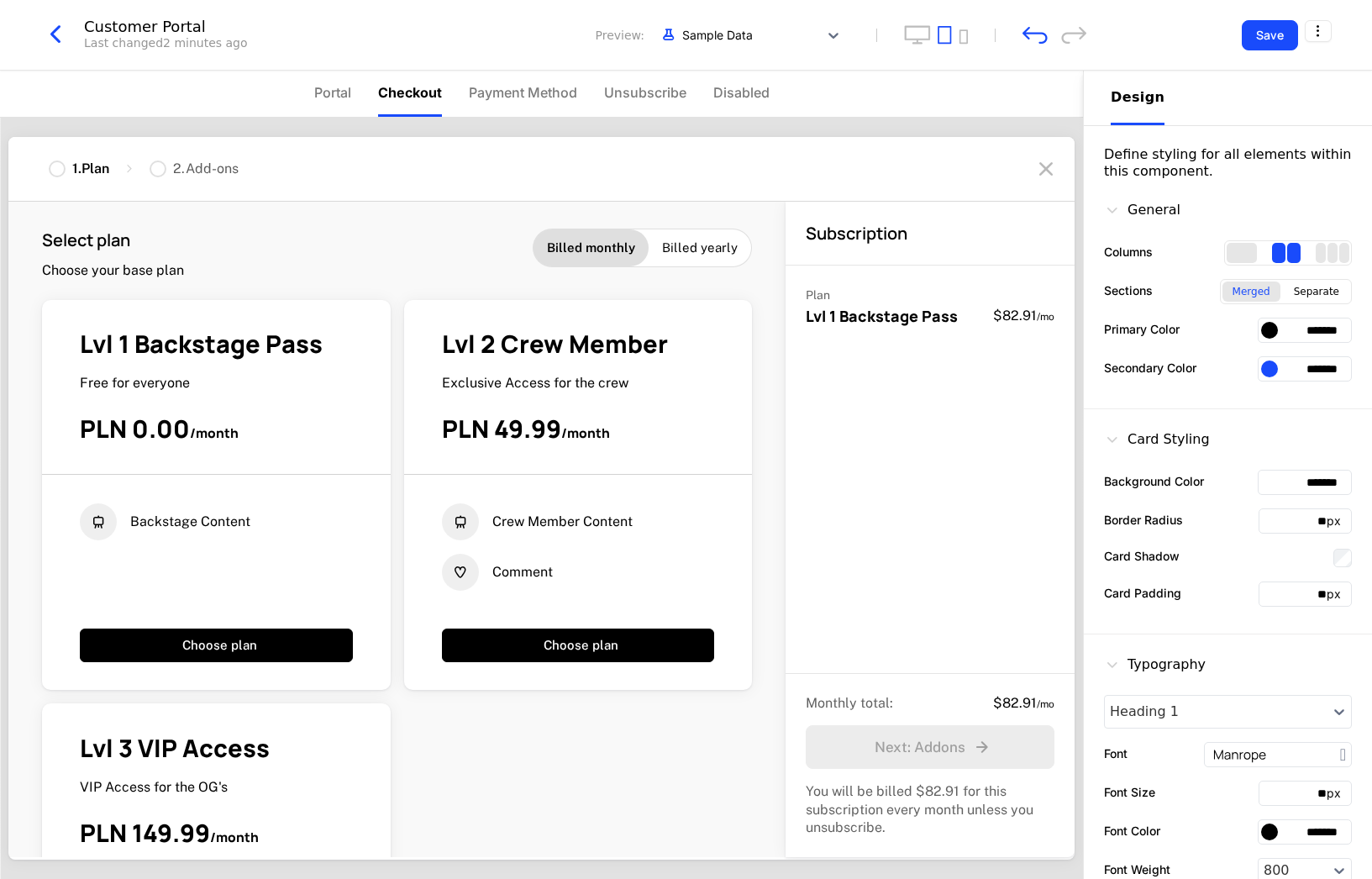
click at [165, 170] on div at bounding box center [157, 169] width 17 height 17
drag, startPoint x: 203, startPoint y: 169, endPoint x: 246, endPoint y: 169, distance: 43.0
click at [204, 169] on div "2 . Add-ons" at bounding box center [205, 169] width 66 height 18
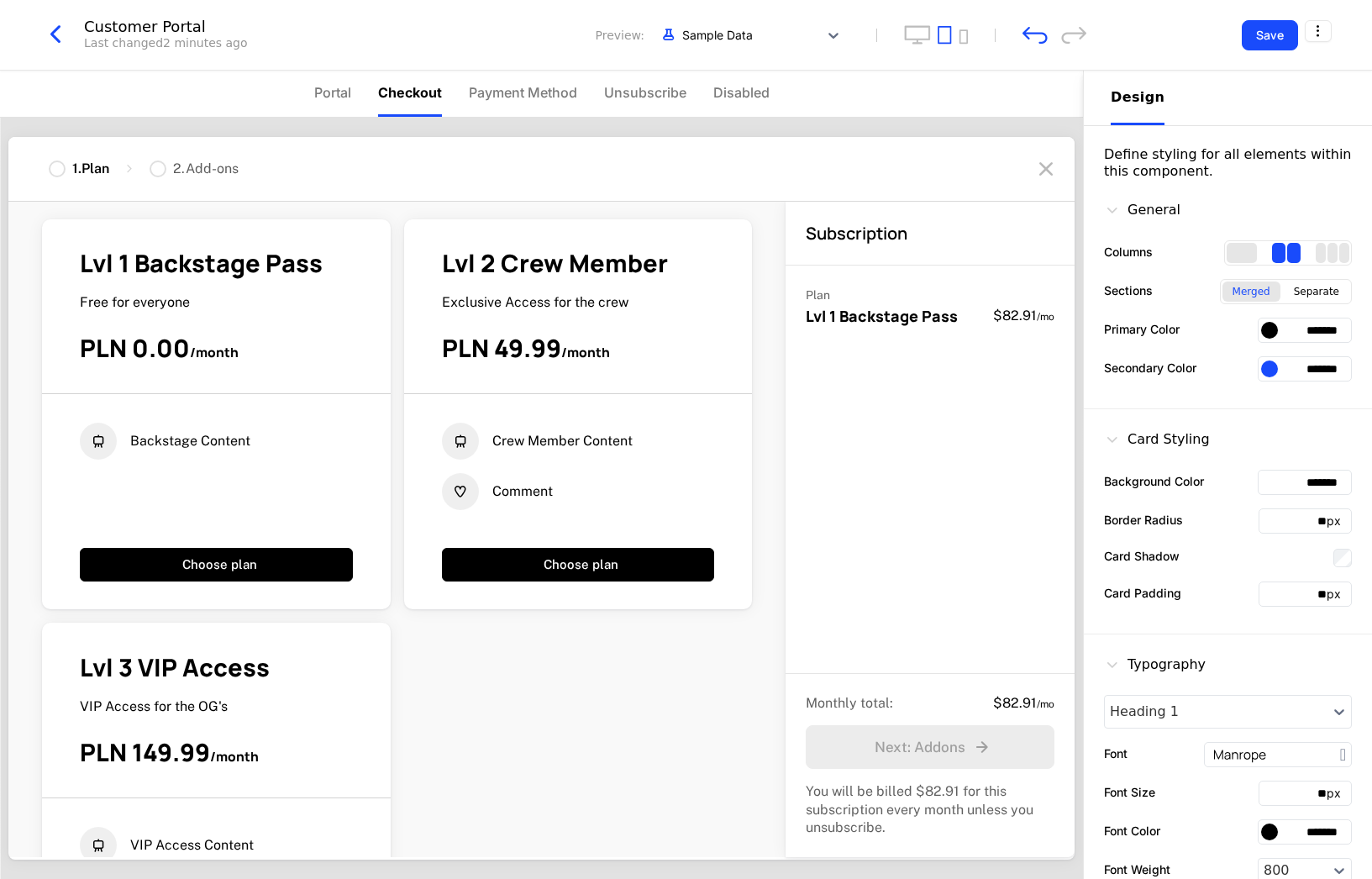
scroll to position [84, 0]
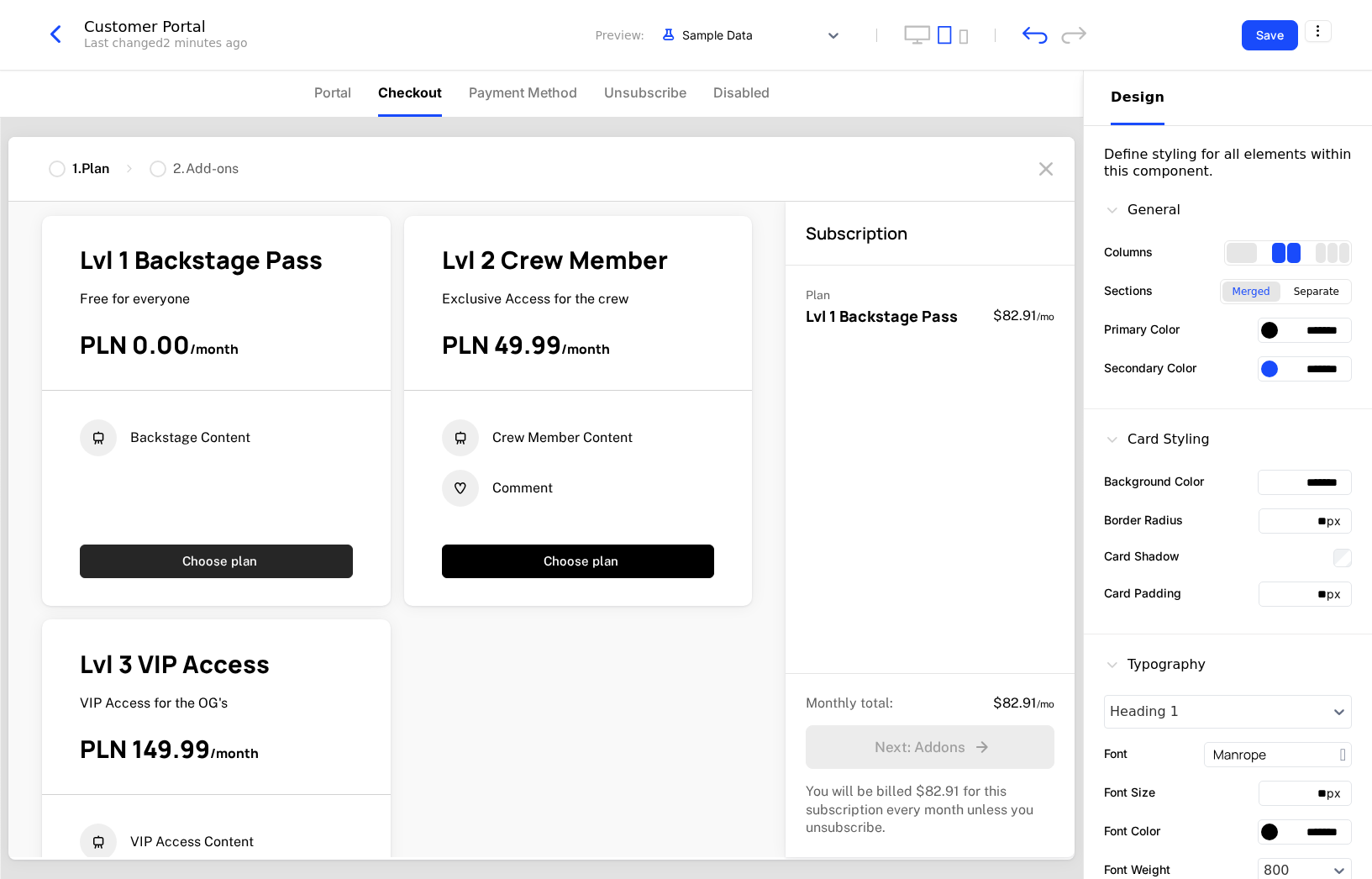
click at [183, 553] on button "Choose plan" at bounding box center [216, 561] width 273 height 33
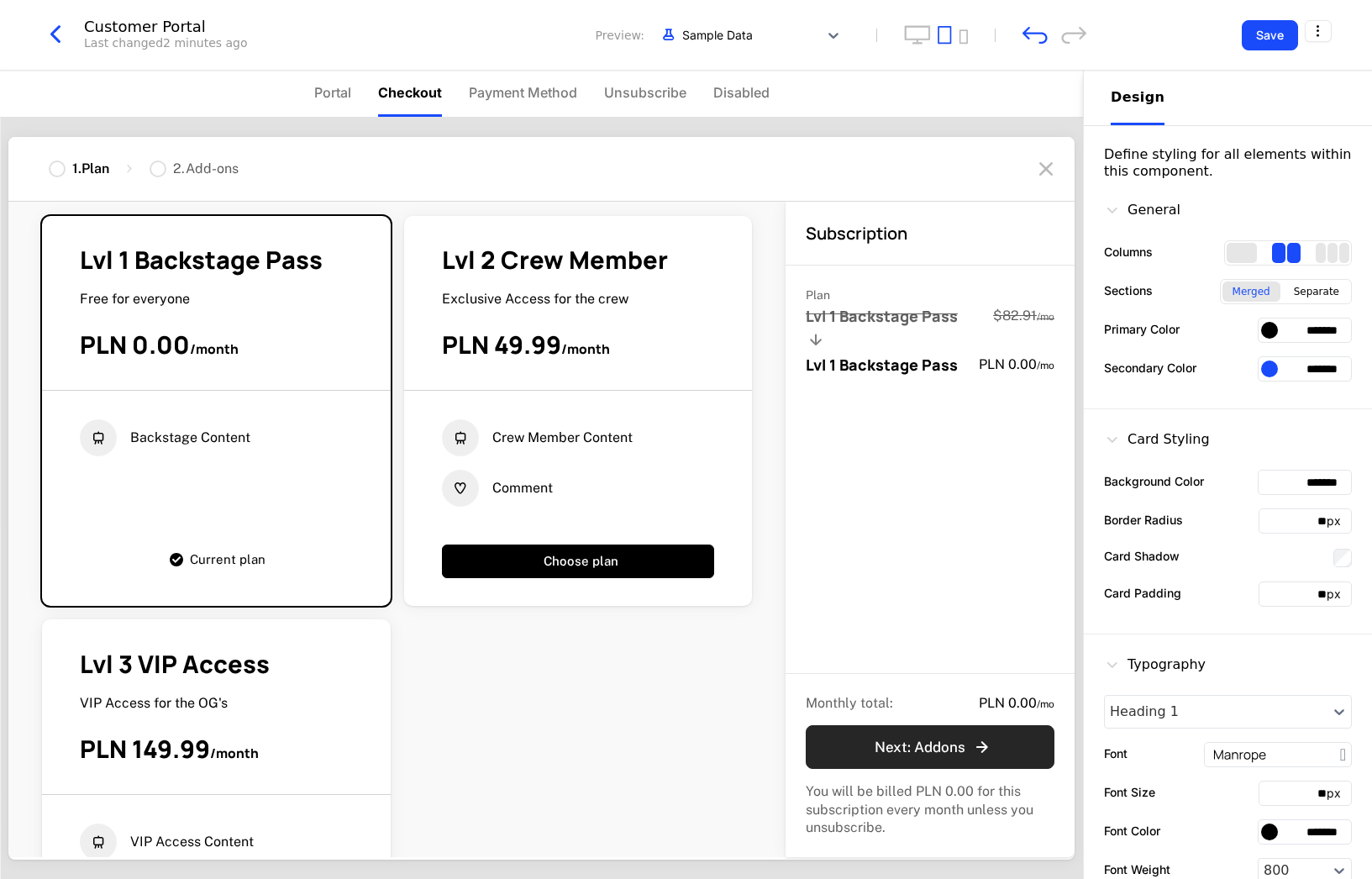
click at [946, 749] on div "Next : Addons" at bounding box center [933, 746] width 118 height 20
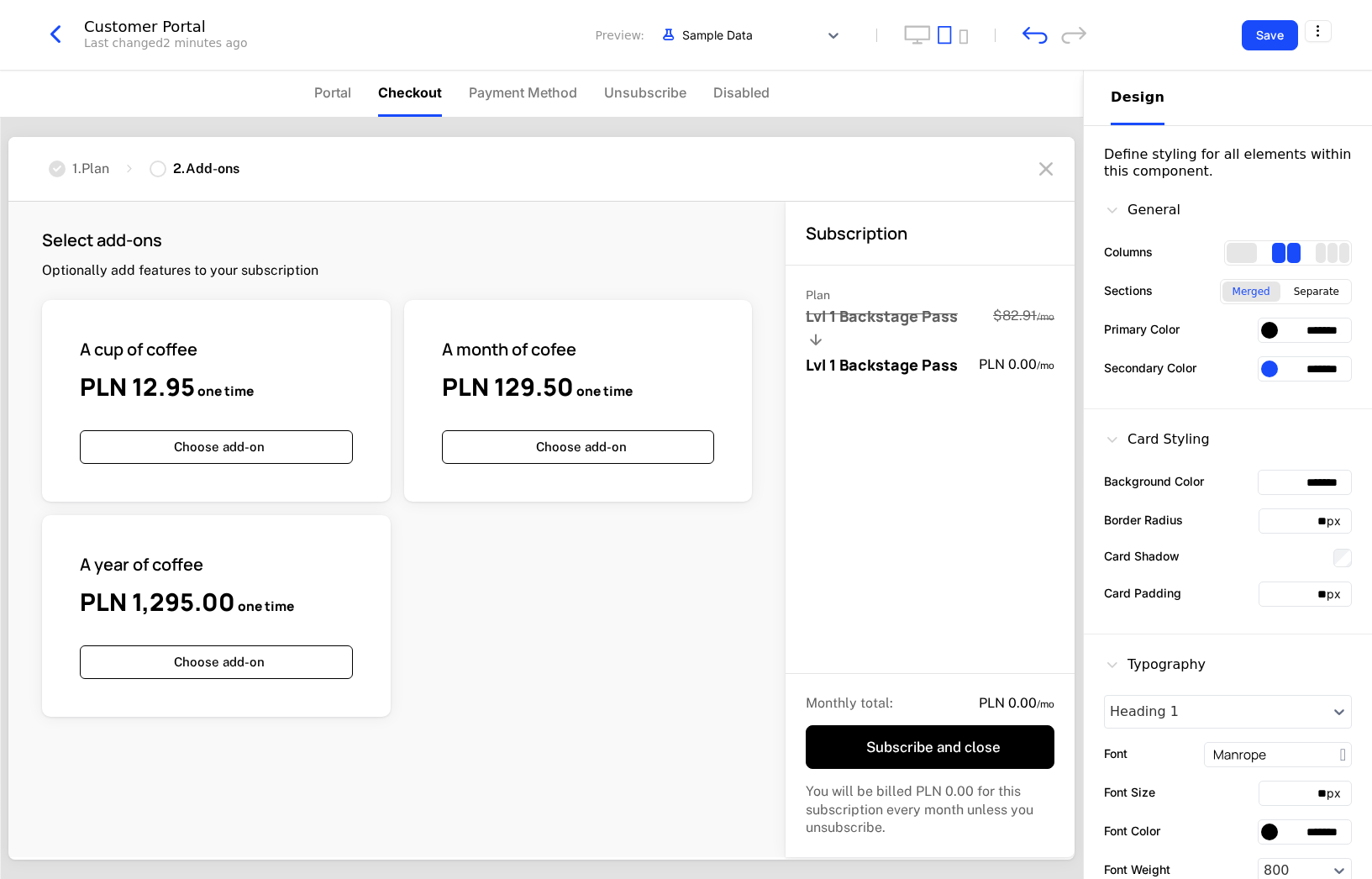
scroll to position [0, 0]
click at [184, 437] on button "Choose add-on" at bounding box center [216, 447] width 273 height 33
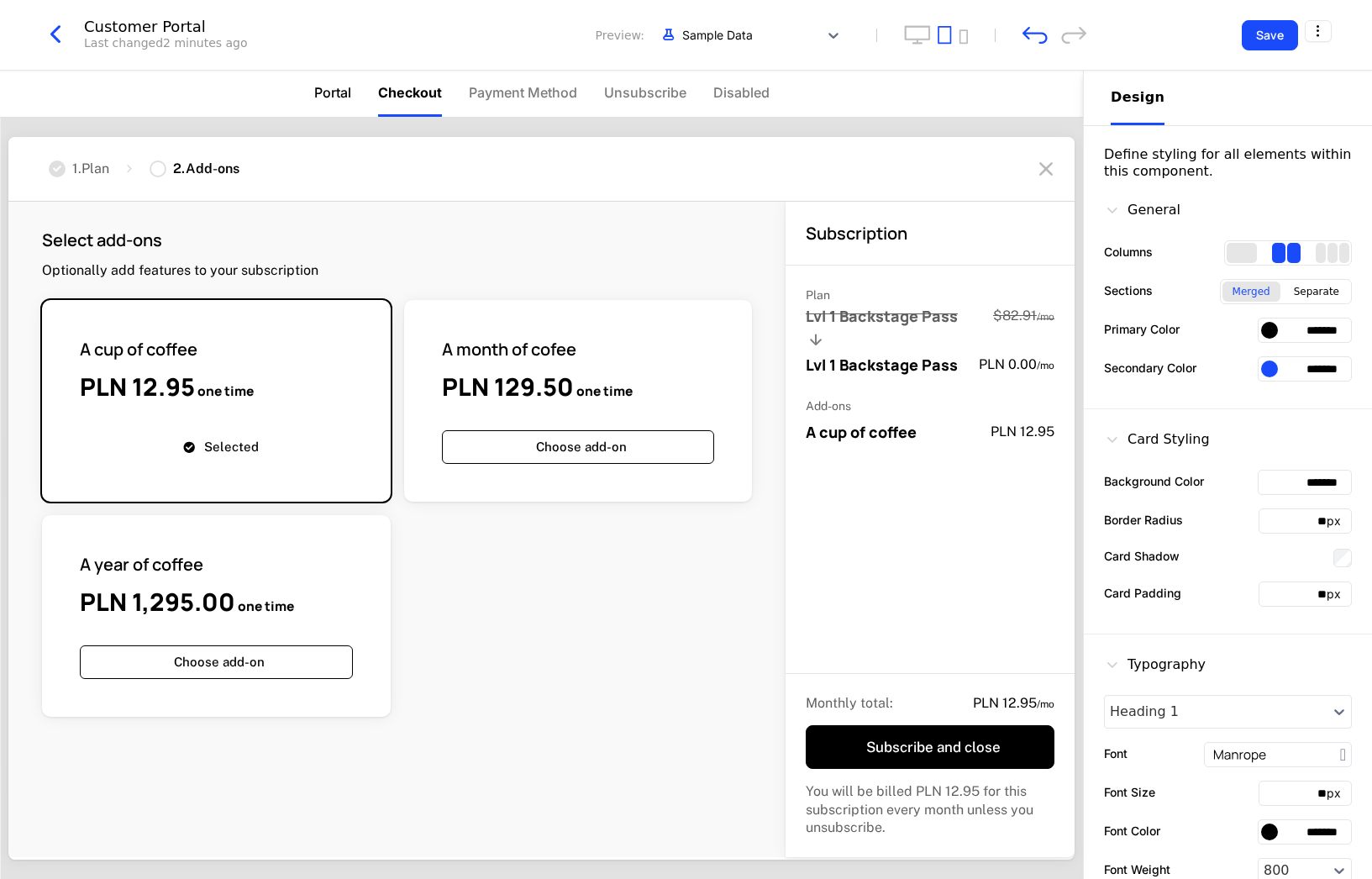
click at [330, 91] on span "Portal" at bounding box center [333, 92] width 37 height 20
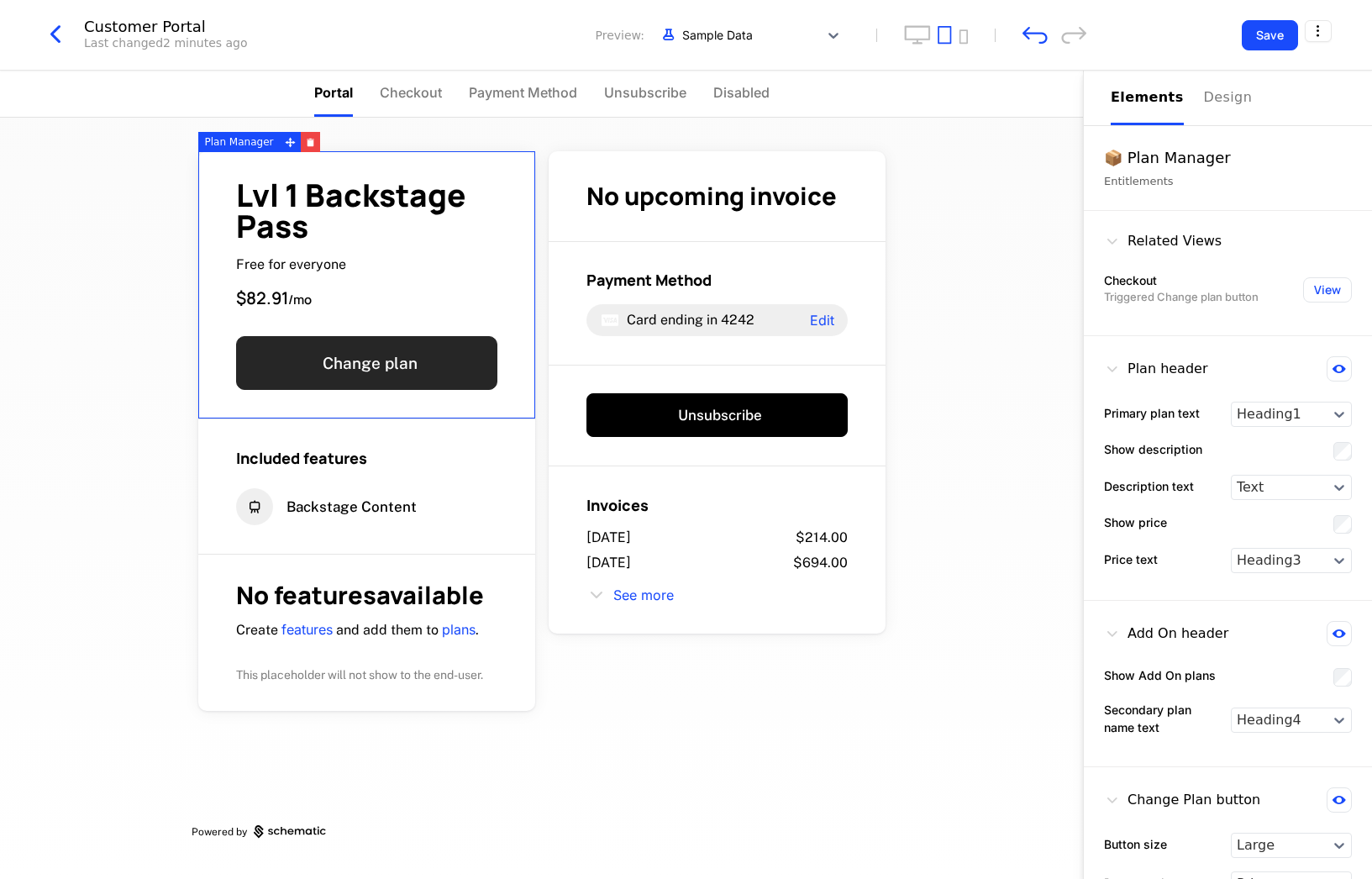
click at [358, 349] on button "Change plan" at bounding box center [367, 363] width 262 height 54
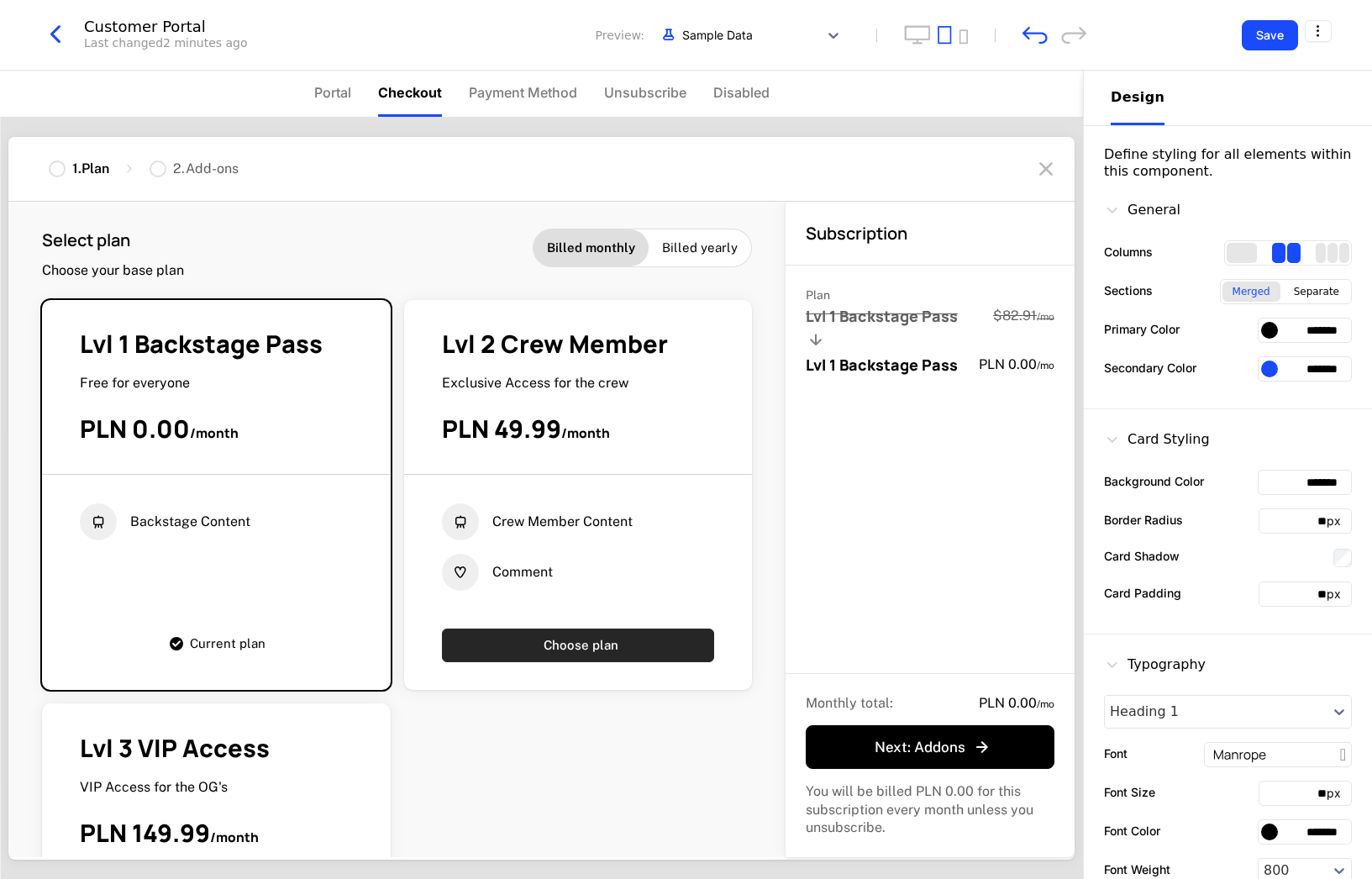
click at [564, 646] on button "Choose plan" at bounding box center [578, 645] width 273 height 33
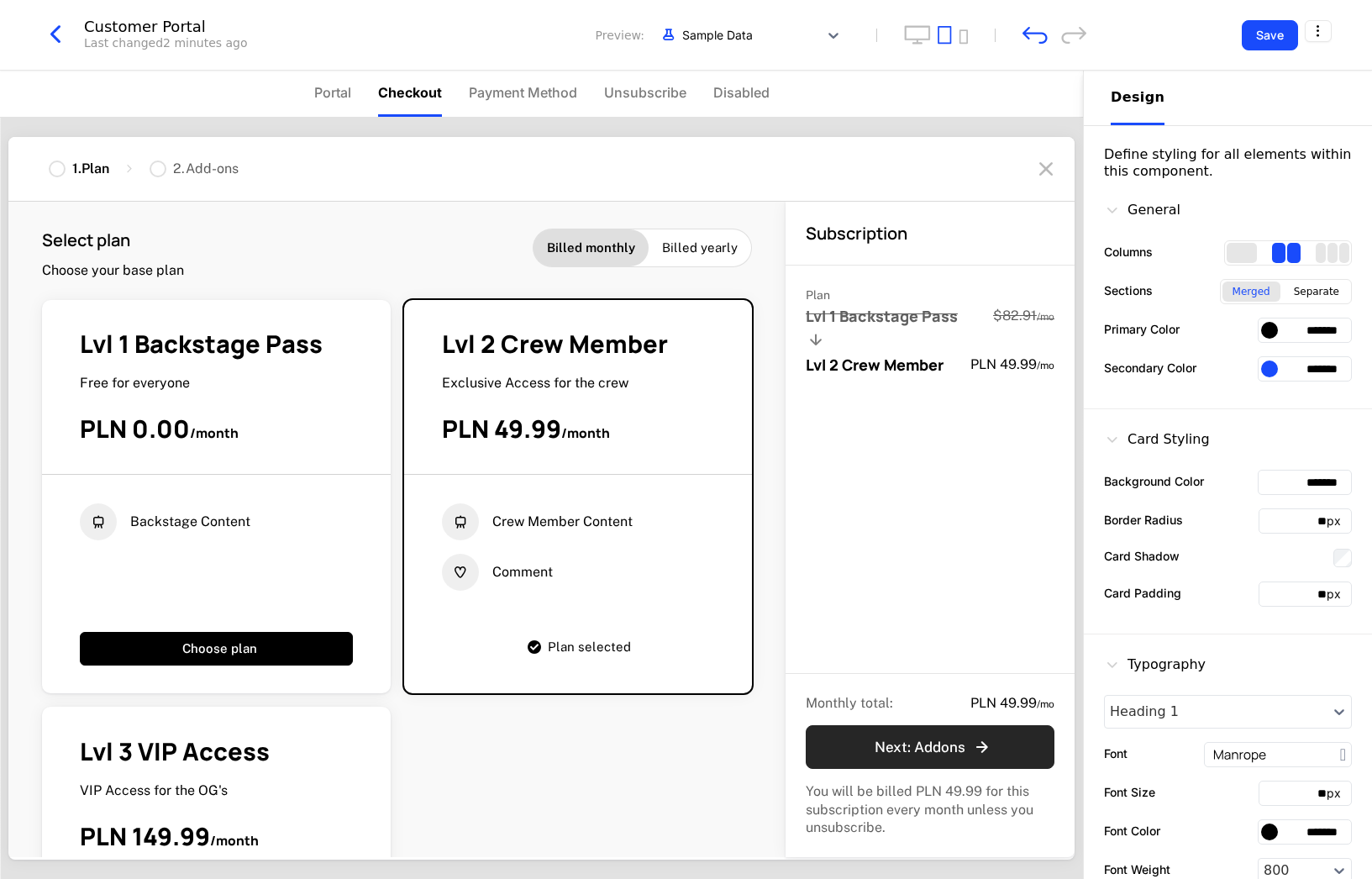
click at [888, 760] on button "Next : Addons" at bounding box center [930, 747] width 248 height 44
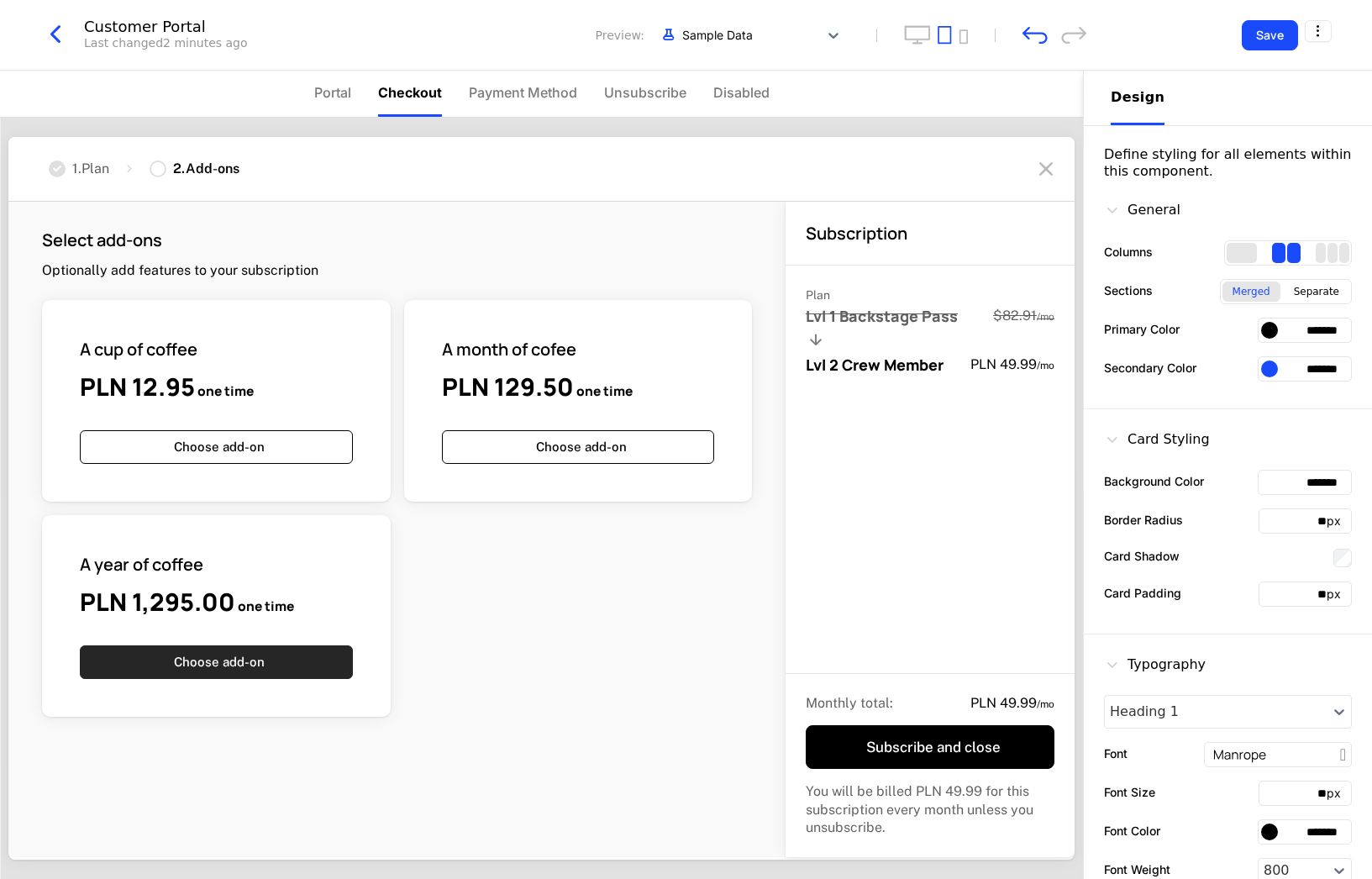
click at [305, 660] on button "Choose add-on" at bounding box center [216, 662] width 273 height 33
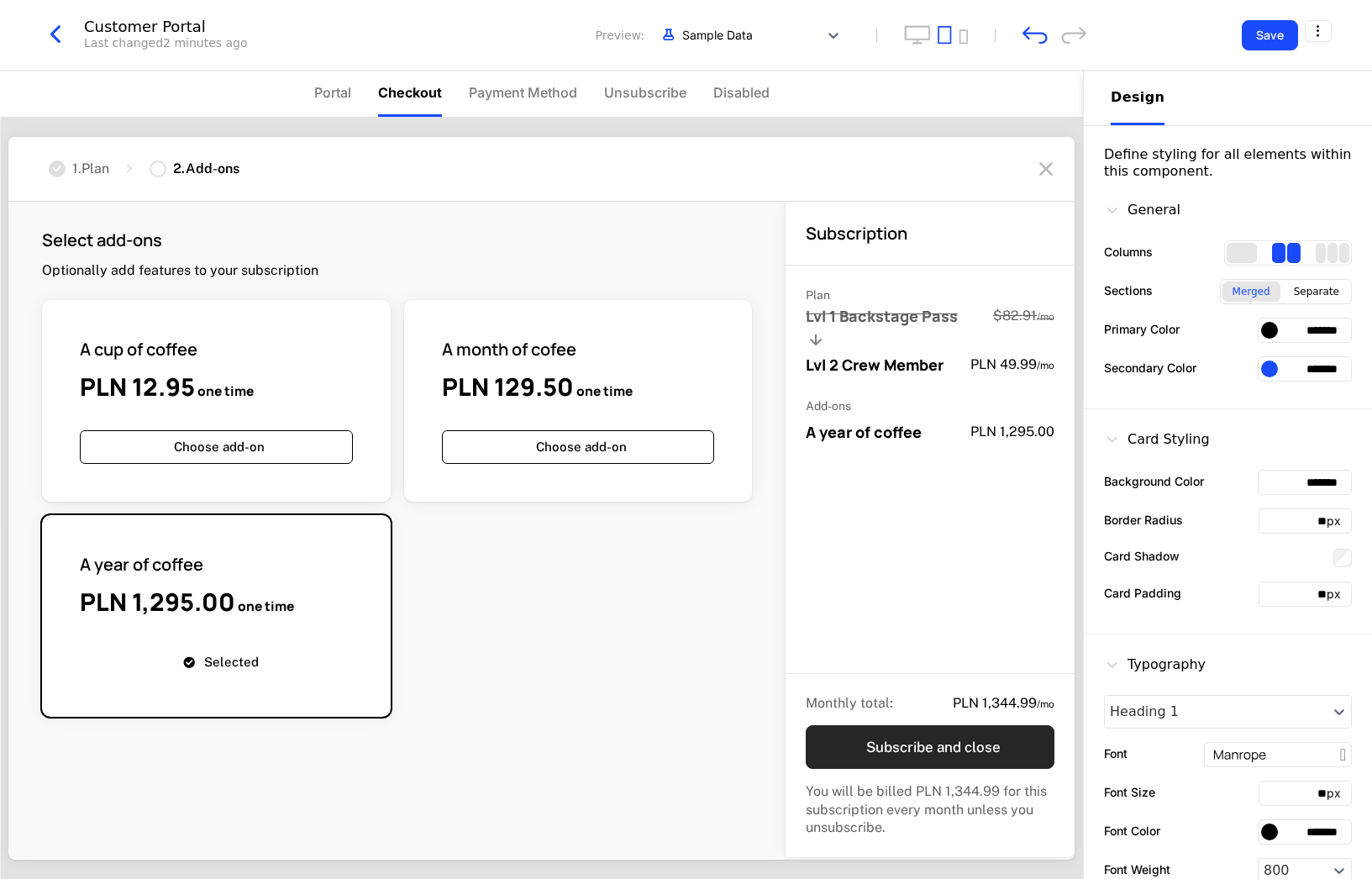
click at [890, 749] on button "Subscribe and close" at bounding box center [930, 747] width 248 height 44
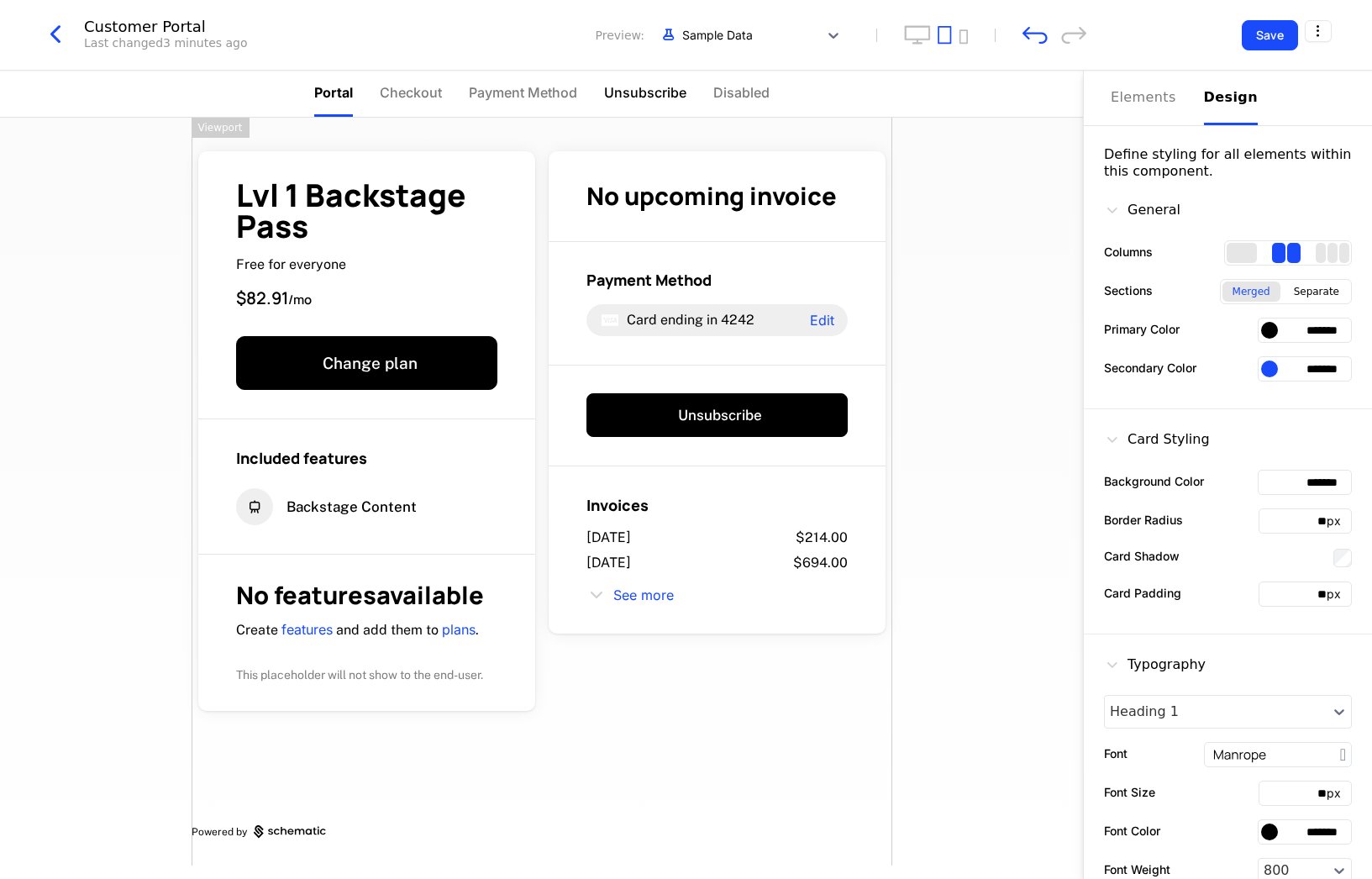
click at [649, 108] on li "Unsubscribe" at bounding box center [645, 93] width 83 height 47
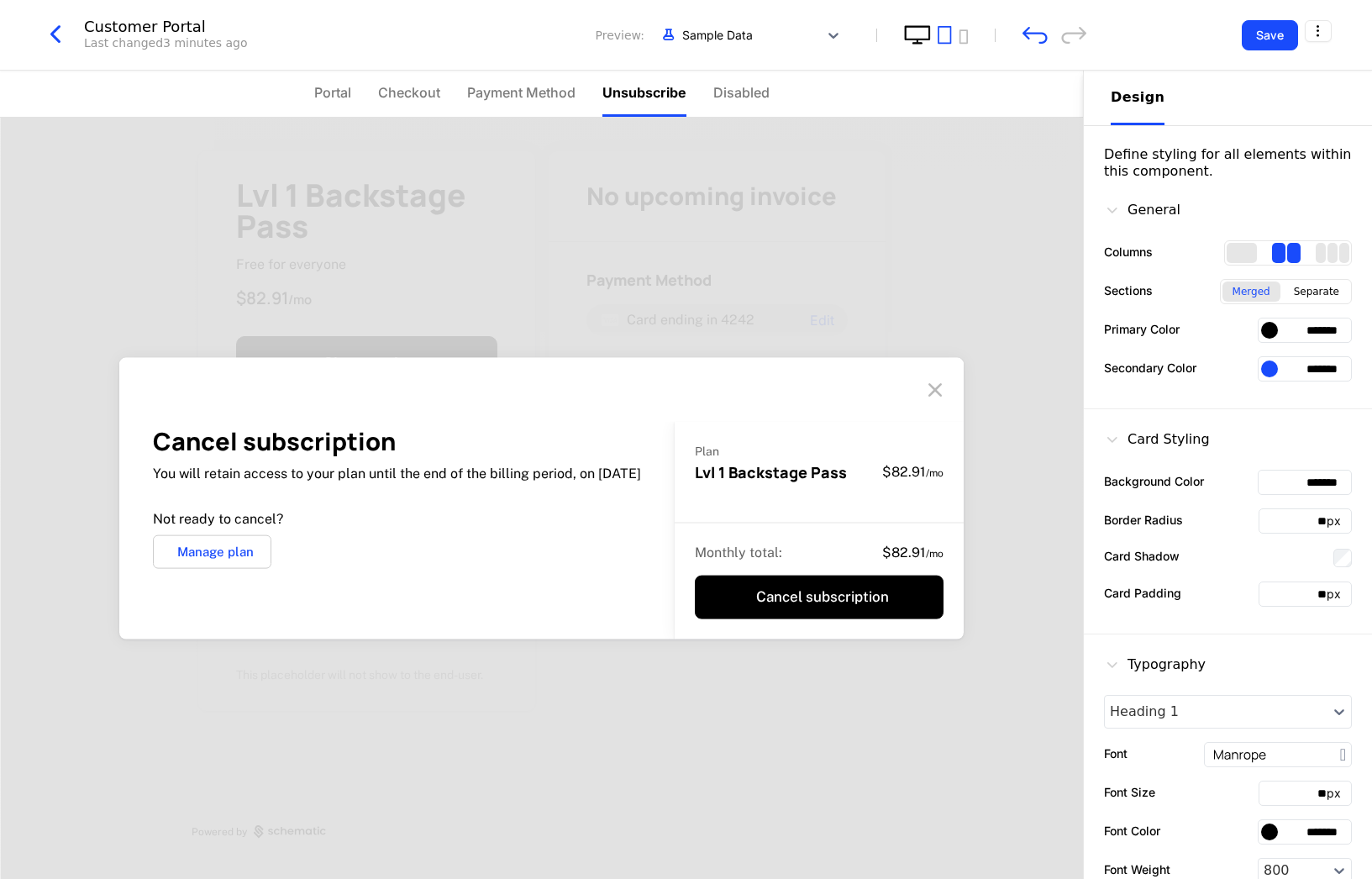
click at [925, 40] on icon "desktop" at bounding box center [917, 35] width 25 height 18
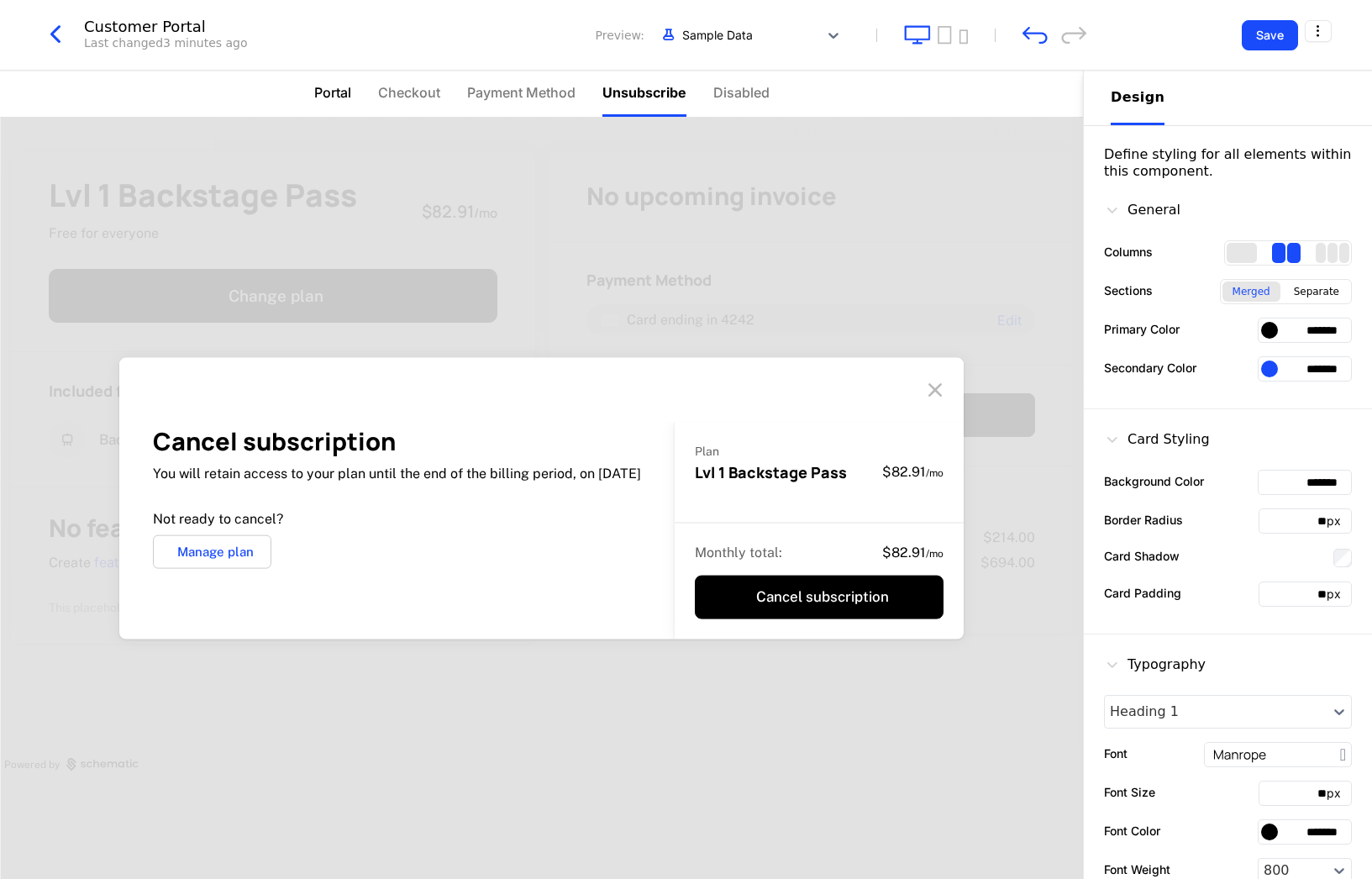
click at [315, 88] on span "Portal" at bounding box center [333, 92] width 37 height 20
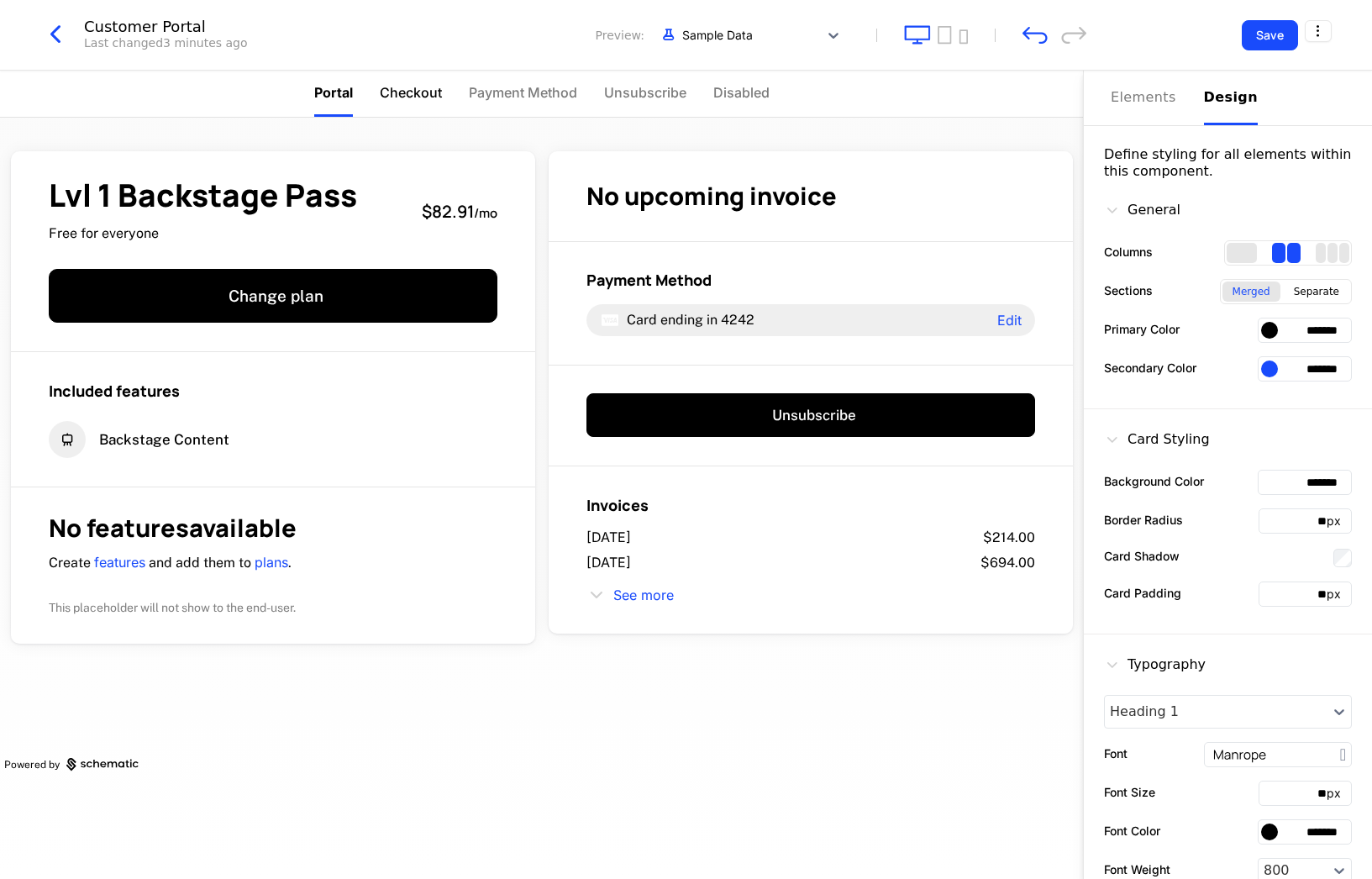
click at [397, 84] on span "Checkout" at bounding box center [411, 92] width 62 height 20
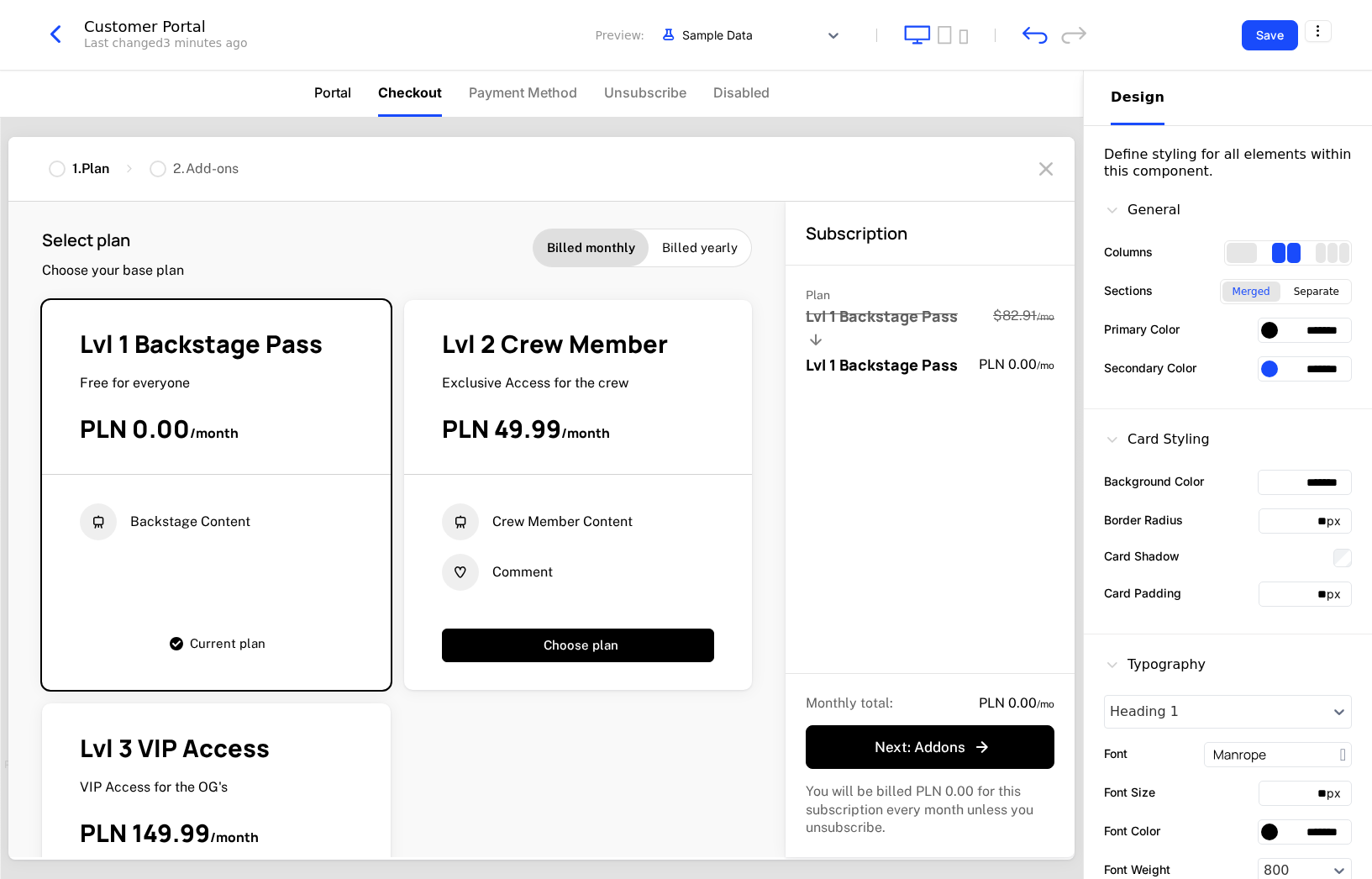
click at [319, 90] on span "Portal" at bounding box center [333, 92] width 37 height 20
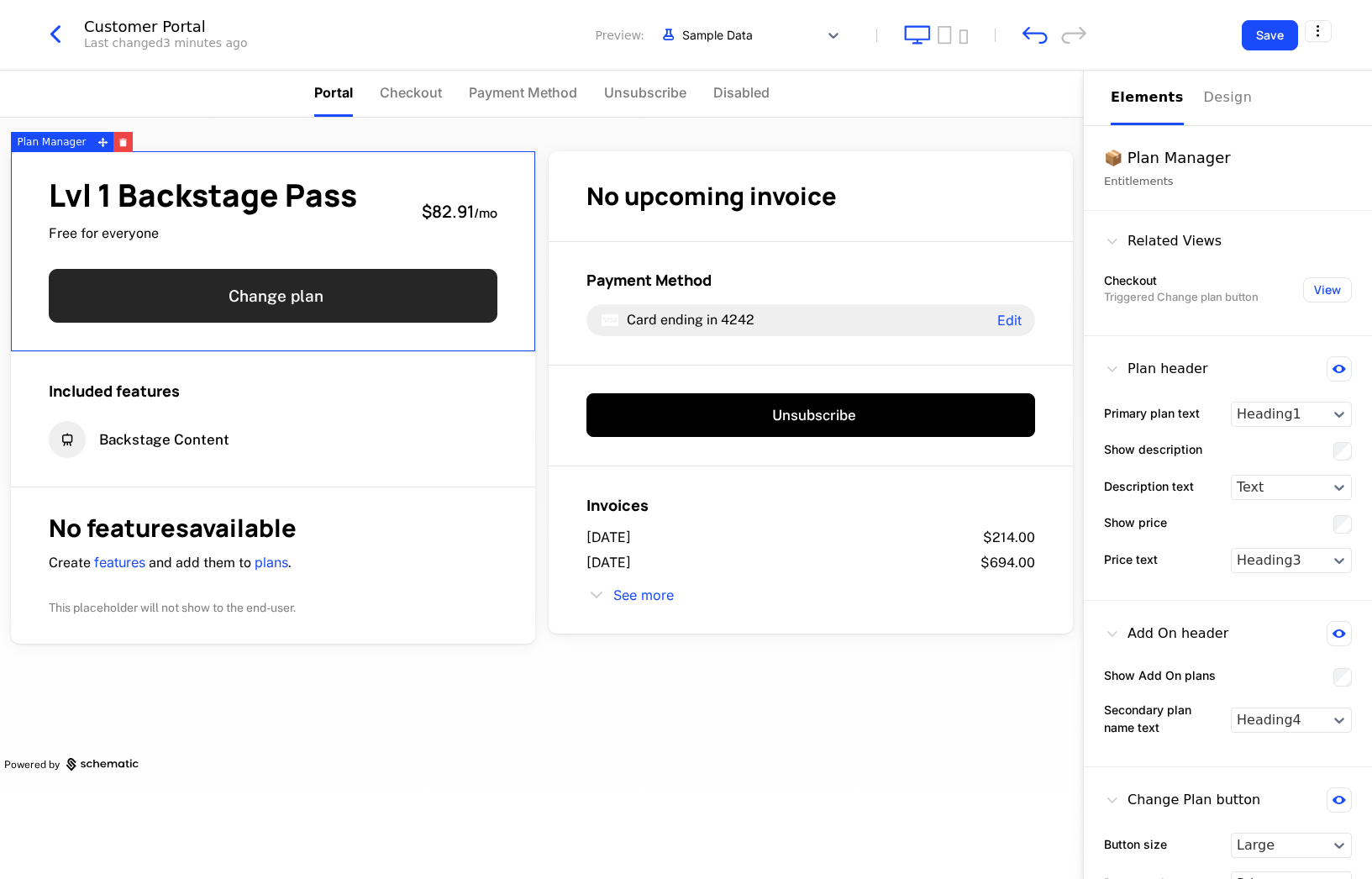
click at [341, 308] on button "Change plan" at bounding box center [273, 295] width 449 height 54
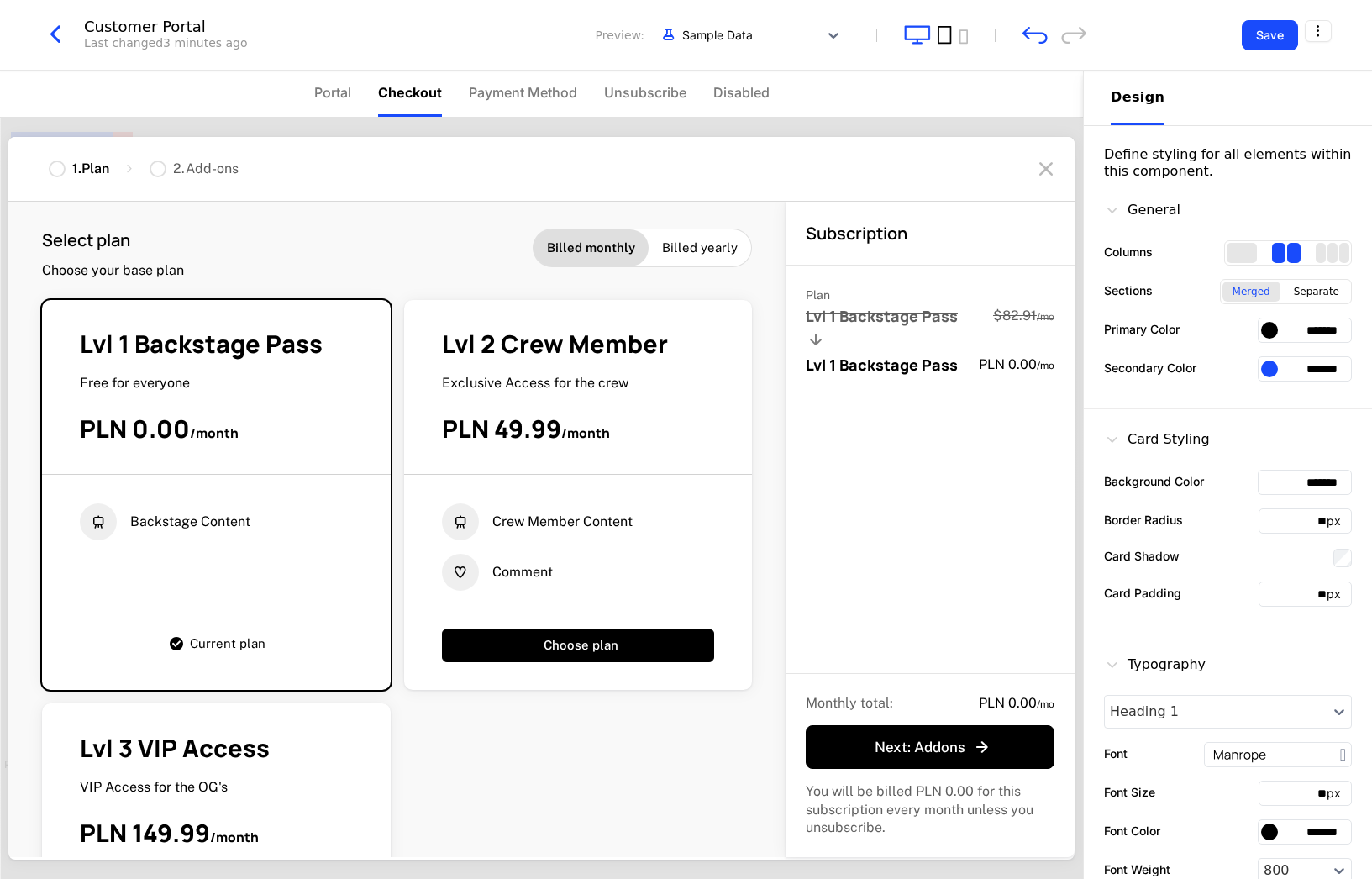
click at [945, 44] on icon "tablet" at bounding box center [944, 35] width 13 height 18
click at [964, 40] on icon "mobile" at bounding box center [963, 36] width 10 height 15
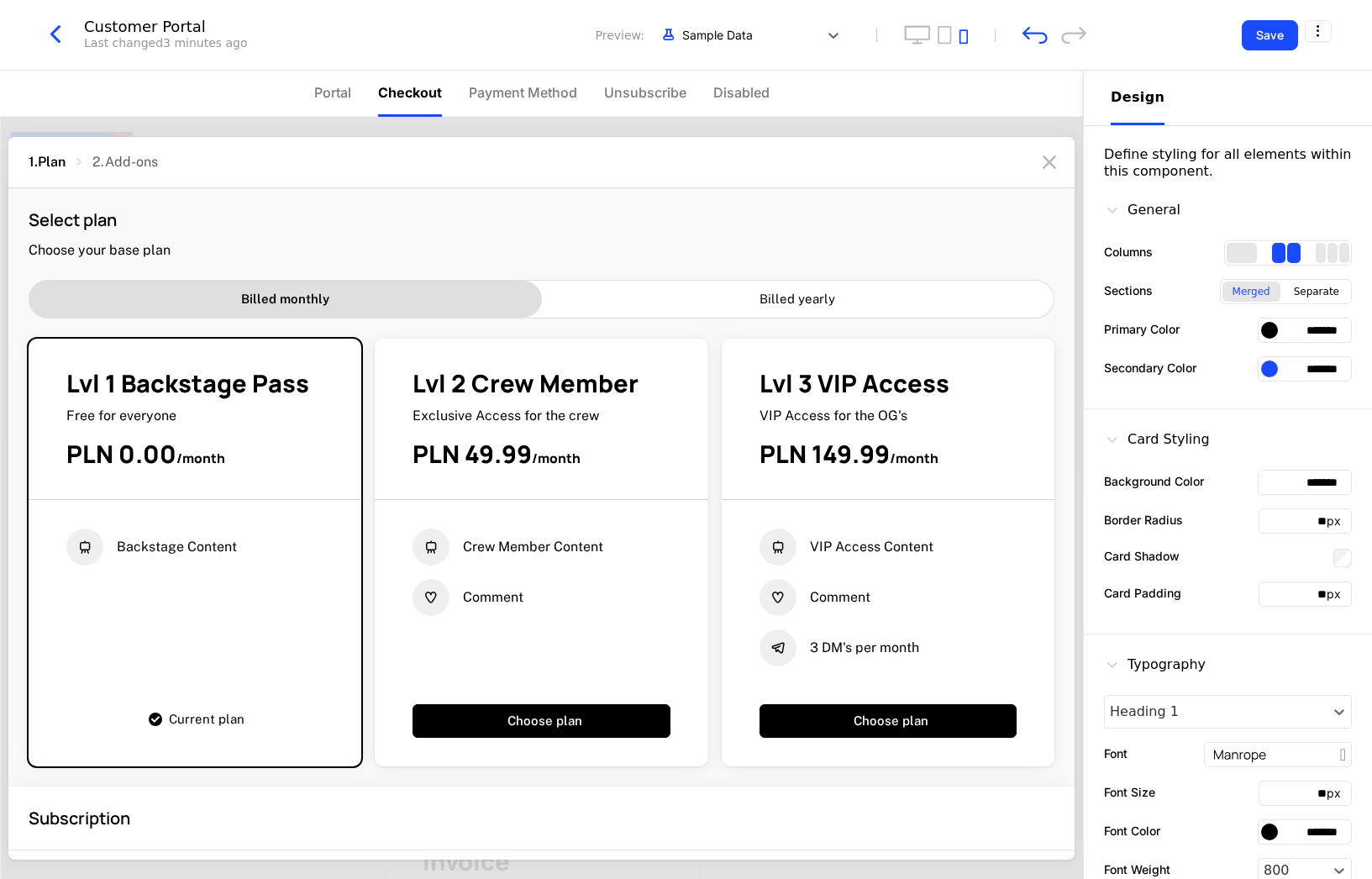
click at [932, 34] on div at bounding box center [936, 35] width 64 height 19
click at [904, 33] on icon "desktop" at bounding box center [917, 35] width 27 height 19
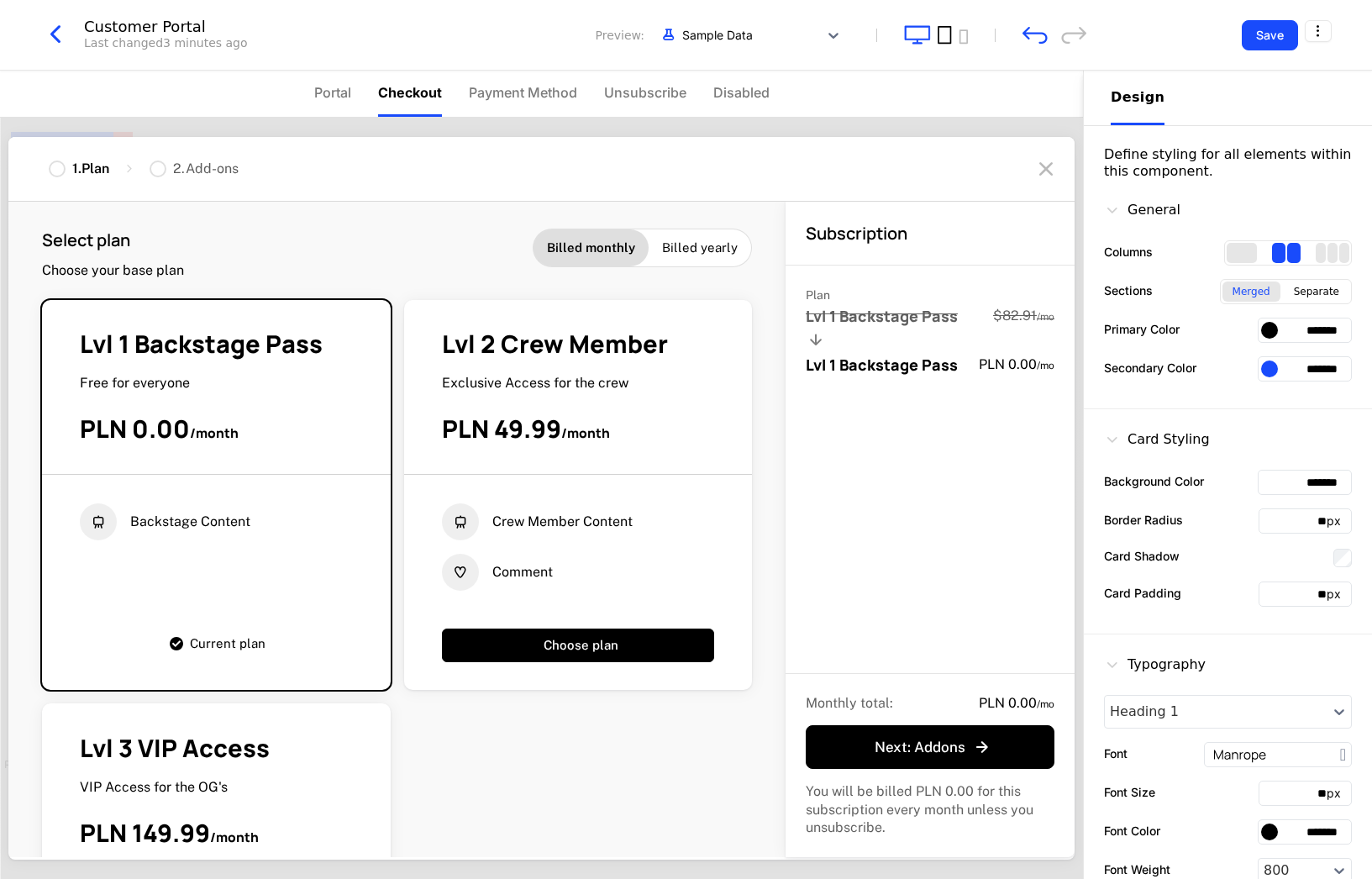
click at [946, 35] on icon "tablet" at bounding box center [945, 35] width 14 height 19
click at [1272, 44] on button "Save" at bounding box center [1269, 35] width 56 height 30
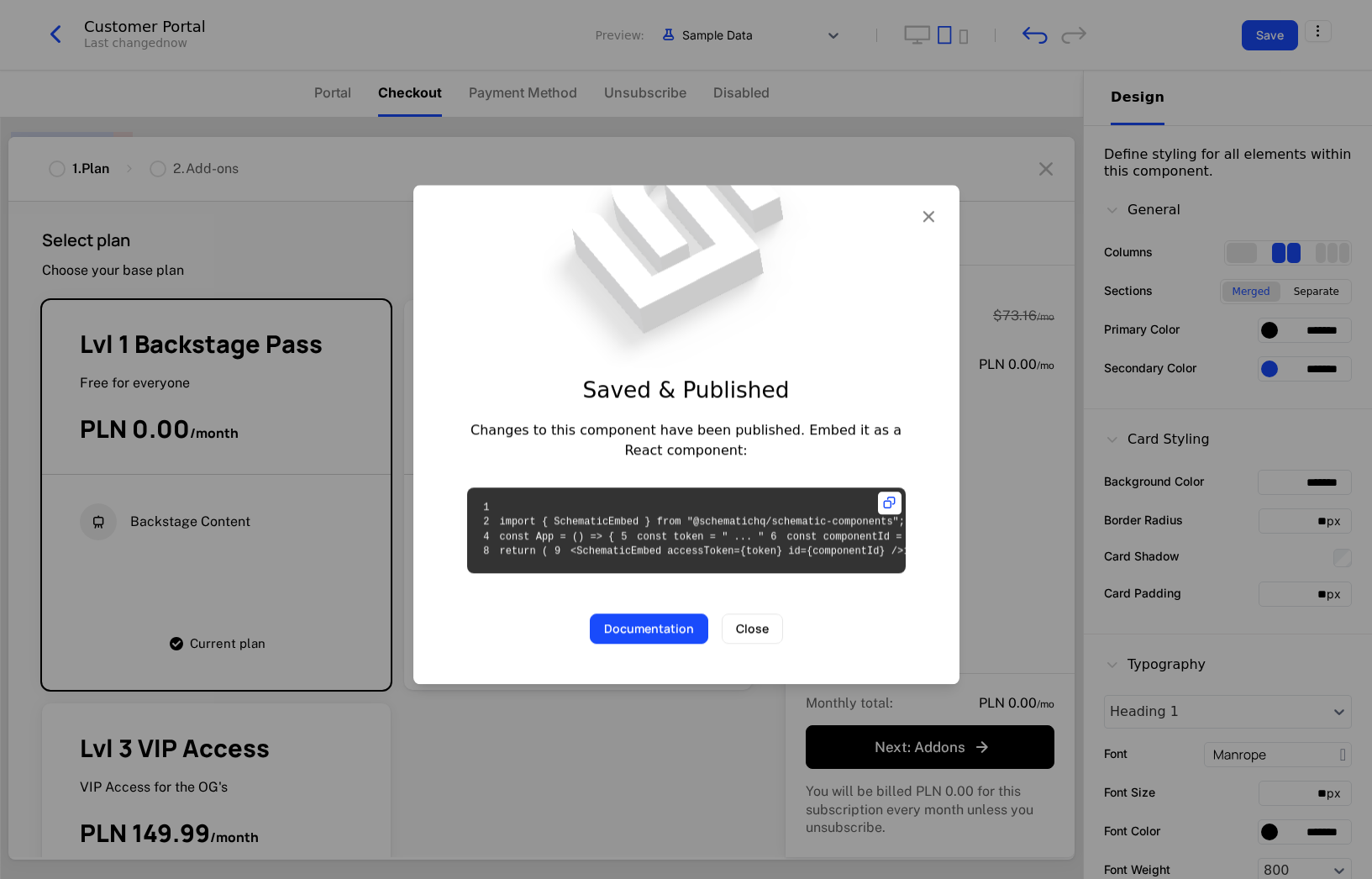
drag, startPoint x: 769, startPoint y: 572, endPoint x: 736, endPoint y: 601, distance: 43.9
click at [736, 573] on pre "1 2 import { SchematicEmbed } from "@schematichq/schematic-components"; 3 4 con…" at bounding box center [686, 530] width 439 height 86
drag, startPoint x: 736, startPoint y: 601, endPoint x: 746, endPoint y: 687, distance: 86.6
click at [746, 644] on button "Close" at bounding box center [752, 629] width 61 height 30
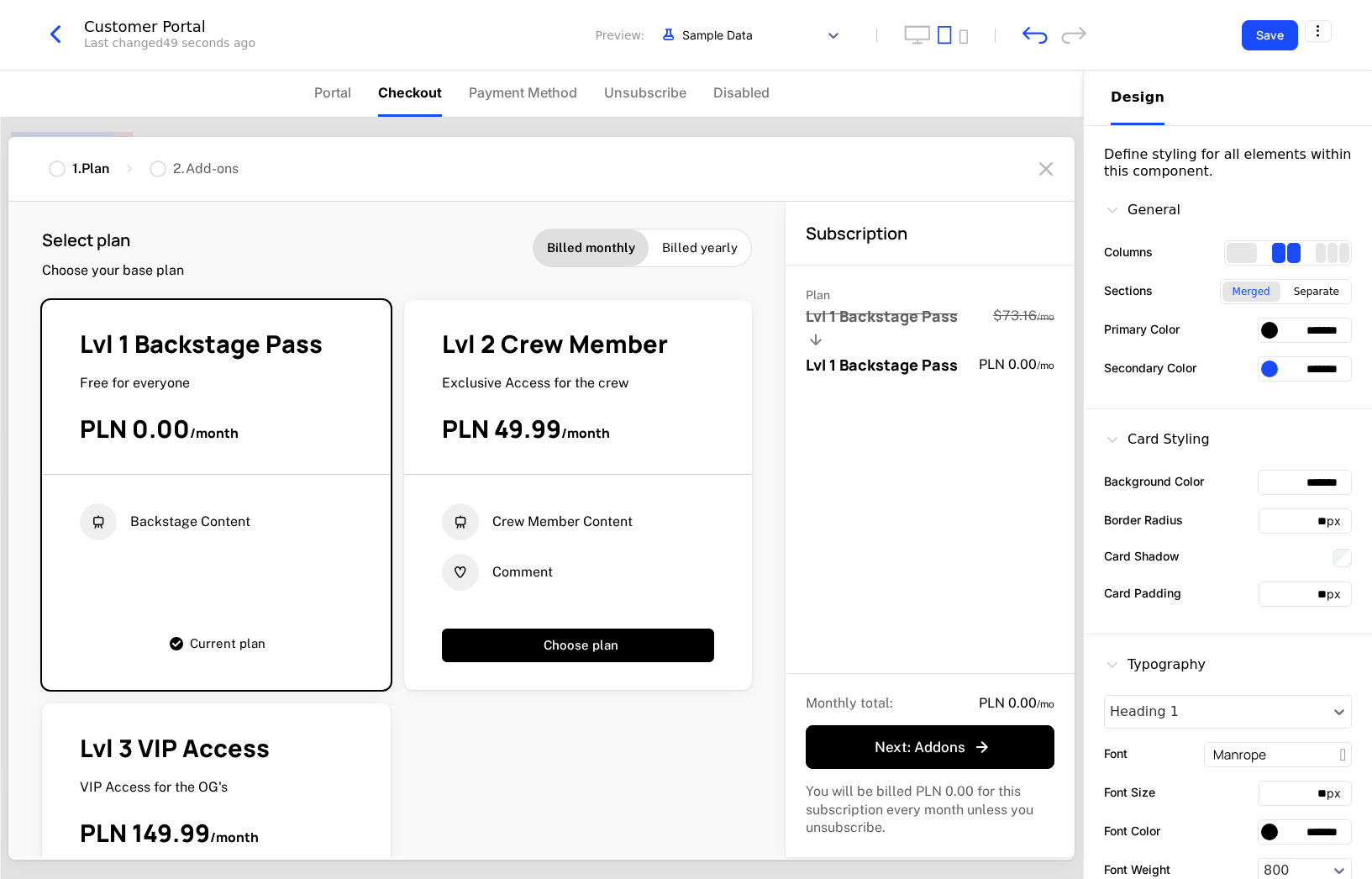
click at [47, 29] on icon "button" at bounding box center [55, 34] width 30 height 30
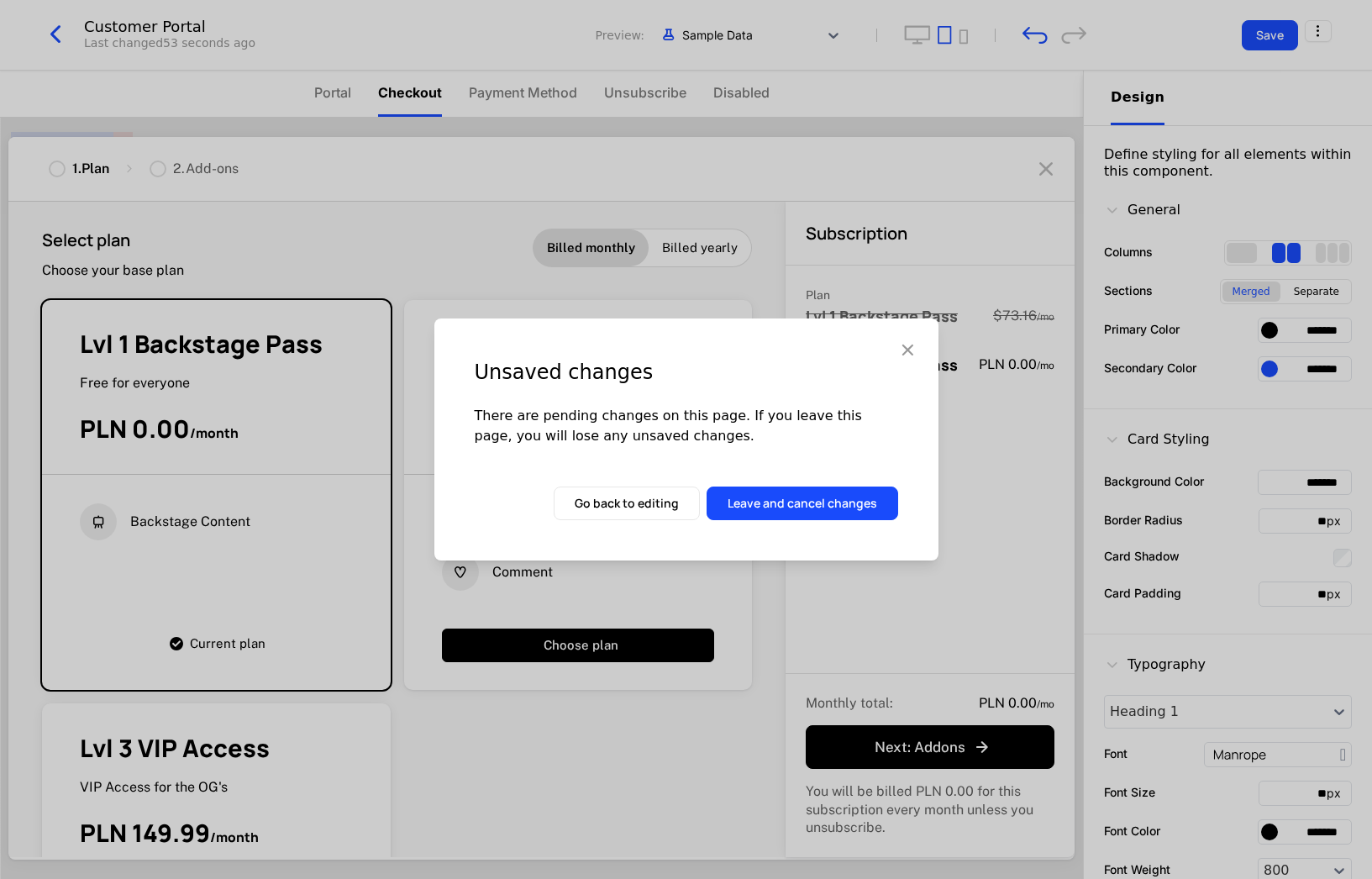
drag, startPoint x: 600, startPoint y: 508, endPoint x: 962, endPoint y: 216, distance: 465.1
click at [601, 508] on button "Go back to editing" at bounding box center [627, 503] width 147 height 33
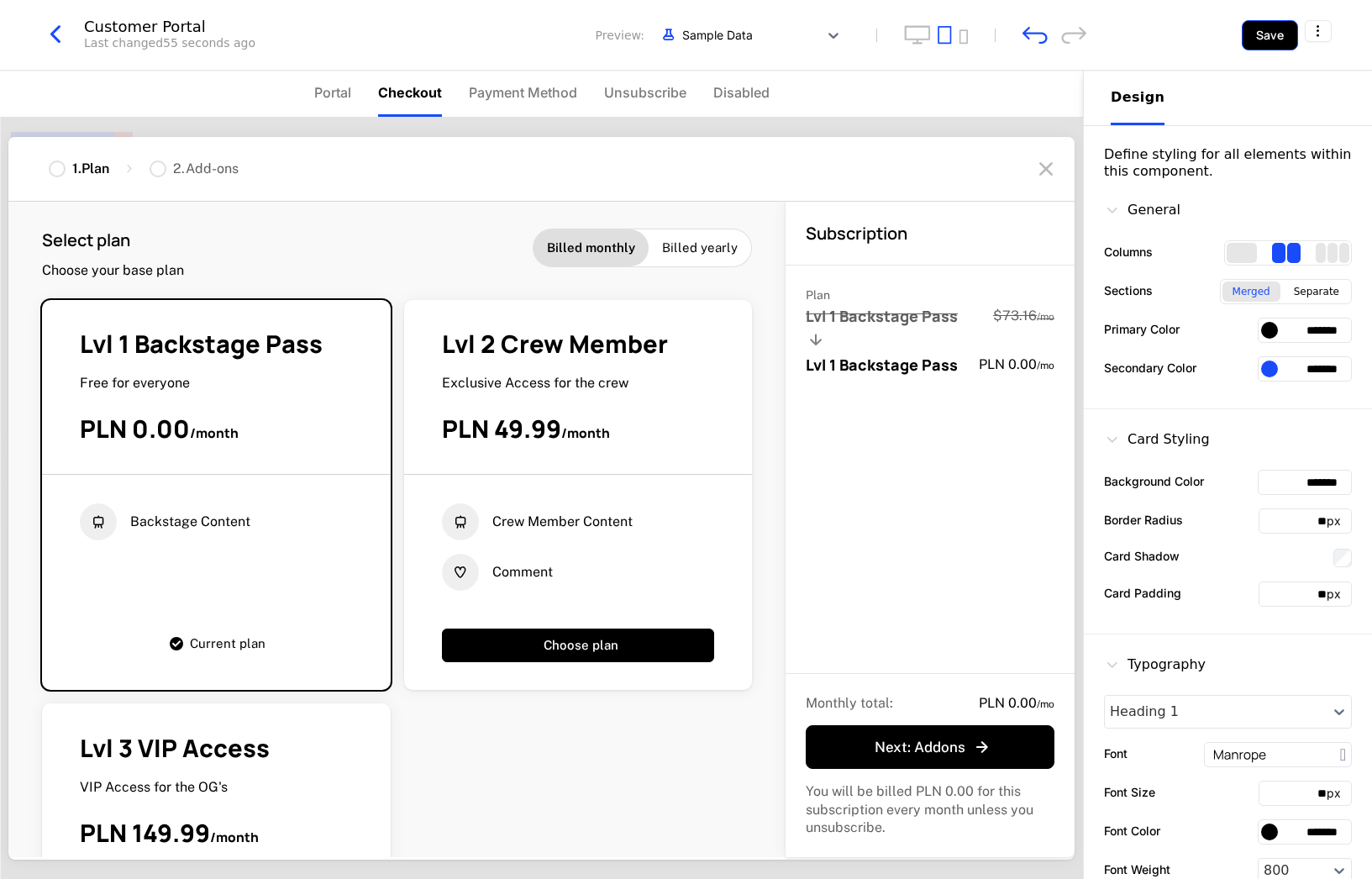
click at [1265, 34] on button "Save" at bounding box center [1269, 35] width 56 height 30
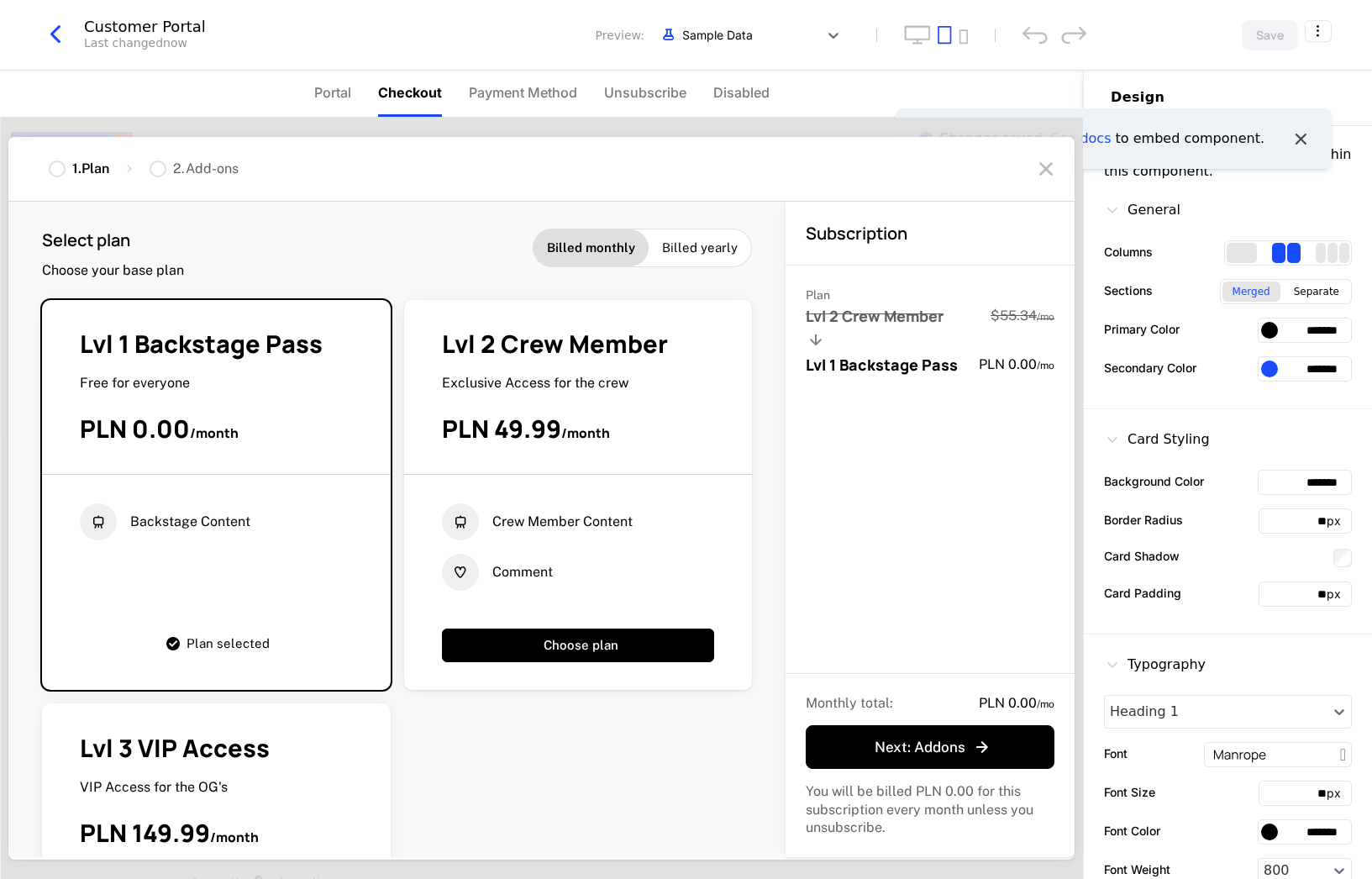
click at [1304, 133] on icon "Notifications (F8)" at bounding box center [1300, 138] width 22 height 22
click at [1315, 34] on html "[PERSON_NAME] Development Dev Quickstart Features Features Flags Catalog Plans …" at bounding box center [686, 439] width 1372 height 879
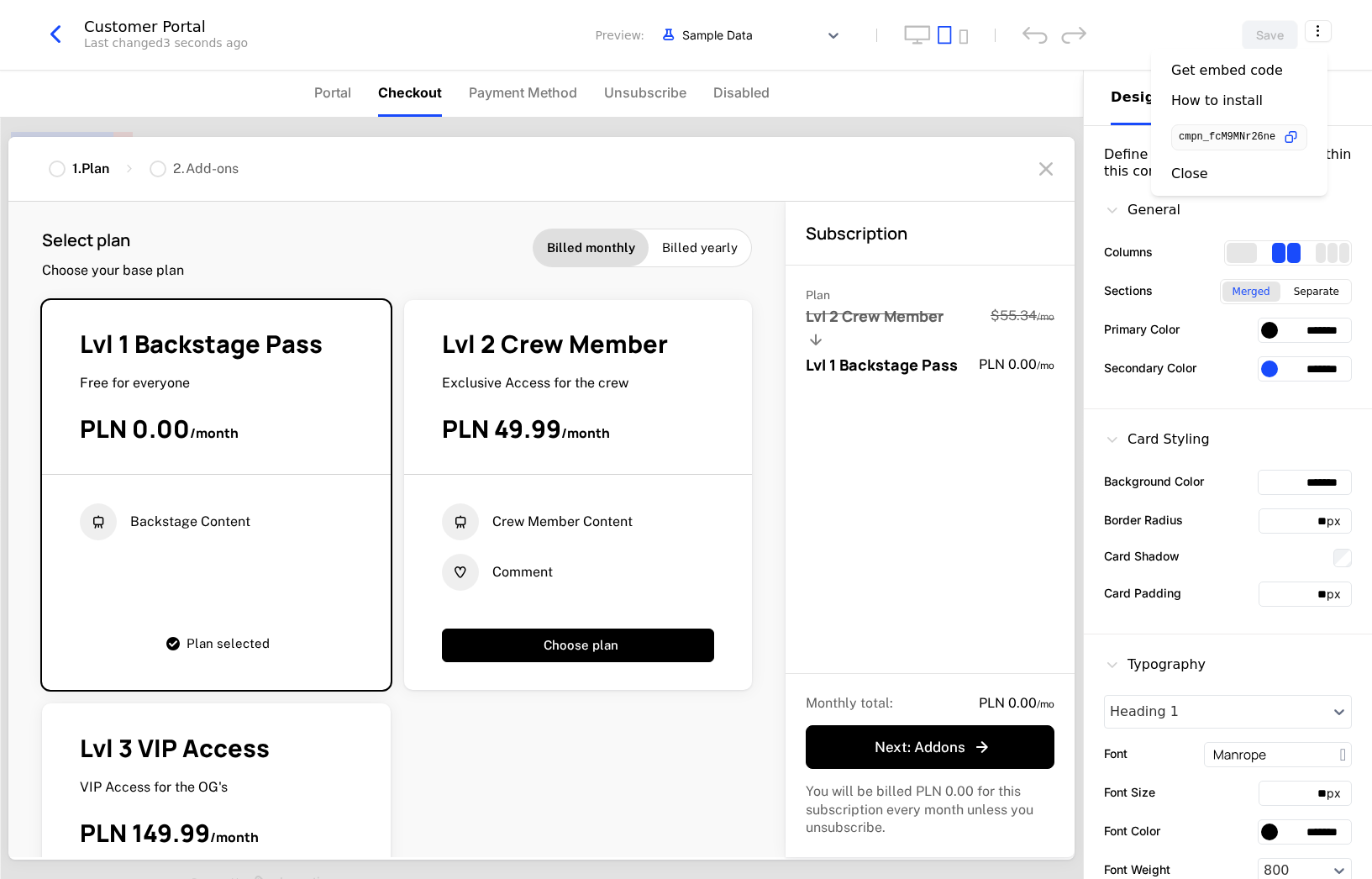
click at [1078, 73] on html "[PERSON_NAME] Development Dev Quickstart Features Features Flags Catalog Plans …" at bounding box center [686, 439] width 1372 height 879
click at [62, 40] on icon "button" at bounding box center [55, 34] width 30 height 30
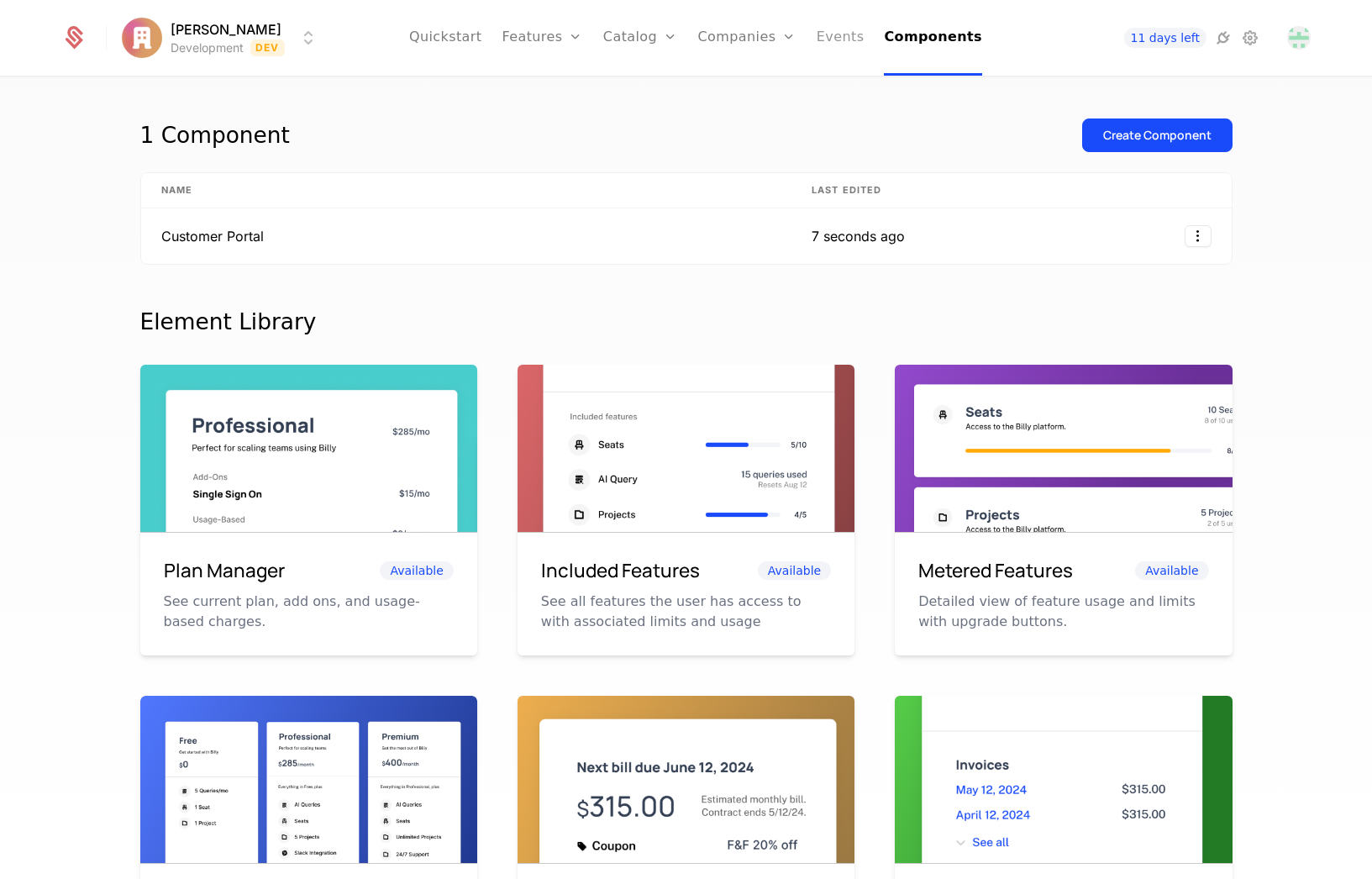
click at [827, 47] on link "Events" at bounding box center [840, 38] width 48 height 76
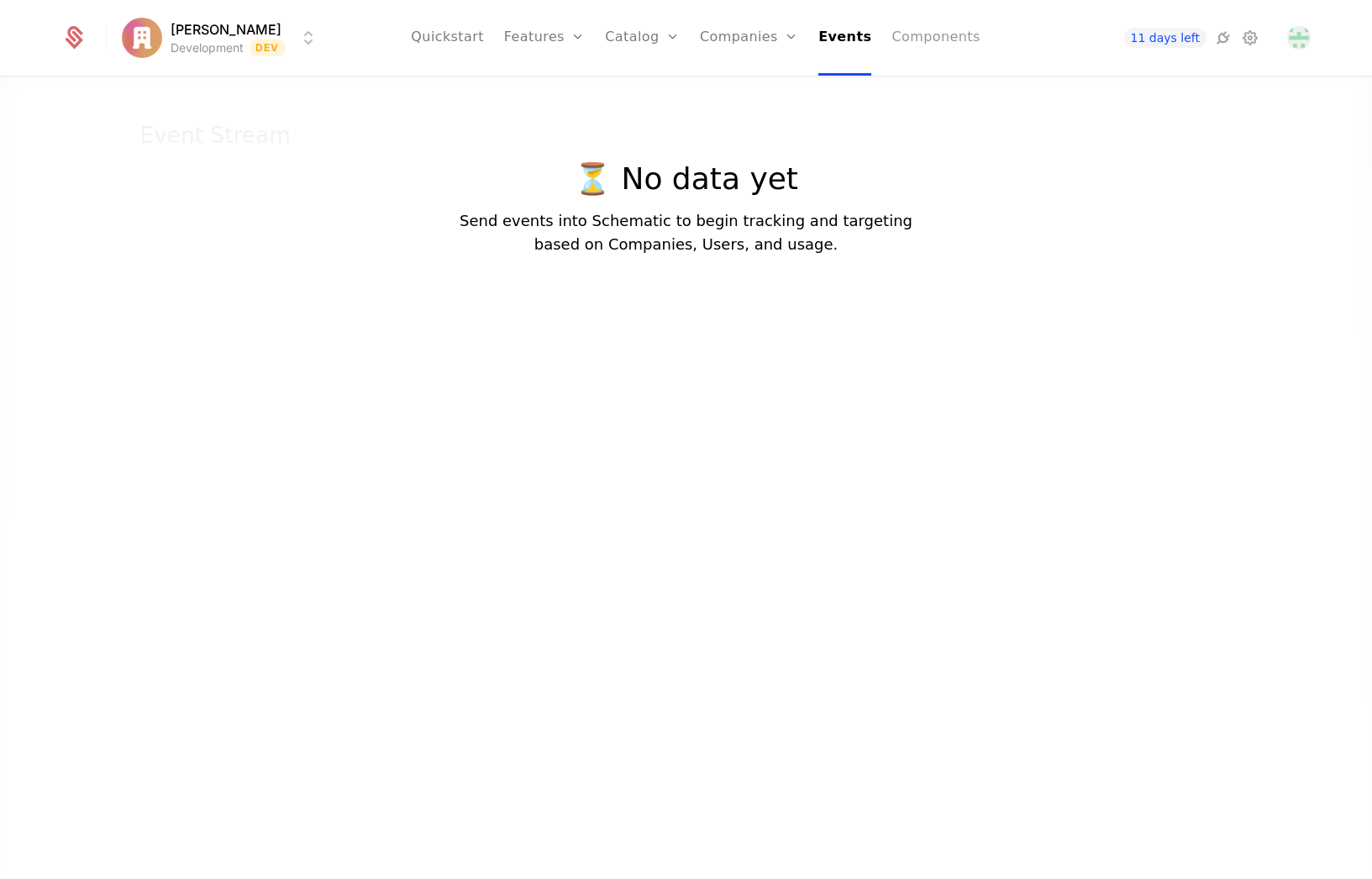
click at [919, 40] on link "Components" at bounding box center [935, 38] width 88 height 76
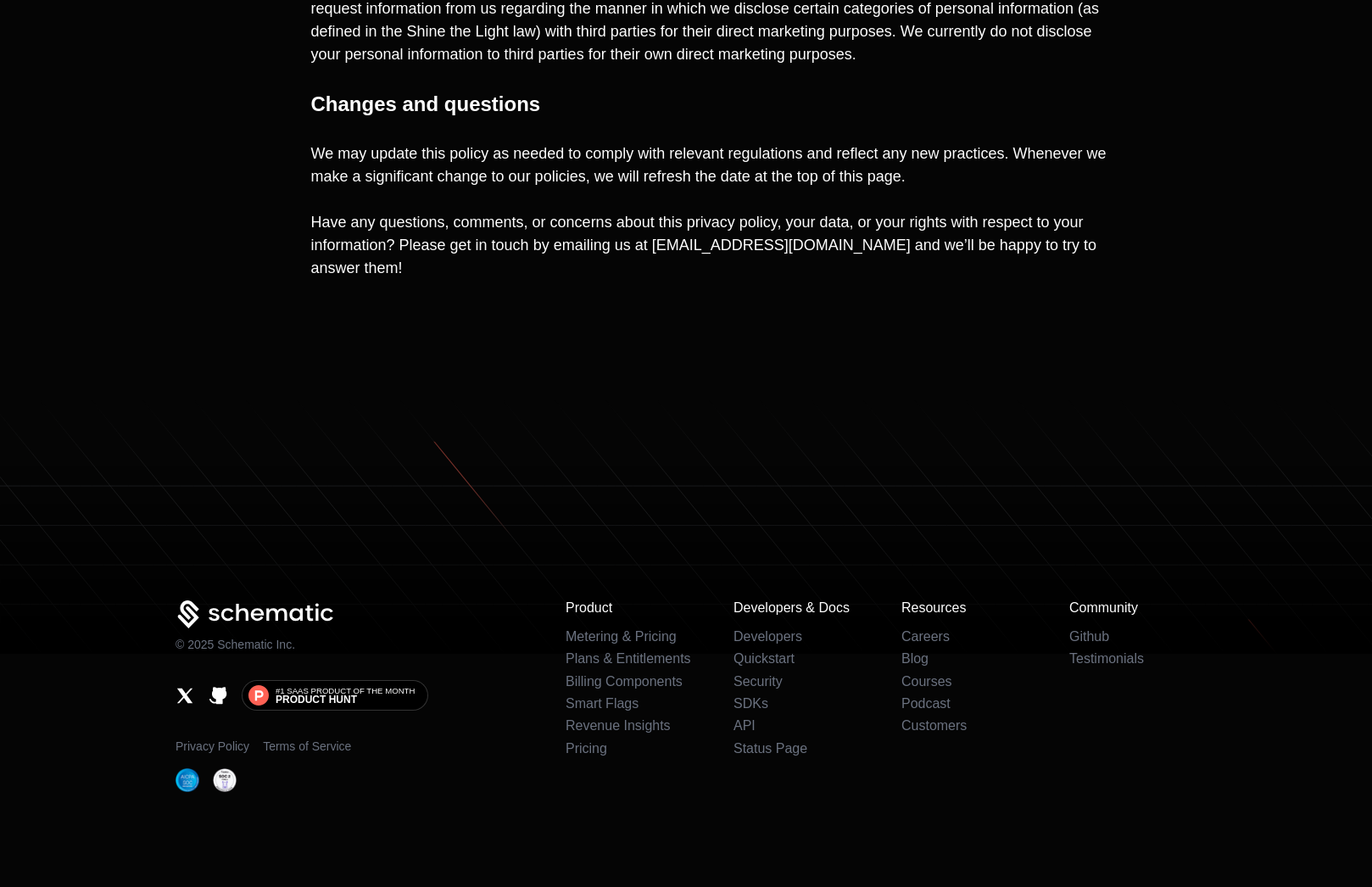
scroll to position [6809, 0]
